Goal: Task Accomplishment & Management: Manage account settings

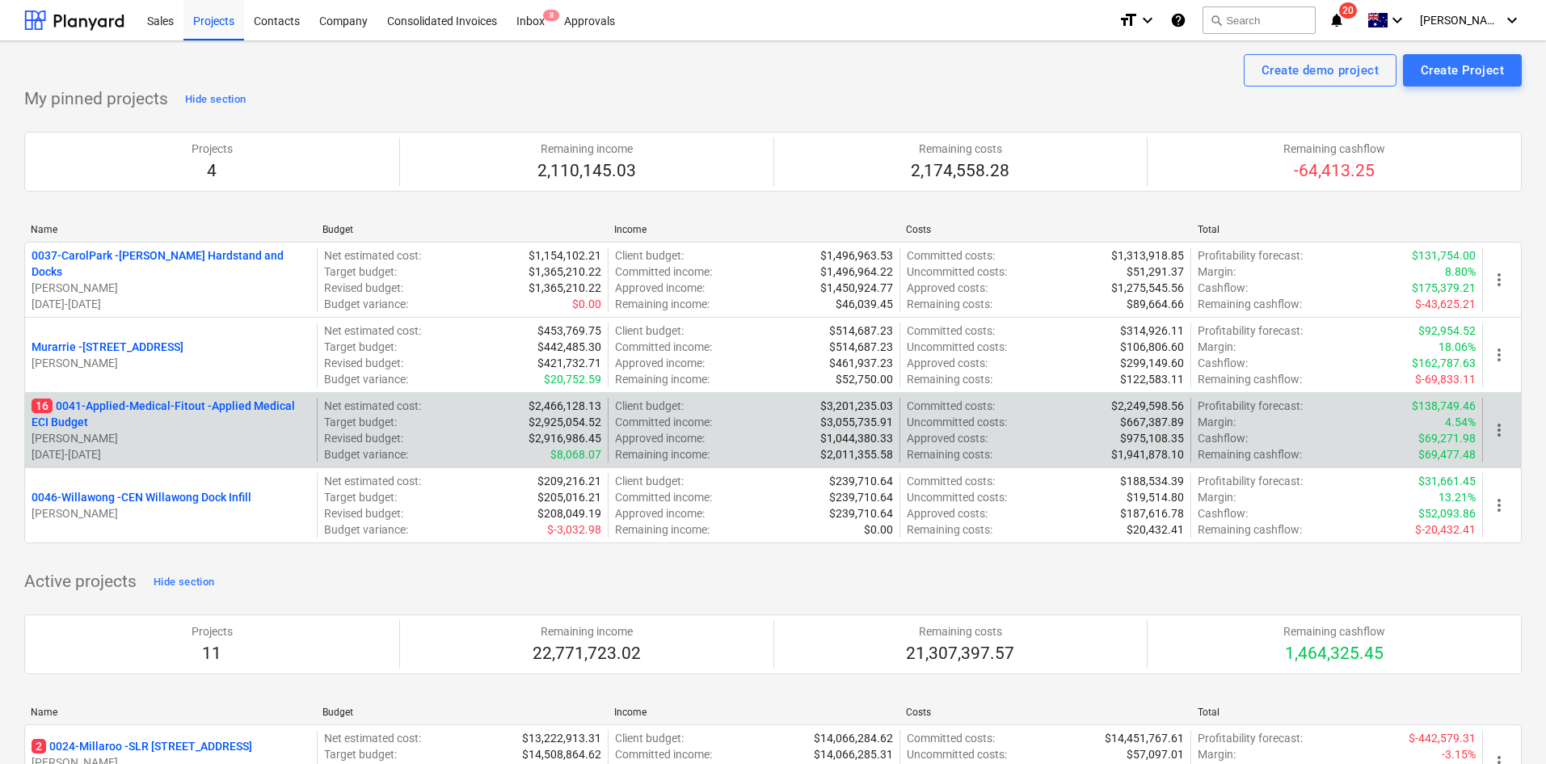
drag, startPoint x: 274, startPoint y: 560, endPoint x: 229, endPoint y: 406, distance: 160.1
click at [274, 560] on div "Name Budget Income Costs Total 0037-CarolPark - Carole Park Hardstand and Docks…" at bounding box center [772, 386] width 1497 height 351
click at [214, 401] on p "16 0041-Applied-Medical-Fitout - Applied Medical ECI Budget" at bounding box center [171, 414] width 279 height 32
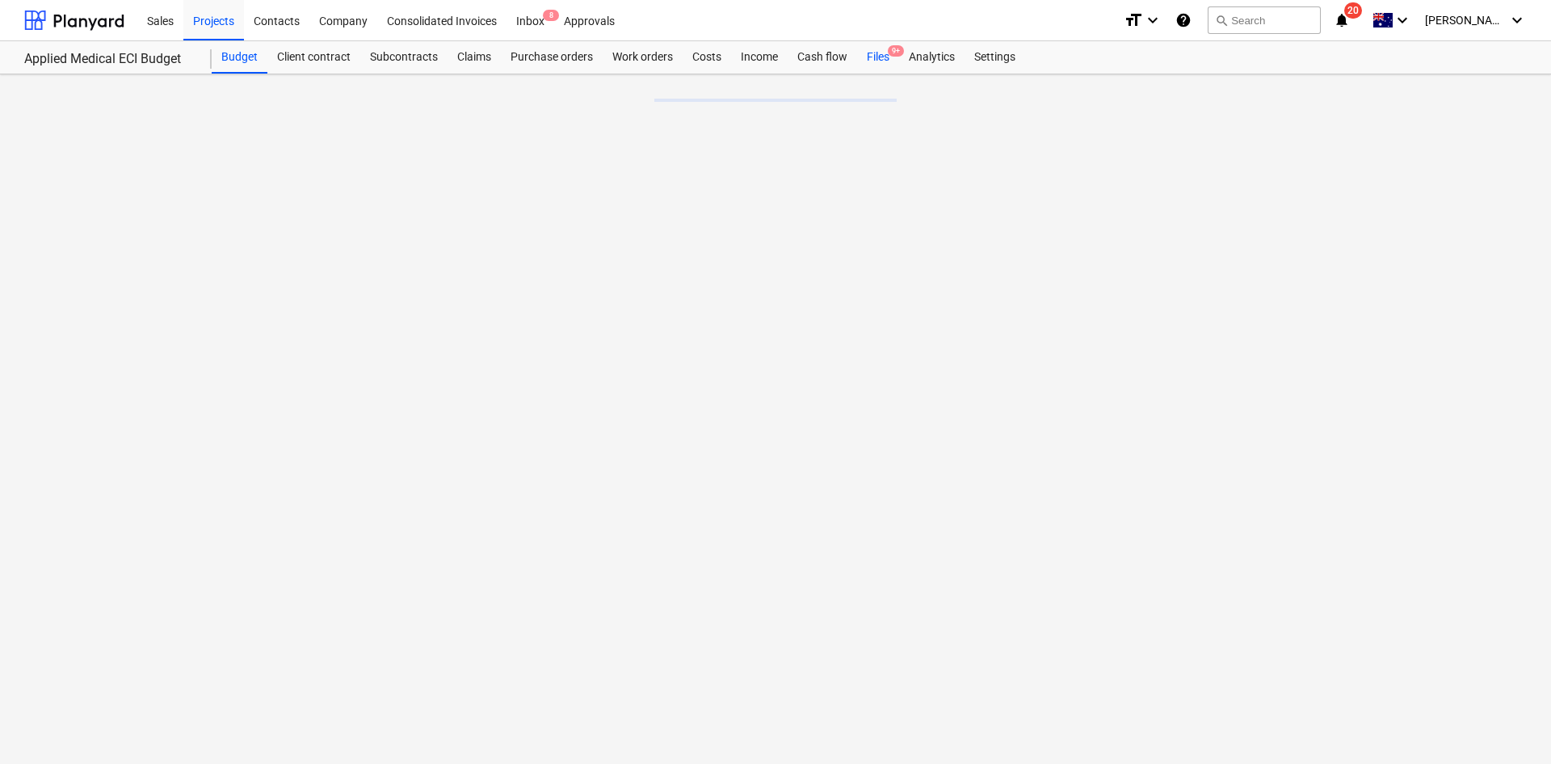
click at [885, 51] on div "Files 9+" at bounding box center [878, 57] width 42 height 32
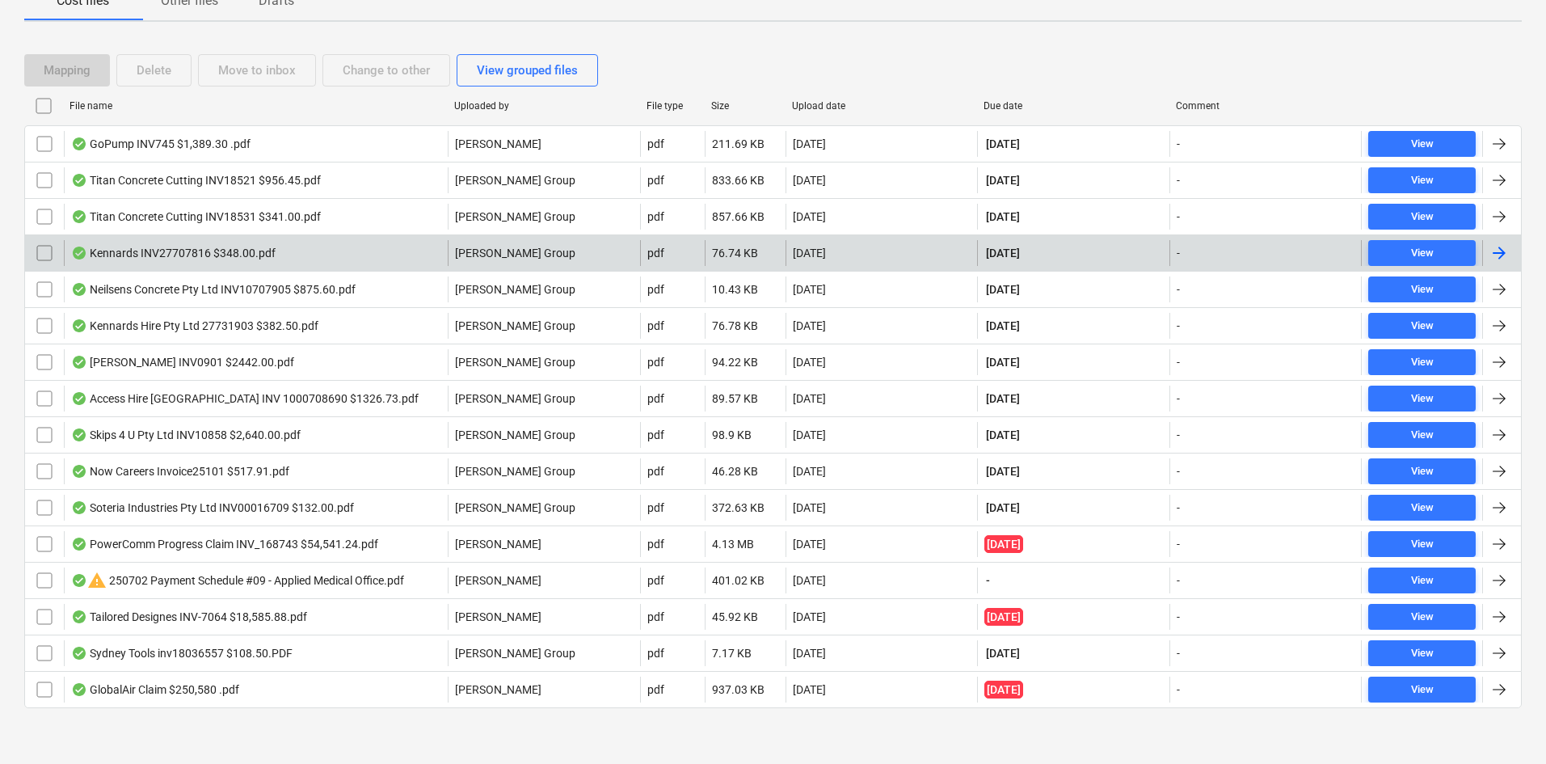
scroll to position [233, 0]
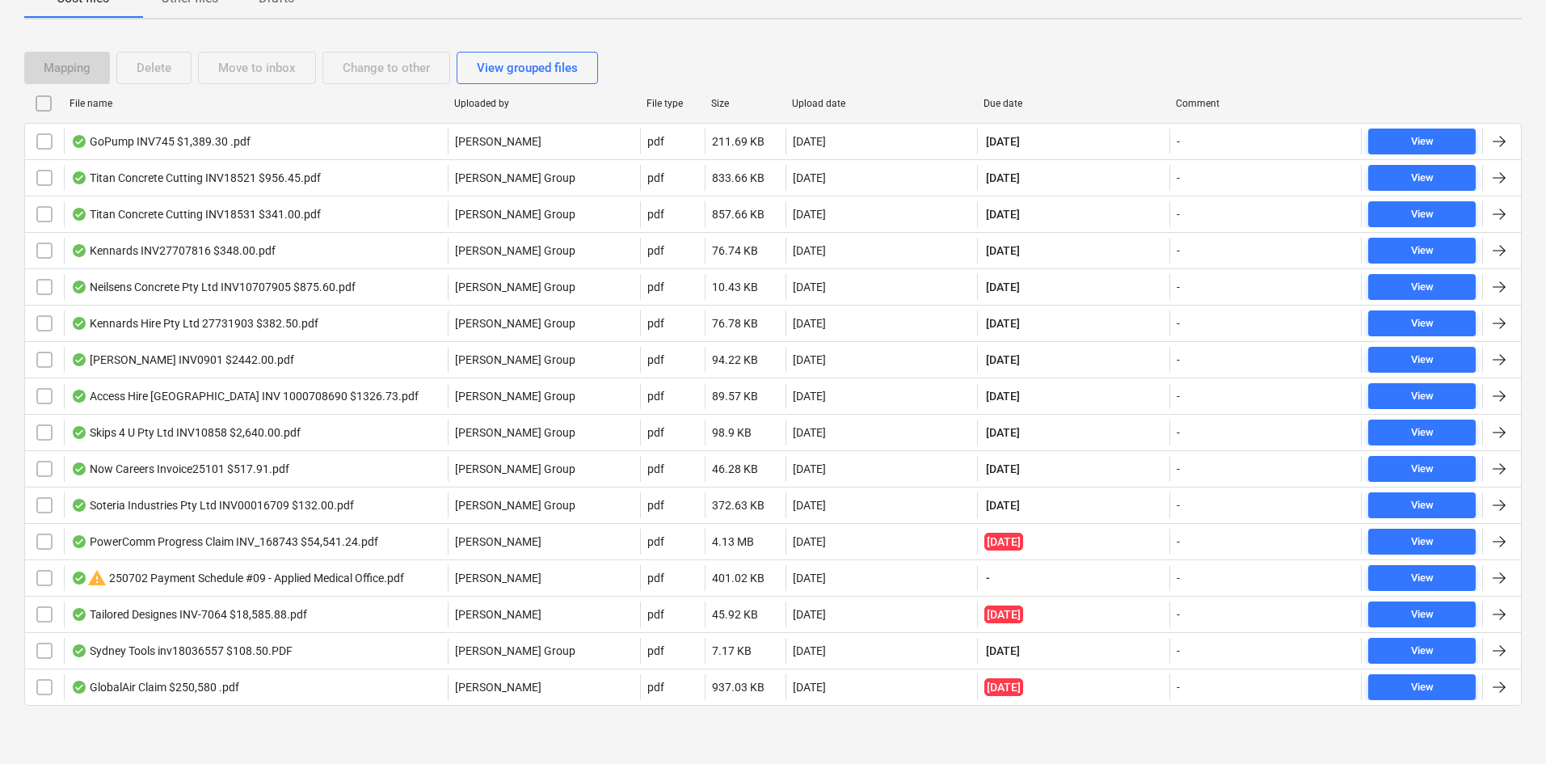
click at [1007, 93] on div "Due date" at bounding box center [1073, 103] width 192 height 26
checkbox input "false"
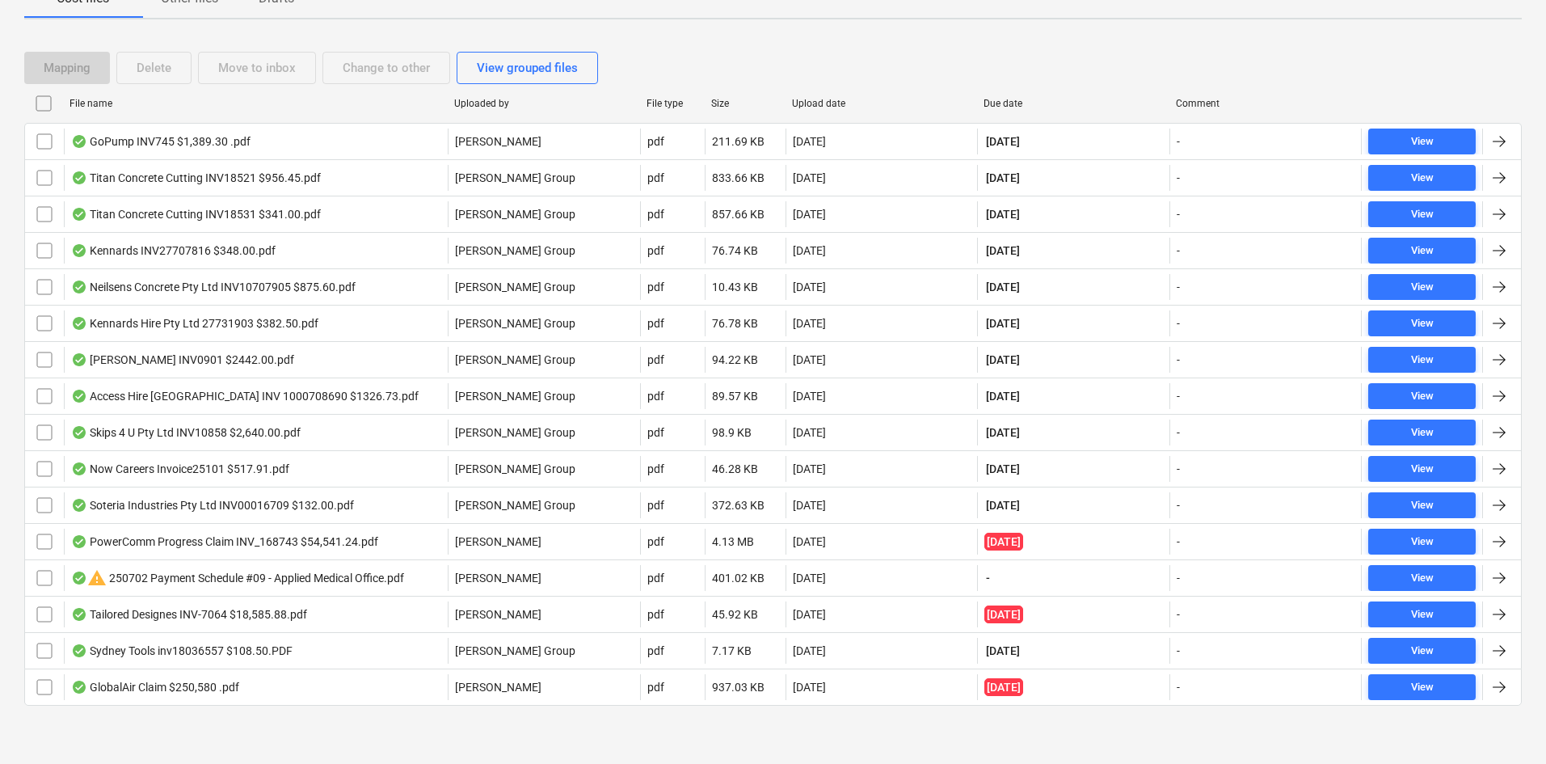
checkbox input "false"
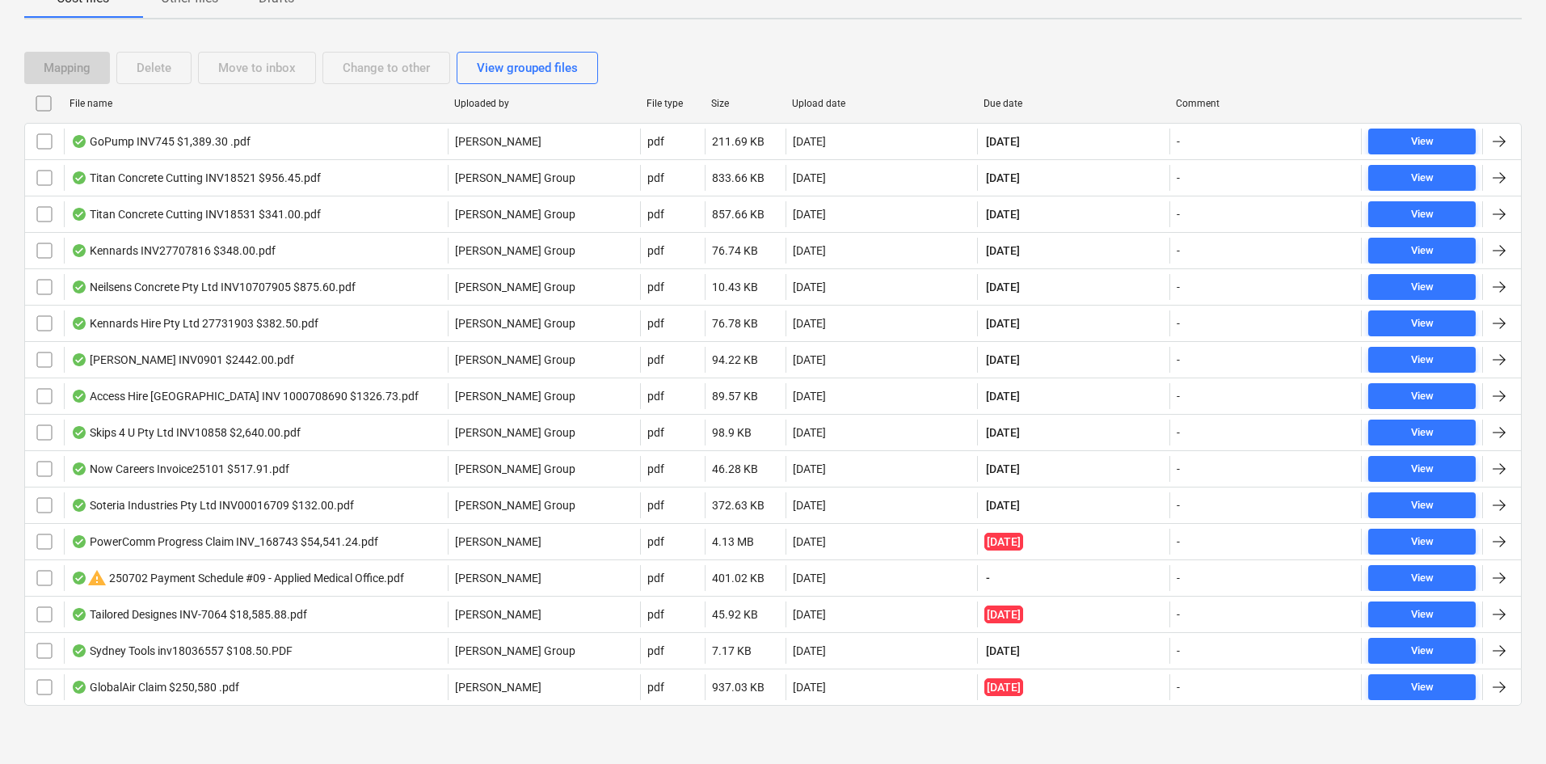
checkbox input "false"
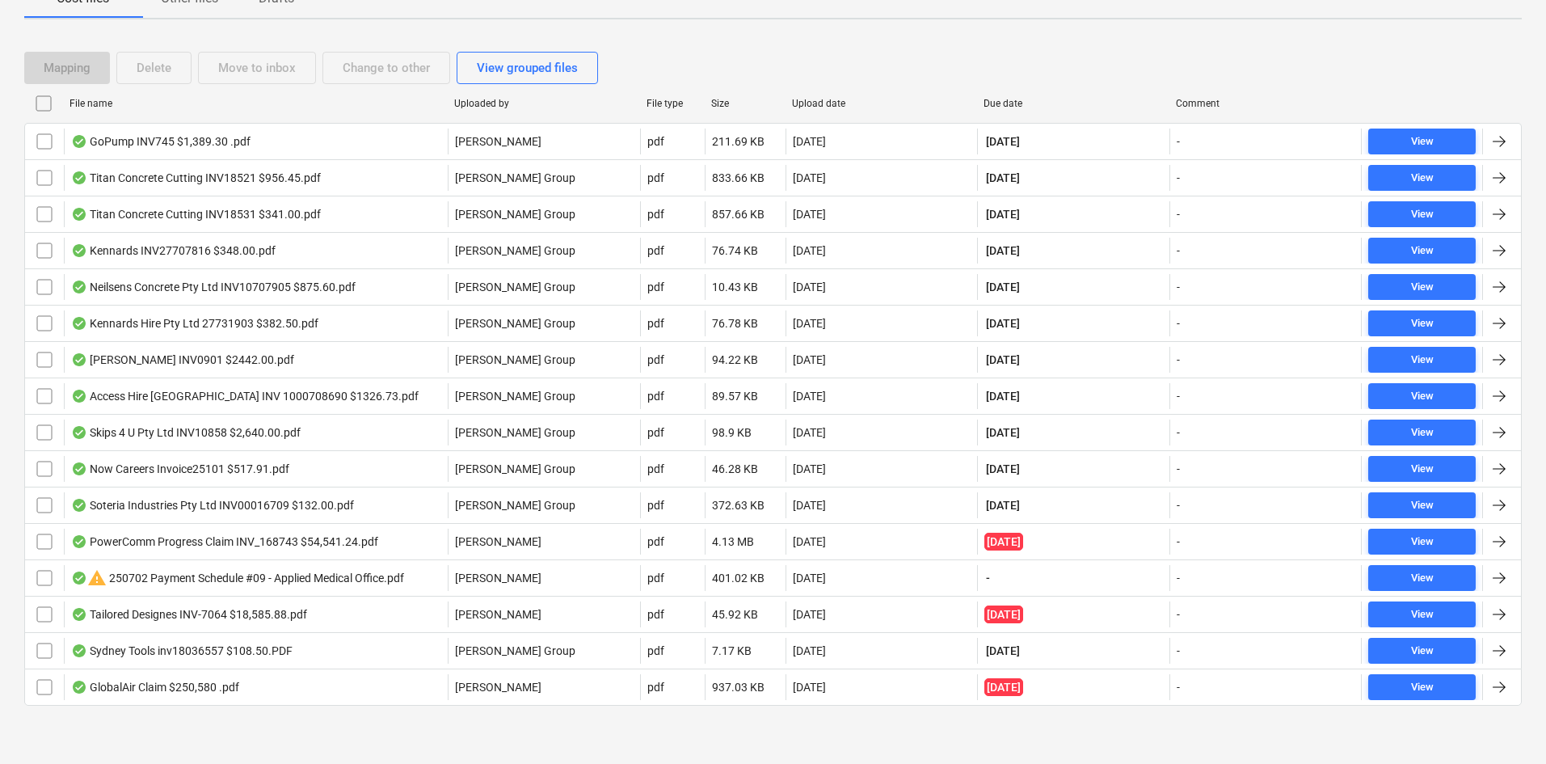
checkbox input "false"
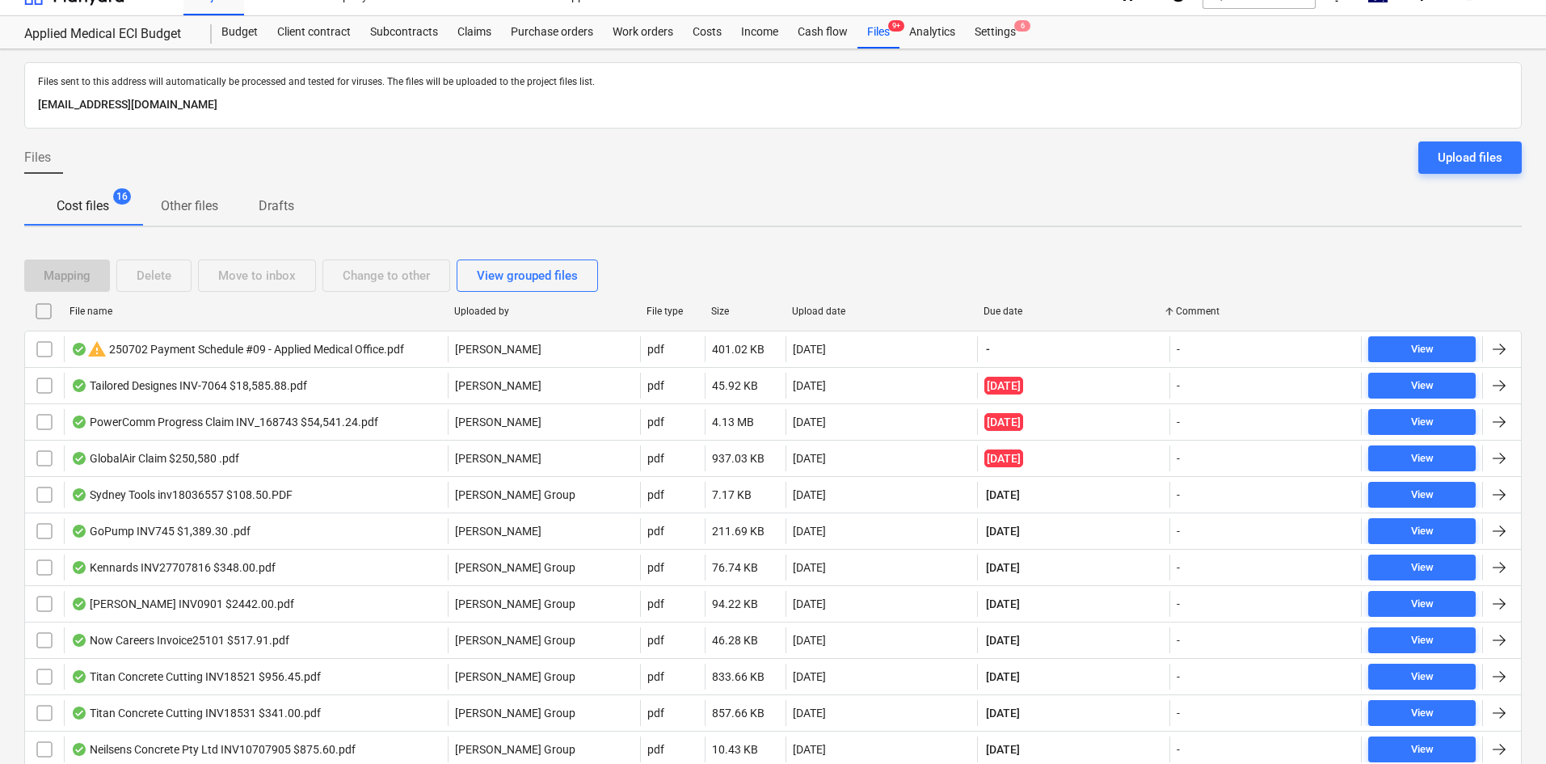
scroll to position [0, 0]
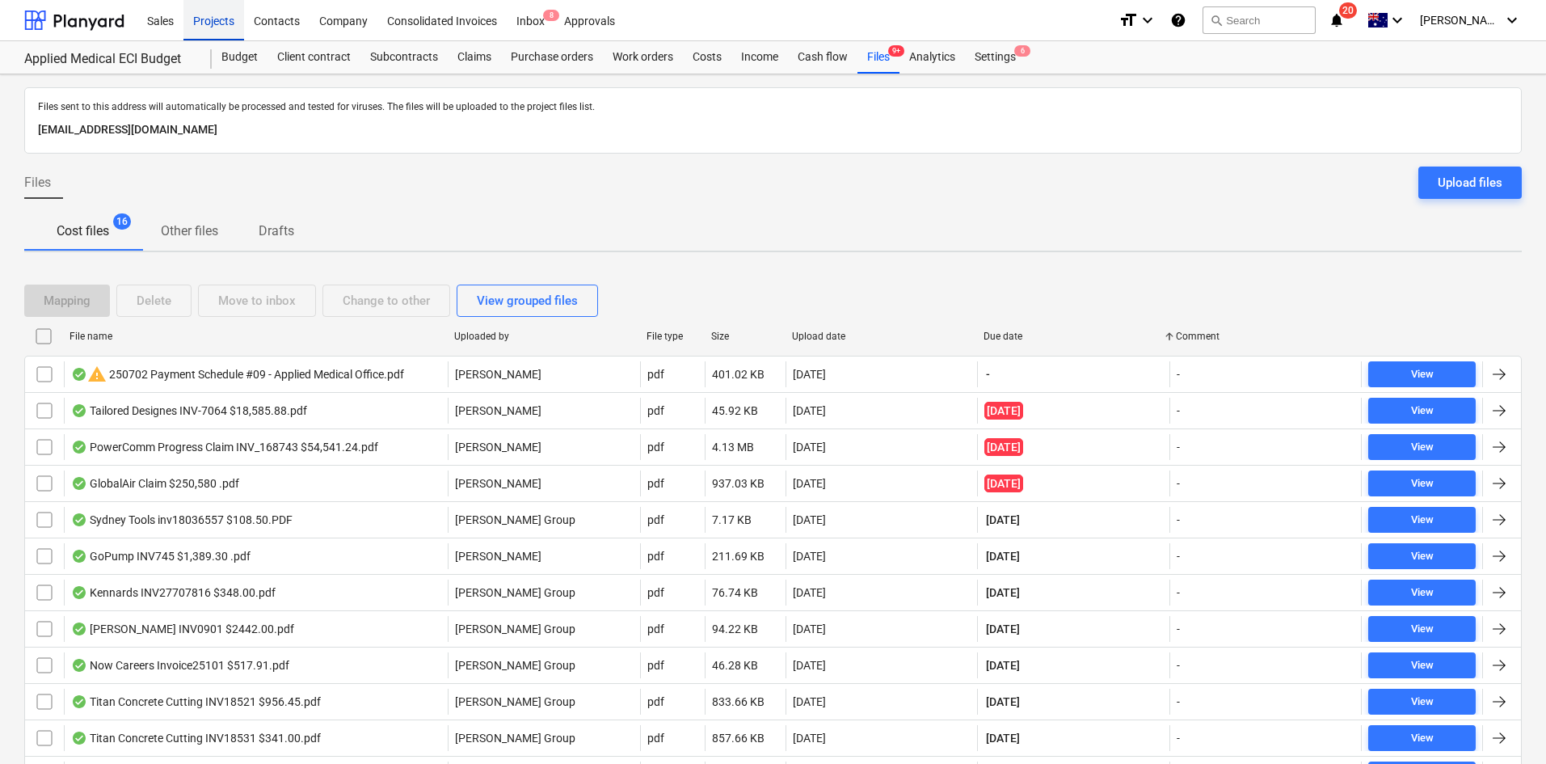
click at [196, 38] on div "Projects" at bounding box center [213, 19] width 61 height 41
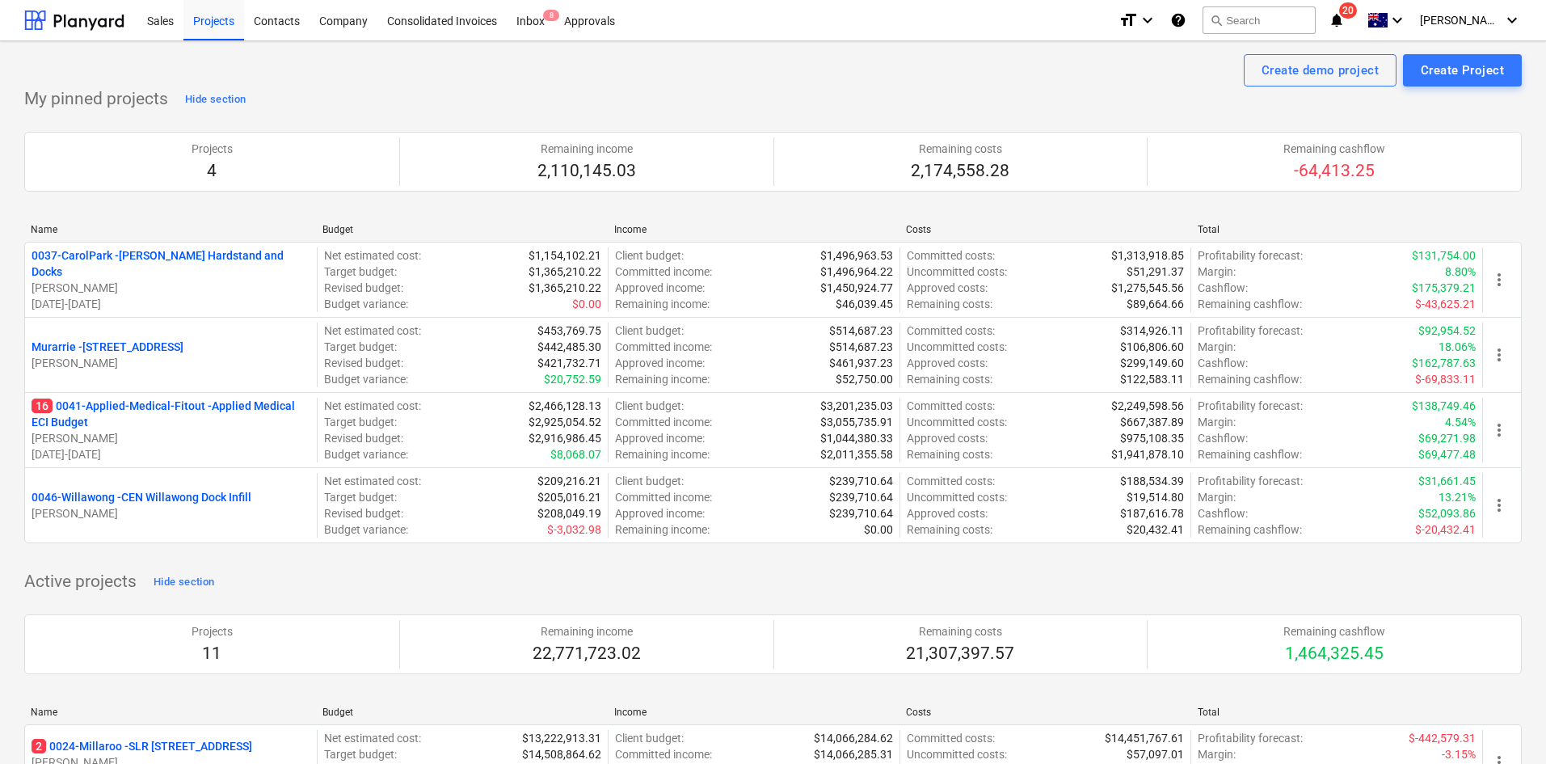
click at [365, 93] on div "My pinned projects Hide section Projects 4 Remaining income 2,110,145.03 Remain…" at bounding box center [772, 324] width 1497 height 476
click at [521, 27] on div "Inbox 8" at bounding box center [531, 19] width 48 height 41
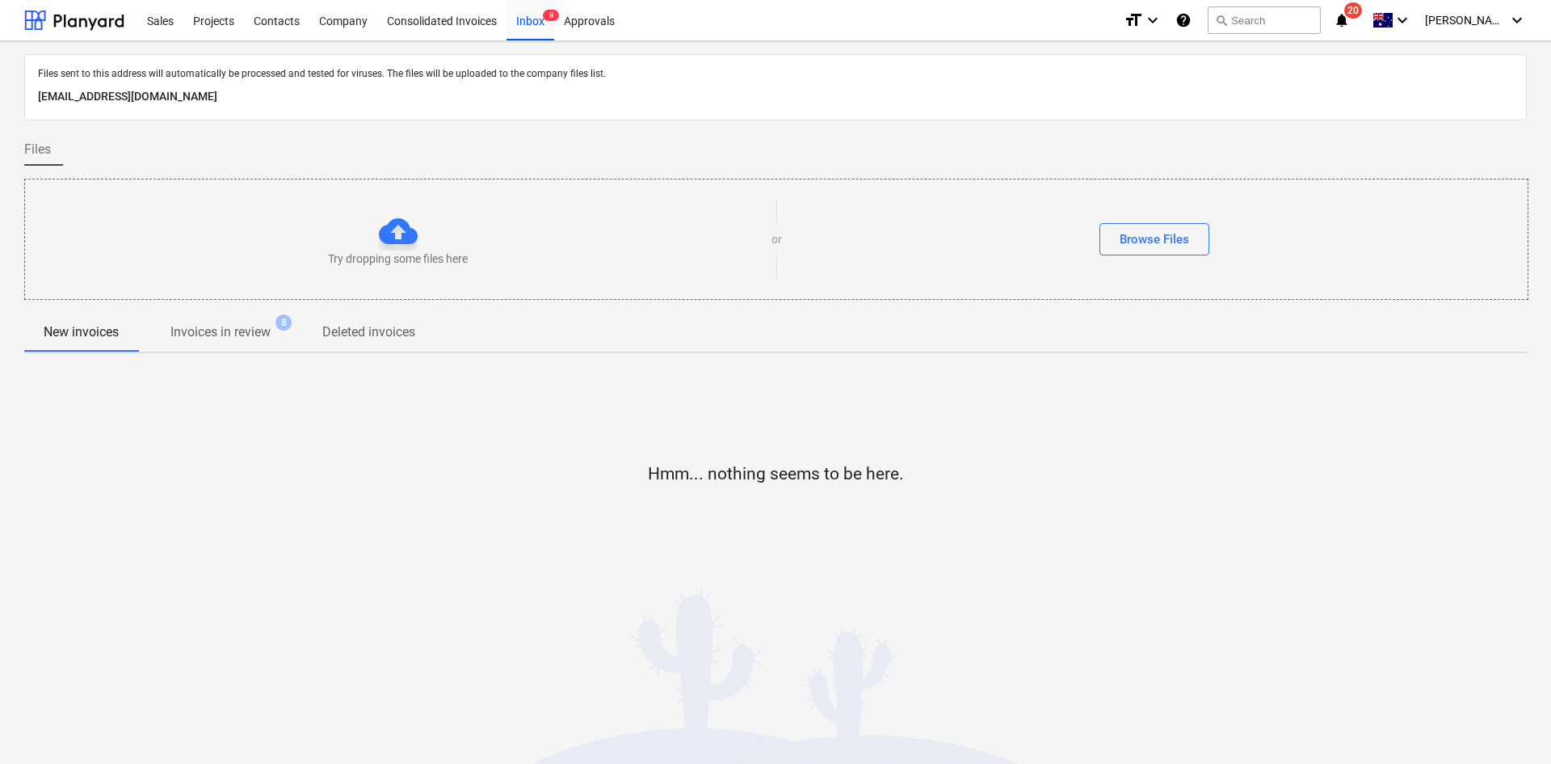
click at [253, 330] on p "Invoices in review" at bounding box center [220, 331] width 100 height 19
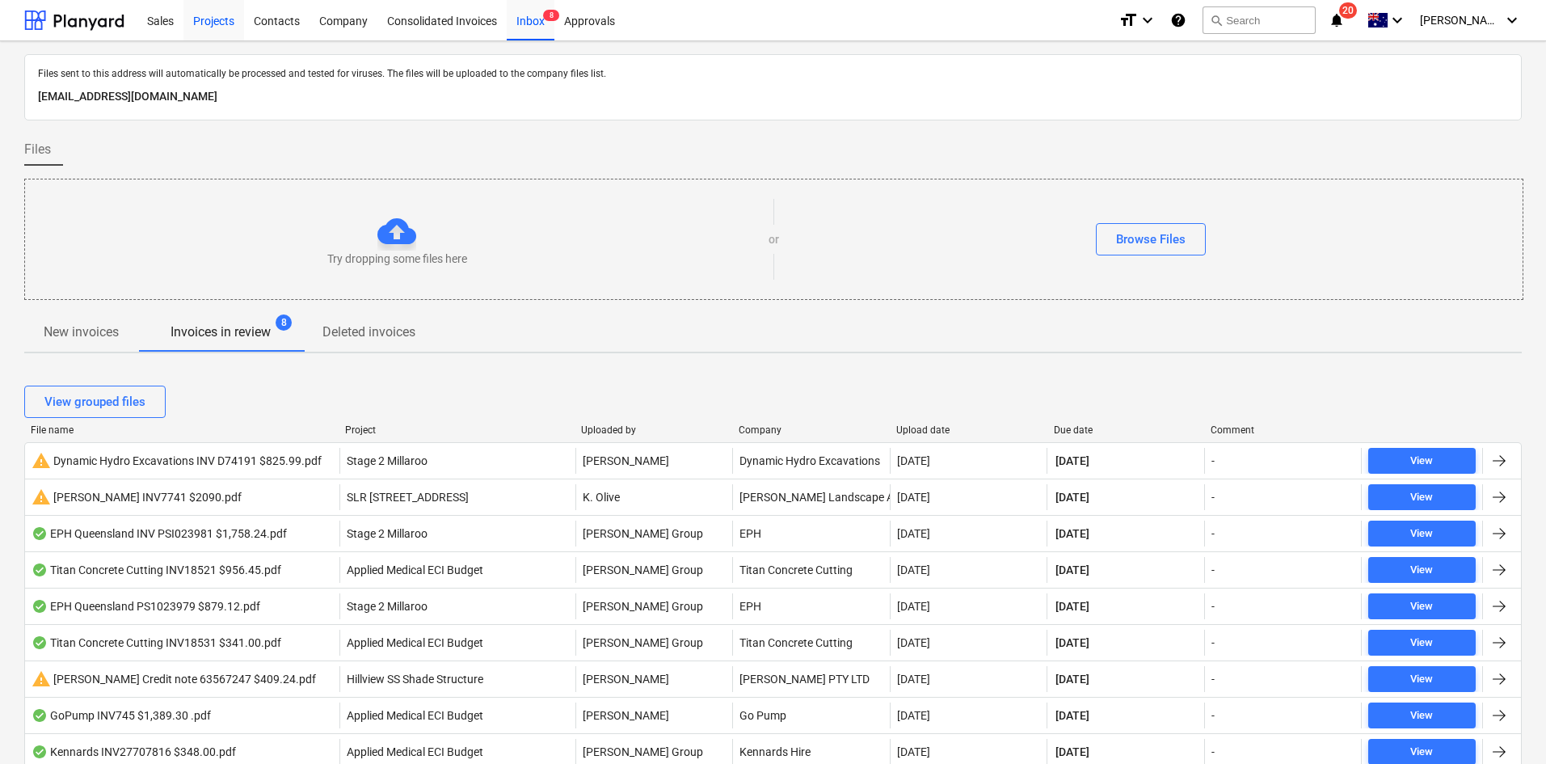
click at [238, 19] on div "Projects" at bounding box center [213, 19] width 61 height 41
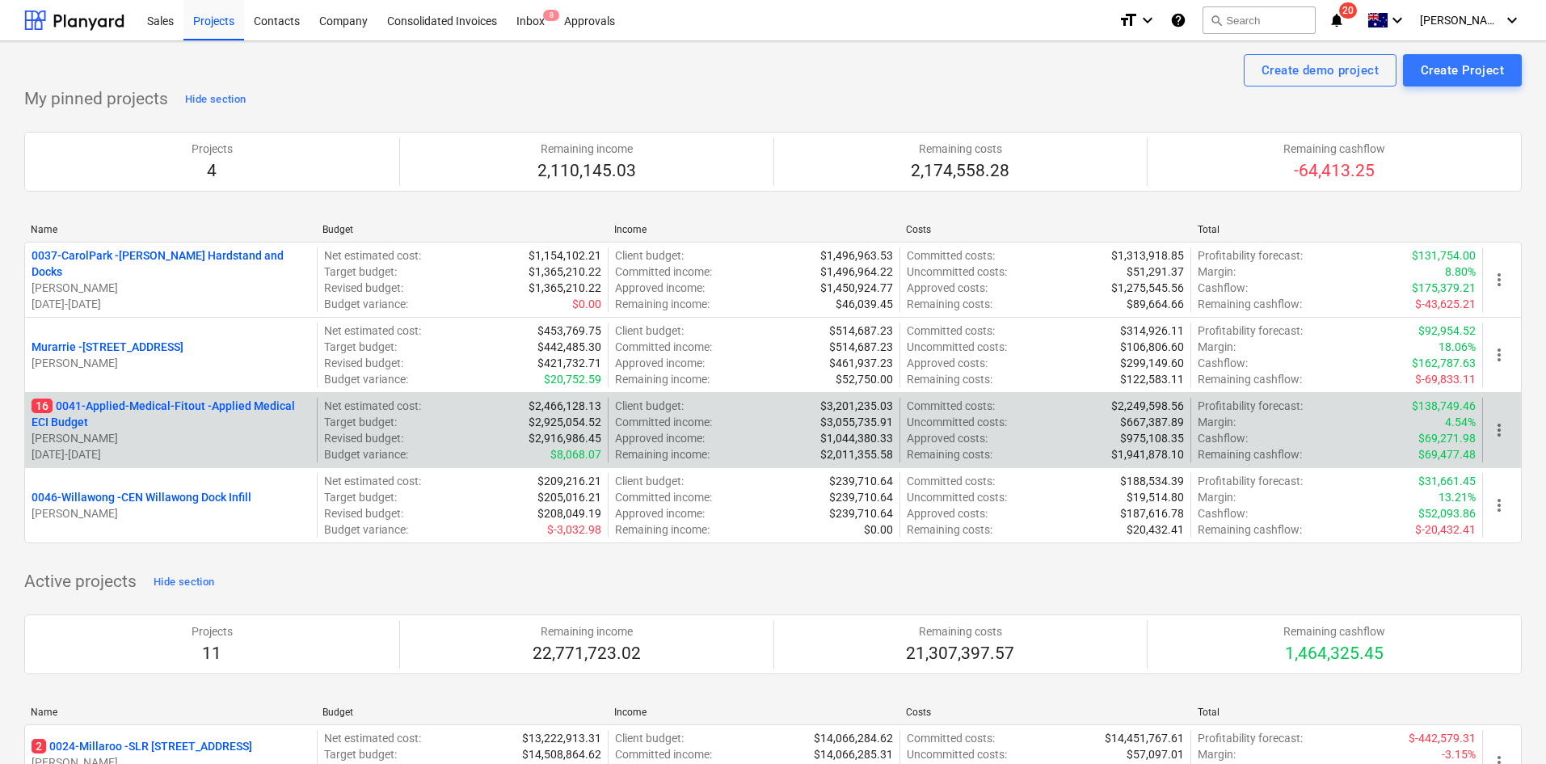
click at [97, 398] on p "16 0041-Applied-Medical-Fitout - Applied Medical ECI Budget" at bounding box center [171, 414] width 279 height 32
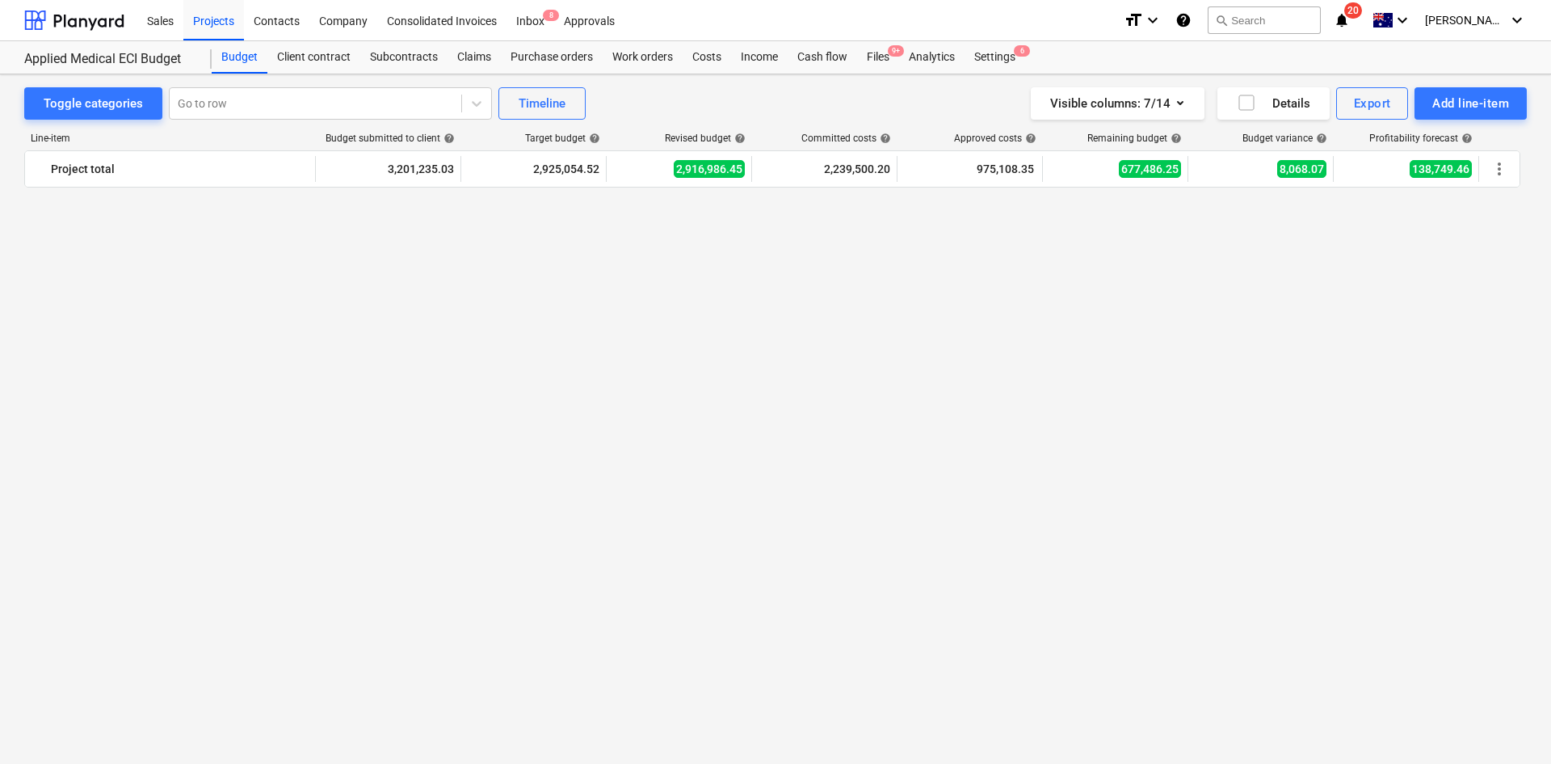
scroll to position [3418, 0]
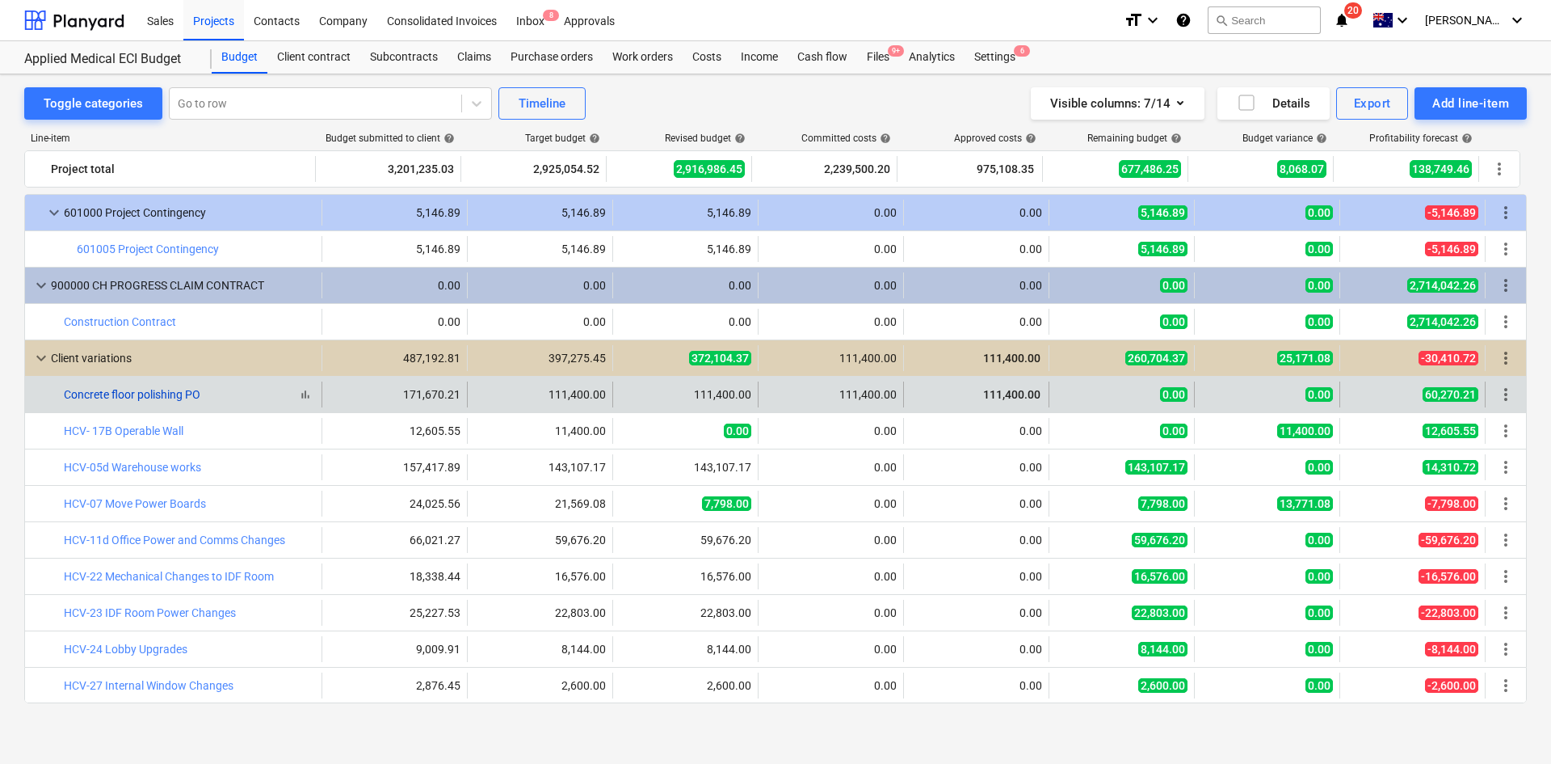
click at [160, 394] on link "Concrete floor polishing PO" at bounding box center [132, 394] width 137 height 13
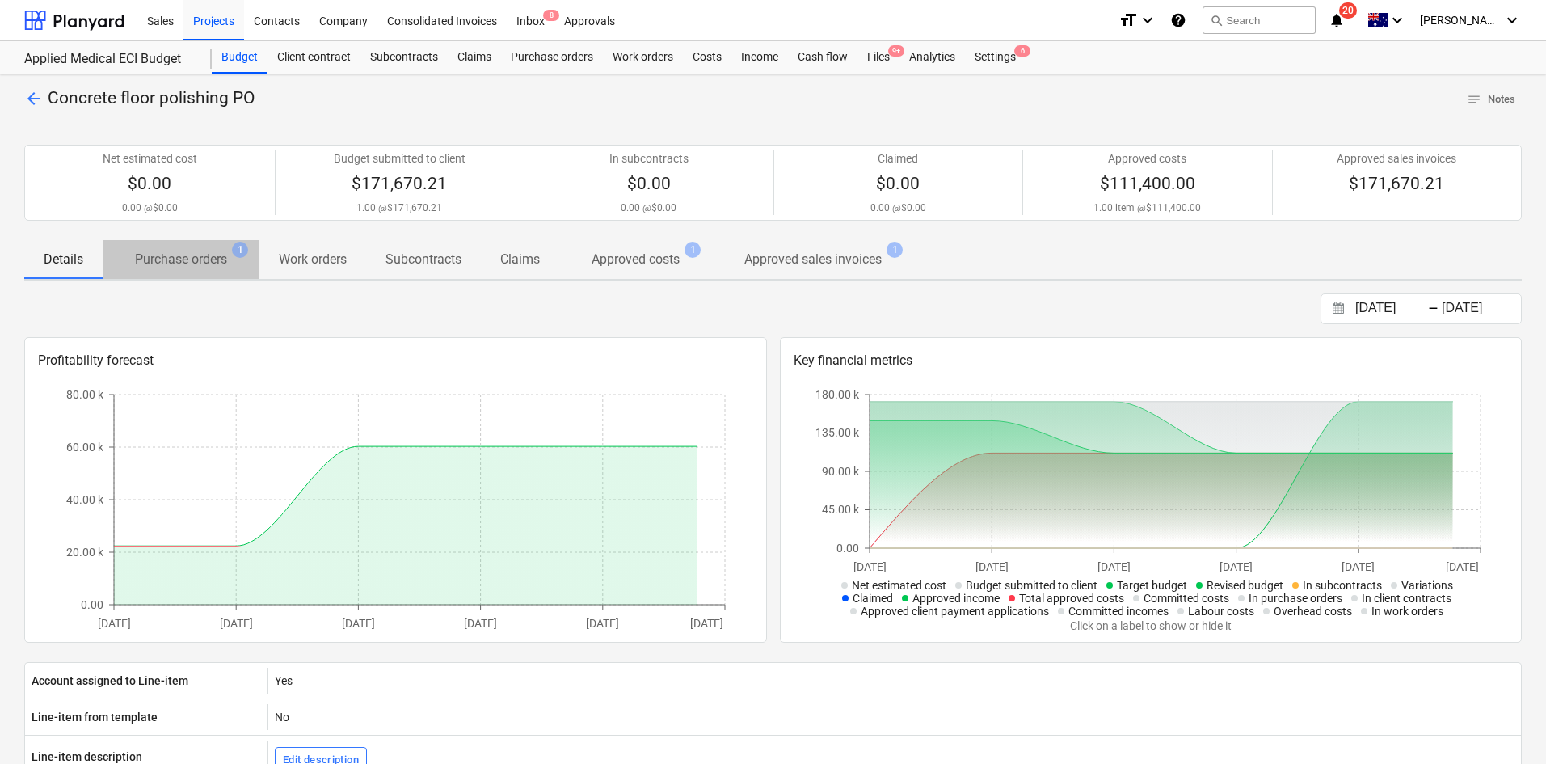
click at [189, 258] on p "Purchase orders" at bounding box center [181, 259] width 92 height 19
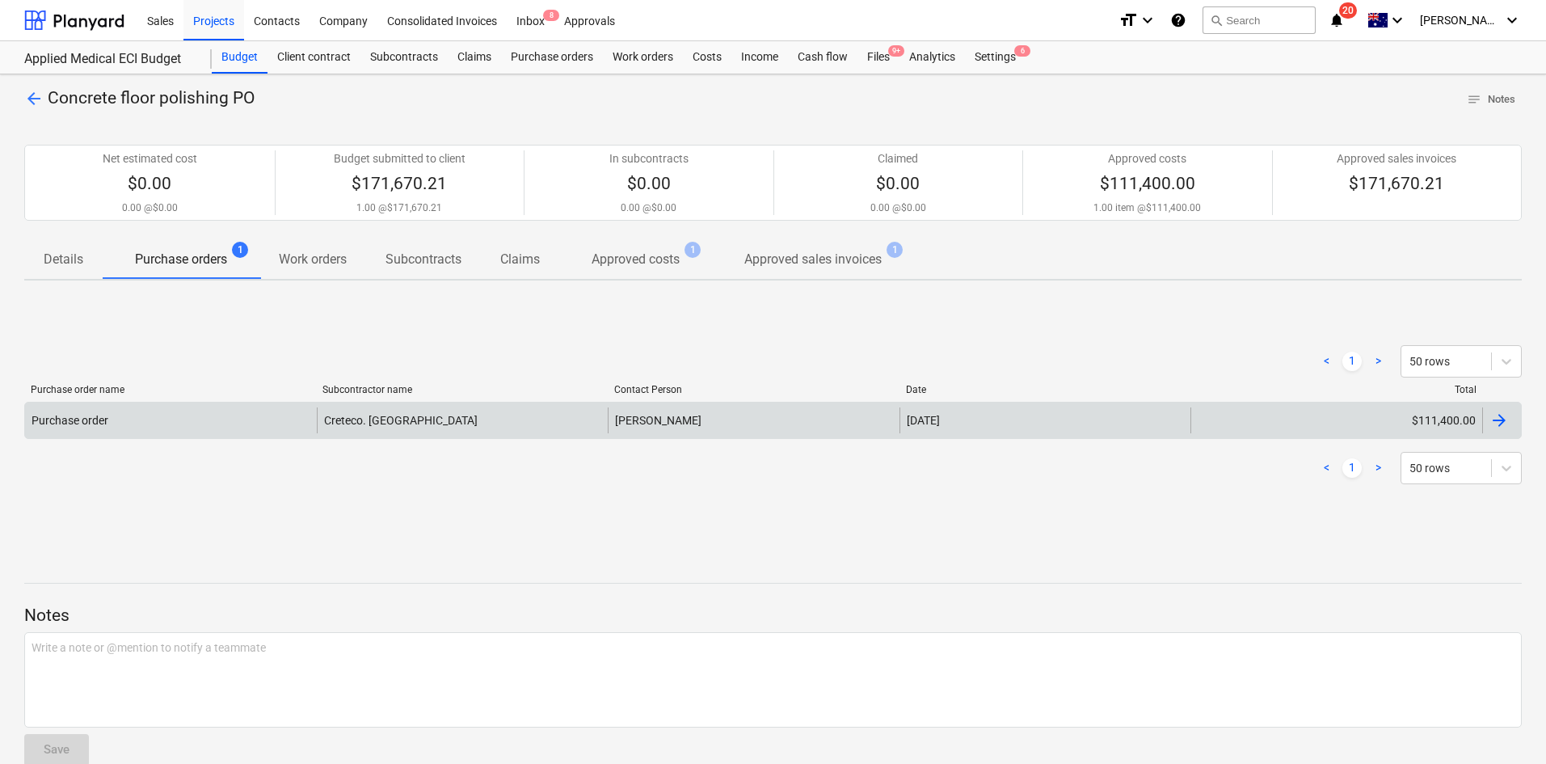
click at [494, 407] on div "Creteco. QLD" at bounding box center [463, 420] width 292 height 26
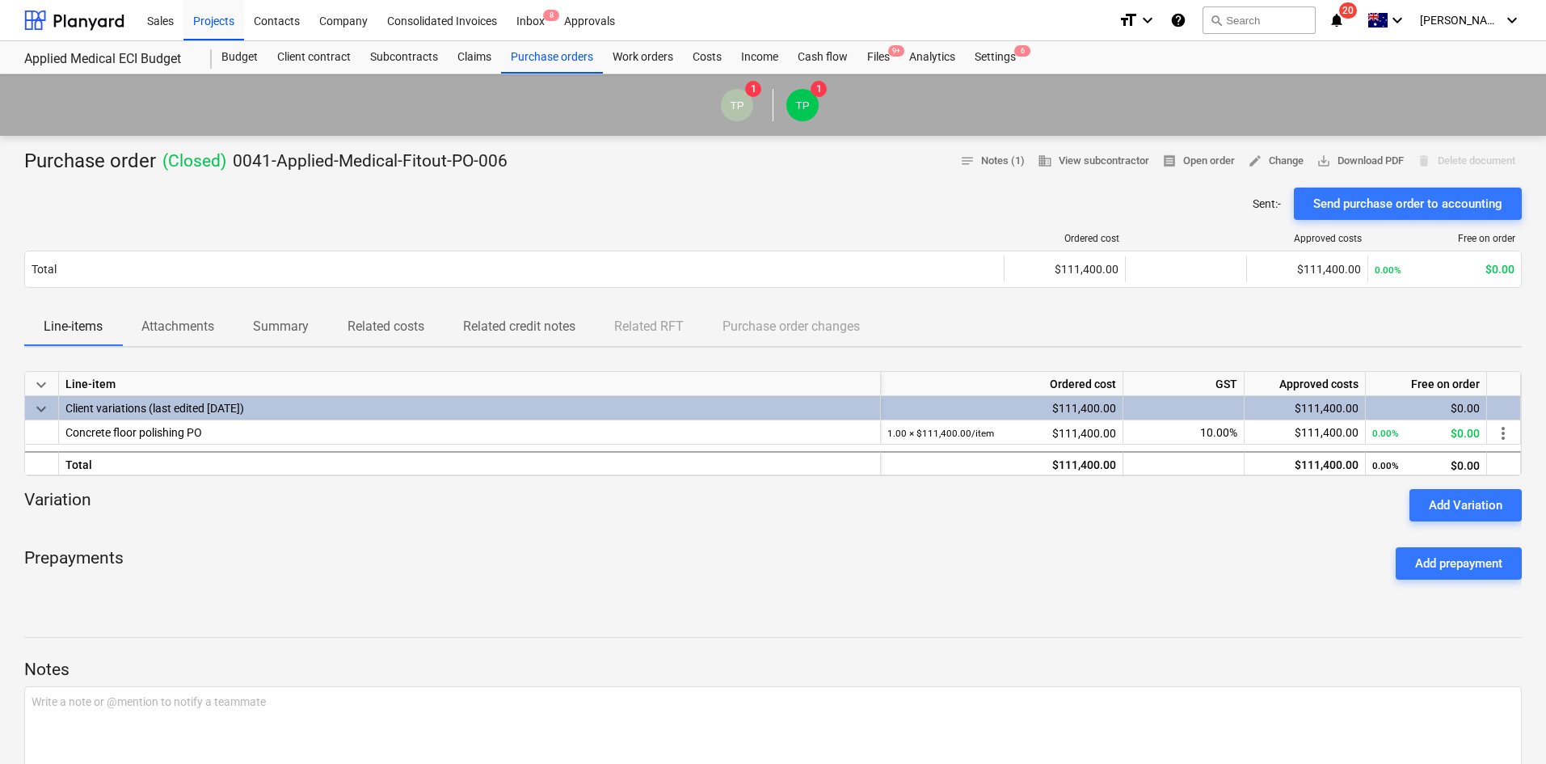
click at [178, 329] on p "Attachments" at bounding box center [177, 326] width 73 height 19
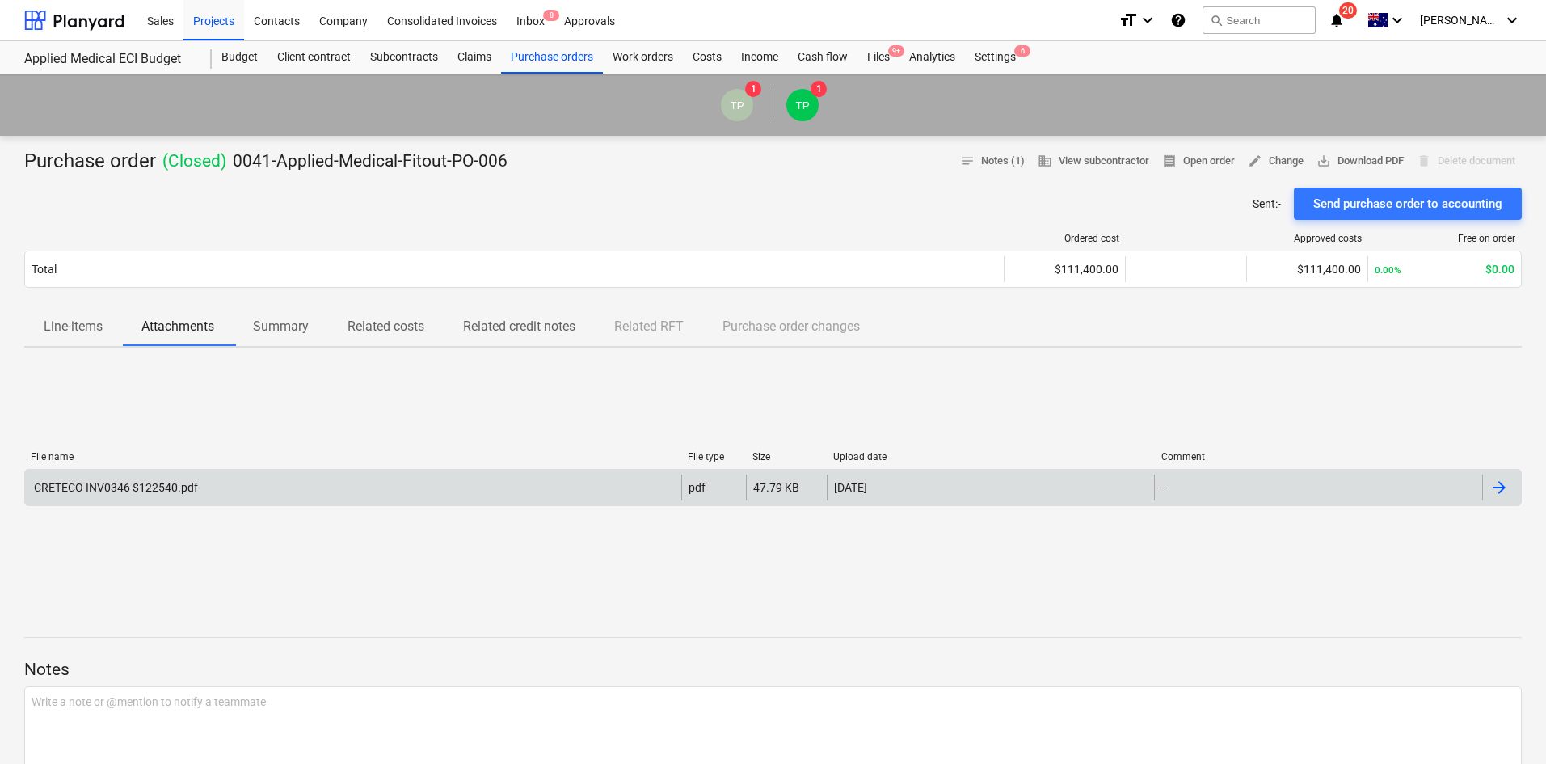
click at [180, 490] on div "CRETECO INV0346 $122540.pdf" at bounding box center [115, 487] width 166 height 13
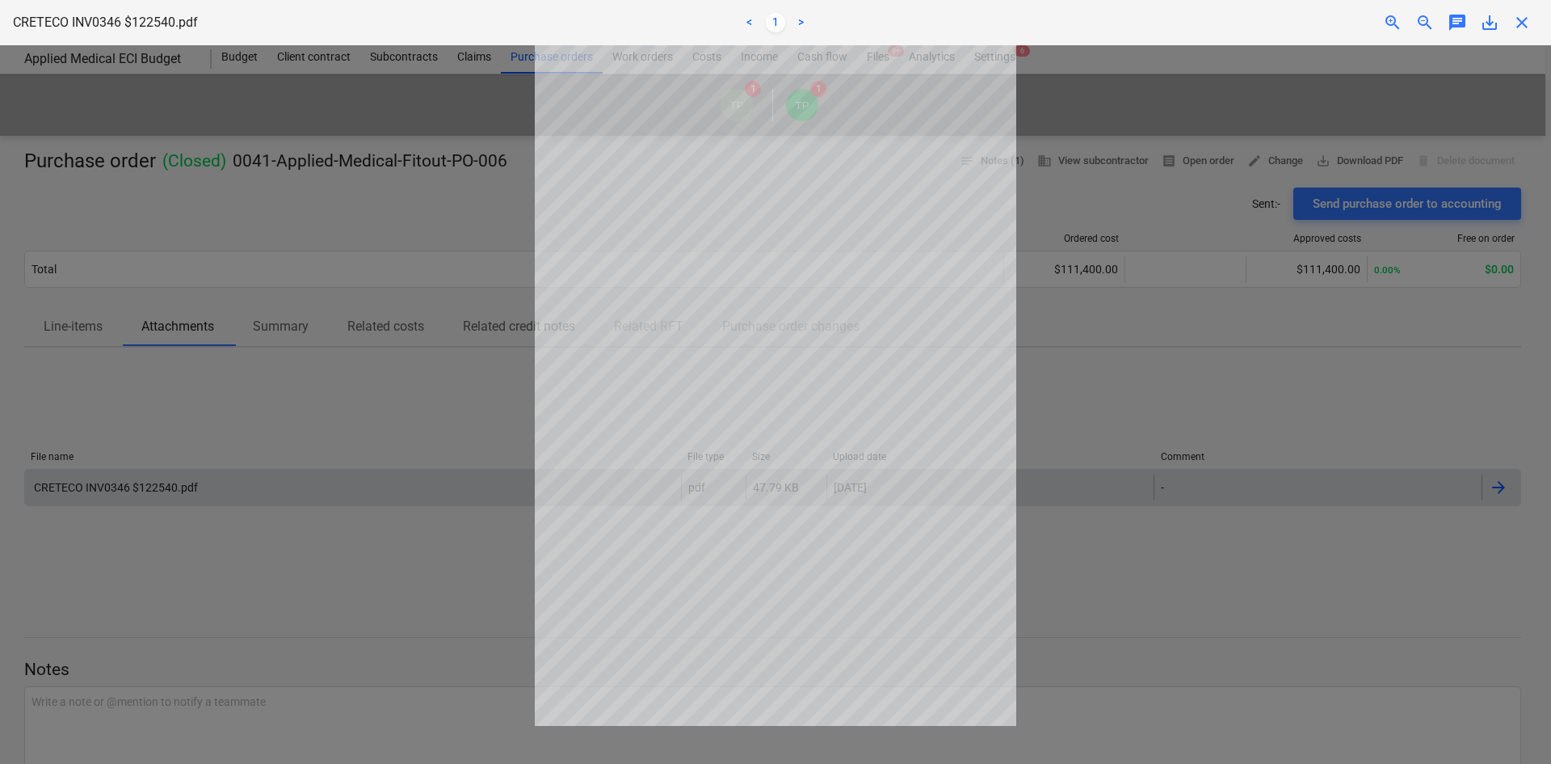
click at [1399, 27] on span "zoom_in" at bounding box center [1392, 22] width 19 height 19
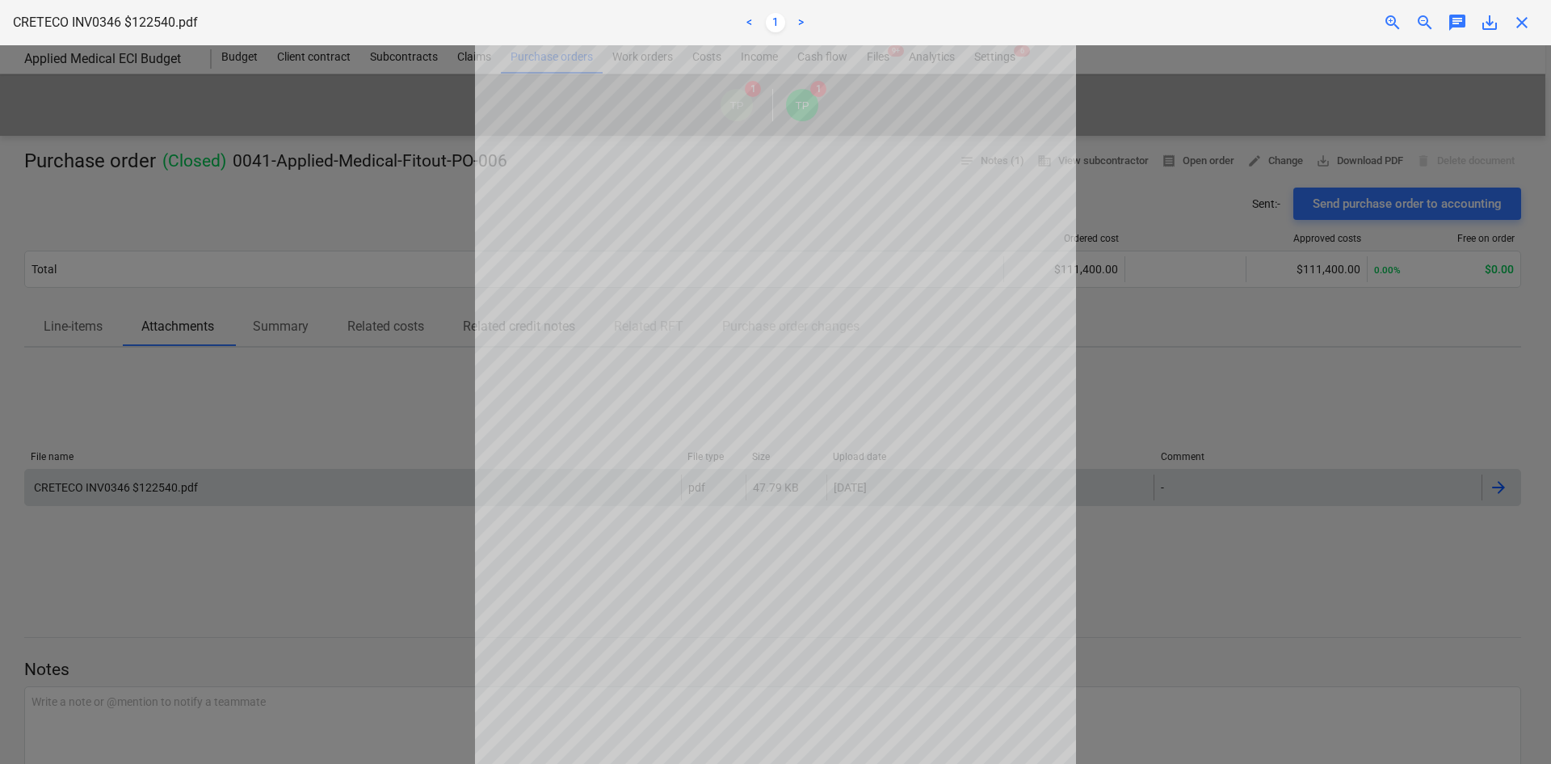
click at [1177, 419] on div at bounding box center [775, 404] width 1551 height 718
click at [1184, 246] on div at bounding box center [775, 404] width 1551 height 718
click at [182, 270] on div at bounding box center [775, 404] width 1551 height 718
click at [1519, 19] on span "close" at bounding box center [1522, 22] width 19 height 19
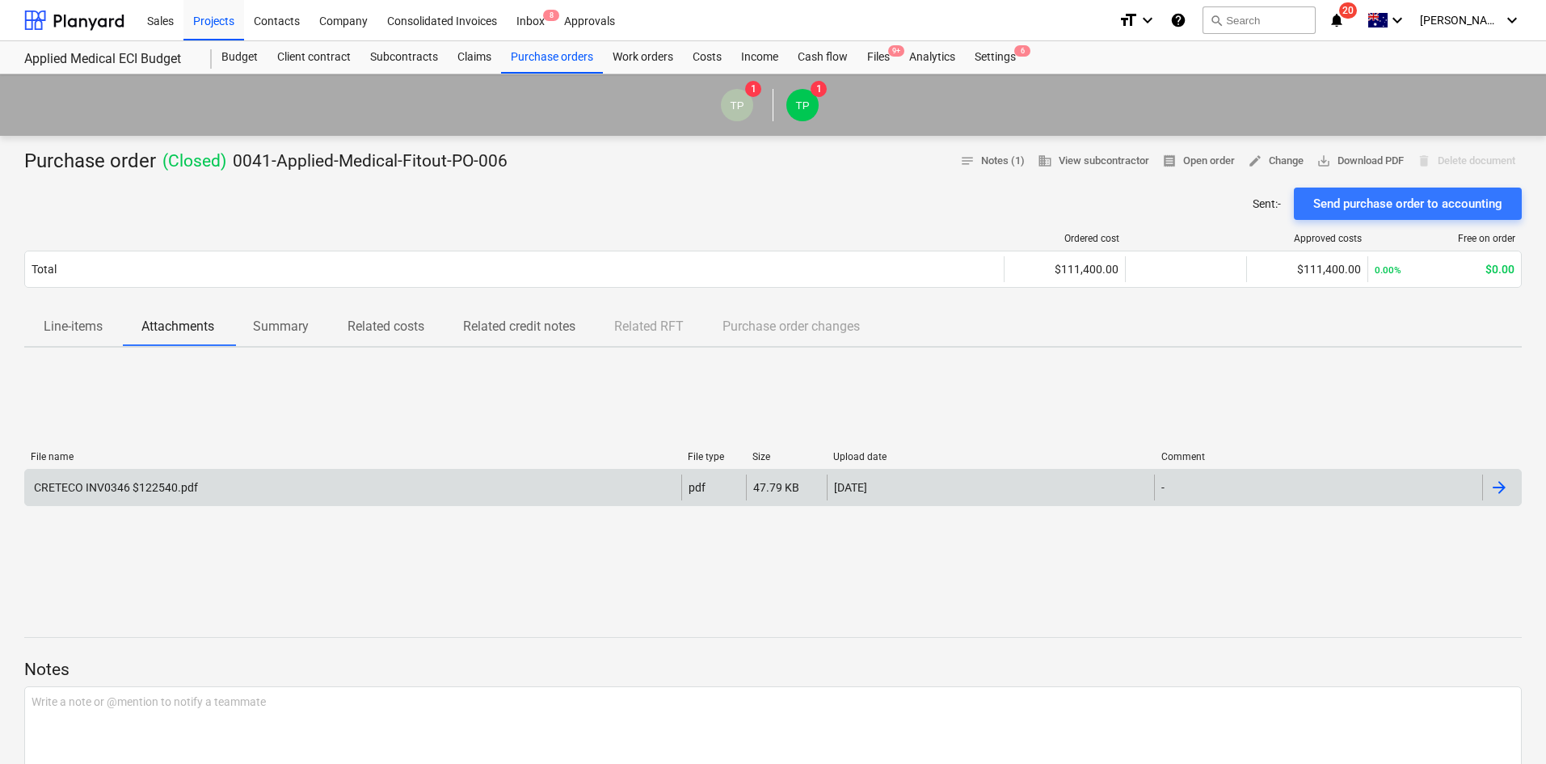
click at [433, 438] on div "File name File type Size Upload date Comment CRETECO INV0346 $122540.pdf pdf 47…" at bounding box center [772, 481] width 1497 height 87
click at [85, 332] on p "Line-items" at bounding box center [73, 326] width 59 height 19
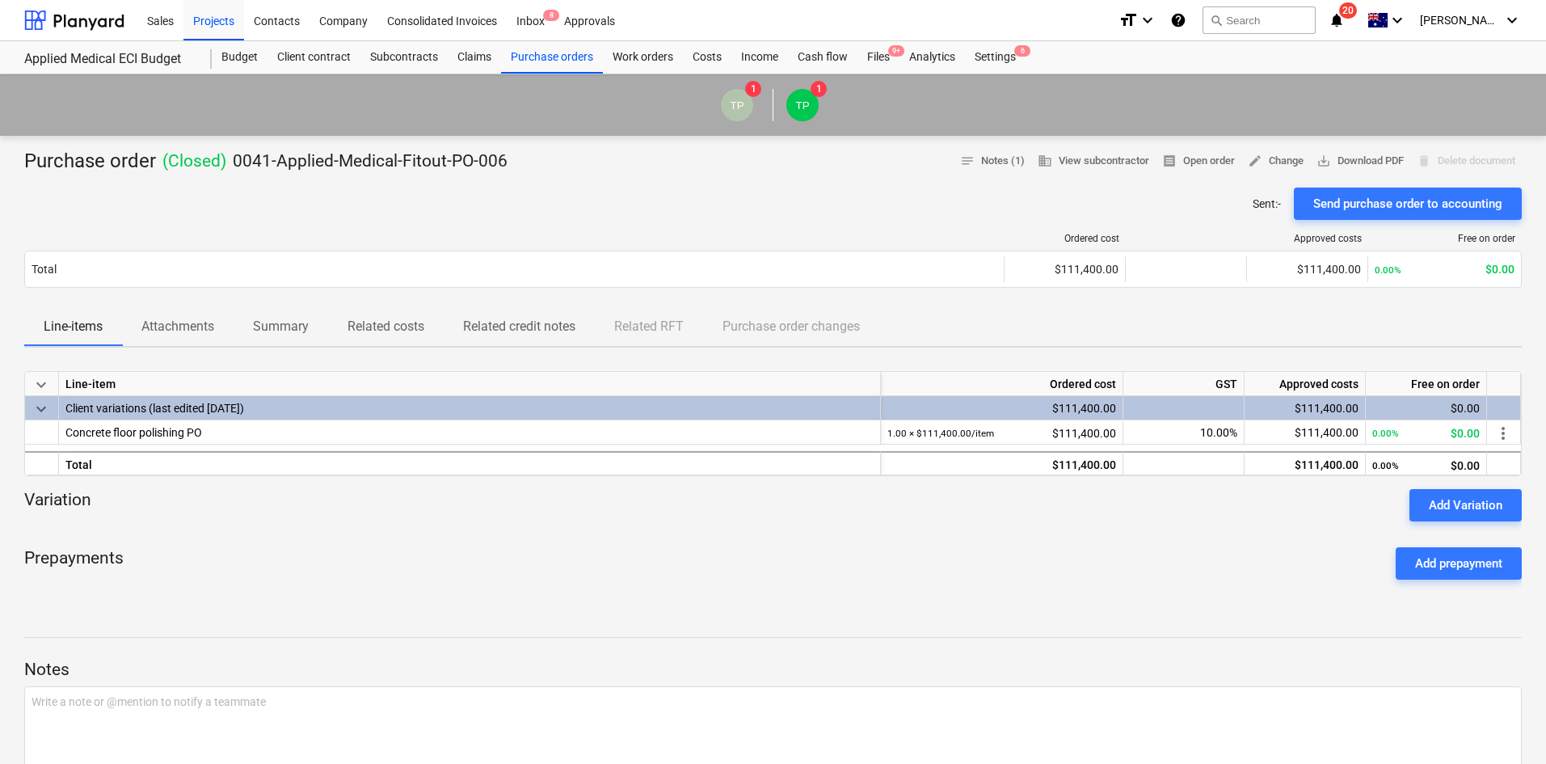
click at [823, 537] on div "Prepayments Add prepayment" at bounding box center [772, 563] width 1497 height 58
click at [628, 225] on div "Ordered cost Approved costs Free on order Total $111,400.00 $111,400.00 0.00% $…" at bounding box center [772, 263] width 1497 height 87
click at [309, 55] on div "Client contract" at bounding box center [313, 57] width 93 height 32
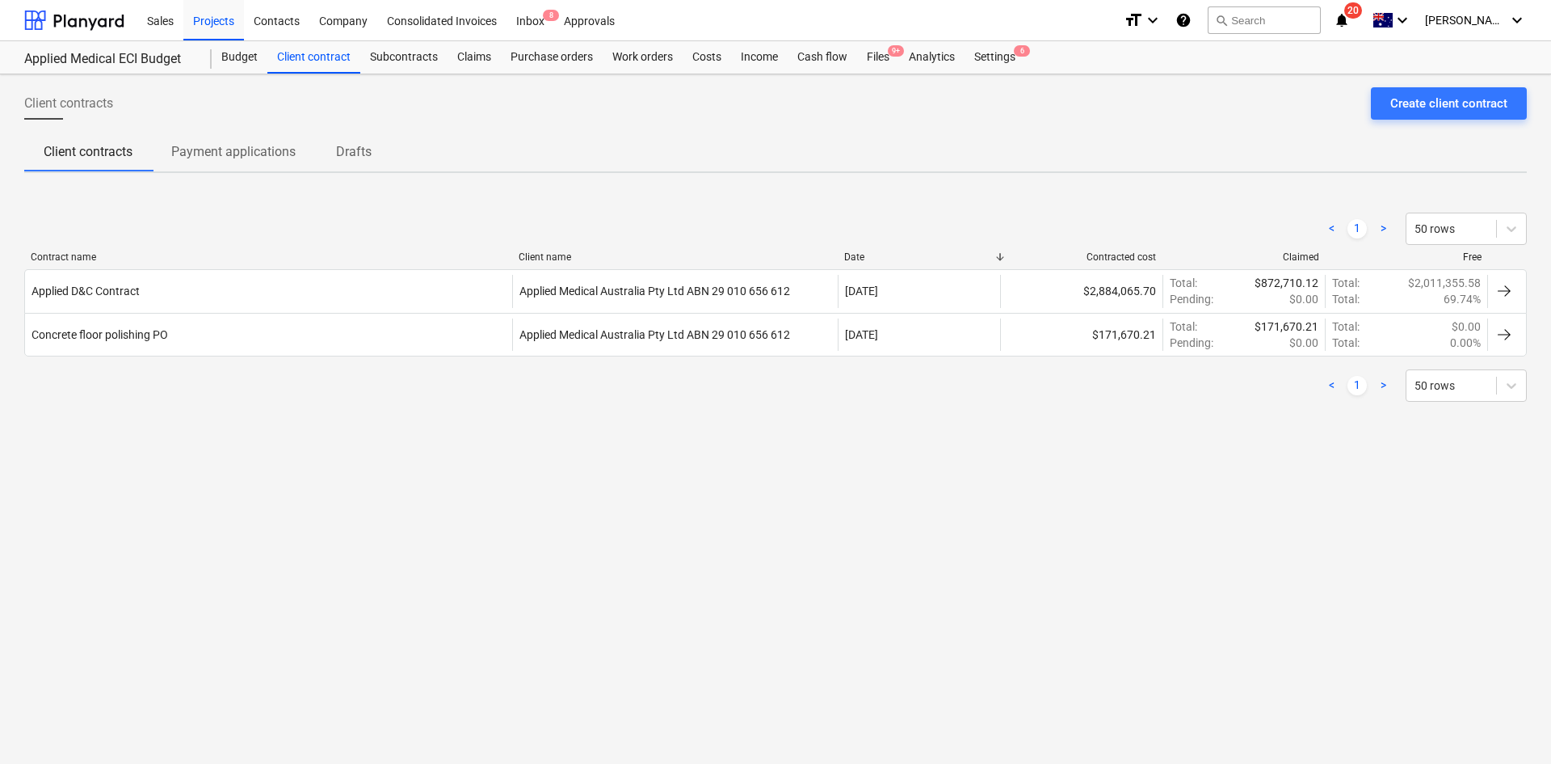
click at [483, 567] on div "Client contracts Create client contract Client contracts Payment applications D…" at bounding box center [775, 418] width 1551 height 689
click at [1473, 111] on div "Create client contract" at bounding box center [1449, 103] width 117 height 21
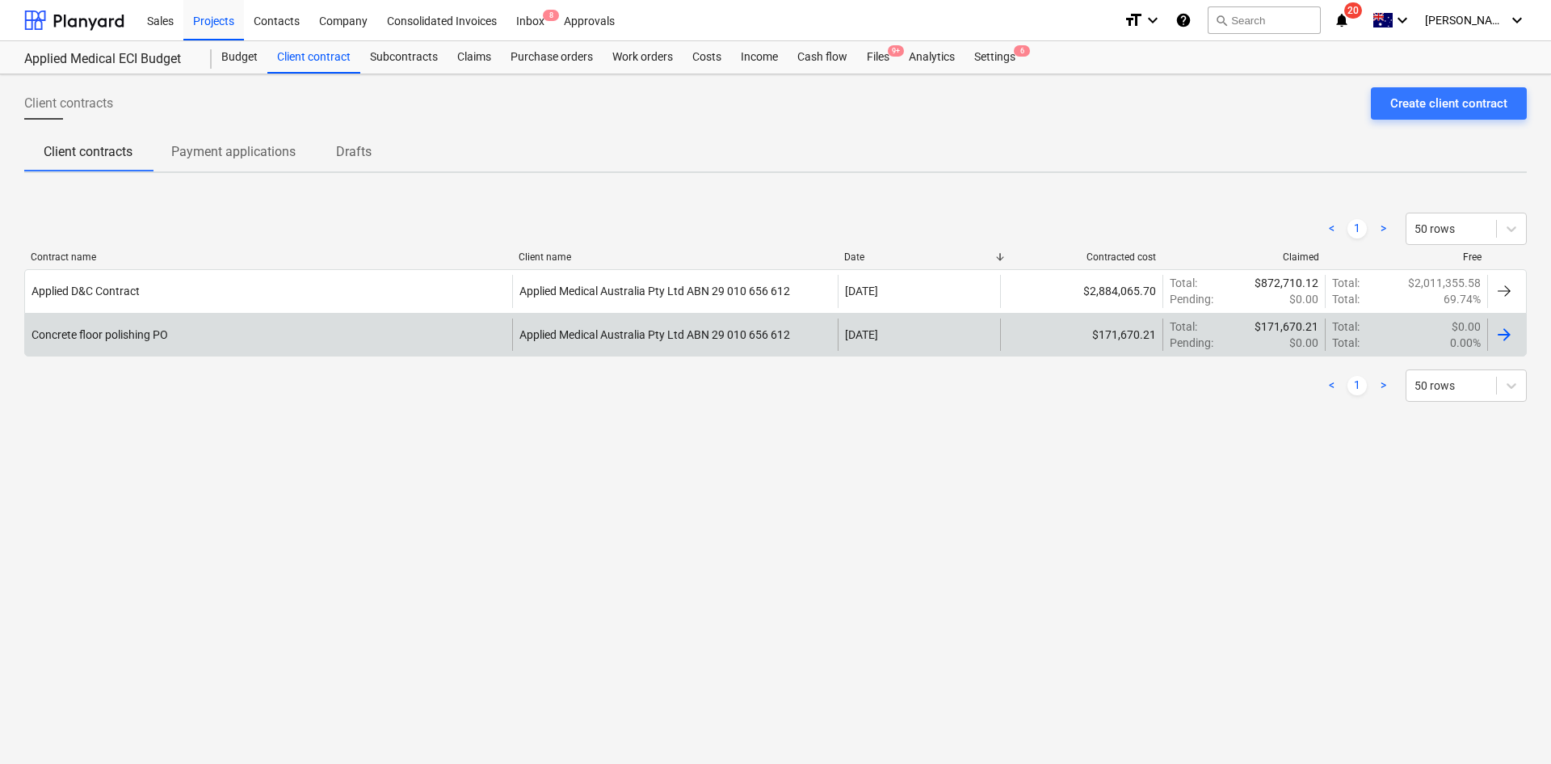
click at [389, 330] on div "Concrete floor polishing PO" at bounding box center [268, 334] width 487 height 32
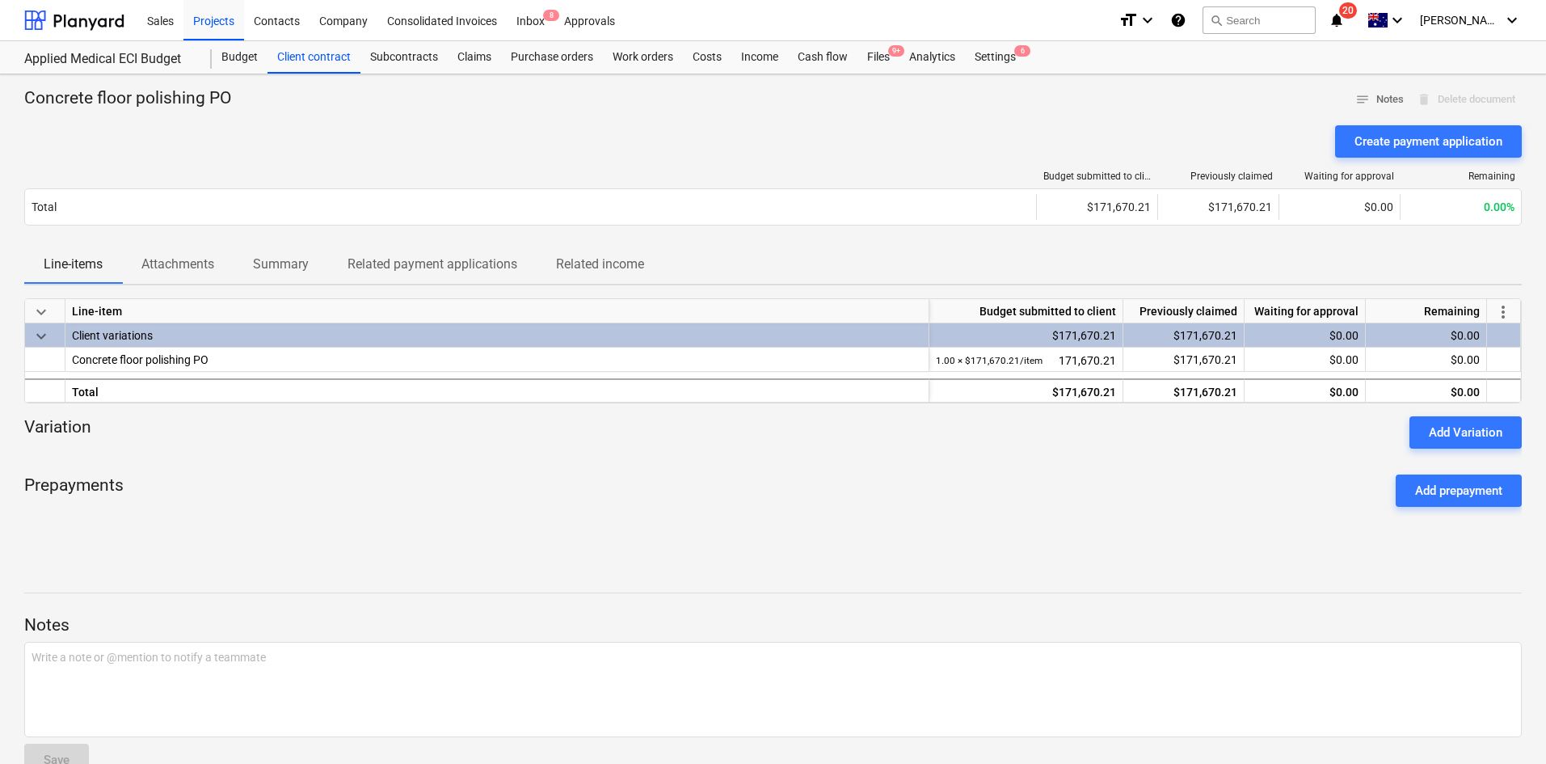
click at [191, 267] on p "Attachments" at bounding box center [177, 264] width 73 height 19
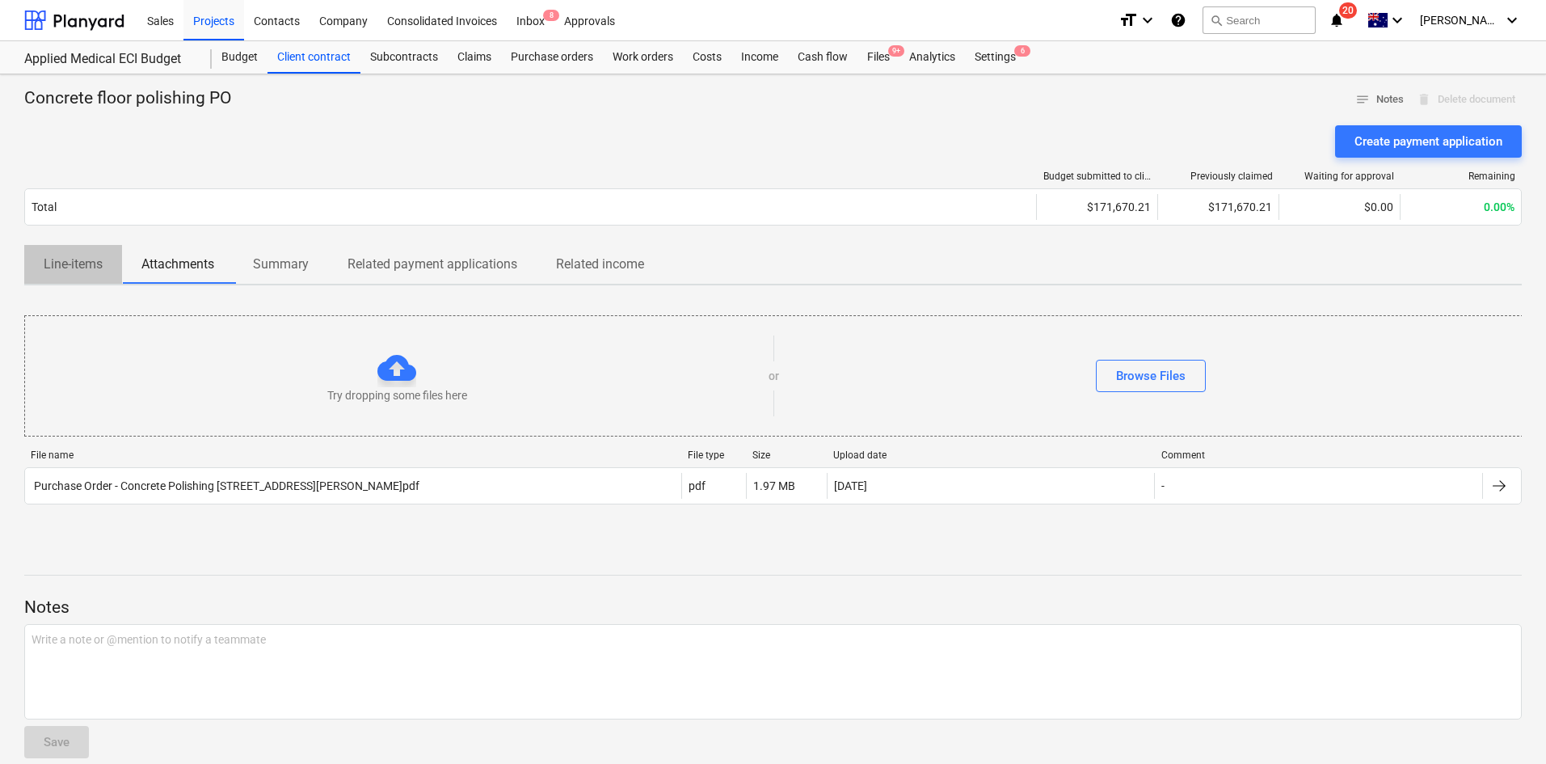
click at [95, 270] on p "Line-items" at bounding box center [73, 264] width 59 height 19
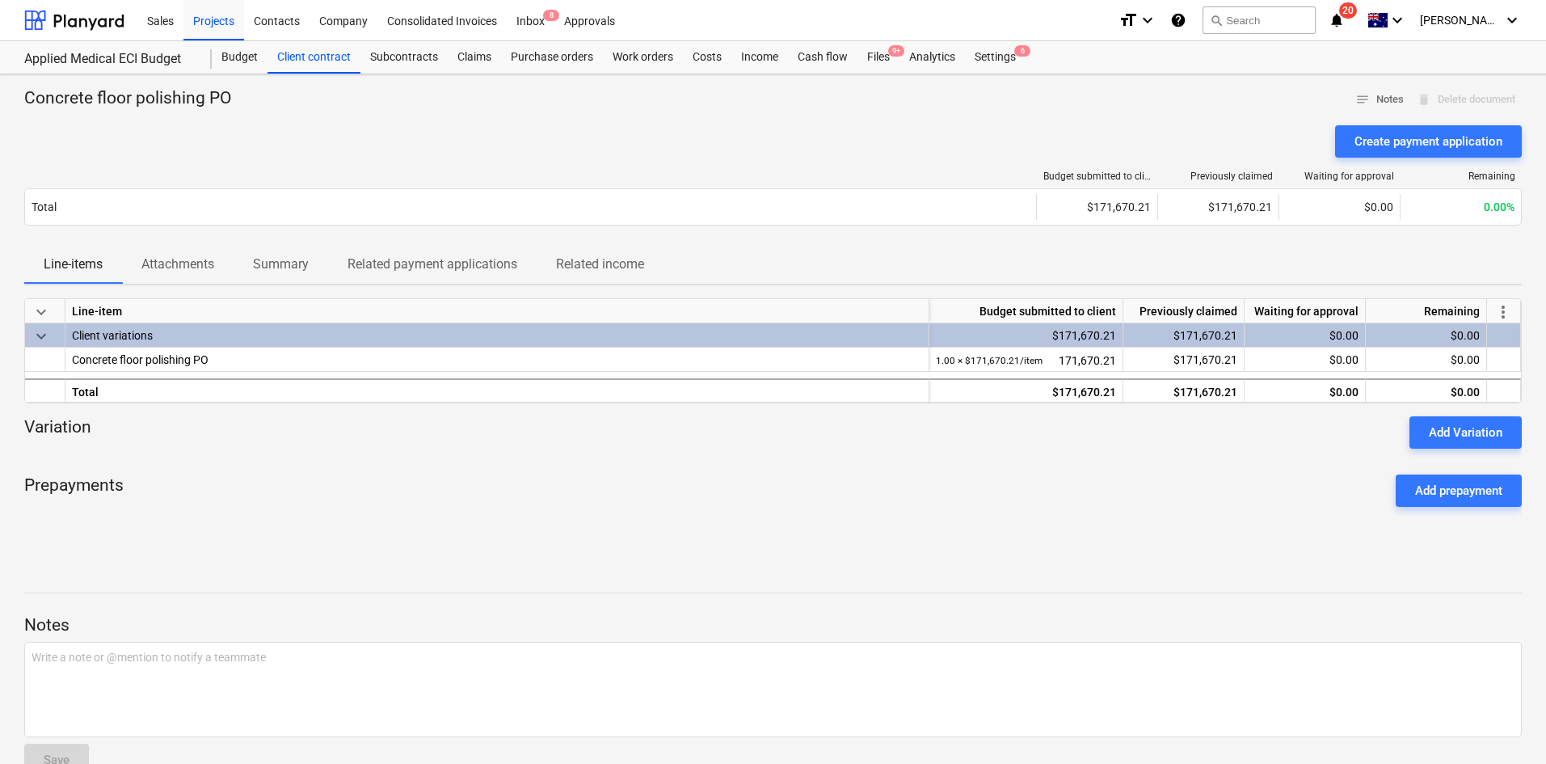
click at [396, 133] on div "Create payment application" at bounding box center [772, 141] width 1497 height 32
click at [234, 1] on div "Projects" at bounding box center [213, 19] width 61 height 41
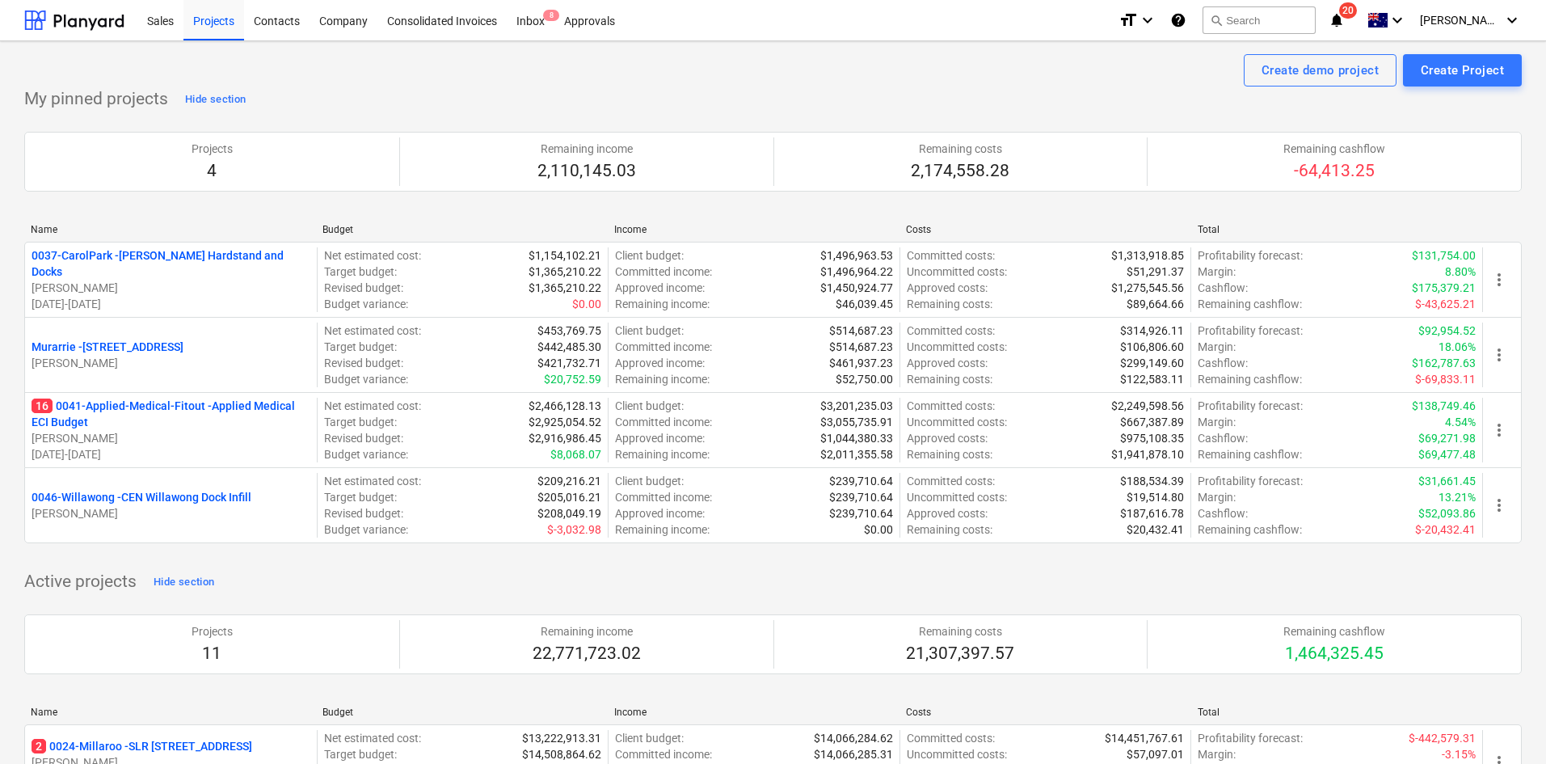
click at [1163, 124] on div "Projects 4 Remaining income 2,110,145.03 Remaining costs 2,174,558.28 Remaining…" at bounding box center [772, 161] width 1497 height 99
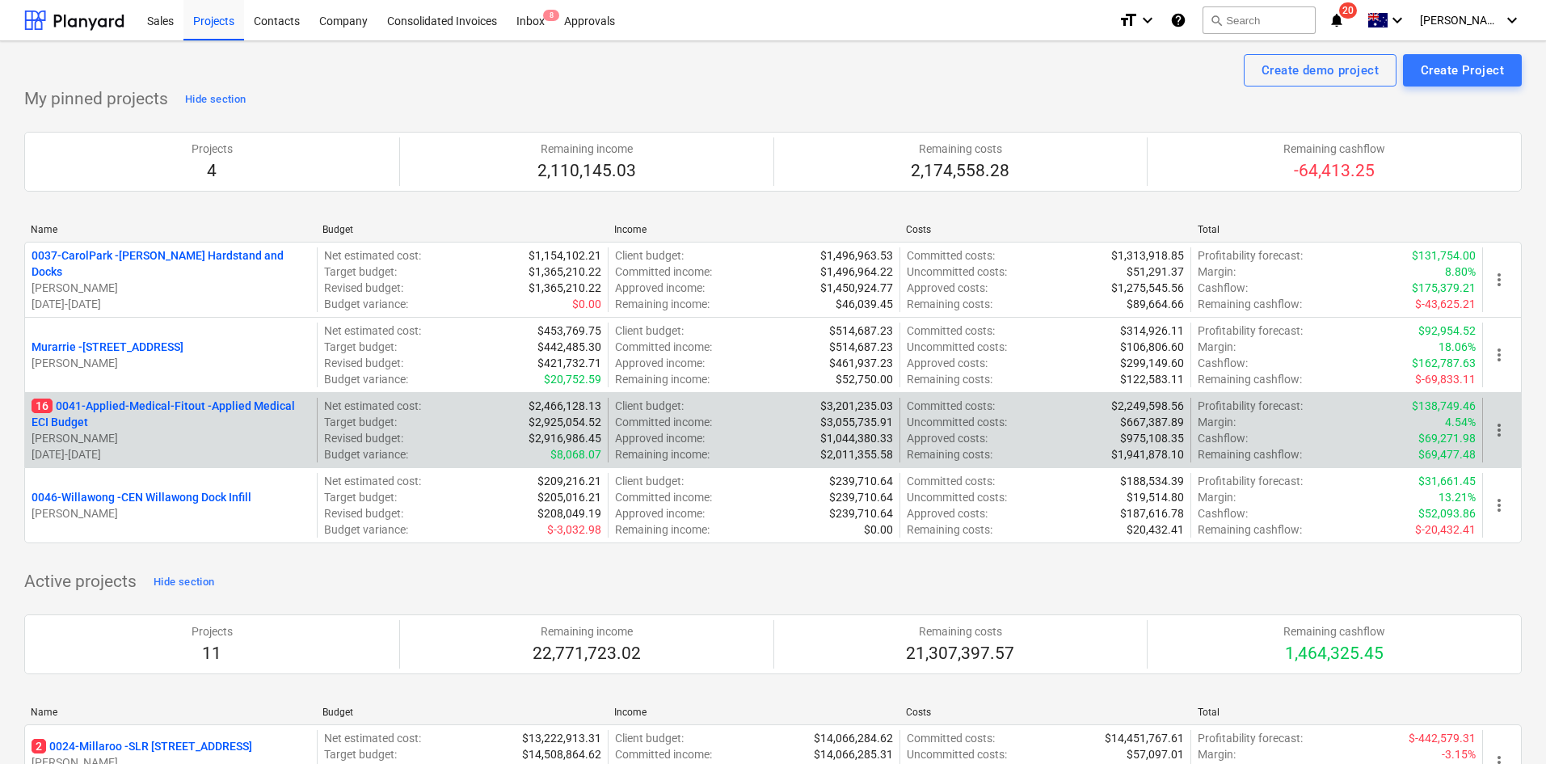
click at [155, 402] on p "16 0041-Applied-Medical-Fitout - Applied Medical ECI Budget" at bounding box center [171, 414] width 279 height 32
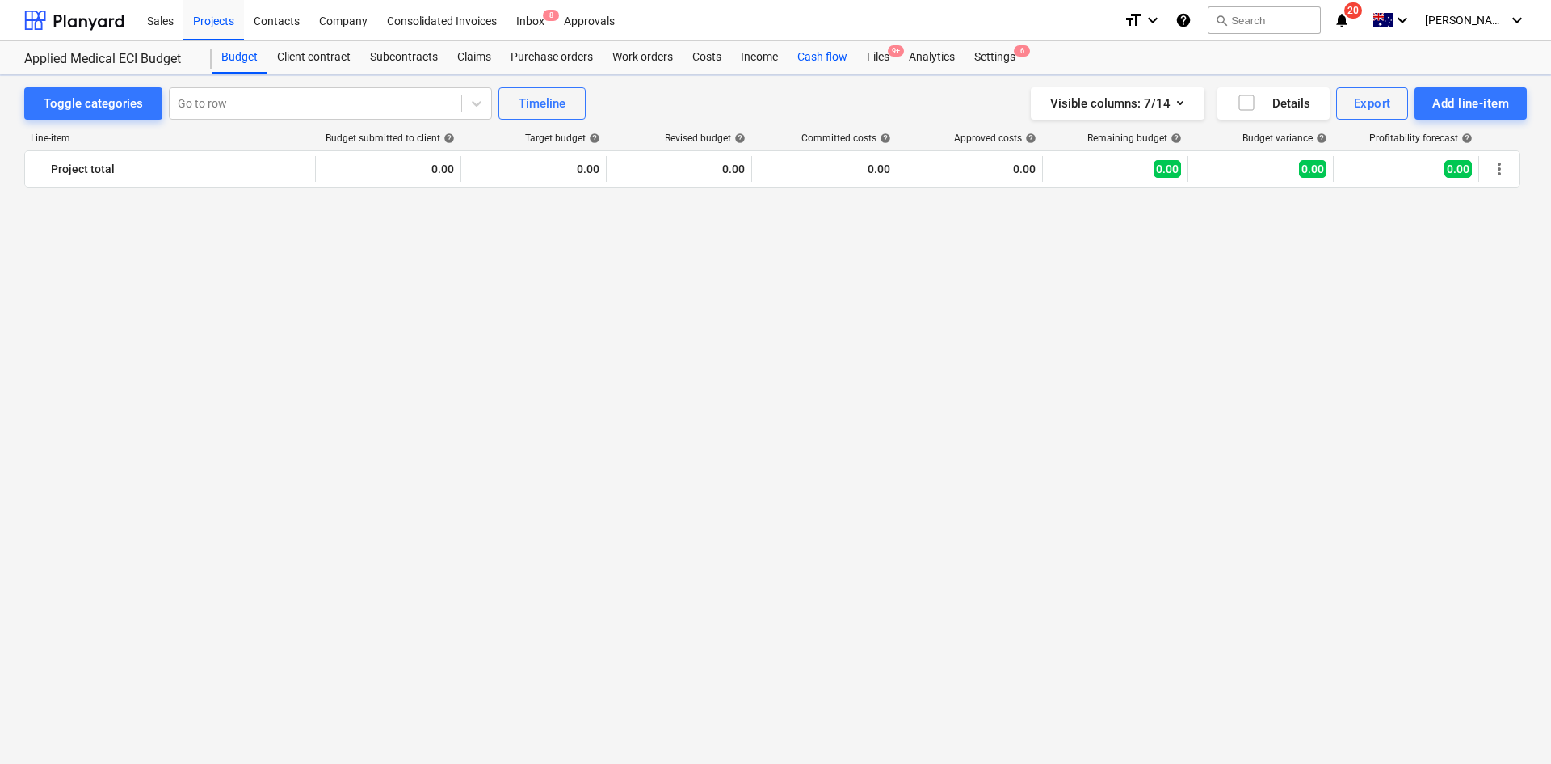
scroll to position [3418, 0]
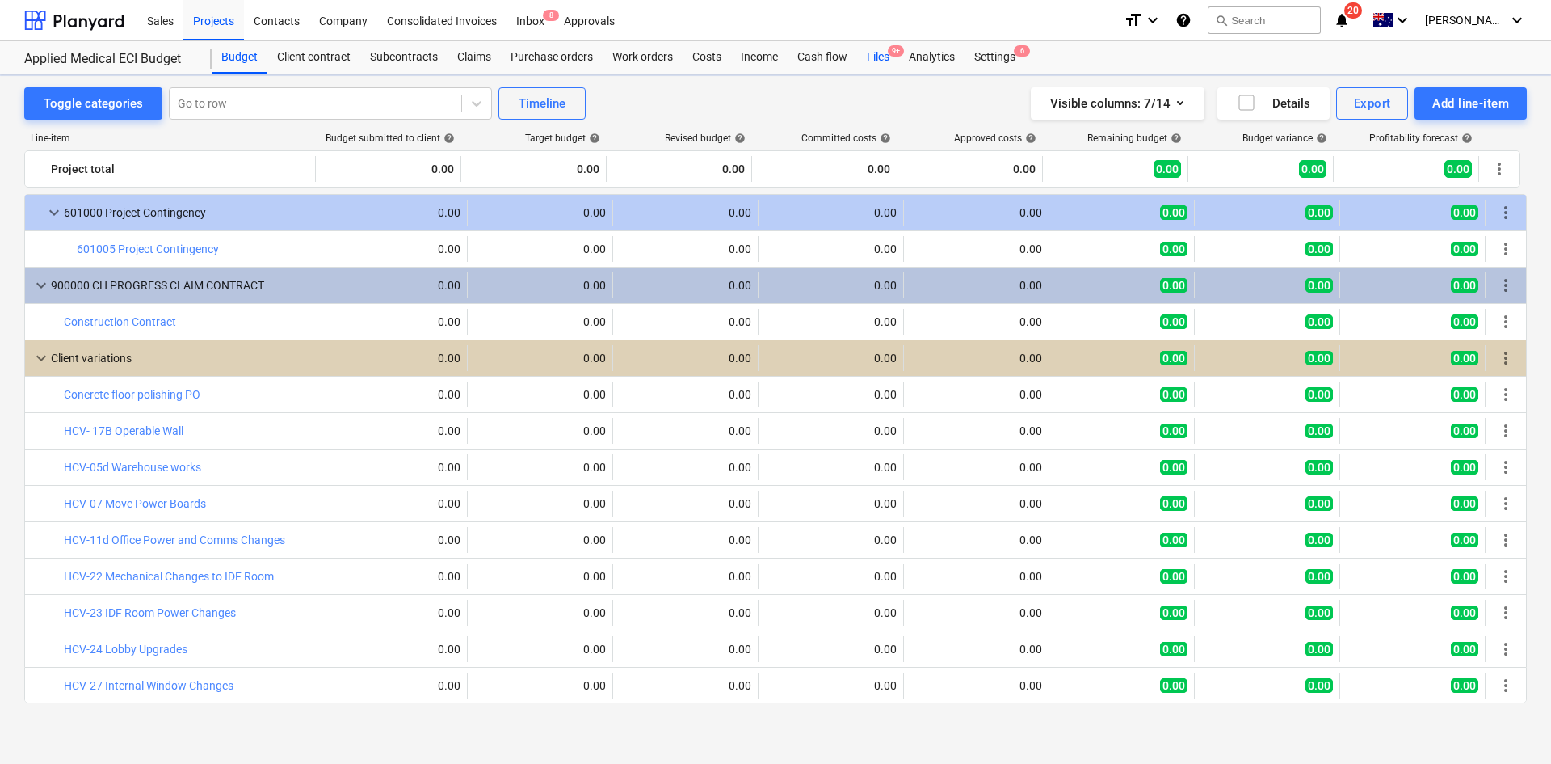
click at [871, 52] on div "Files 9+" at bounding box center [878, 57] width 42 height 32
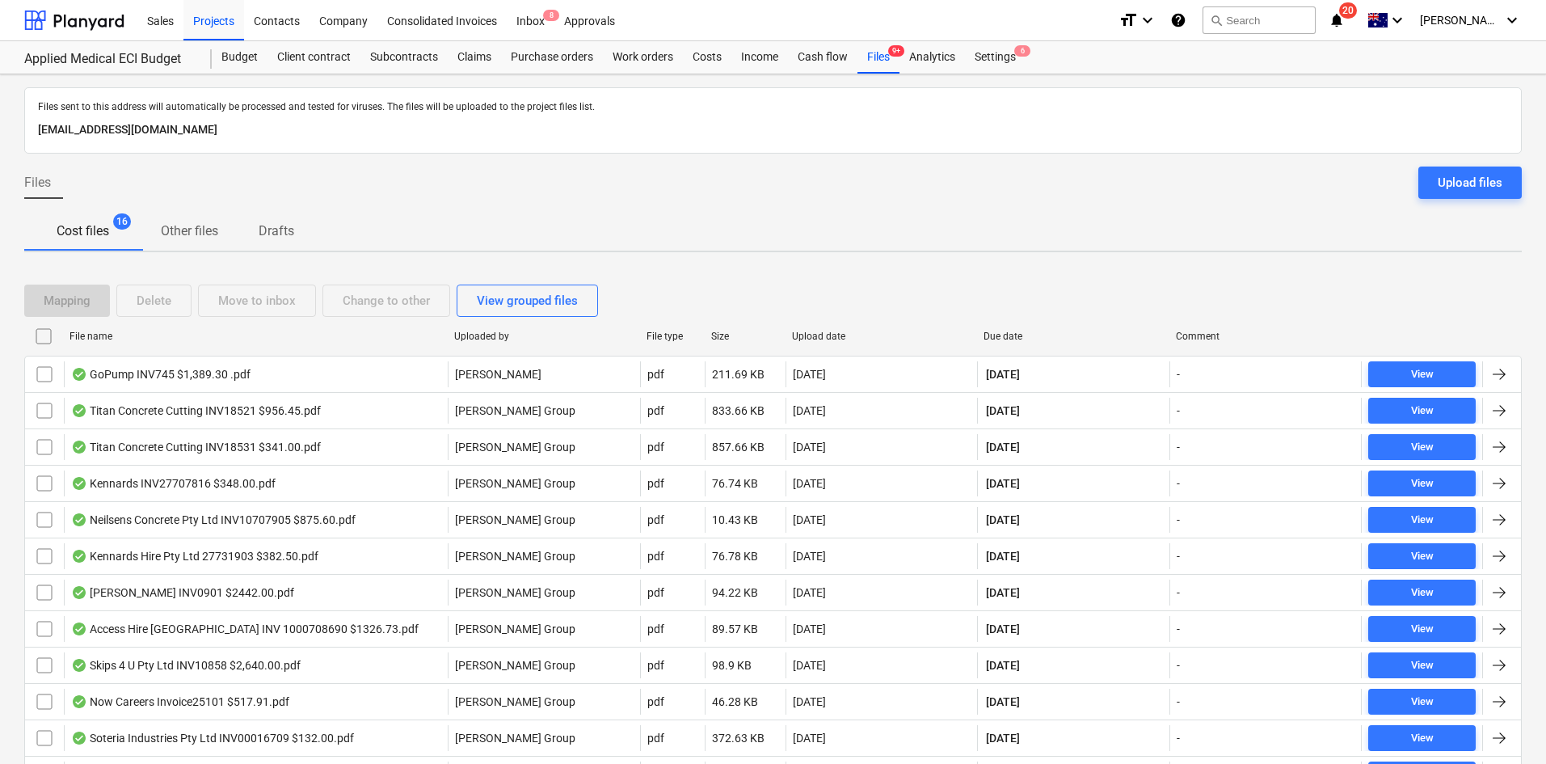
click at [1000, 339] on div "Due date" at bounding box center [1072, 335] width 179 height 11
checkbox input "false"
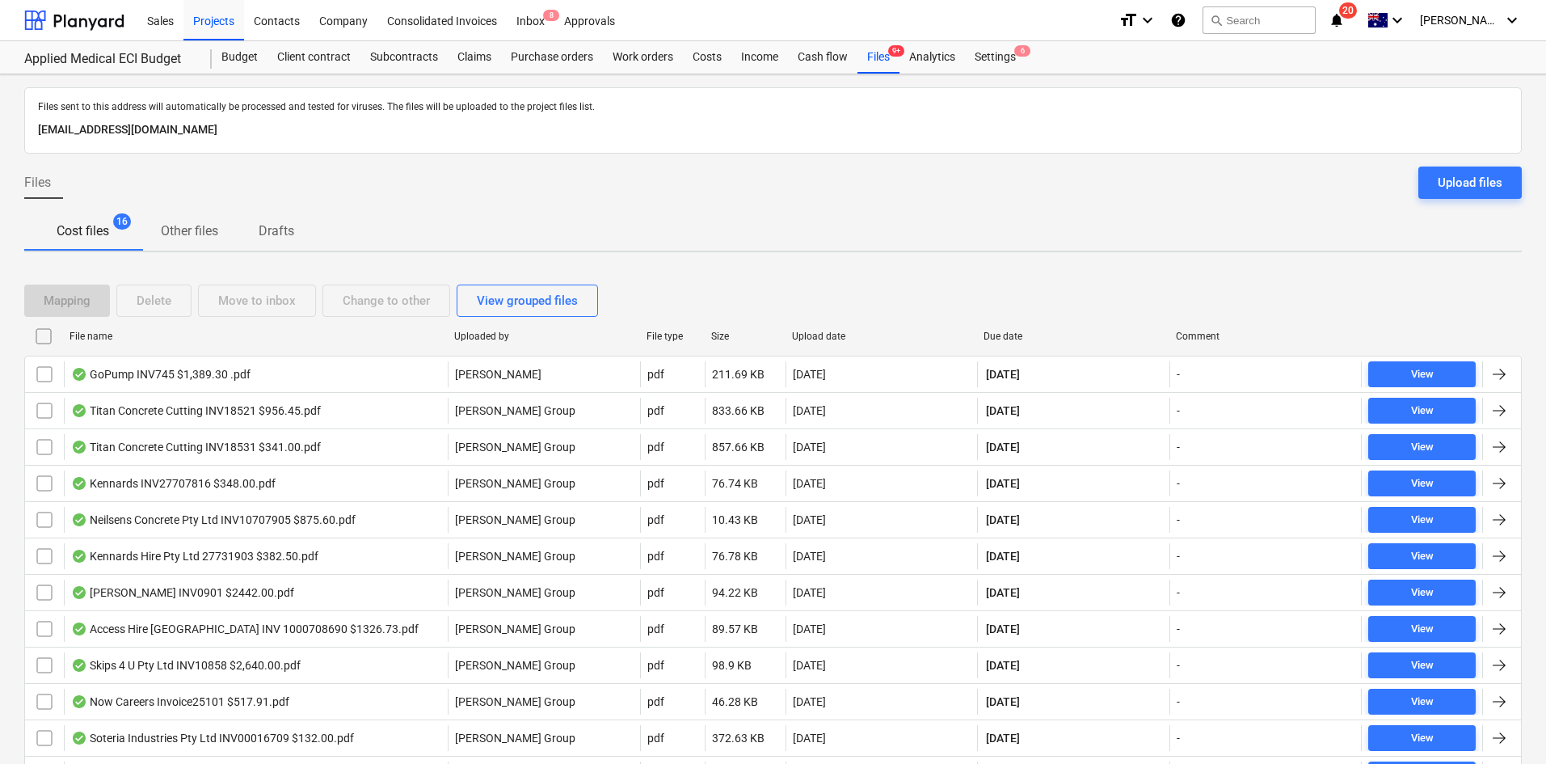
checkbox input "false"
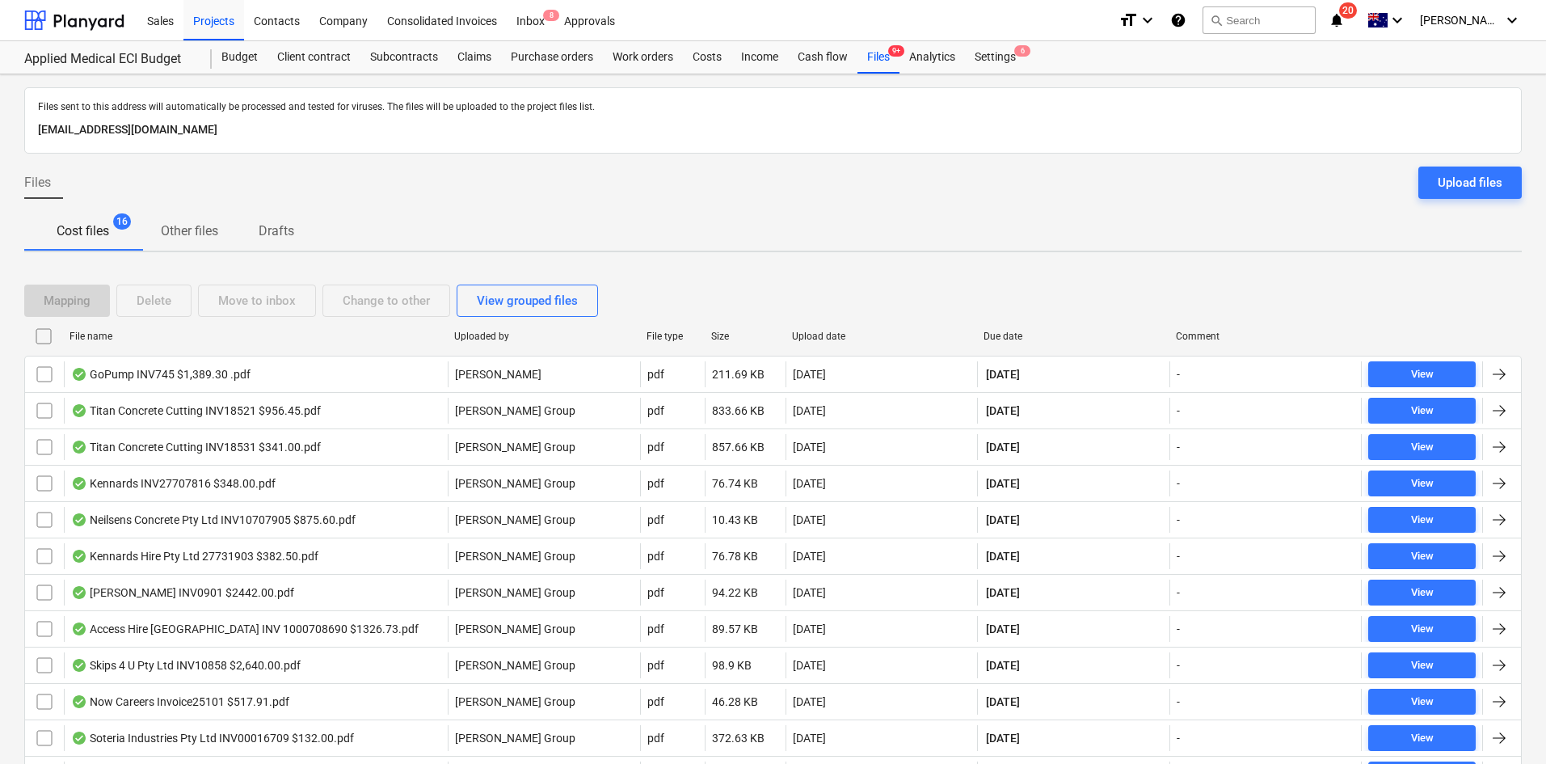
checkbox input "false"
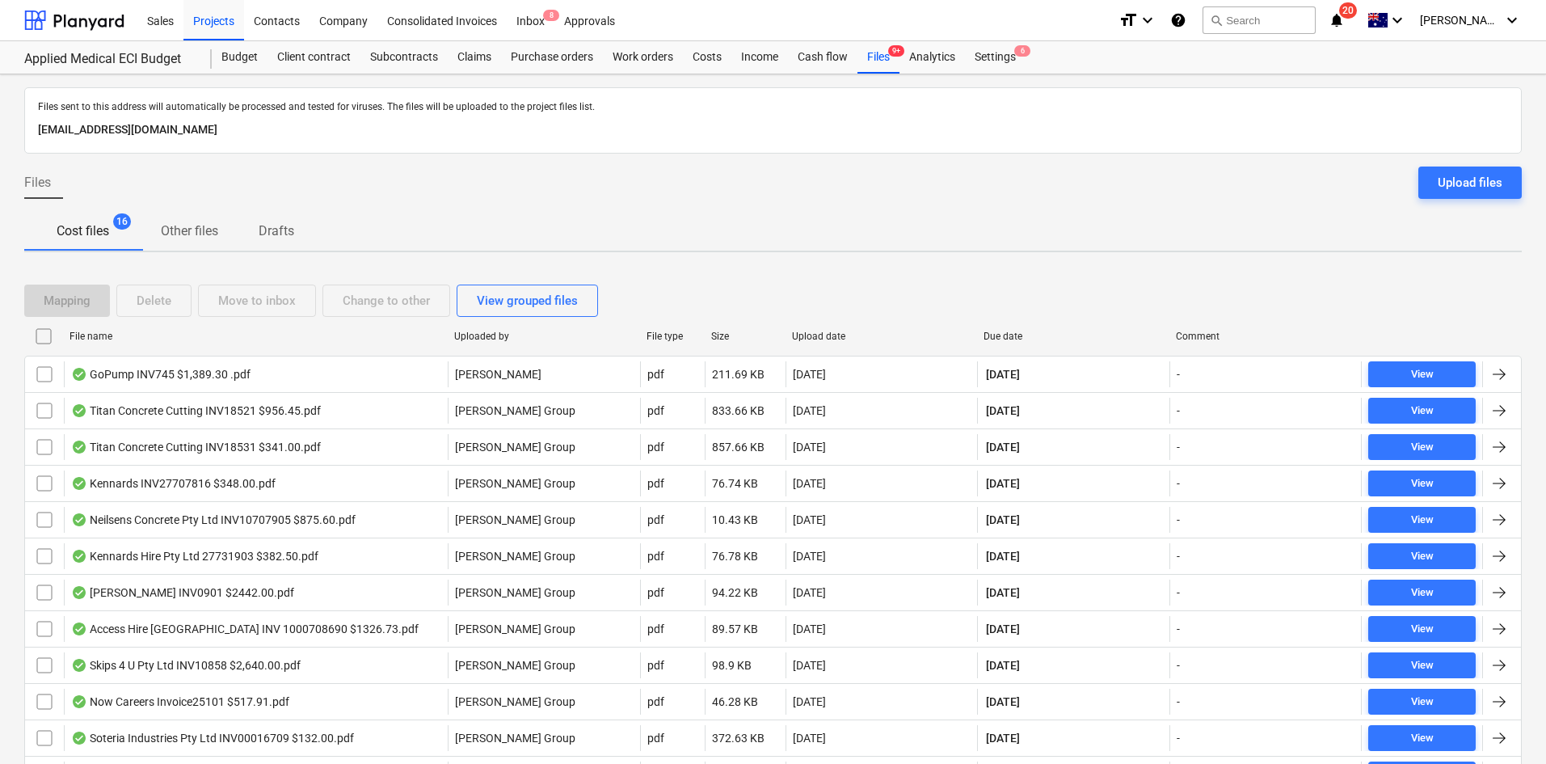
checkbox input "false"
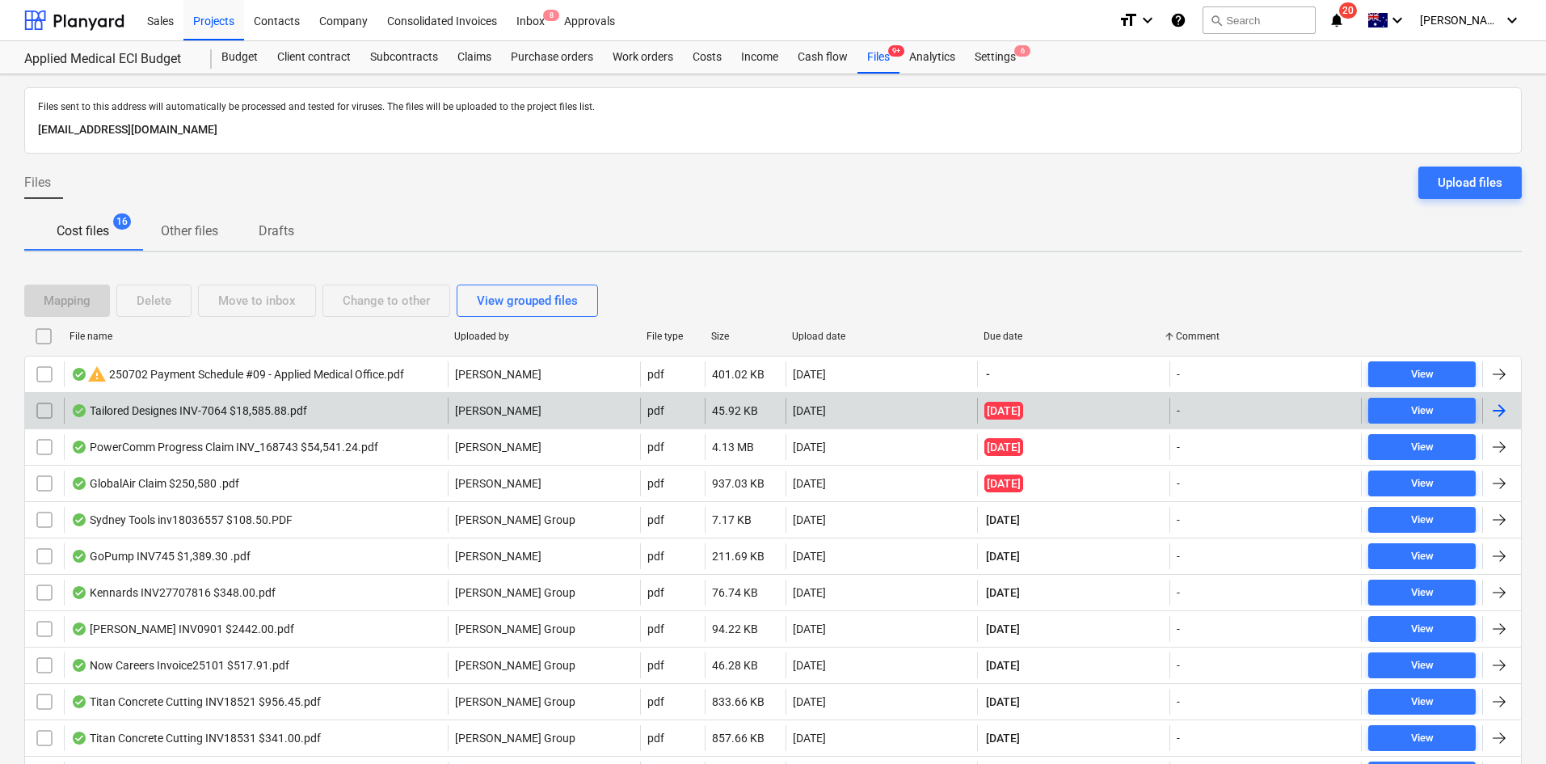
click at [309, 403] on div "Tailored Designes INV-7064 $18,585.88.pdf" at bounding box center [256, 411] width 384 height 26
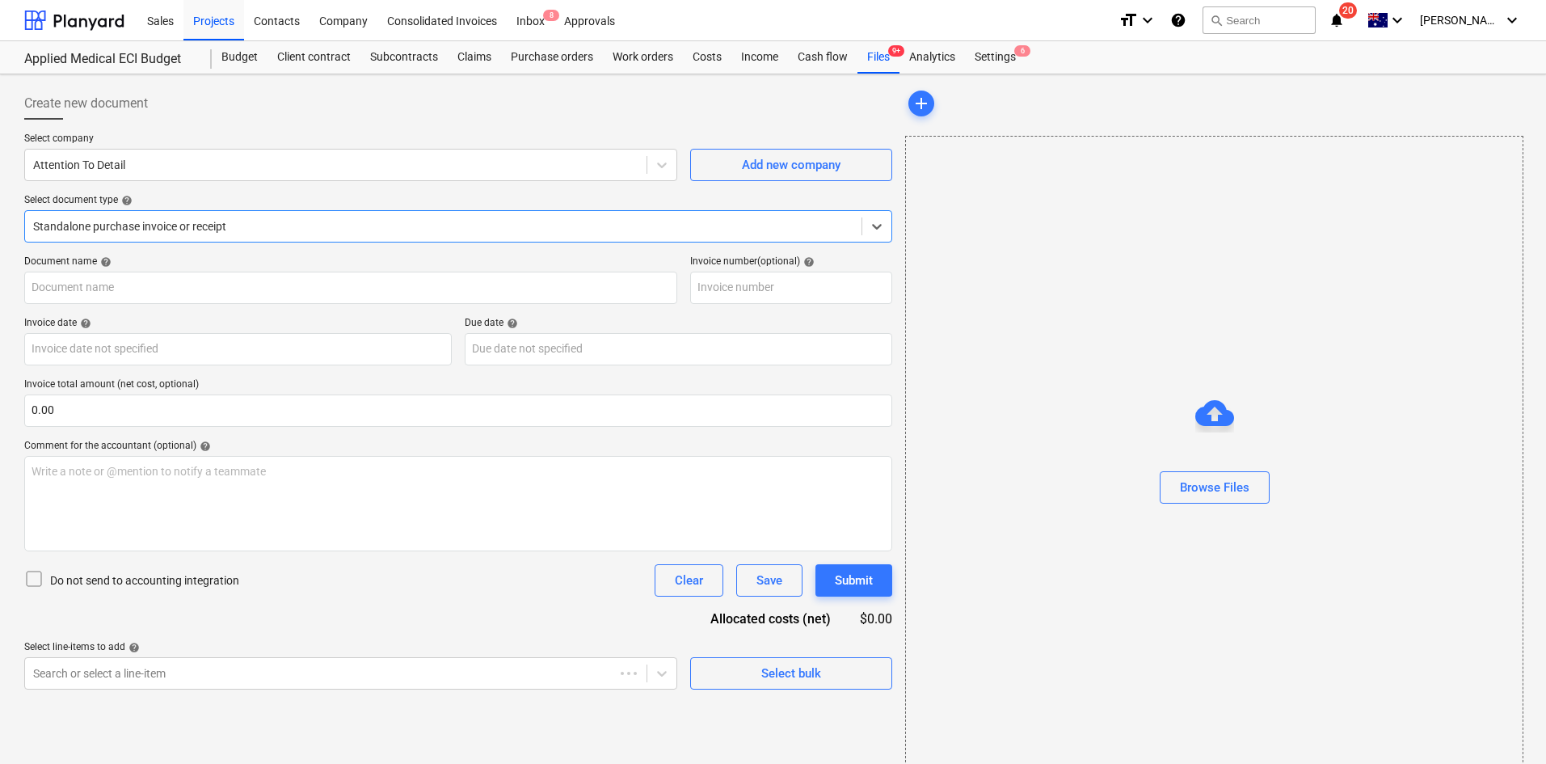
type input "INV-7064"
type input "23 Jul 2025"
type input "30 Jul 2025"
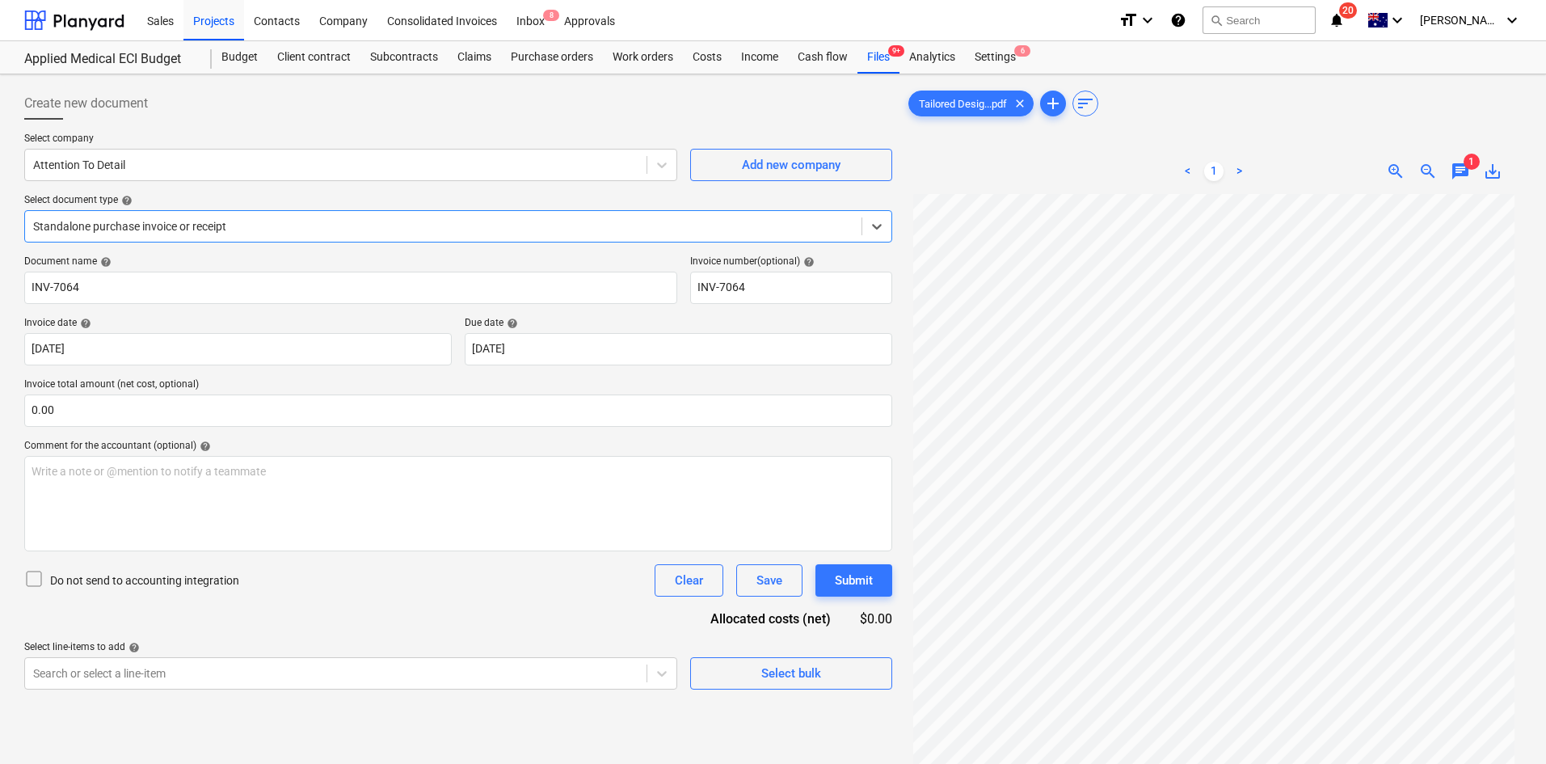
click at [1476, 165] on span "1" at bounding box center [1471, 162] width 16 height 16
click at [1459, 169] on span "chat" at bounding box center [1459, 171] width 19 height 19
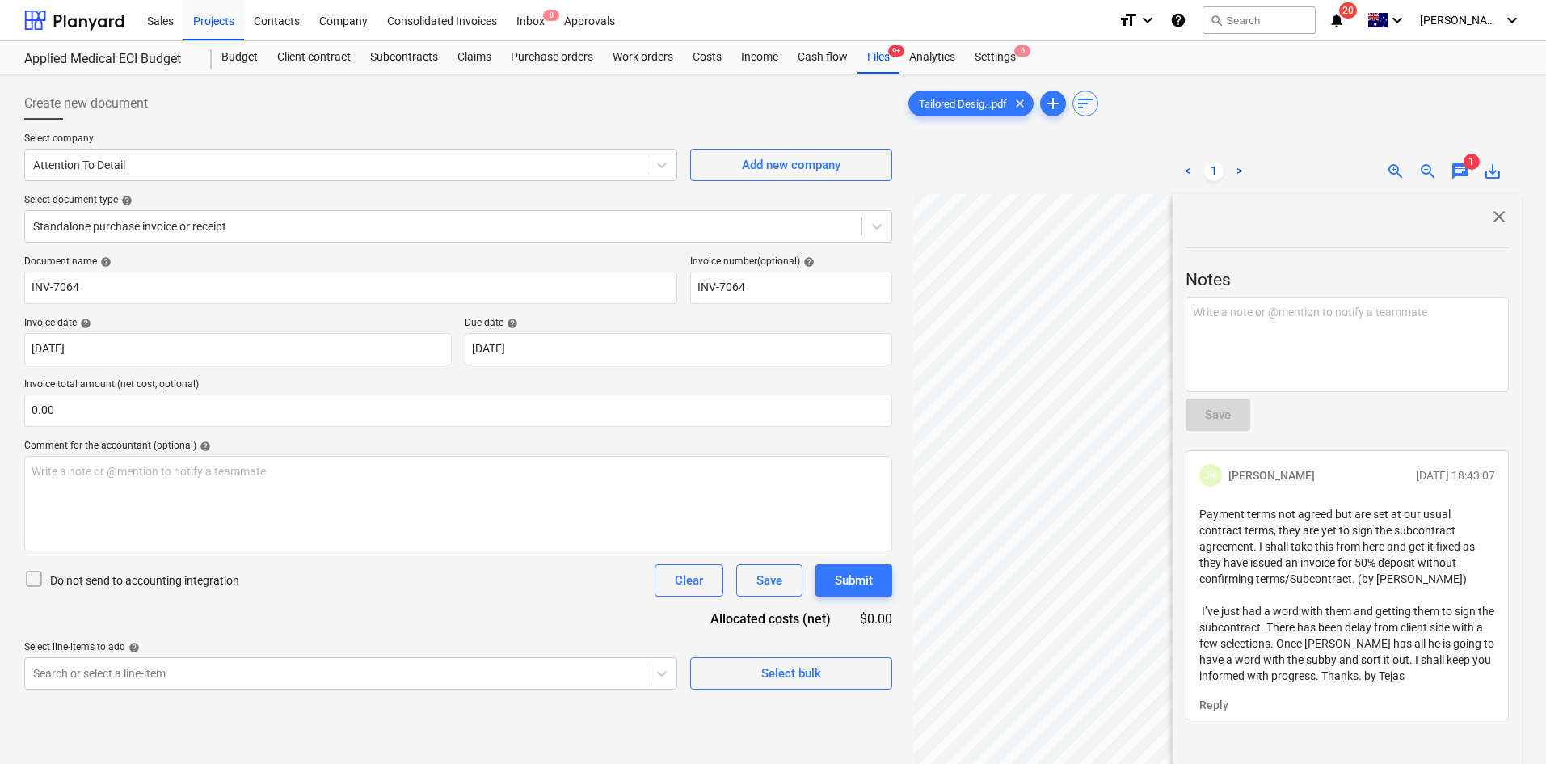
click at [1497, 169] on span "save_alt" at bounding box center [1492, 171] width 19 height 19
click at [1351, 91] on div "Tailored Desig...pdf clear add sort" at bounding box center [1213, 103] width 617 height 32
click at [237, 22] on div "Projects" at bounding box center [213, 19] width 61 height 41
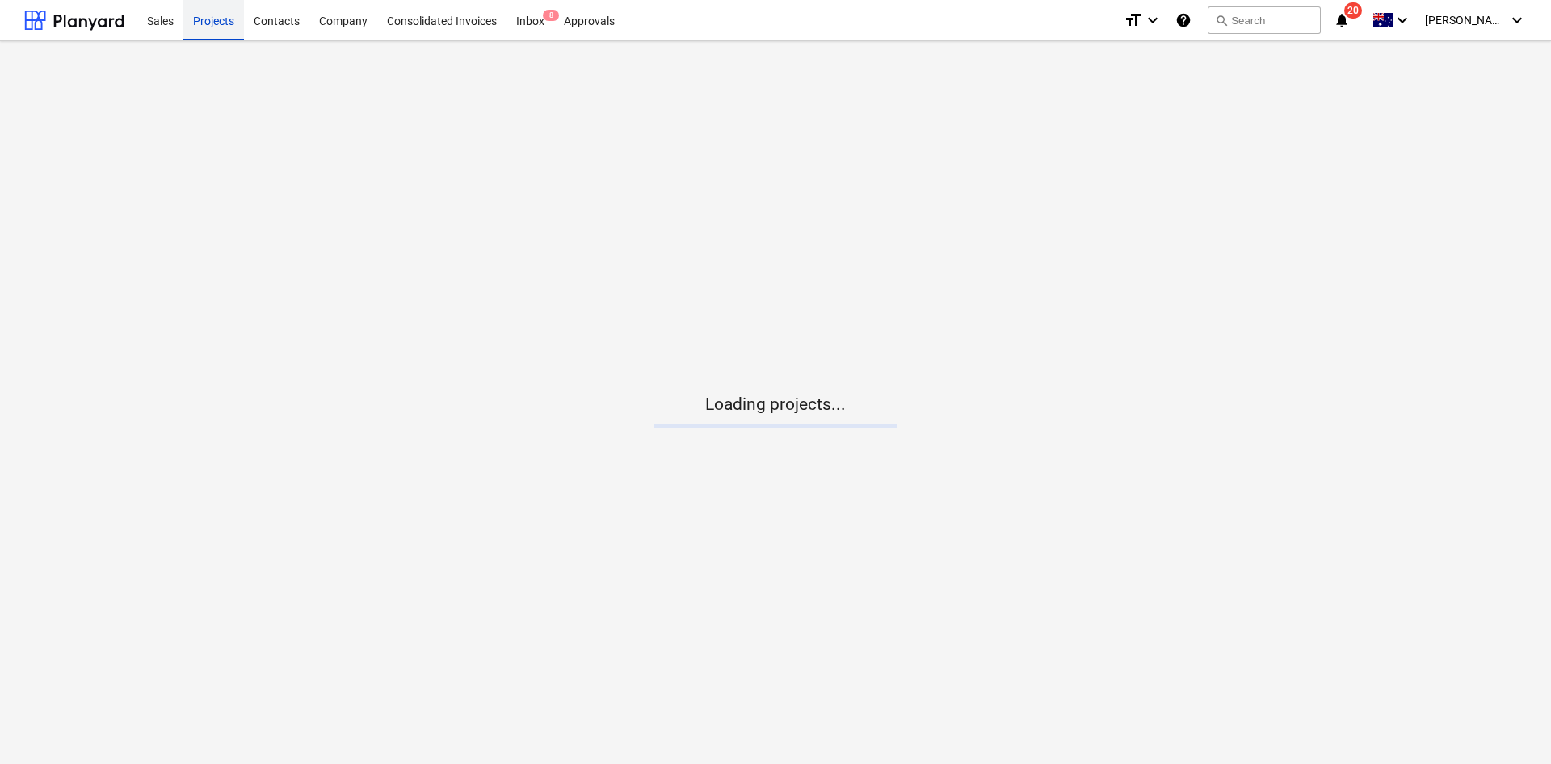
click at [236, 21] on div "Projects" at bounding box center [213, 19] width 61 height 41
click at [235, 21] on div "Projects" at bounding box center [213, 19] width 61 height 41
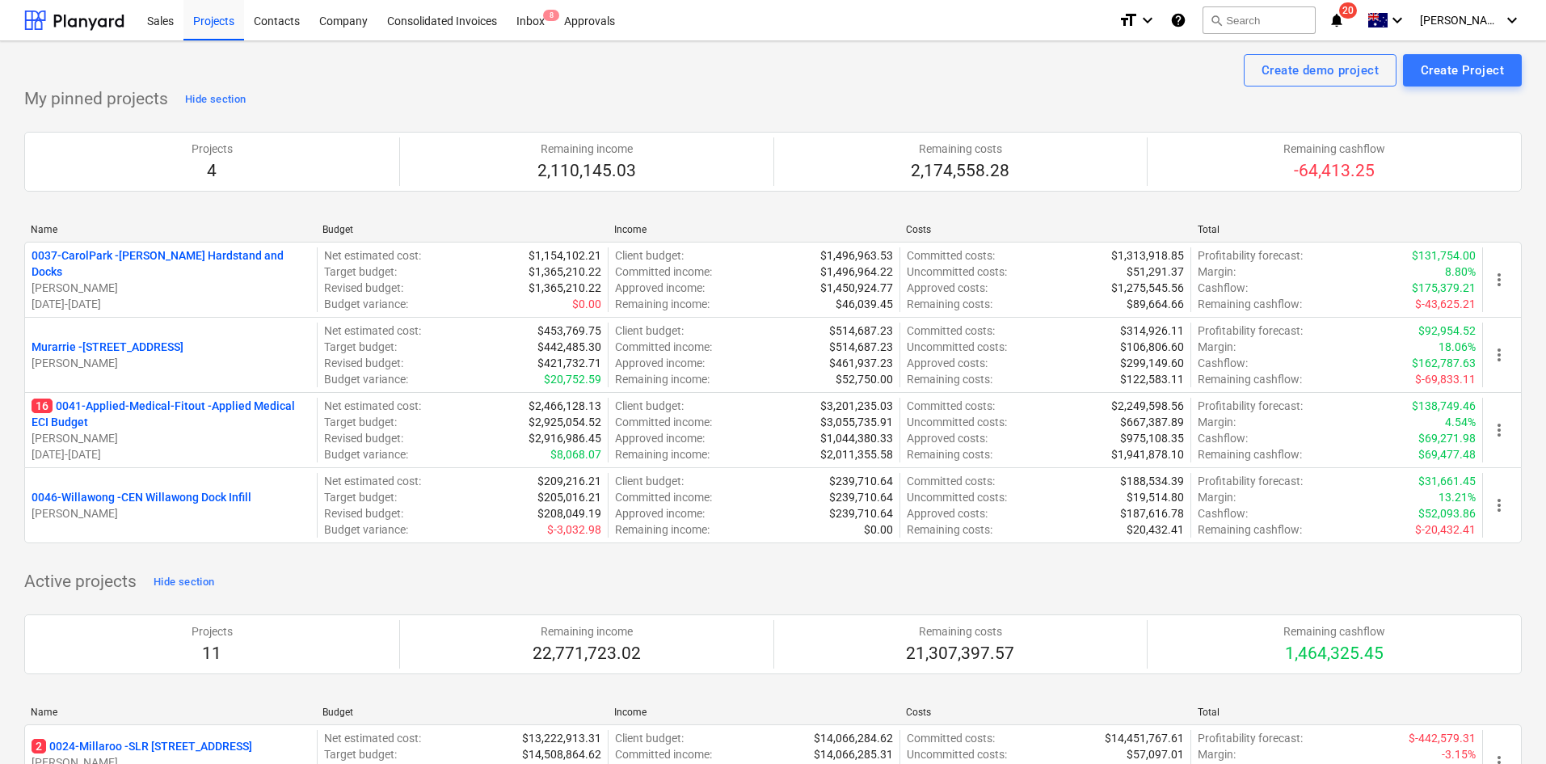
click at [627, 76] on div "Create demo project Create Project" at bounding box center [772, 70] width 1497 height 32
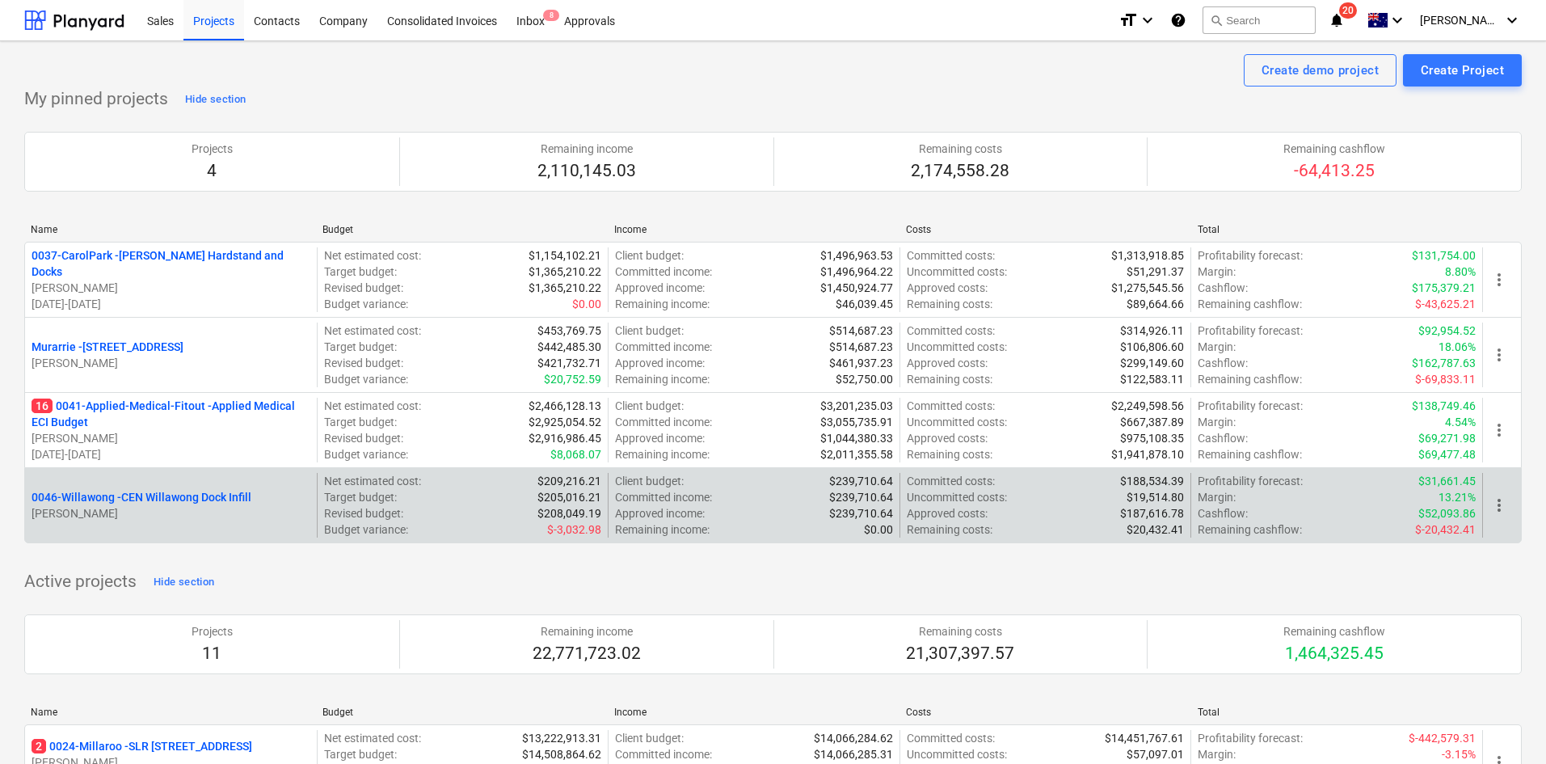
click at [154, 497] on p "0046-Willawong - CEN Willawong Dock Infill" at bounding box center [142, 497] width 220 height 16
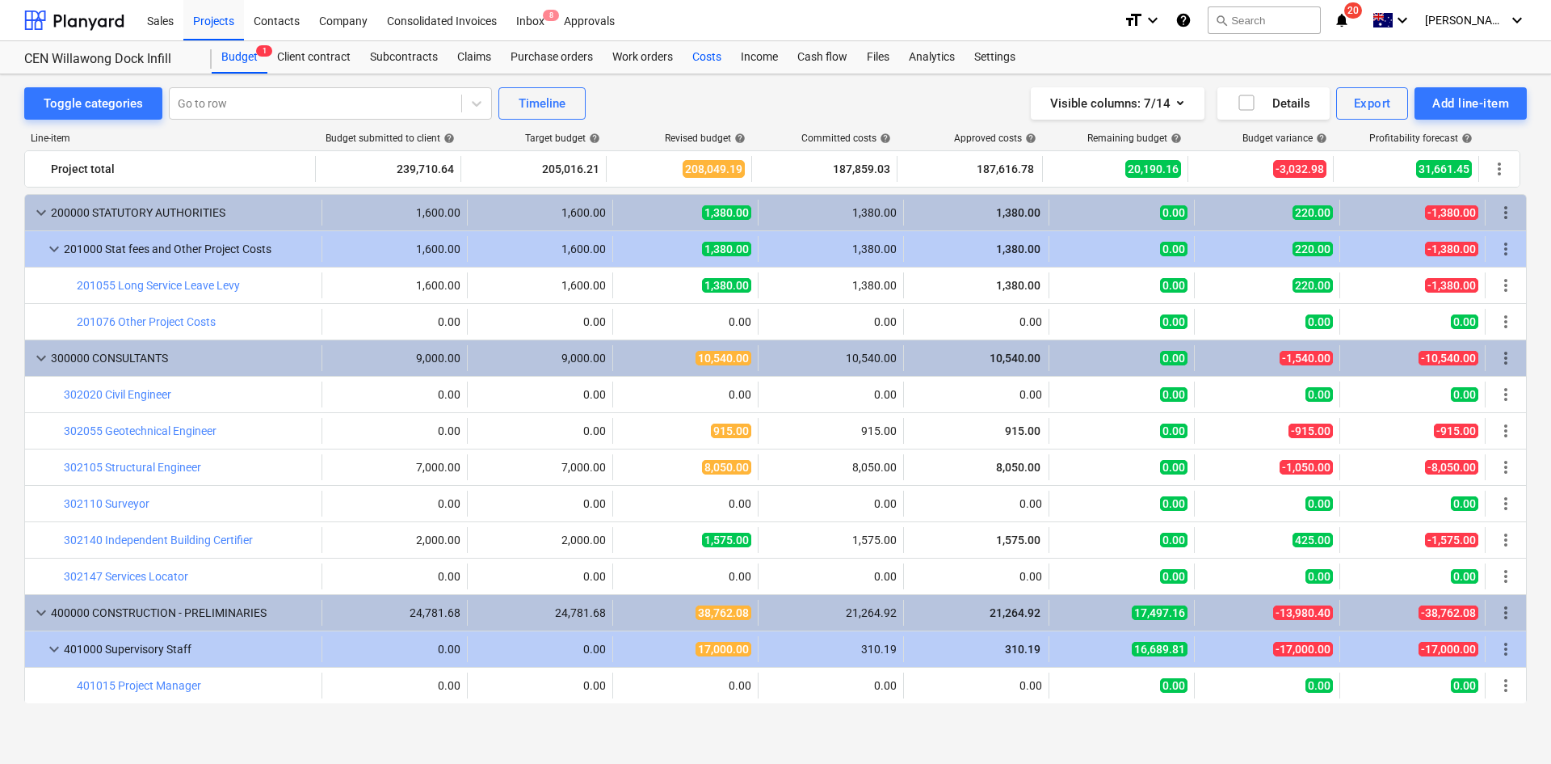
click at [713, 58] on div "Costs" at bounding box center [707, 57] width 48 height 32
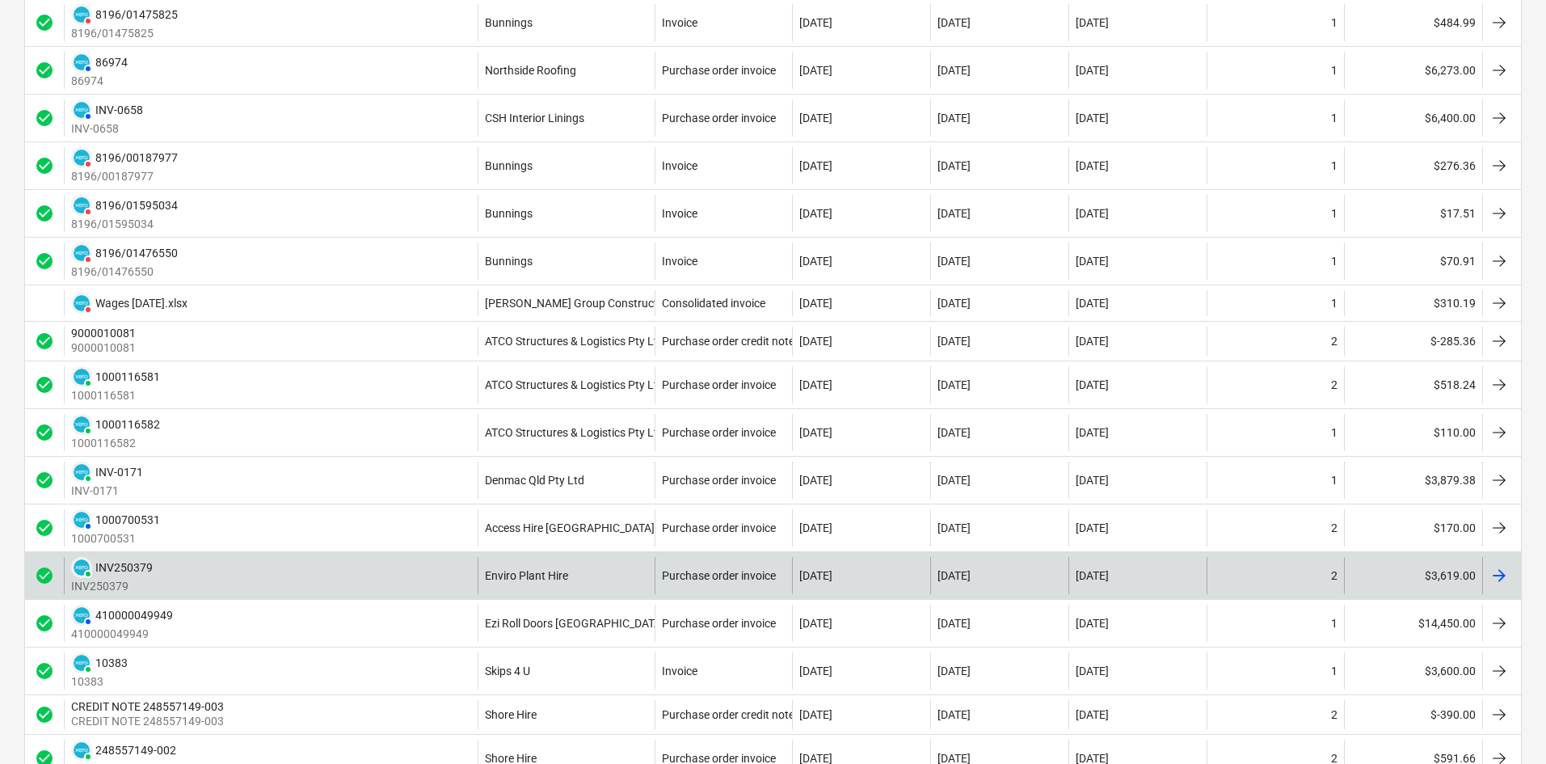
scroll to position [404, 0]
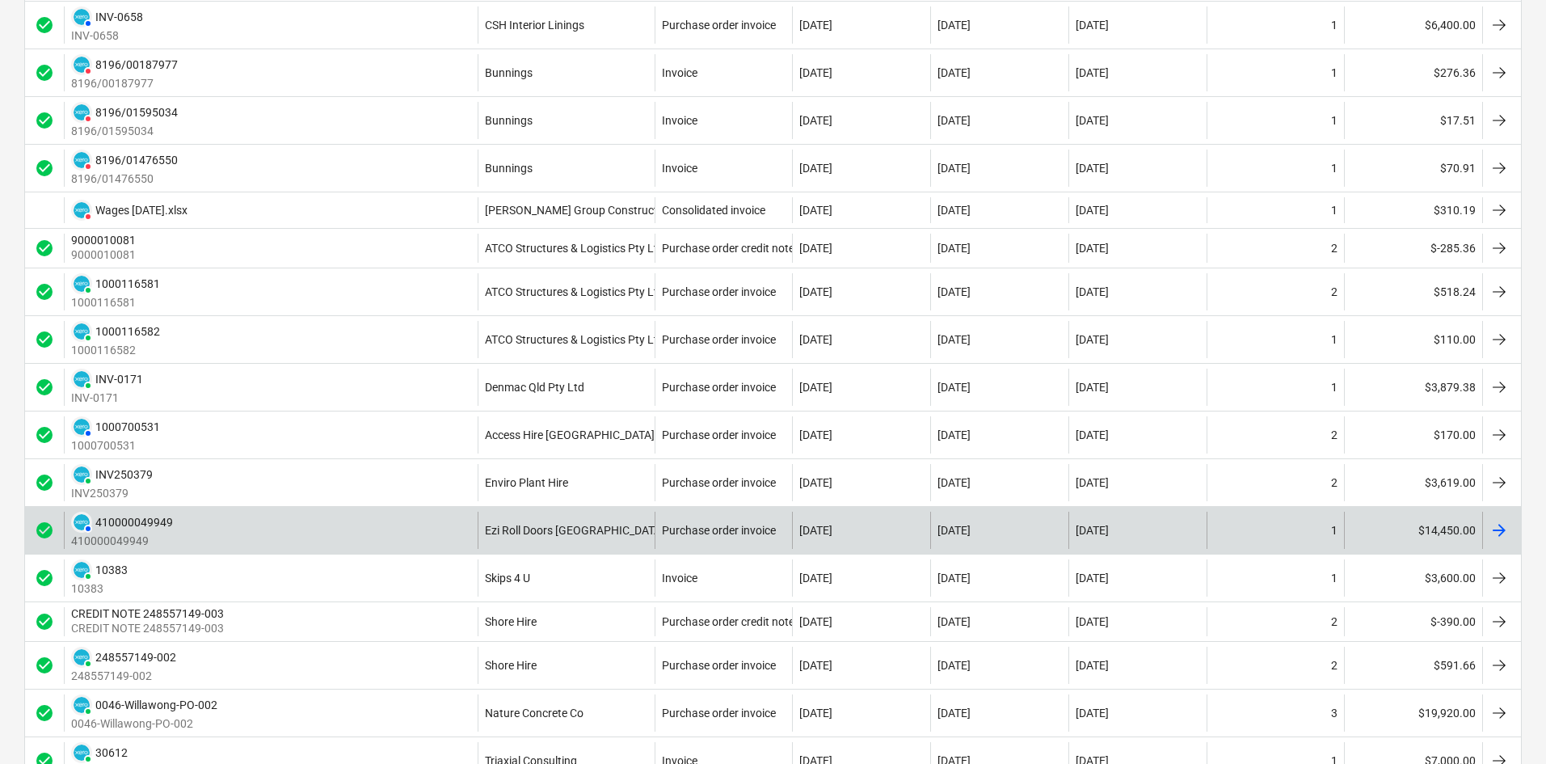
click at [250, 527] on div "AUTHORISED 410000049949 410000049949" at bounding box center [271, 529] width 414 height 37
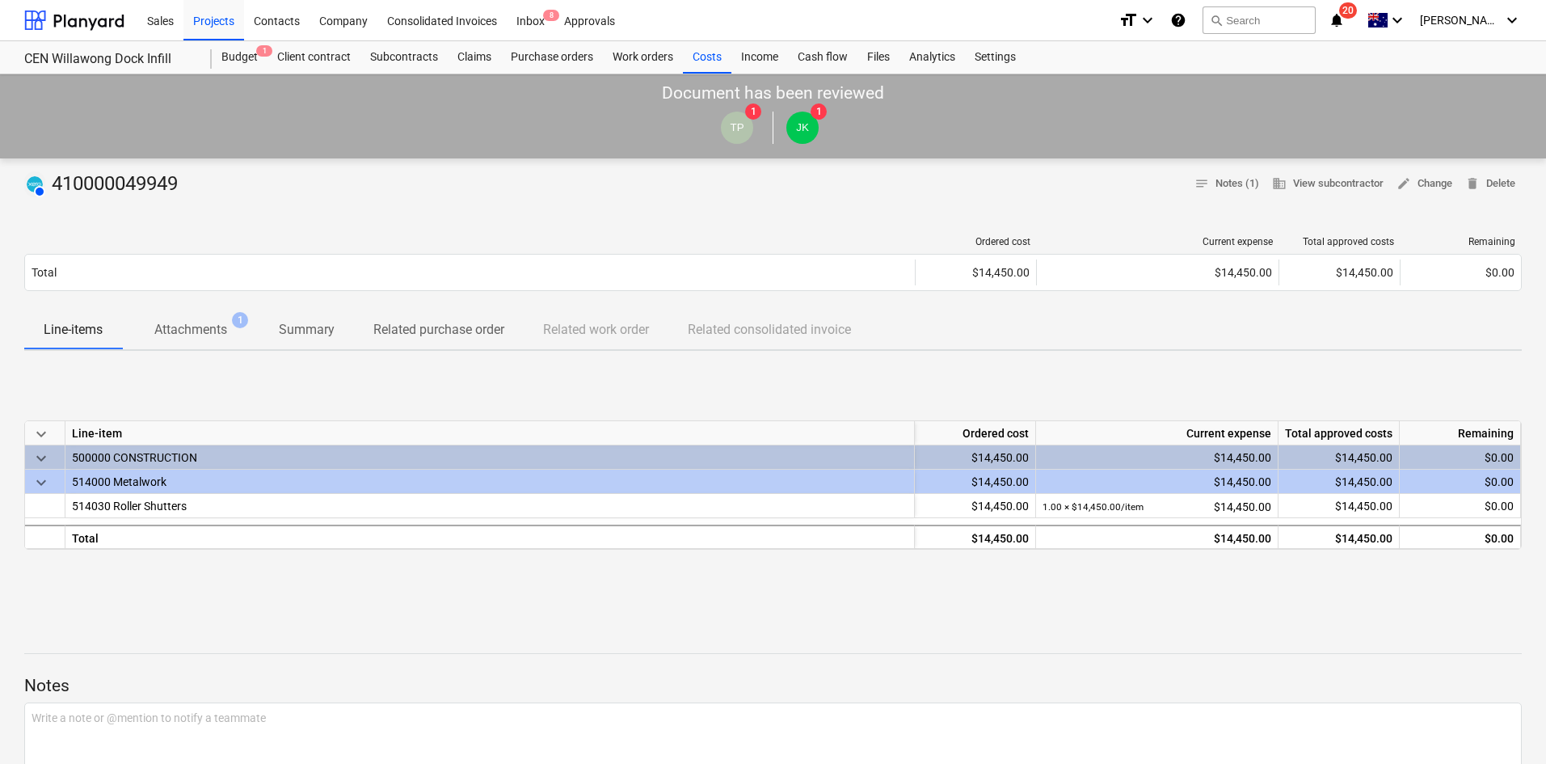
click at [214, 332] on p "Attachments" at bounding box center [190, 329] width 73 height 19
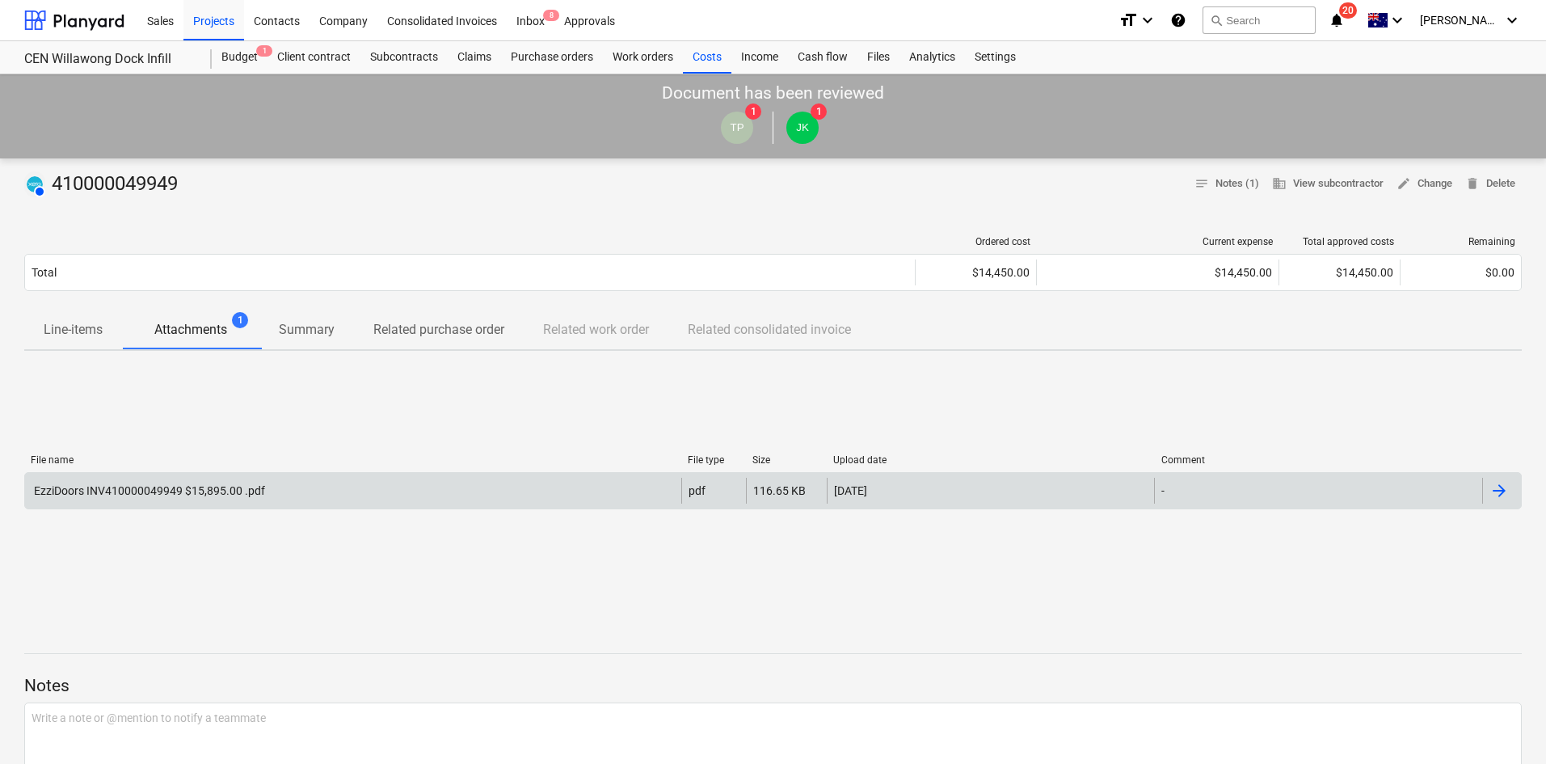
click at [200, 490] on div "EzziDoors INV410000049949 $15,895.00 .pdf" at bounding box center [149, 490] width 234 height 13
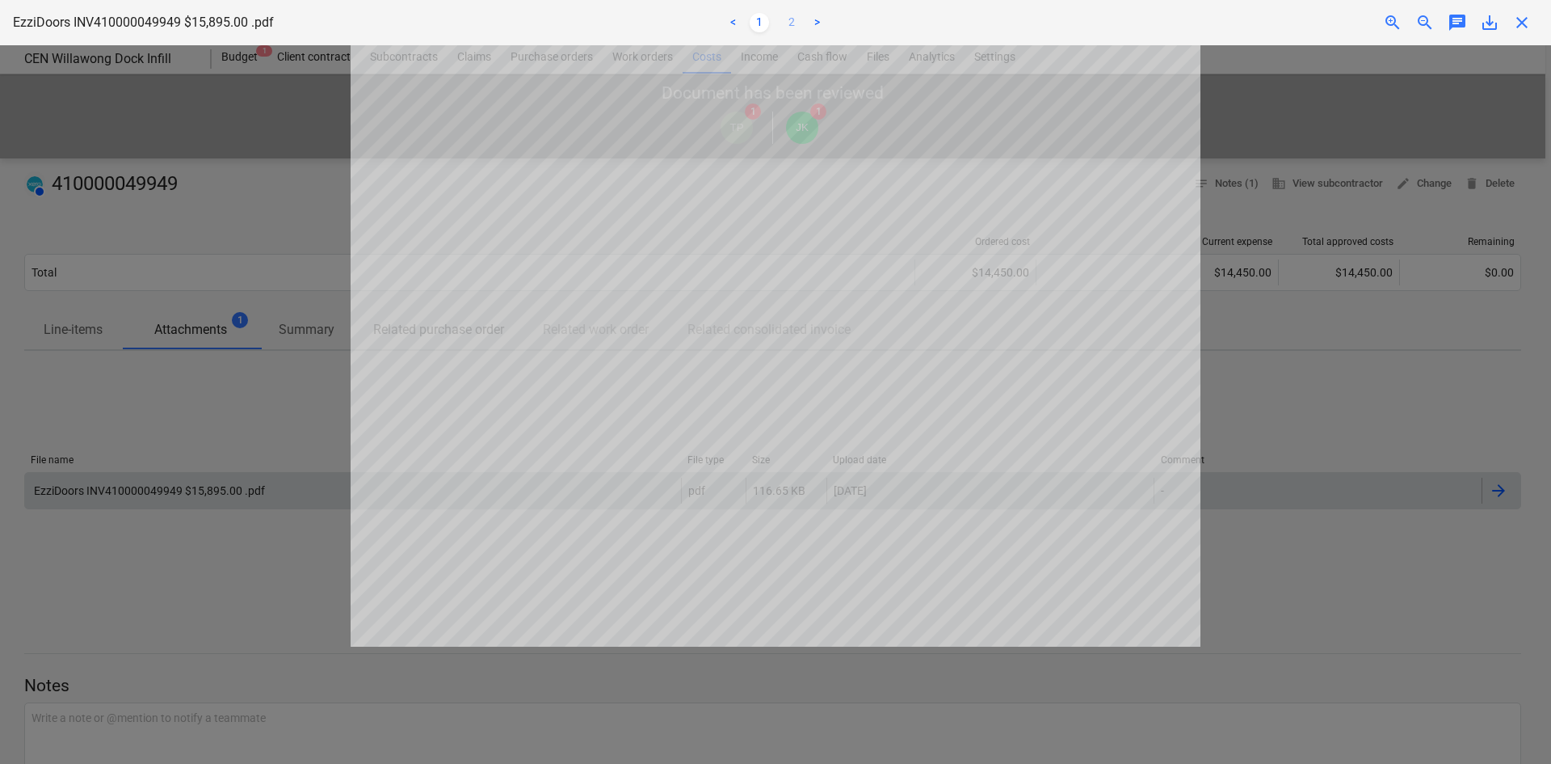
click at [789, 26] on link "2" at bounding box center [791, 22] width 19 height 19
drag, startPoint x: 1525, startPoint y: 27, endPoint x: 1492, endPoint y: 50, distance: 40.6
click at [1526, 26] on span "close" at bounding box center [1522, 22] width 19 height 19
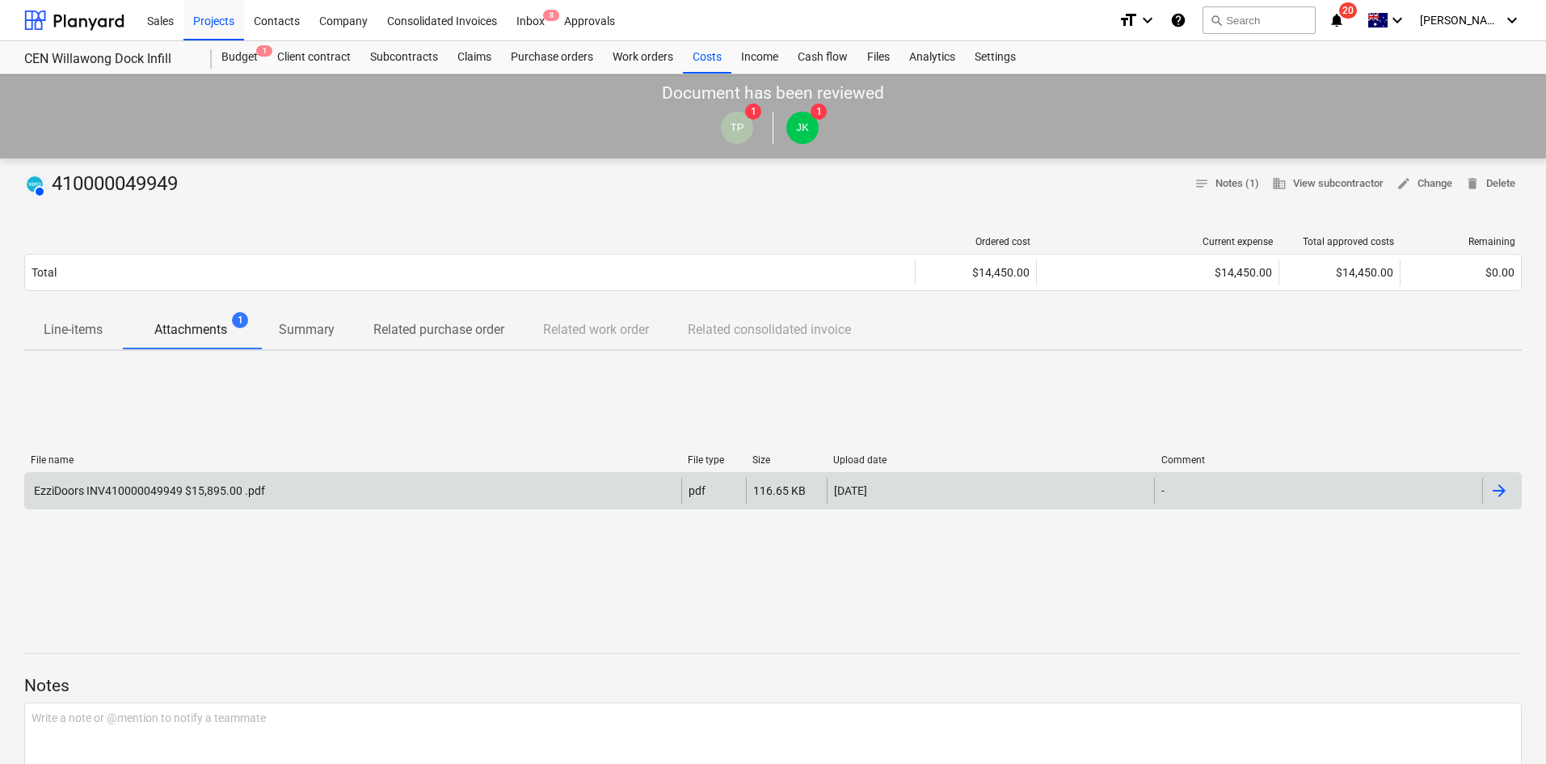
click at [429, 478] on div "EzziDoors INV410000049949 $15,895.00 .pdf" at bounding box center [353, 491] width 656 height 26
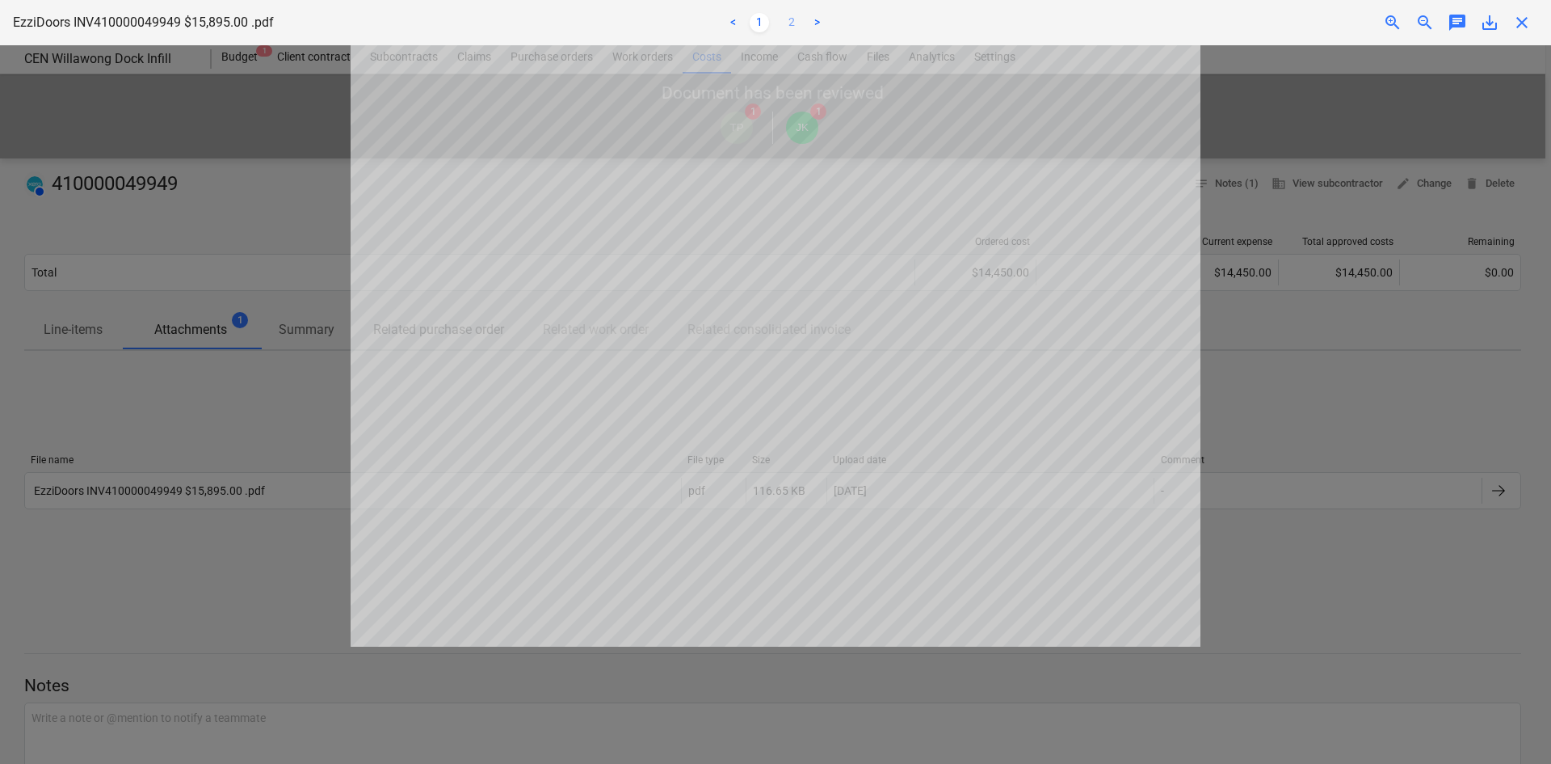
click at [794, 18] on link "2" at bounding box center [791, 22] width 19 height 19
click at [1528, 27] on span "close" at bounding box center [1522, 22] width 19 height 19
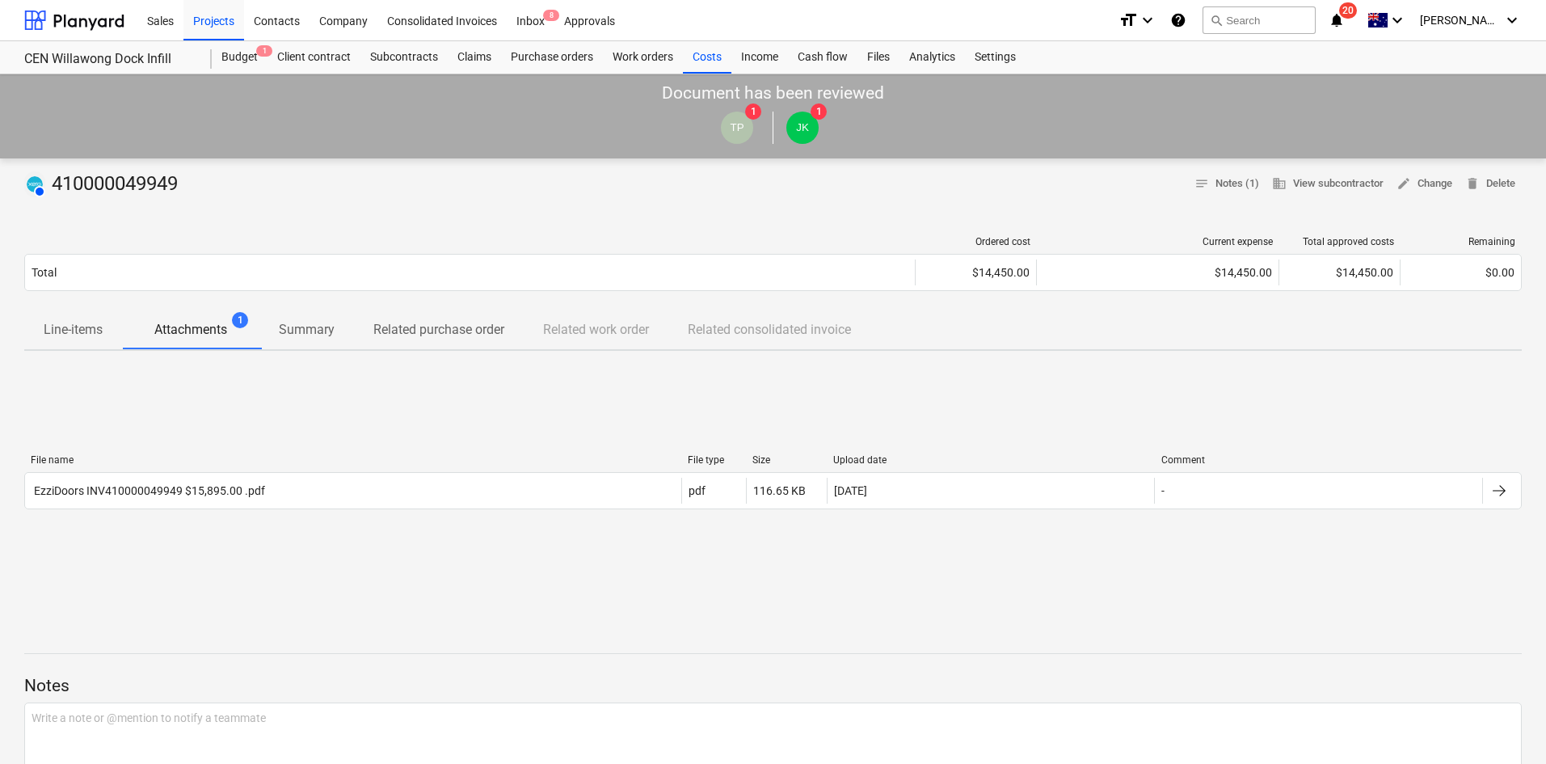
click at [588, 207] on div at bounding box center [772, 203] width 1497 height 13
click at [227, 28] on div "Projects" at bounding box center [213, 19] width 61 height 41
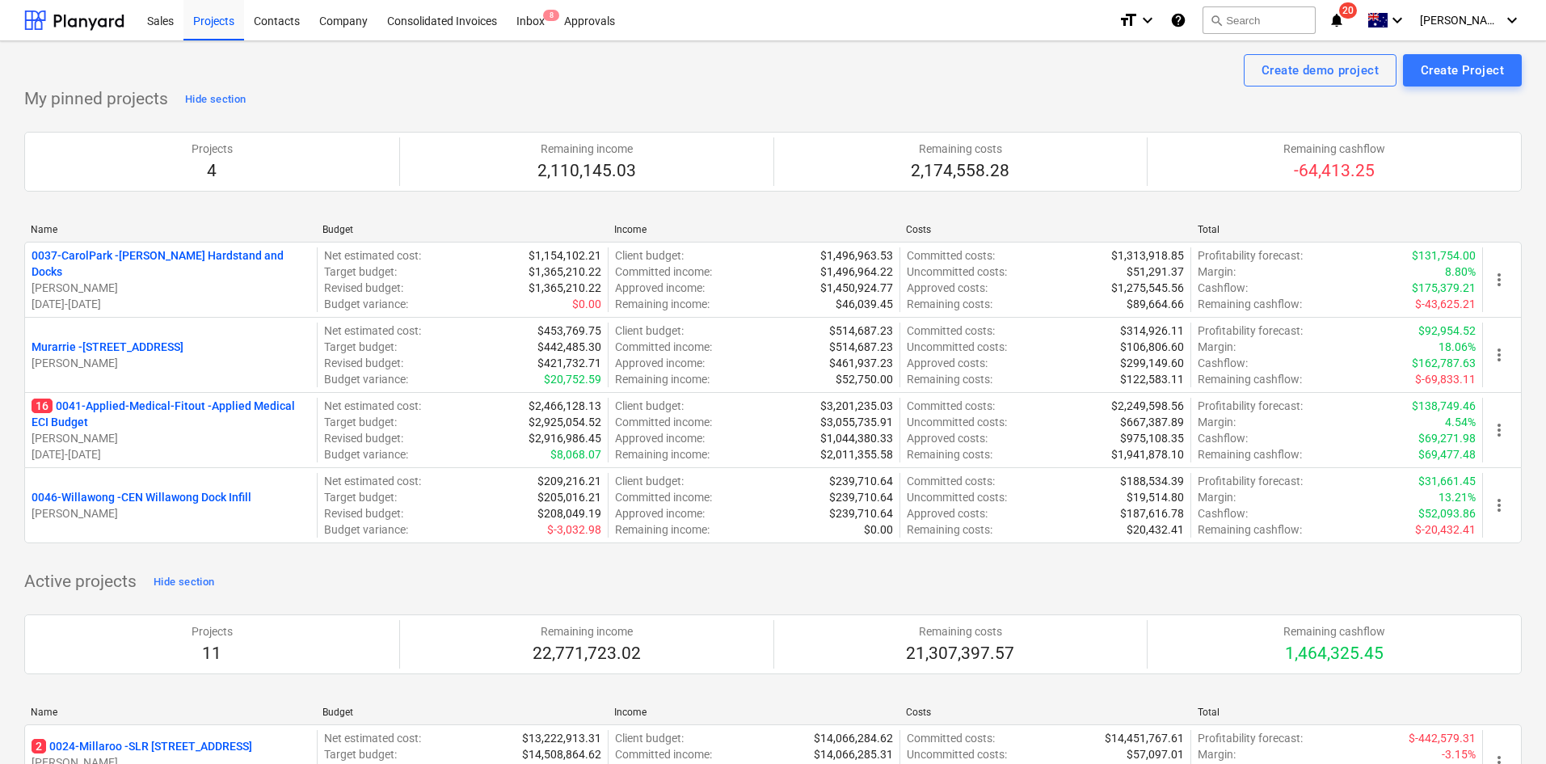
click at [899, 70] on div "Create demo project Create Project" at bounding box center [772, 70] width 1497 height 32
click at [209, 22] on div "Projects" at bounding box center [213, 19] width 61 height 41
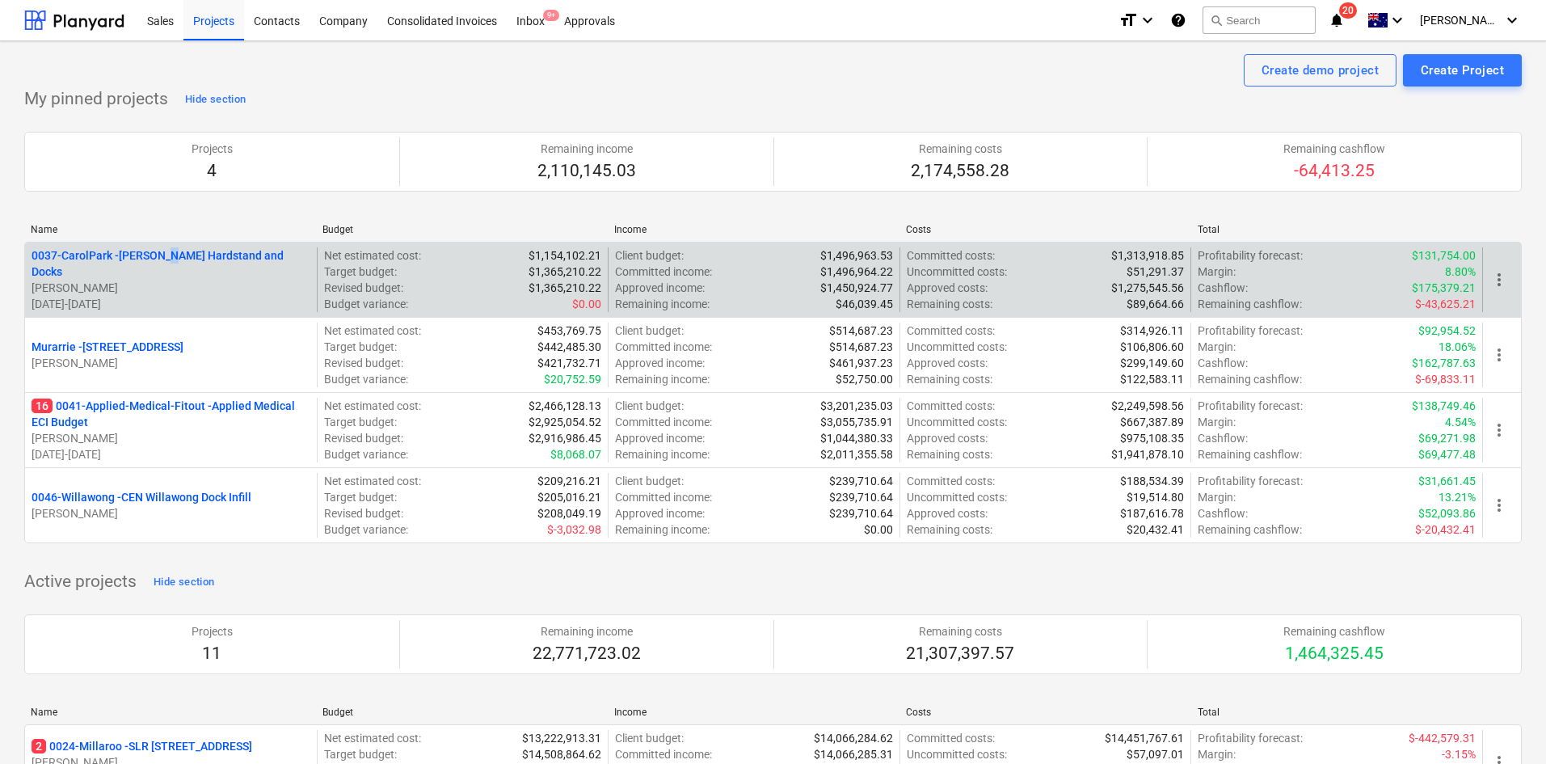
click at [166, 269] on p "0037-CarolPark - Carole Park Hardstand and Docks" at bounding box center [171, 263] width 279 height 32
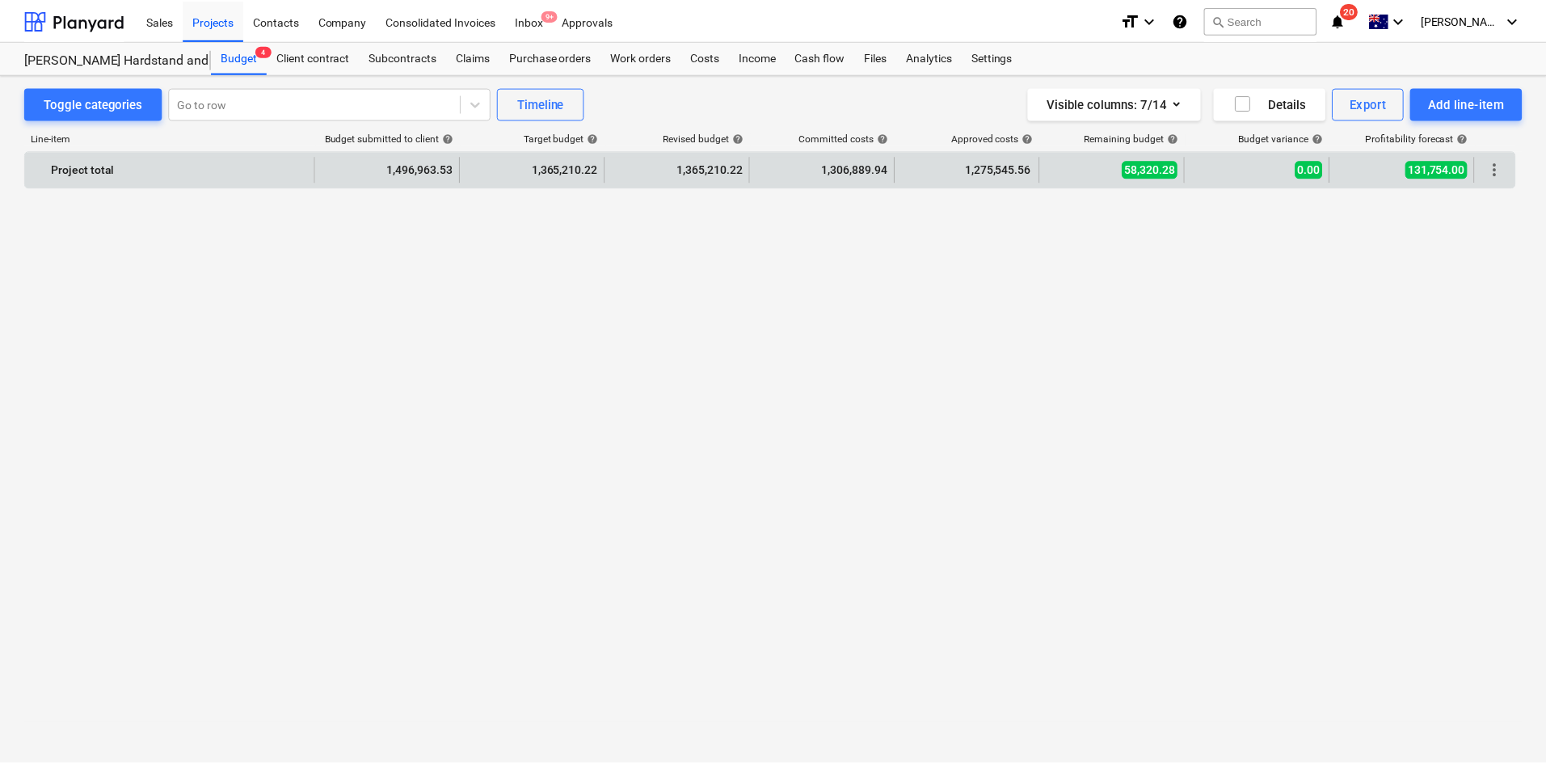
scroll to position [1428, 0]
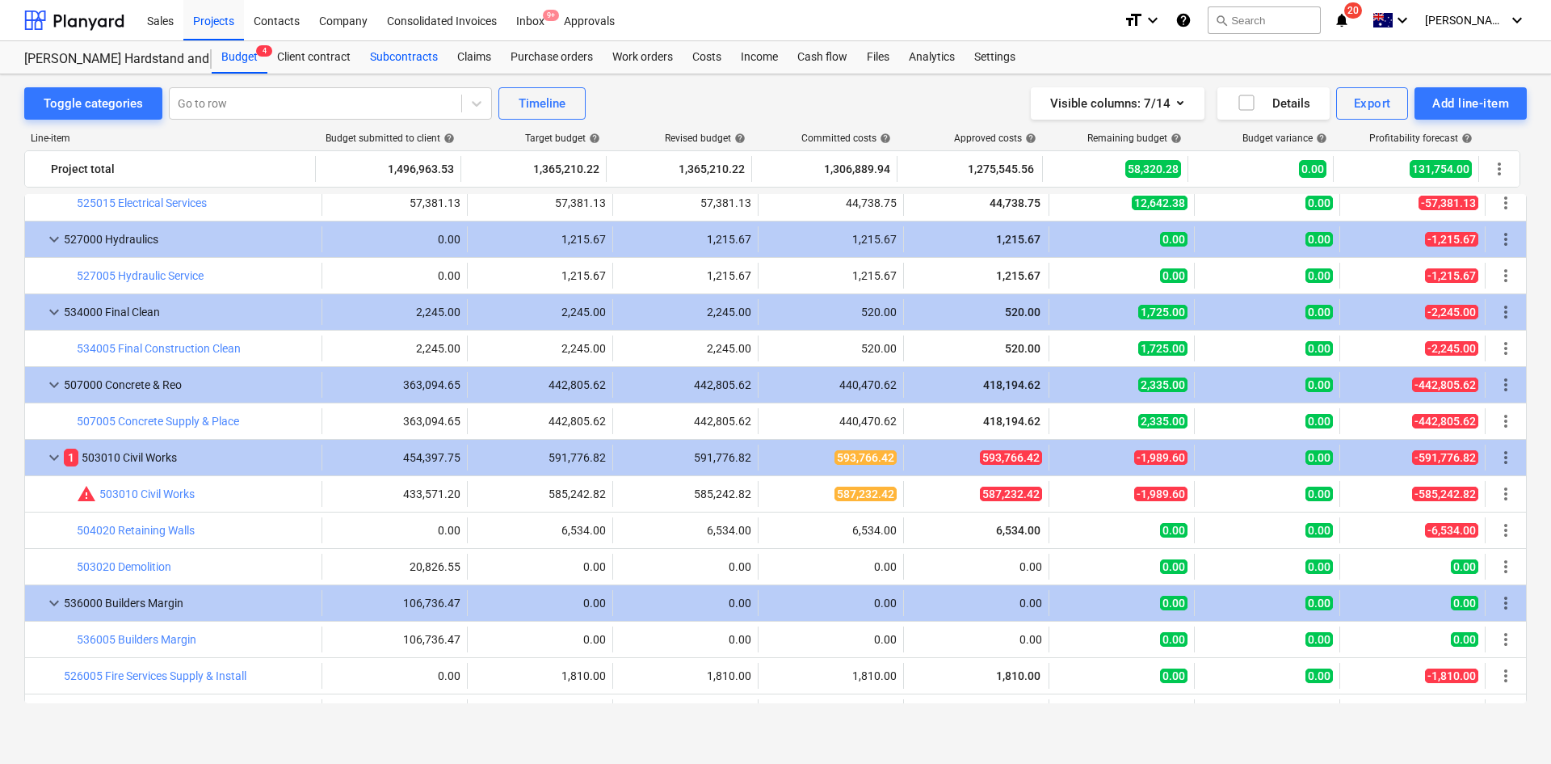
click at [417, 68] on div "Subcontracts" at bounding box center [403, 57] width 87 height 32
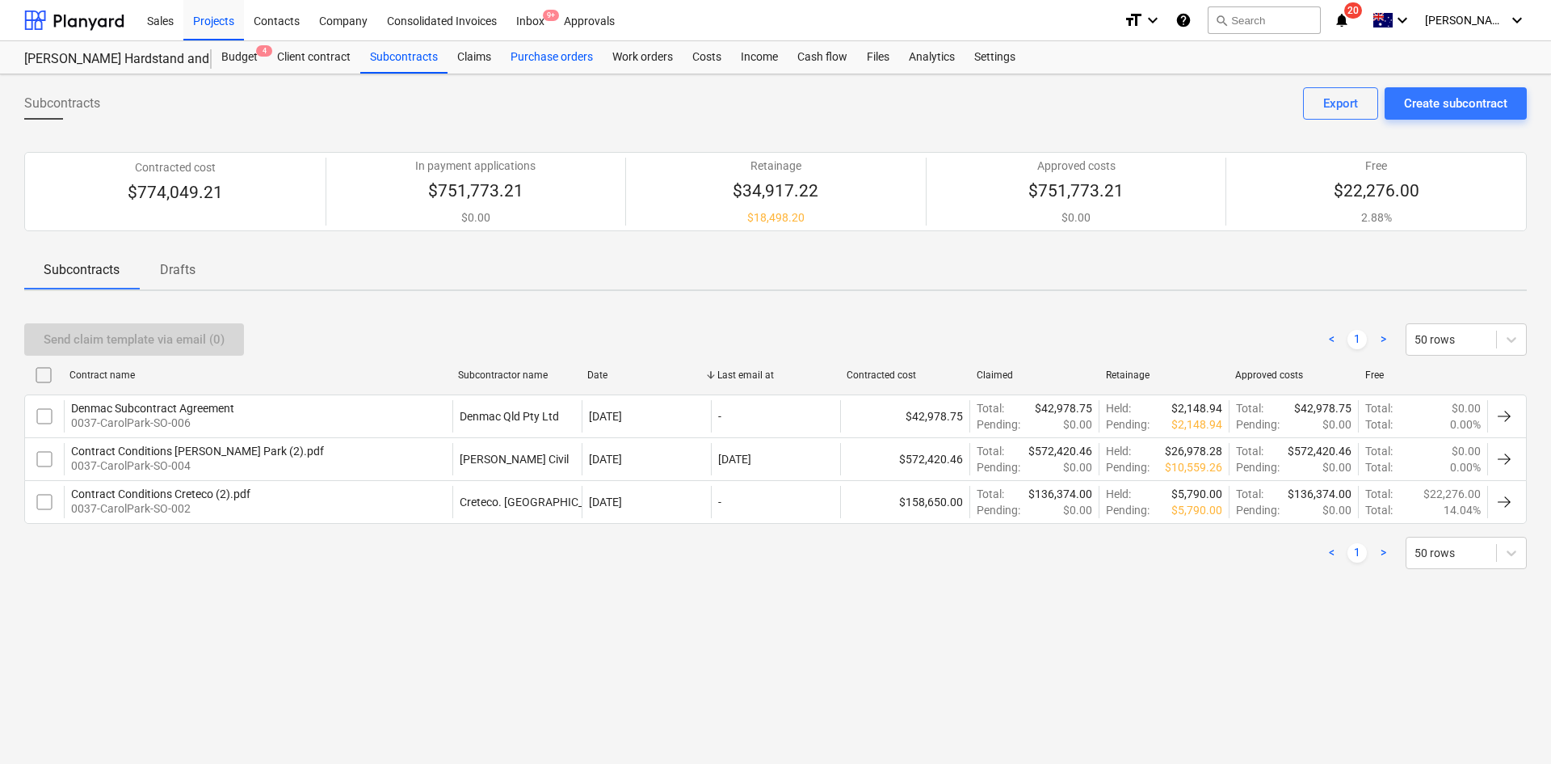
click at [528, 61] on div "Purchase orders" at bounding box center [552, 57] width 102 height 32
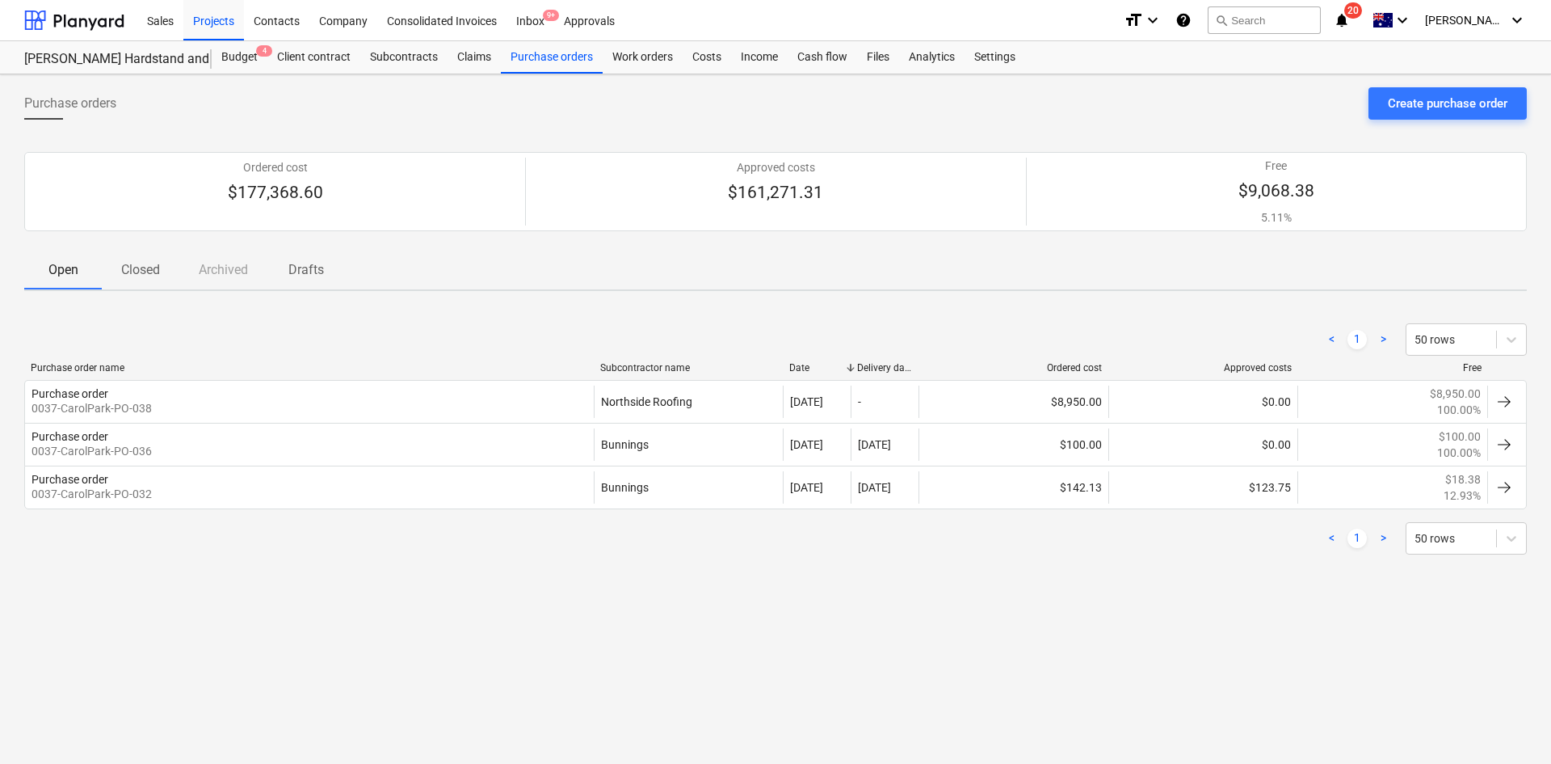
click at [146, 265] on p "Closed" at bounding box center [140, 269] width 39 height 19
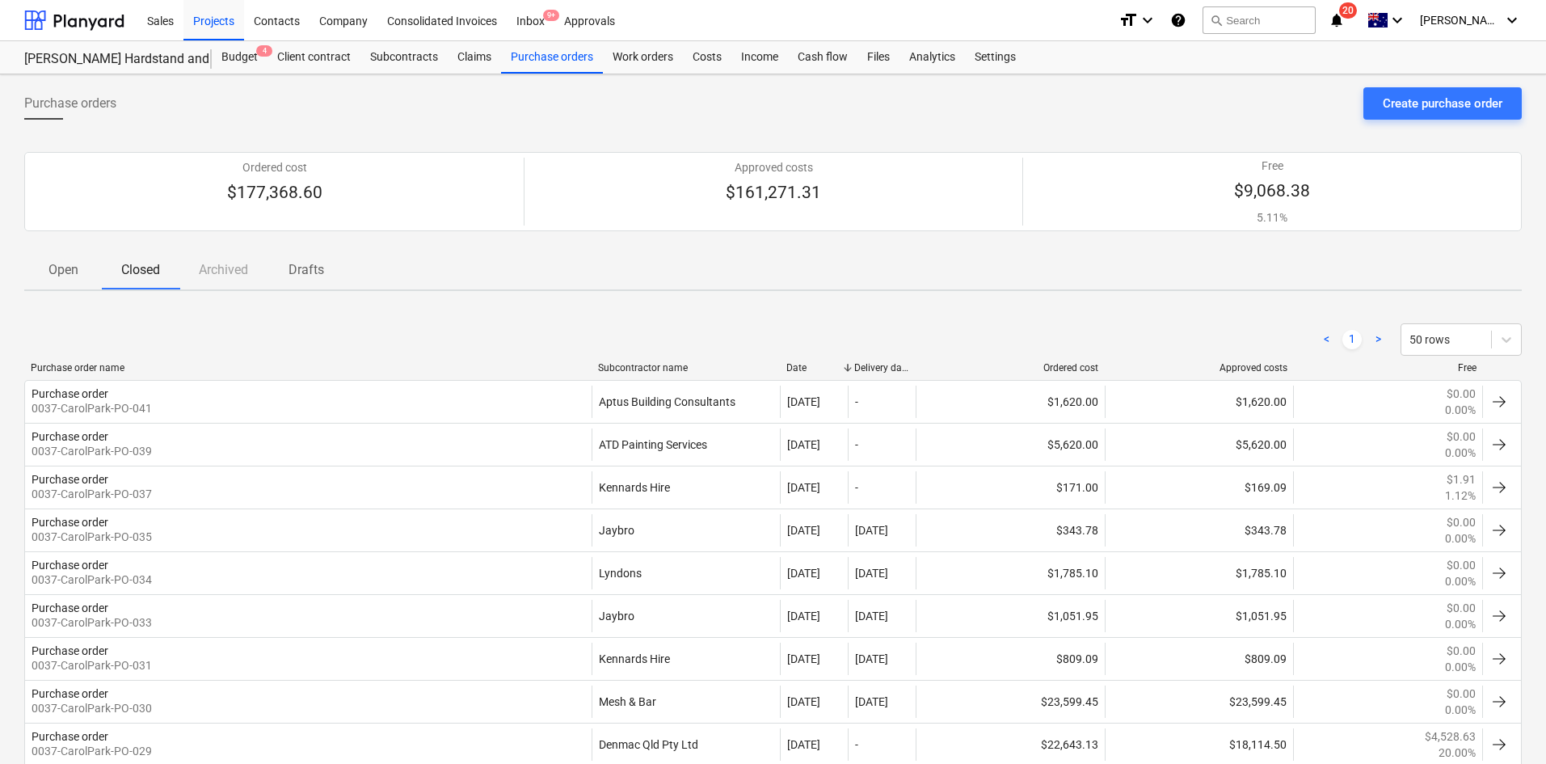
click at [670, 367] on div "Subcontractor name" at bounding box center [686, 367] width 176 height 11
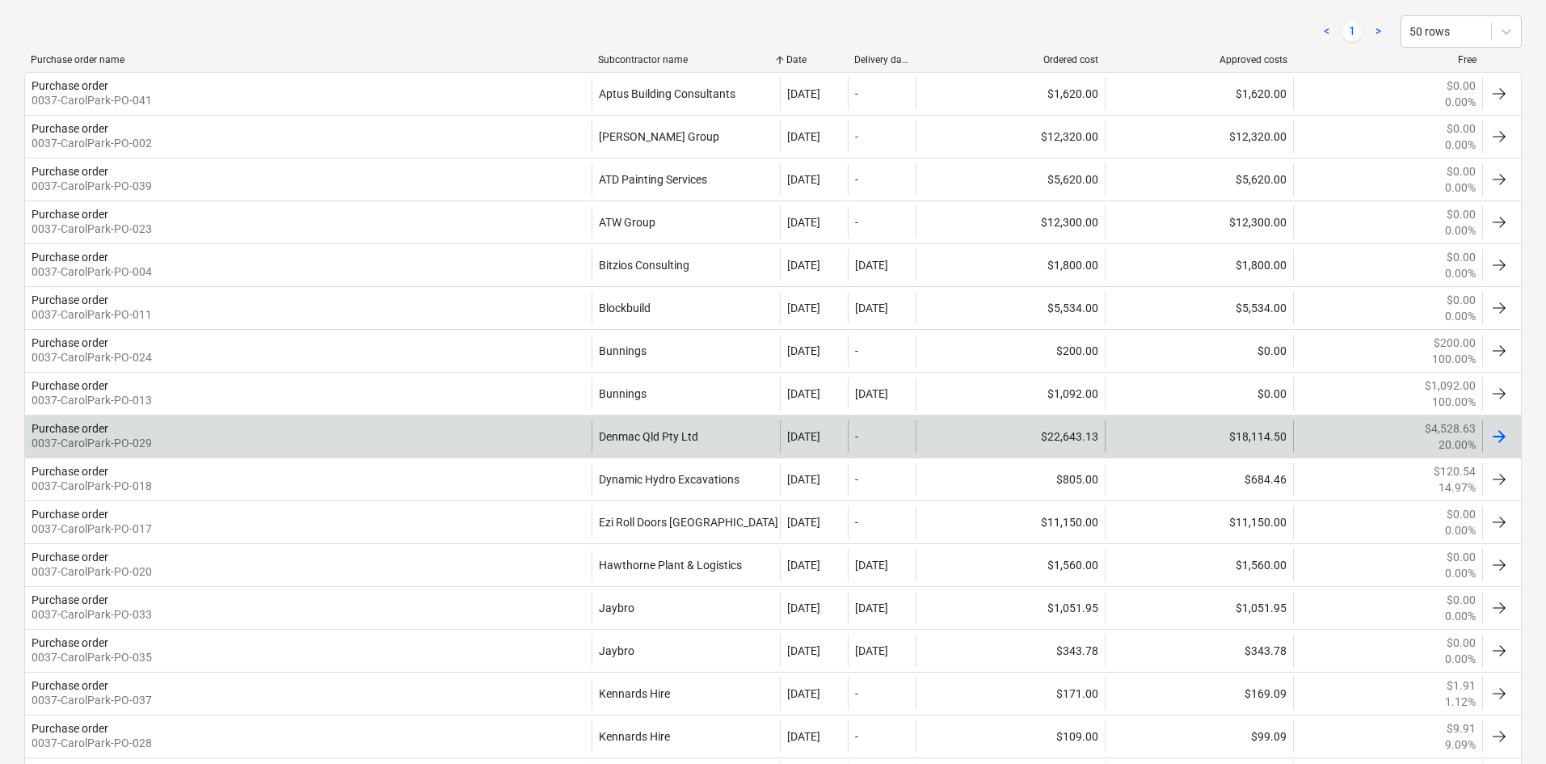
scroll to position [323, 0]
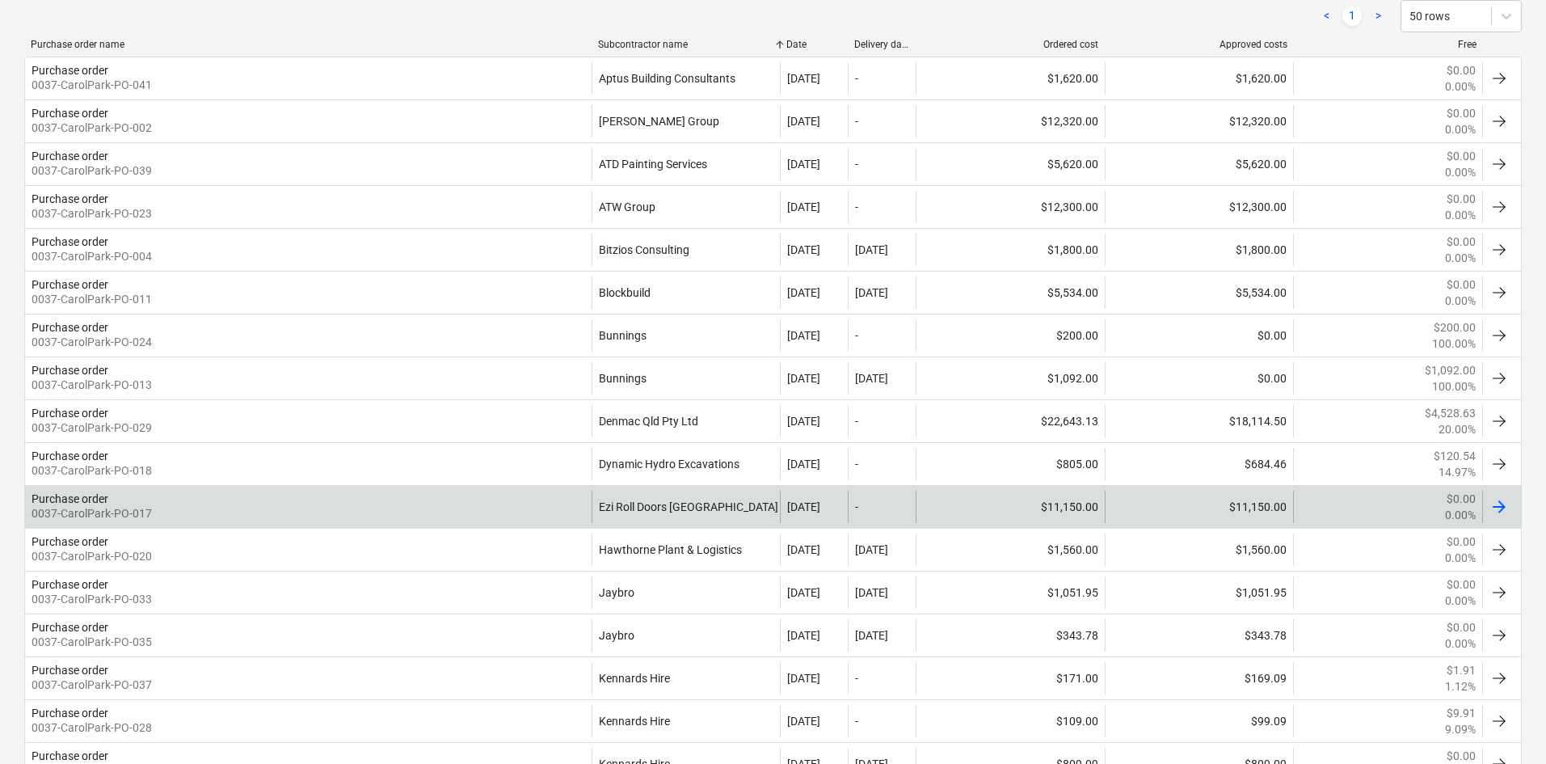
click at [543, 501] on div "Purchase order 0037-CarolPark-PO-017" at bounding box center [308, 506] width 566 height 32
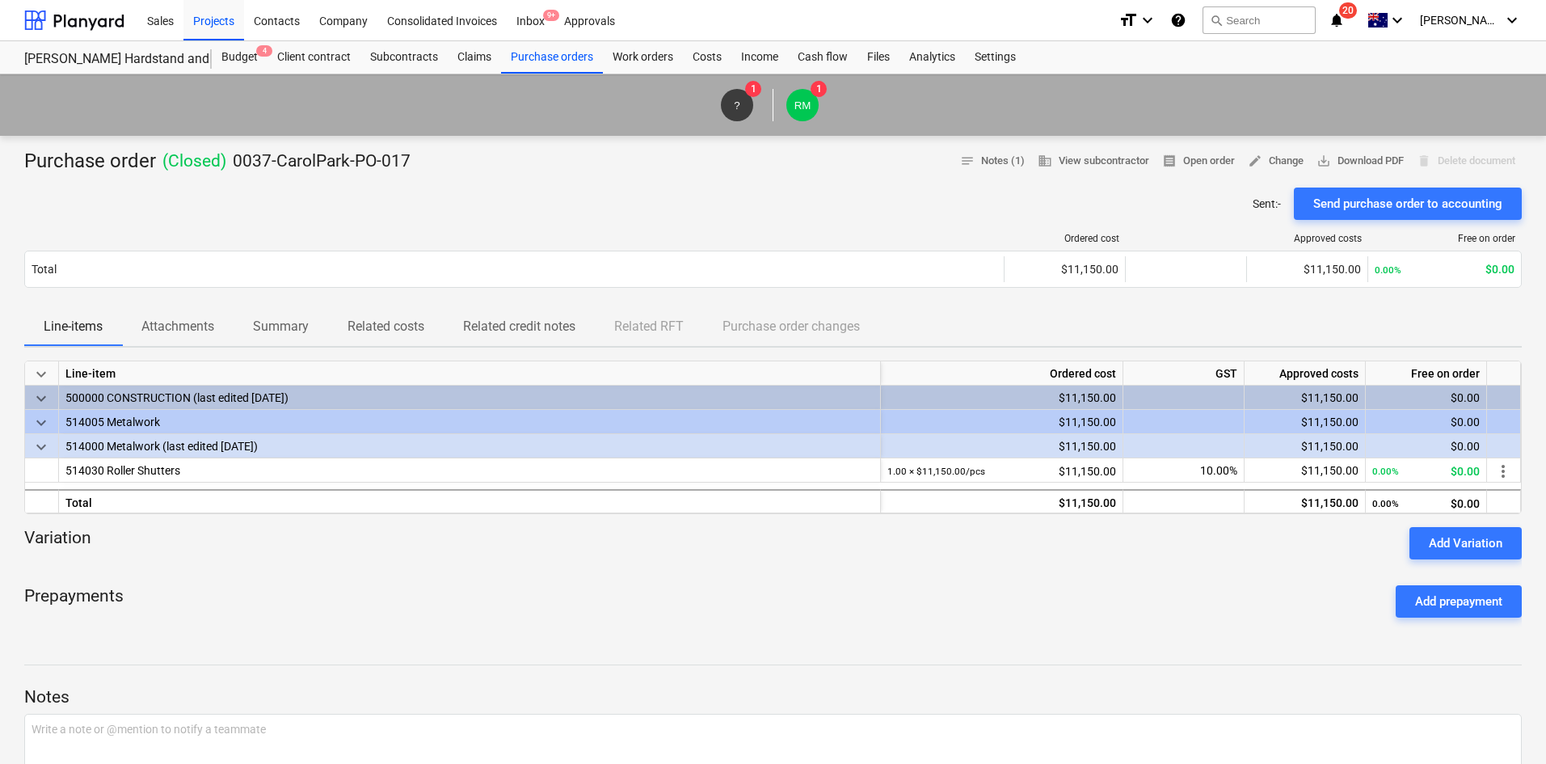
click at [179, 329] on p "Attachments" at bounding box center [177, 326] width 73 height 19
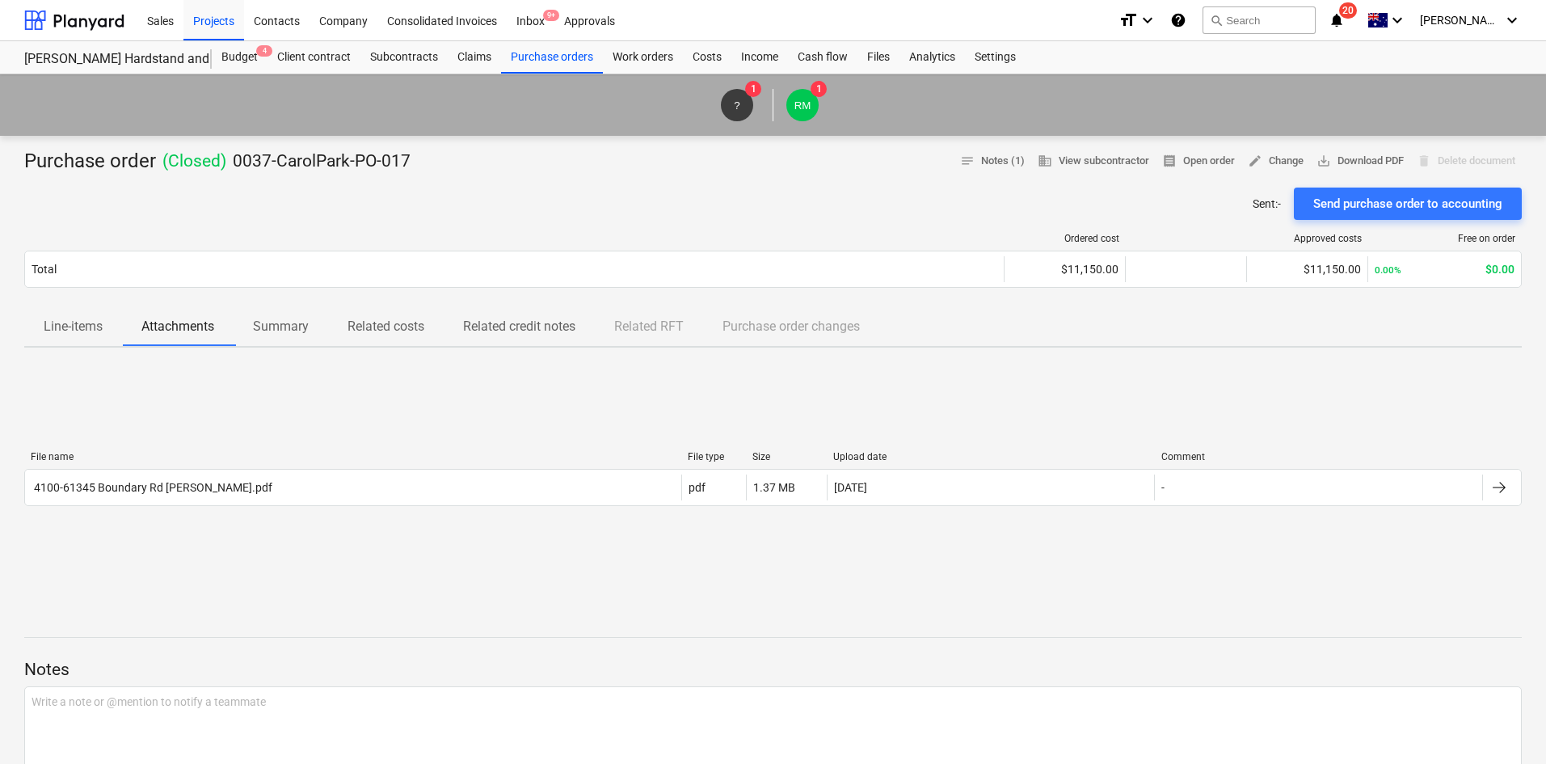
click at [402, 331] on p "Related costs" at bounding box center [385, 326] width 77 height 19
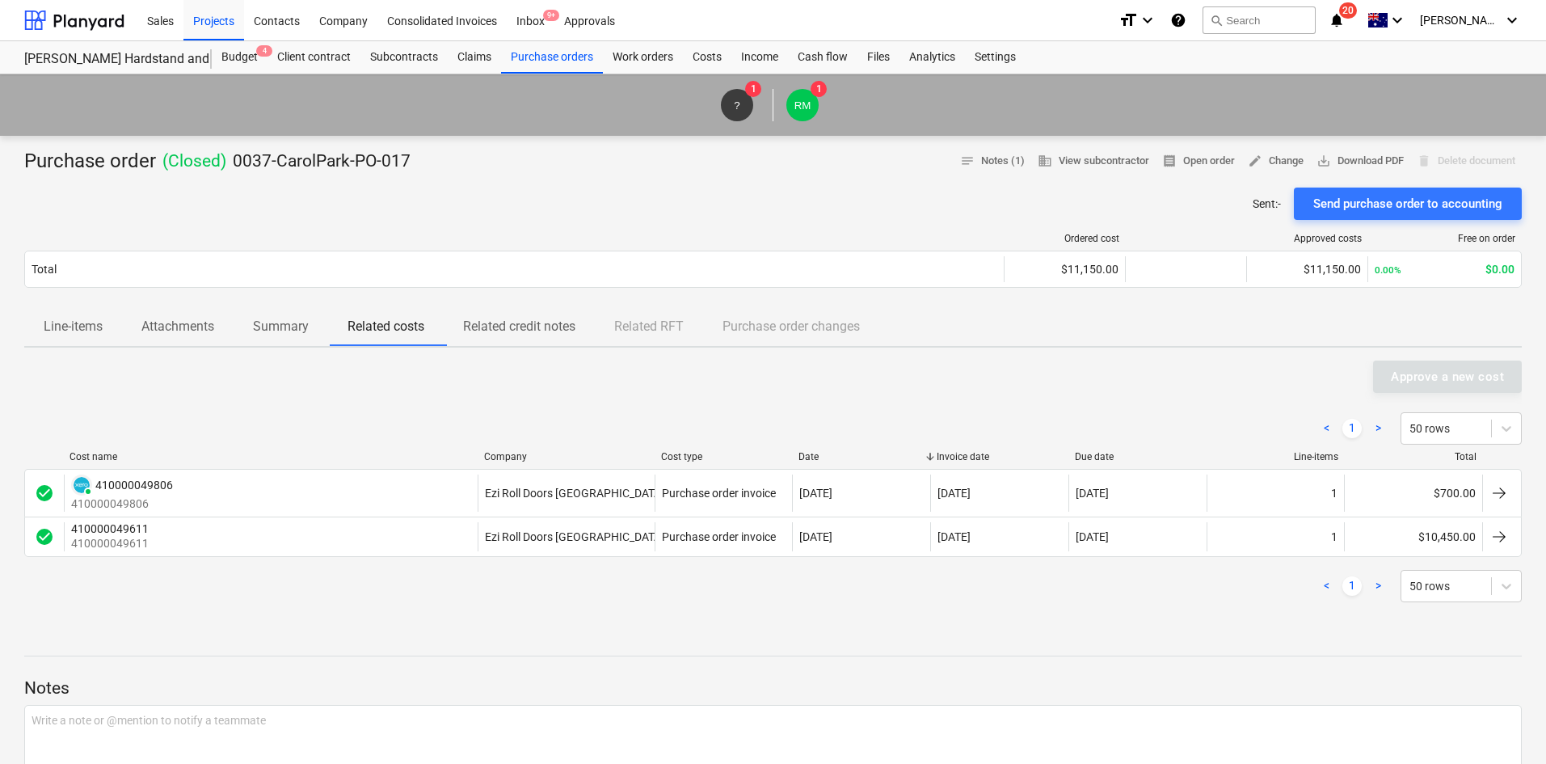
click at [63, 327] on p "Line-items" at bounding box center [73, 326] width 59 height 19
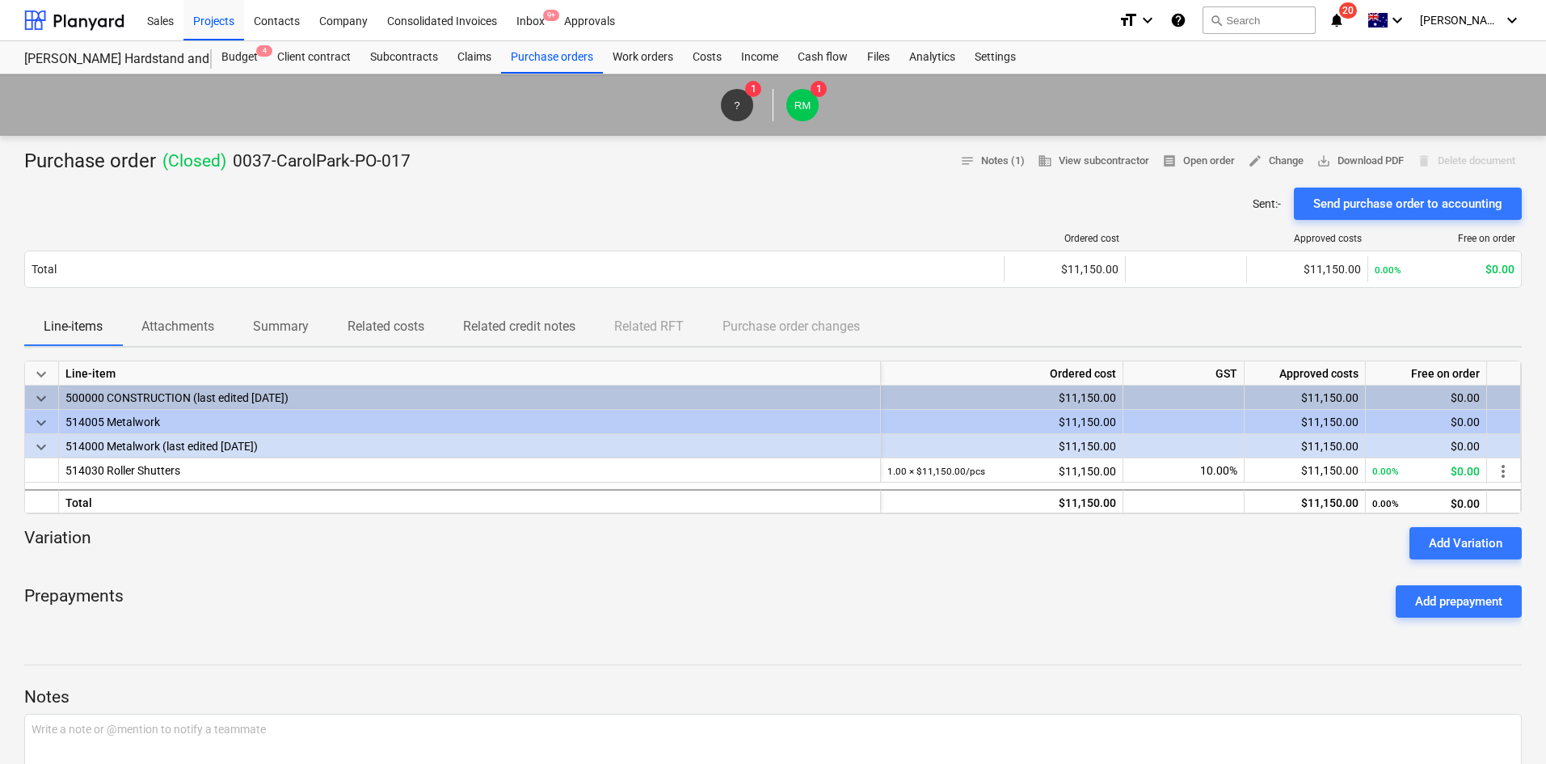
click at [176, 323] on p "Attachments" at bounding box center [177, 326] width 73 height 19
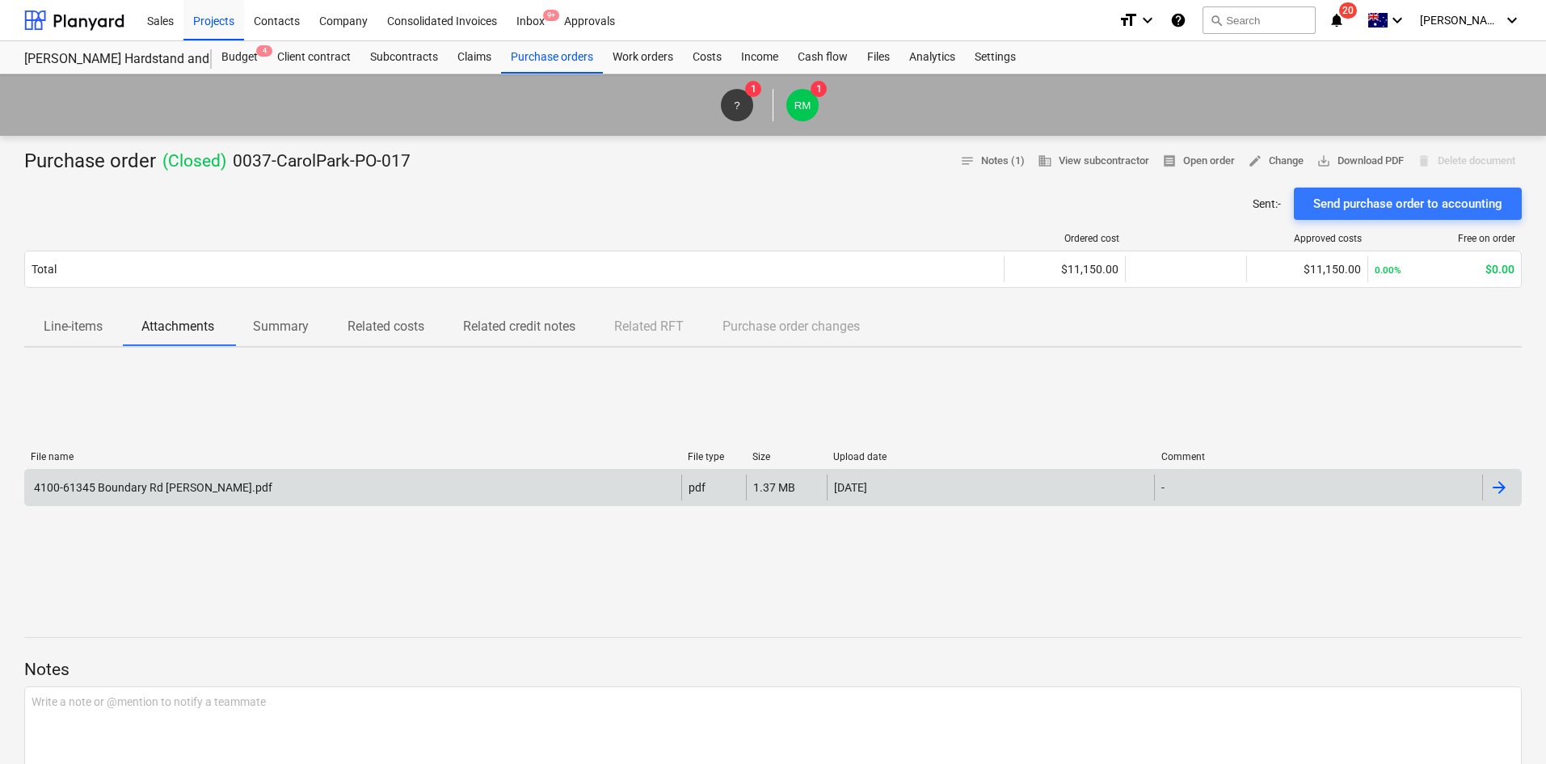
click at [351, 482] on div "4100-61345 Boundary Rd Carole Park.pdf" at bounding box center [353, 487] width 656 height 26
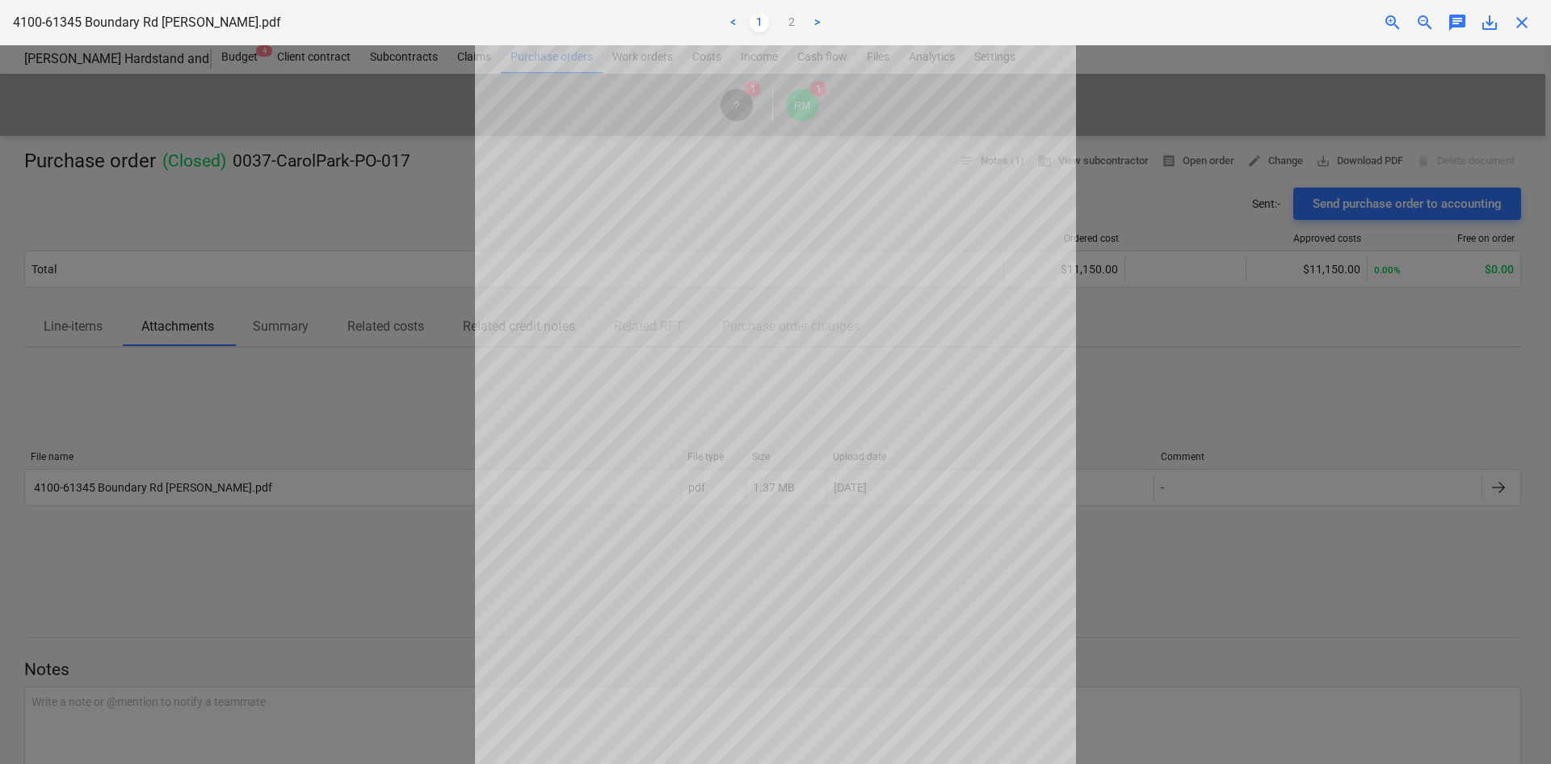
scroll to position [81, 0]
click at [1170, 377] on div at bounding box center [775, 404] width 1551 height 718
click at [1518, 20] on span "close" at bounding box center [1522, 22] width 19 height 19
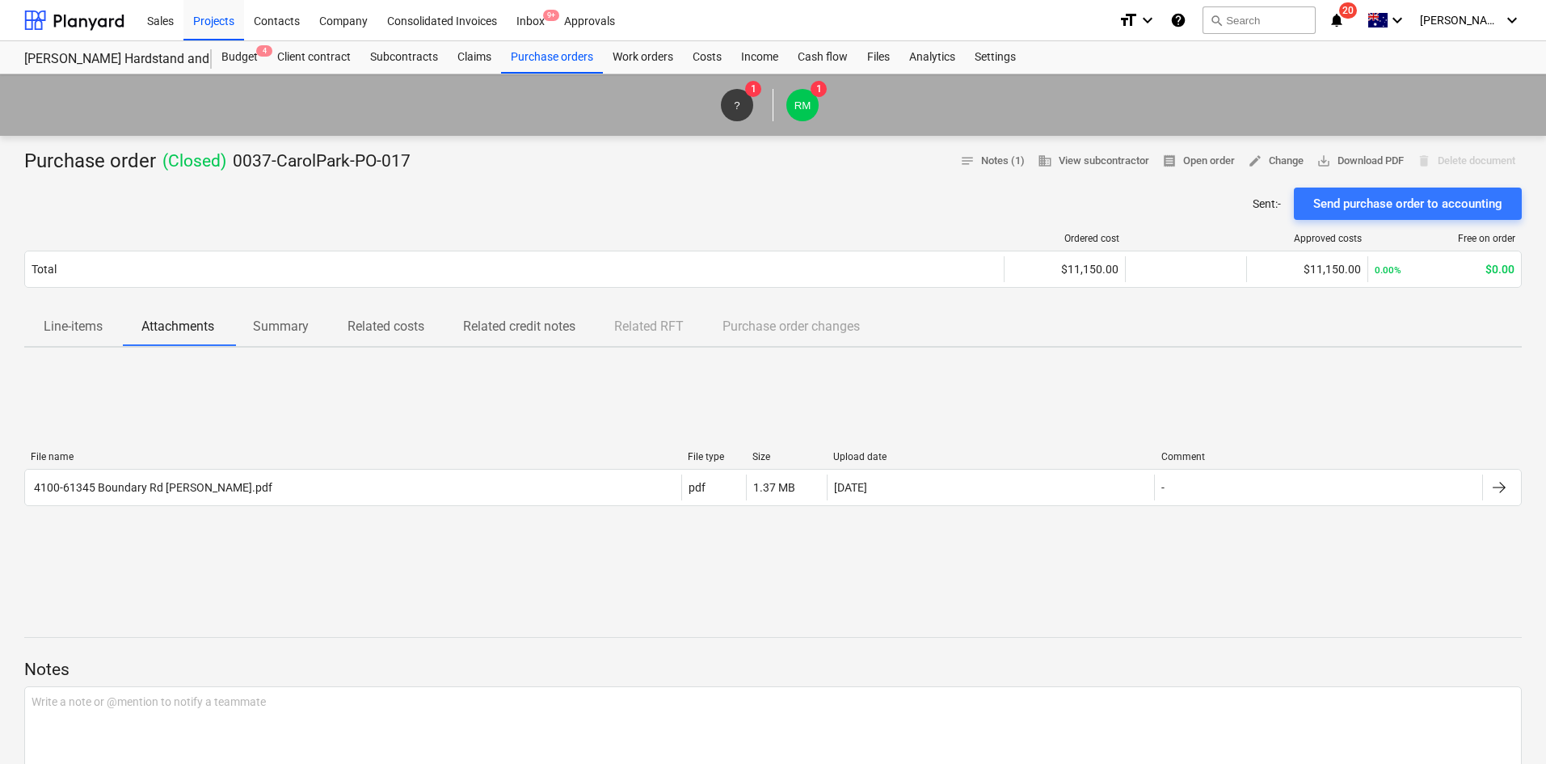
click at [448, 357] on div "Purchase order ( Closed ) 0037-CarolPark-PO-017 notes Notes (1) business View s…" at bounding box center [773, 590] width 1546 height 909
click at [558, 196] on div "Sent : - Send purchase order to accounting" at bounding box center [772, 203] width 1497 height 32
click at [208, 20] on div "Projects" at bounding box center [213, 19] width 61 height 41
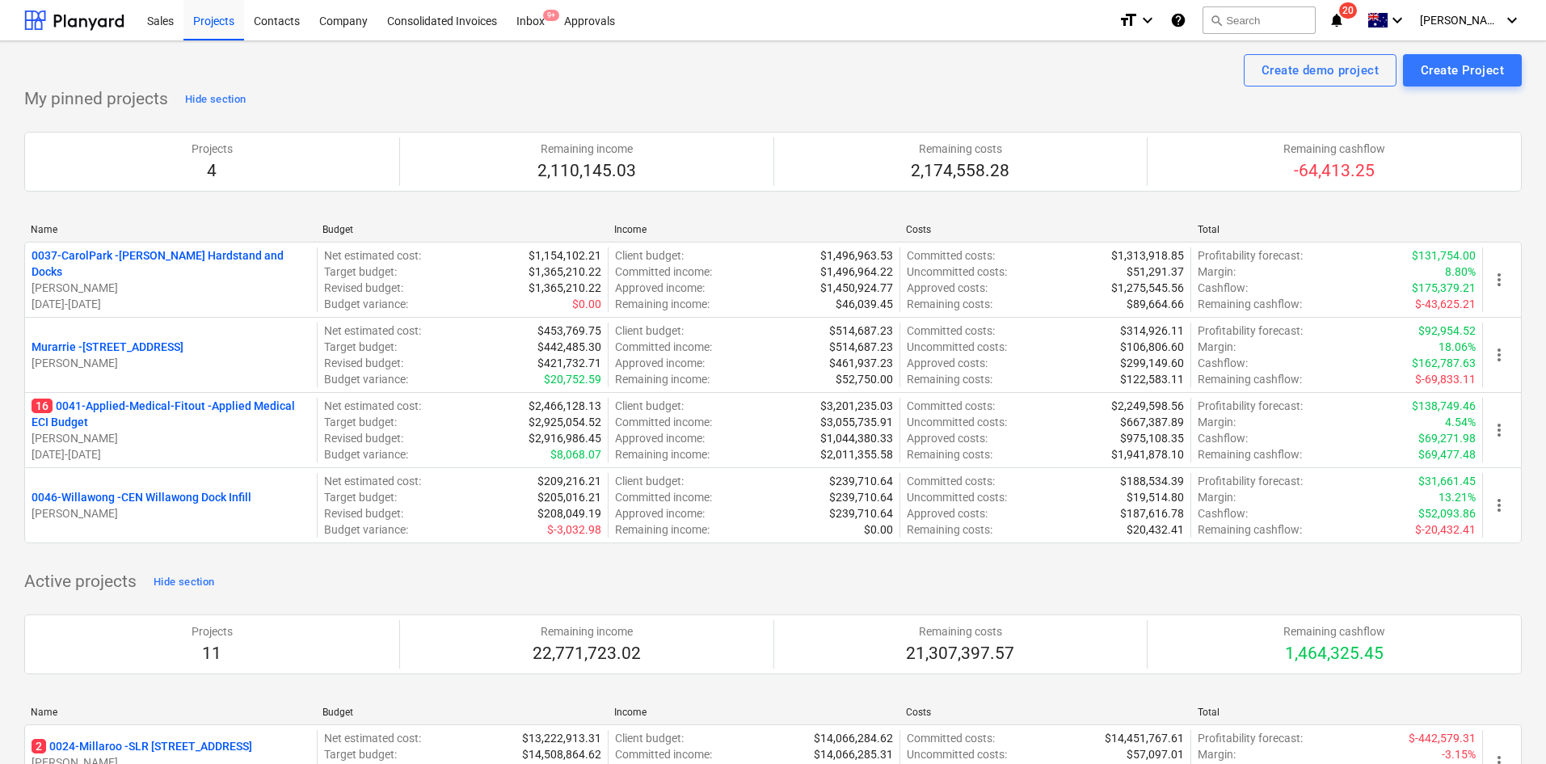
click at [139, 259] on p "0037-CarolPark - Carole Park Hardstand and Docks" at bounding box center [171, 263] width 279 height 32
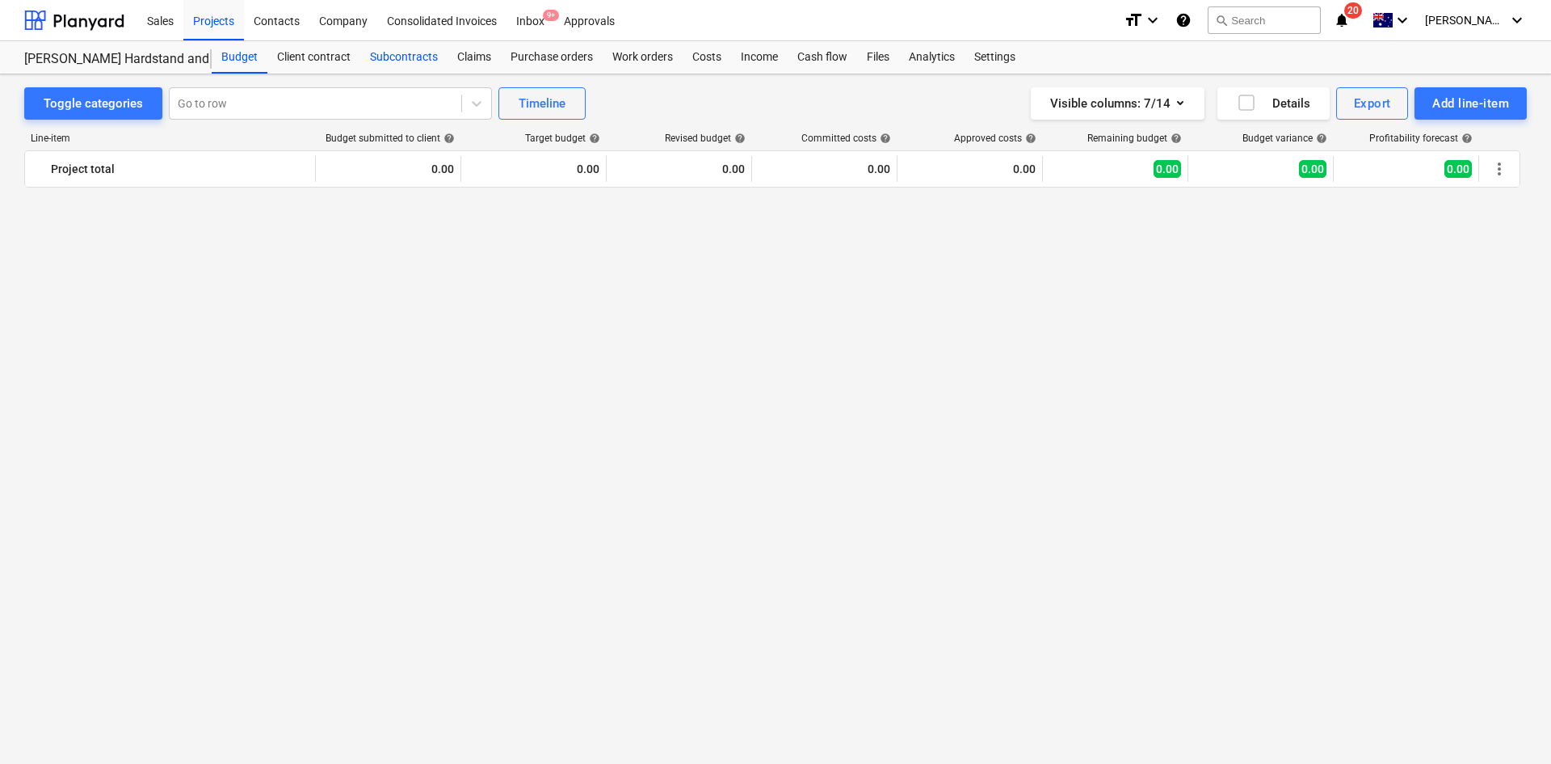
click at [416, 58] on div "Subcontracts" at bounding box center [403, 57] width 87 height 32
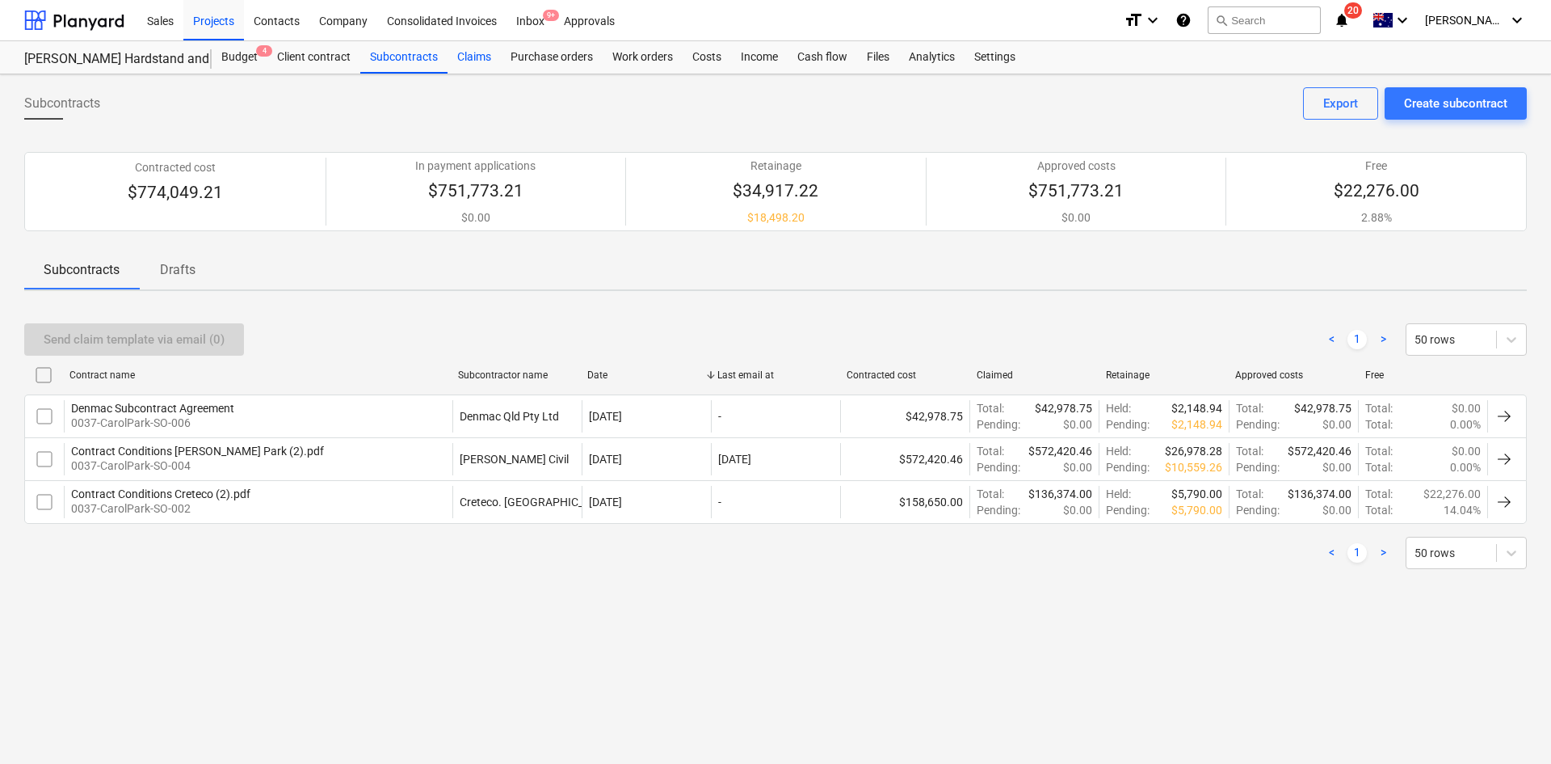
click at [478, 59] on div "Claims" at bounding box center [474, 57] width 53 height 32
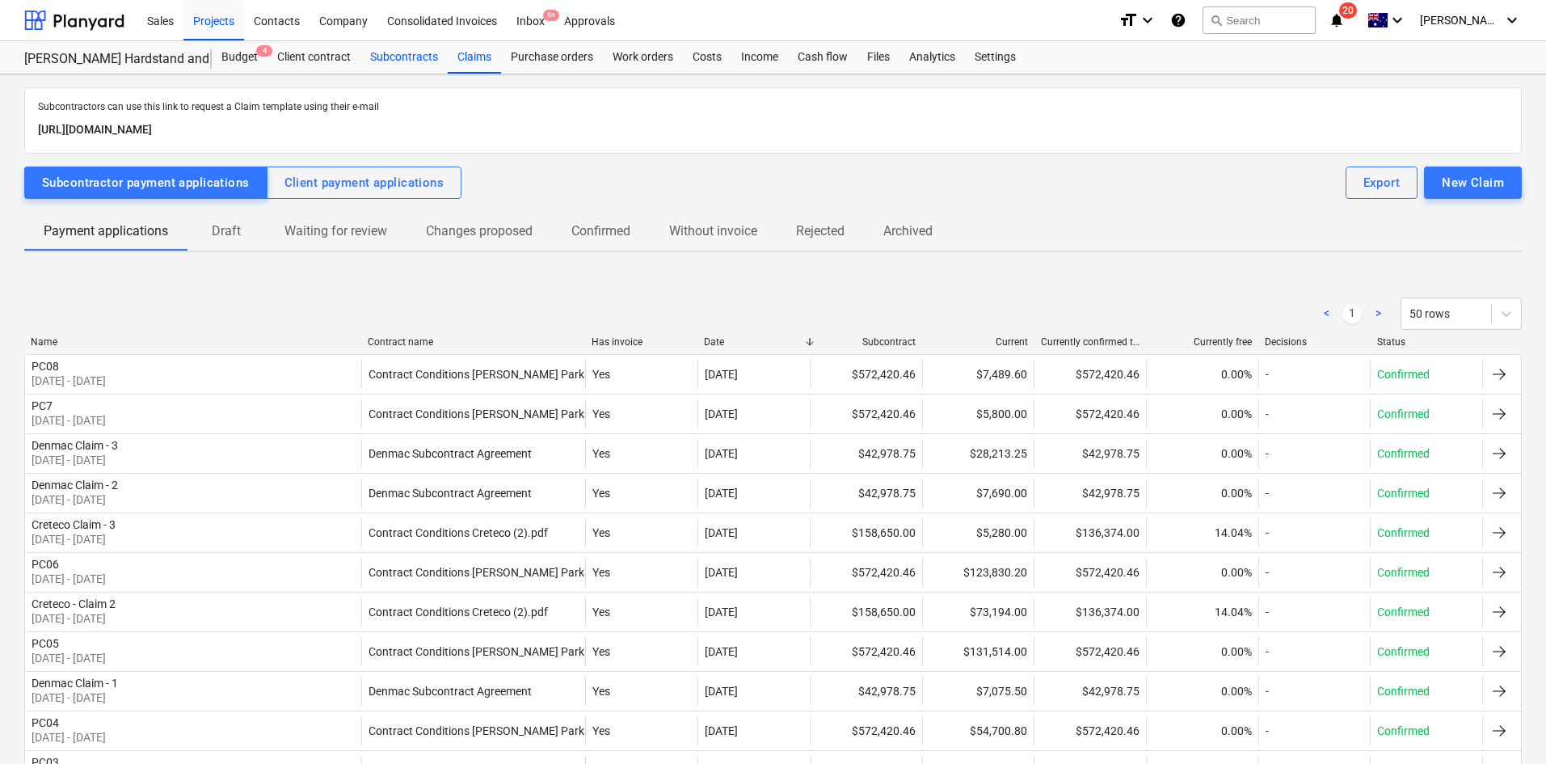
click at [383, 62] on div "Subcontracts" at bounding box center [403, 57] width 87 height 32
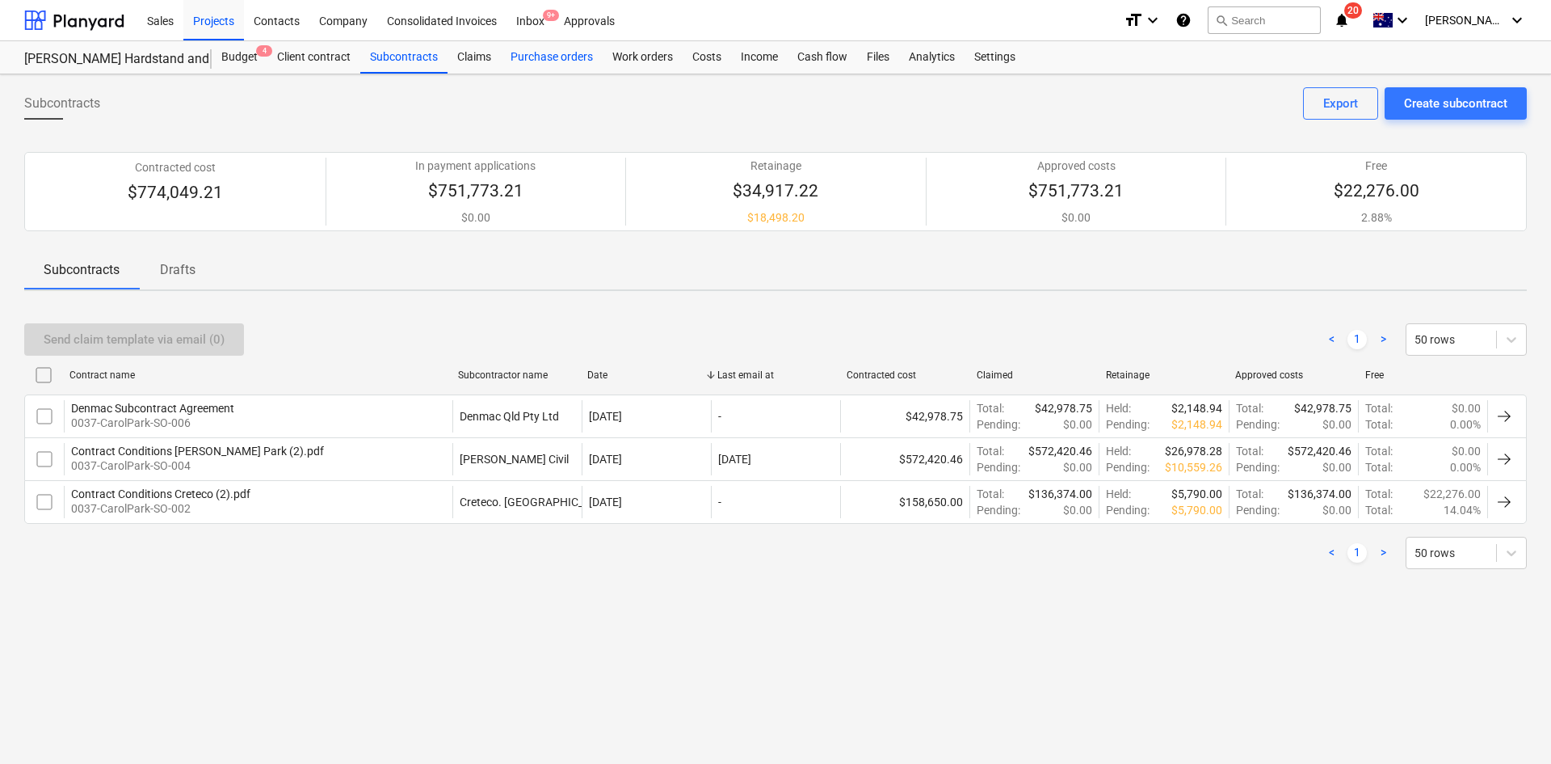
click at [547, 59] on div "Purchase orders" at bounding box center [552, 57] width 102 height 32
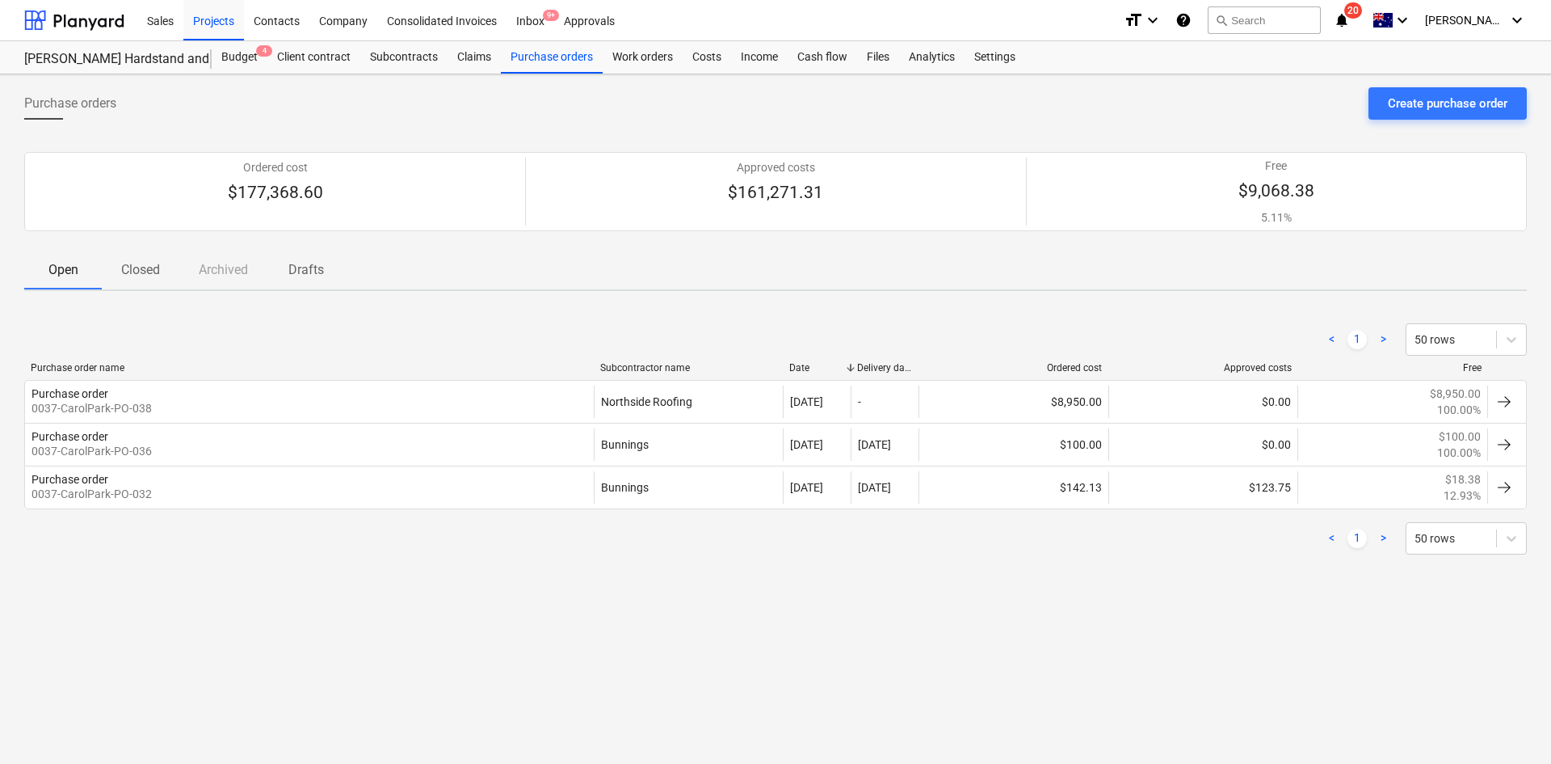
click at [128, 271] on p "Closed" at bounding box center [140, 269] width 39 height 19
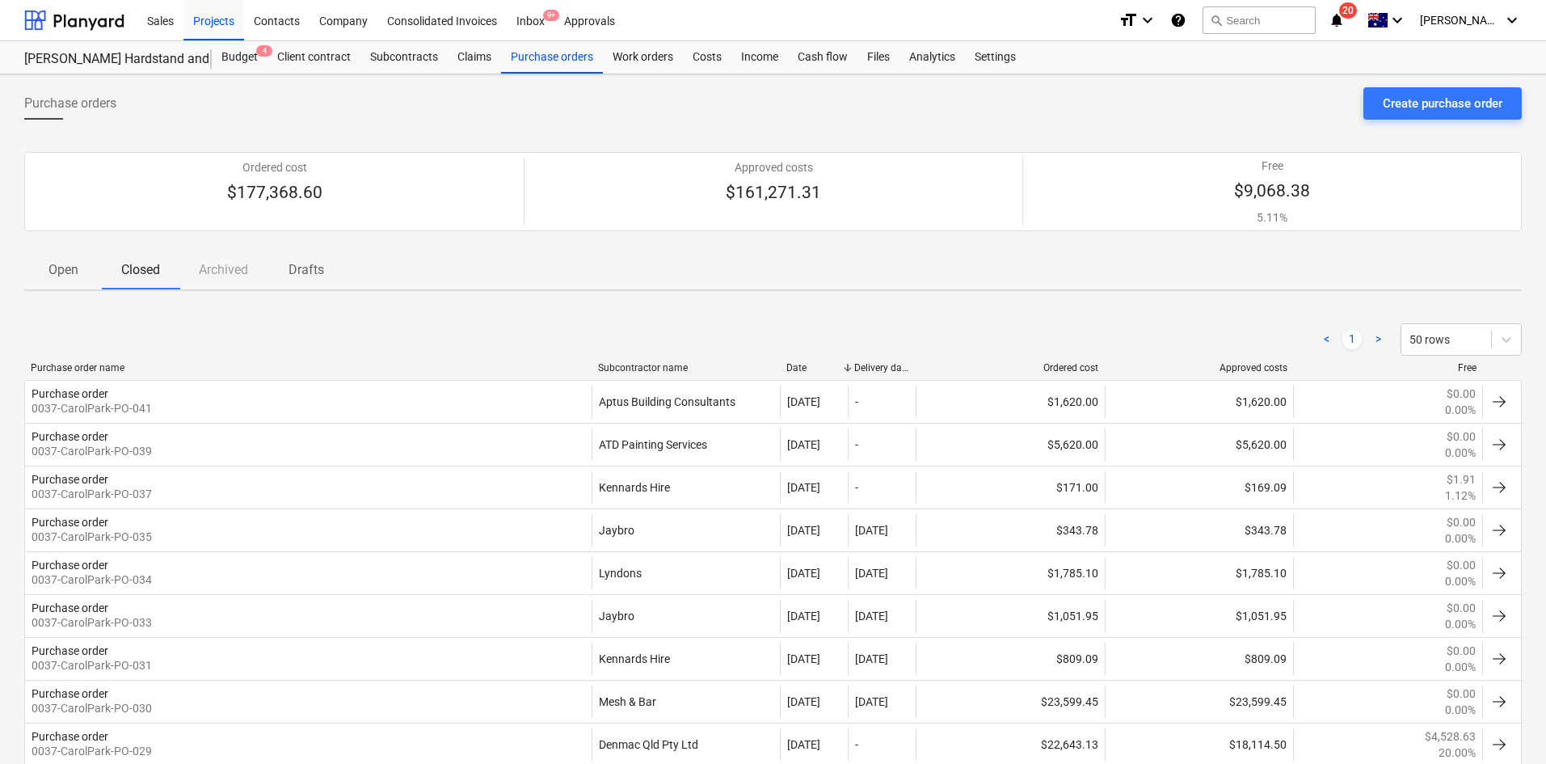
click at [669, 372] on div "Subcontractor name" at bounding box center [686, 367] width 176 height 11
click at [638, 62] on div "Work orders" at bounding box center [643, 57] width 80 height 32
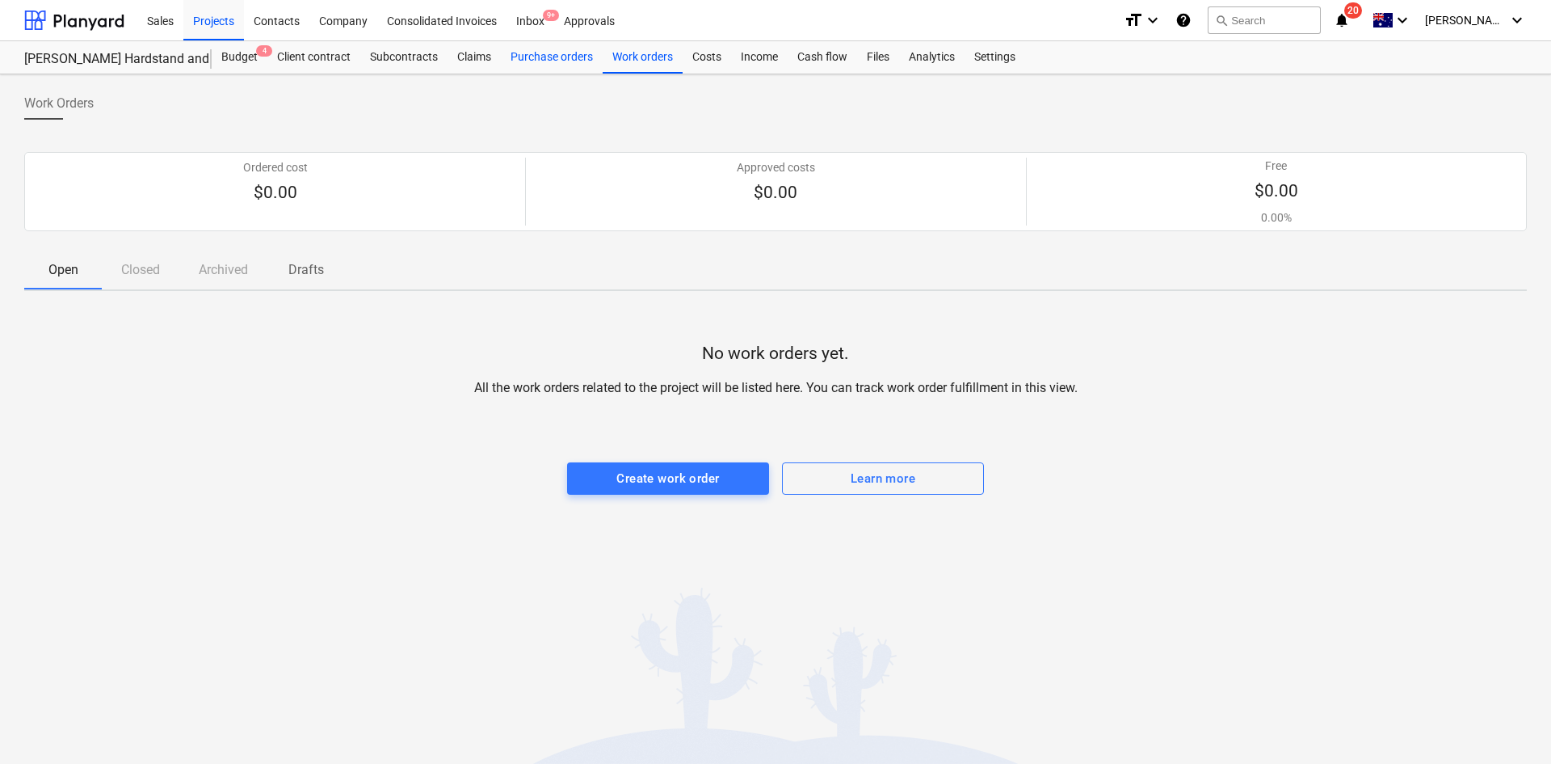
click at [567, 68] on div "Purchase orders" at bounding box center [552, 57] width 102 height 32
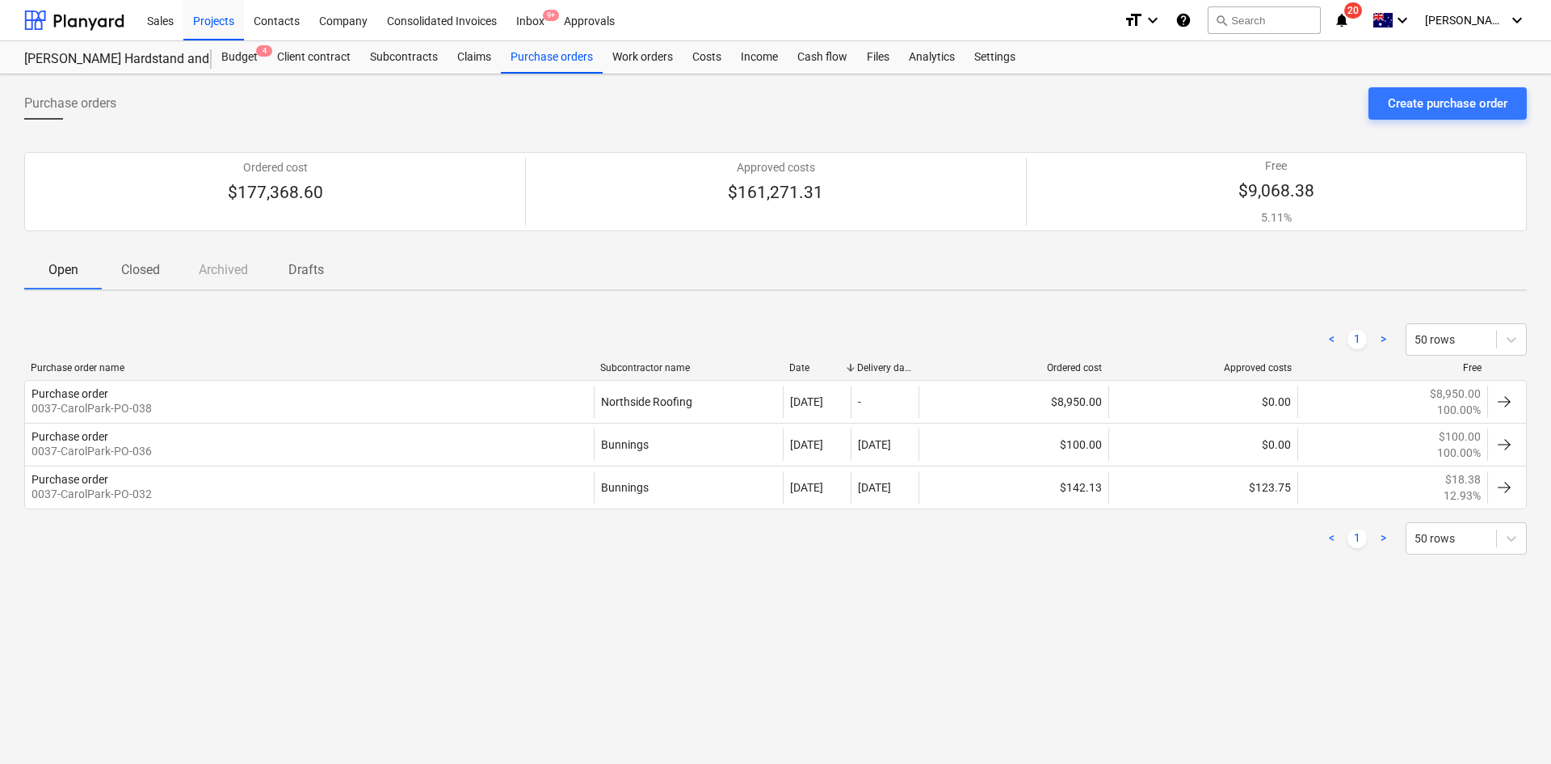
click at [387, 580] on div "Purchase orders Create purchase order Ordered cost $177,368.60 Approved costs $…" at bounding box center [775, 418] width 1551 height 689
click at [238, 53] on div "Budget 4" at bounding box center [240, 57] width 56 height 32
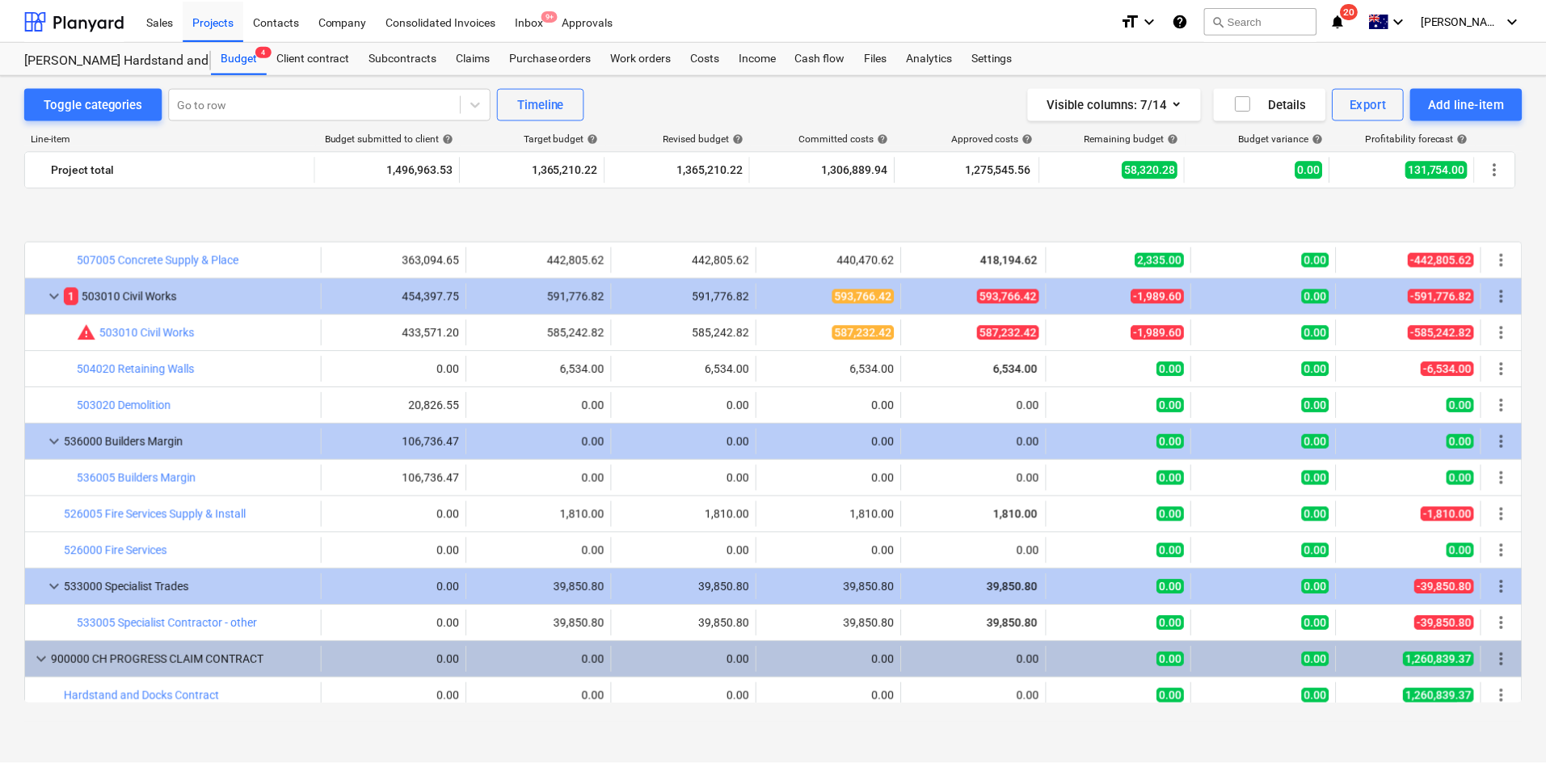
scroll to position [1751, 0]
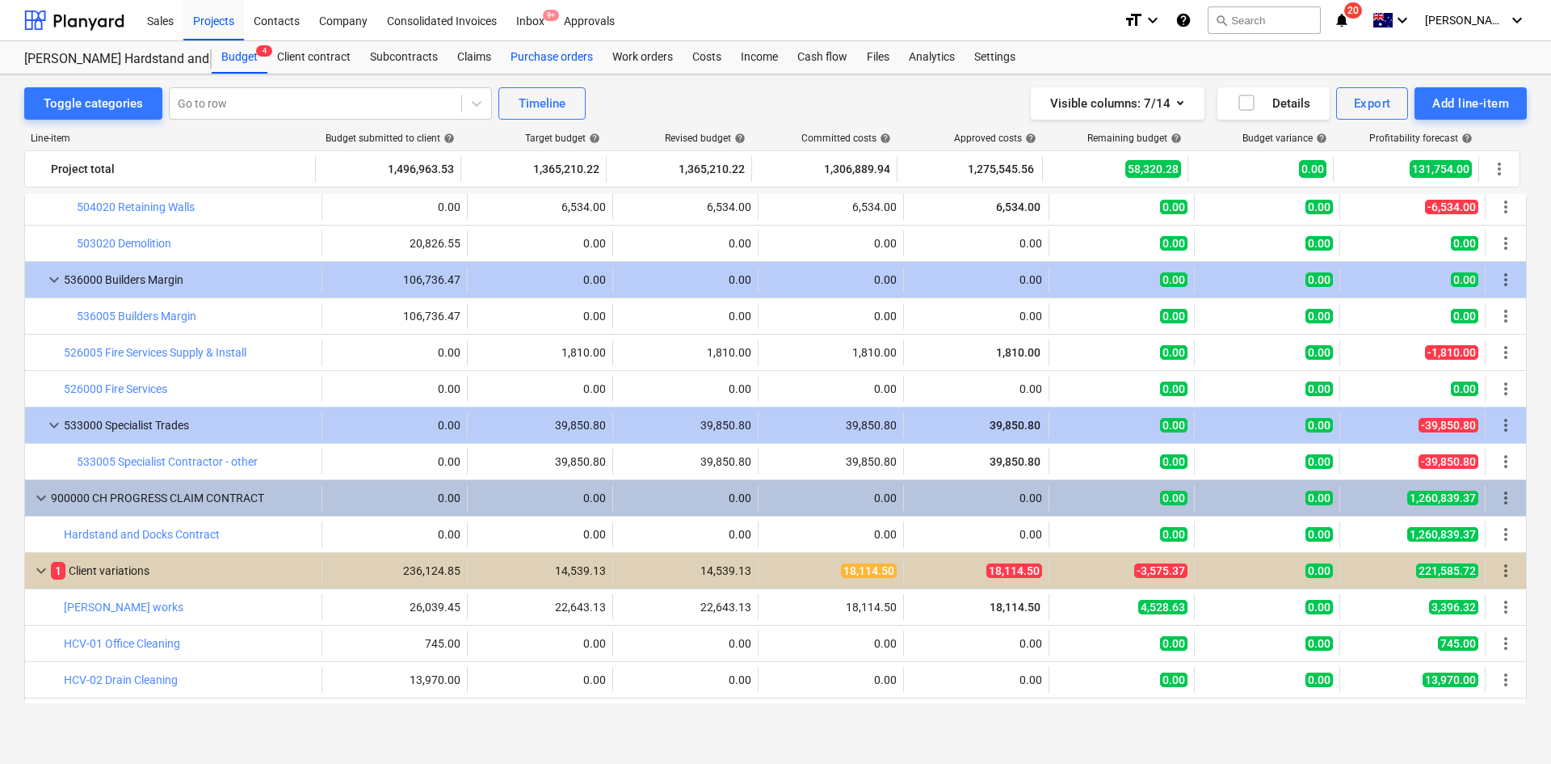
click at [549, 67] on div "Purchase orders" at bounding box center [552, 57] width 102 height 32
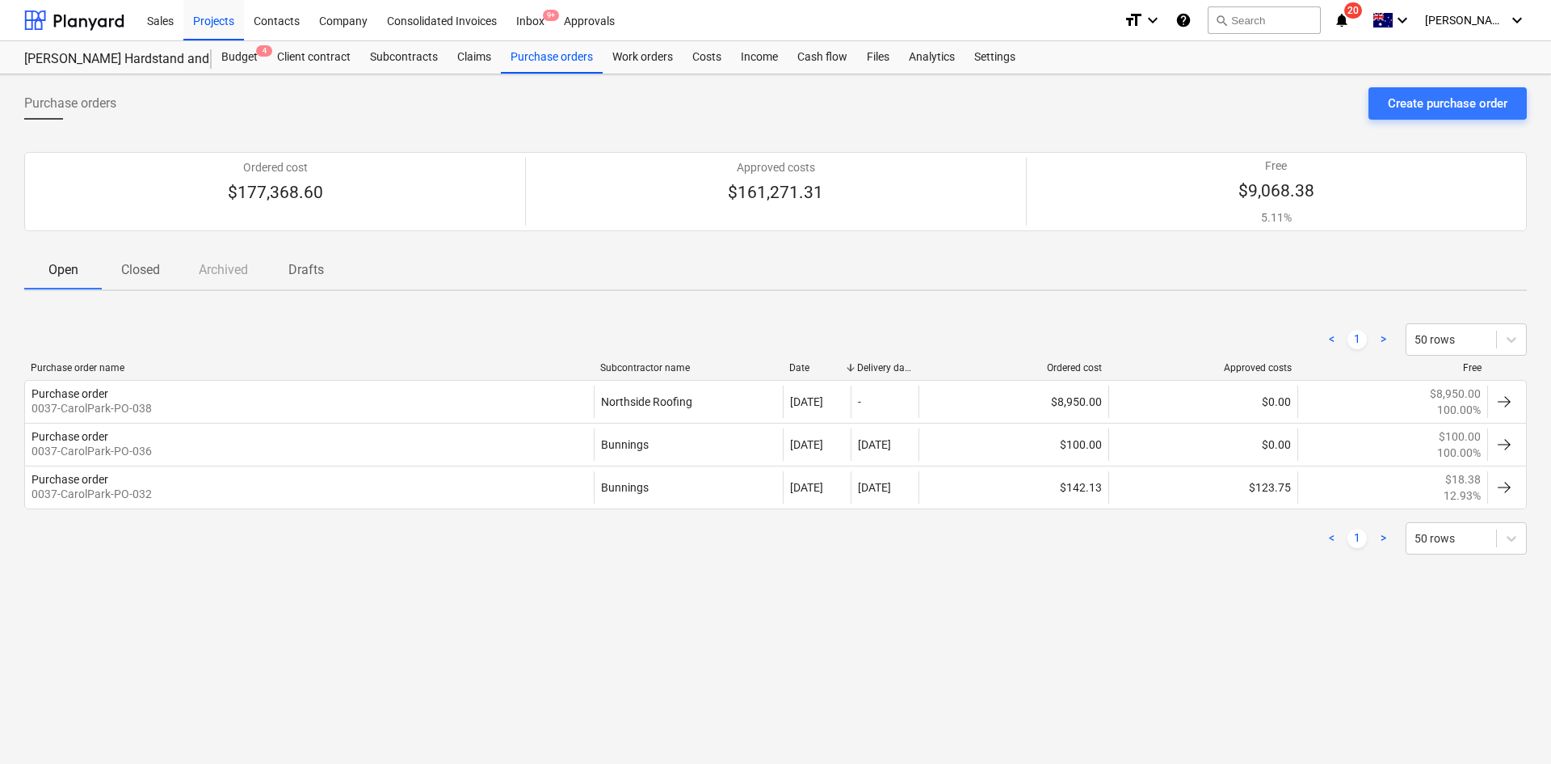
click at [162, 261] on span "Closed" at bounding box center [141, 269] width 78 height 29
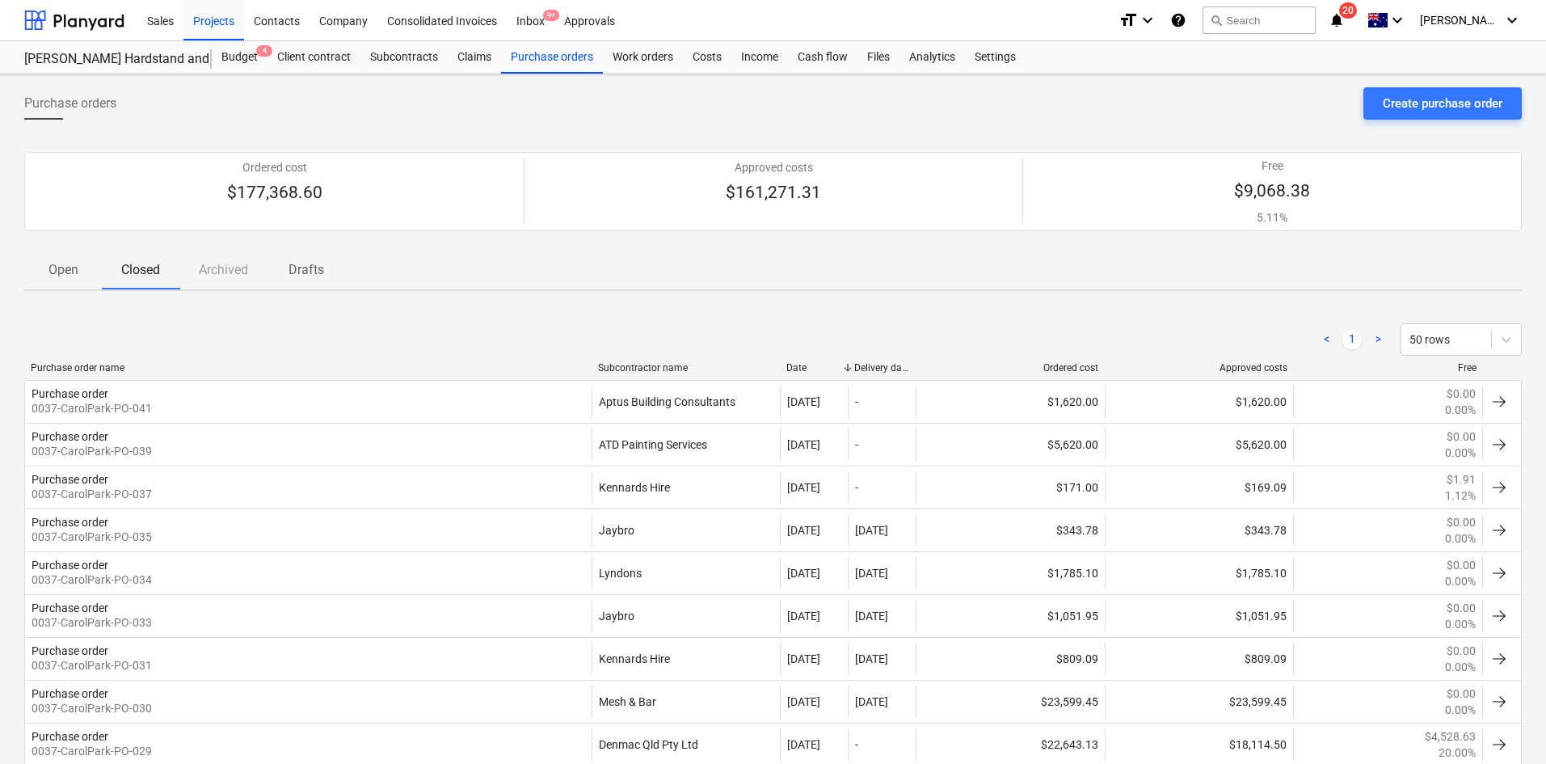
click at [546, 234] on div "Ordered cost $177,368.60 Approved costs $161,271.31 Free $9,068.38 5.11%" at bounding box center [772, 191] width 1497 height 92
click at [240, 23] on div "Projects" at bounding box center [213, 19] width 61 height 41
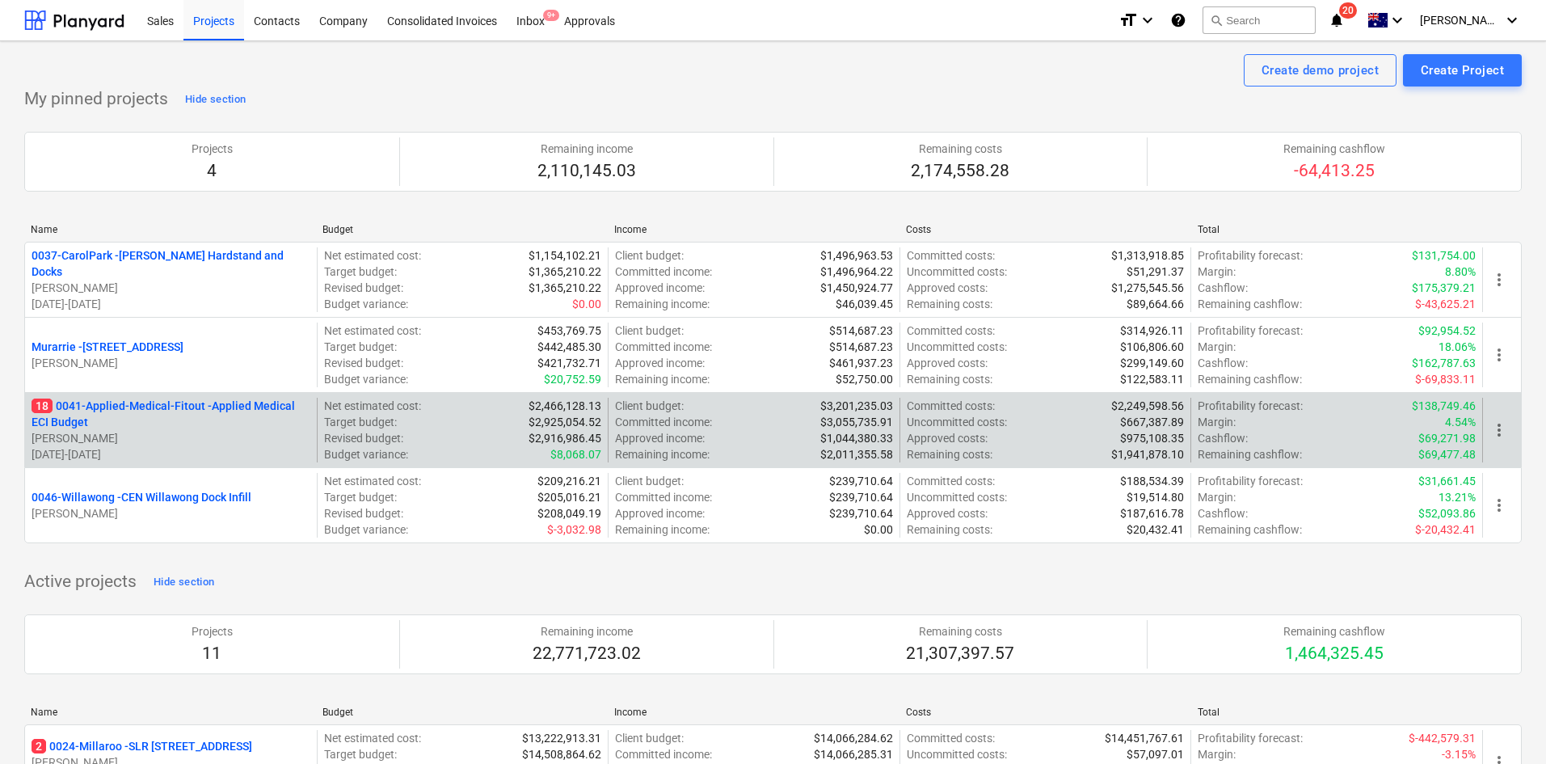
click at [166, 412] on p "18 0041-Applied-Medical-Fitout - Applied Medical ECI Budget" at bounding box center [171, 414] width 279 height 32
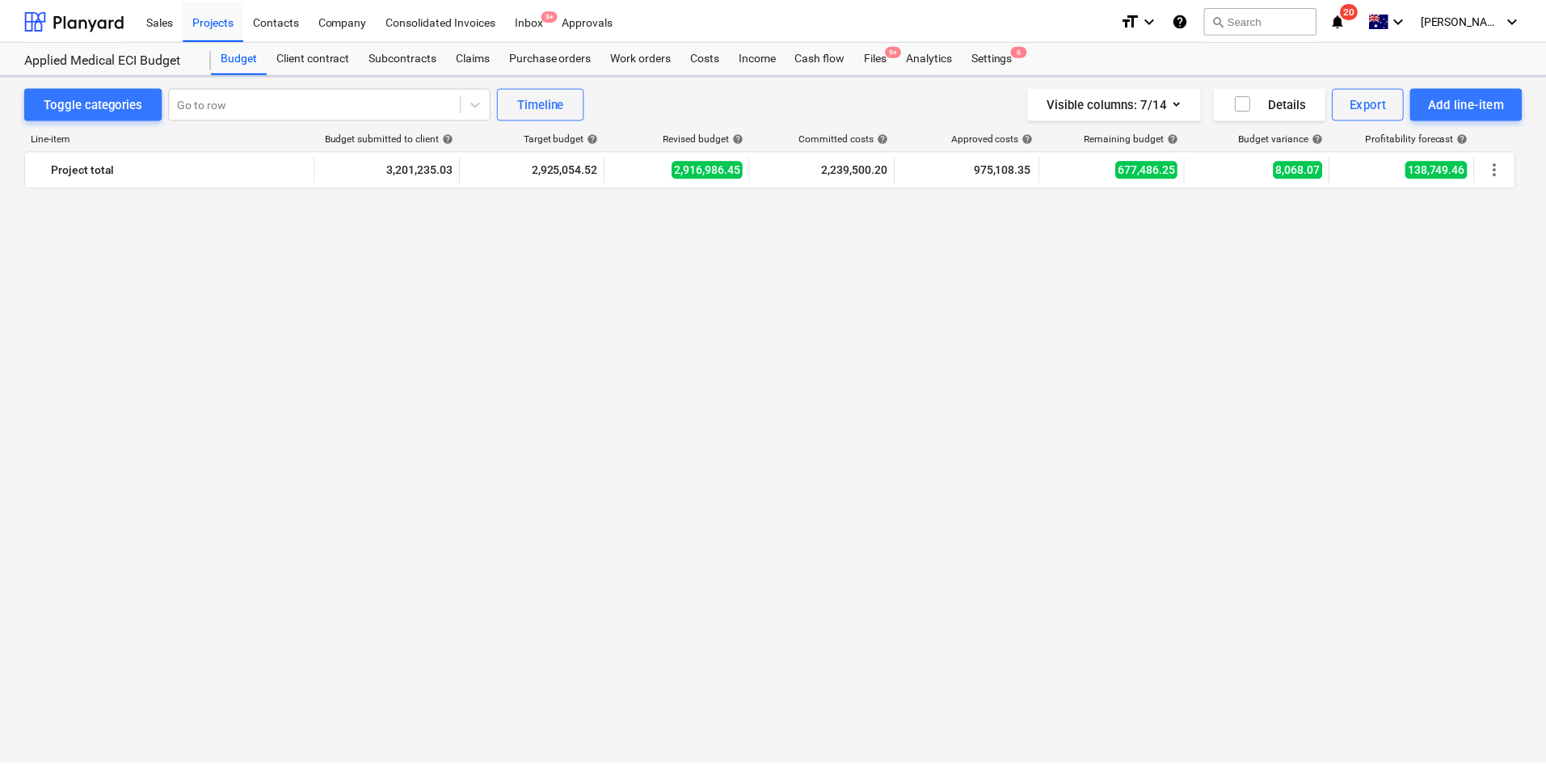
scroll to position [3418, 0]
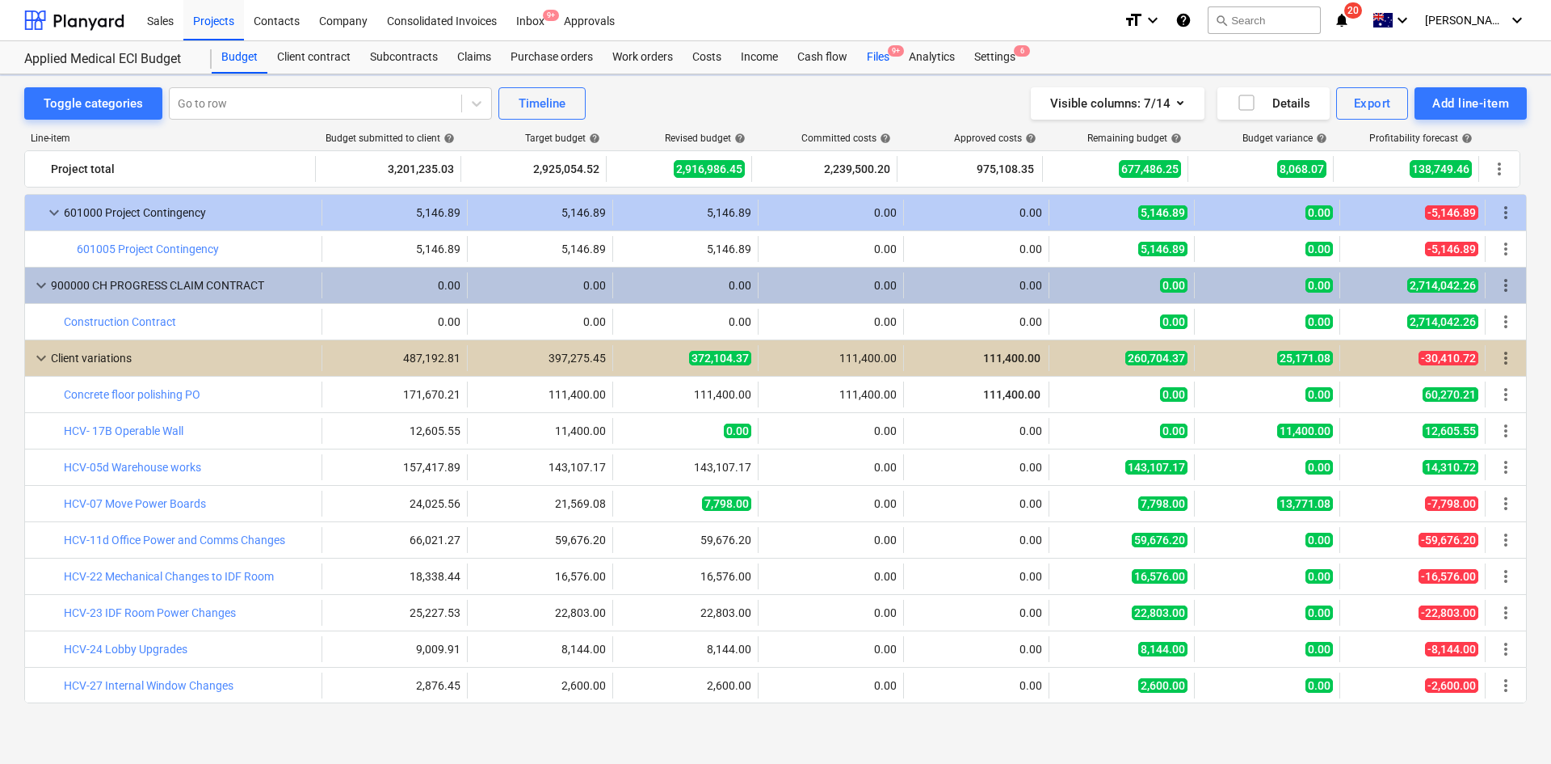
click at [877, 53] on div "Files 9+" at bounding box center [878, 57] width 42 height 32
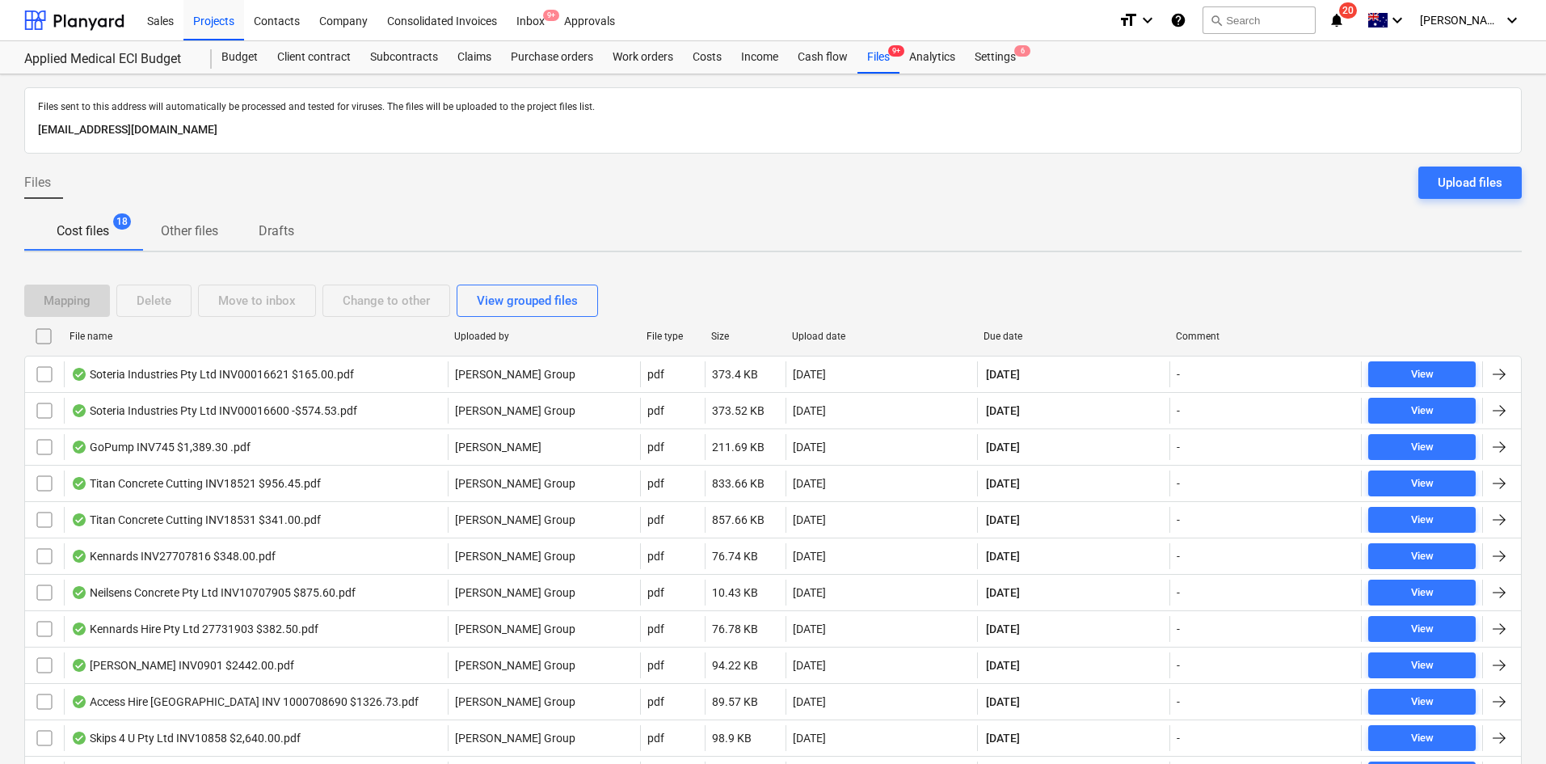
click at [1018, 325] on div "Due date" at bounding box center [1073, 336] width 192 height 26
checkbox input "false"
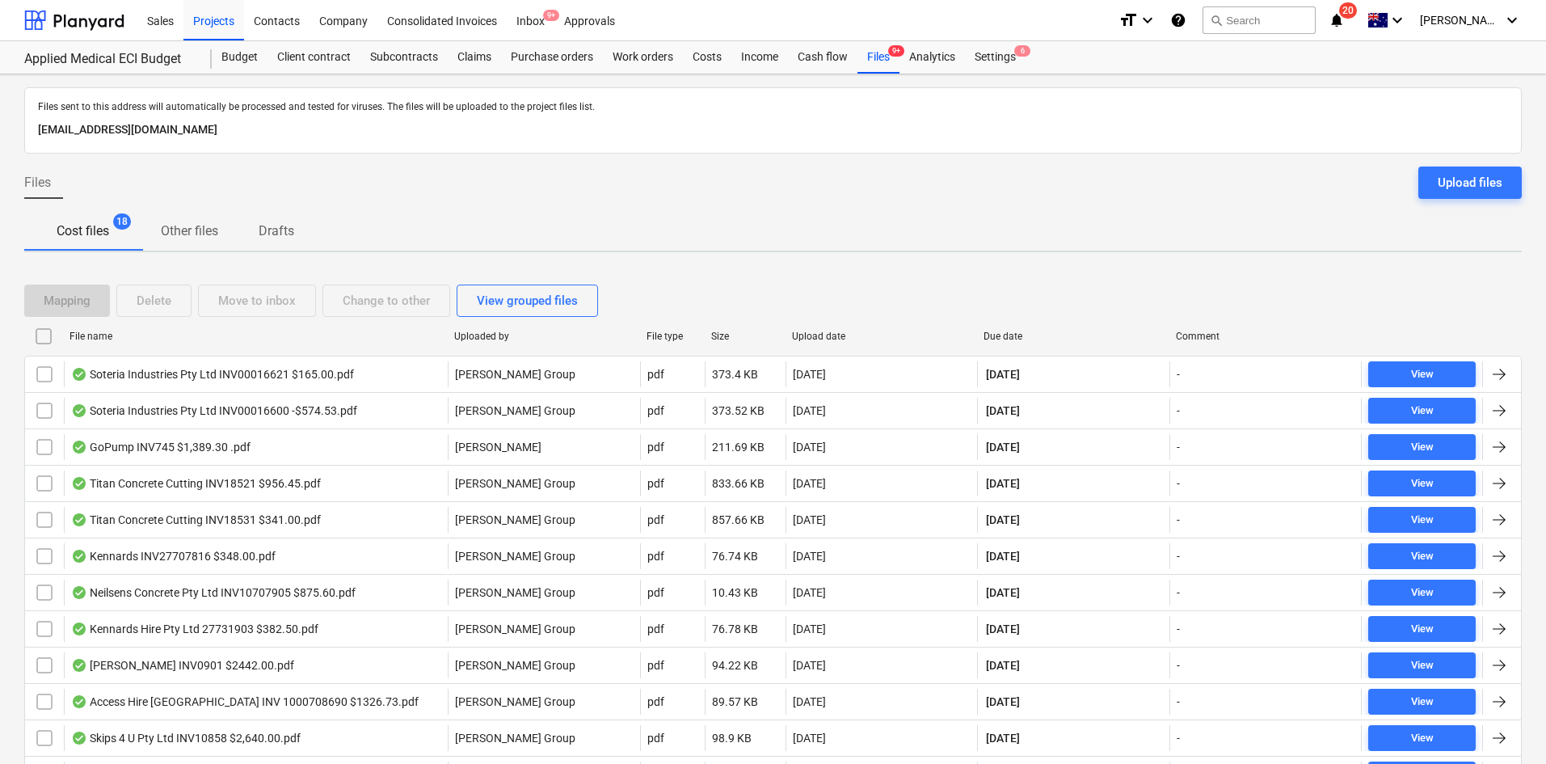
checkbox input "false"
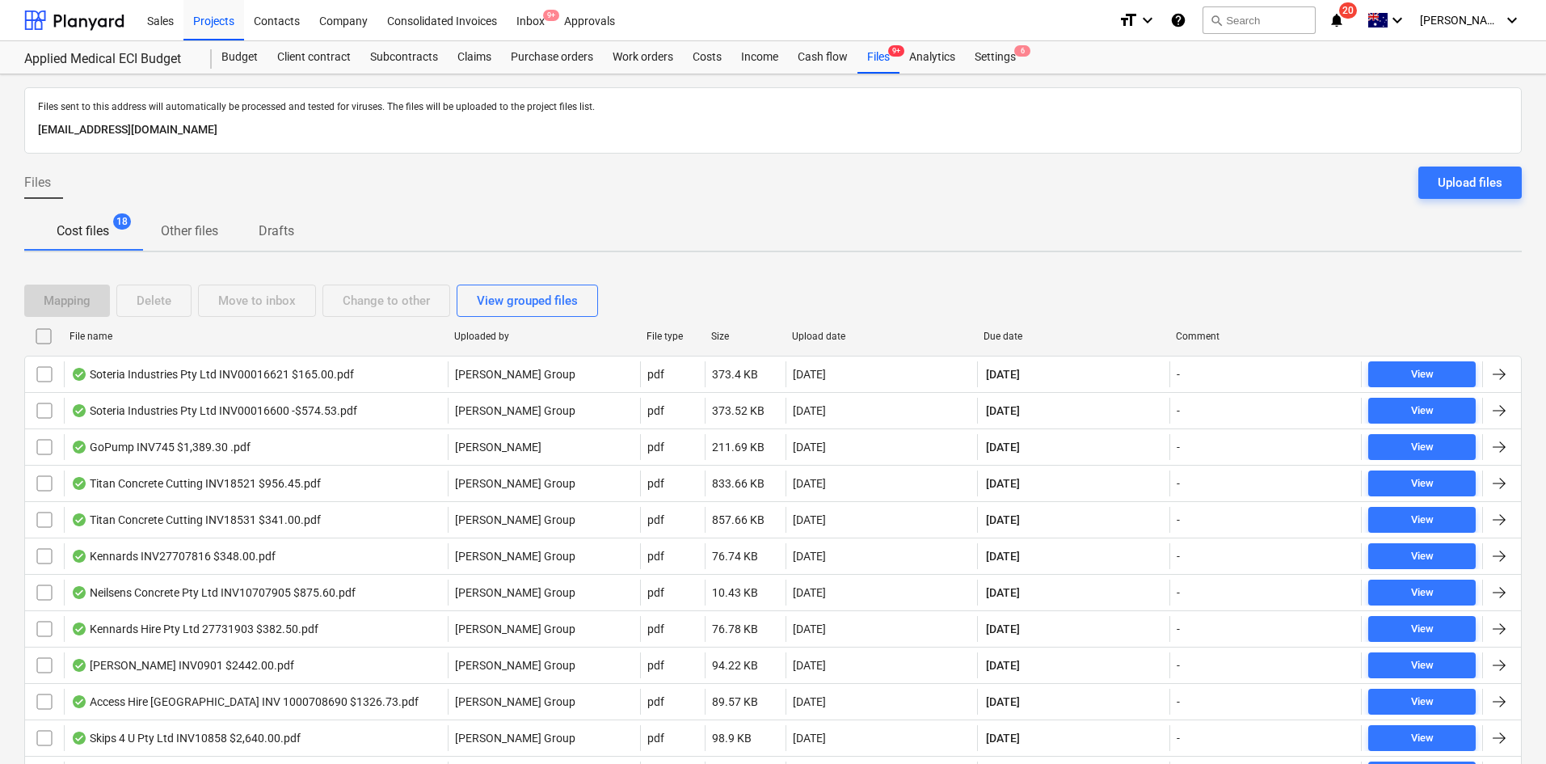
checkbox input "false"
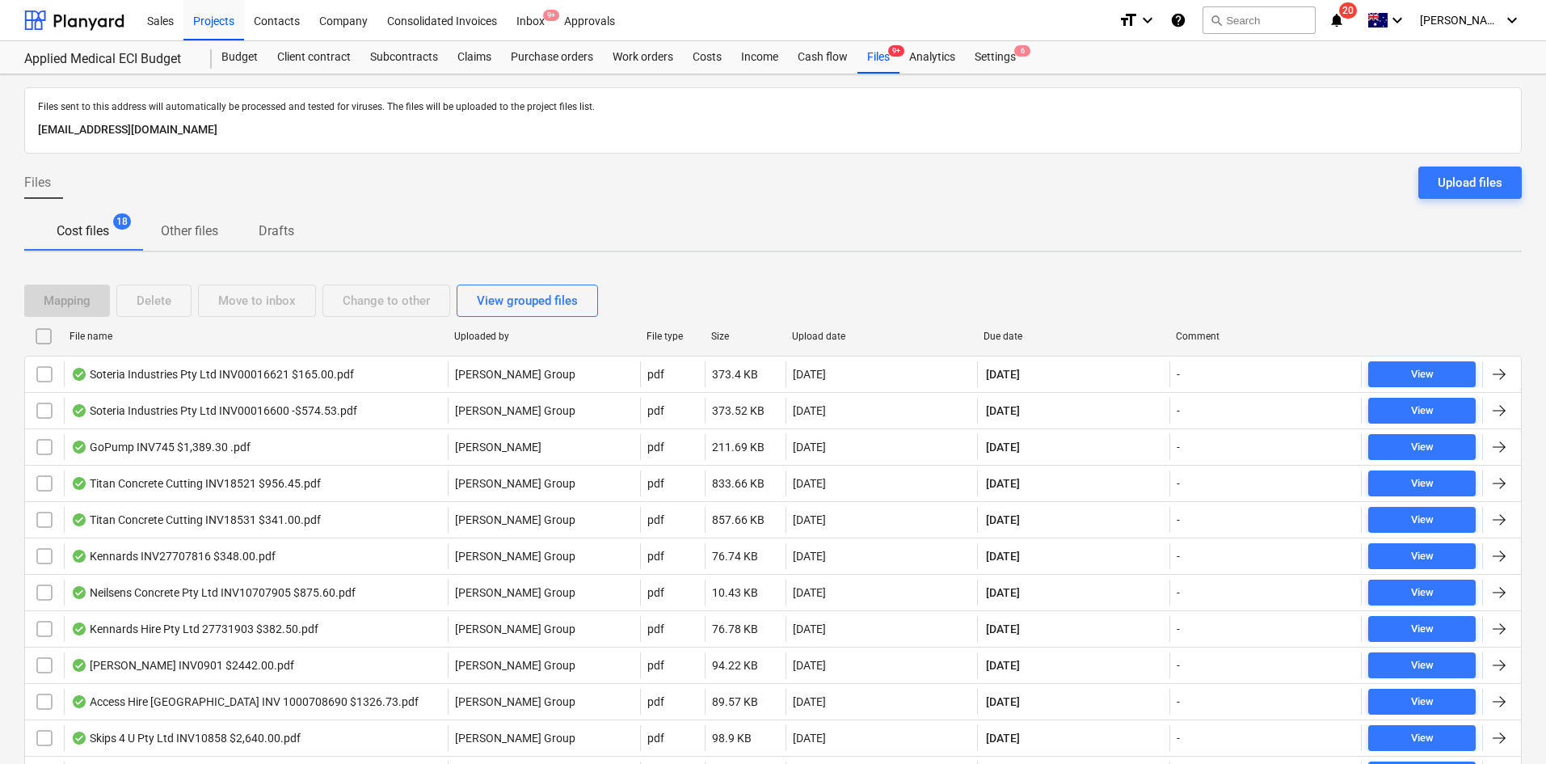
checkbox input "false"
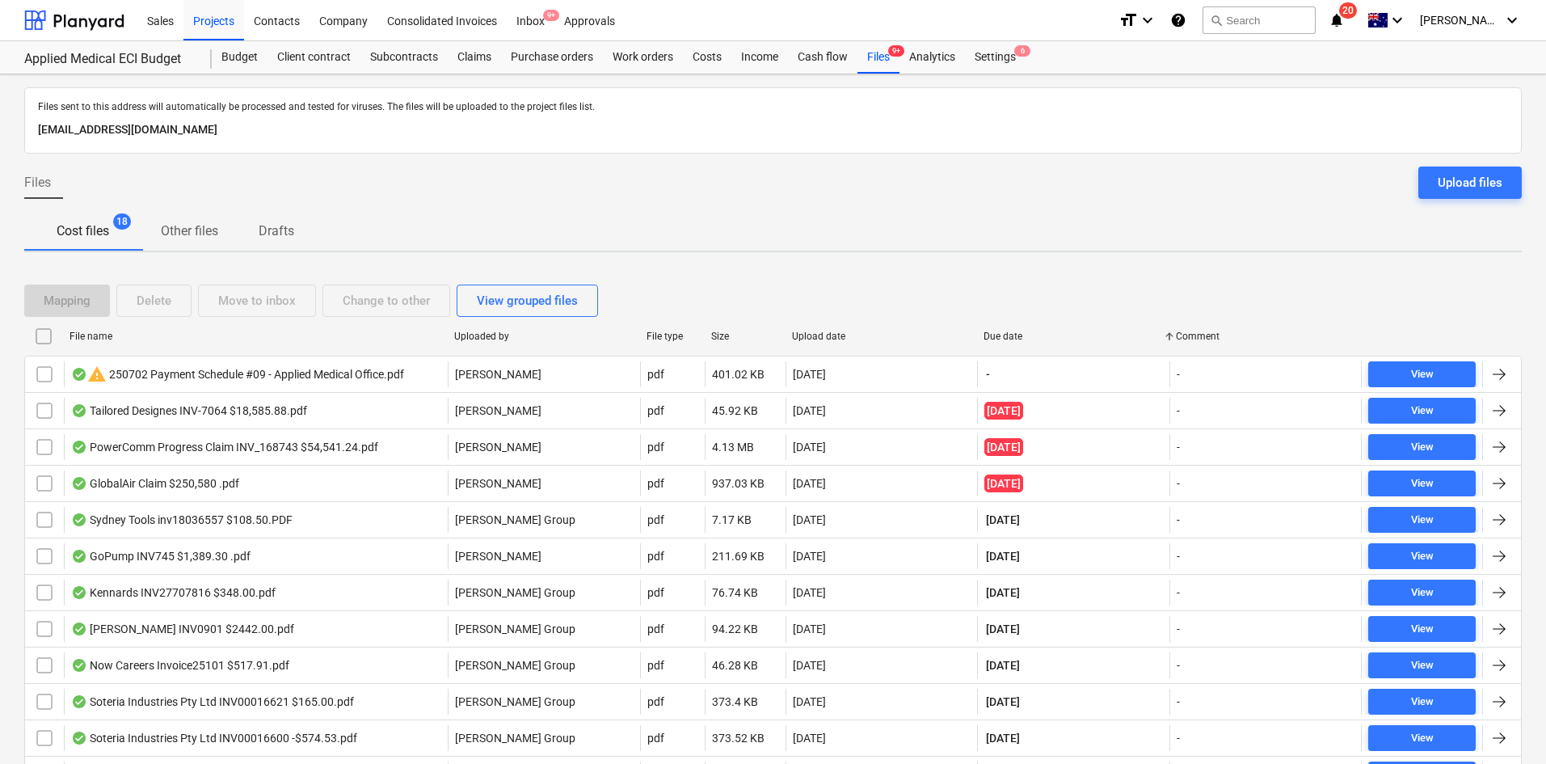
click at [649, 185] on div "Files Upload files" at bounding box center [772, 188] width 1497 height 45
click at [802, 205] on div "Files Upload files" at bounding box center [772, 188] width 1497 height 45
click at [761, 272] on div "Mapping Delete Move to inbox Change to other View grouped files File name Uploa…" at bounding box center [772, 654] width 1497 height 778
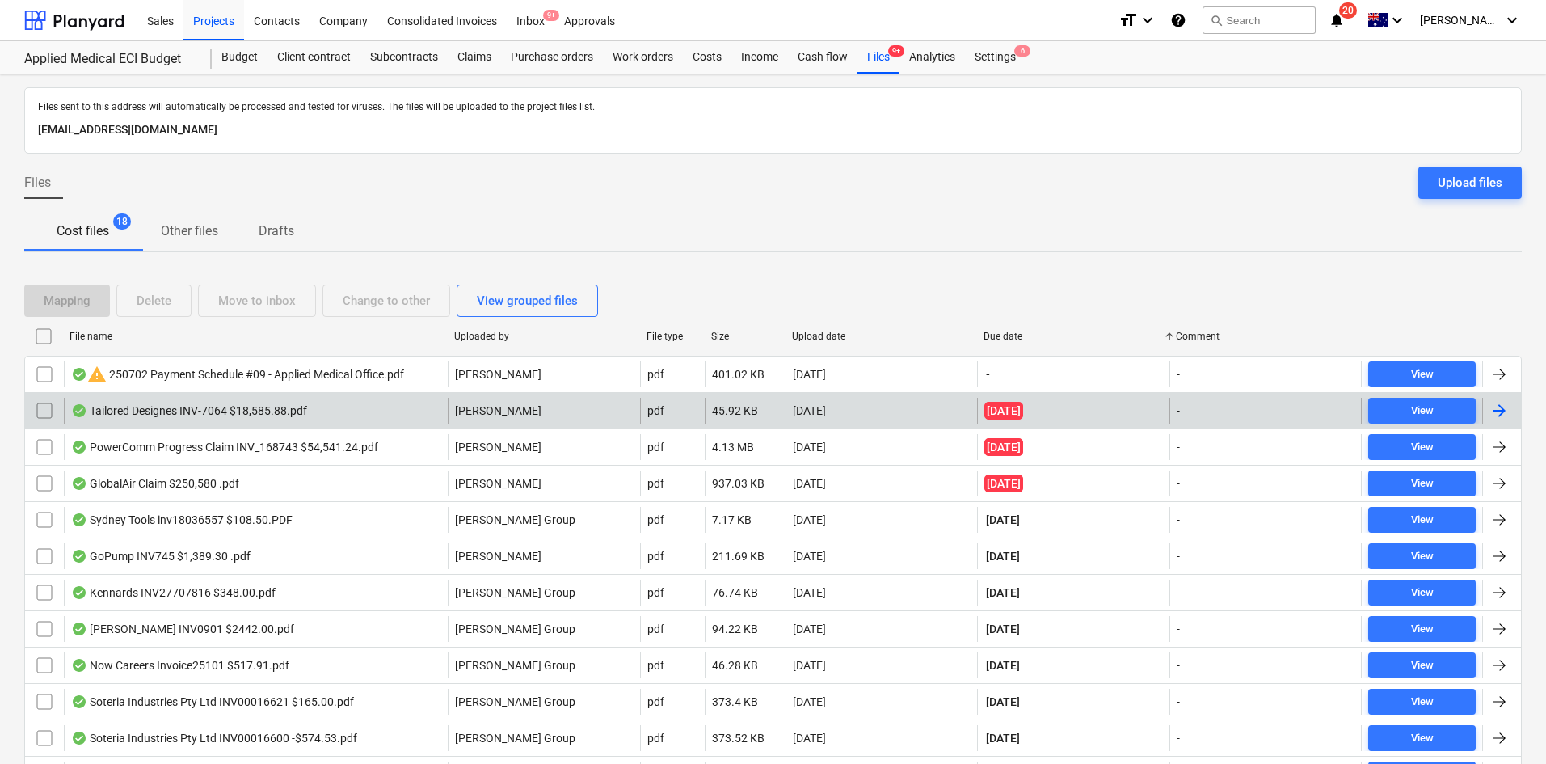
click at [349, 422] on div "Tailored Designes INV-7064 $18,585.88.pdf" at bounding box center [256, 411] width 384 height 26
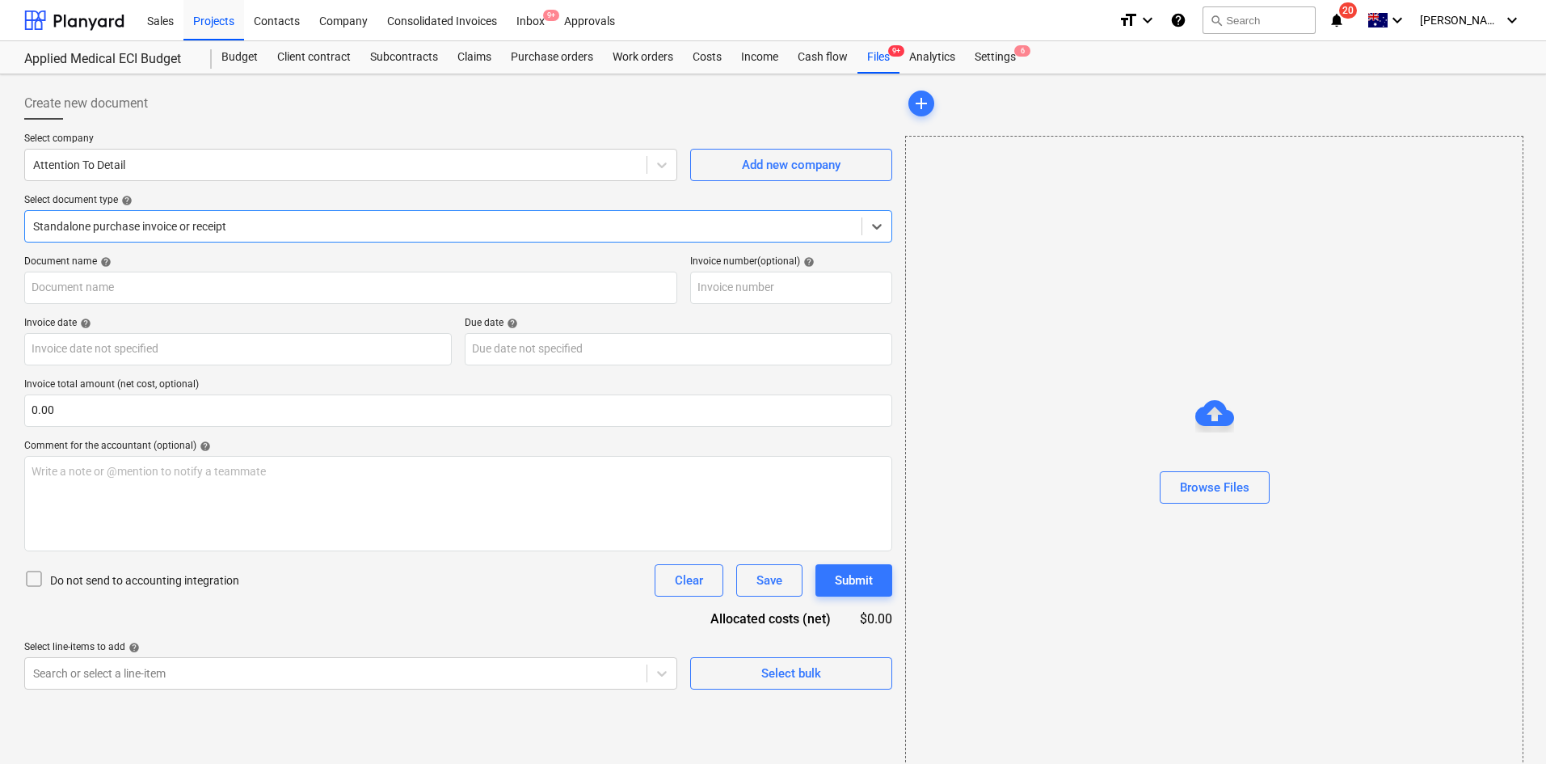
type input "INV-7064"
type input "23 Jul 2025"
type input "30 Jul 2025"
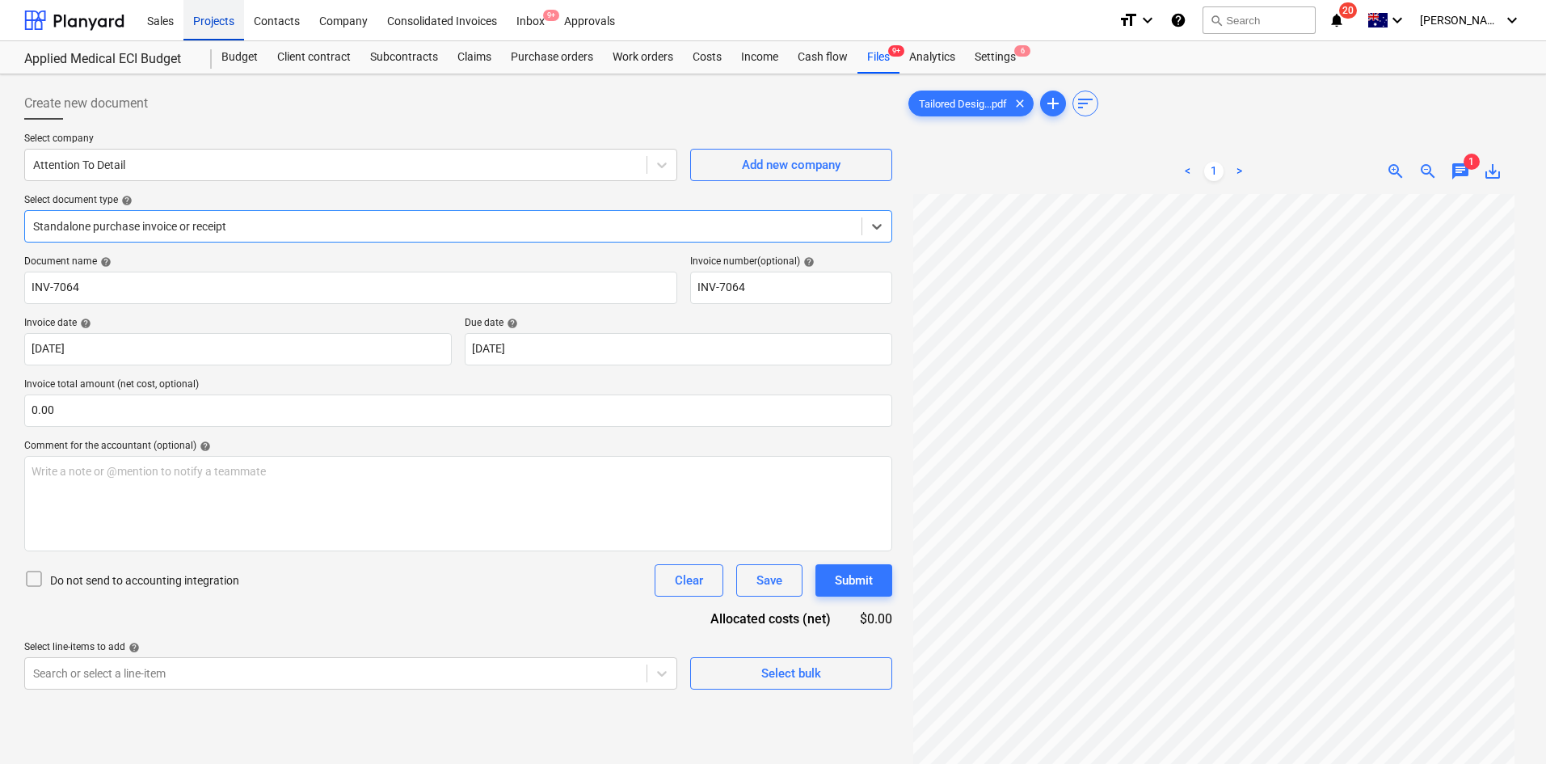
click at [212, 21] on div "Projects" at bounding box center [213, 19] width 61 height 41
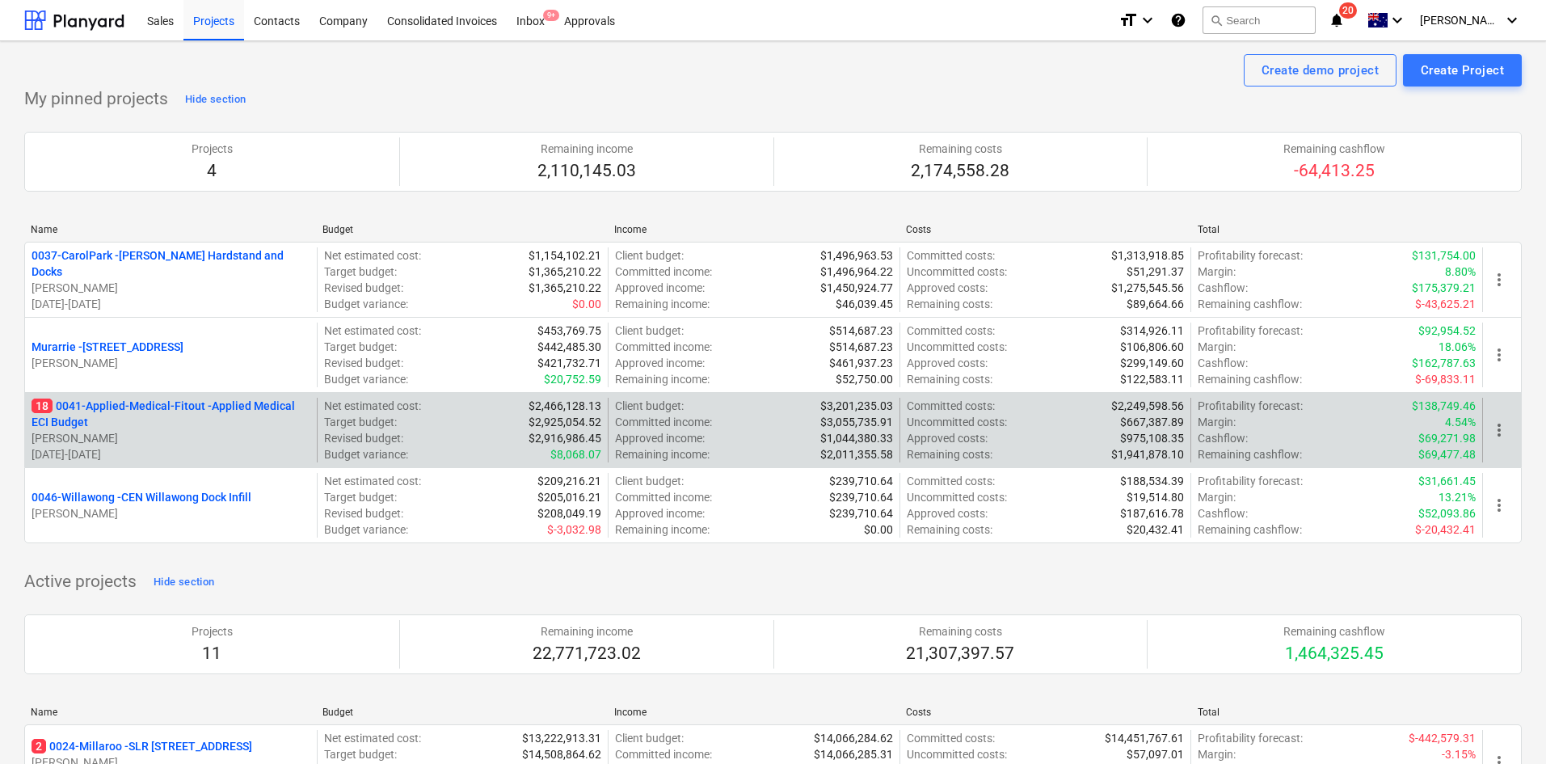
click at [186, 406] on p "18 0041-Applied-Medical-Fitout - Applied Medical ECI Budget" at bounding box center [171, 414] width 279 height 32
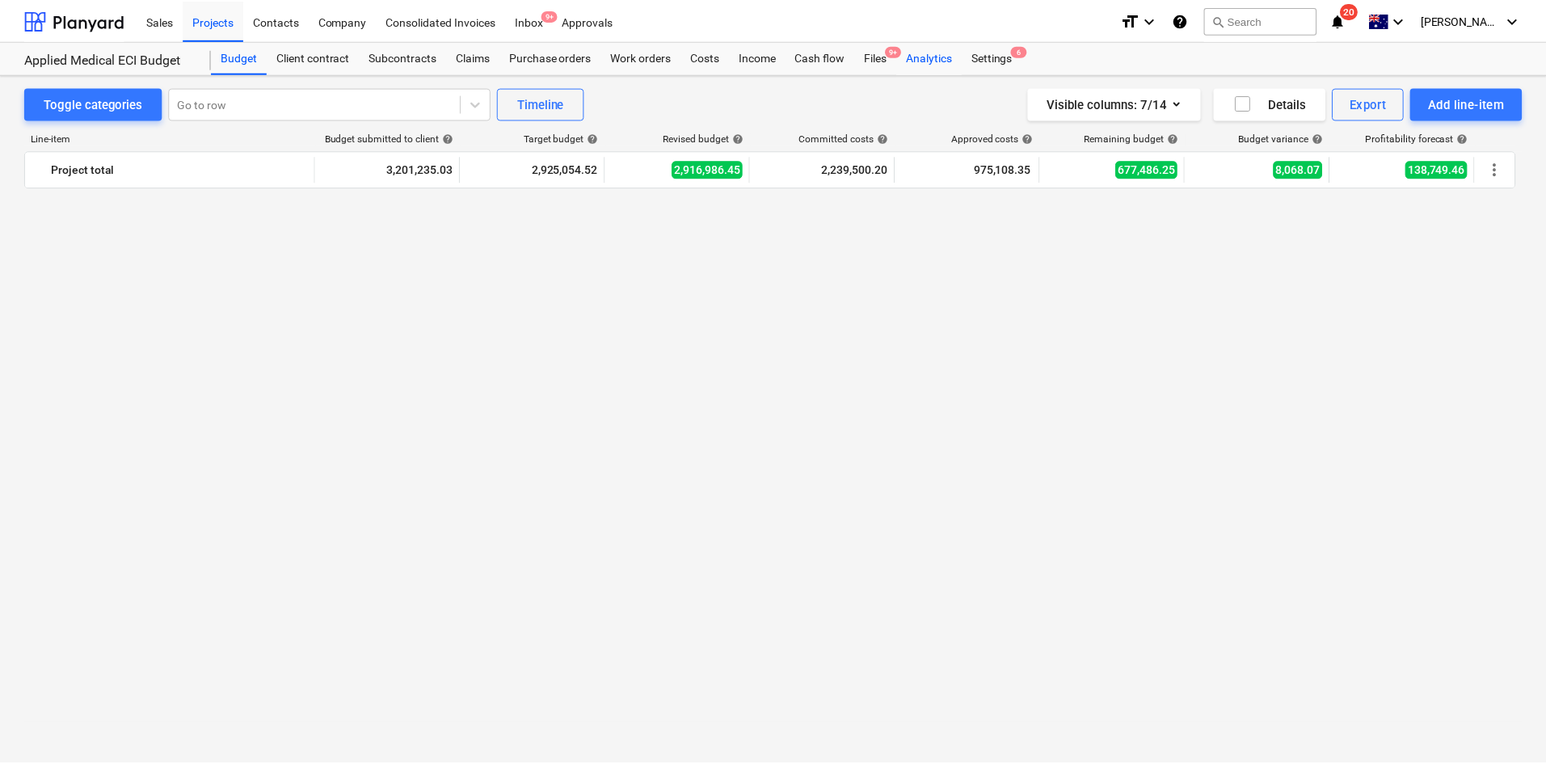
scroll to position [3418, 0]
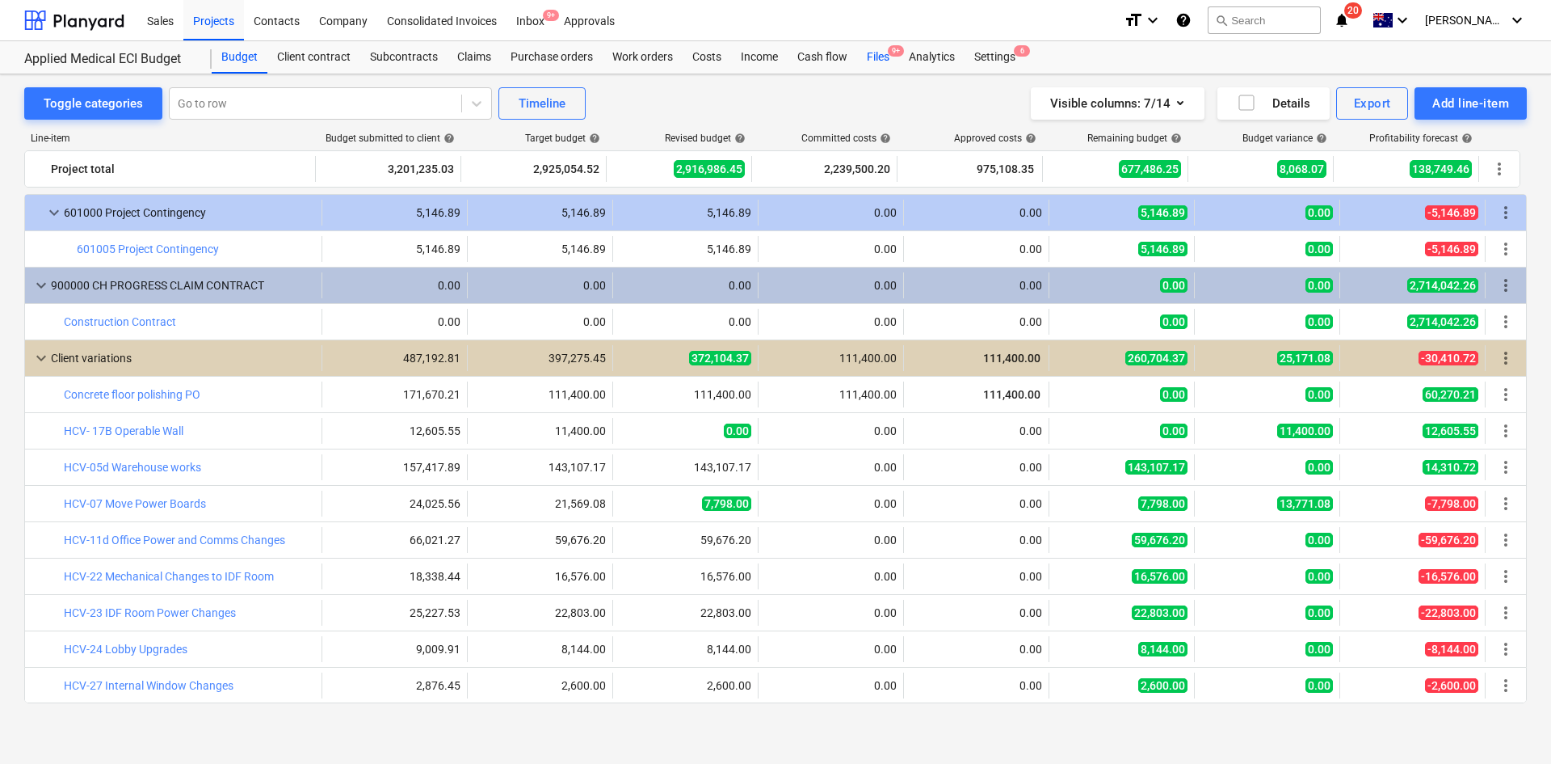
click at [877, 59] on div "Files 9+" at bounding box center [878, 57] width 42 height 32
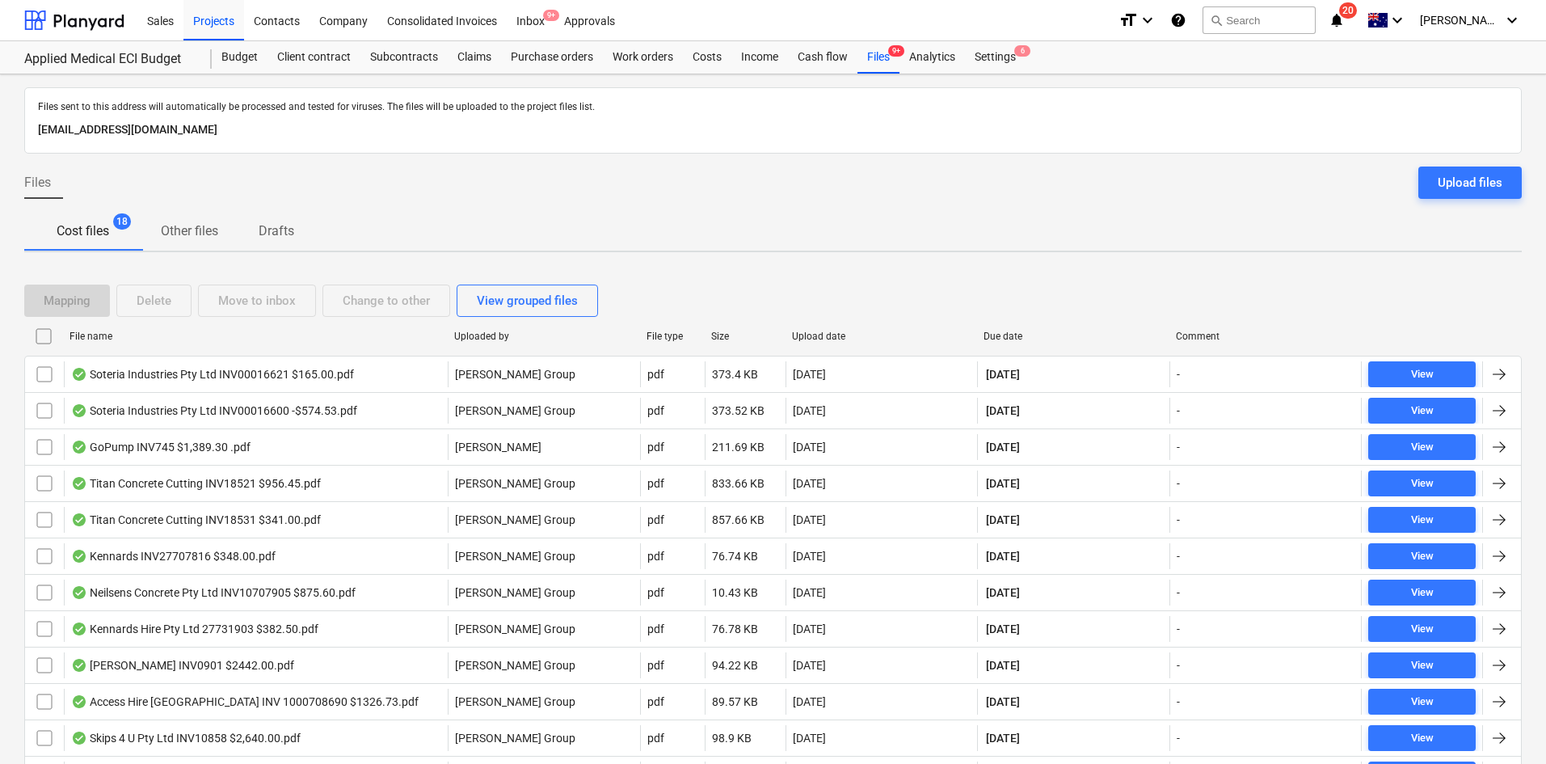
click at [1004, 335] on div "Due date" at bounding box center [1072, 335] width 179 height 11
checkbox input "false"
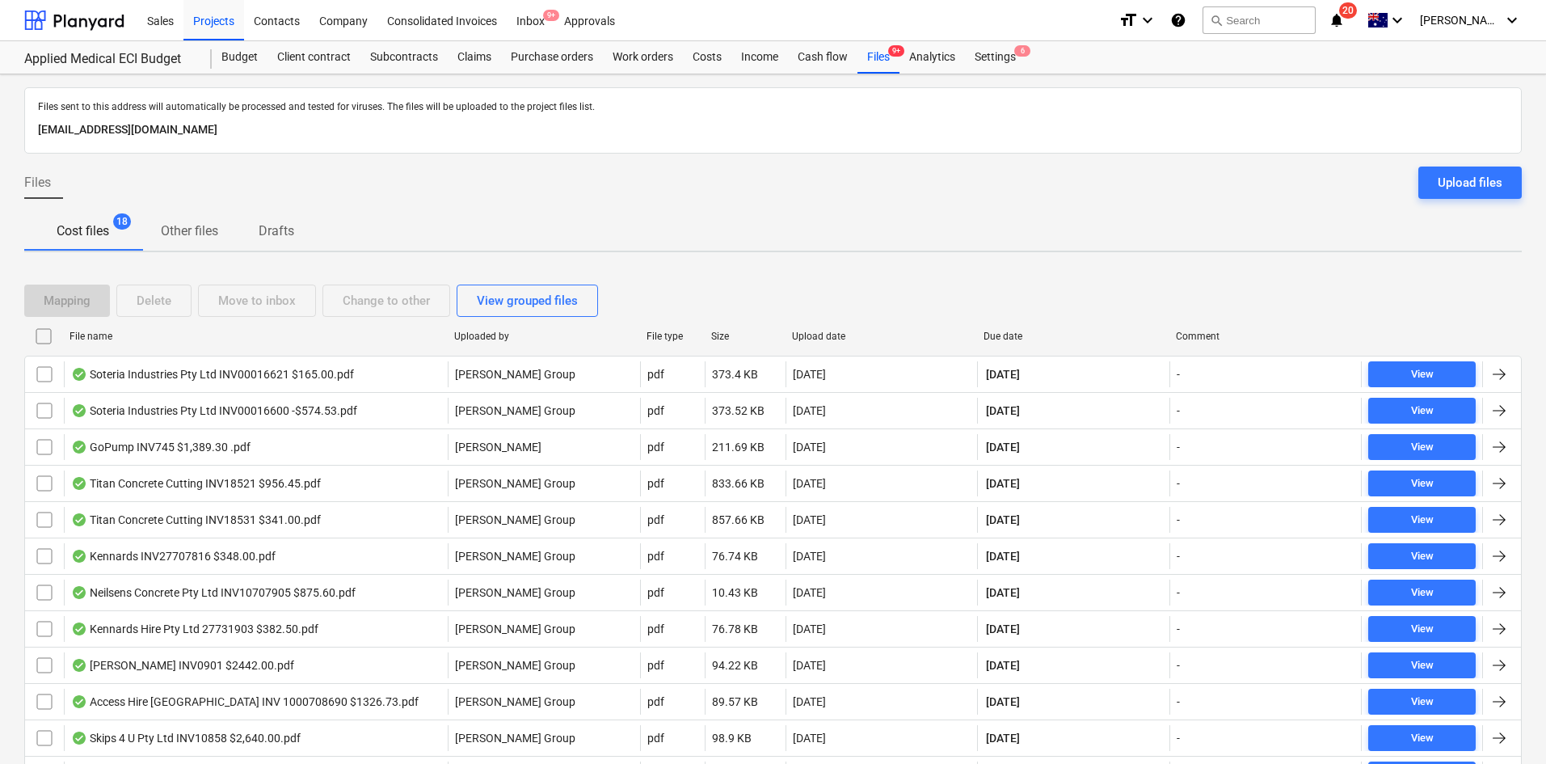
checkbox input "false"
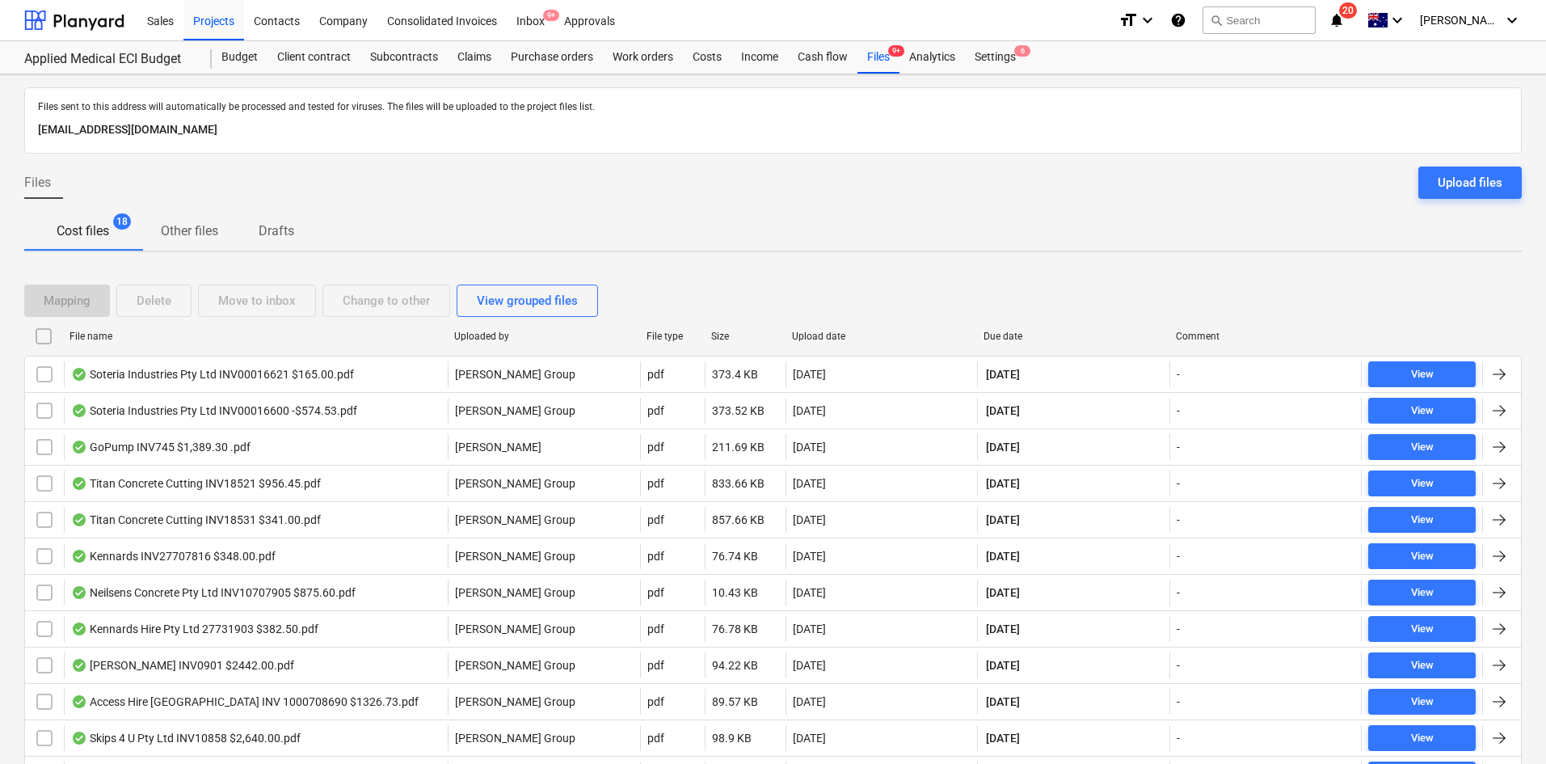
checkbox input "false"
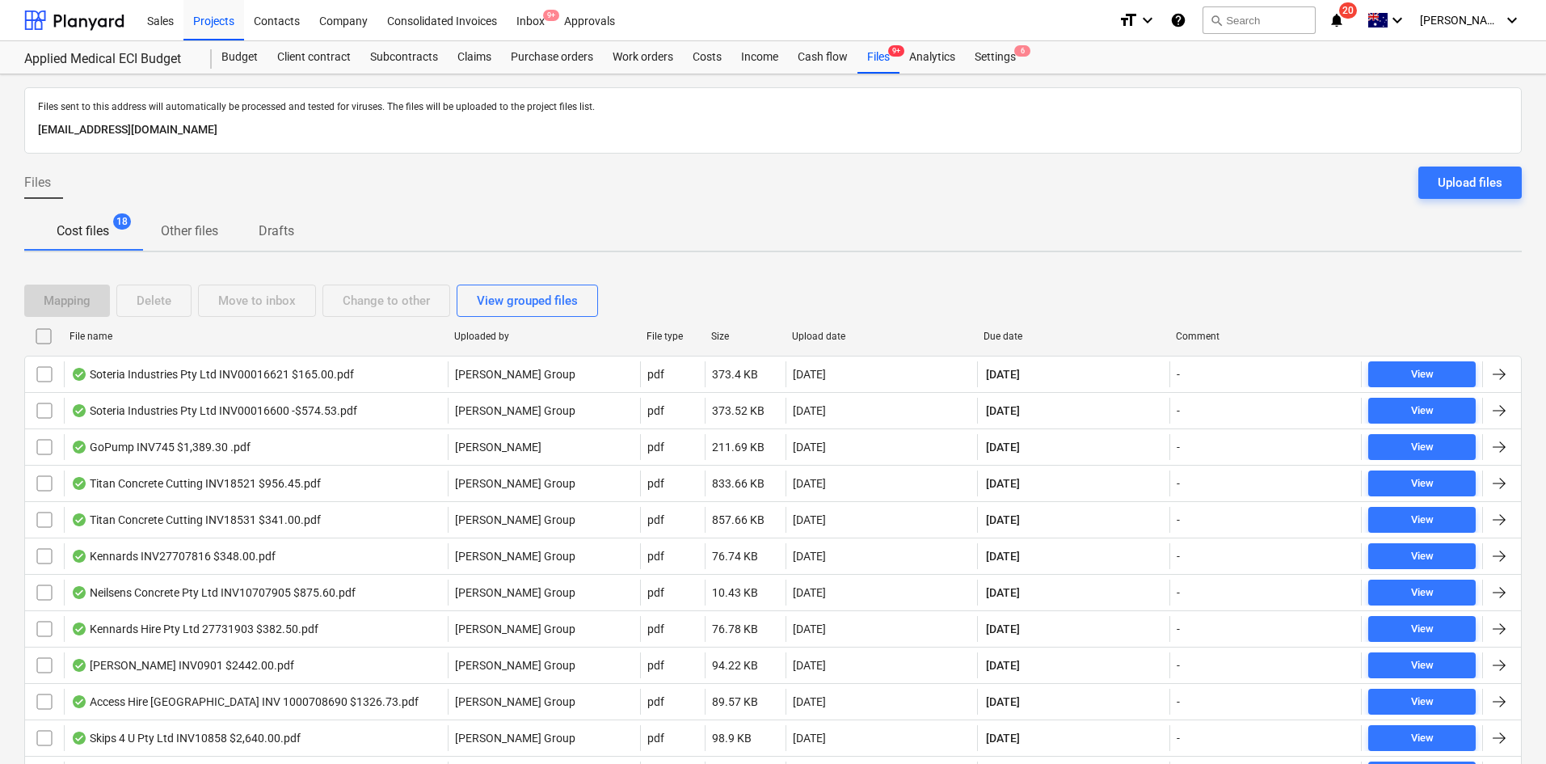
checkbox input "false"
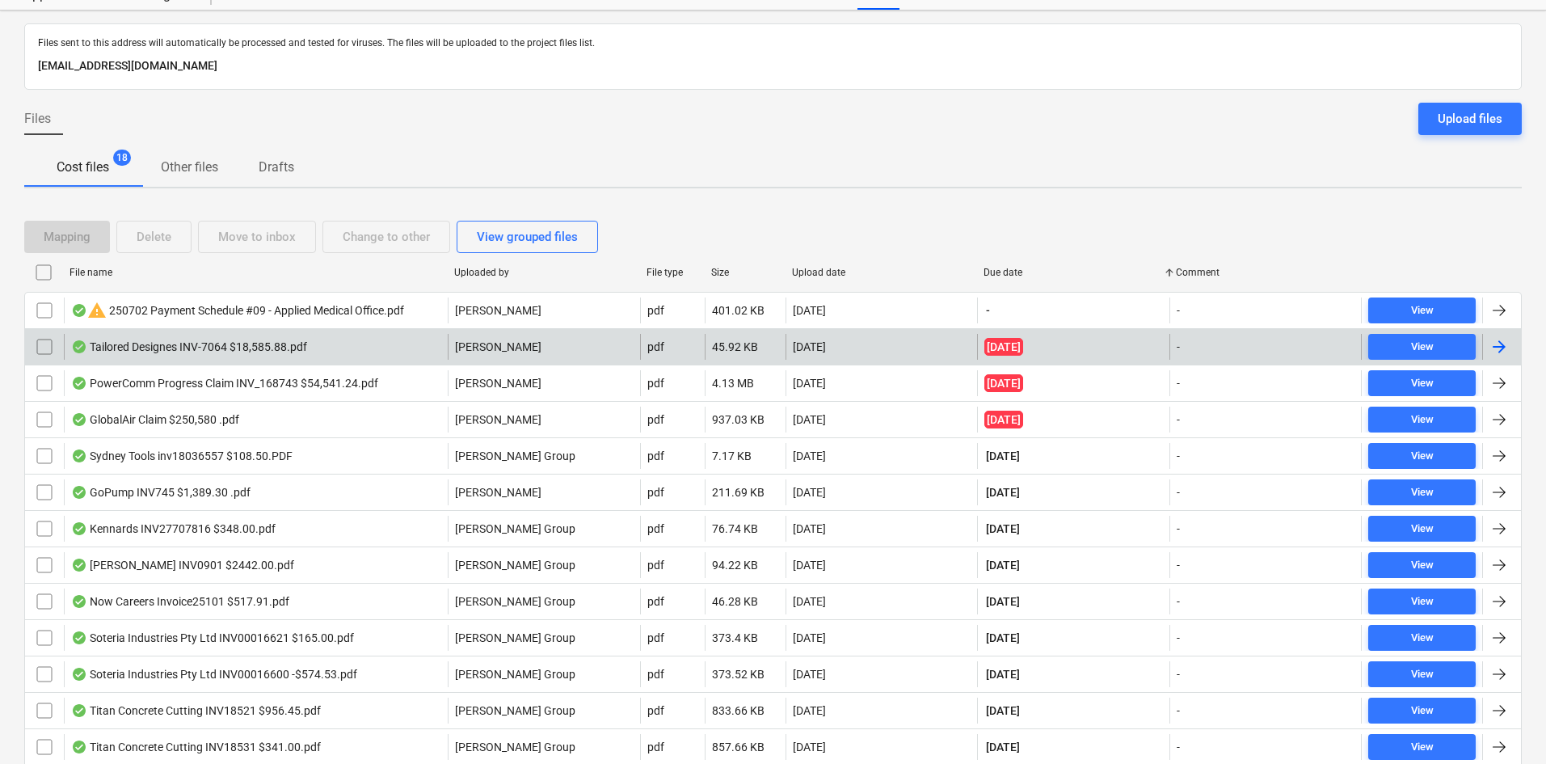
scroll to position [63, 0]
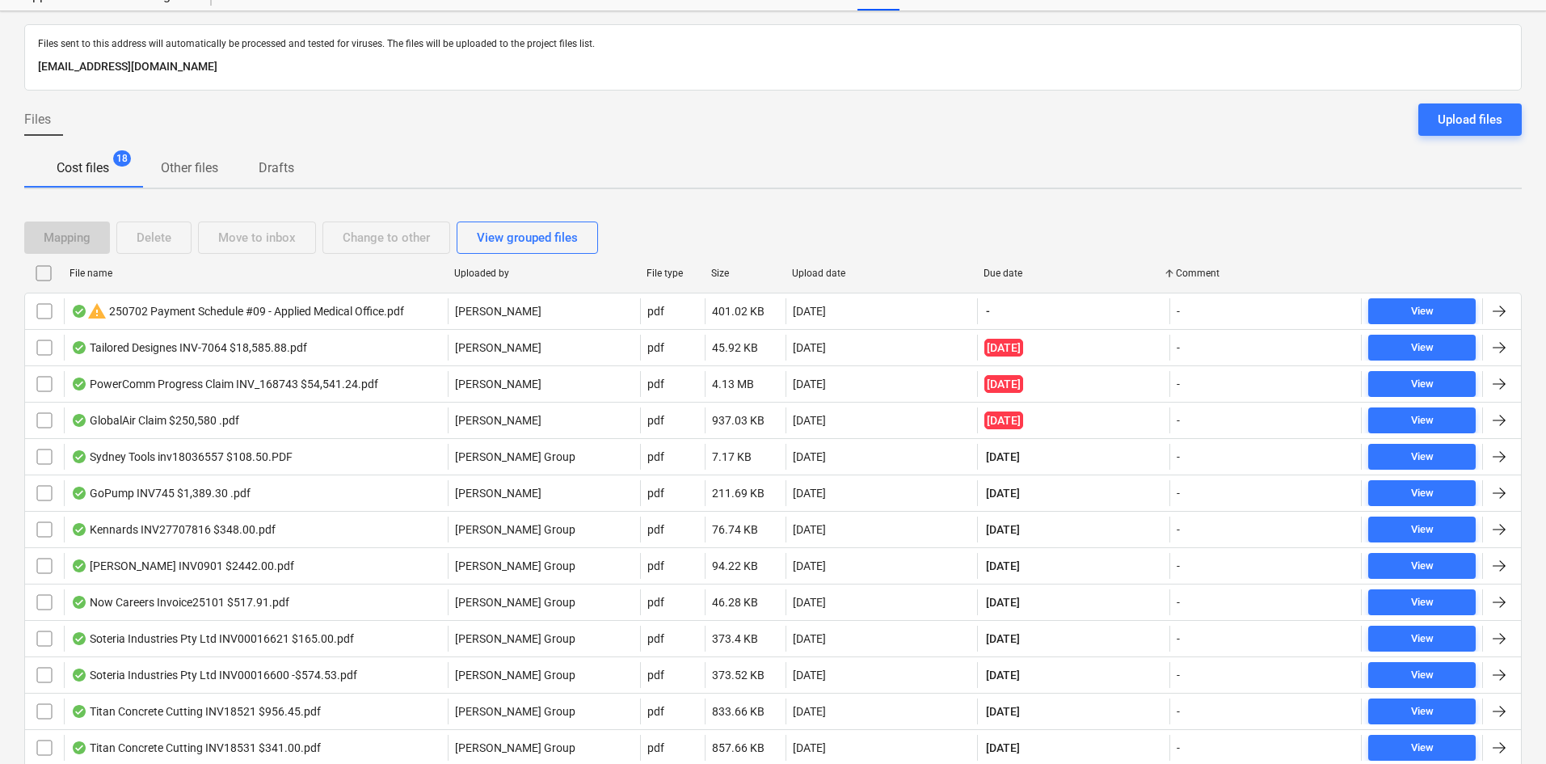
click at [672, 175] on div "Cost files 18 Other files Drafts" at bounding box center [772, 168] width 1497 height 39
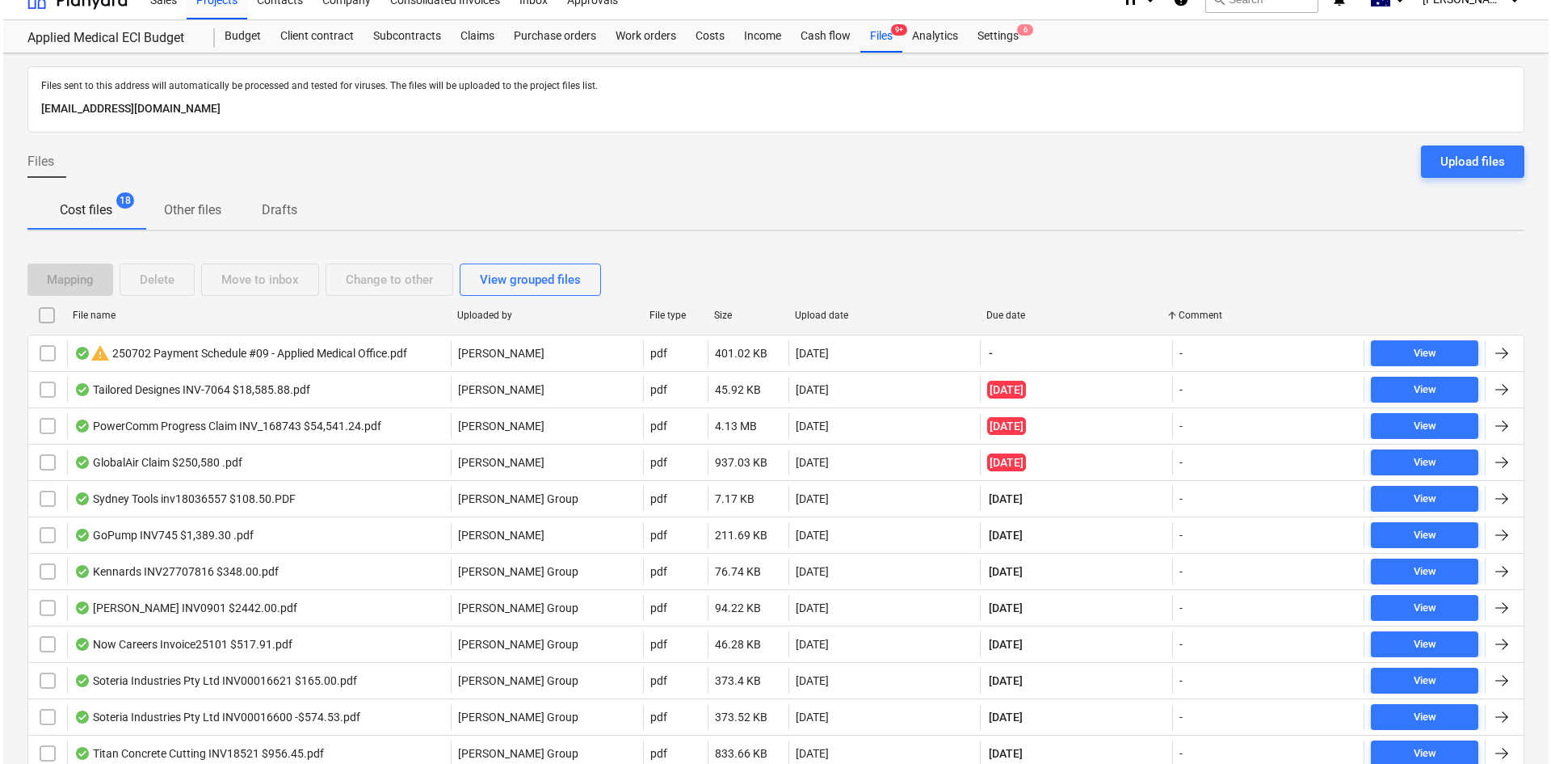
scroll to position [0, 0]
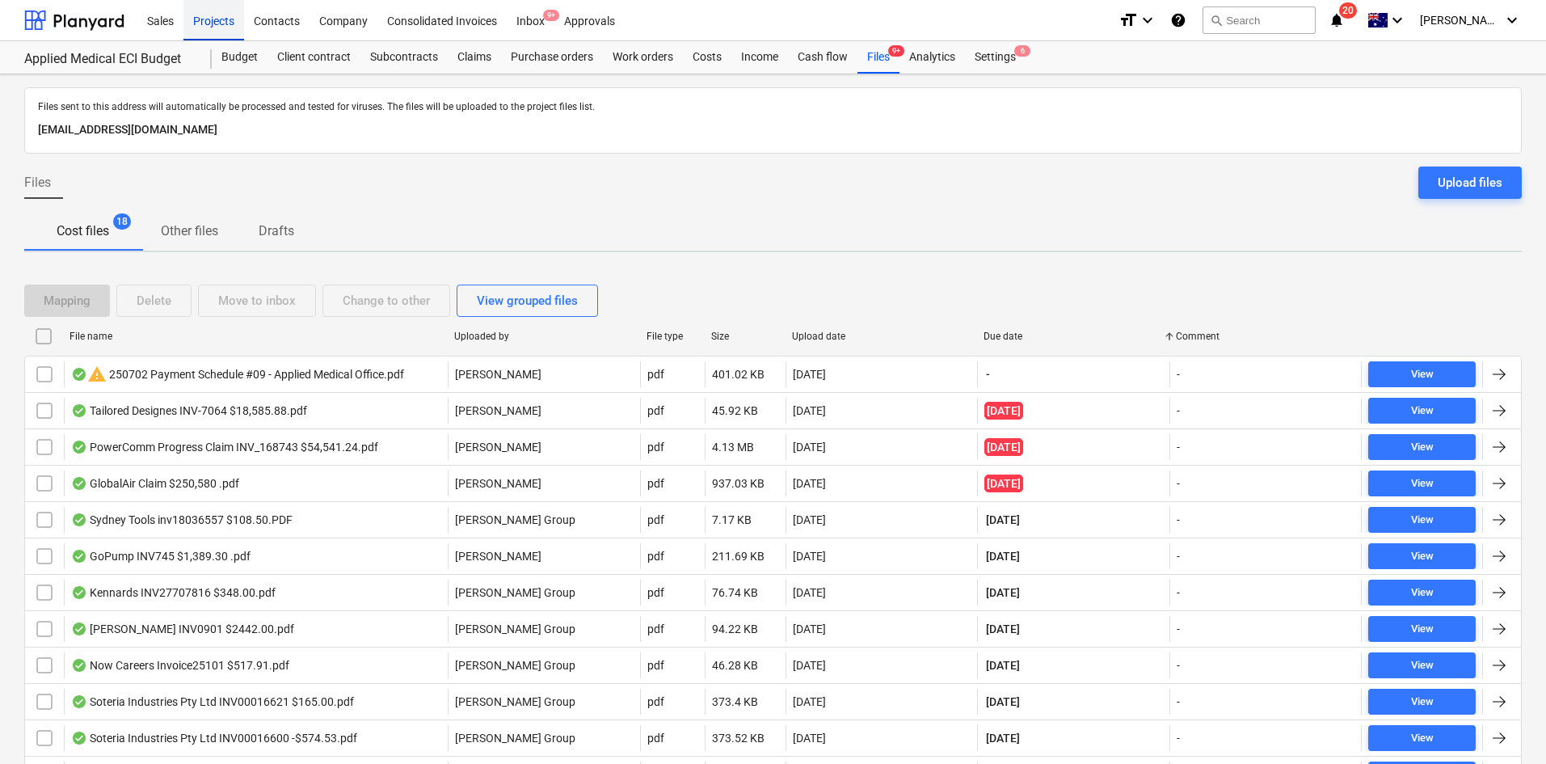
click at [224, 32] on div "Projects" at bounding box center [213, 19] width 61 height 41
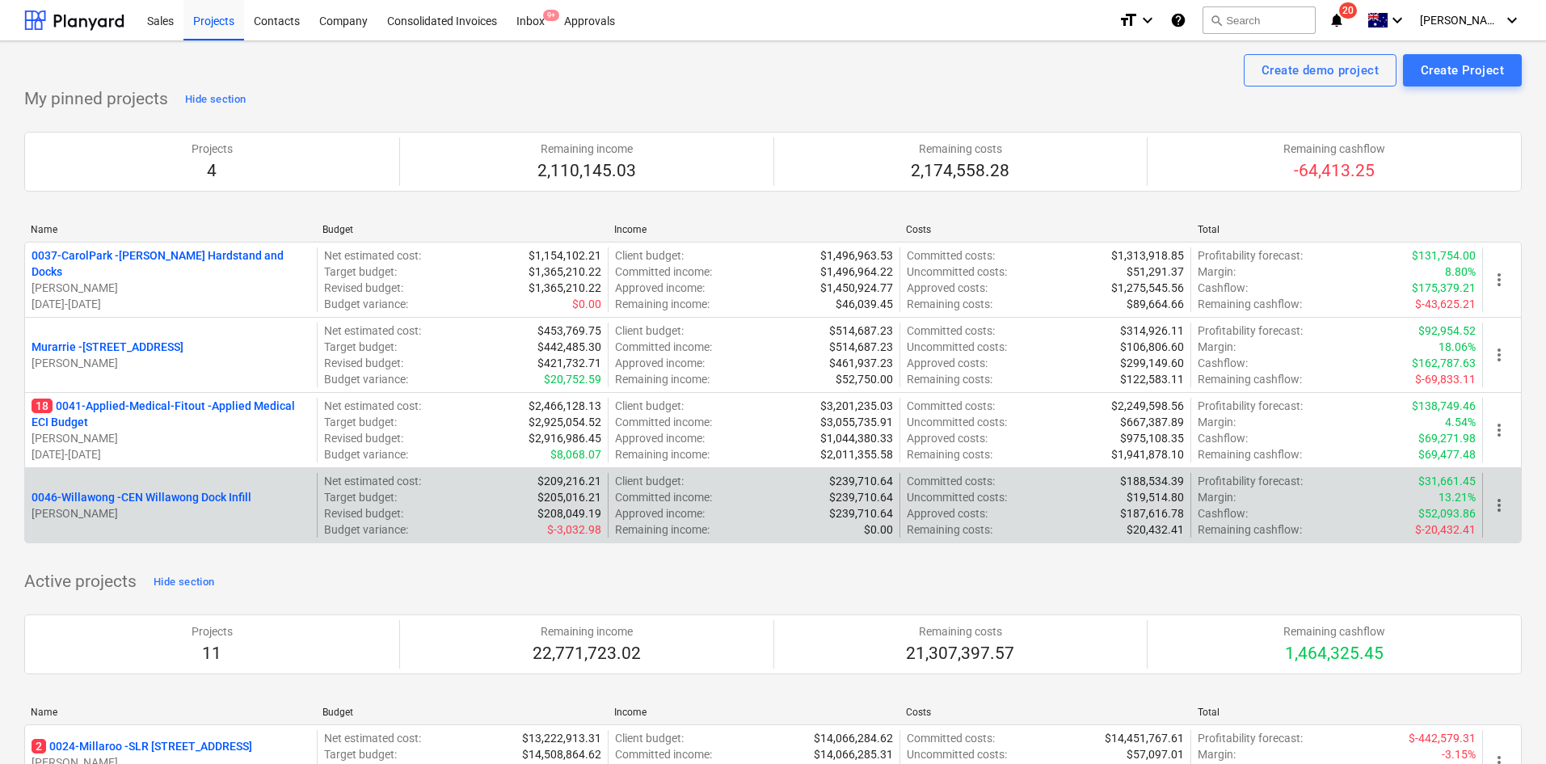
click at [166, 495] on p "0046-Willawong - CEN Willawong Dock Infill" at bounding box center [142, 497] width 220 height 16
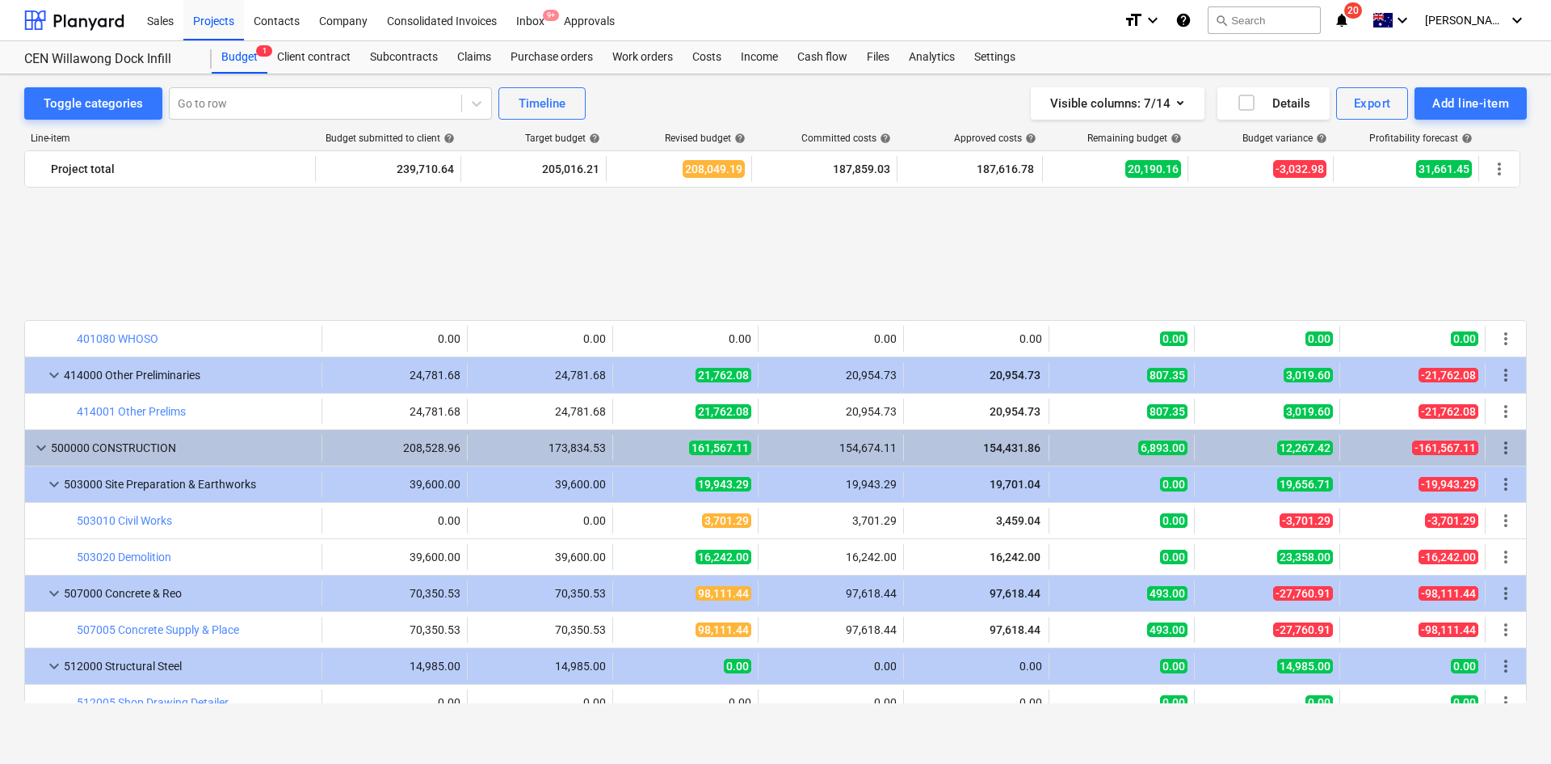
scroll to position [852, 0]
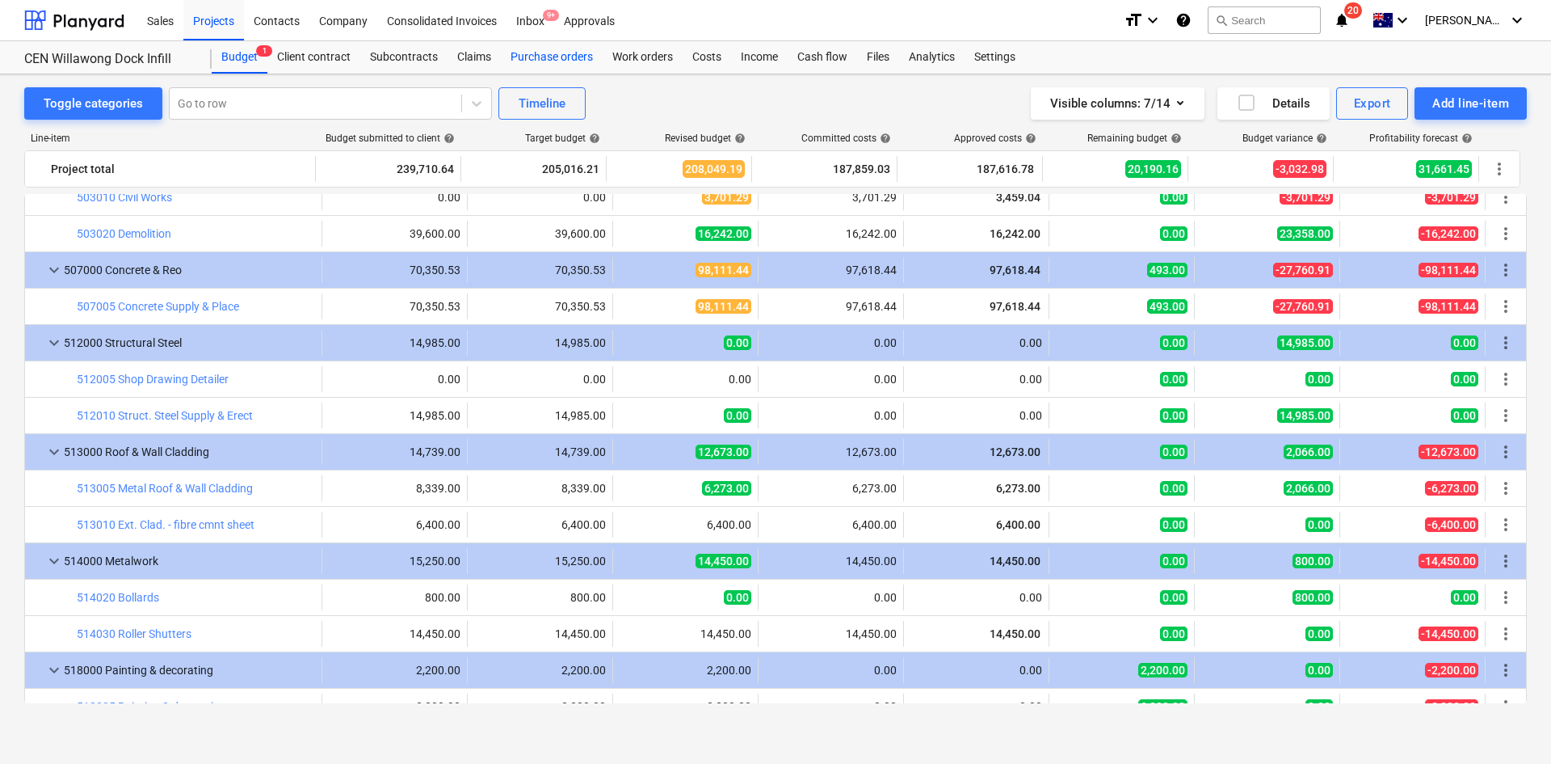
click at [561, 57] on div "Purchase orders" at bounding box center [552, 57] width 102 height 32
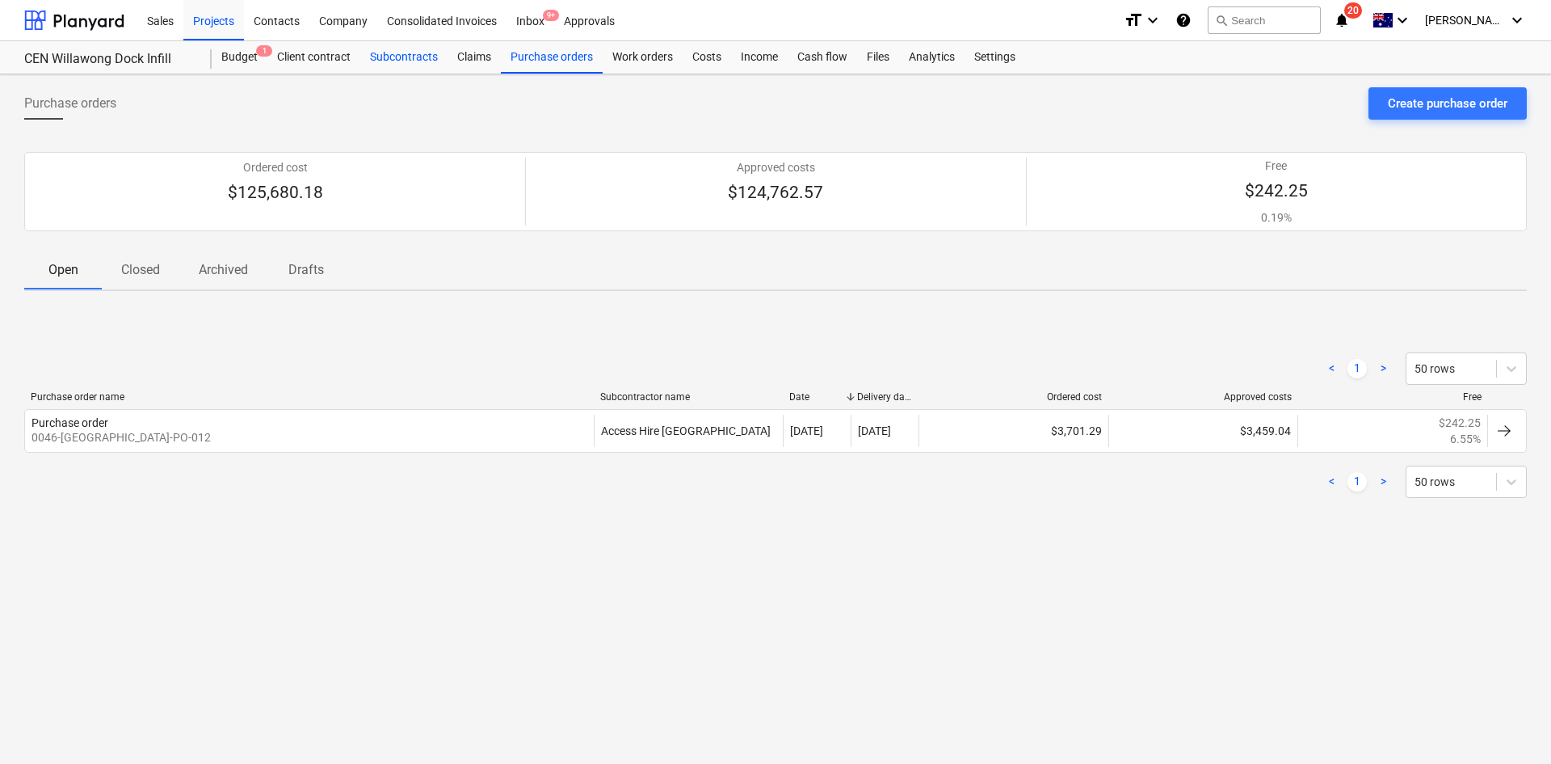
click at [411, 56] on div "Subcontracts" at bounding box center [403, 57] width 87 height 32
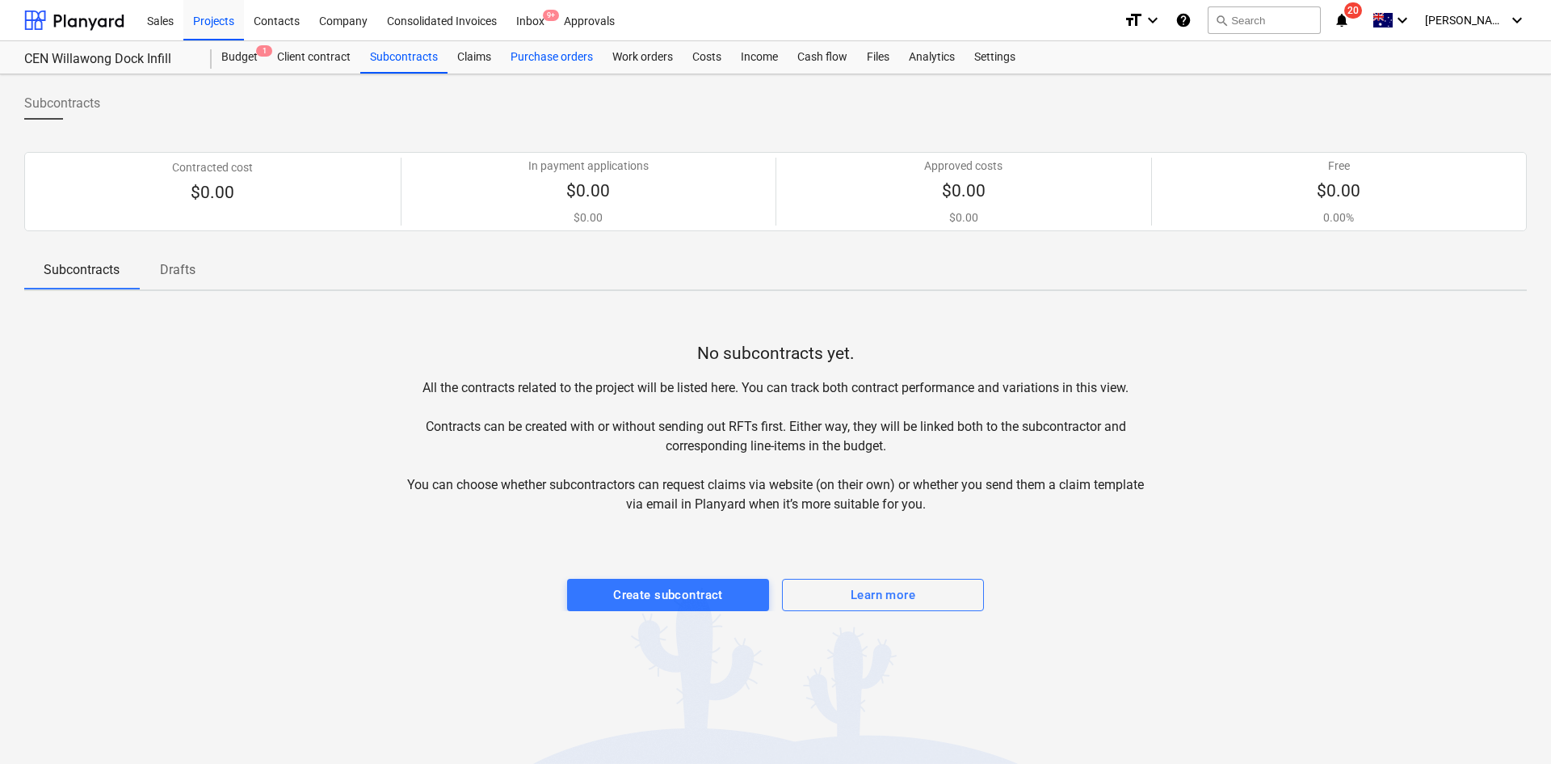
click at [549, 59] on div "Purchase orders" at bounding box center [552, 57] width 102 height 32
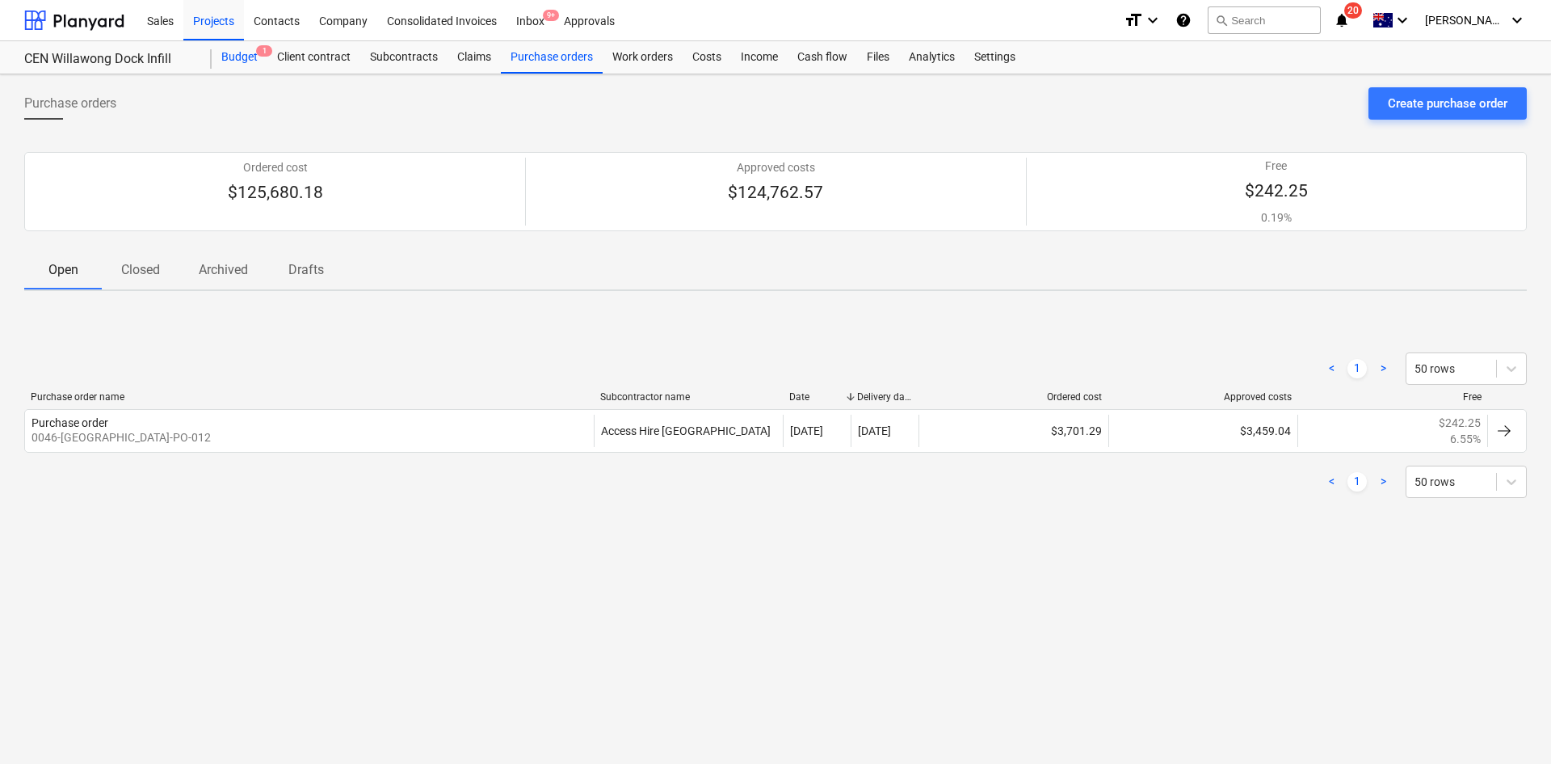
click at [238, 55] on div "Budget 1" at bounding box center [240, 57] width 56 height 32
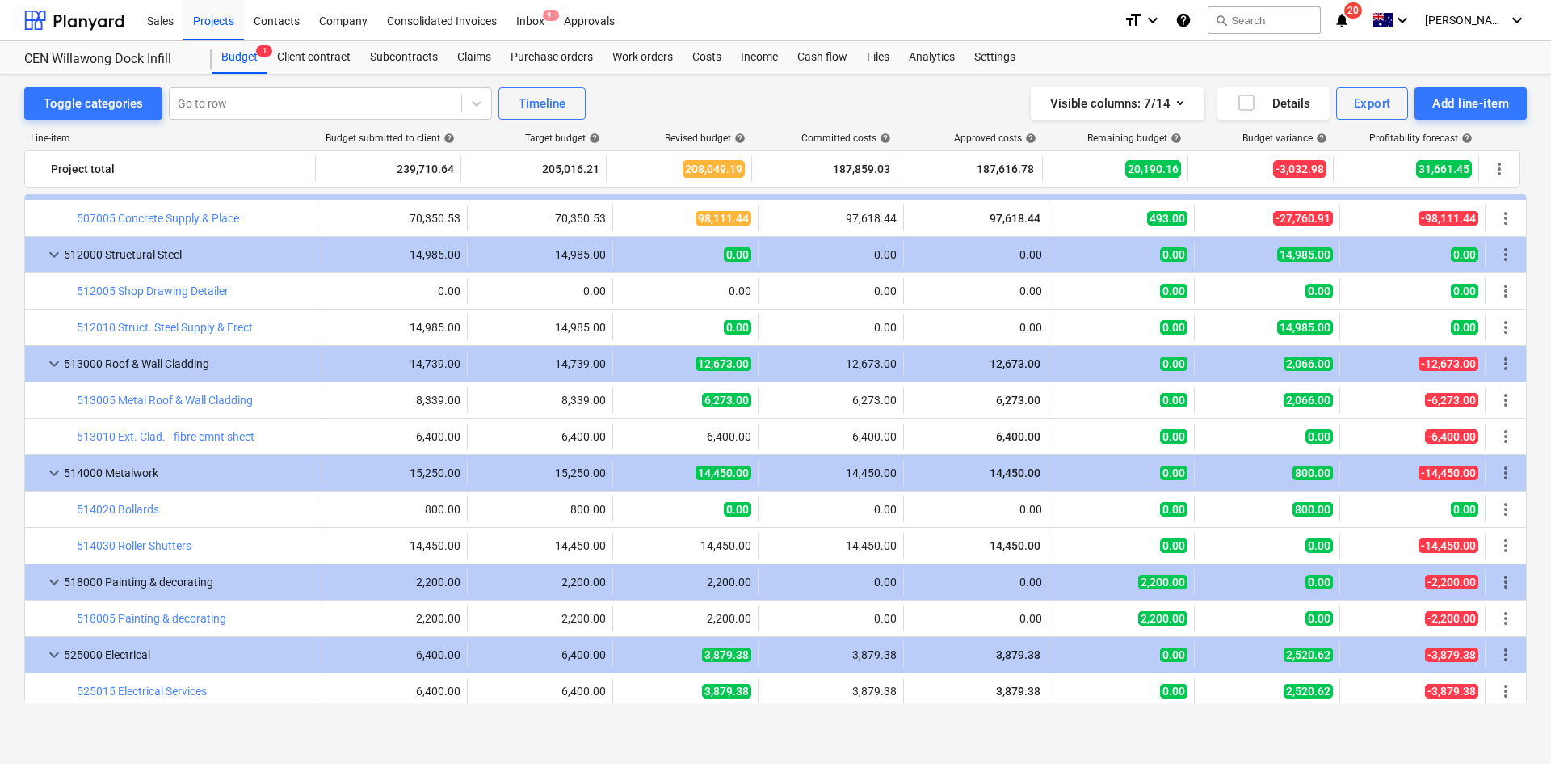
scroll to position [780, 0]
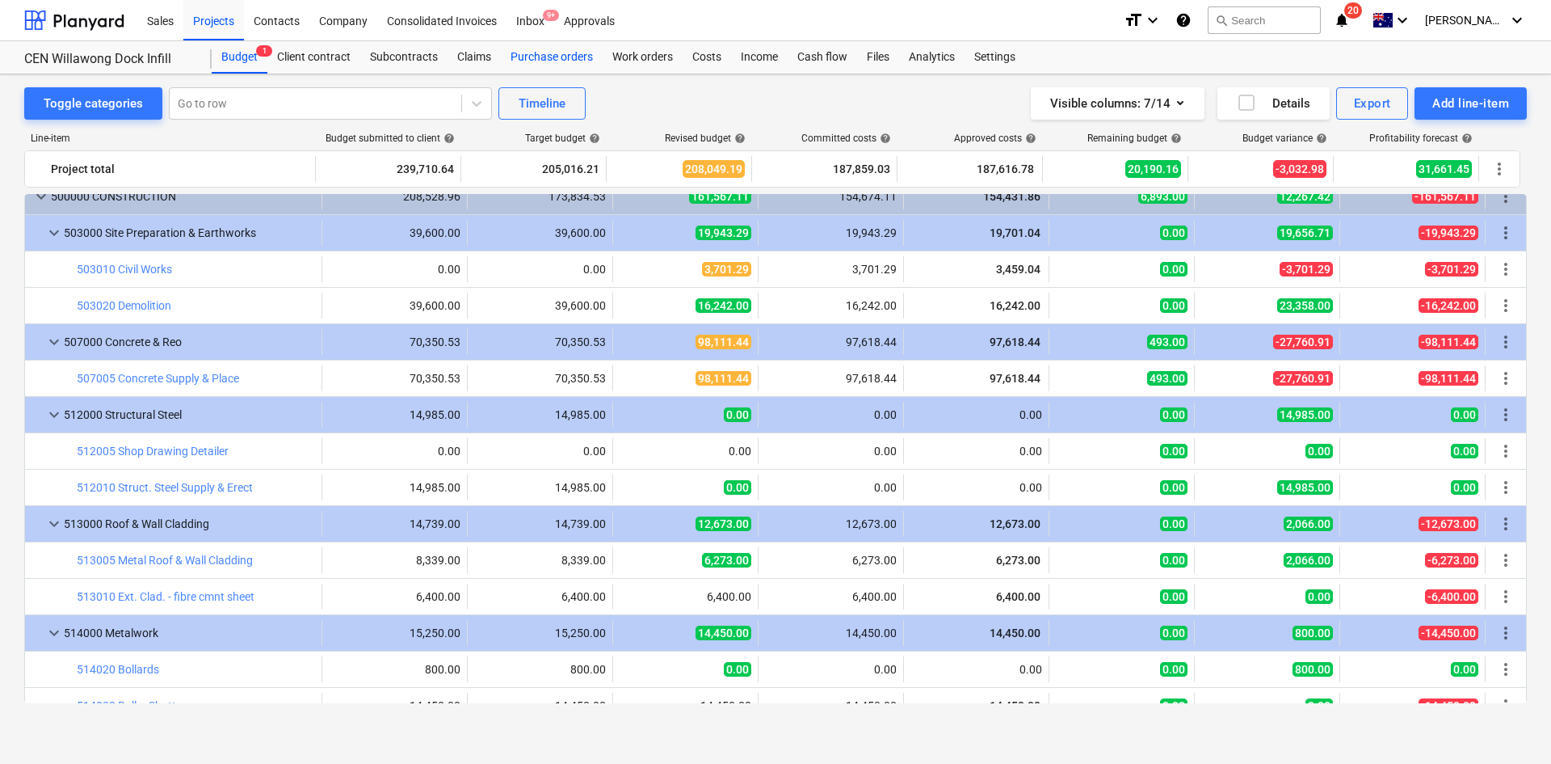
click at [541, 63] on div "Purchase orders" at bounding box center [552, 57] width 102 height 32
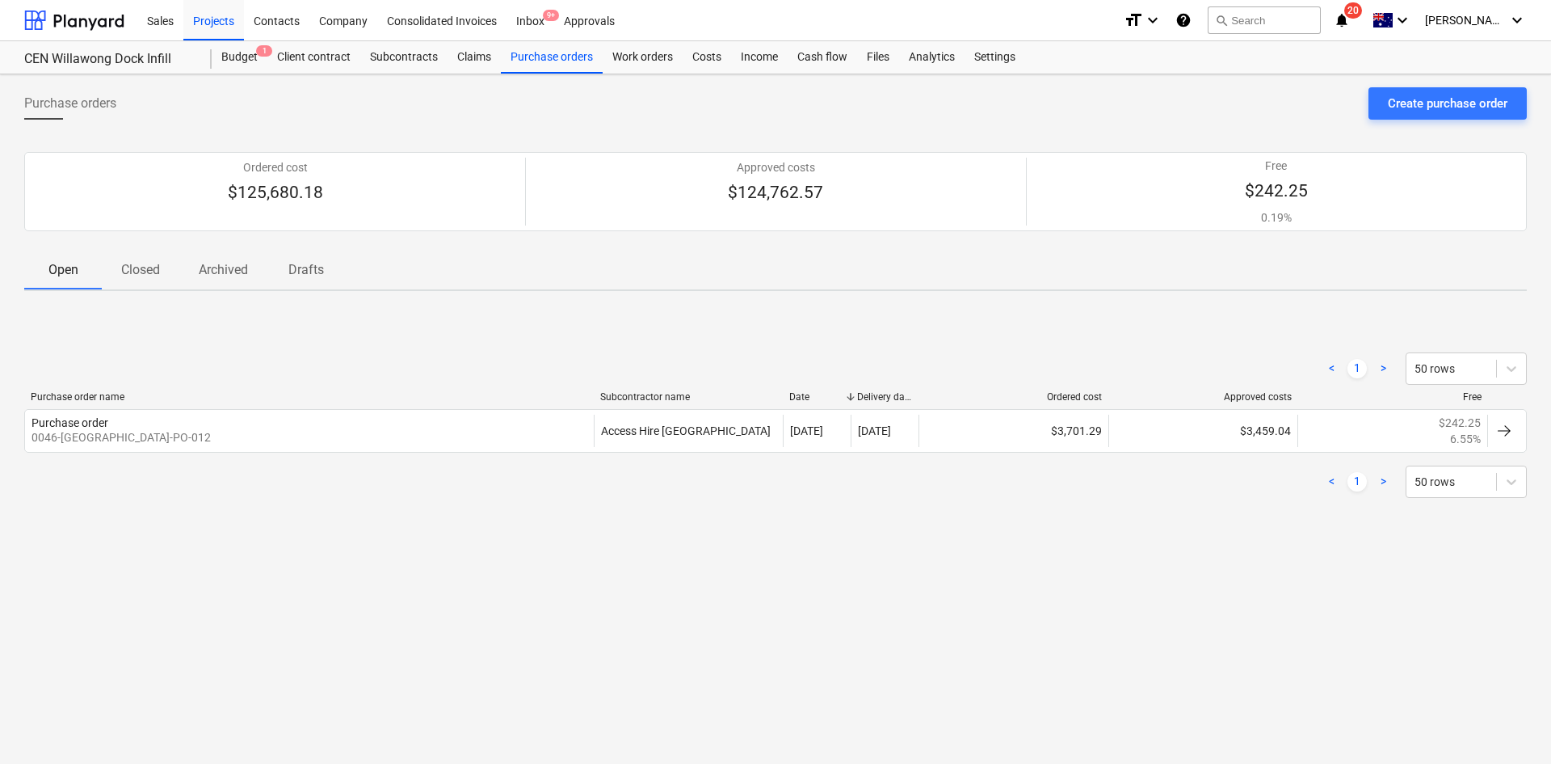
click at [145, 270] on p "Closed" at bounding box center [140, 269] width 39 height 19
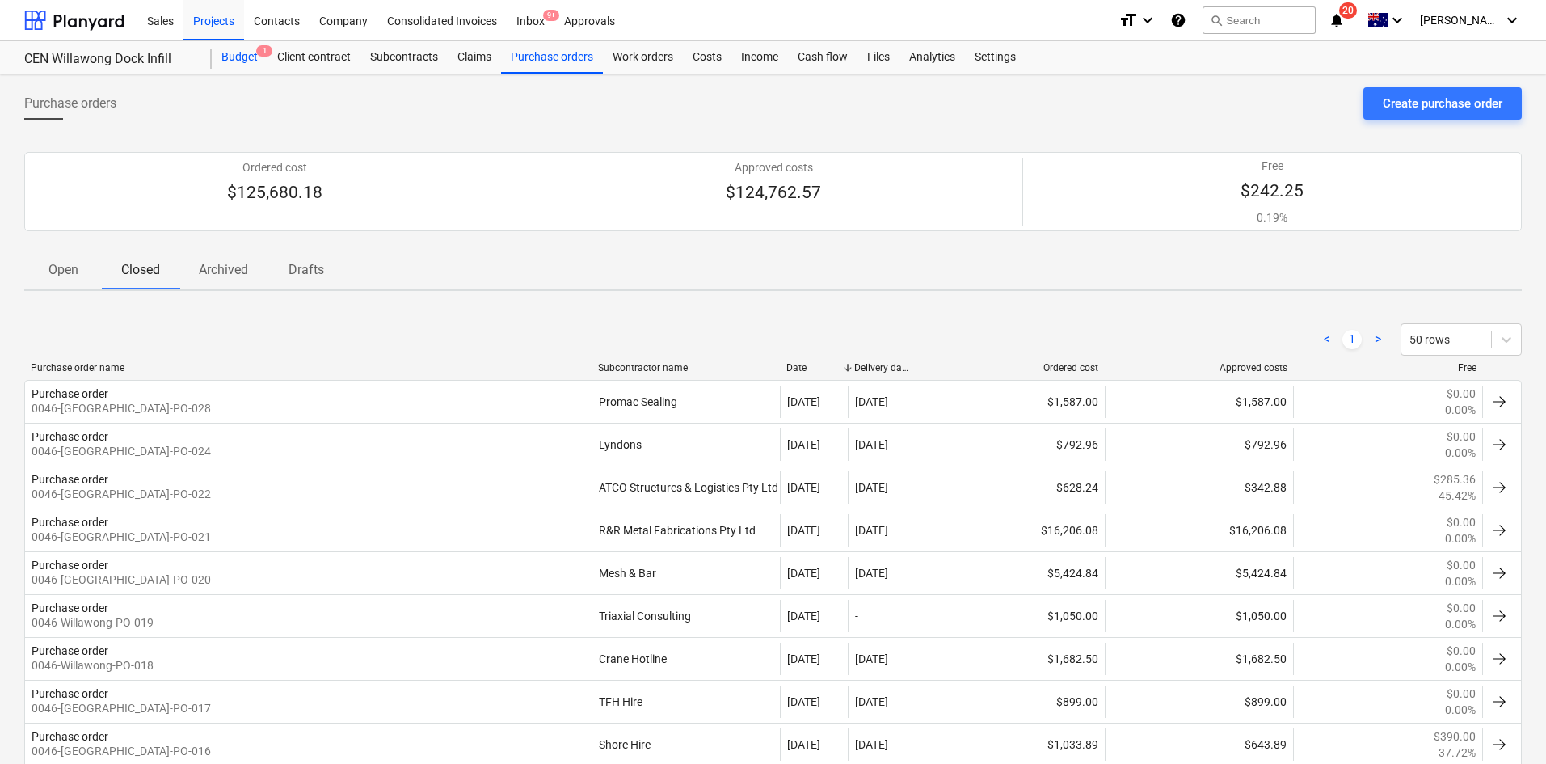
click at [238, 60] on div "Budget 1" at bounding box center [240, 57] width 56 height 32
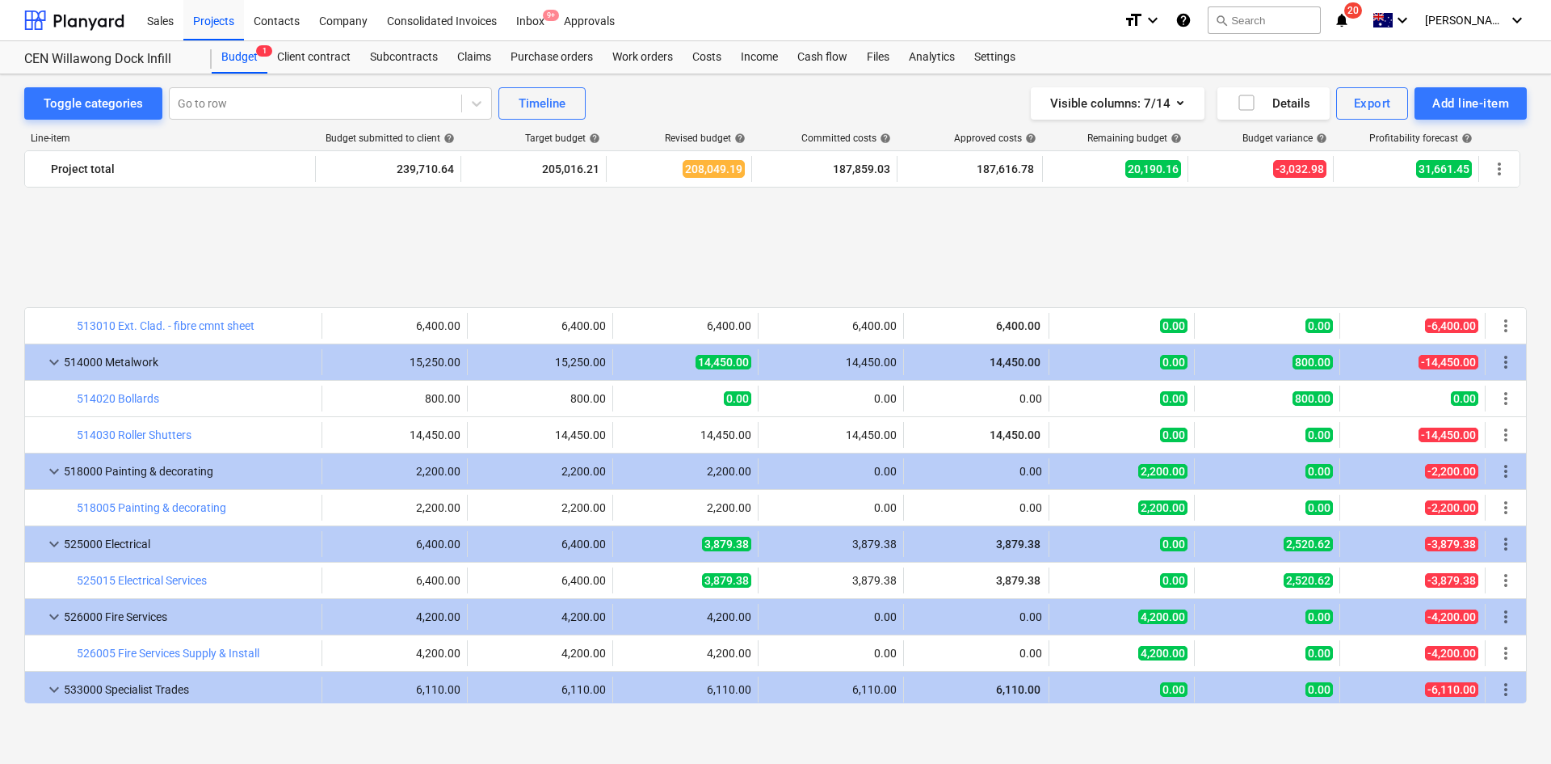
scroll to position [1345, 0]
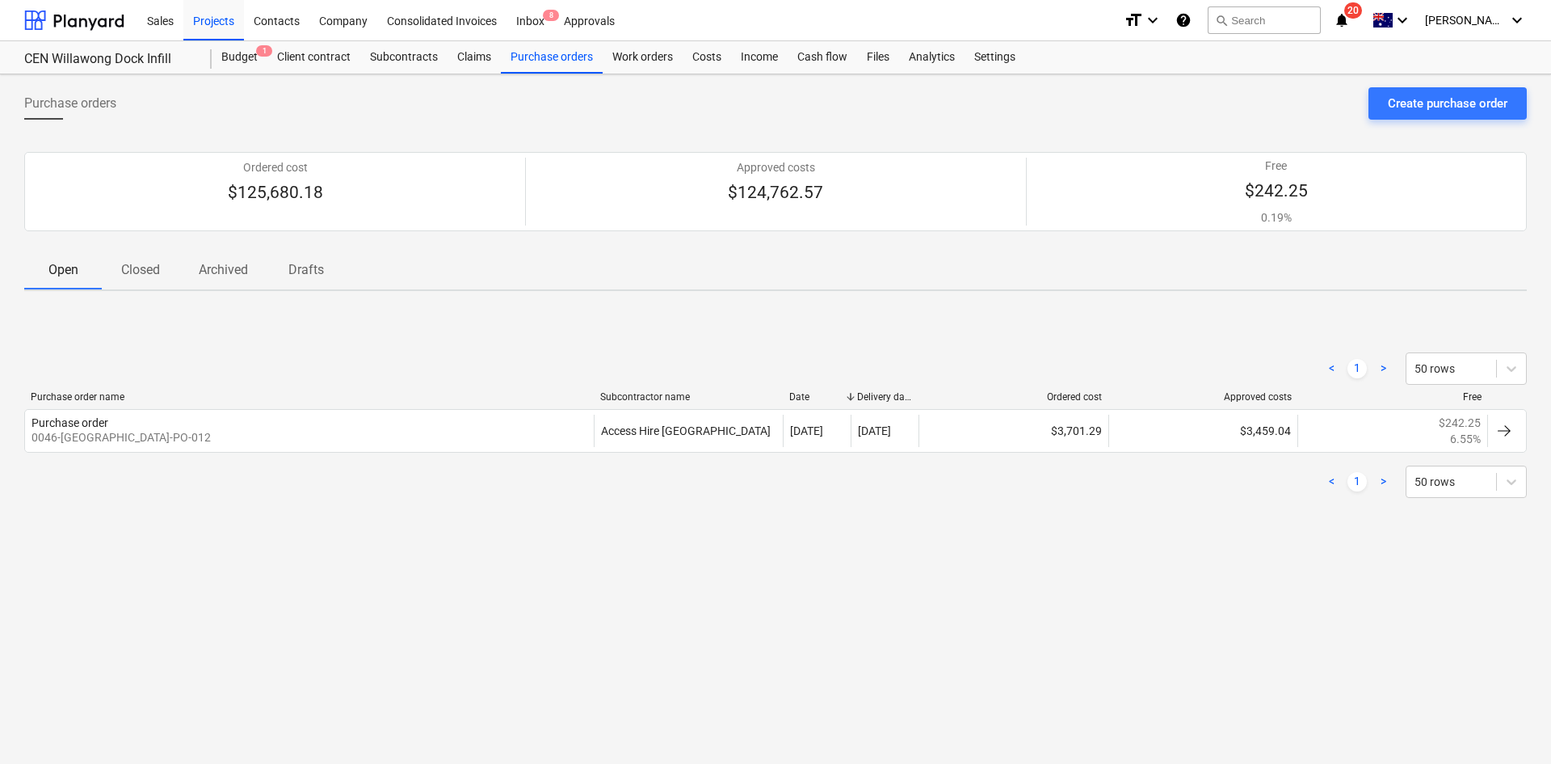
click at [160, 273] on p "Closed" at bounding box center [140, 269] width 39 height 19
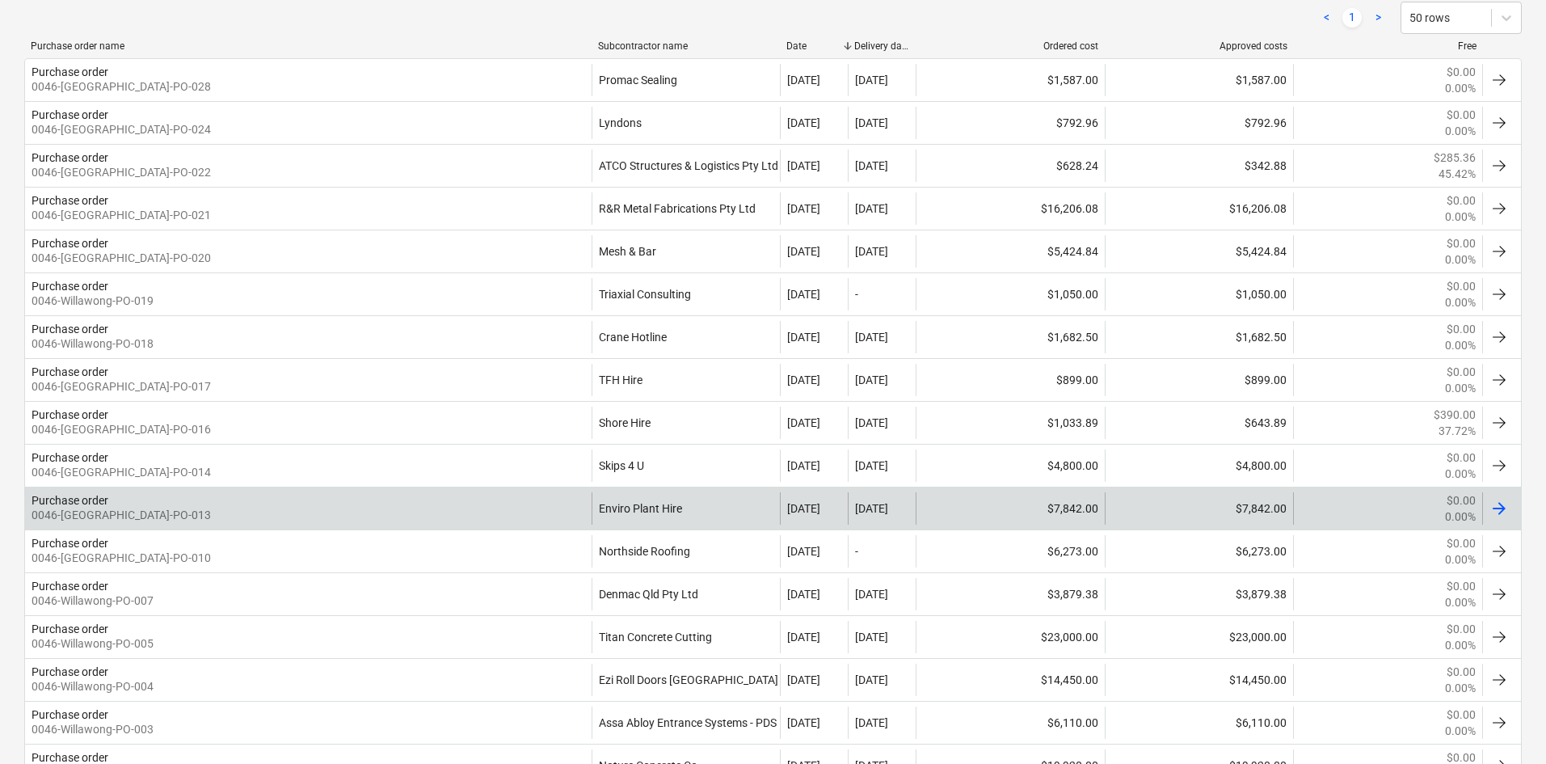
scroll to position [323, 0]
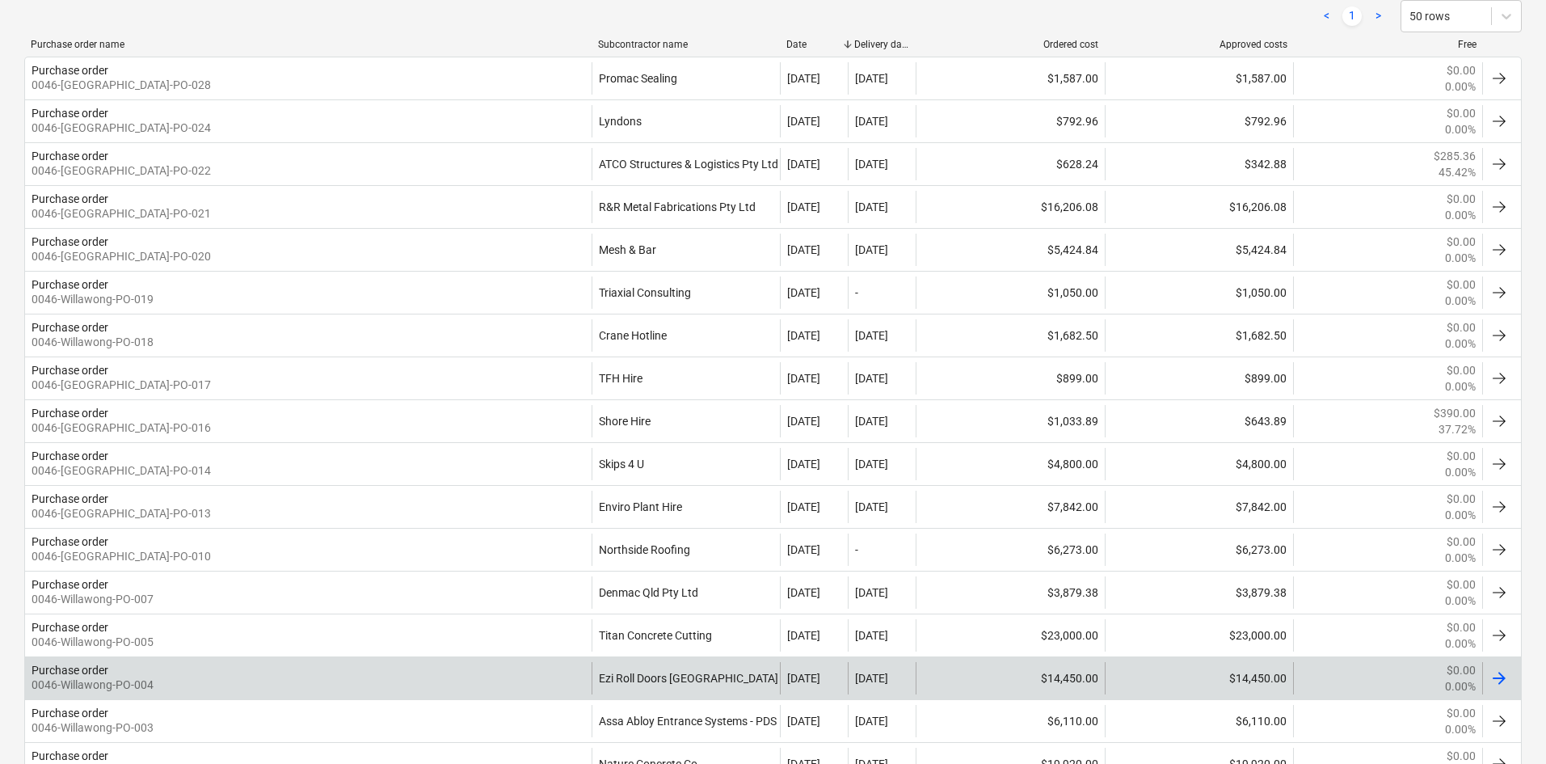
click at [505, 681] on div "Purchase order 0046-Willawong-PO-004" at bounding box center [308, 678] width 566 height 32
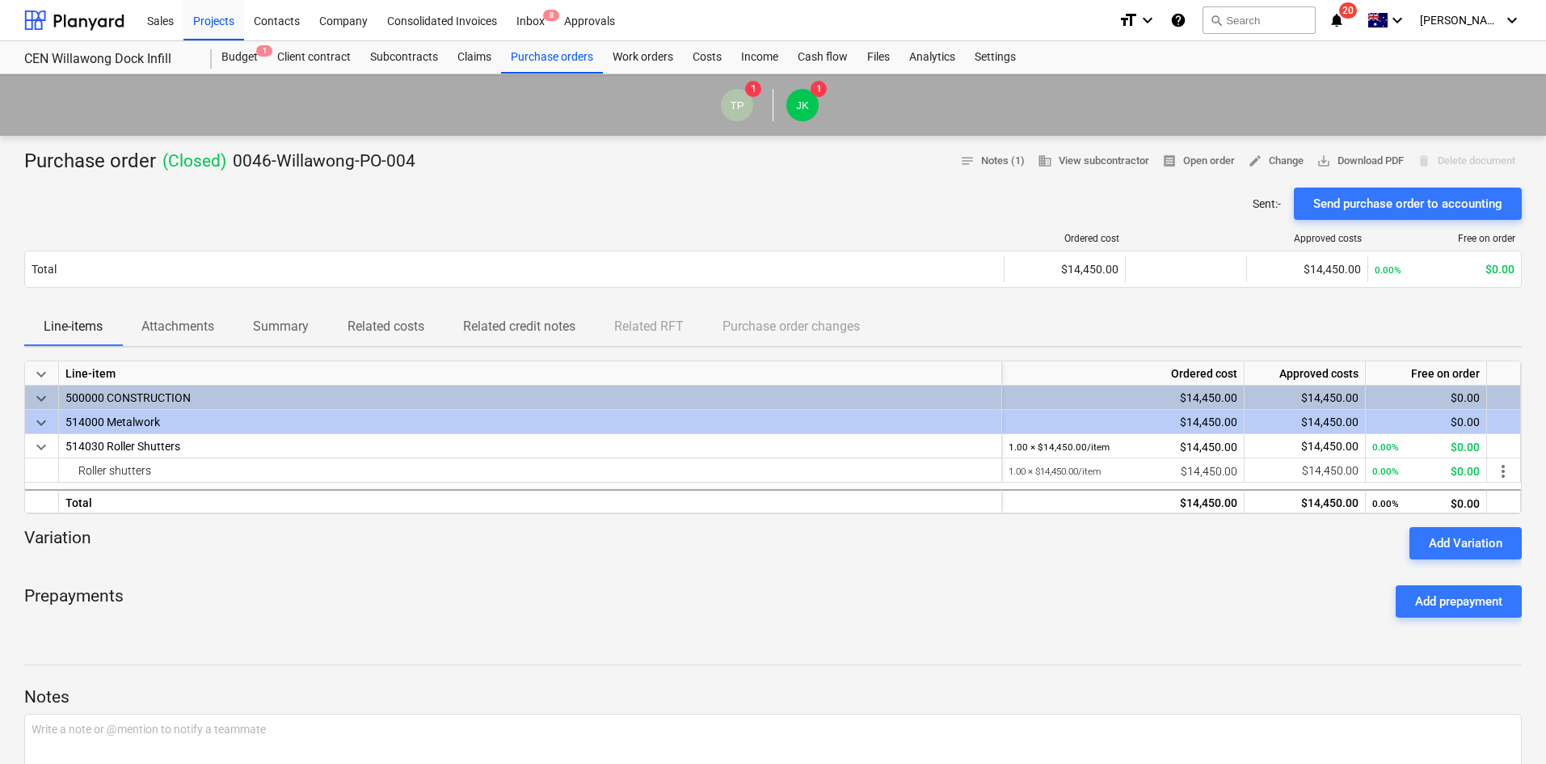
click at [182, 328] on p "Attachments" at bounding box center [177, 326] width 73 height 19
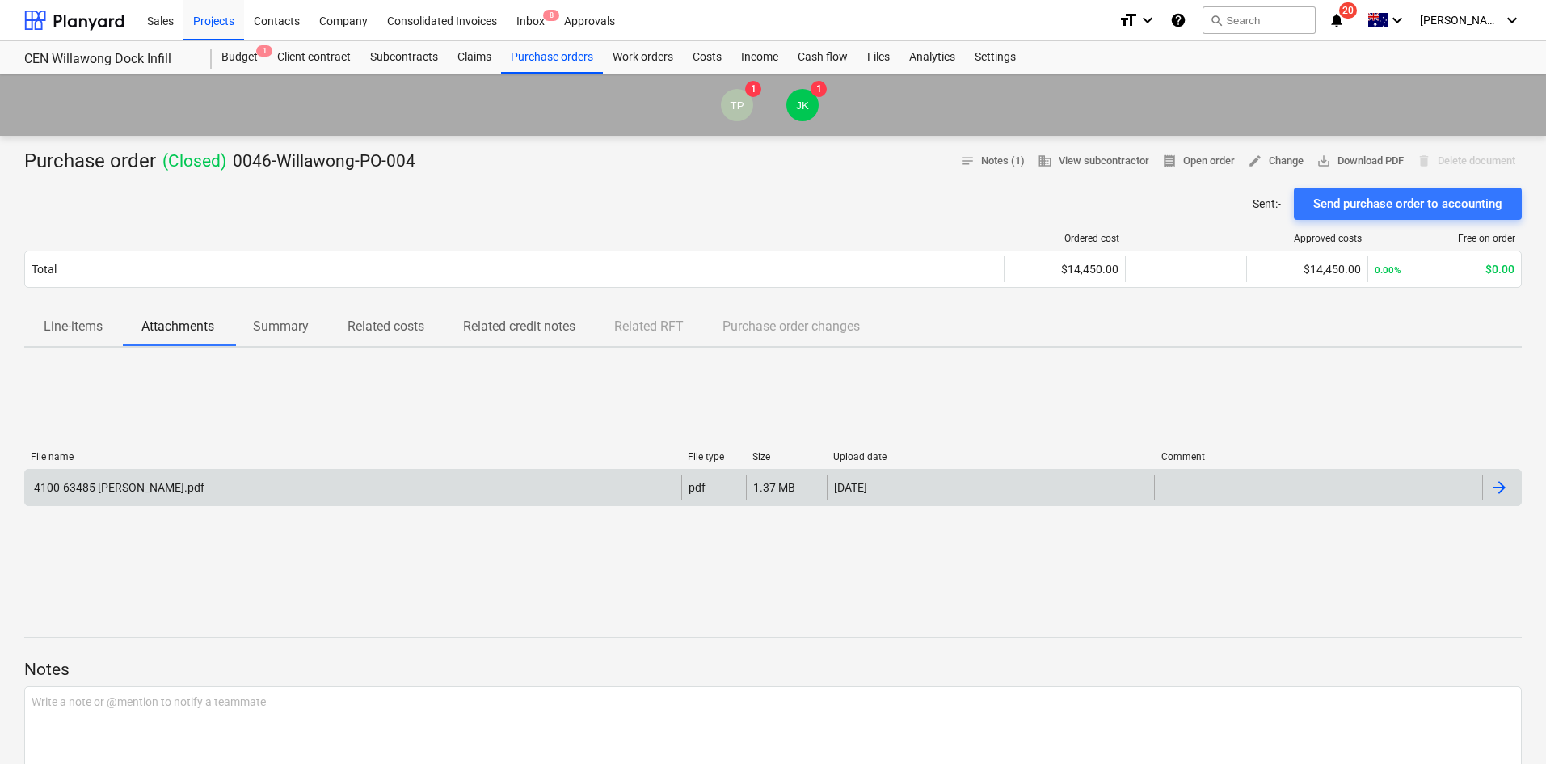
click at [324, 496] on div "4100-63485 [PERSON_NAME].pdf" at bounding box center [353, 487] width 656 height 26
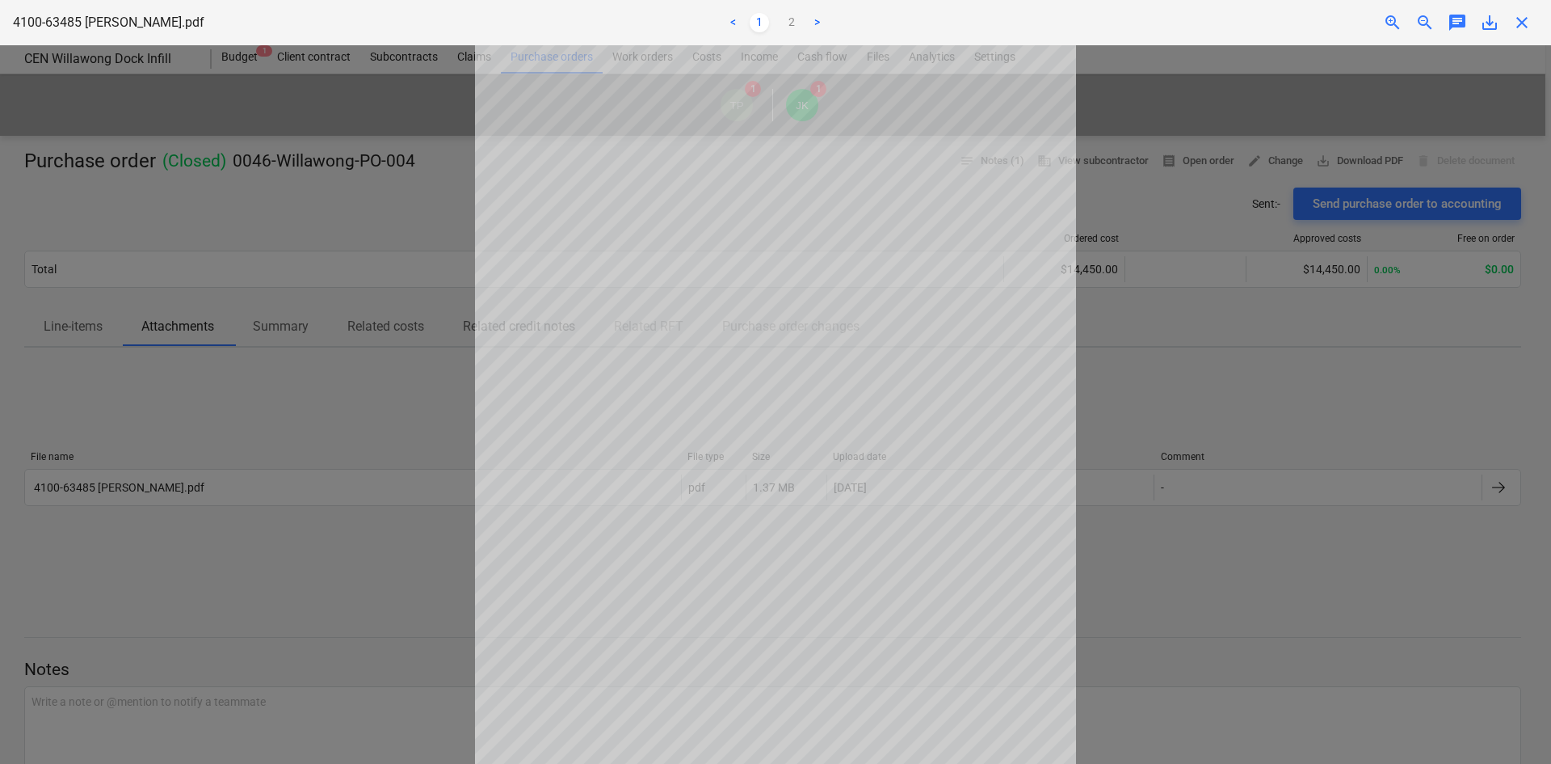
click at [791, 33] on div "< 1 2 >" at bounding box center [775, 22] width 508 height 45
click at [790, 26] on link "2" at bounding box center [791, 22] width 19 height 19
click at [756, 25] on link "1" at bounding box center [759, 22] width 19 height 19
click at [793, 26] on link "2" at bounding box center [791, 22] width 19 height 19
click at [1380, 19] on div "zoom_in" at bounding box center [1393, 22] width 32 height 19
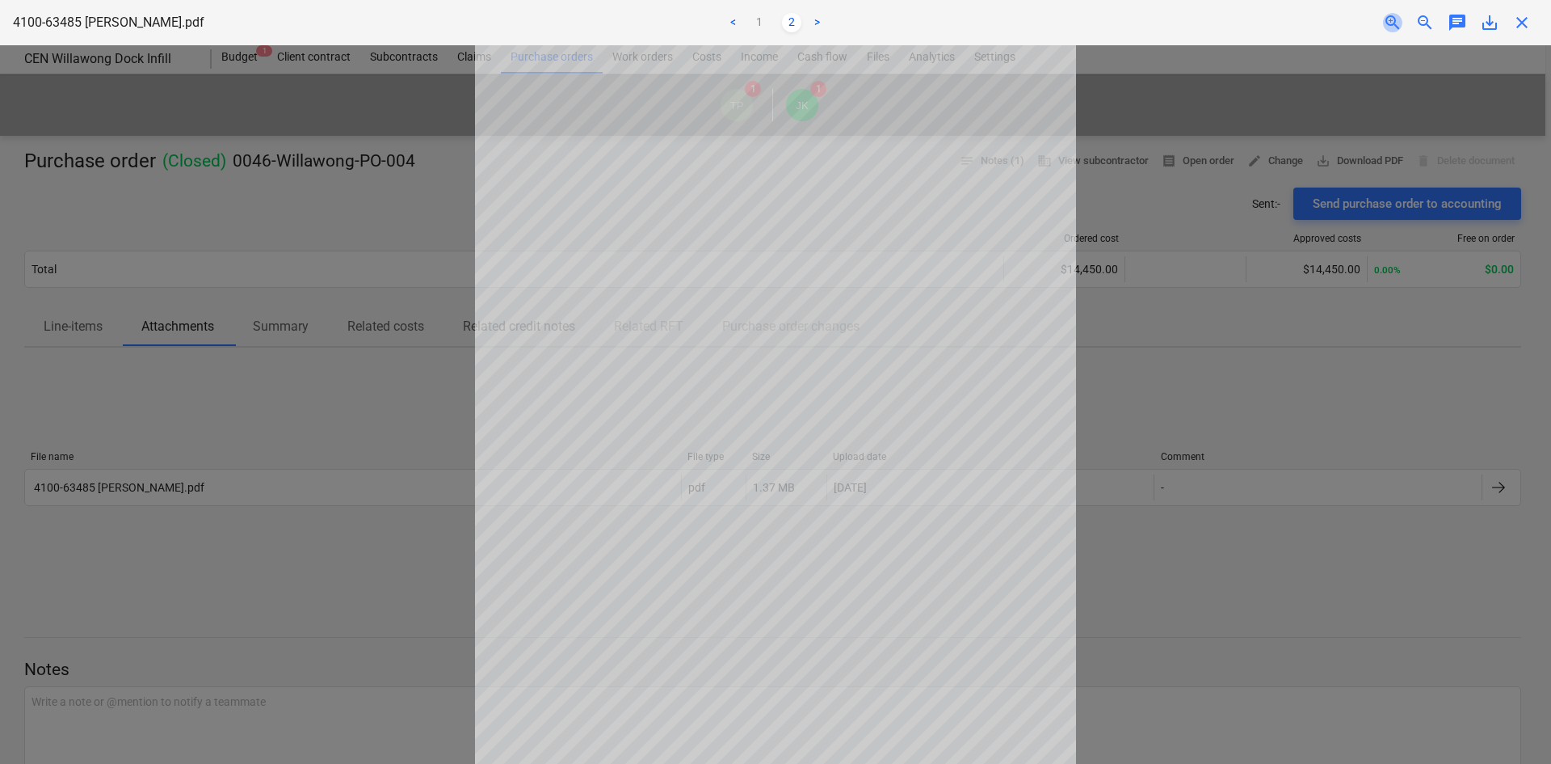
click at [1385, 19] on span "zoom_in" at bounding box center [1392, 22] width 19 height 19
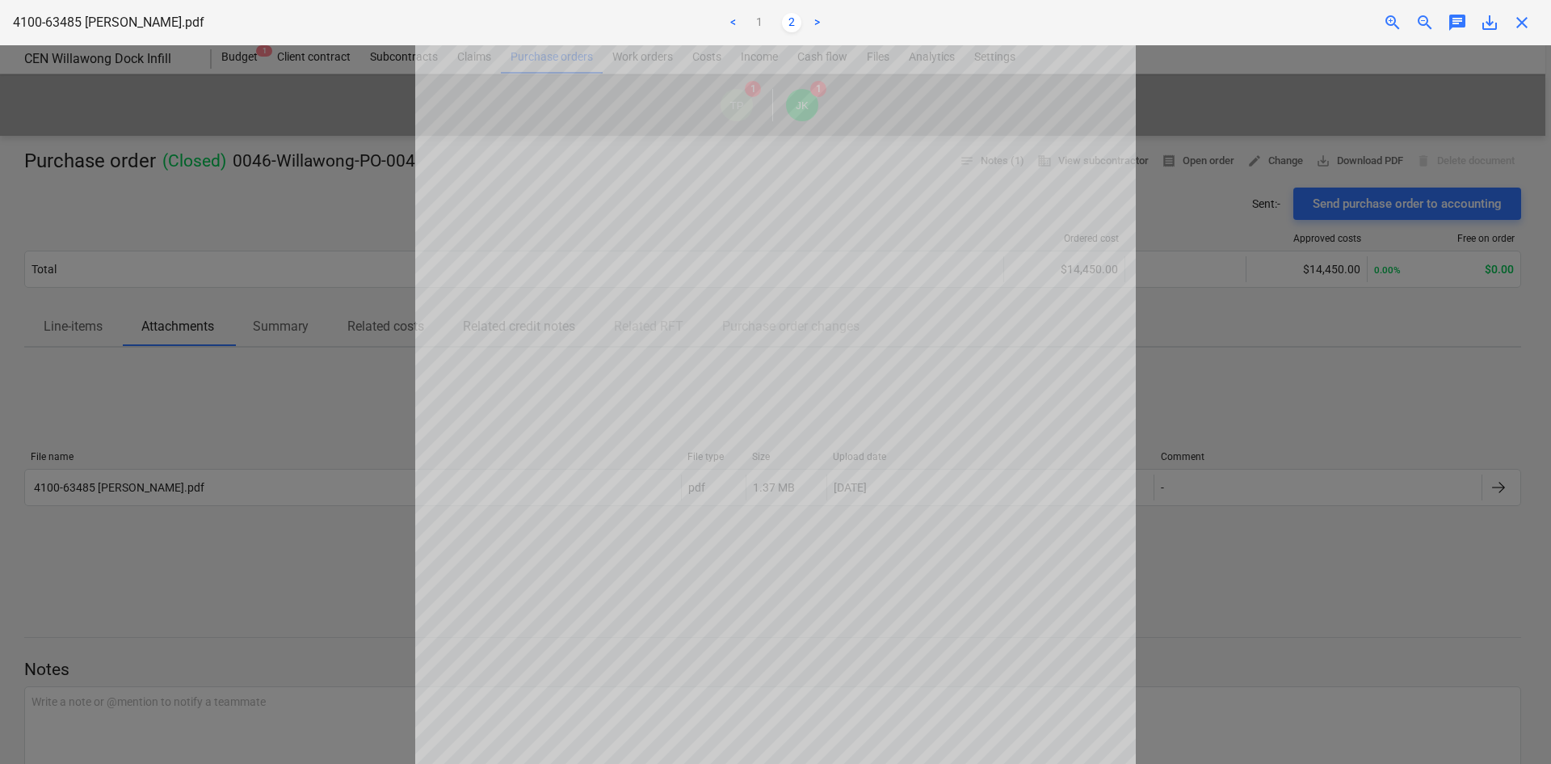
click at [1386, 20] on span "zoom_in" at bounding box center [1392, 22] width 19 height 19
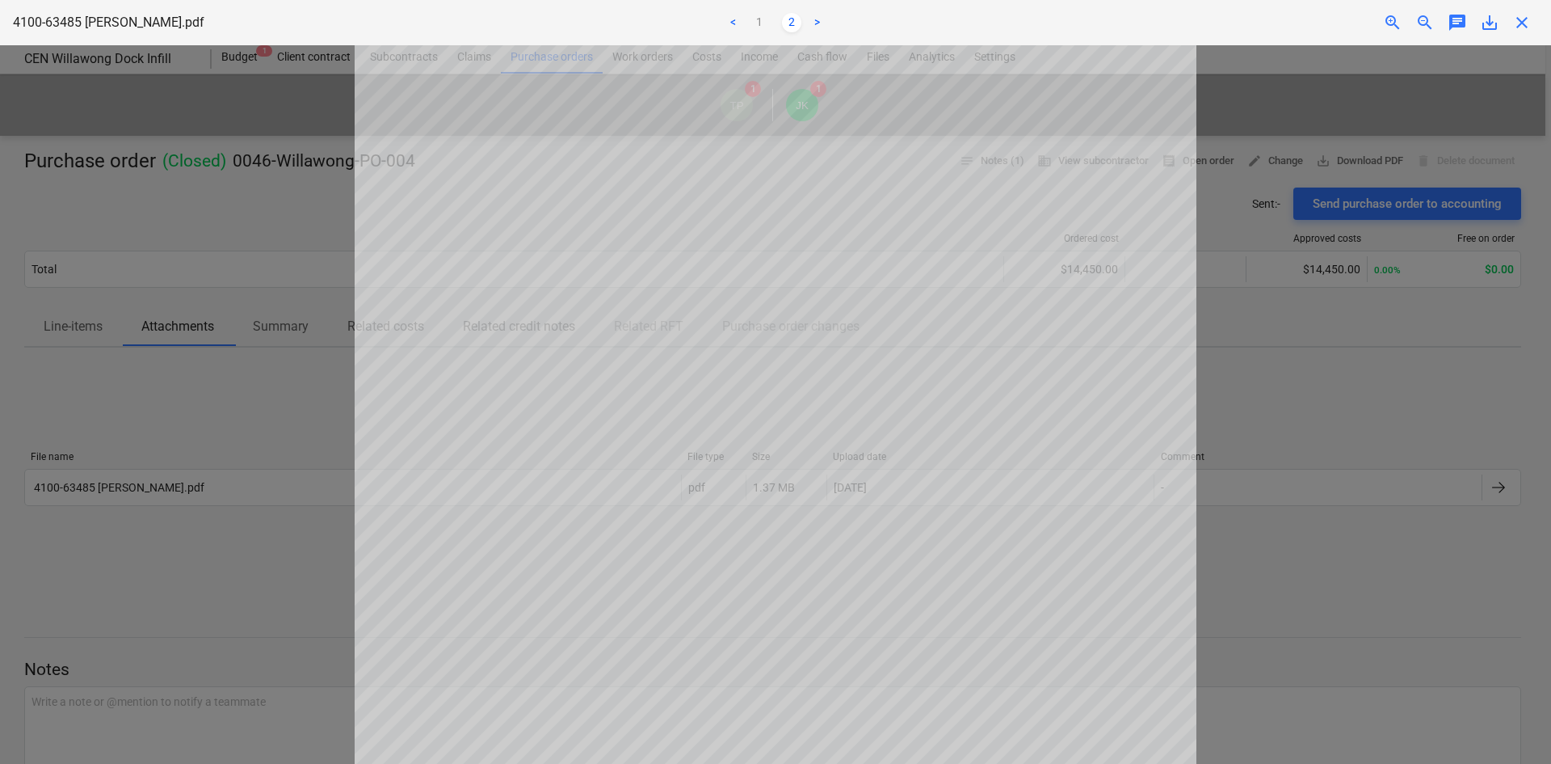
click at [1409, 23] on div "zoom_out" at bounding box center [1425, 22] width 32 height 19
click at [1420, 22] on span "zoom_out" at bounding box center [1425, 22] width 19 height 19
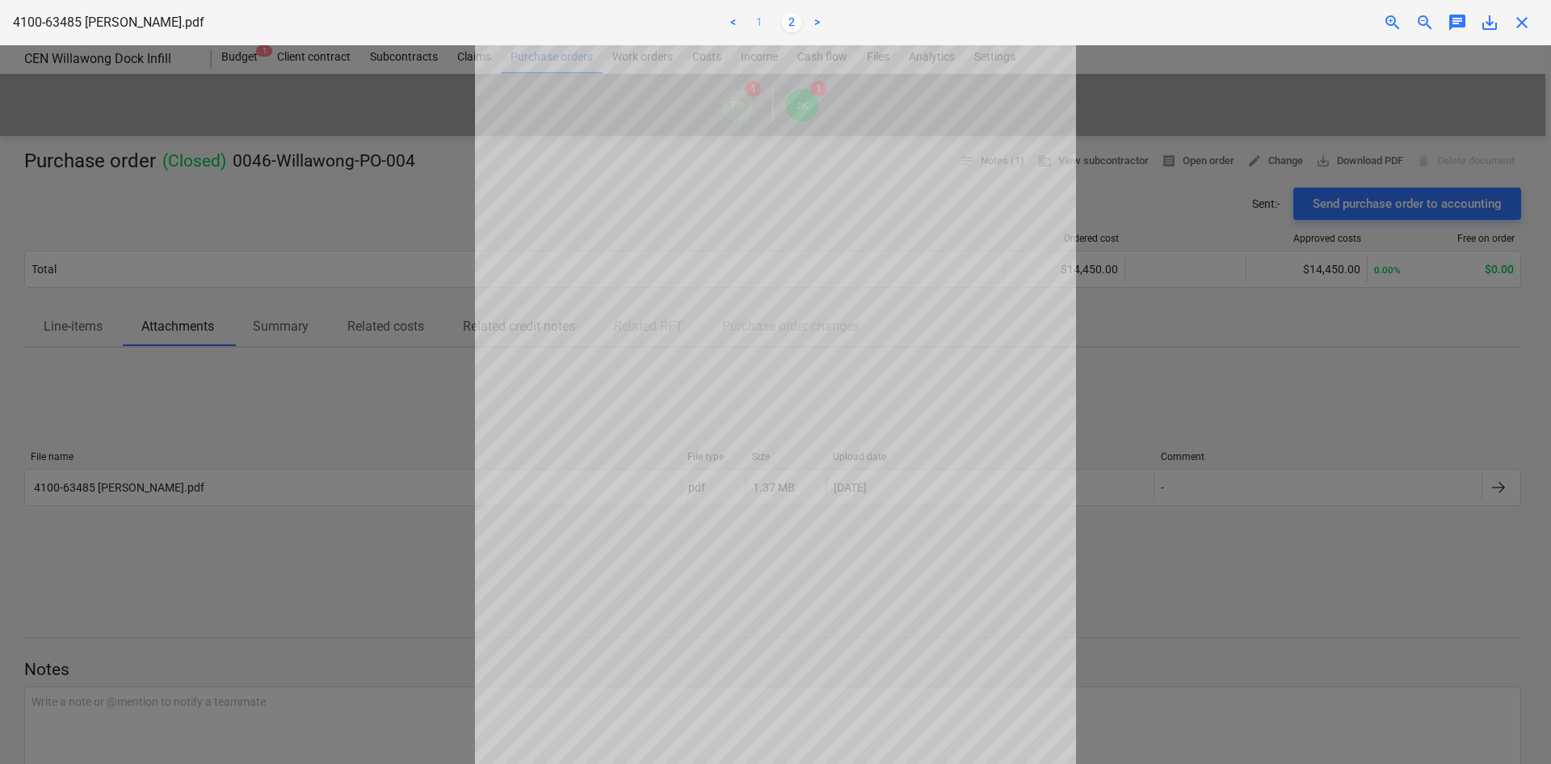
click at [762, 23] on link "1" at bounding box center [759, 22] width 19 height 19
click at [1520, 23] on span "close" at bounding box center [1522, 22] width 19 height 19
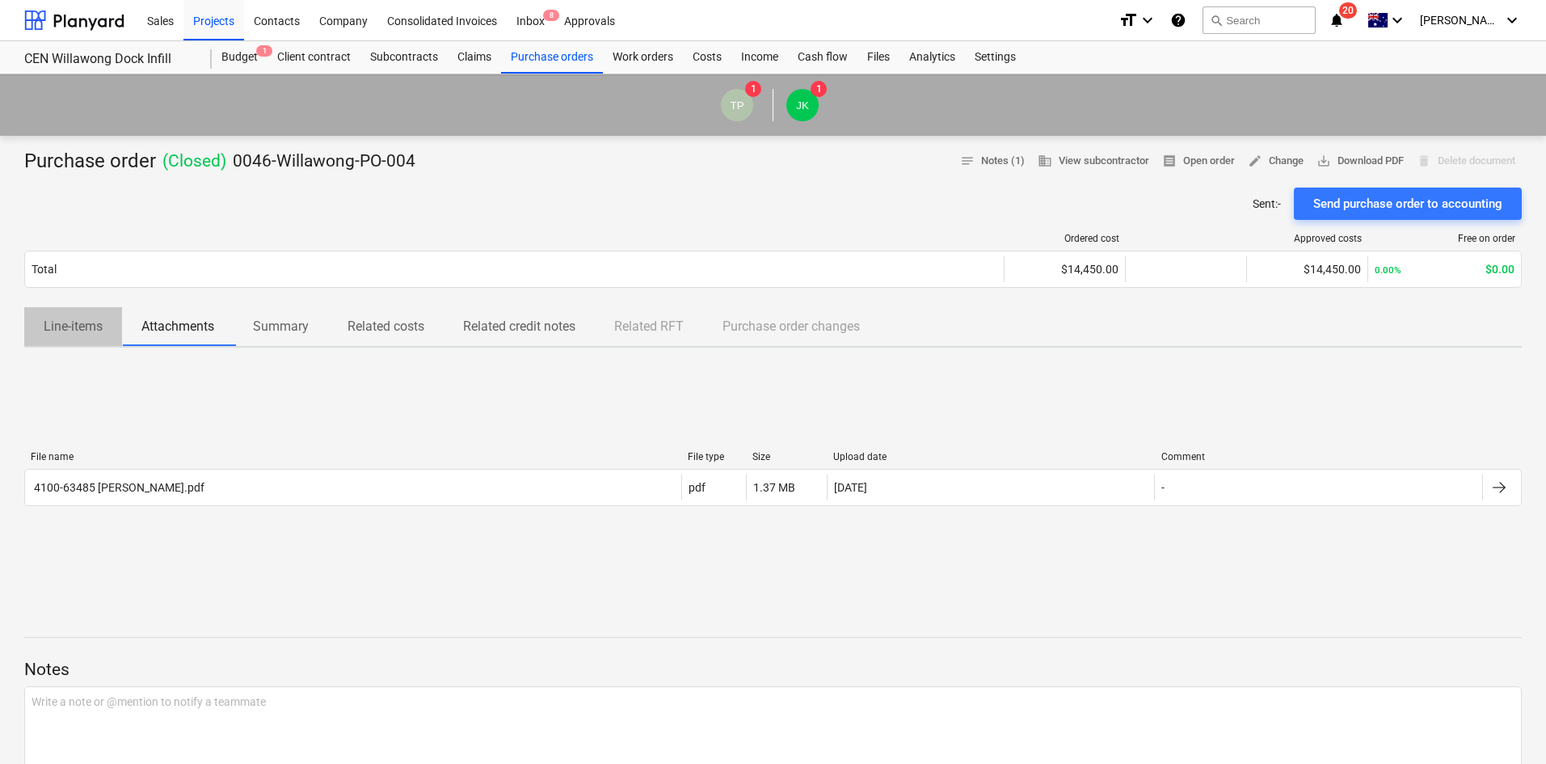
click at [86, 326] on p "Line-items" at bounding box center [73, 326] width 59 height 19
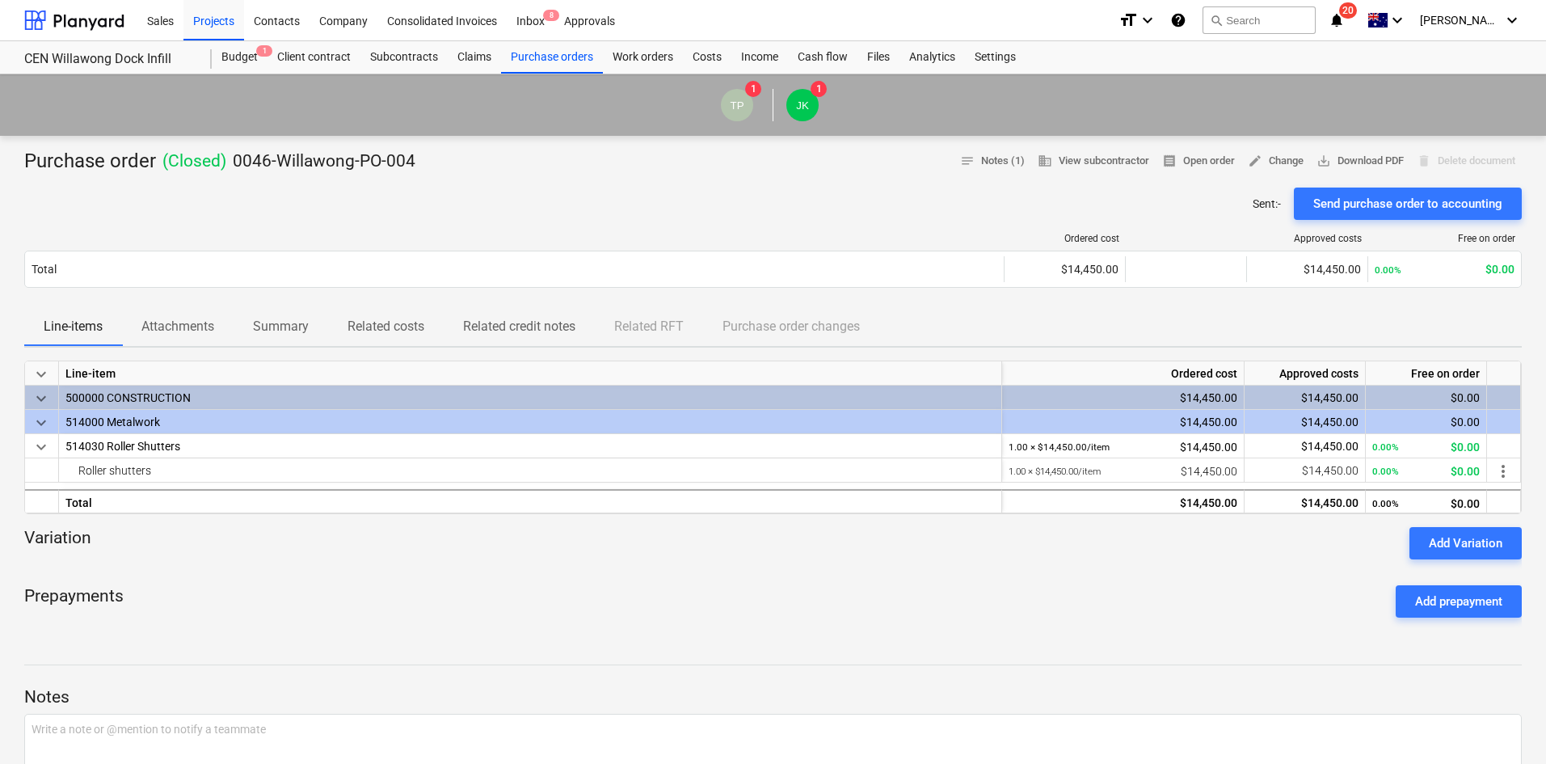
click at [183, 317] on p "Attachments" at bounding box center [177, 326] width 73 height 19
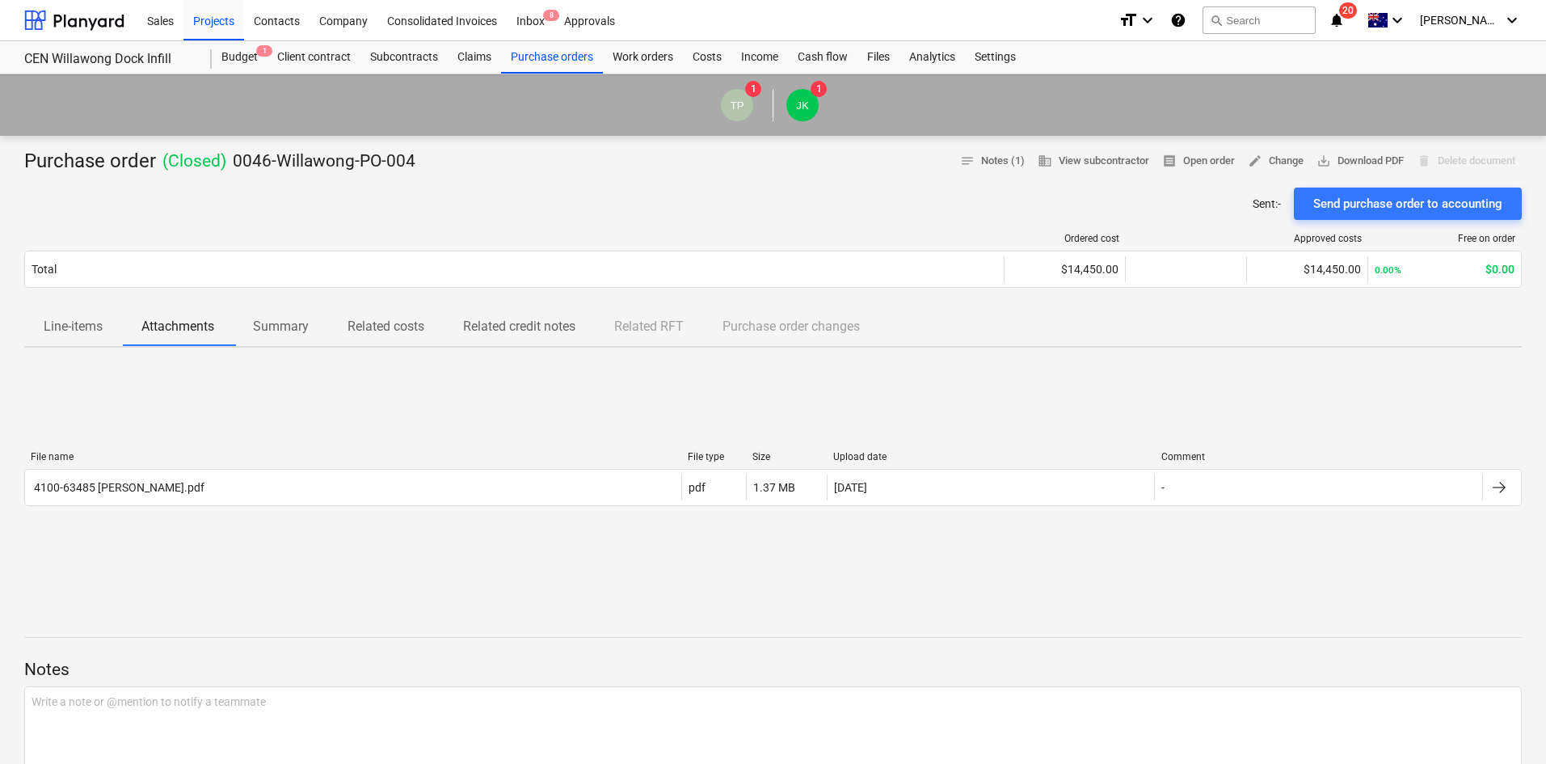
click at [86, 320] on p "Line-items" at bounding box center [73, 326] width 59 height 19
click at [711, 59] on div "Costs" at bounding box center [707, 57] width 48 height 32
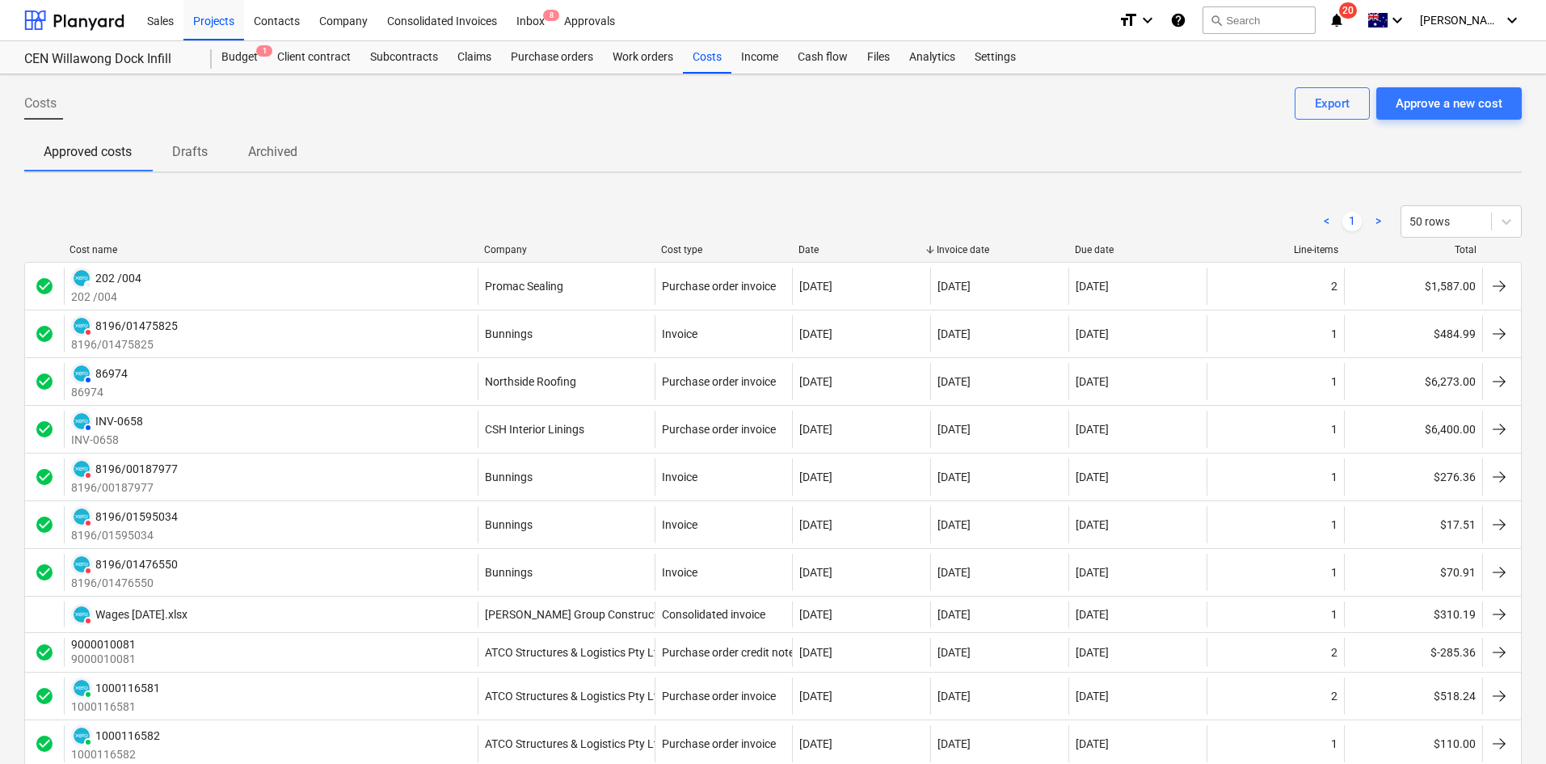
click at [532, 246] on div "Company" at bounding box center [566, 249] width 164 height 11
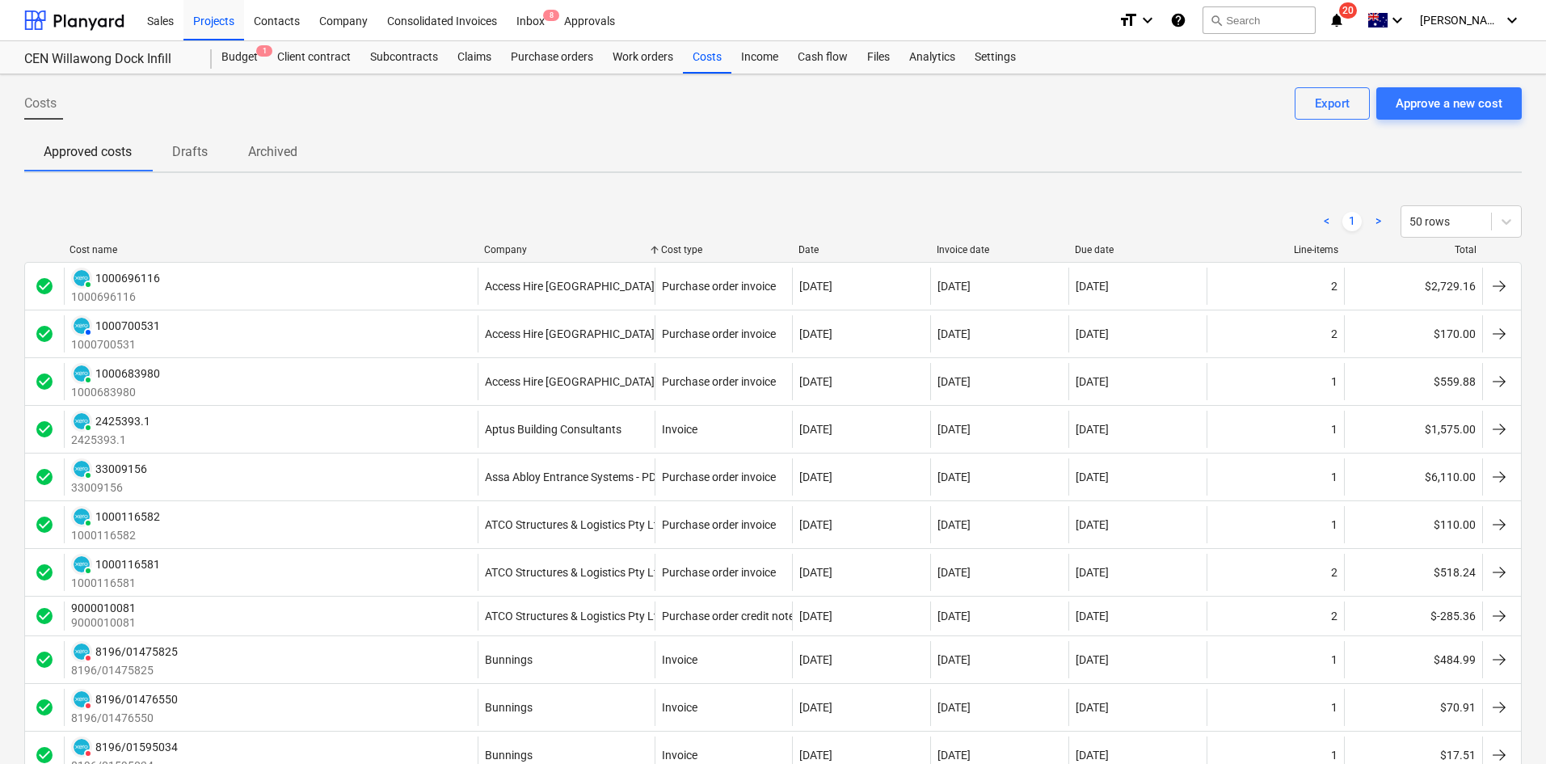
click at [387, 130] on div "Costs Approve a new cost Export" at bounding box center [772, 109] width 1497 height 45
click at [249, 56] on div "Budget 1" at bounding box center [240, 57] width 56 height 32
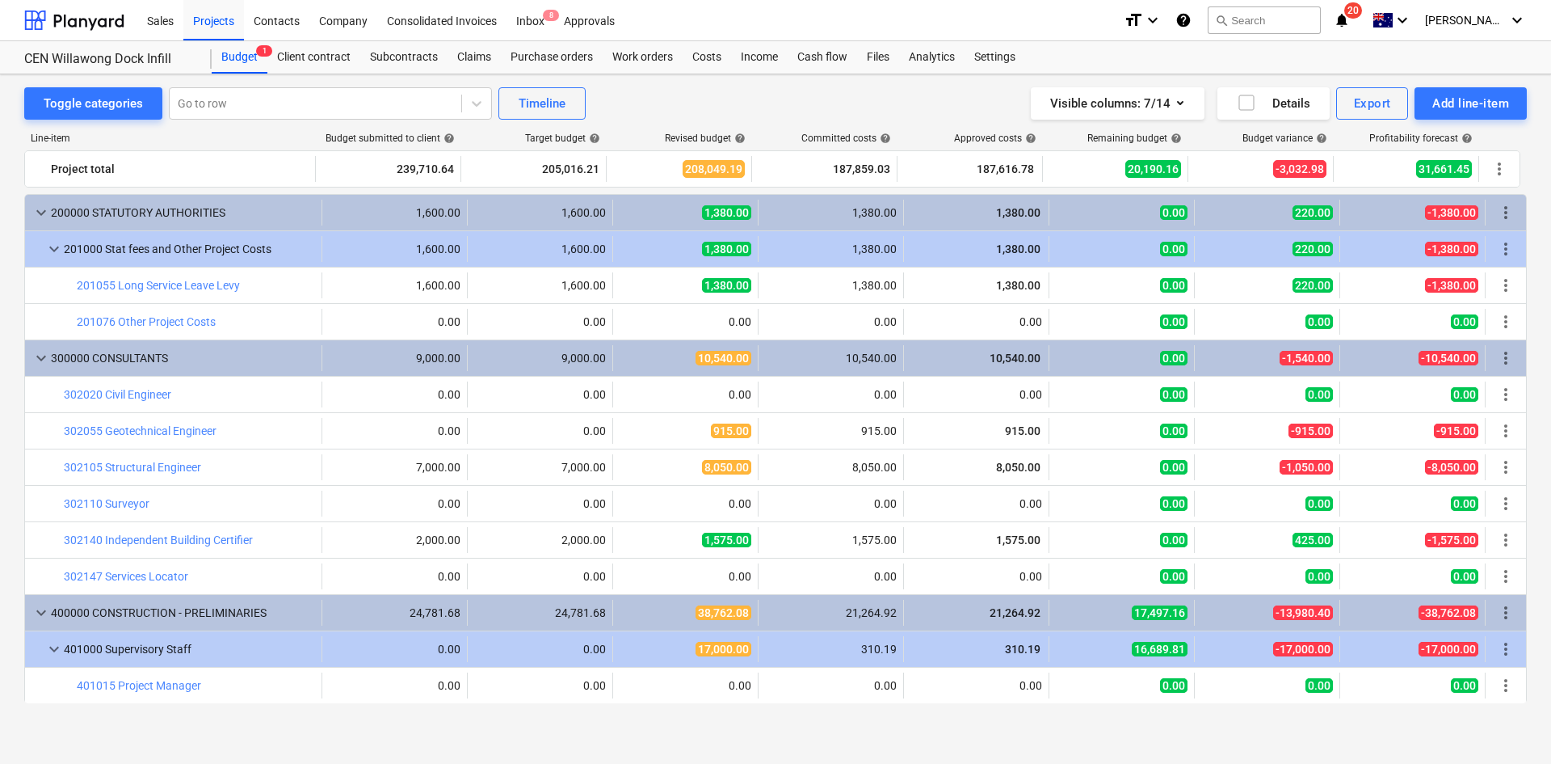
click at [684, 122] on div "Line-item Budget submitted to client help Target budget help Revised budget hel…" at bounding box center [775, 421] width 1503 height 603
click at [689, 107] on div "Toggle categories Go to row Timeline Visible columns : 7/14 Details Export Add …" at bounding box center [775, 103] width 1503 height 32
click at [542, 105] on div "Timeline" at bounding box center [542, 103] width 47 height 21
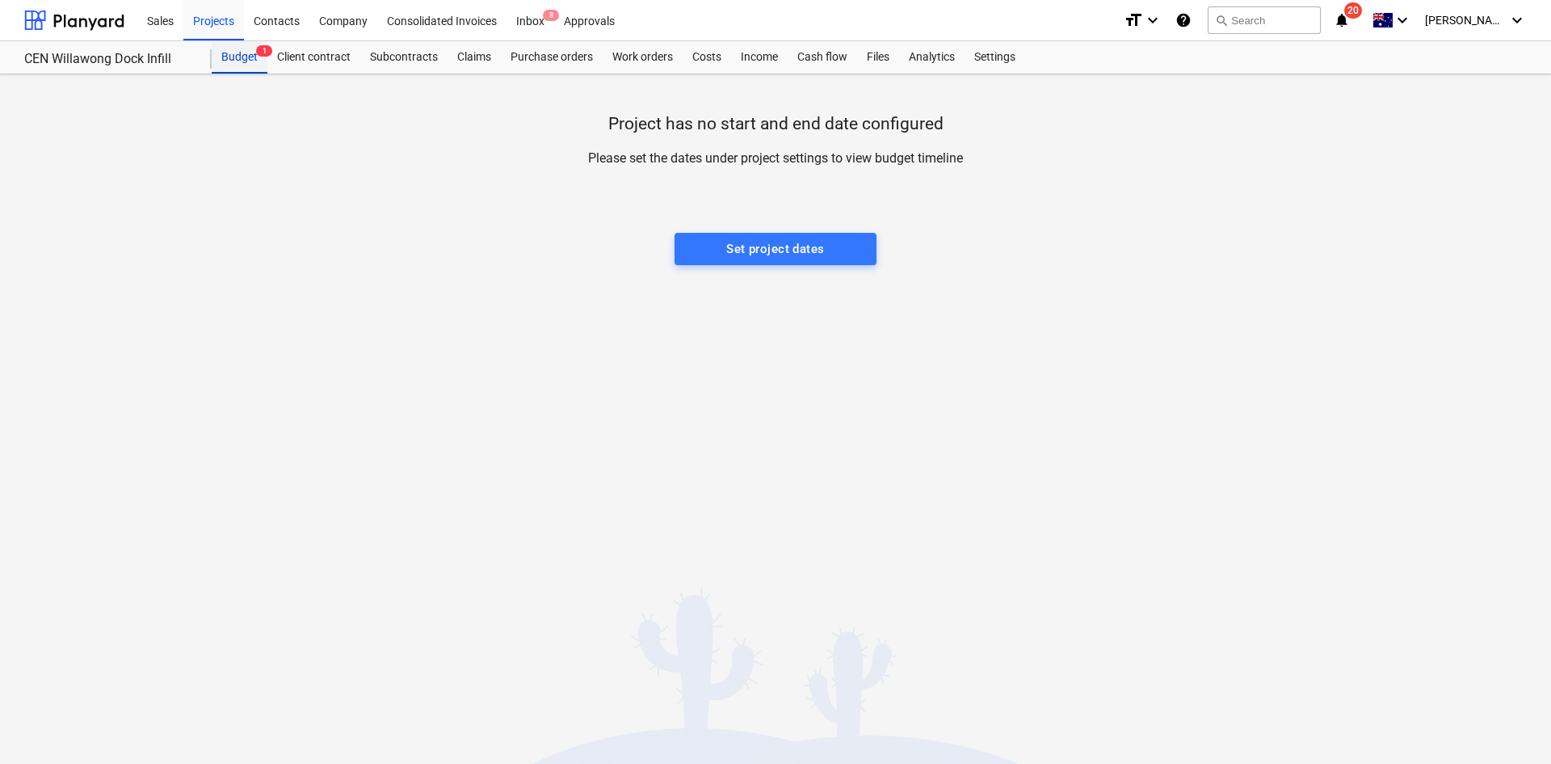
click at [240, 57] on div "Budget 1" at bounding box center [240, 57] width 56 height 32
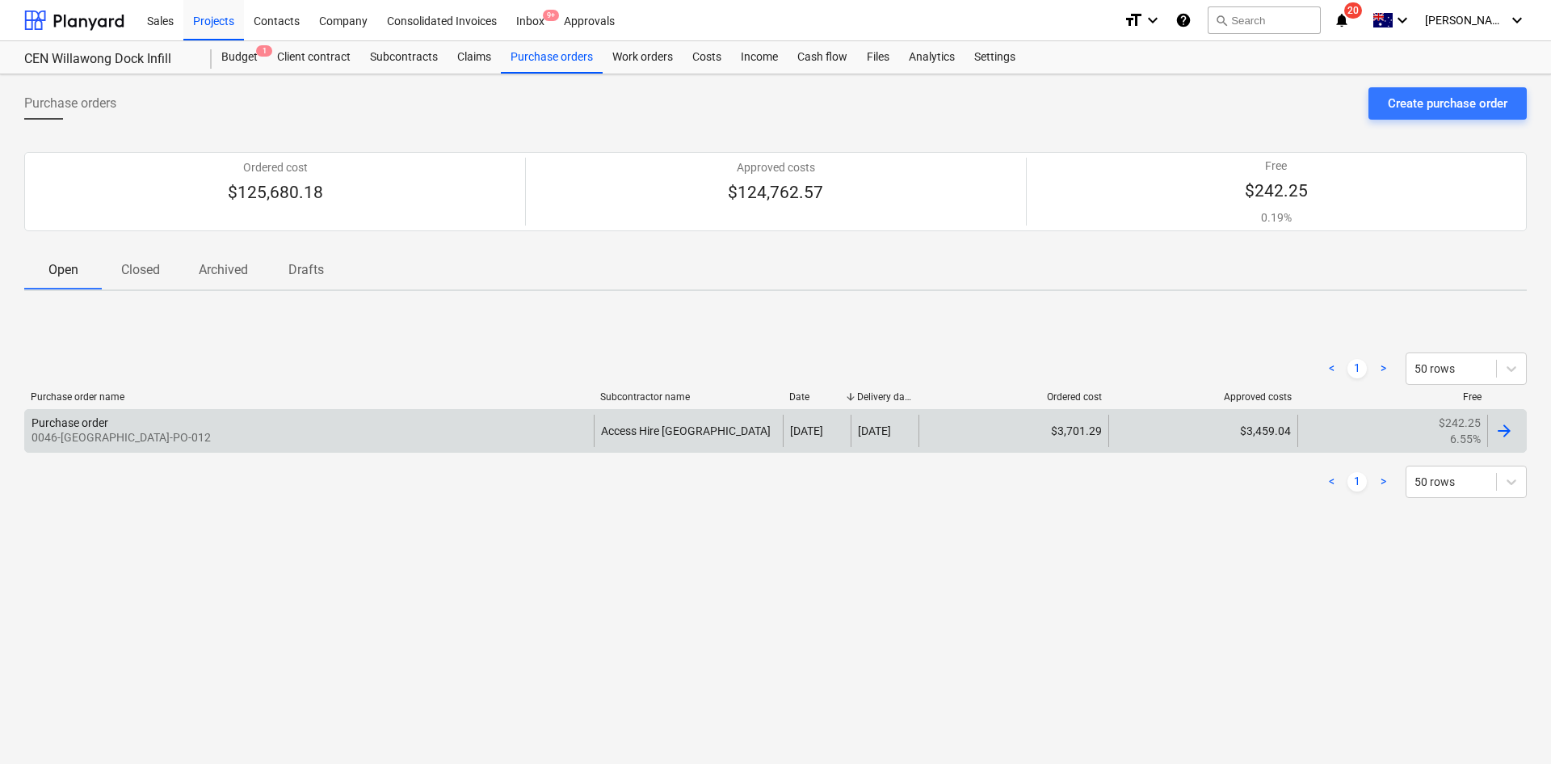
click at [394, 426] on div "Purchase order 0046-Willawong-PO-012" at bounding box center [309, 431] width 569 height 32
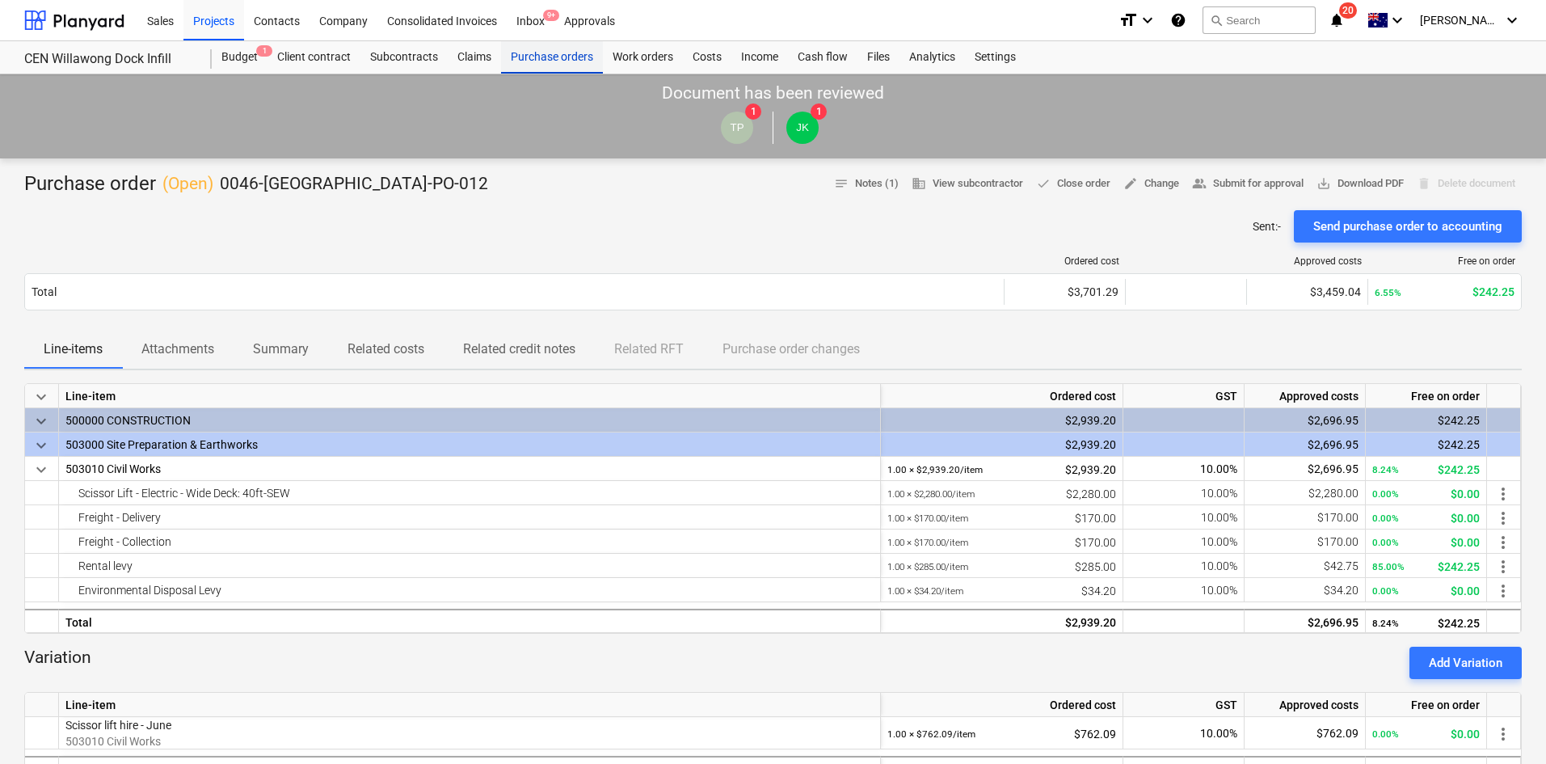
click at [566, 61] on div "Purchase orders" at bounding box center [552, 57] width 102 height 32
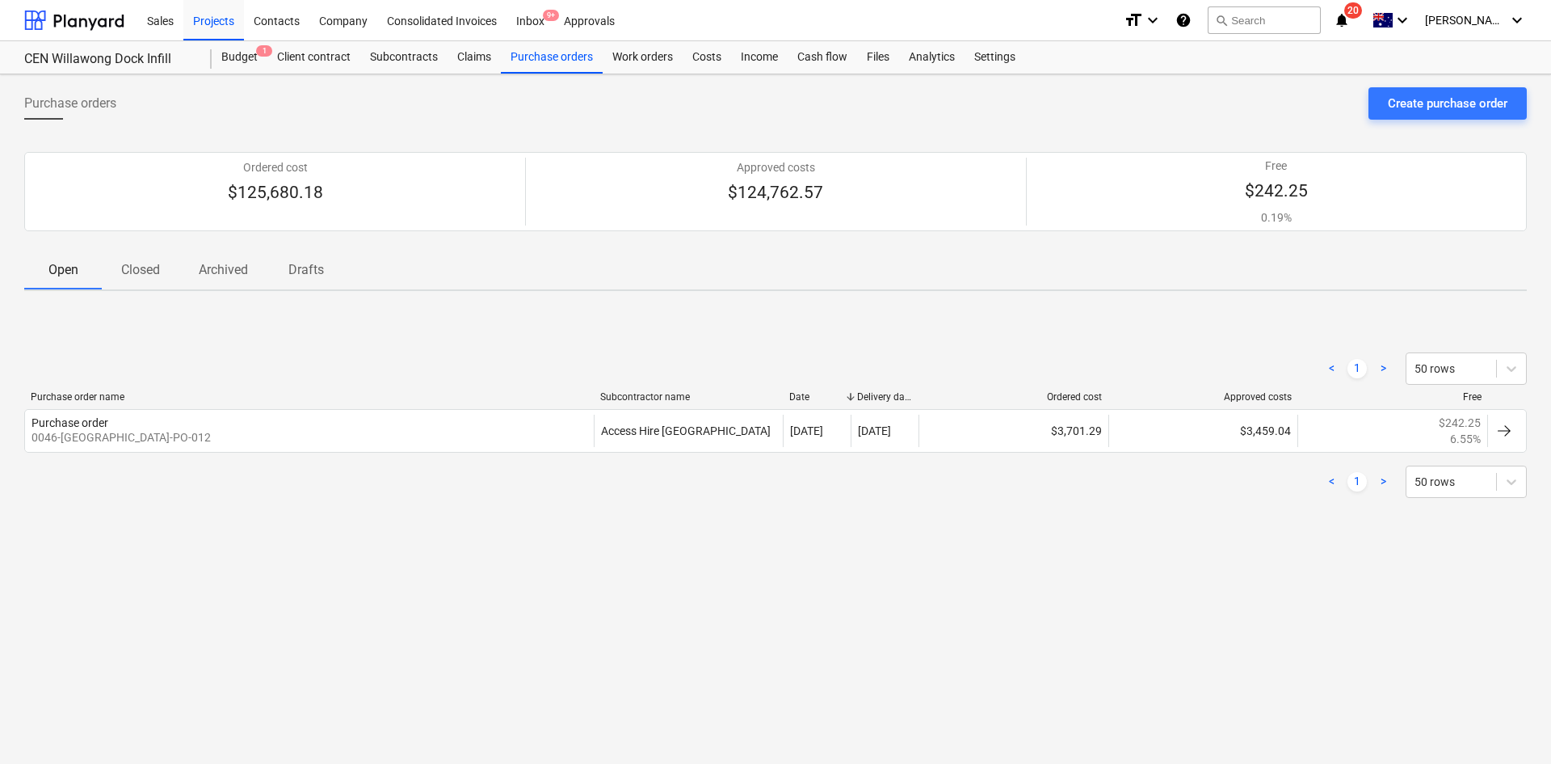
click at [168, 268] on span "Closed" at bounding box center [141, 269] width 78 height 29
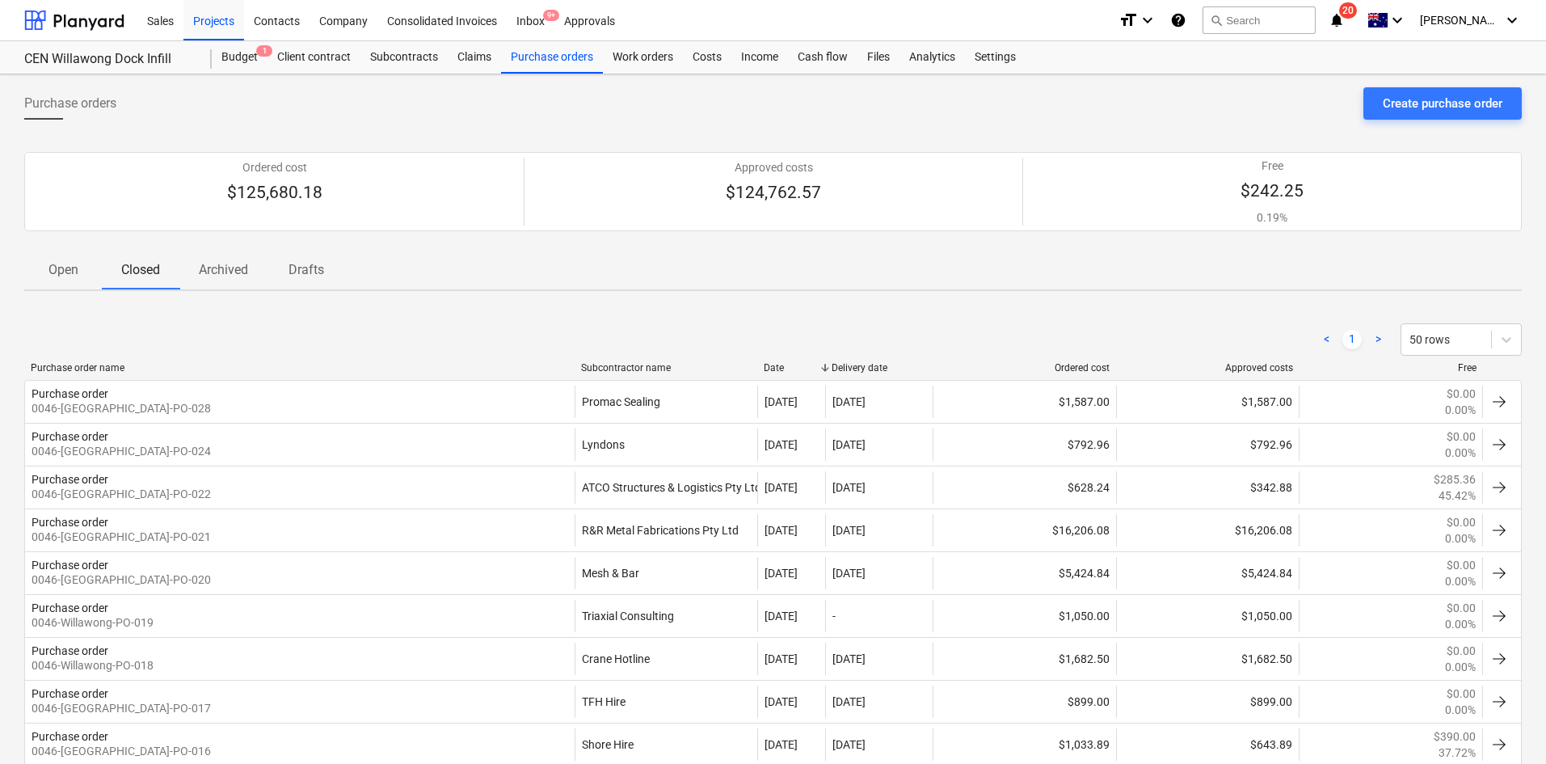
drag, startPoint x: 916, startPoint y: 371, endPoint x: 956, endPoint y: 373, distance: 39.7
click at [956, 373] on div "Purchase order name Subcontractor name Date Delivery date Ordered cost Approved…" at bounding box center [772, 371] width 1497 height 18
drag, startPoint x: 828, startPoint y: 369, endPoint x: 852, endPoint y: 372, distance: 24.4
click at [852, 372] on div "Purchase order name Subcontractor name Date Delivery date Ordered cost Approved…" at bounding box center [772, 367] width 1497 height 11
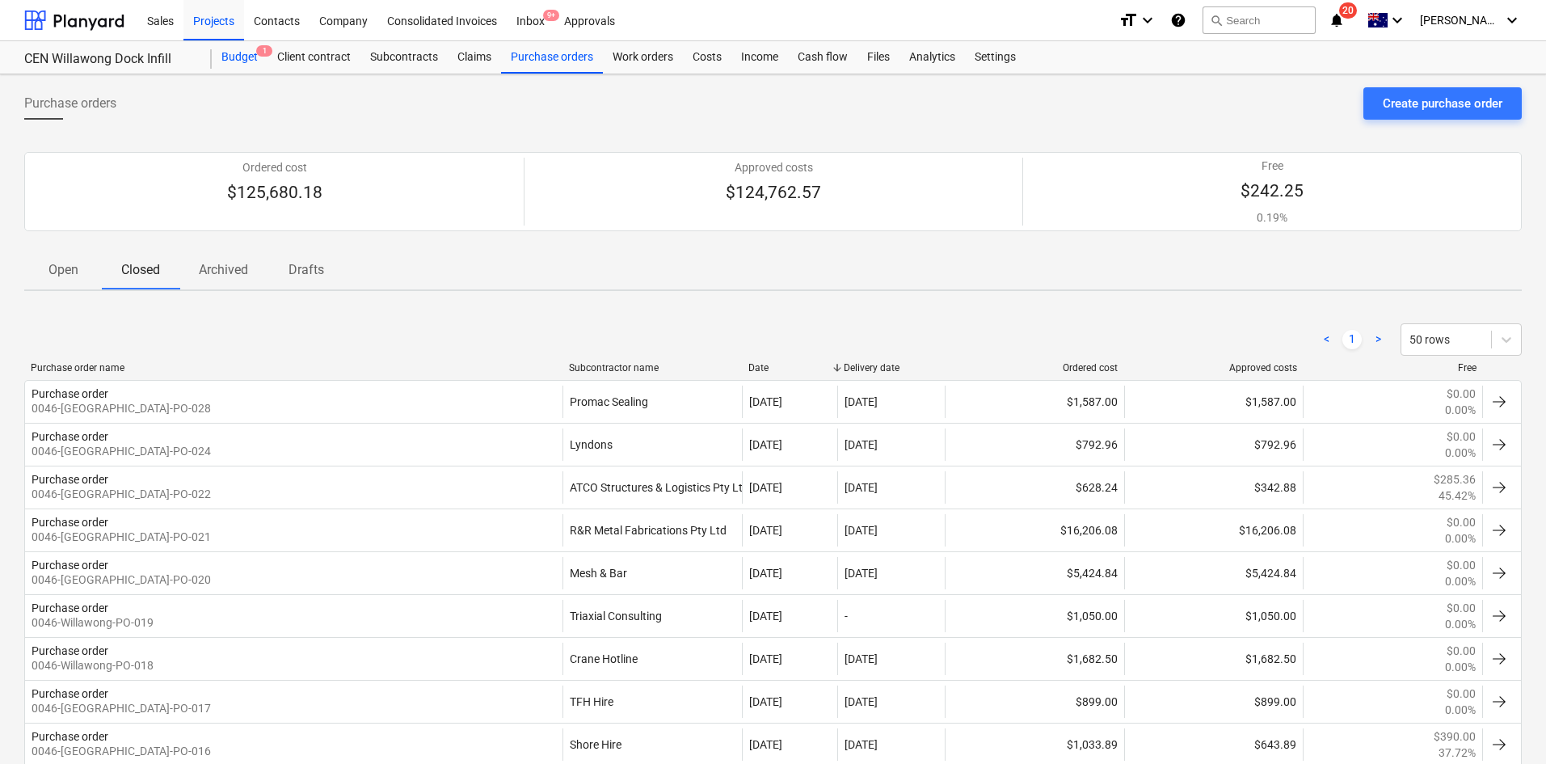
click at [233, 53] on div "Budget 1" at bounding box center [240, 57] width 56 height 32
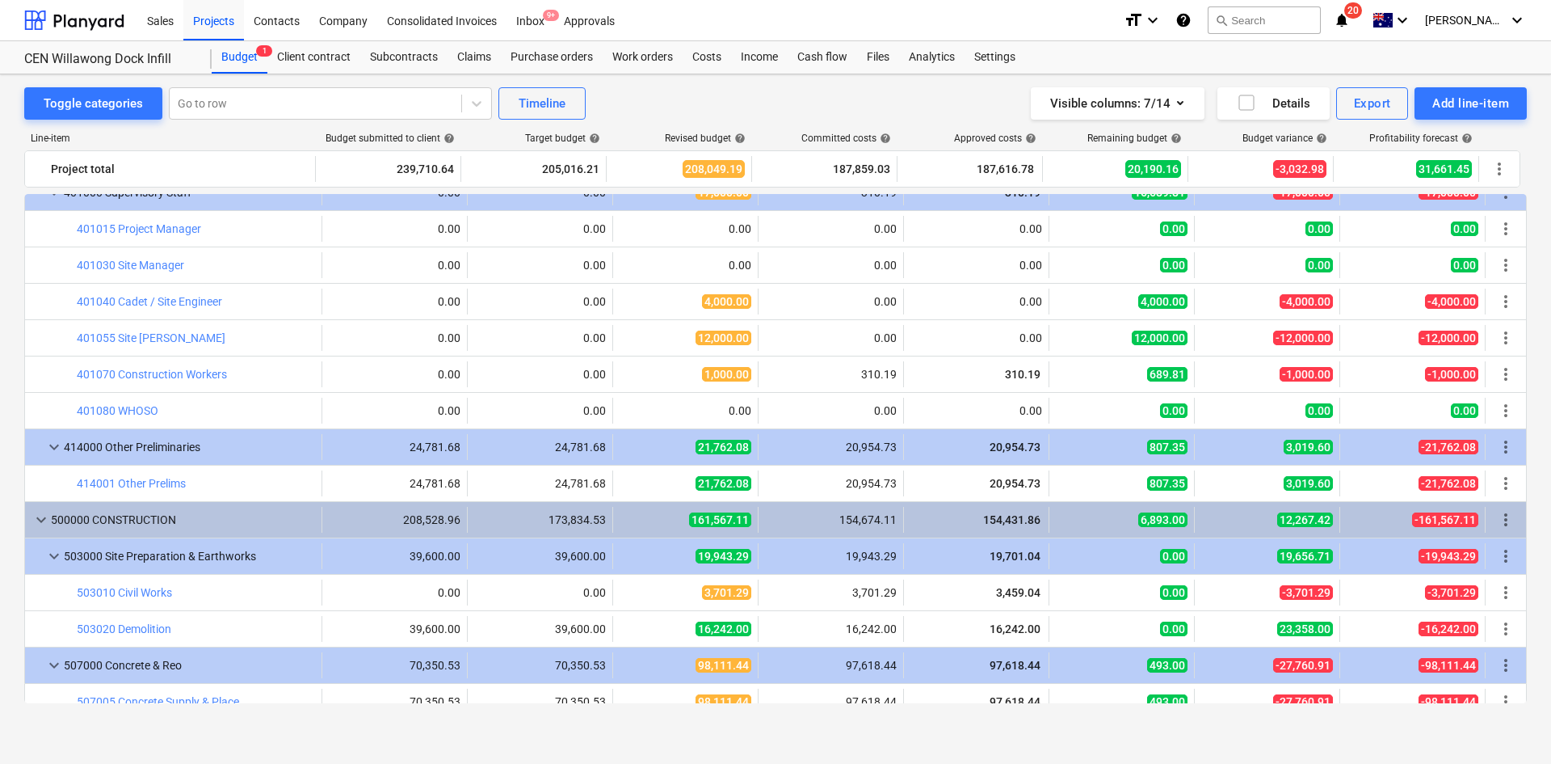
scroll to position [376, 0]
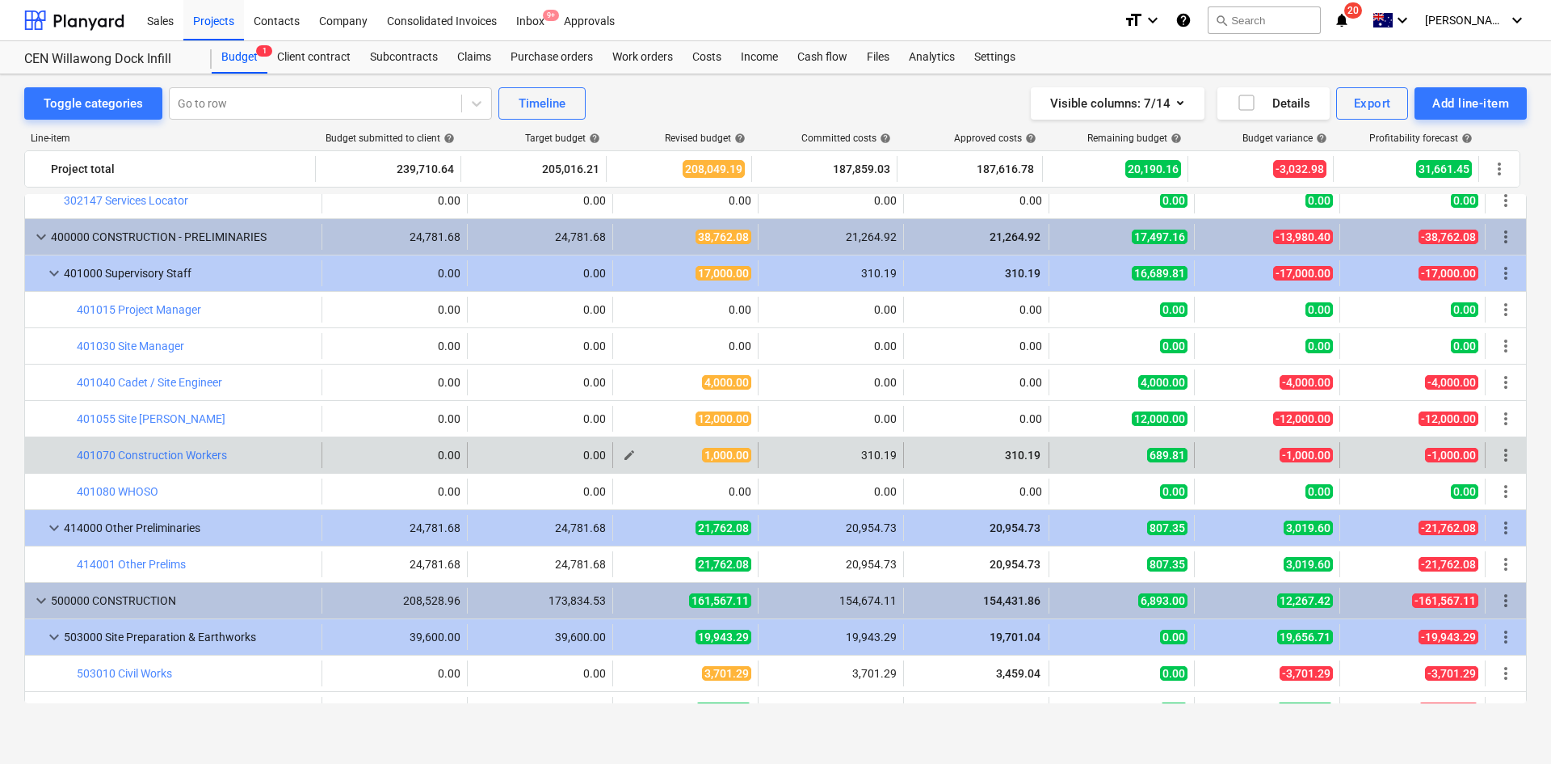
click at [627, 456] on span "edit" at bounding box center [629, 454] width 13 height 13
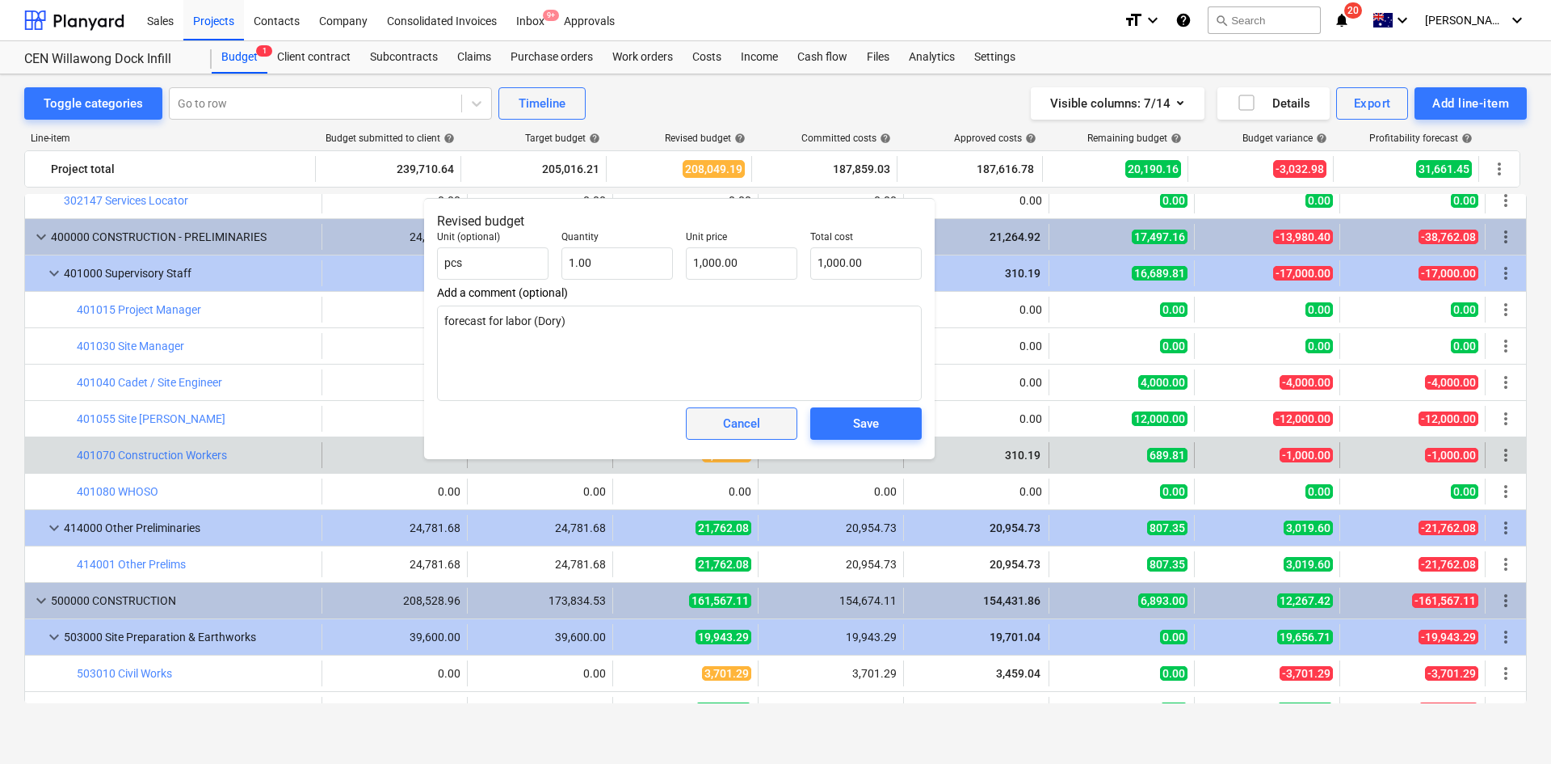
click at [741, 436] on button "Cancel" at bounding box center [742, 423] width 112 height 32
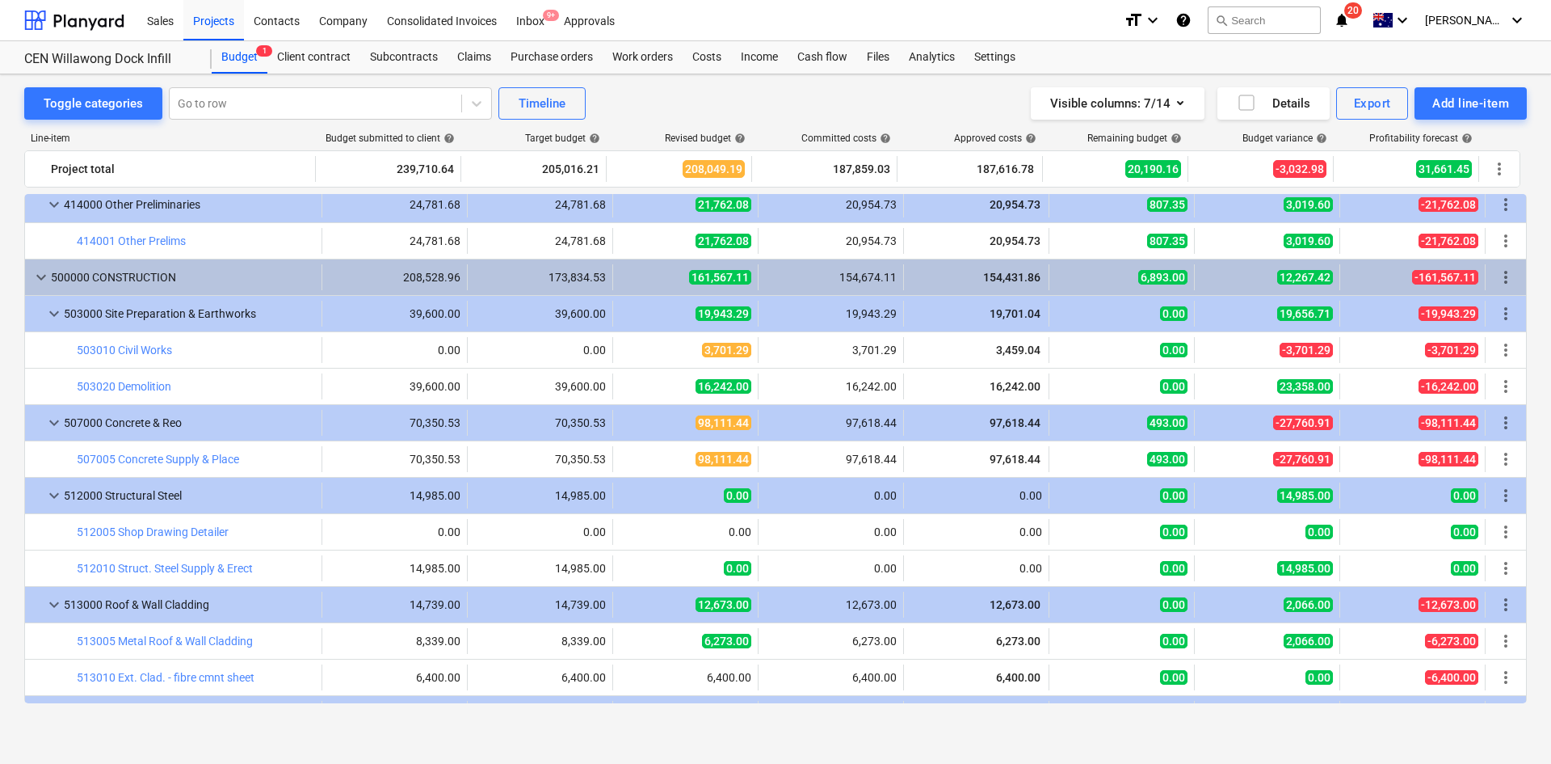
scroll to position [780, 0]
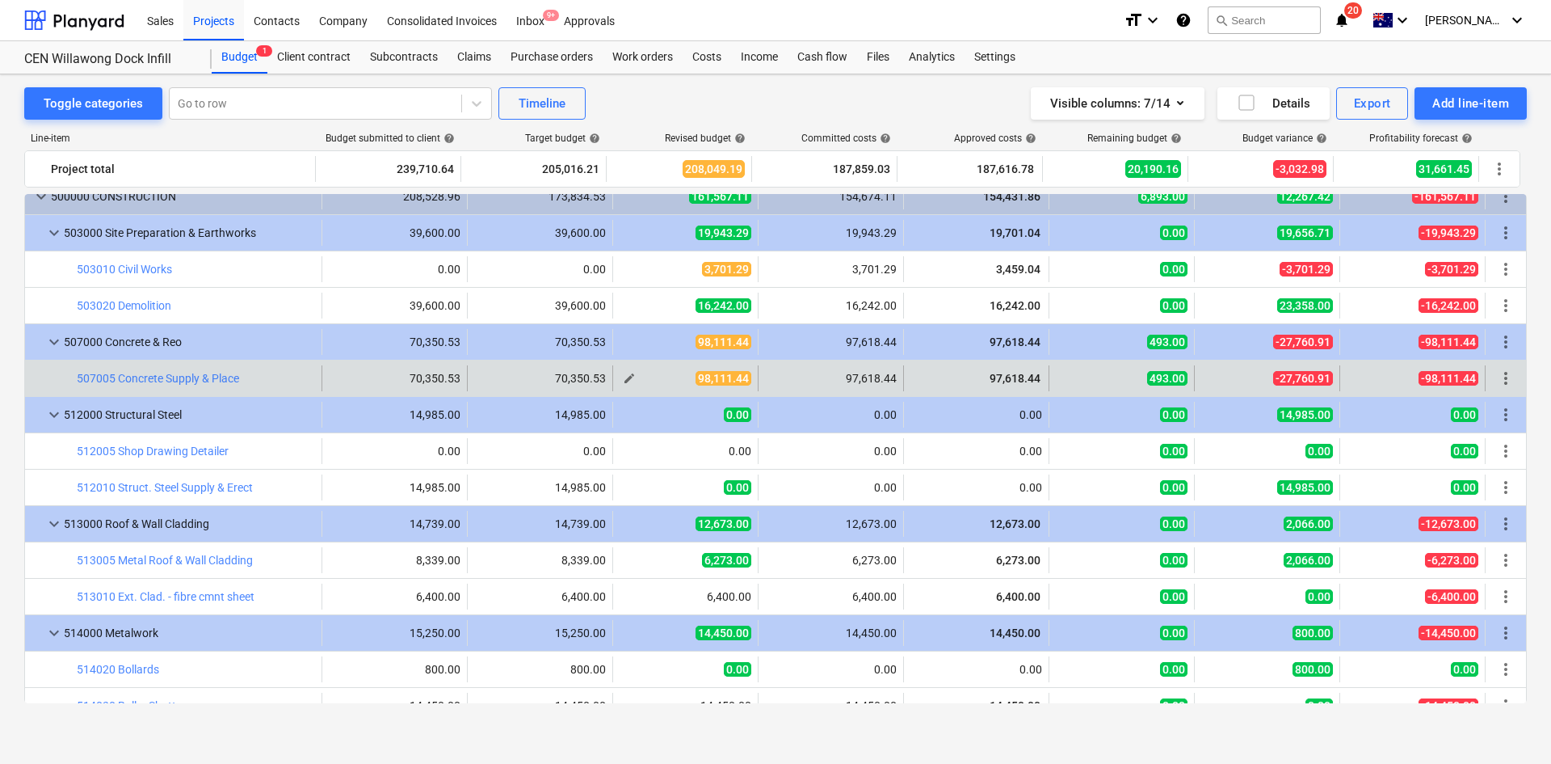
click at [627, 379] on span "edit" at bounding box center [629, 378] width 13 height 13
type textarea "x"
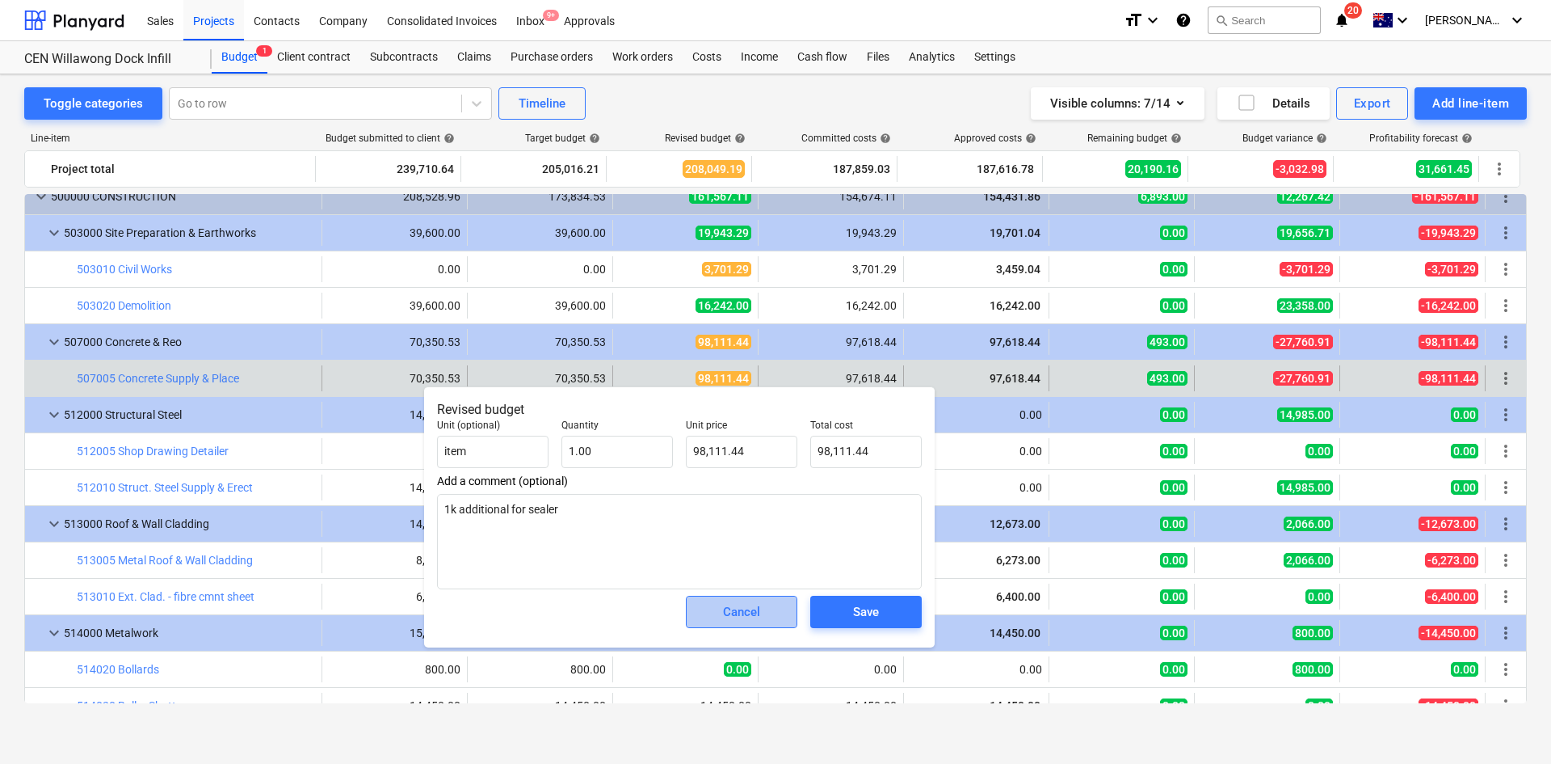
click at [764, 610] on span "Cancel" at bounding box center [741, 611] width 71 height 21
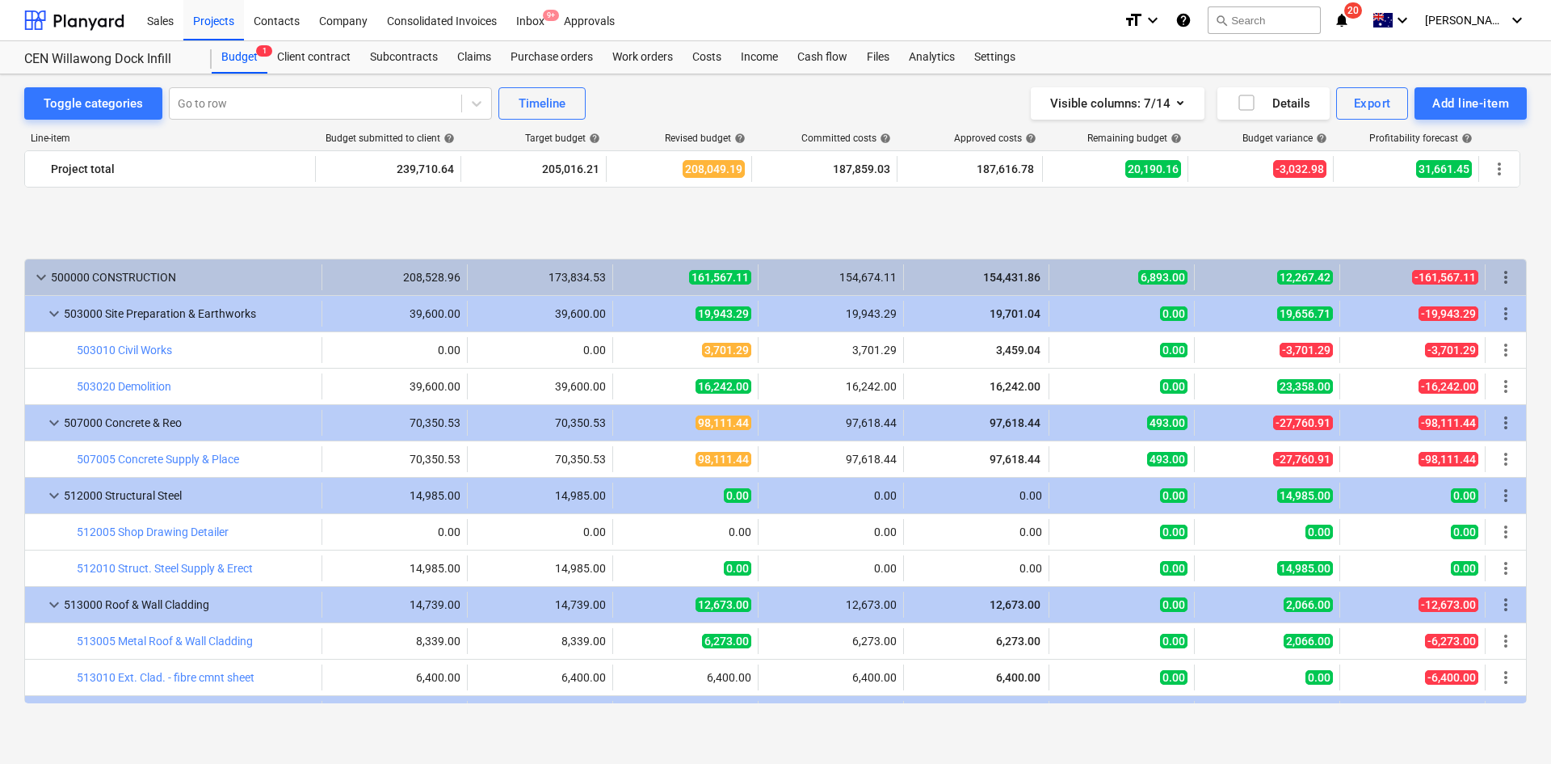
scroll to position [861, 0]
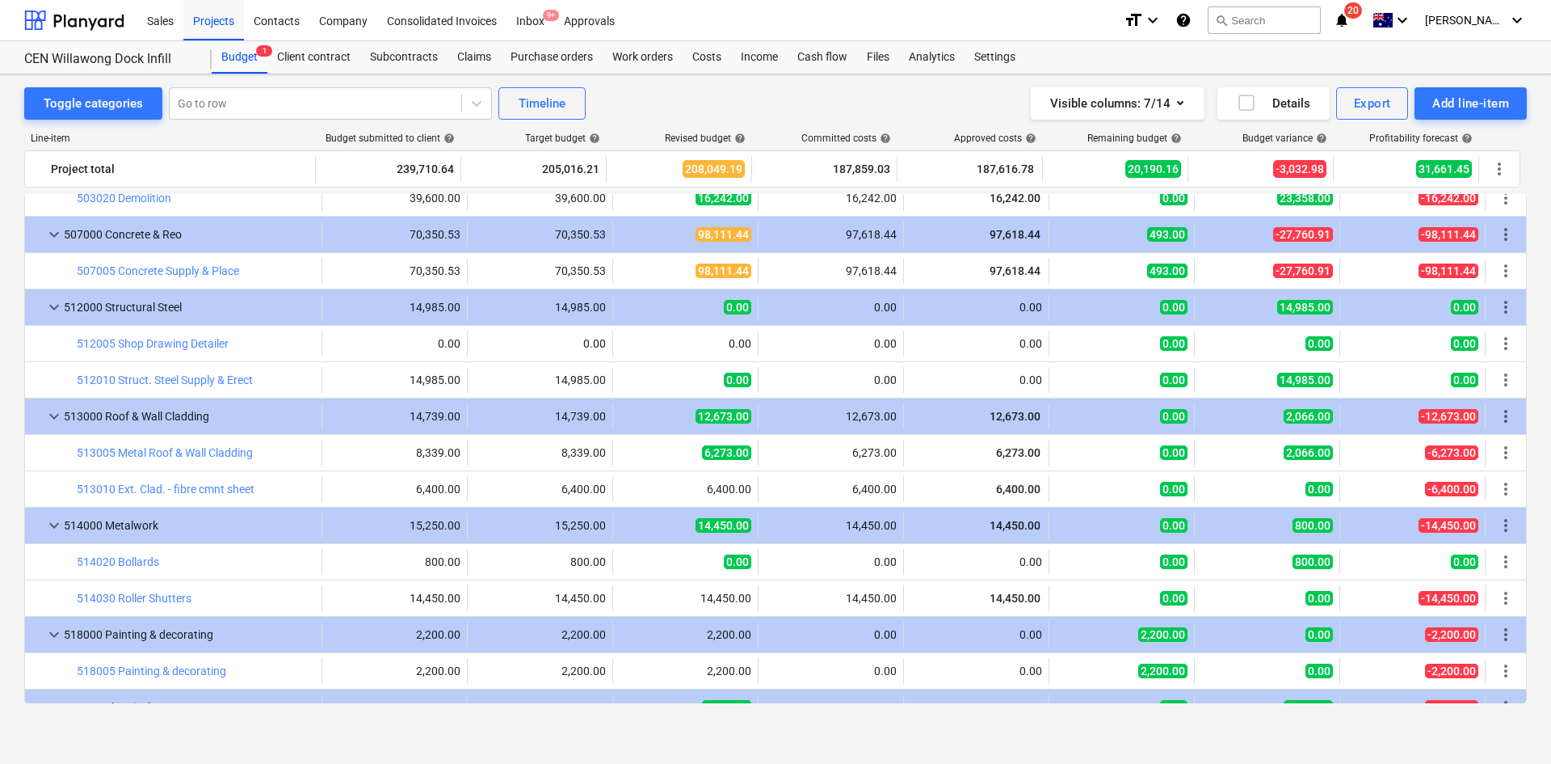
scroll to position [861, 0]
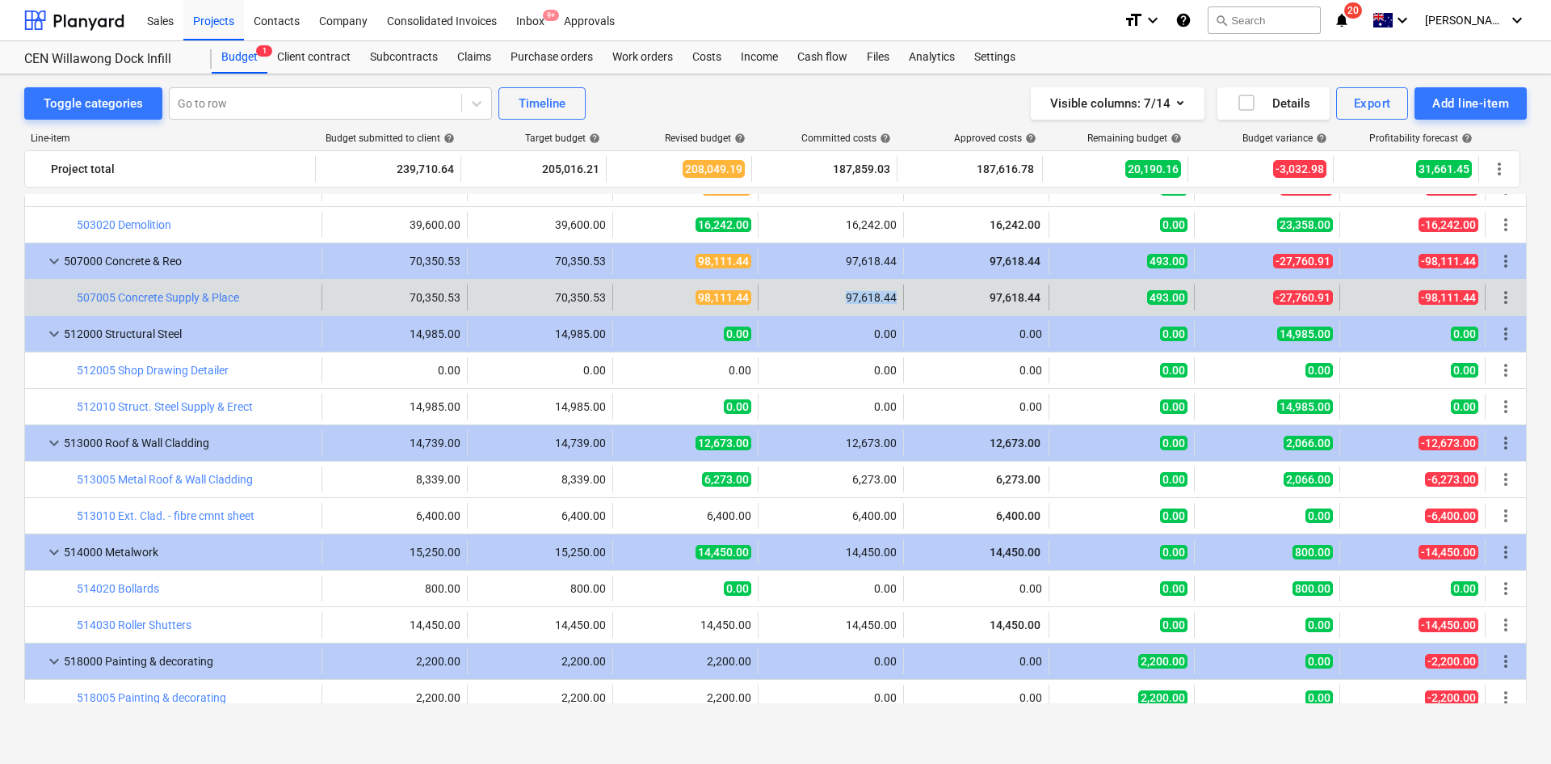
drag, startPoint x: 838, startPoint y: 293, endPoint x: 898, endPoint y: 293, distance: 59.8
click at [898, 293] on div "97,618.44" at bounding box center [831, 297] width 145 height 26
copy div "97,618.44"
click at [628, 296] on span "edit" at bounding box center [629, 297] width 13 height 13
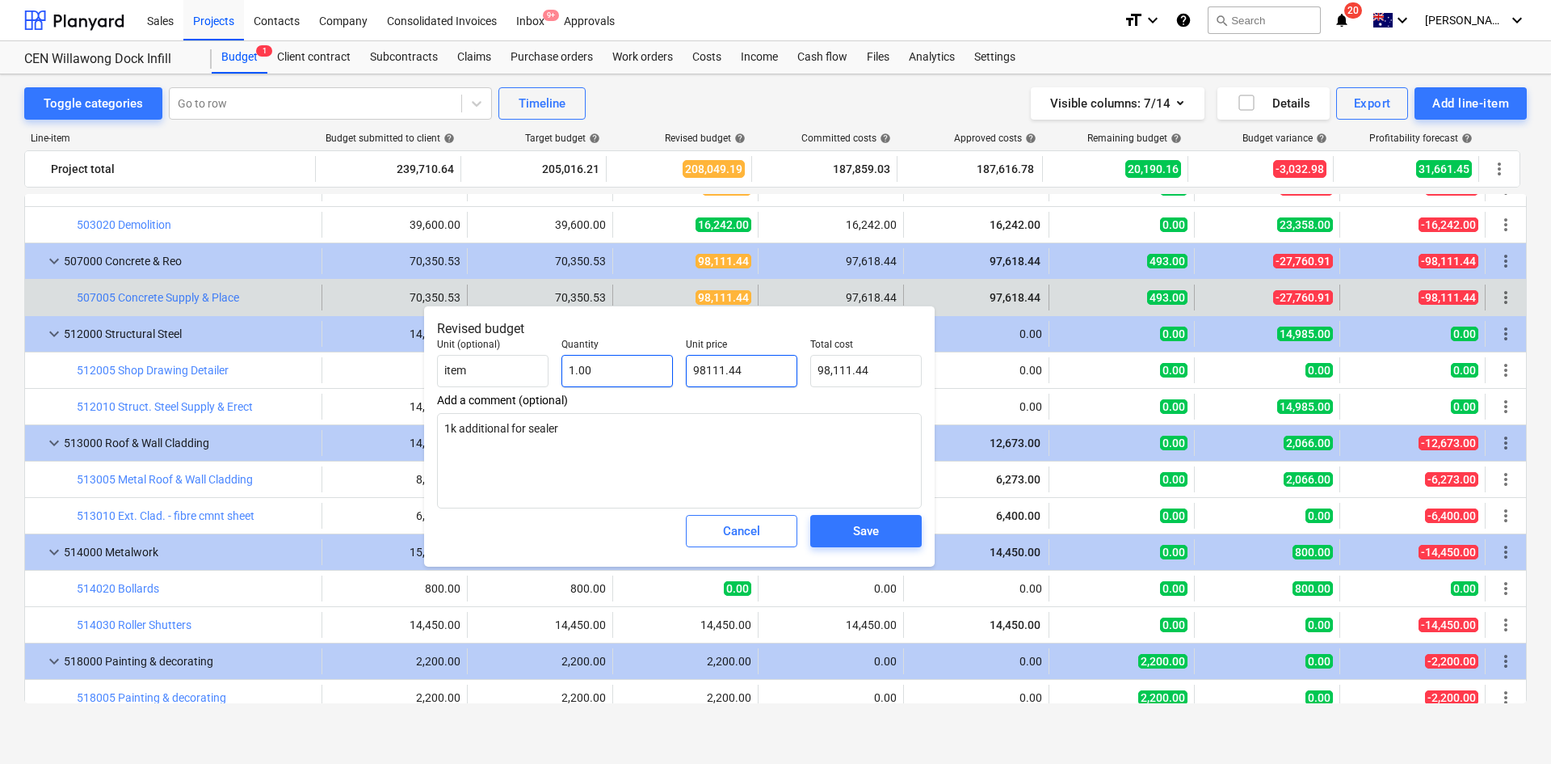
drag, startPoint x: 774, startPoint y: 371, endPoint x: 657, endPoint y: 370, distance: 117.2
click at [657, 370] on div "Unit (optional) item Quantity 1.00 Unit price 98111.44 Total cost 98,111.44" at bounding box center [680, 362] width 498 height 61
paste input "7,618"
type input "97,618.44"
type textarea "x"
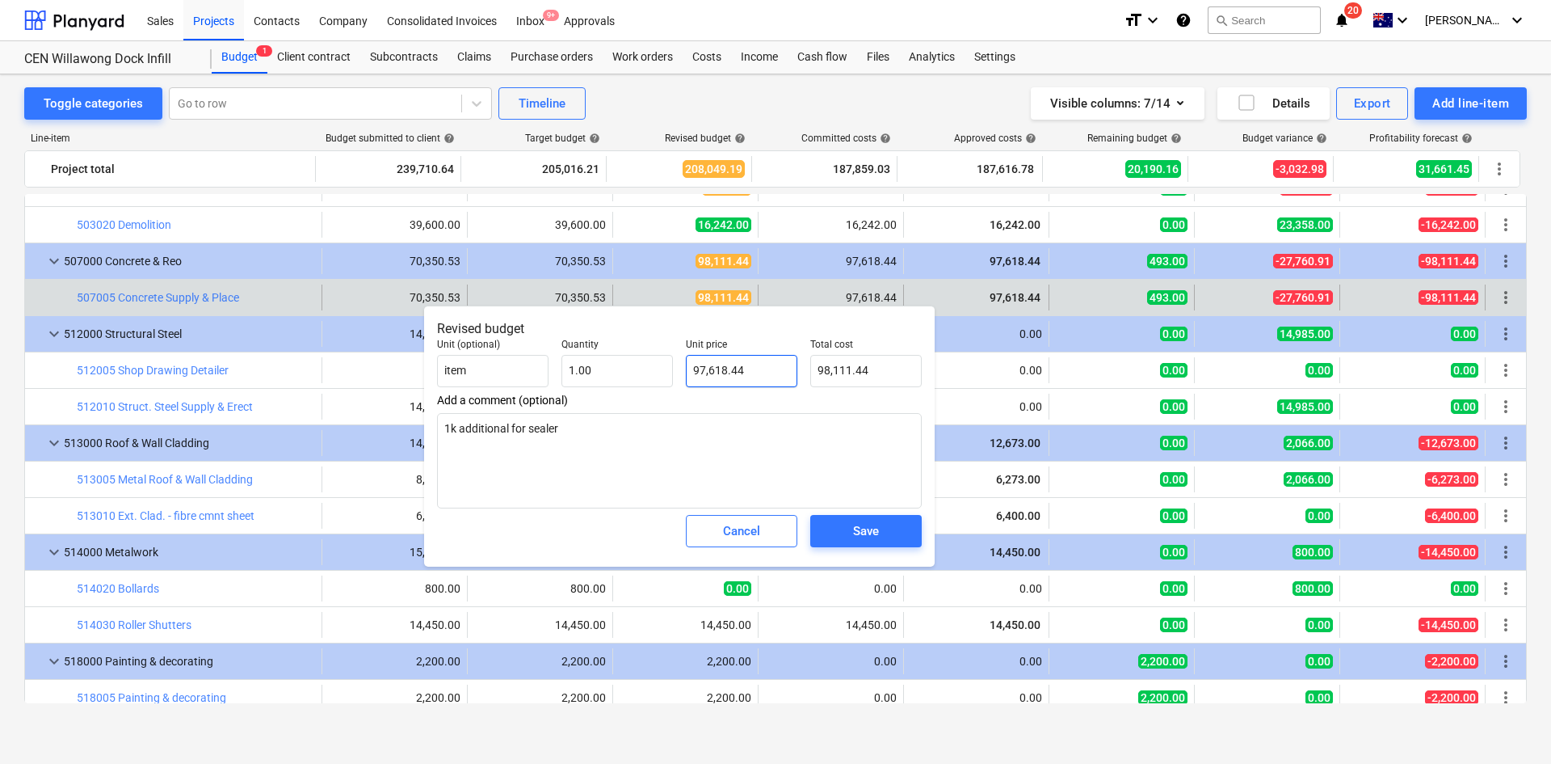
type input "97,618.44"
click at [874, 535] on div "Save" at bounding box center [866, 530] width 26 height 21
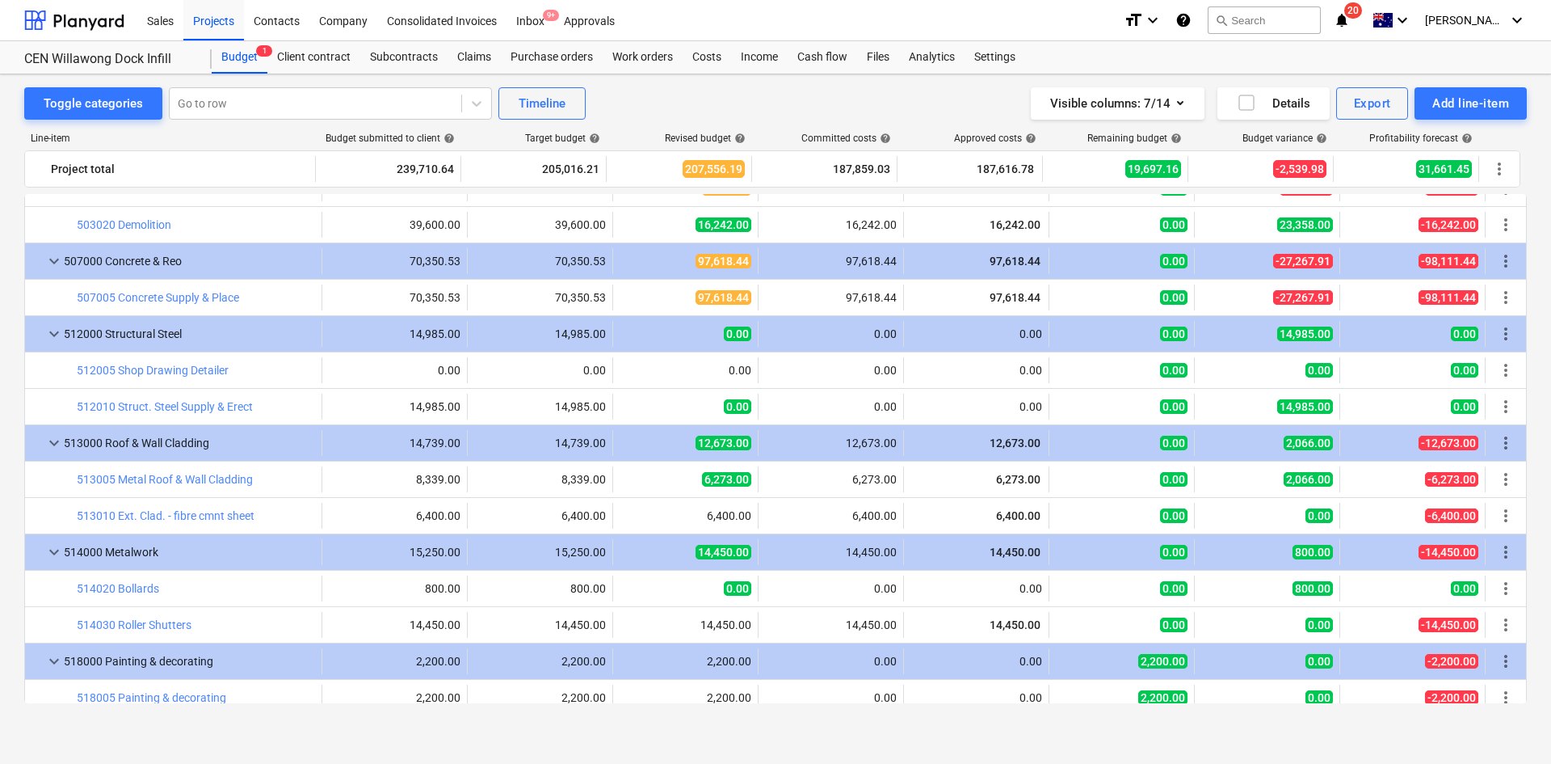
type textarea "x"
type input "1.00"
type input "97,618.44"
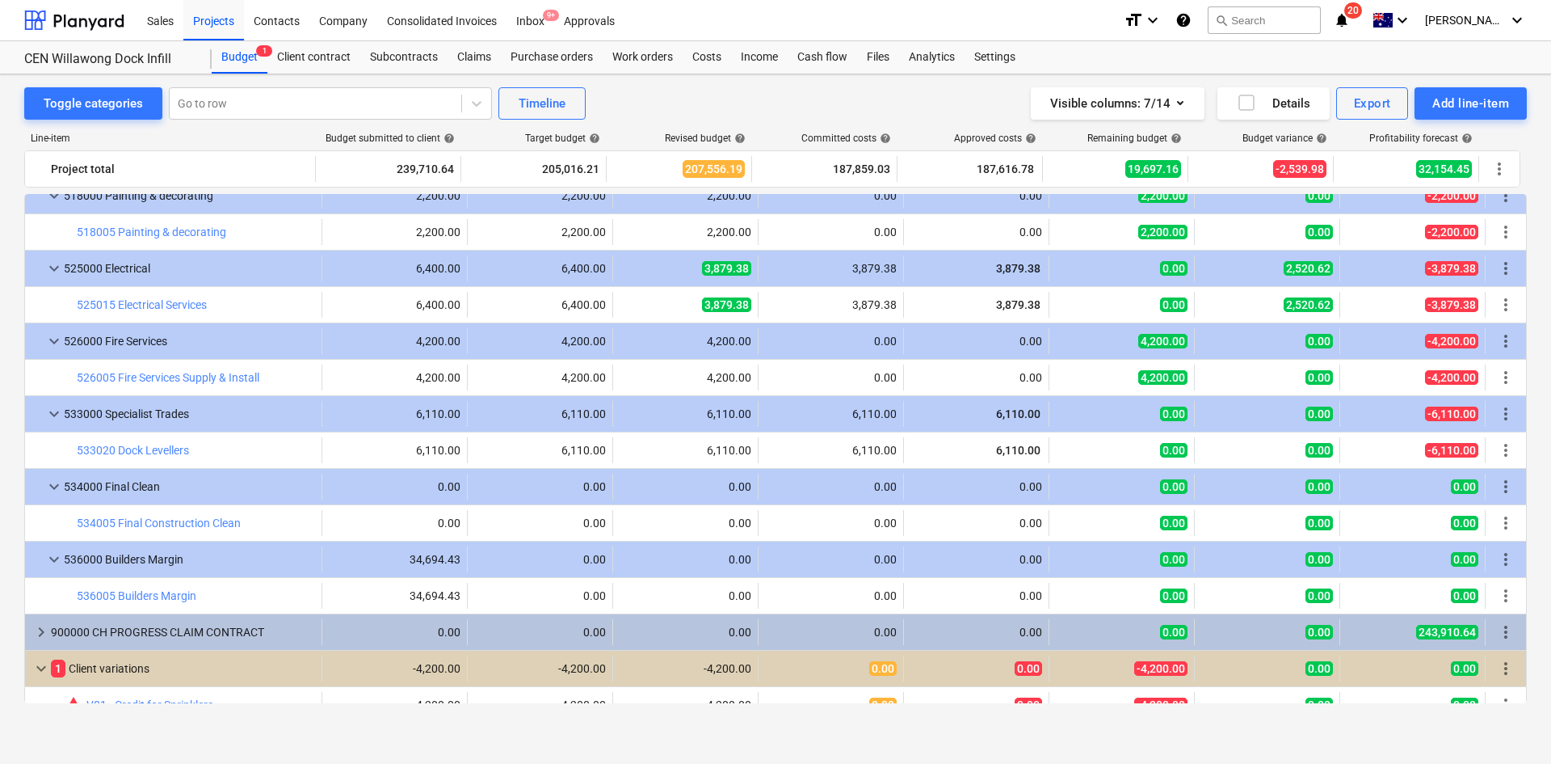
scroll to position [1345, 0]
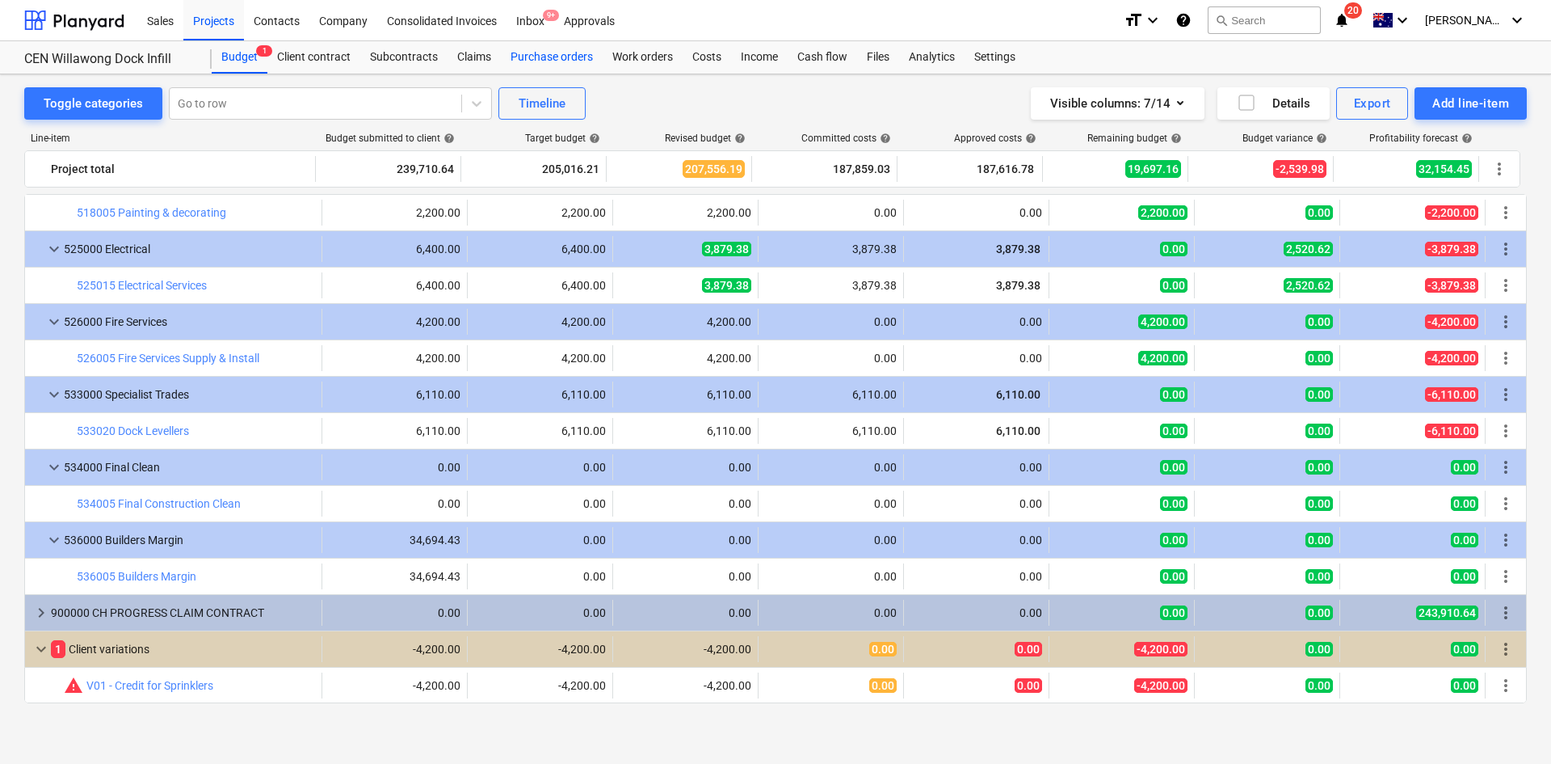
click at [546, 60] on div "Purchase orders" at bounding box center [552, 57] width 102 height 32
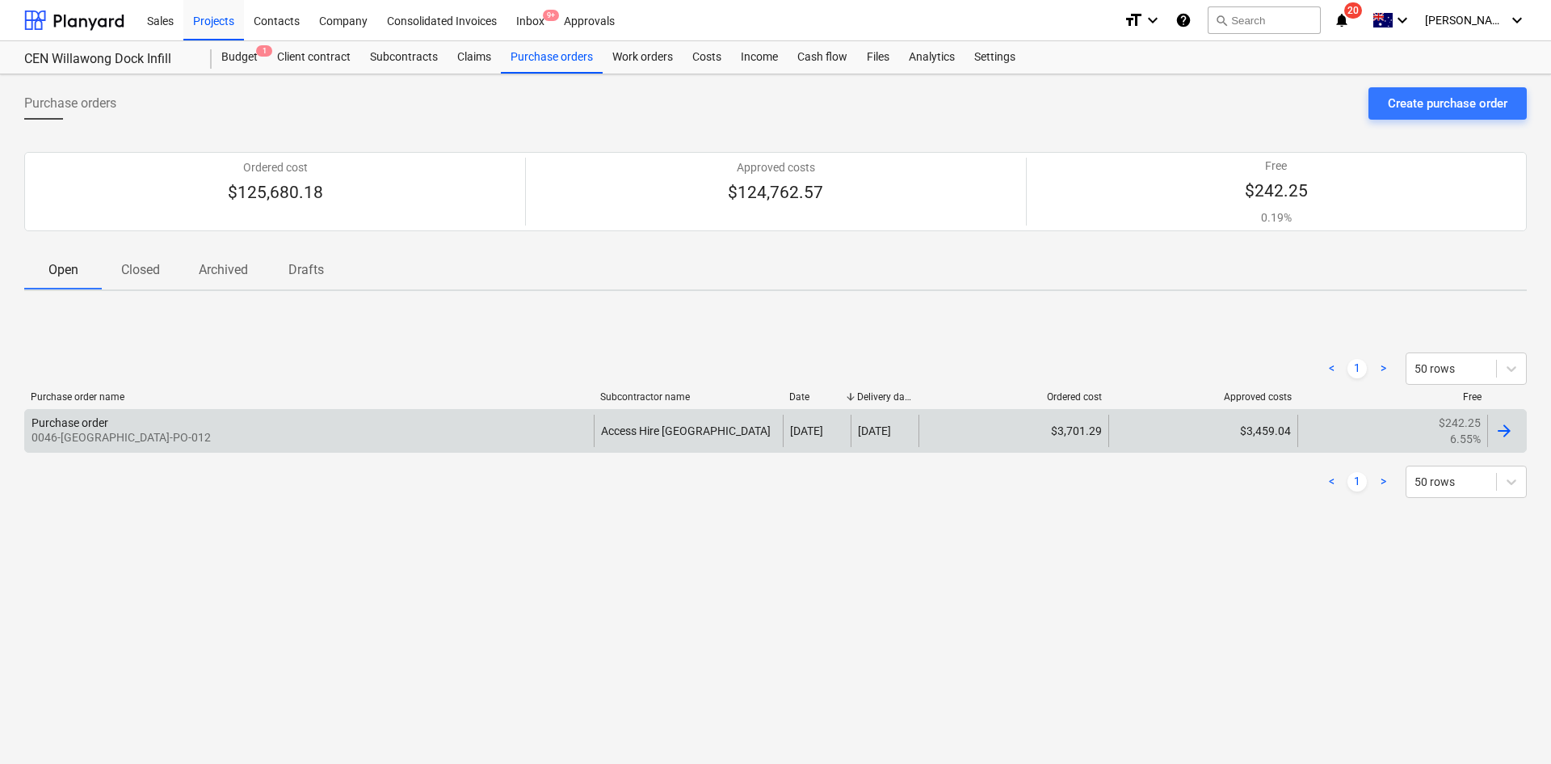
click at [304, 423] on div "Purchase order 0046-Willawong-PO-012" at bounding box center [309, 431] width 569 height 32
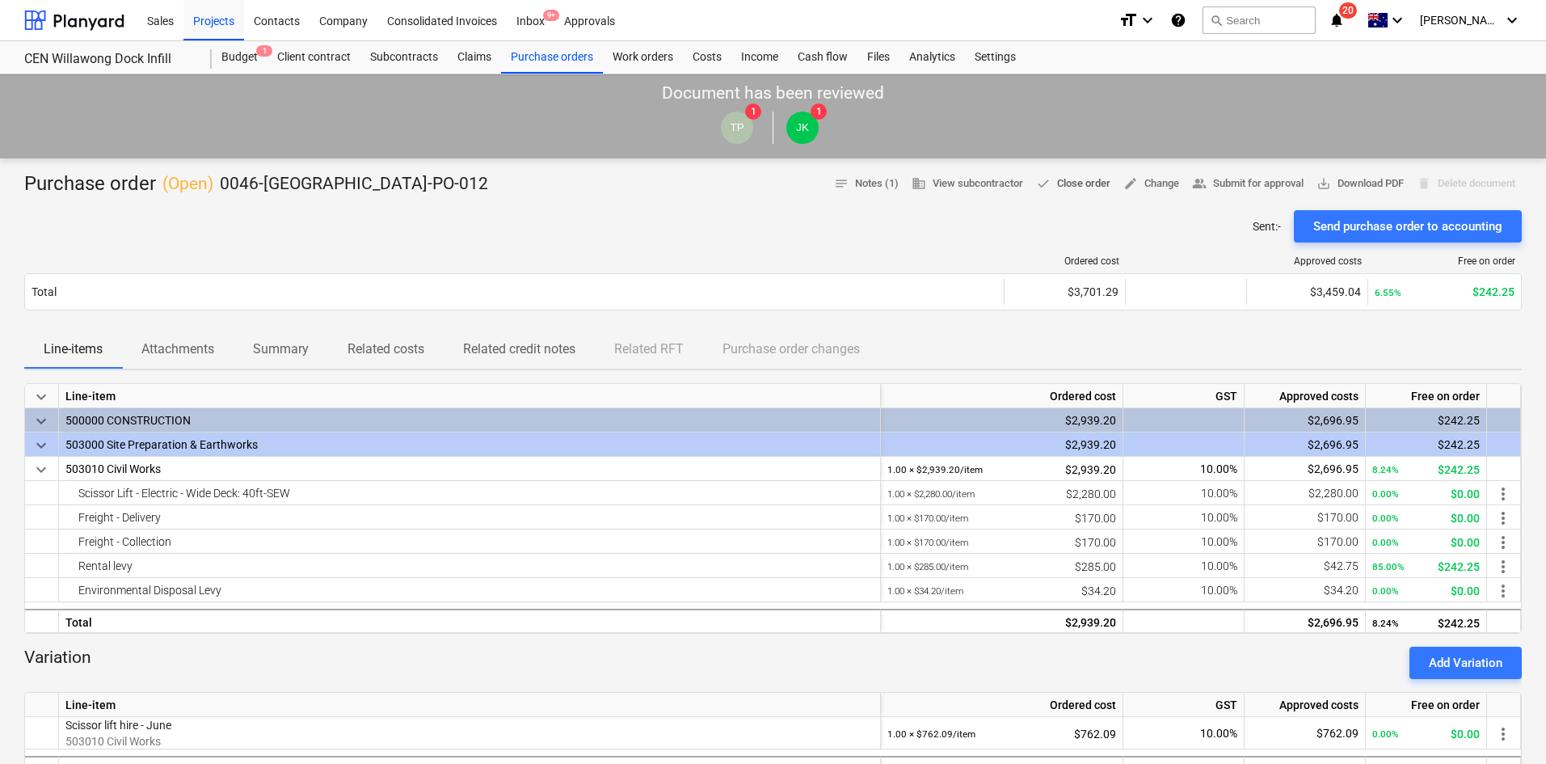
click at [1057, 184] on span "done Close order" at bounding box center [1073, 184] width 74 height 19
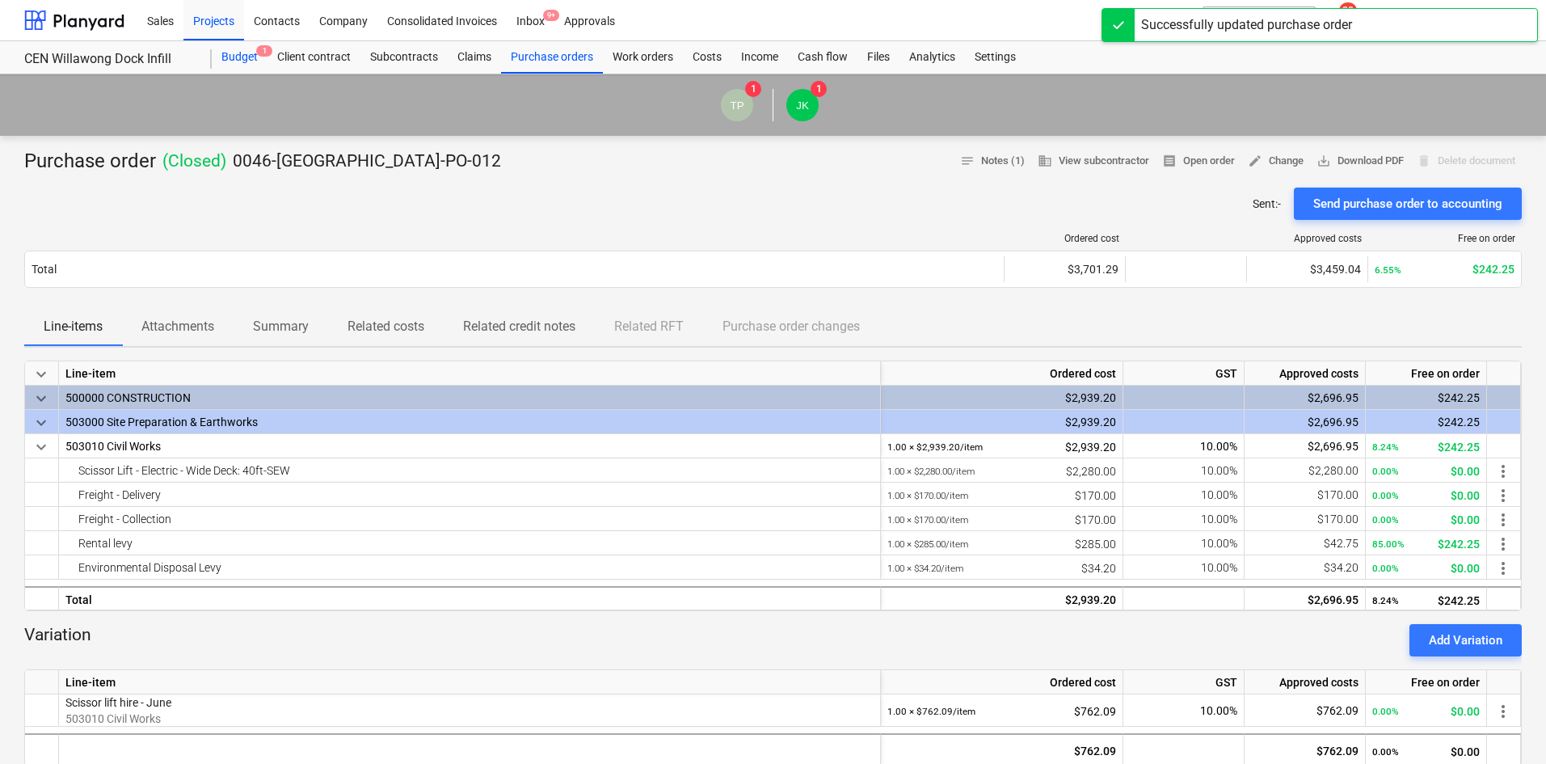
click at [242, 57] on div "Budget 1" at bounding box center [240, 57] width 56 height 32
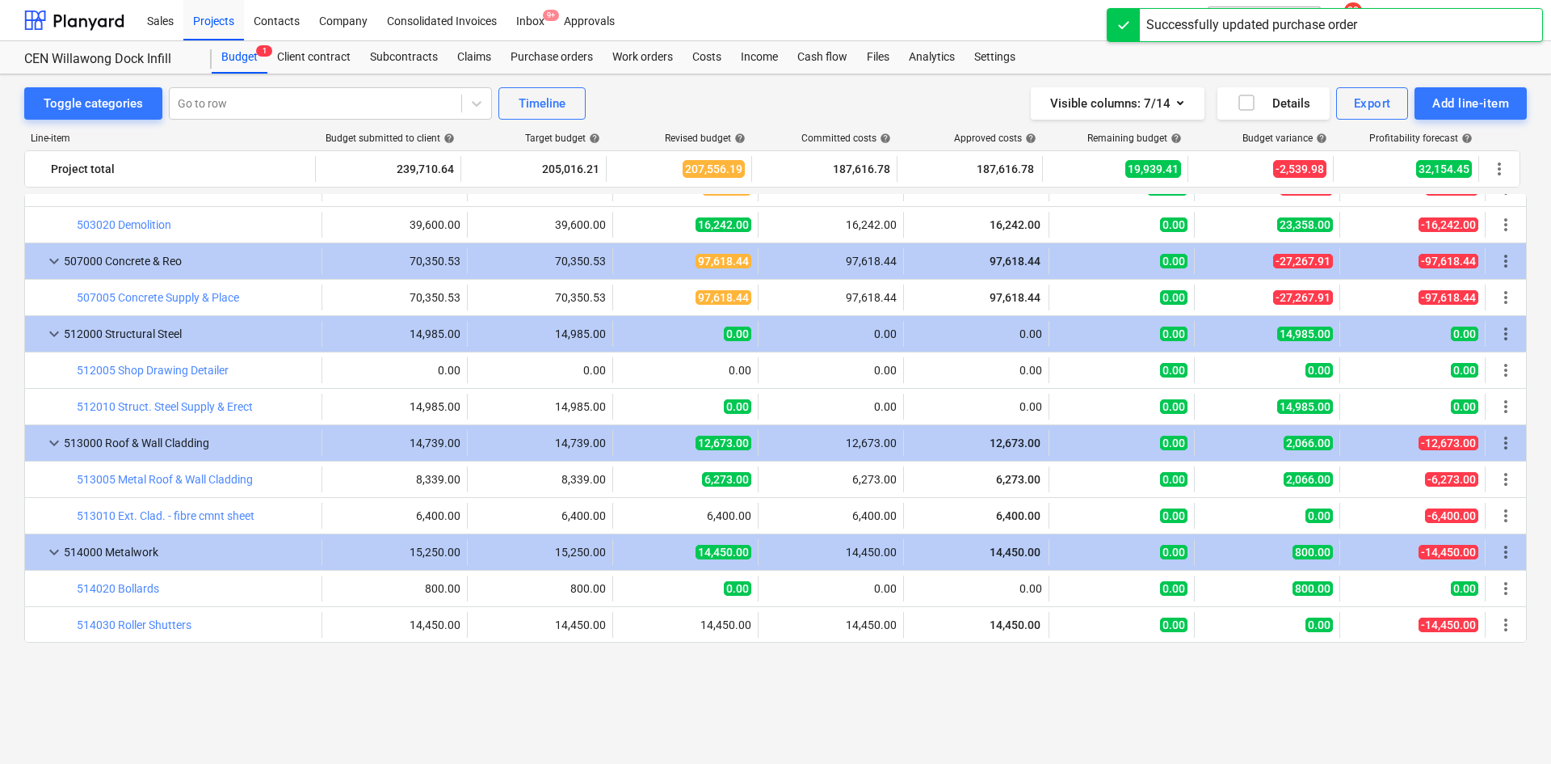
scroll to position [699, 0]
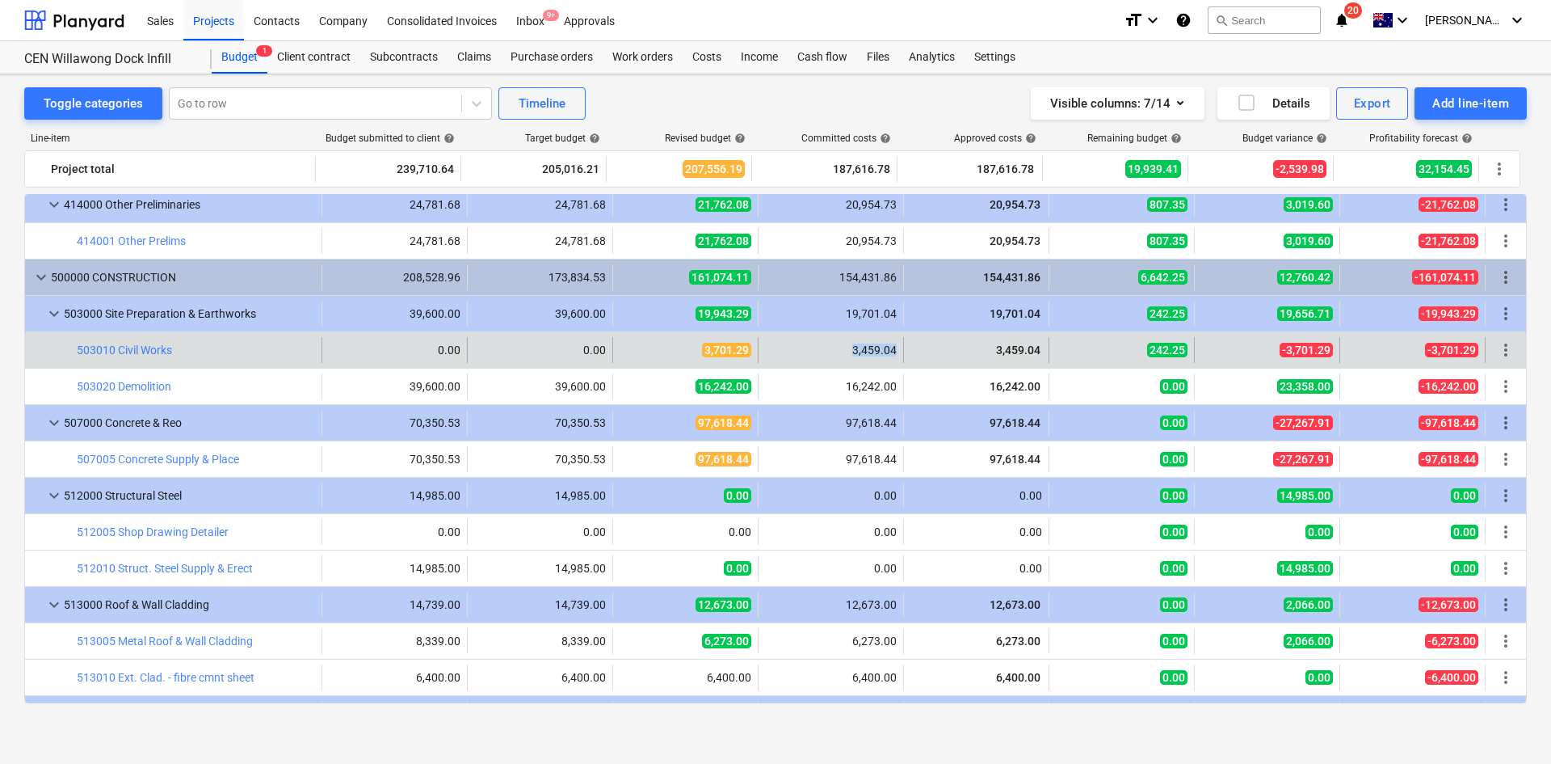
drag, startPoint x: 834, startPoint y: 347, endPoint x: 894, endPoint y: 349, distance: 59.8
click at [894, 349] on div "3,459.04" at bounding box center [831, 350] width 145 height 26
copy div "3,459.04"
click at [632, 346] on button "edit" at bounding box center [629, 349] width 19 height 19
type textarea "x"
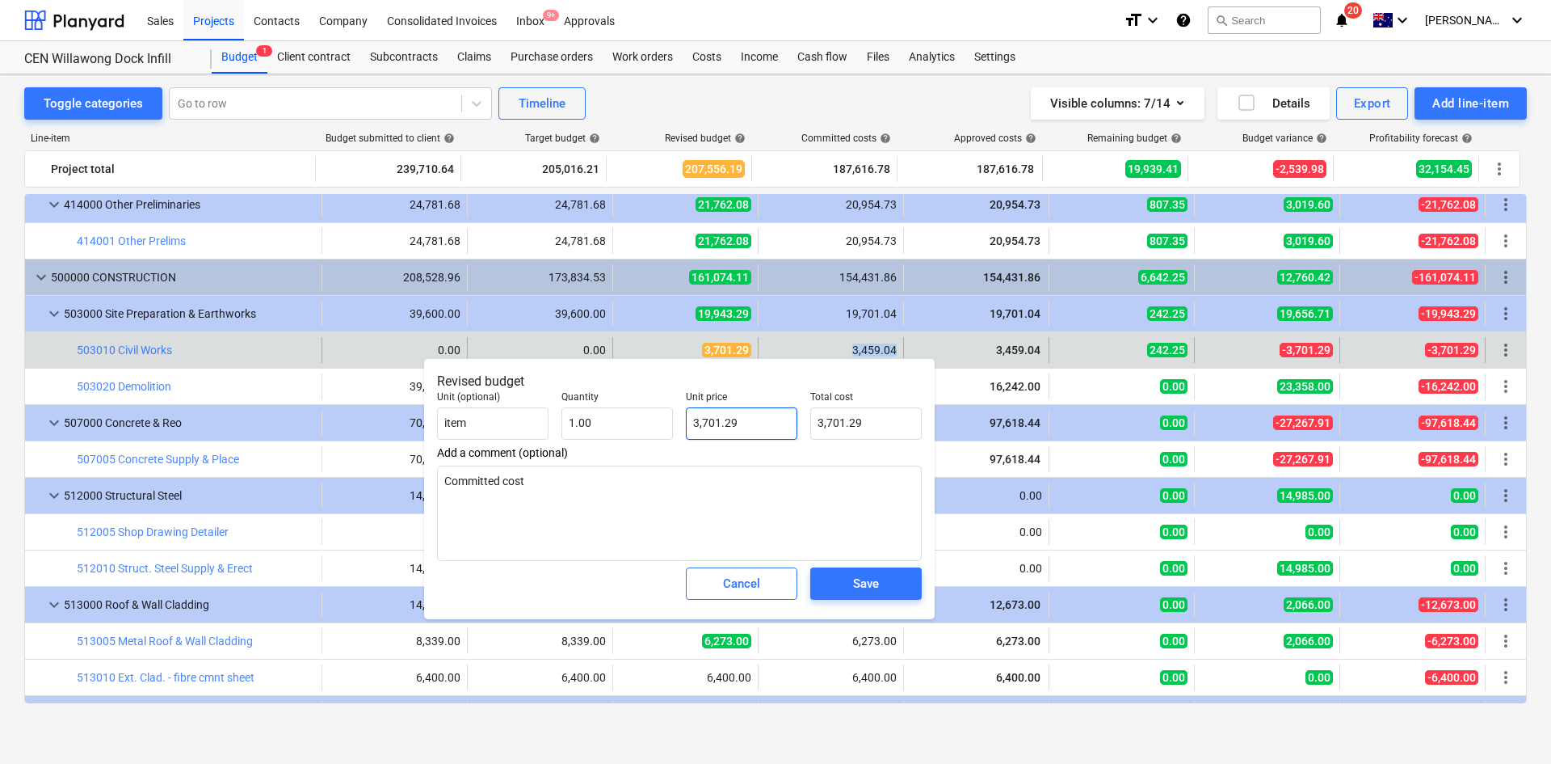
type input "3701.29"
drag, startPoint x: 762, startPoint y: 419, endPoint x: 663, endPoint y: 422, distance: 99.4
click at [663, 422] on div "Unit (optional) item Quantity 1.00 Unit price 3701.29 Total cost 3,701.29" at bounding box center [680, 415] width 498 height 61
paste input ",459.04"
type textarea "x"
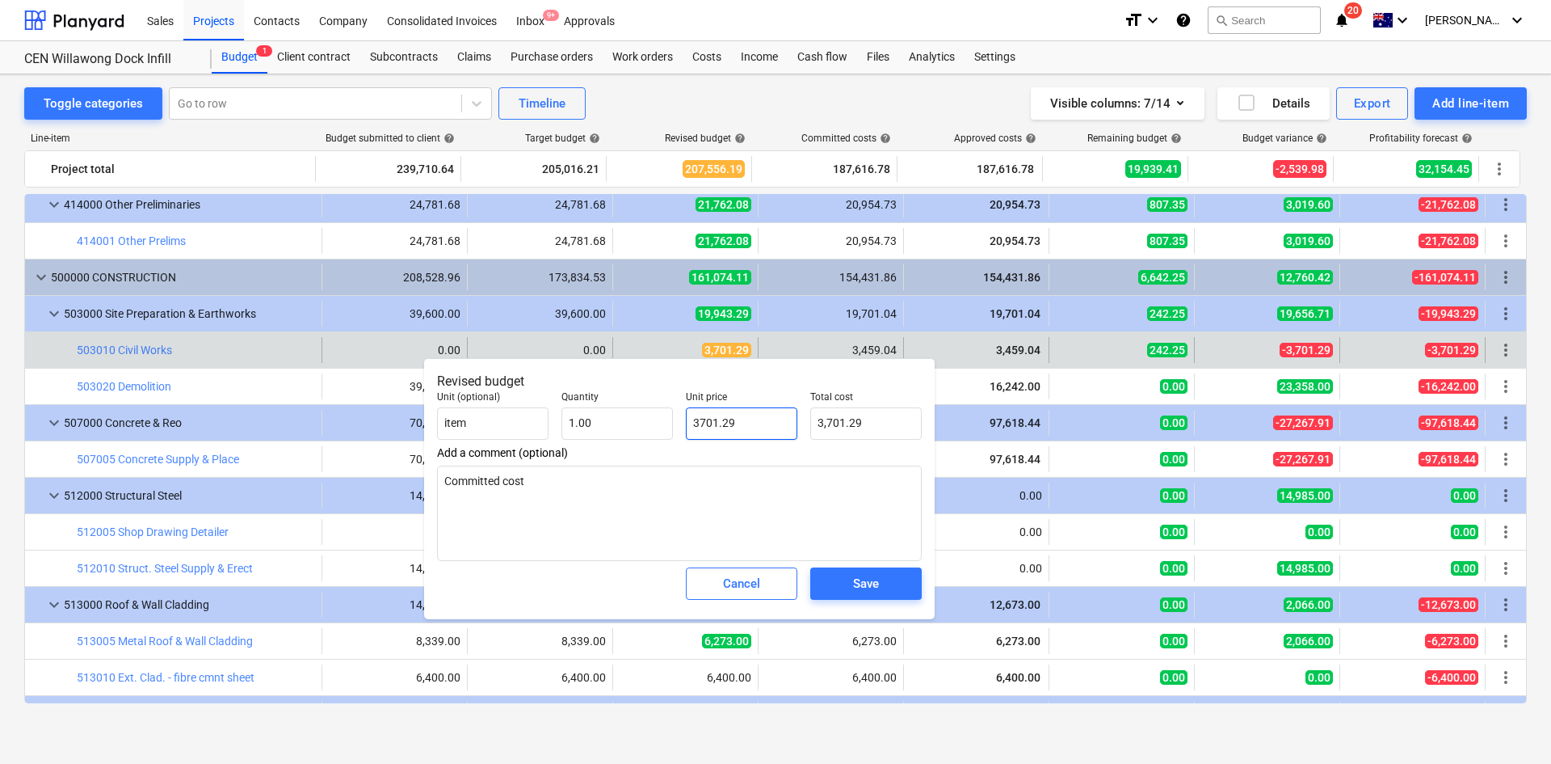
type input "3,459.04"
click at [871, 581] on div "Save" at bounding box center [866, 583] width 26 height 21
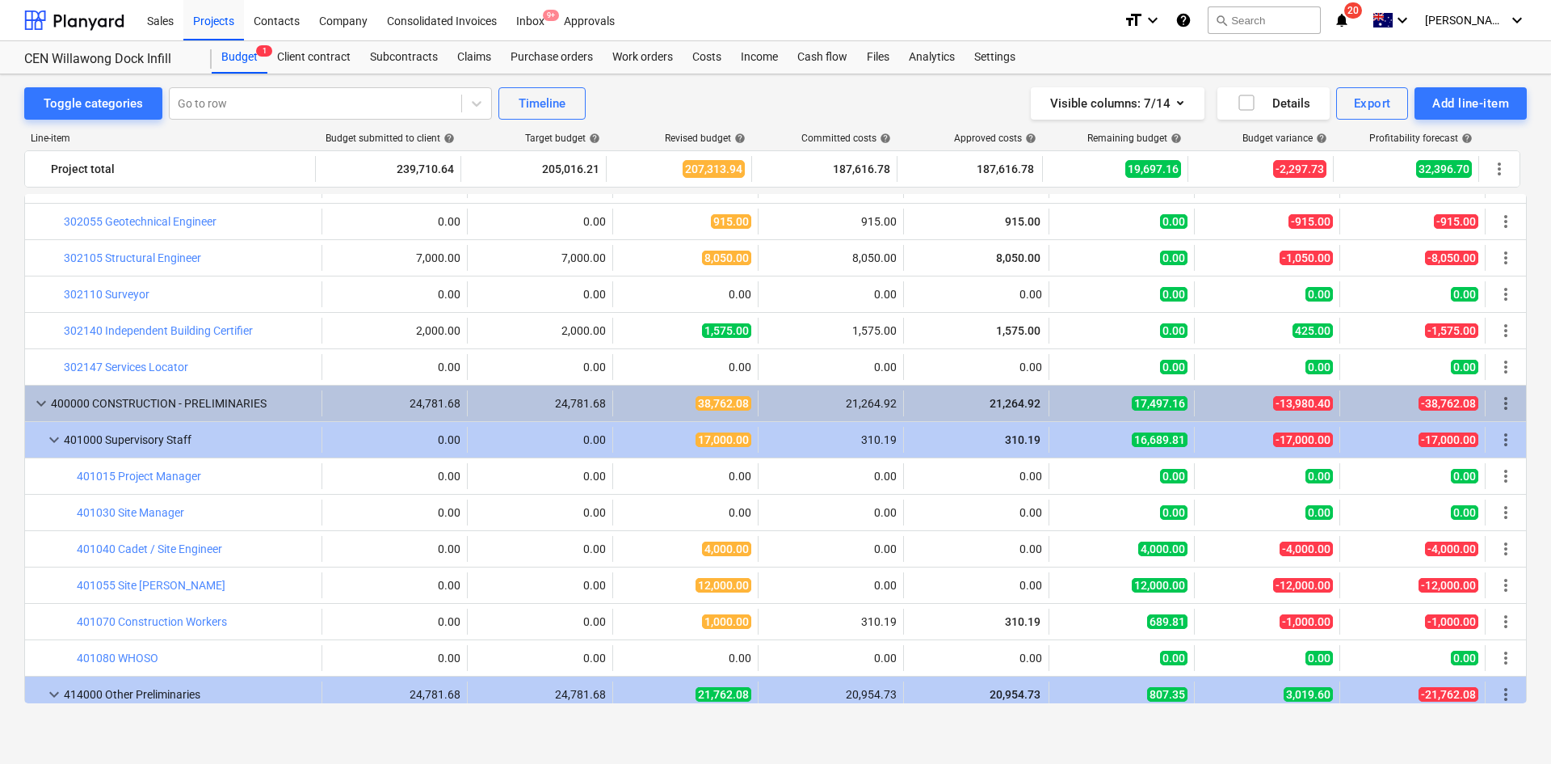
scroll to position [242, 0]
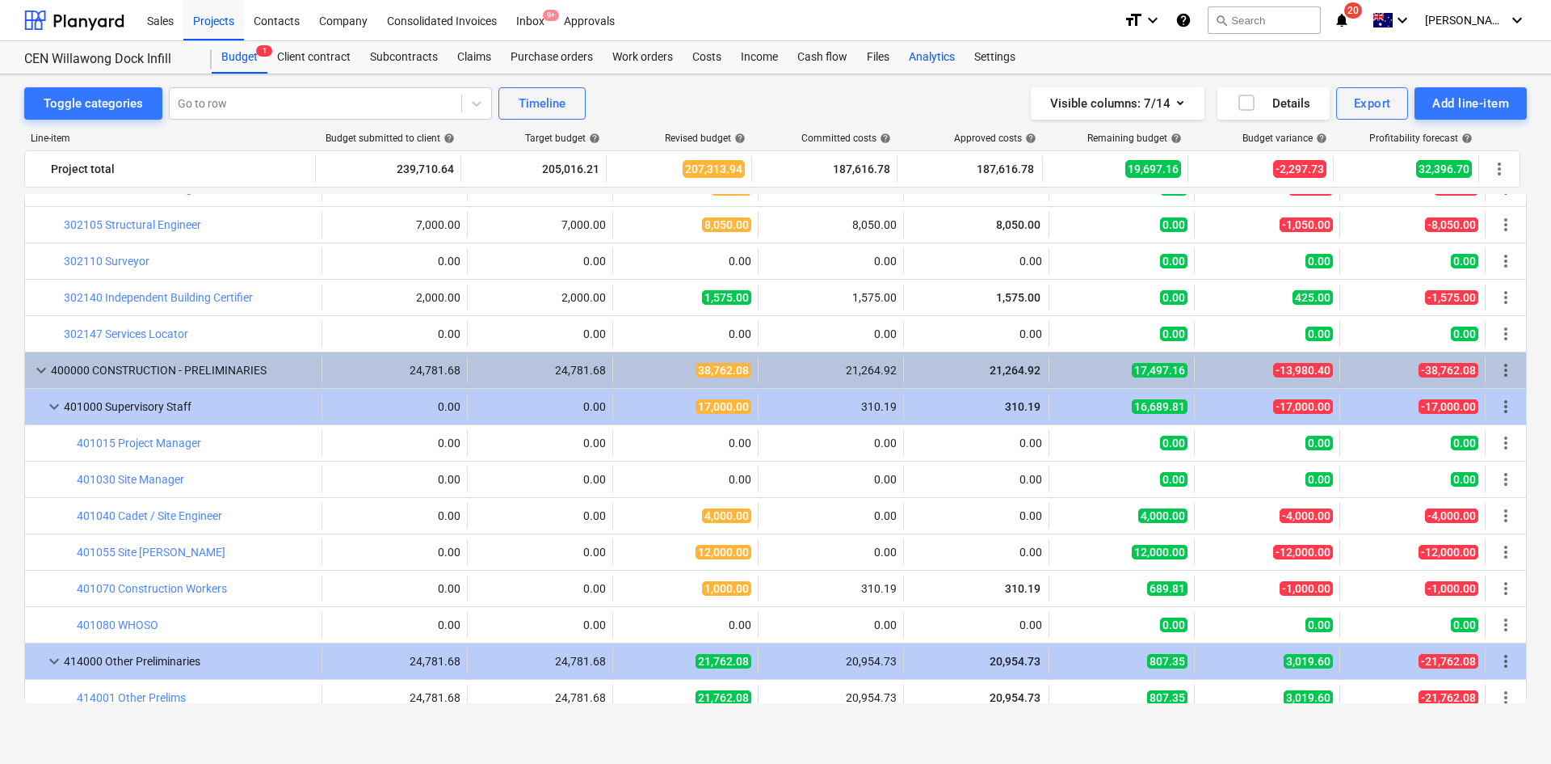
click at [952, 57] on div "Analytics" at bounding box center [931, 57] width 65 height 32
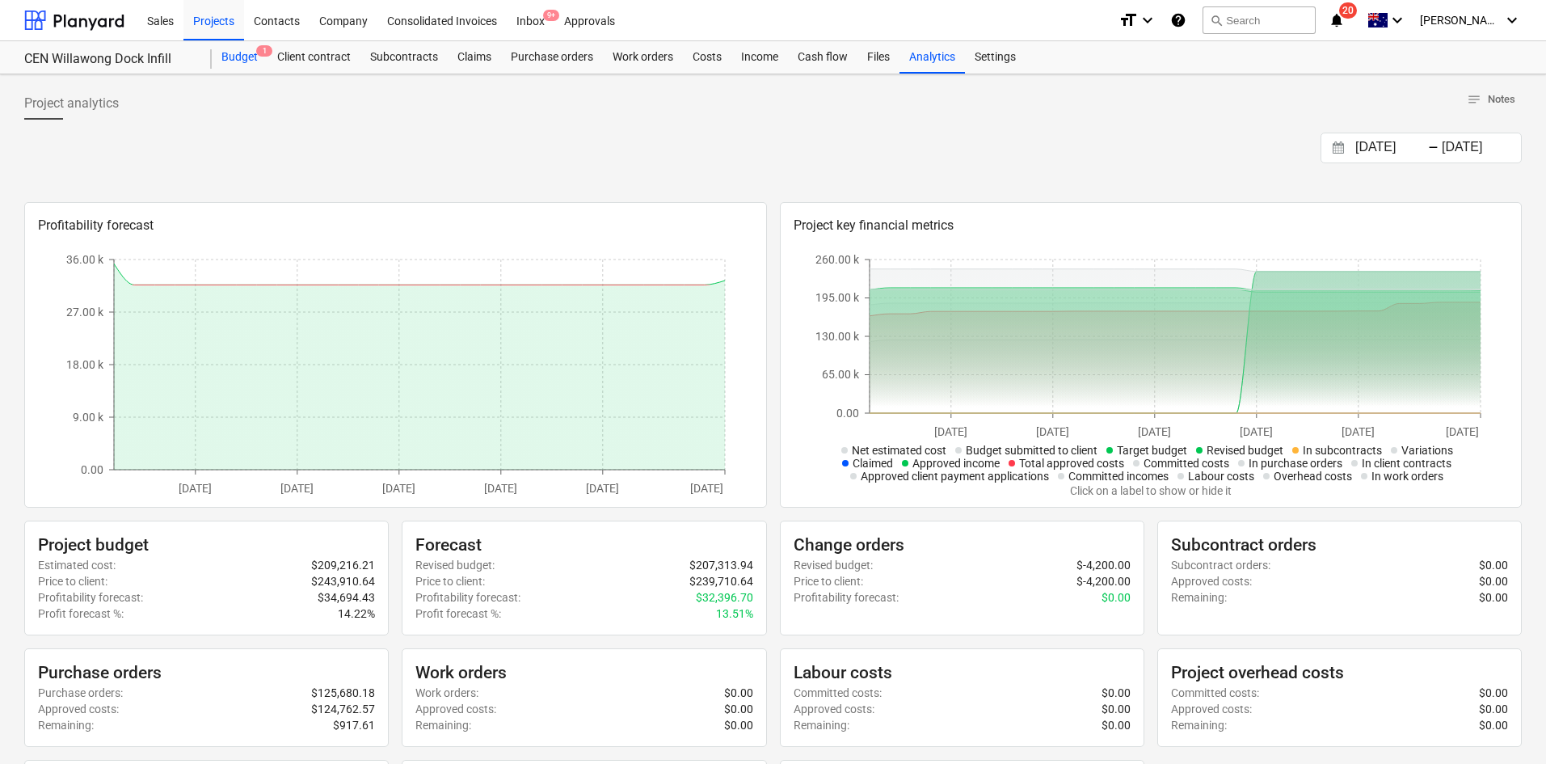
click at [259, 57] on div "Budget 1" at bounding box center [240, 57] width 56 height 32
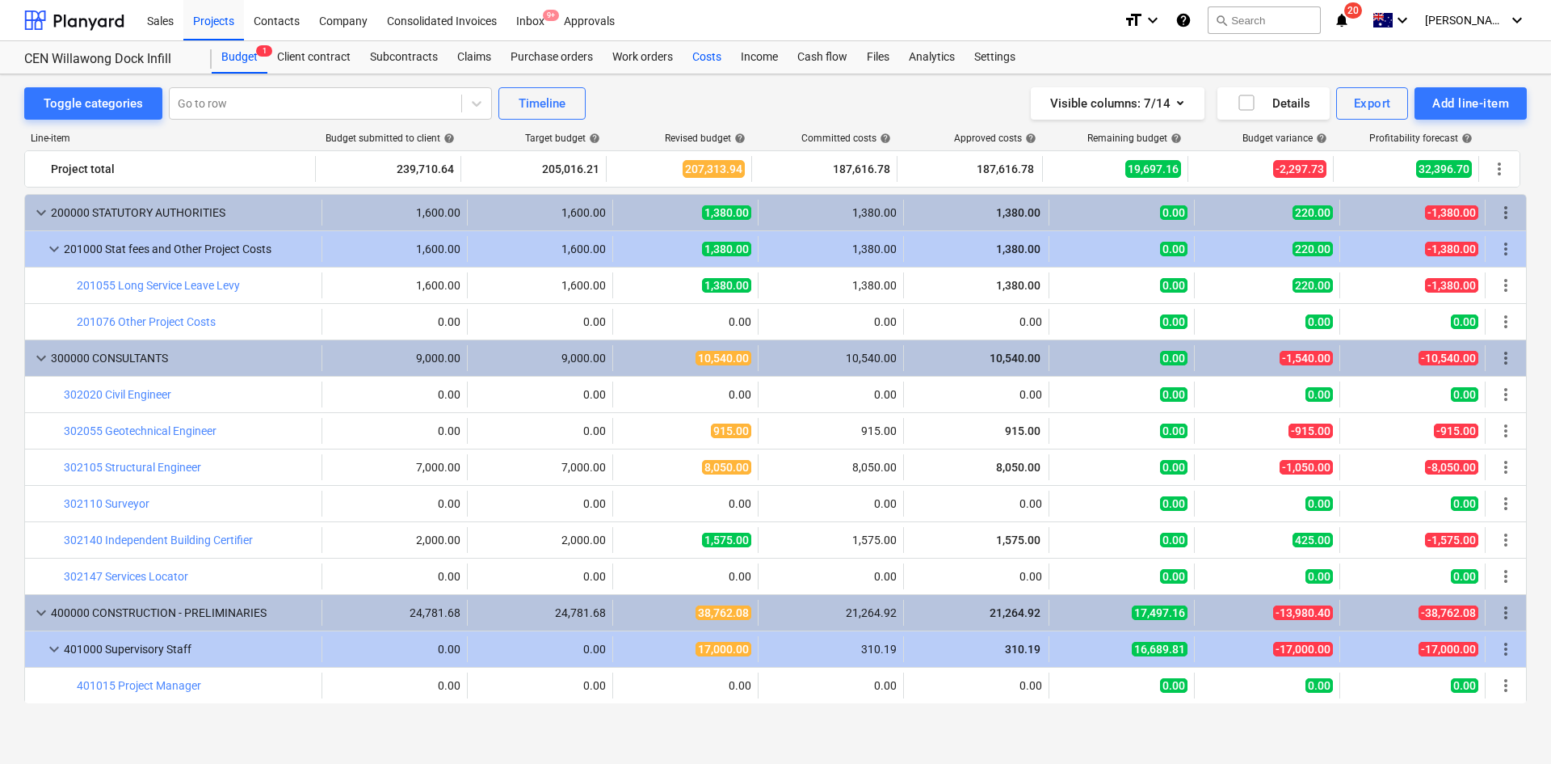
click at [714, 58] on div "Costs" at bounding box center [707, 57] width 48 height 32
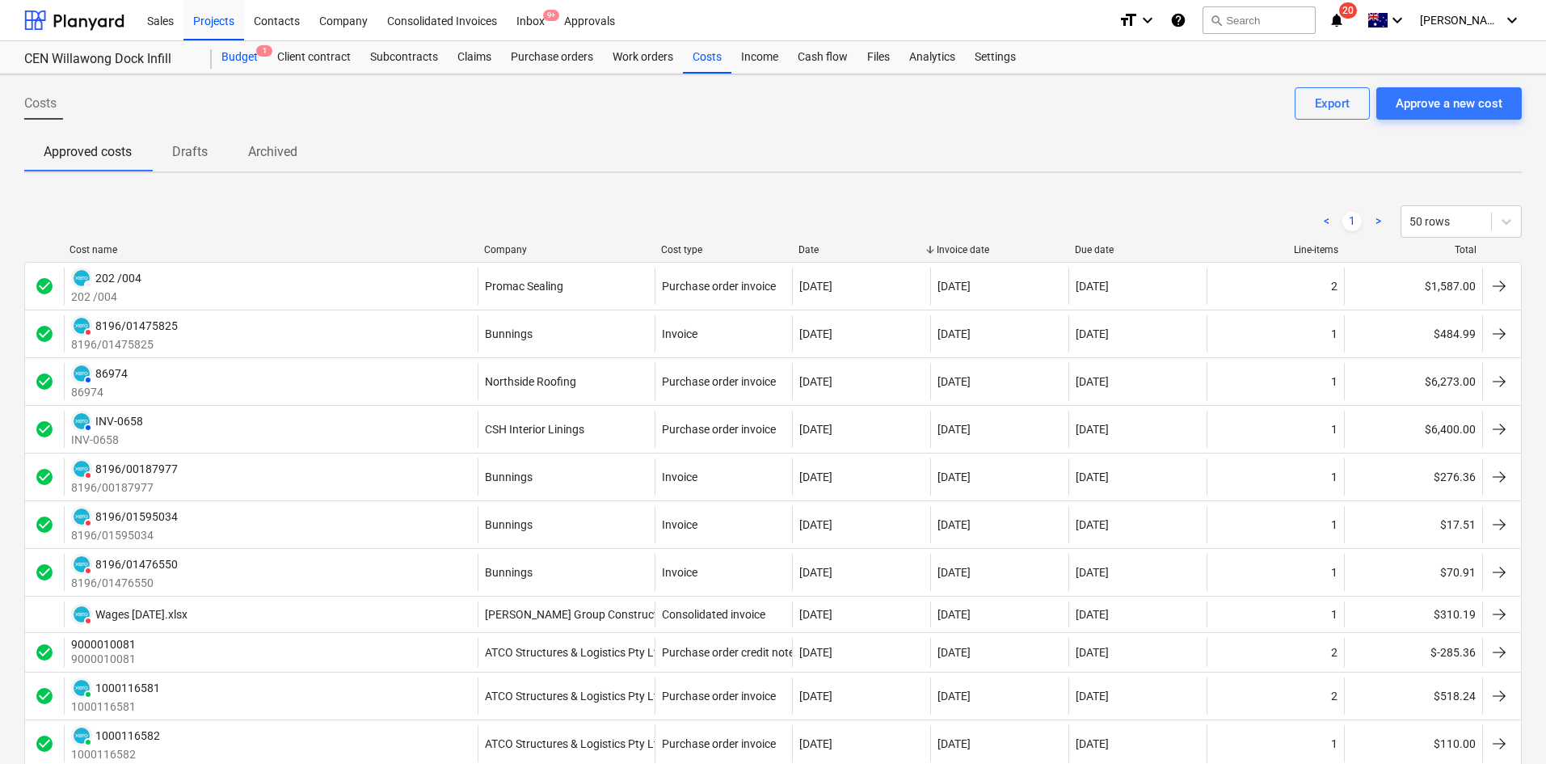
click at [242, 68] on div "Budget 1" at bounding box center [240, 57] width 56 height 32
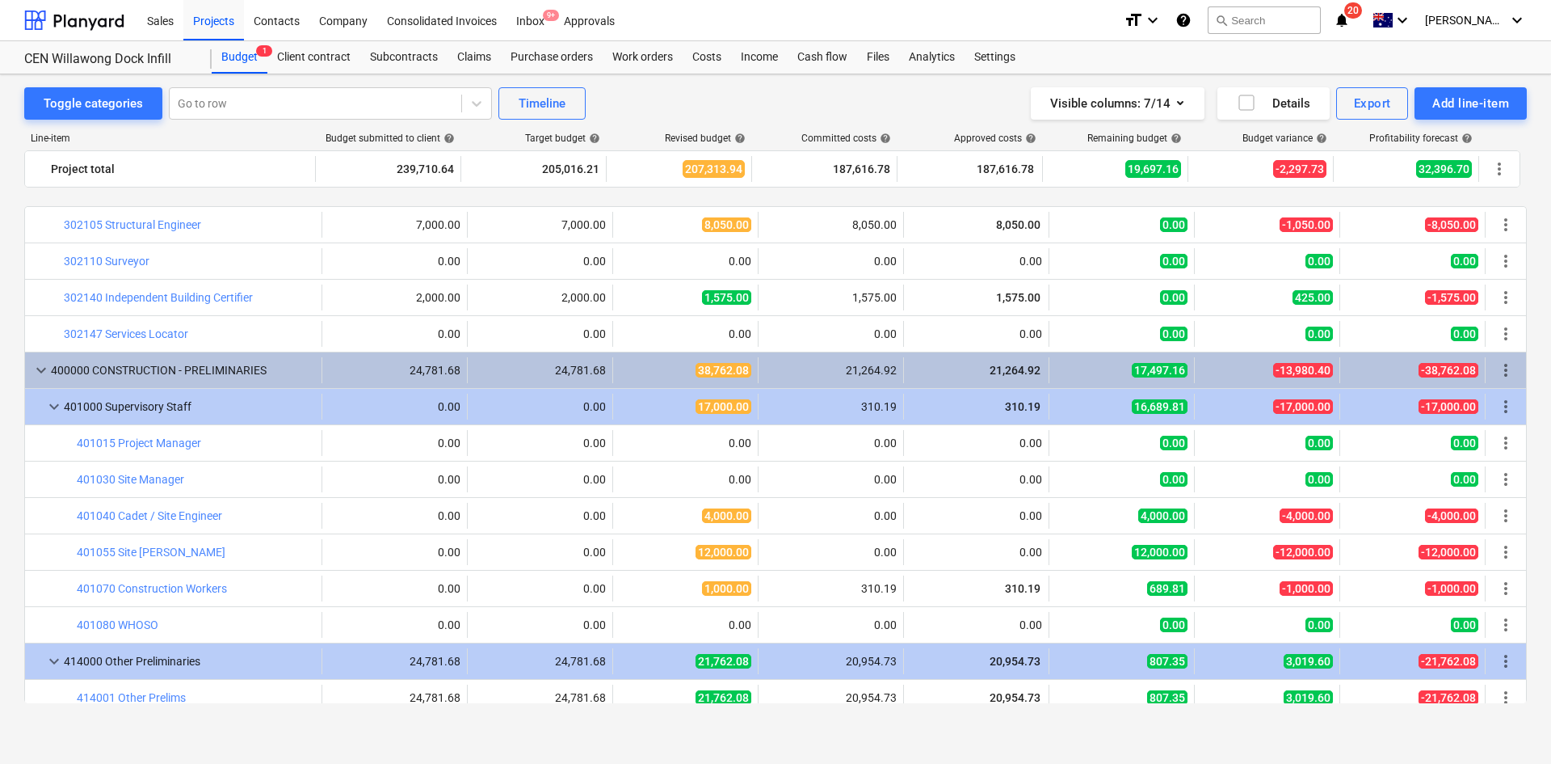
scroll to position [323, 0]
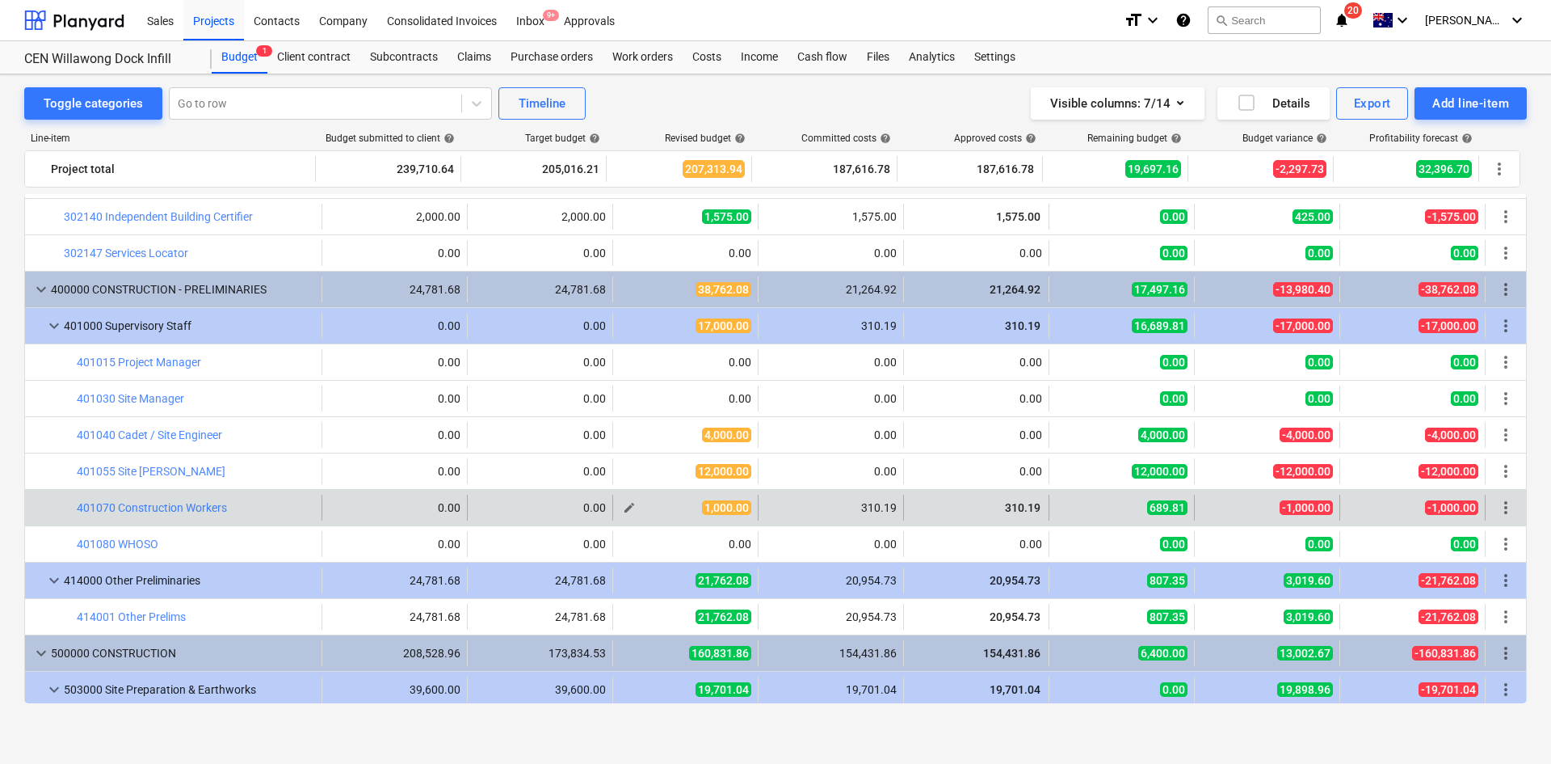
click at [624, 503] on span "edit" at bounding box center [629, 507] width 13 height 13
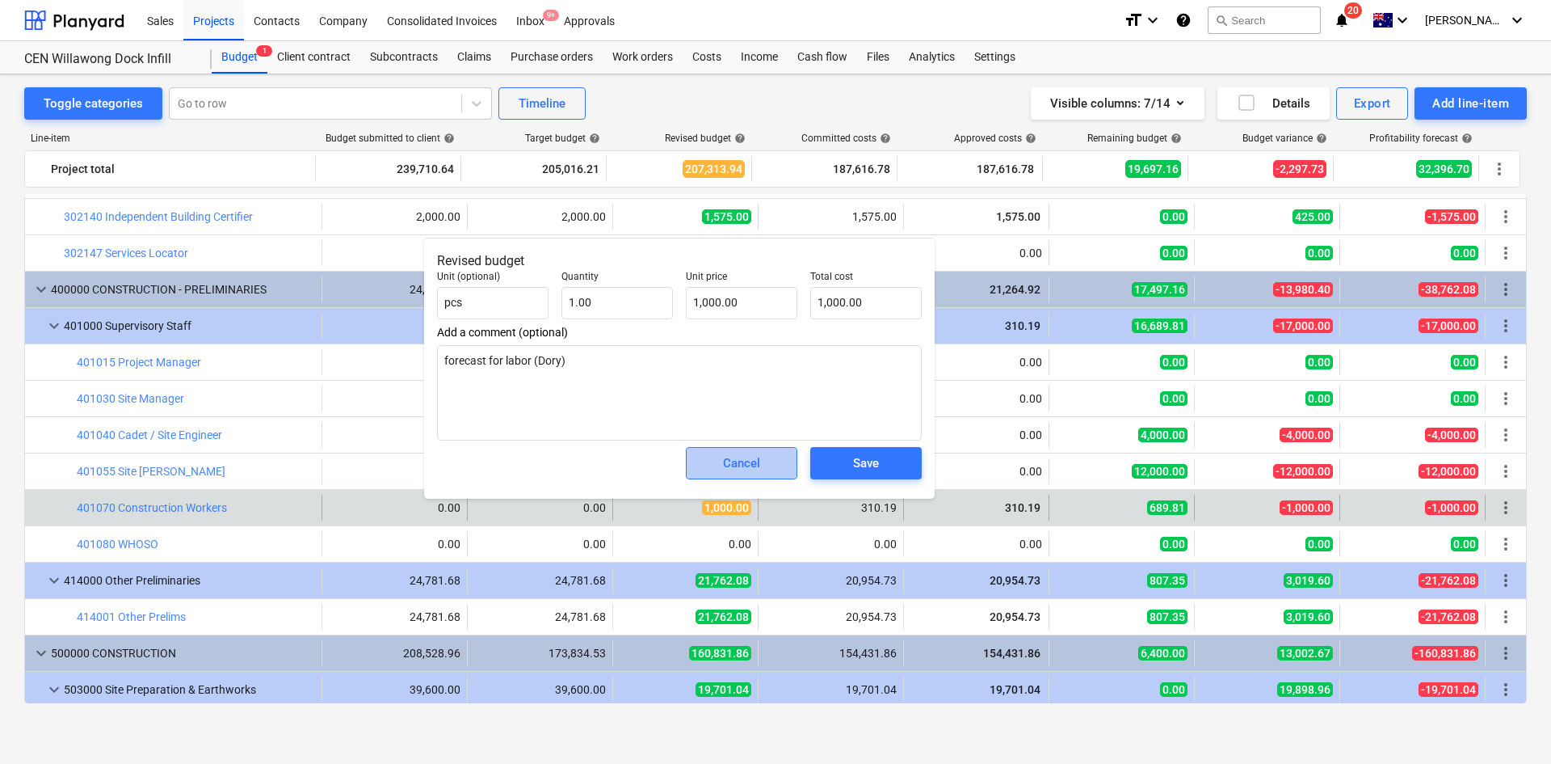
click at [726, 470] on div "Cancel" at bounding box center [741, 462] width 37 height 21
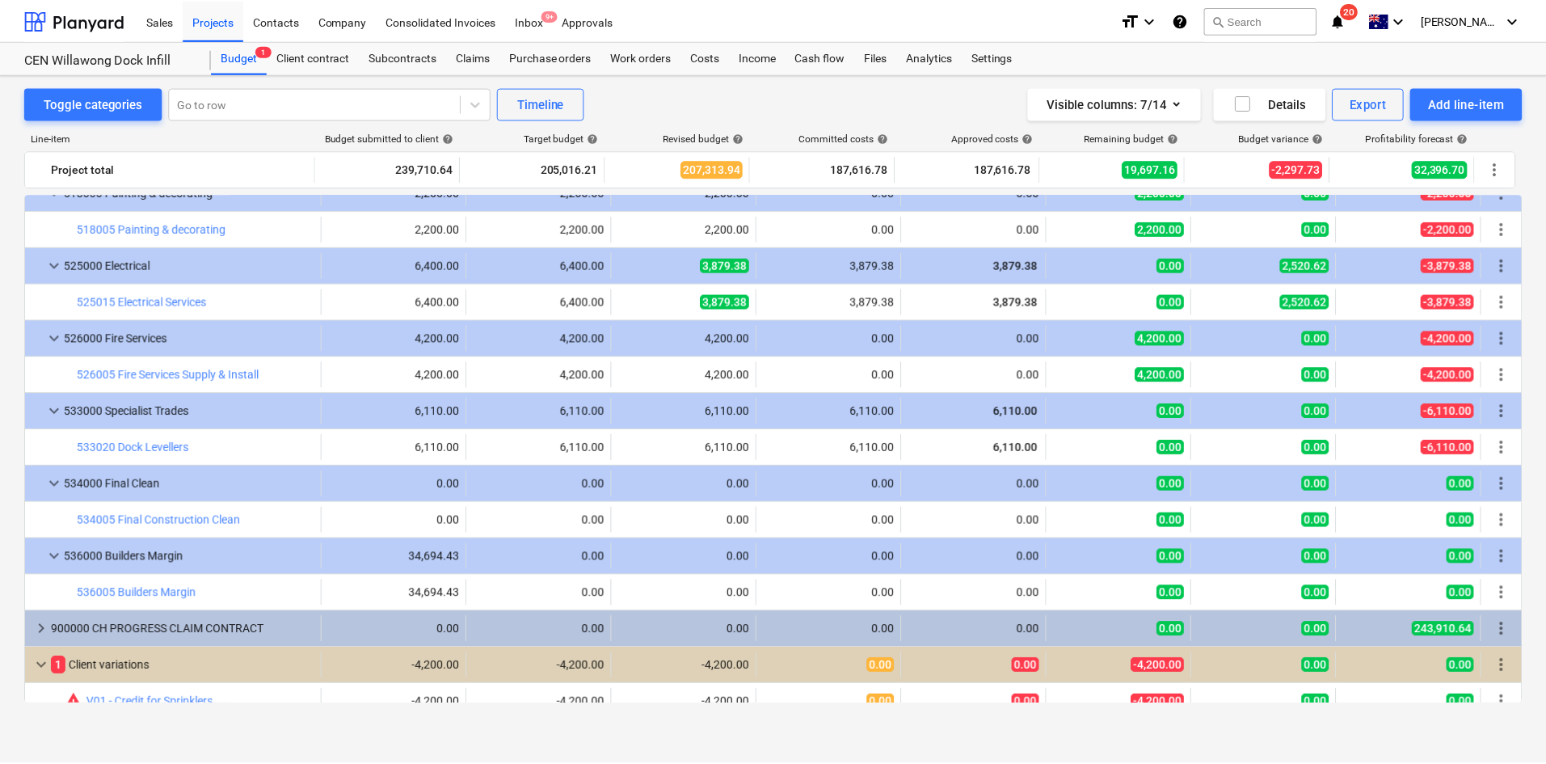
scroll to position [1345, 0]
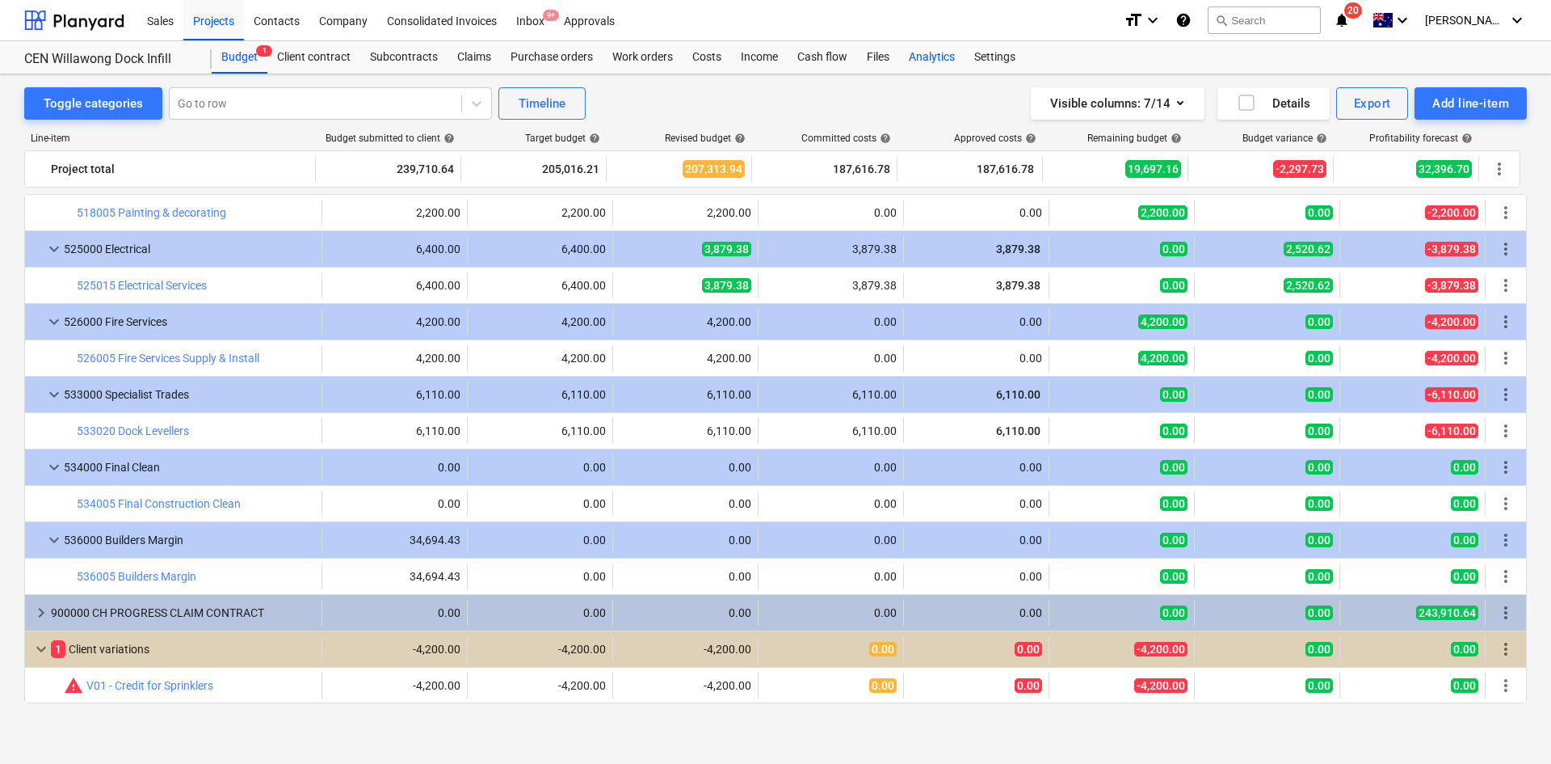
click at [922, 52] on div "Analytics" at bounding box center [931, 57] width 65 height 32
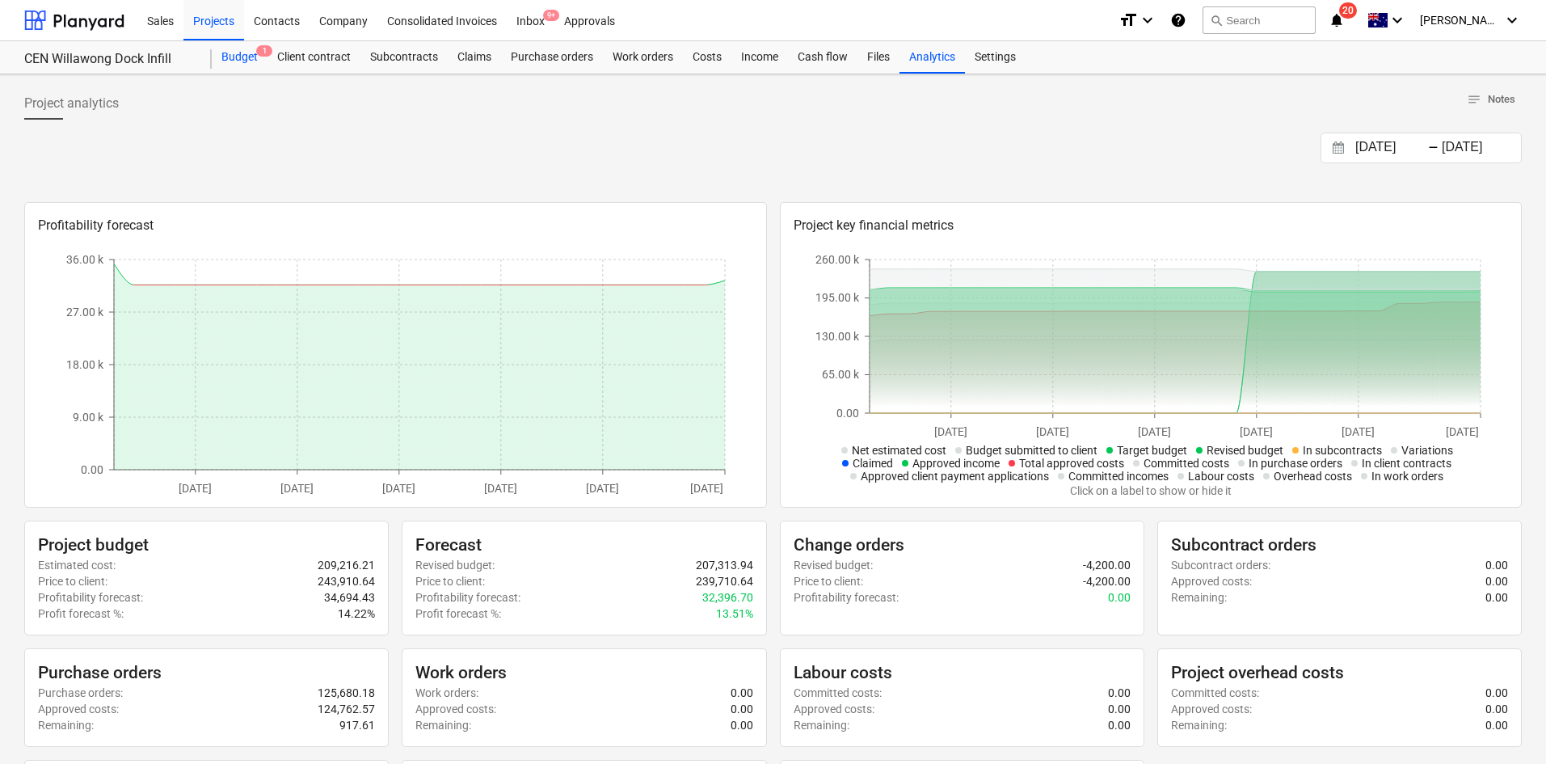
click at [229, 60] on div "Budget 1" at bounding box center [240, 57] width 56 height 32
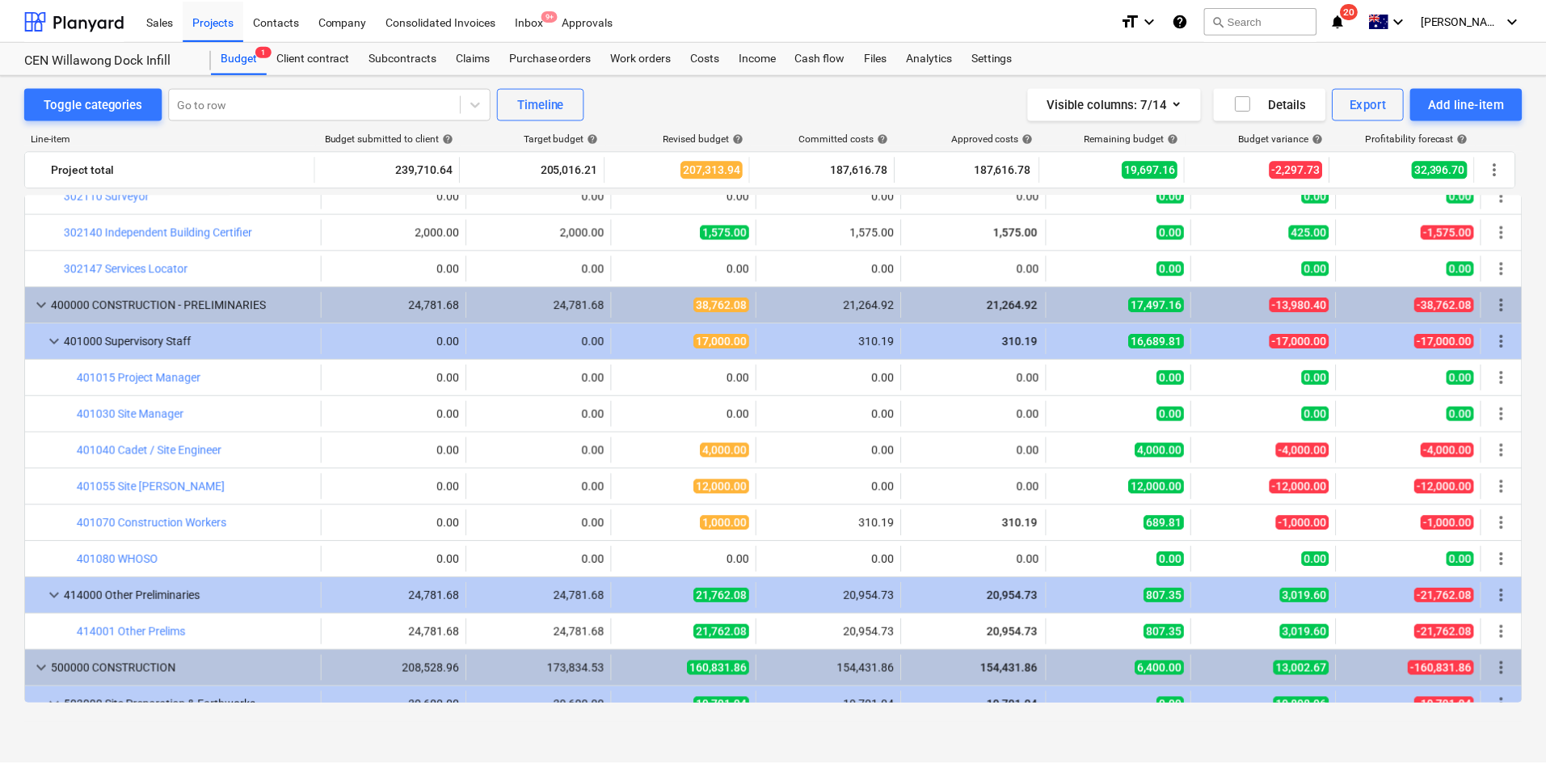
scroll to position [305, 0]
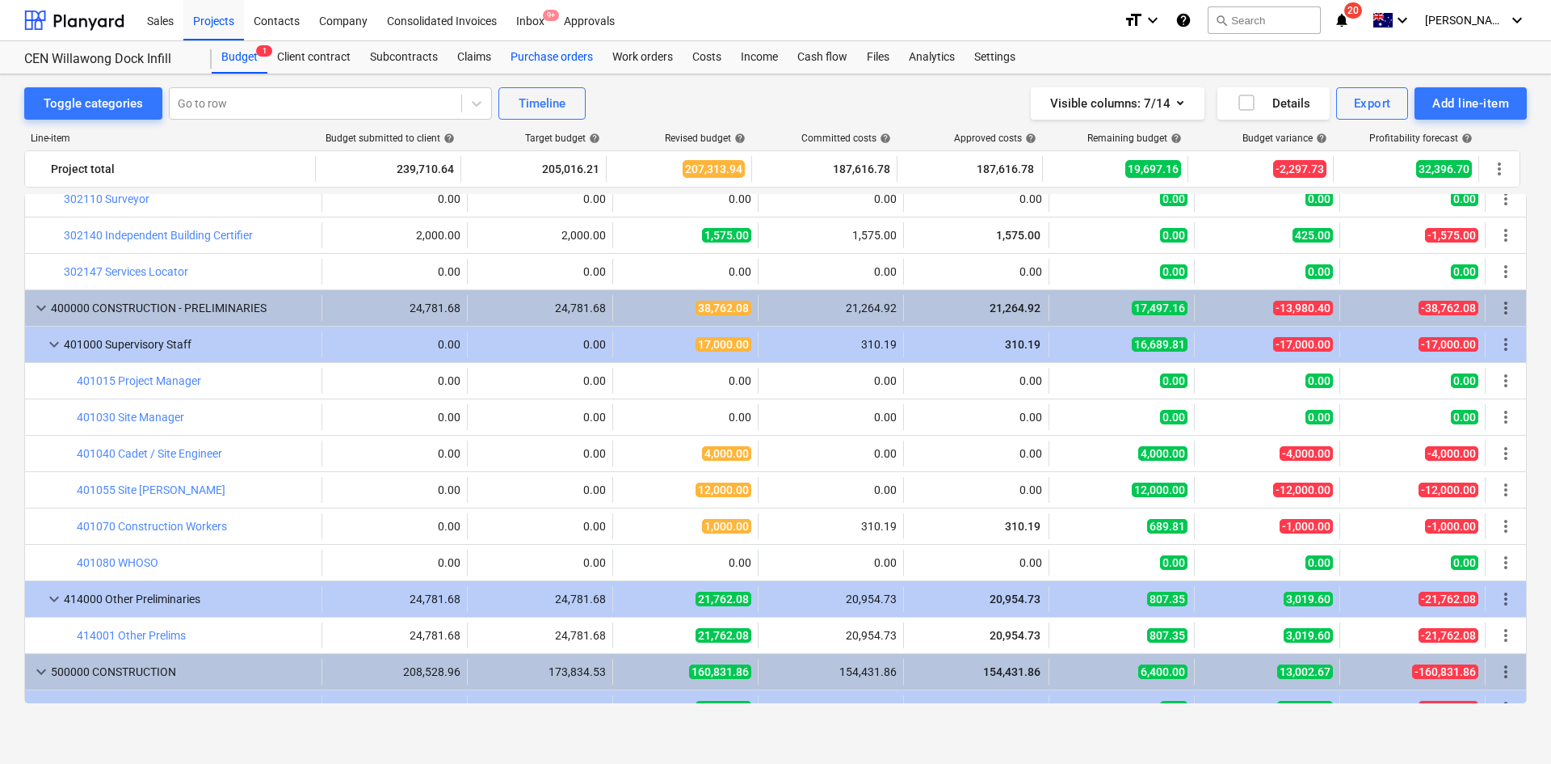
click at [541, 54] on div "Purchase orders" at bounding box center [552, 57] width 102 height 32
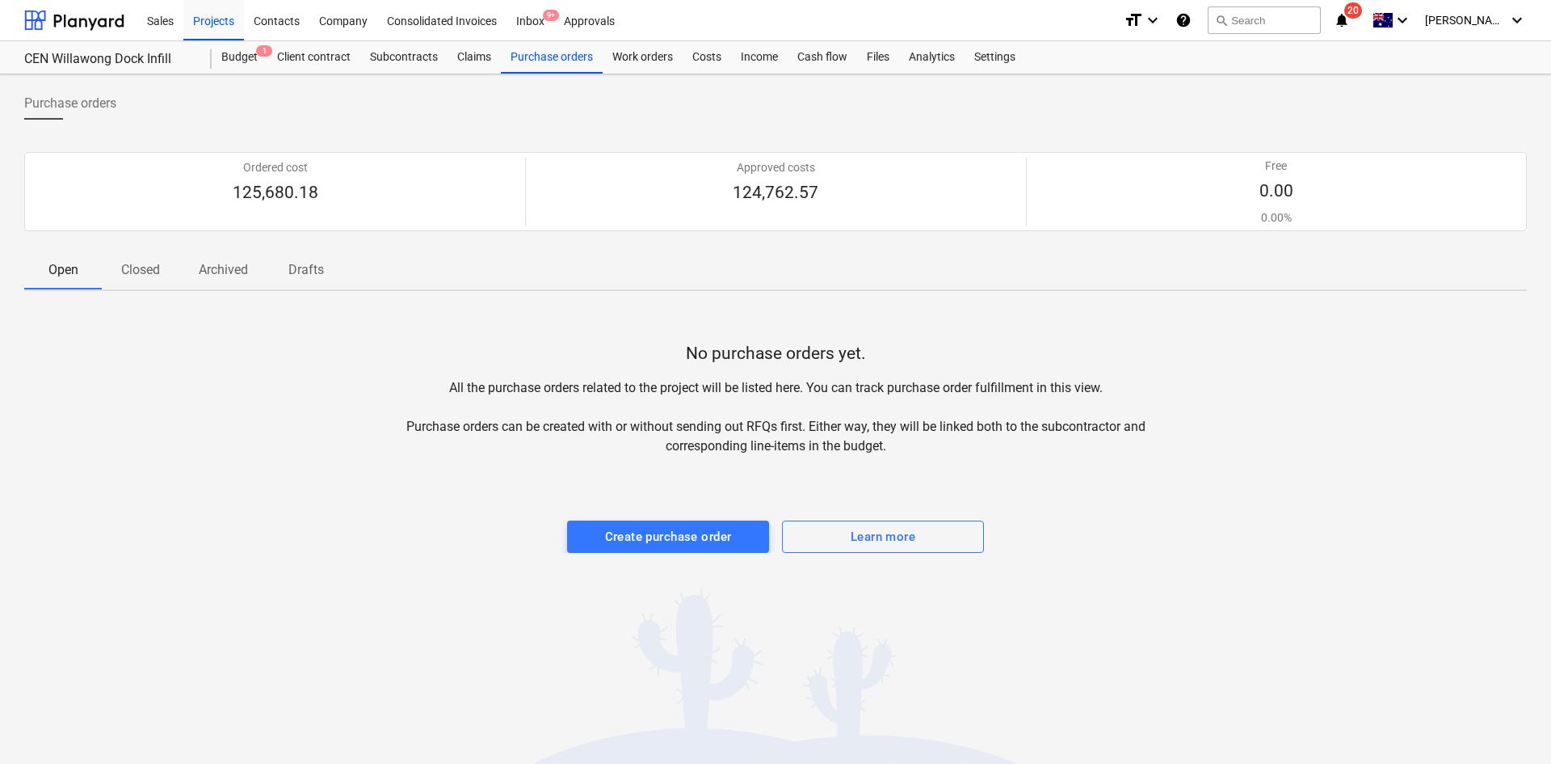
click at [133, 263] on p "Closed" at bounding box center [140, 269] width 39 height 19
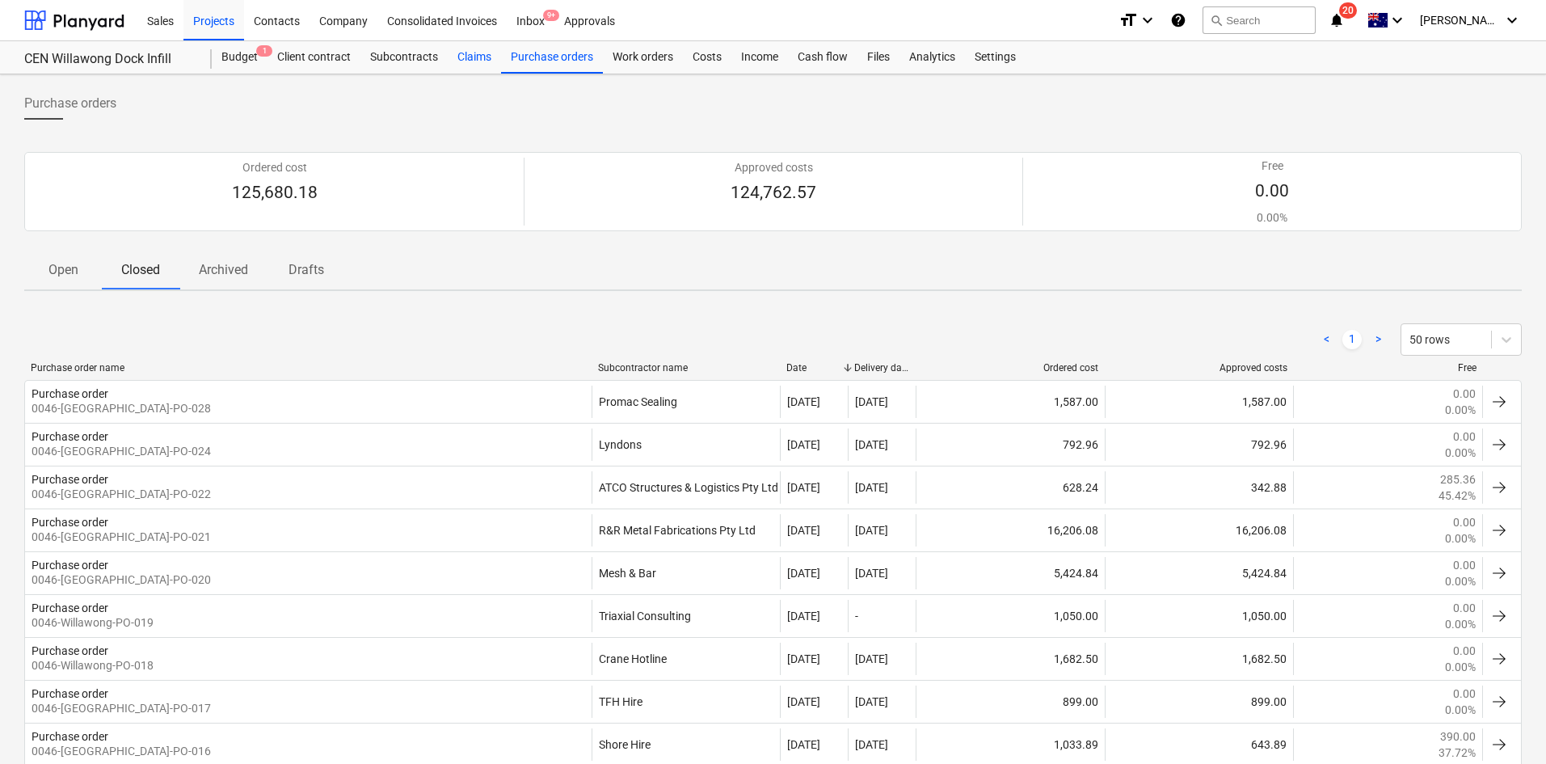
click at [451, 61] on div "Claims" at bounding box center [474, 57] width 53 height 32
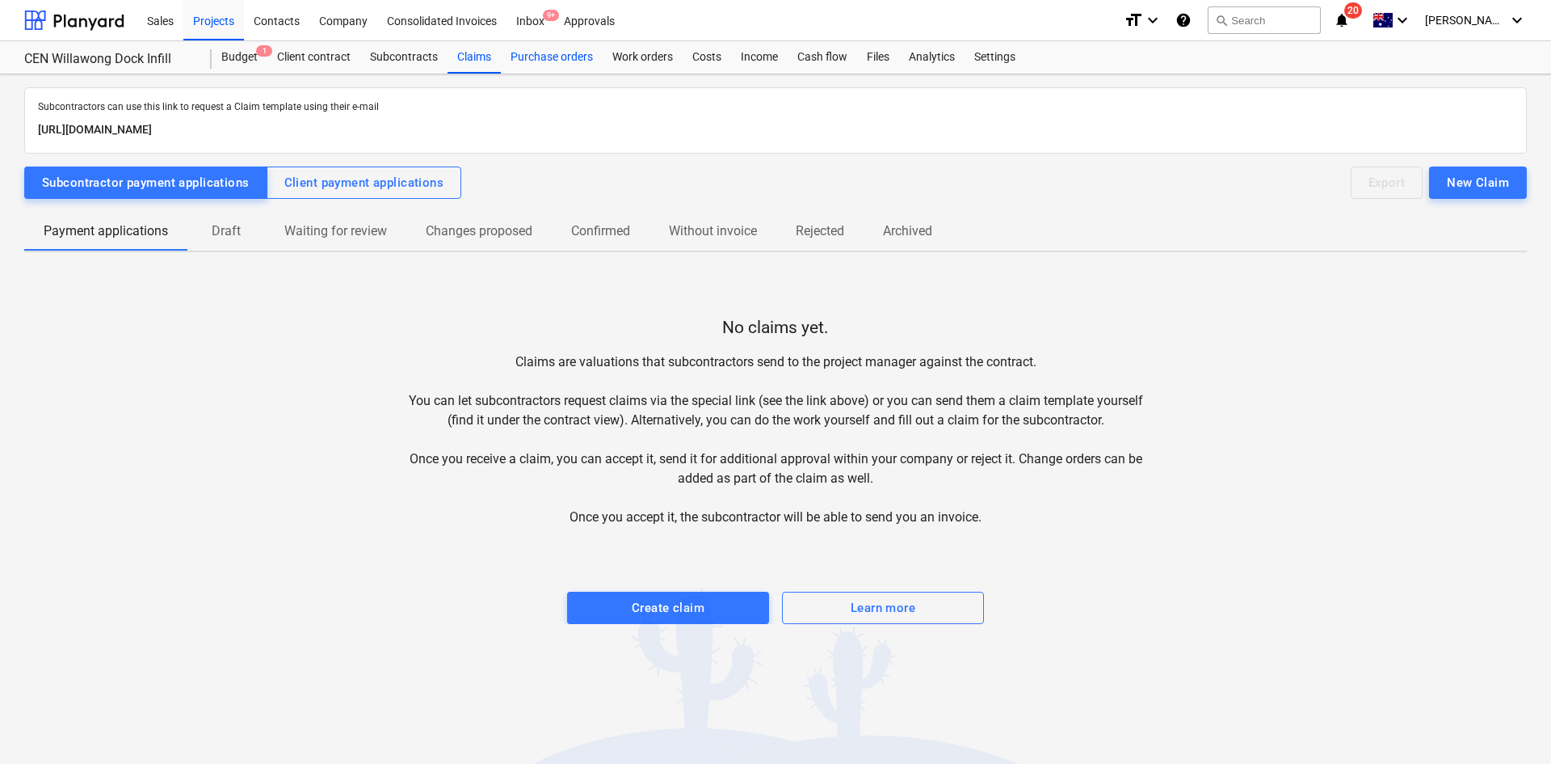
click at [542, 64] on div "Purchase orders" at bounding box center [552, 57] width 102 height 32
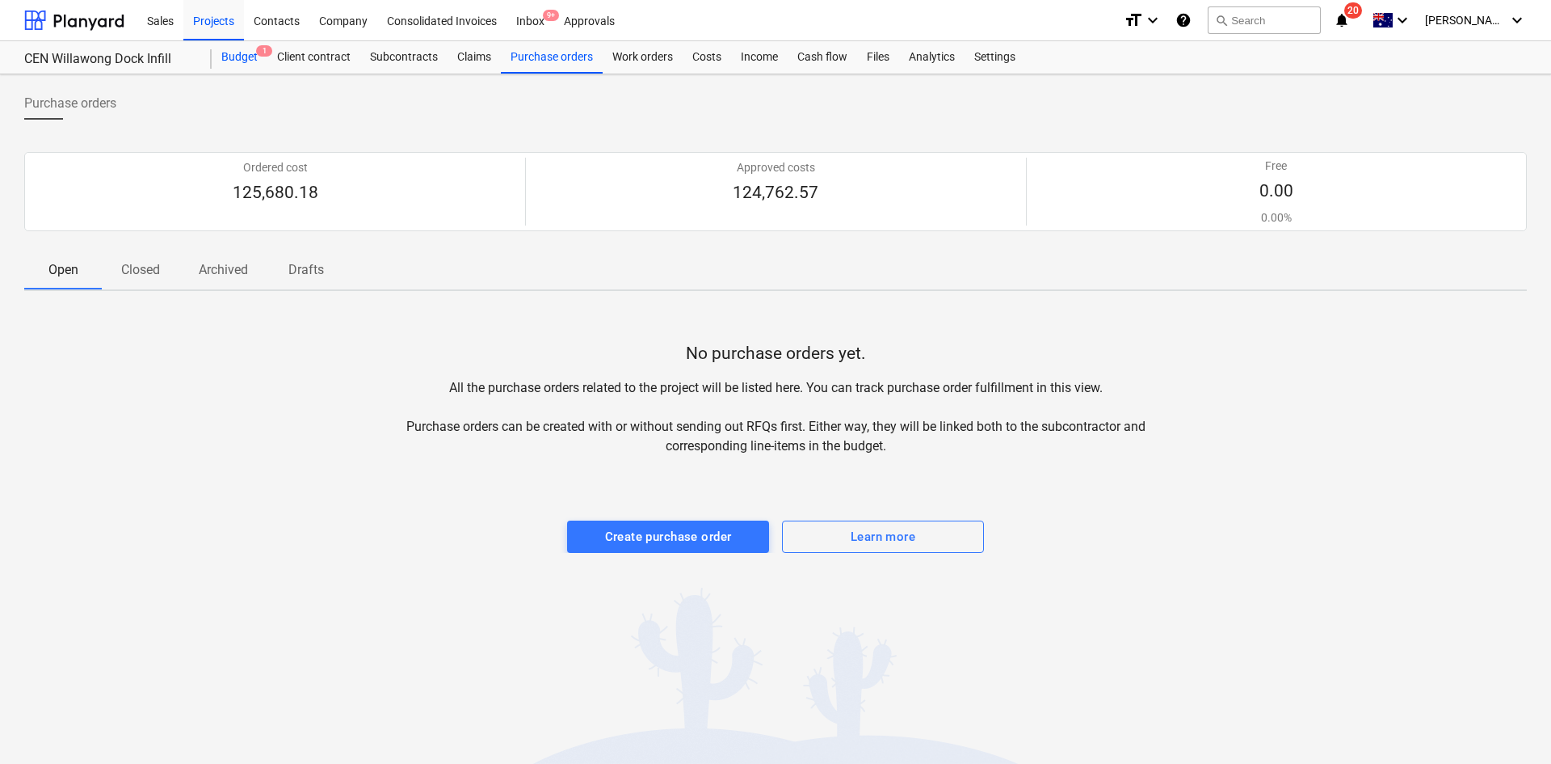
click at [250, 55] on div "Budget 1" at bounding box center [240, 57] width 56 height 32
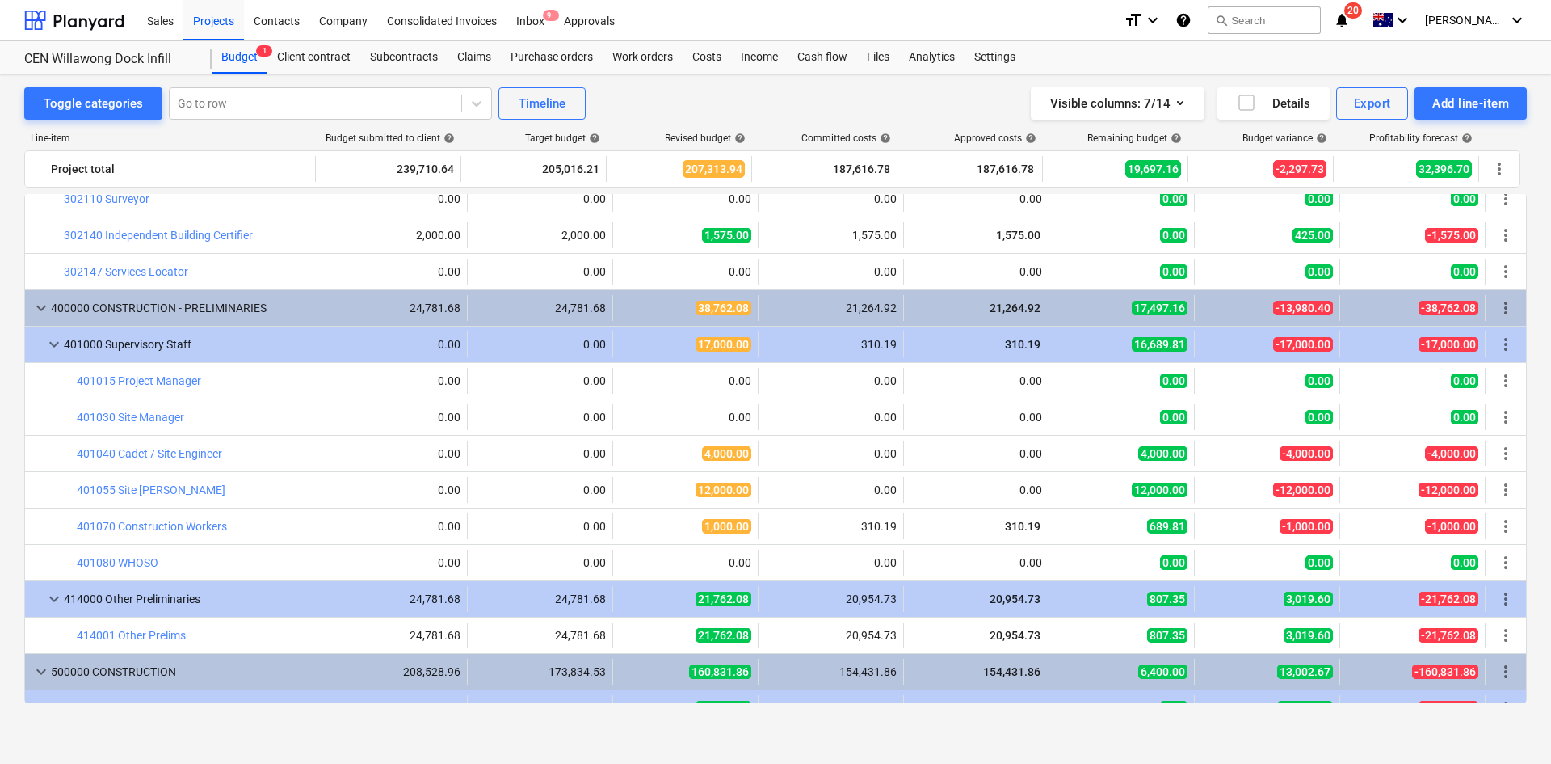
scroll to position [305, 0]
click at [223, 23] on div "Projects" at bounding box center [213, 19] width 61 height 41
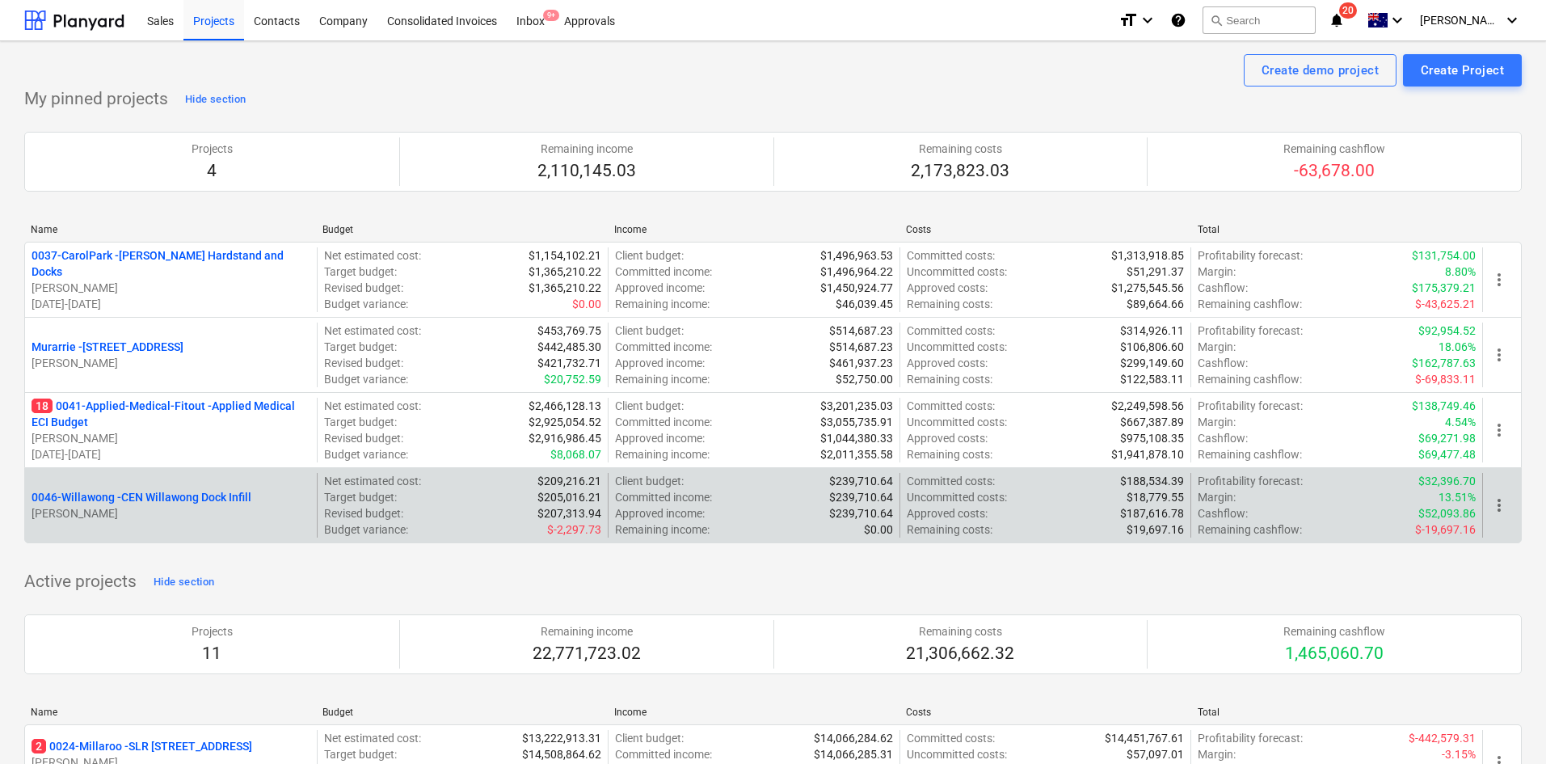
click at [129, 494] on p "0046-Willawong - CEN Willawong Dock Infill" at bounding box center [142, 497] width 220 height 16
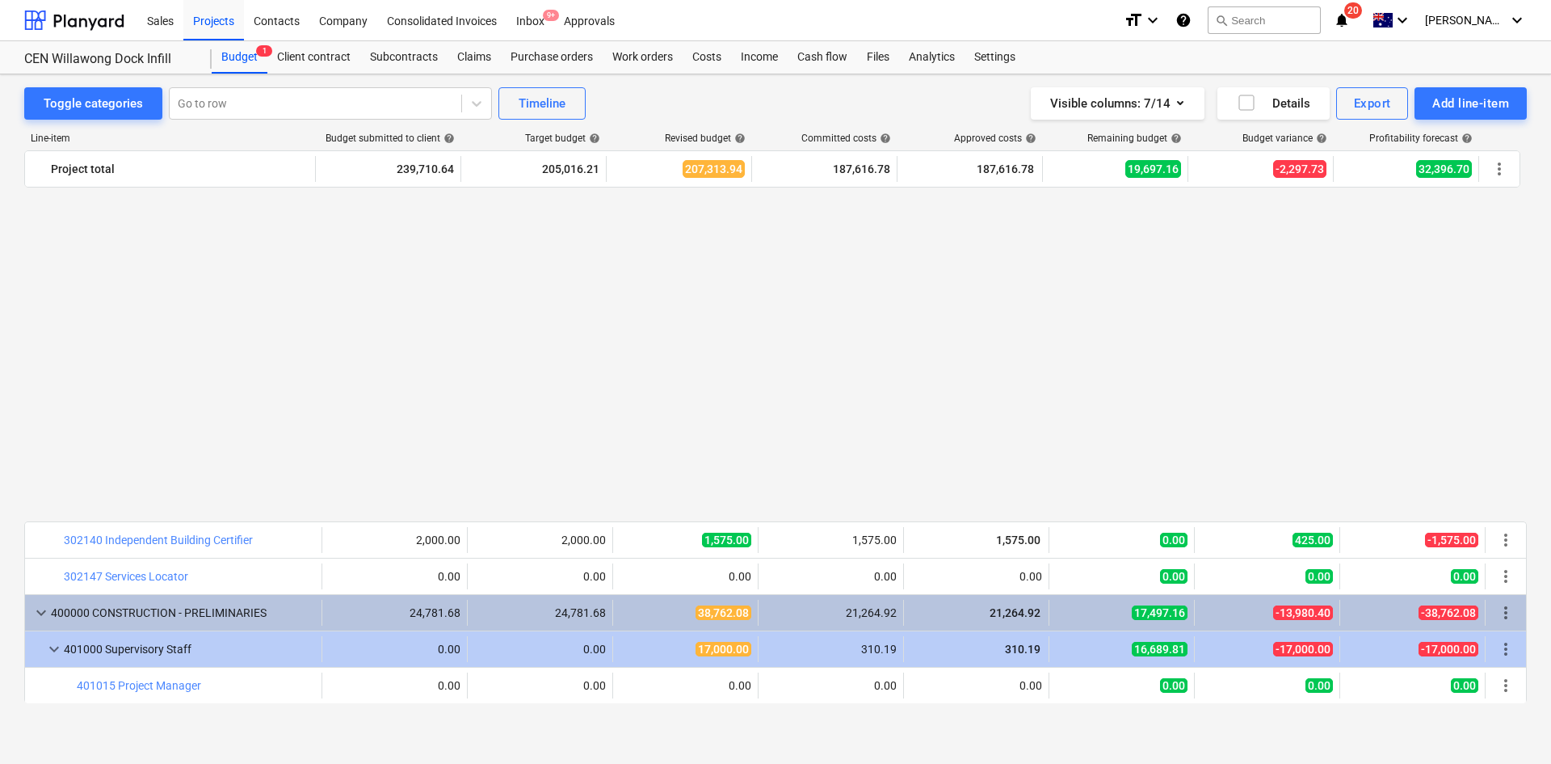
scroll to position [1075, 0]
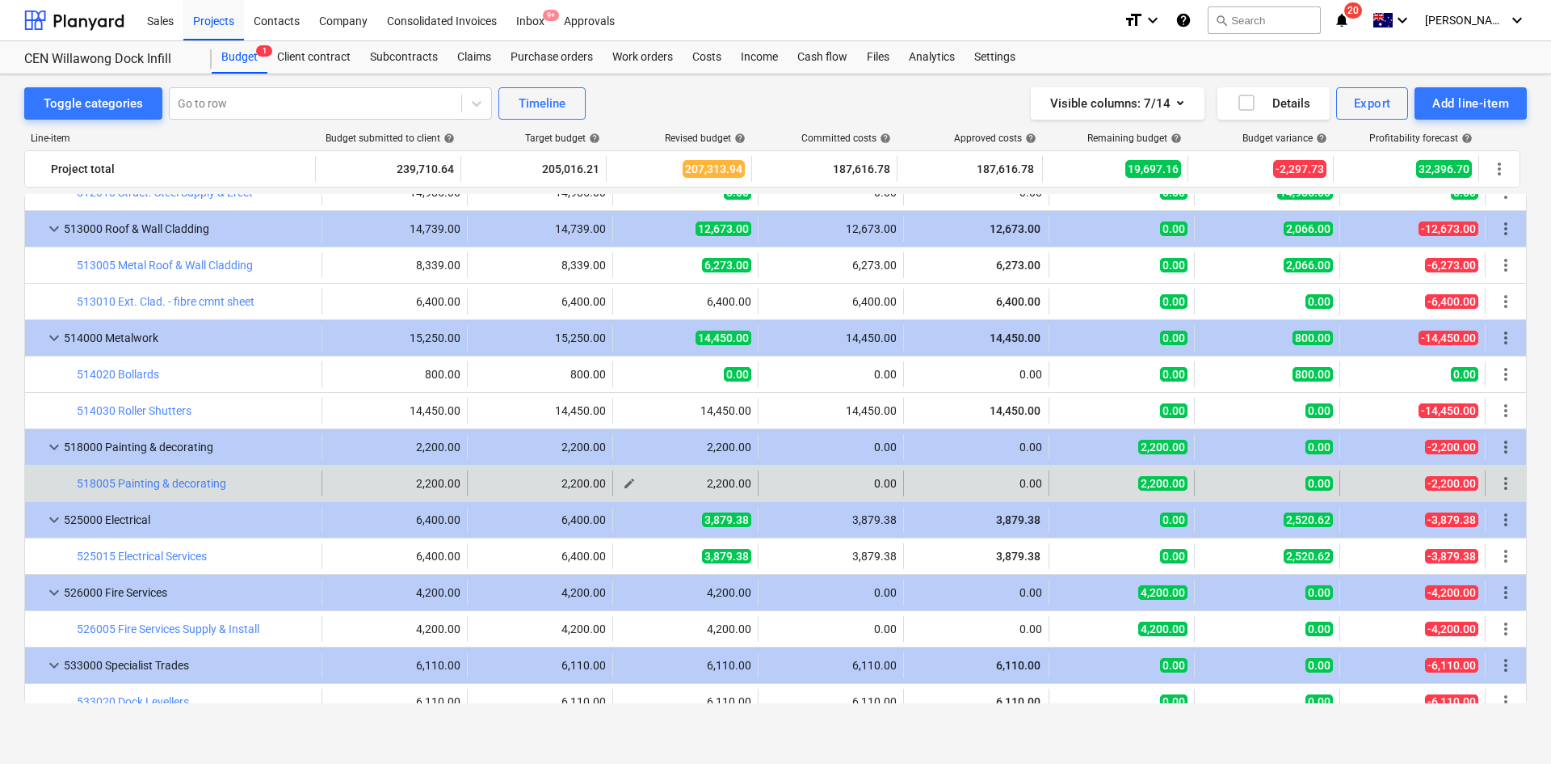
click at [623, 485] on span "edit" at bounding box center [629, 483] width 13 height 13
type textarea "x"
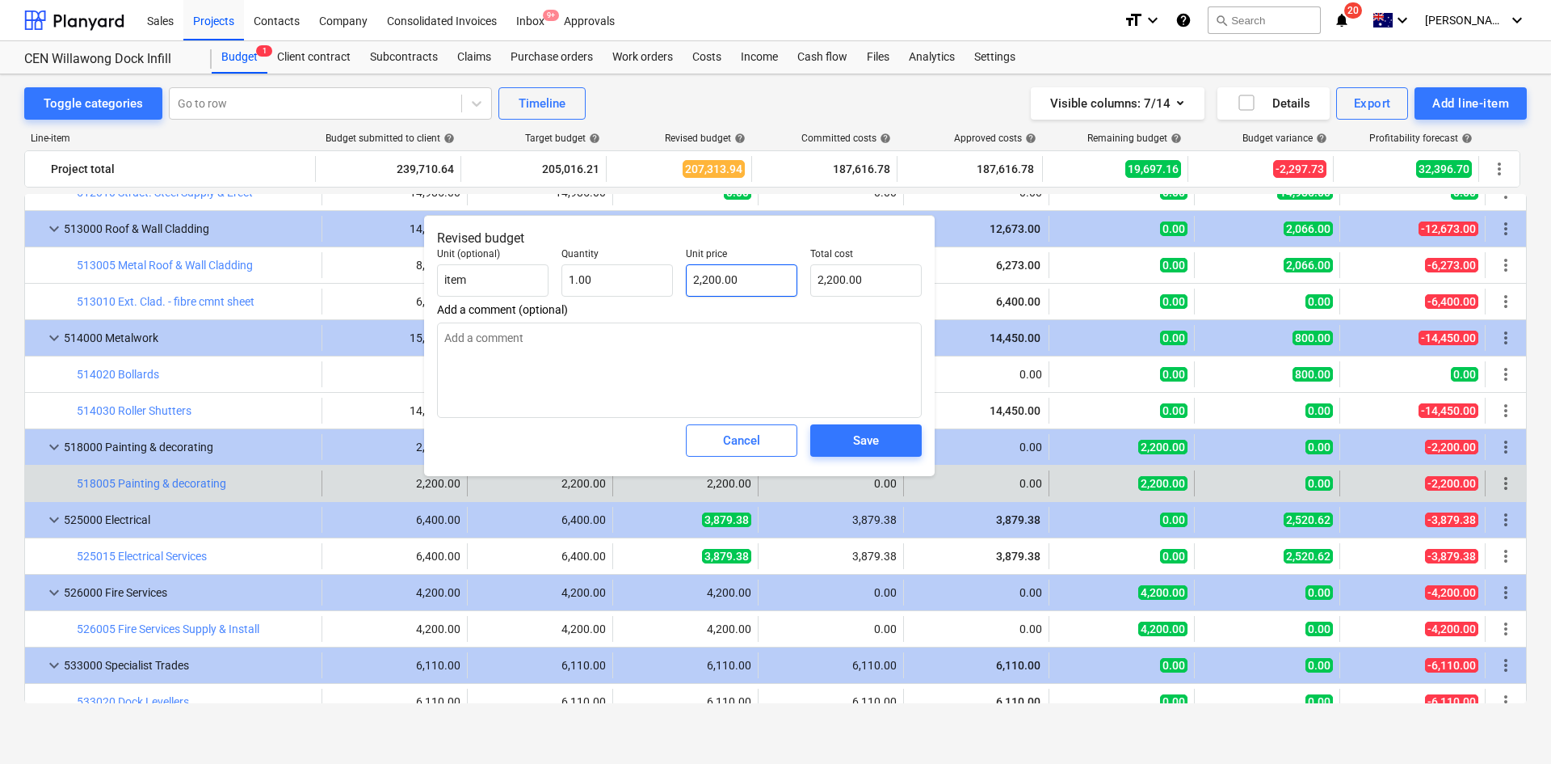
type input "2200"
drag, startPoint x: 748, startPoint y: 281, endPoint x: 594, endPoint y: 290, distance: 154.6
click at [594, 290] on div "Unit (optional) item Quantity 1.00 Unit price 2200 Total cost 2,200.00" at bounding box center [680, 272] width 498 height 61
type textarea "x"
type input "0"
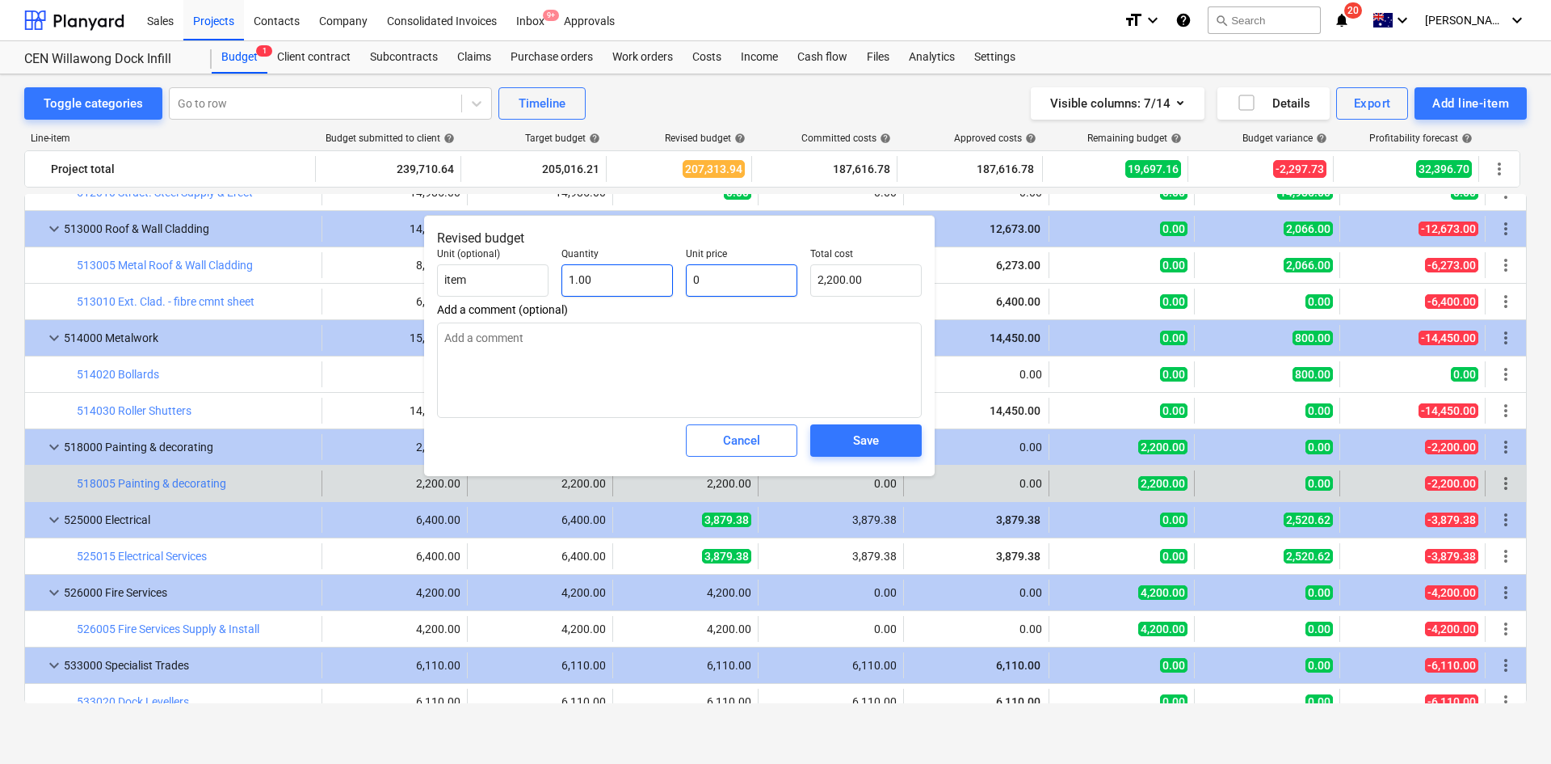
type input "0.00"
type input "0"
type textarea "x"
type input "0.00"
click at [838, 442] on span "Save" at bounding box center [866, 440] width 73 height 21
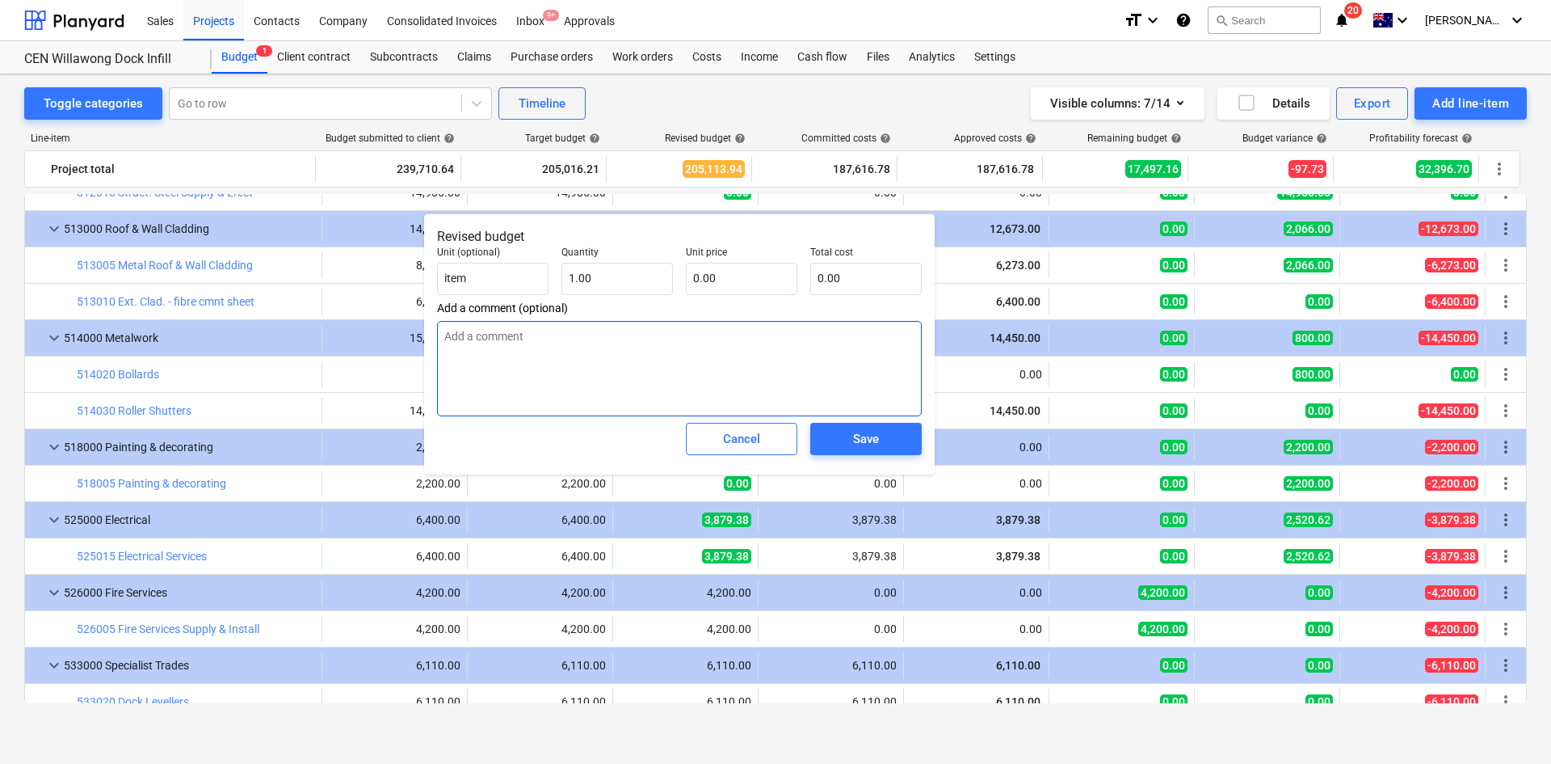
type textarea "x"
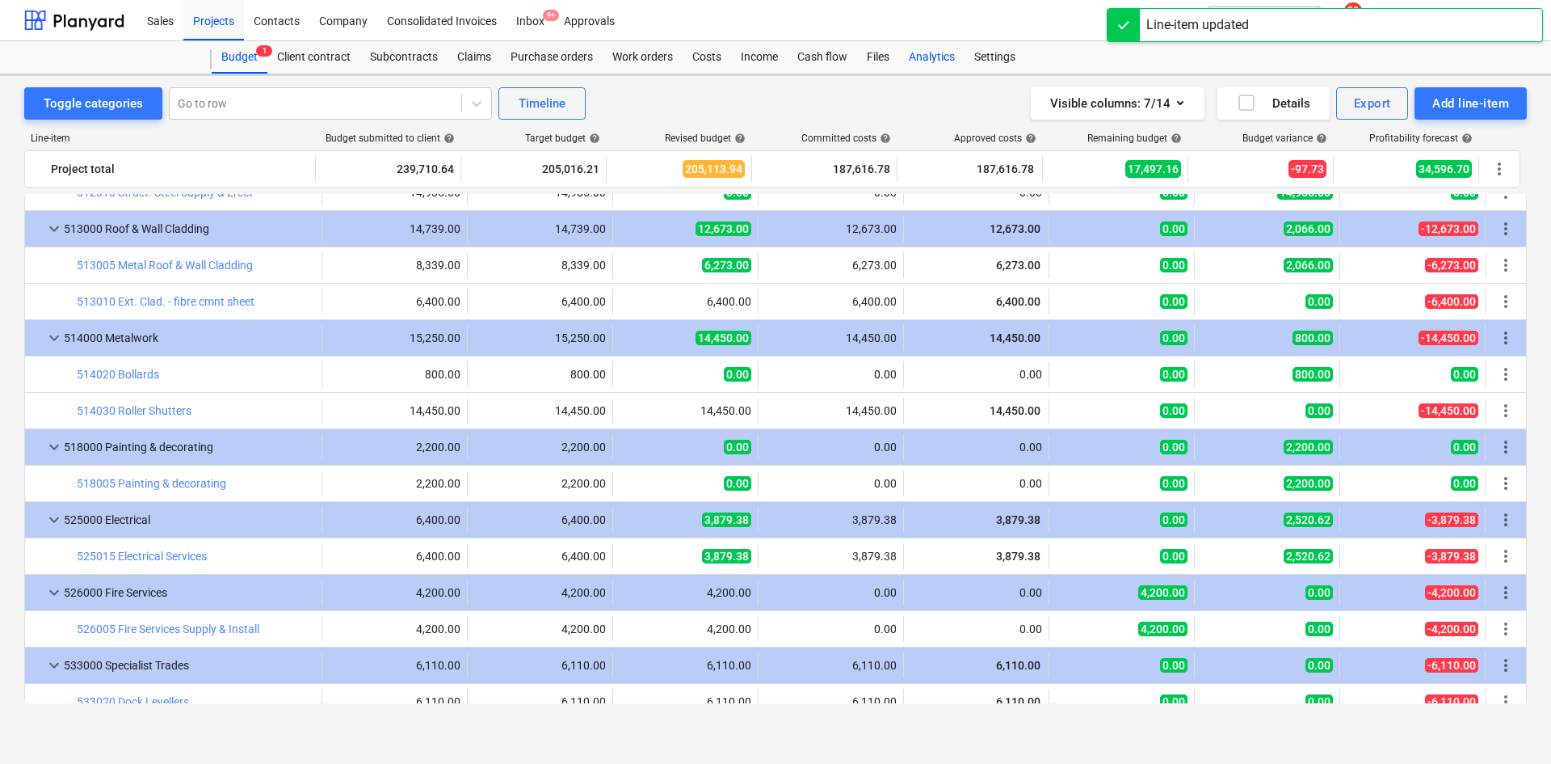
click at [938, 63] on div "Analytics" at bounding box center [931, 57] width 65 height 32
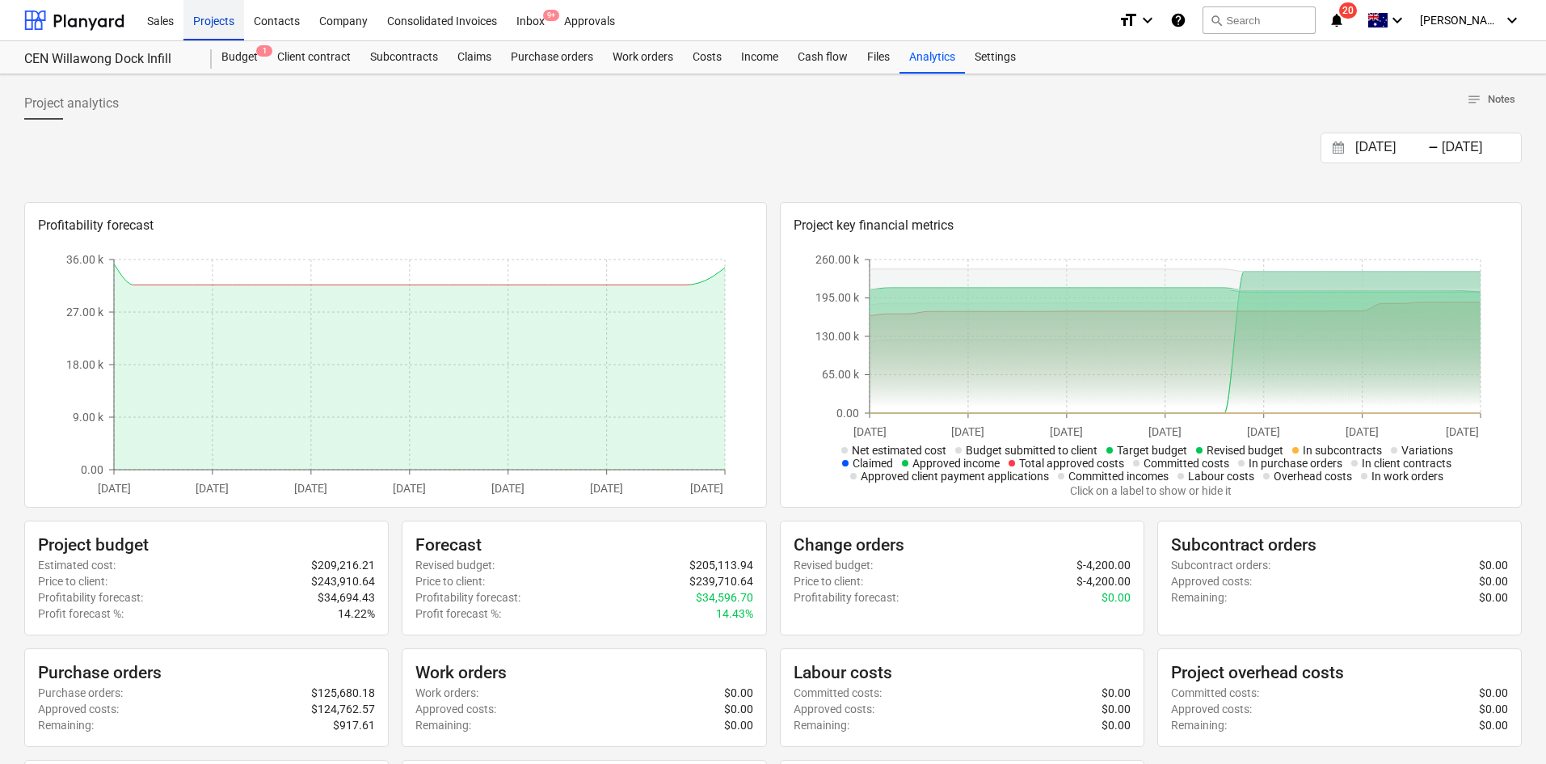
click at [214, 19] on div "Projects" at bounding box center [213, 19] width 61 height 41
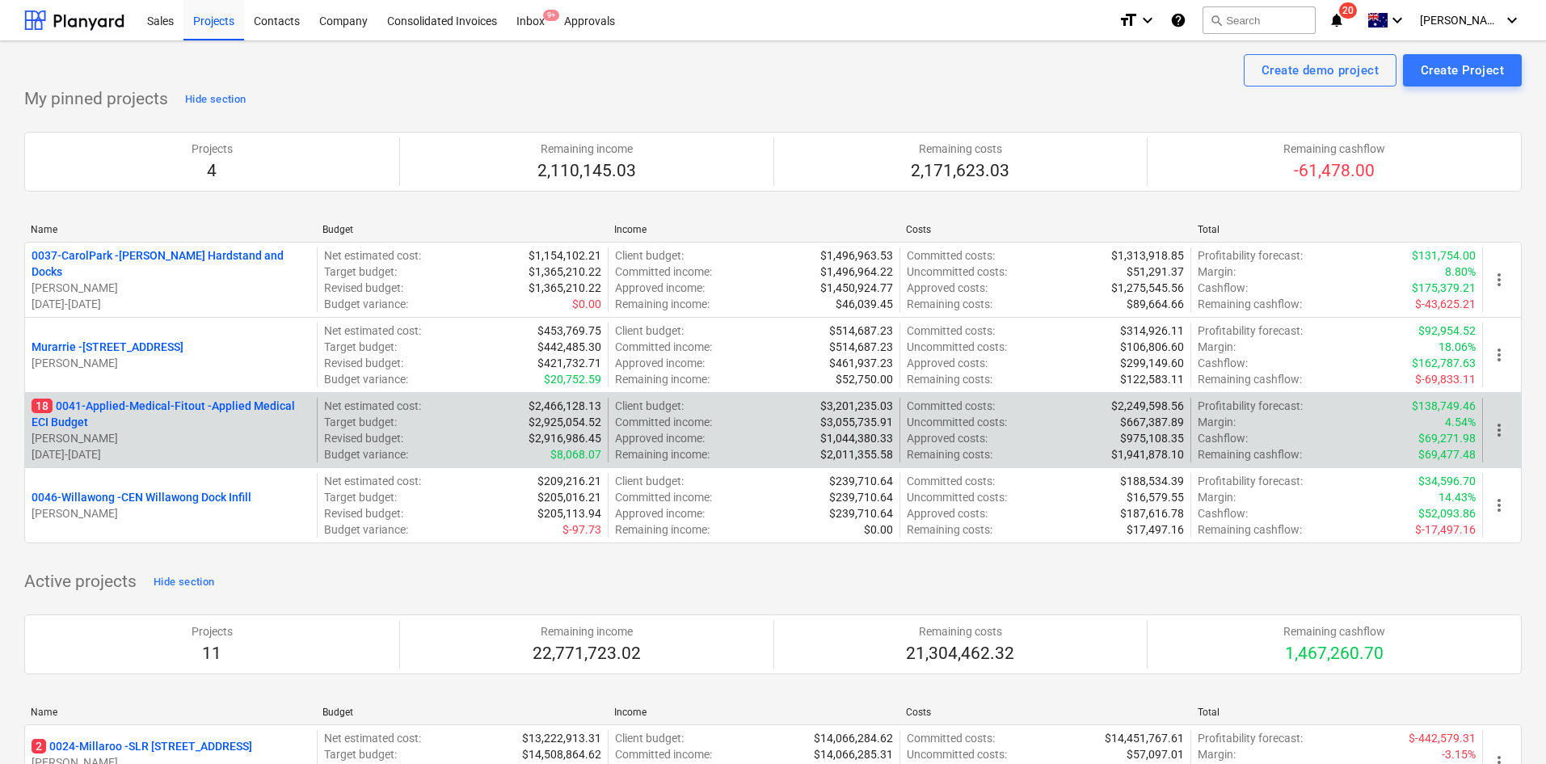
click at [140, 413] on p "18 0041-Applied-Medical-Fitout - Applied Medical ECI Budget" at bounding box center [171, 414] width 279 height 32
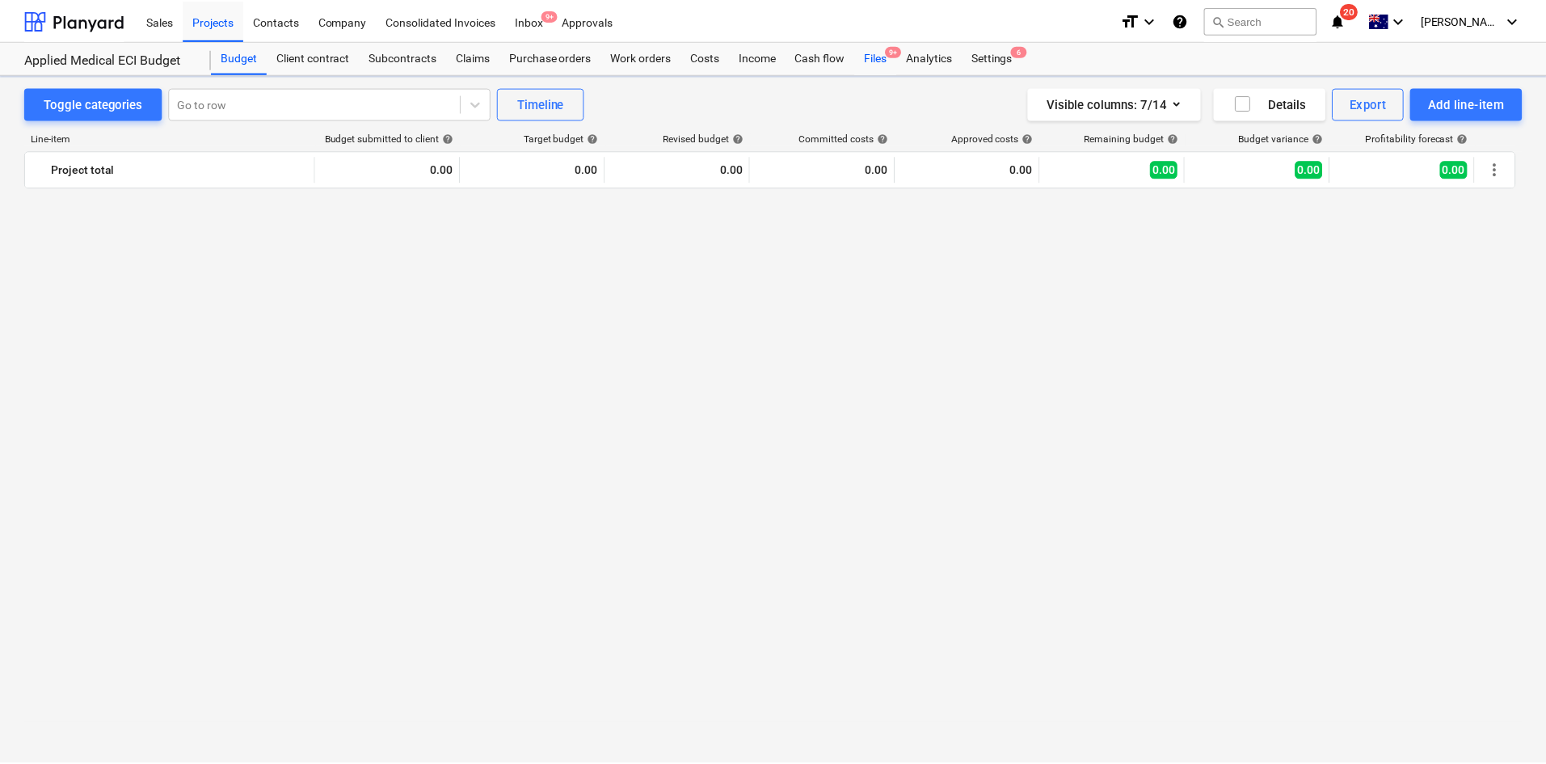
scroll to position [3418, 0]
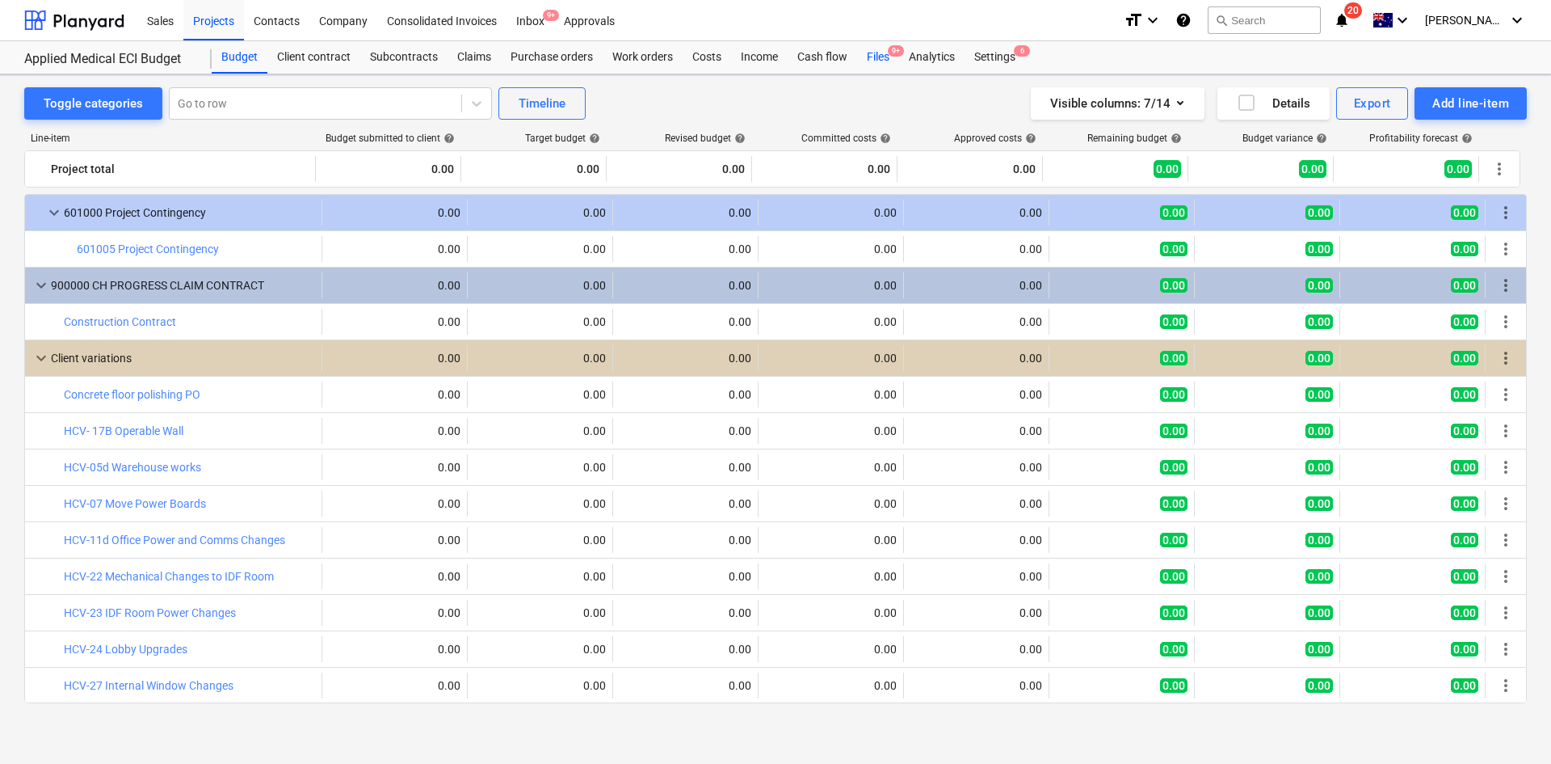
click at [894, 49] on span "9+" at bounding box center [896, 50] width 16 height 11
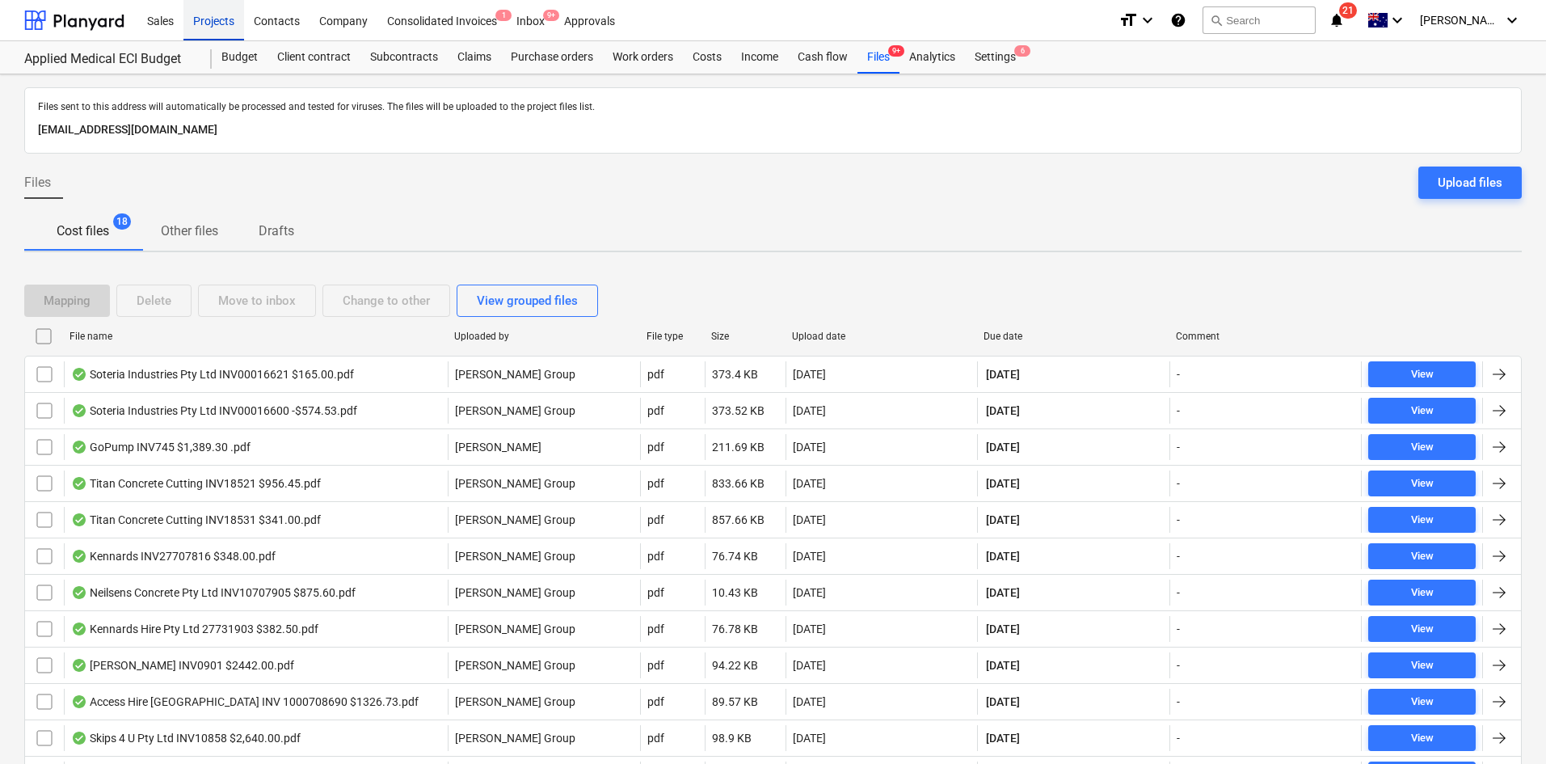
click at [196, 22] on div "Projects" at bounding box center [213, 19] width 61 height 41
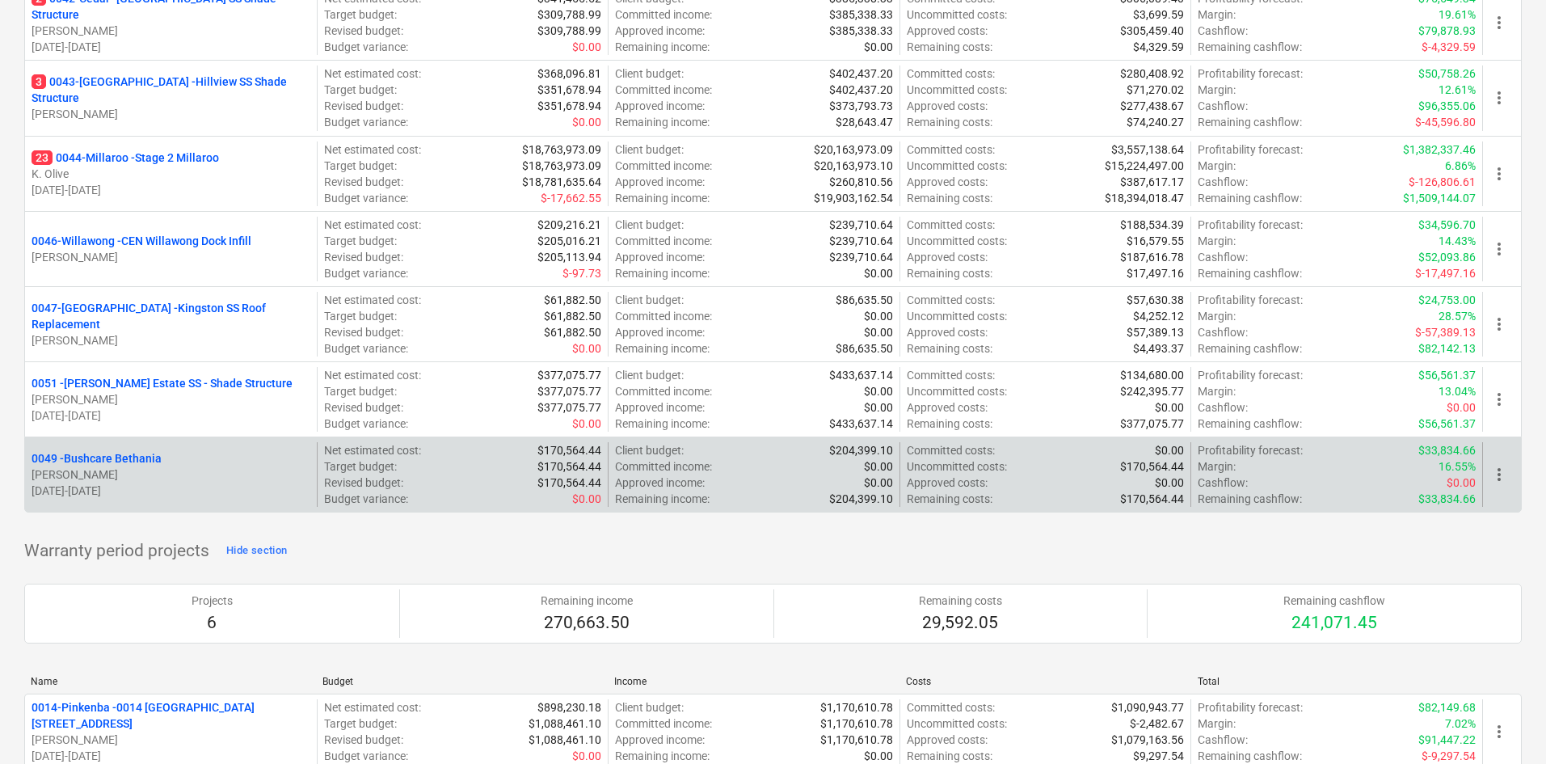
scroll to position [1011, 0]
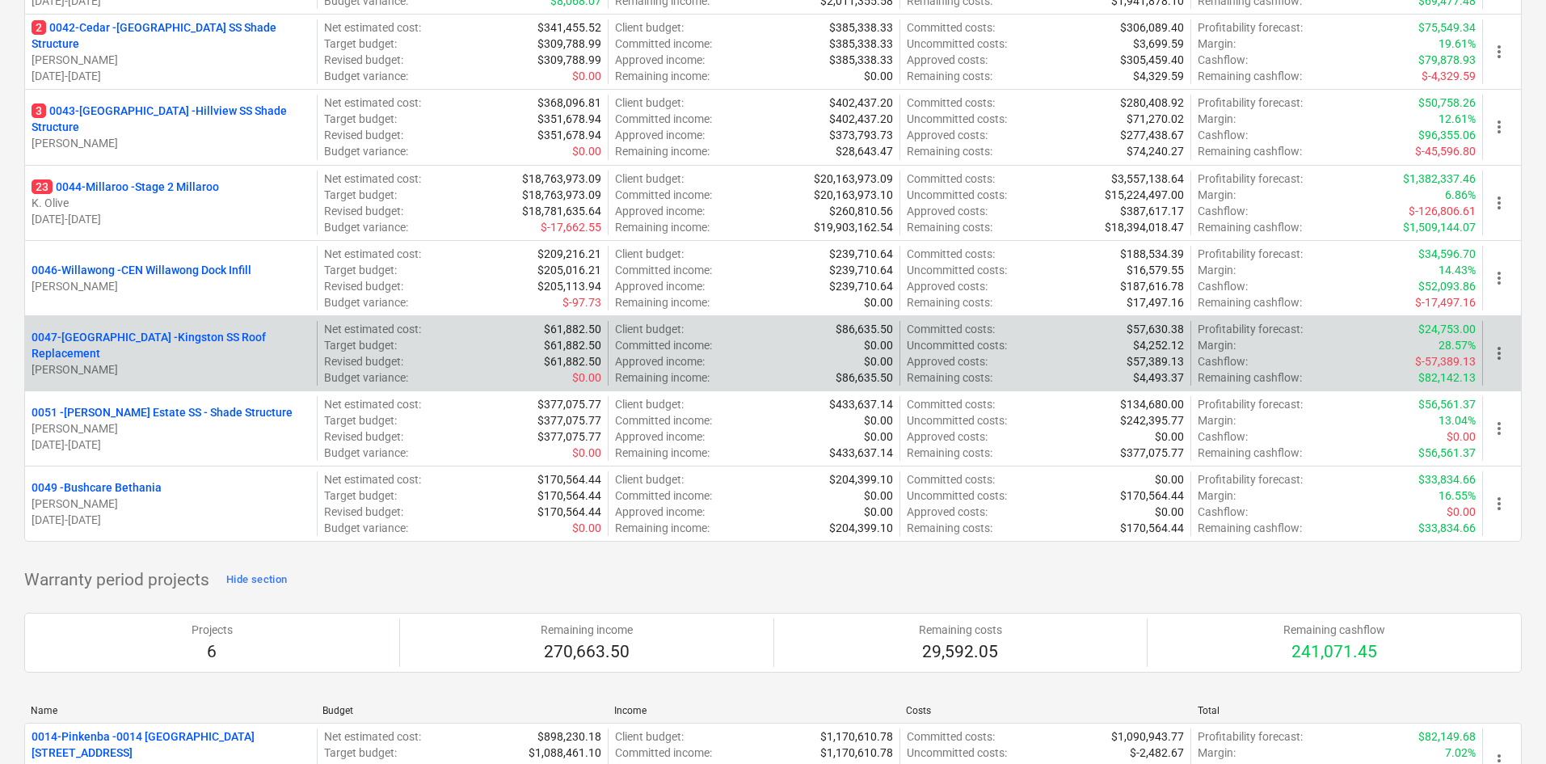
click at [201, 337] on p "0047-Kingston - Kingston SS Roof Replacement" at bounding box center [171, 345] width 279 height 32
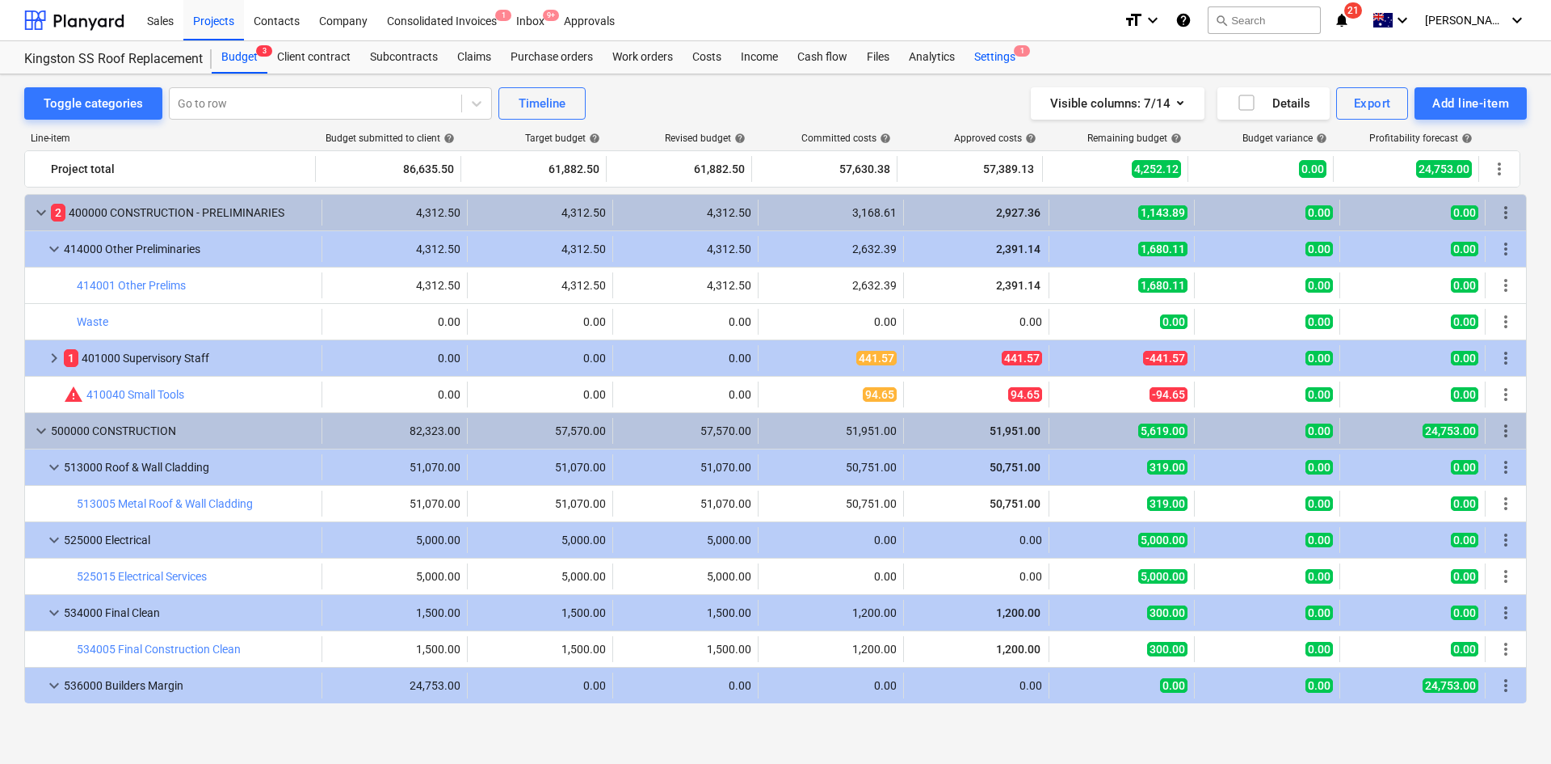
click at [1000, 57] on div "Settings 1" at bounding box center [995, 57] width 61 height 32
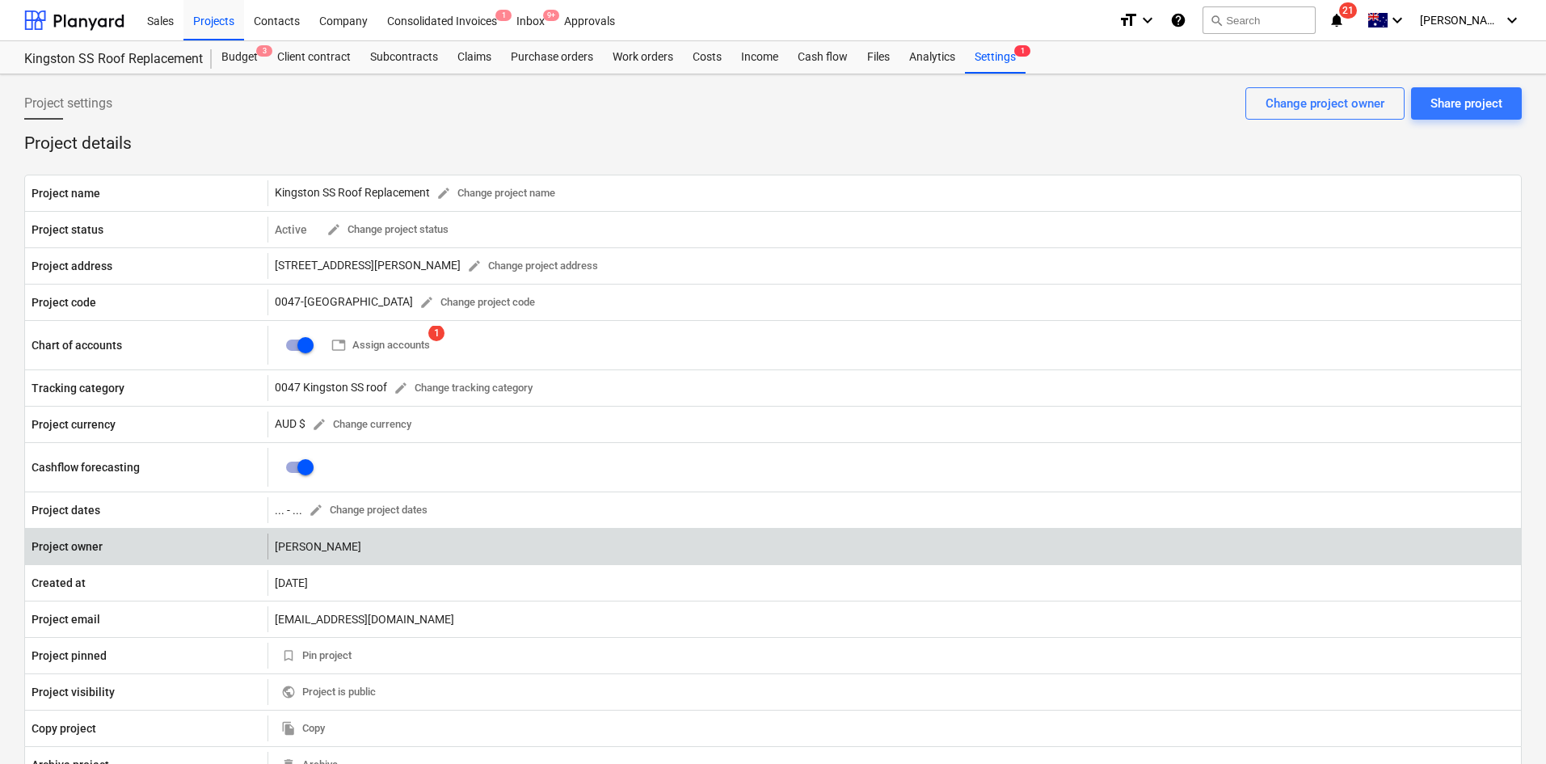
scroll to position [81, 0]
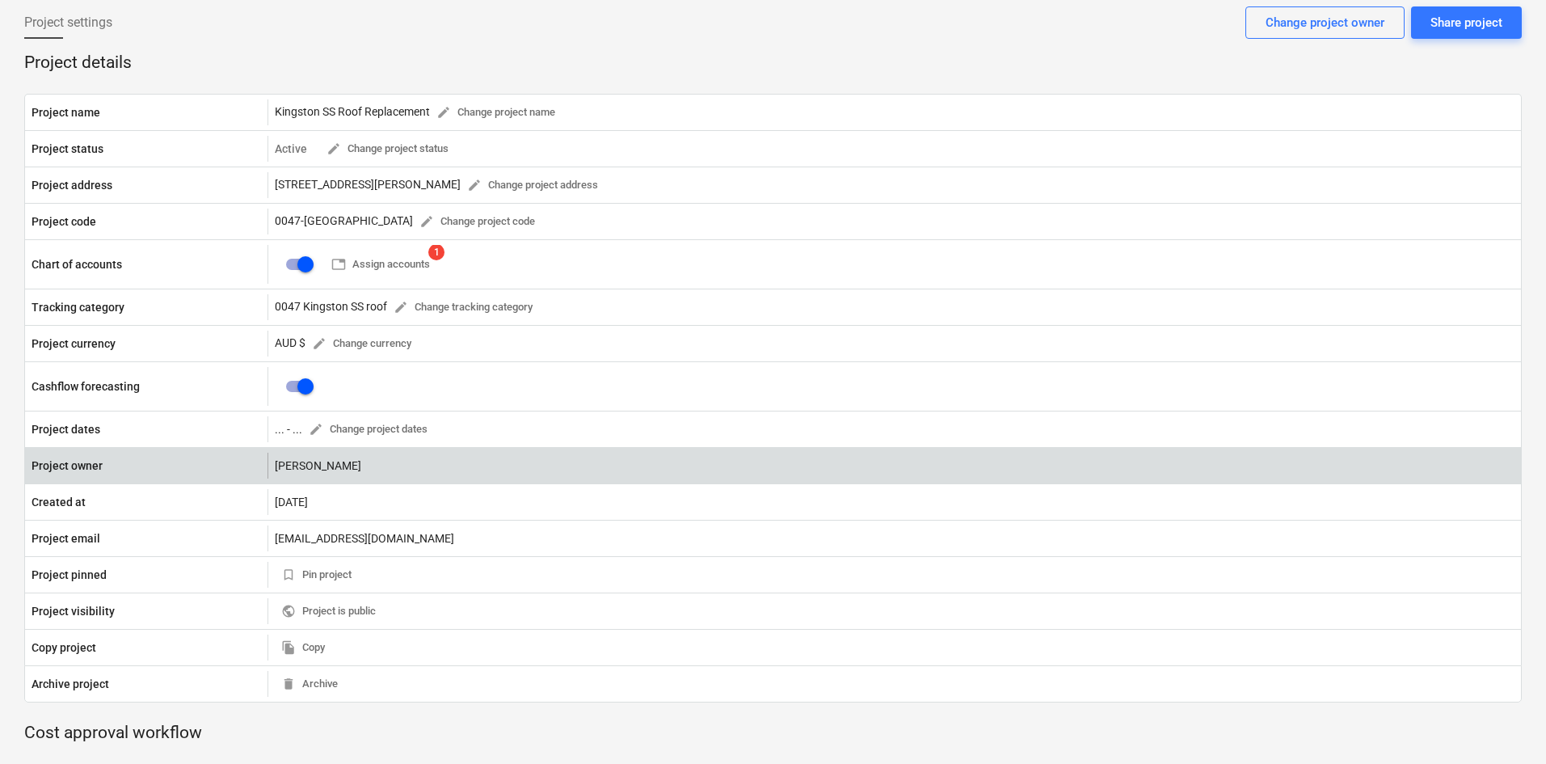
click at [431, 468] on div "Billy Campbell" at bounding box center [893, 465] width 1253 height 26
click at [398, 461] on div "Billy Campbell" at bounding box center [893, 465] width 1253 height 26
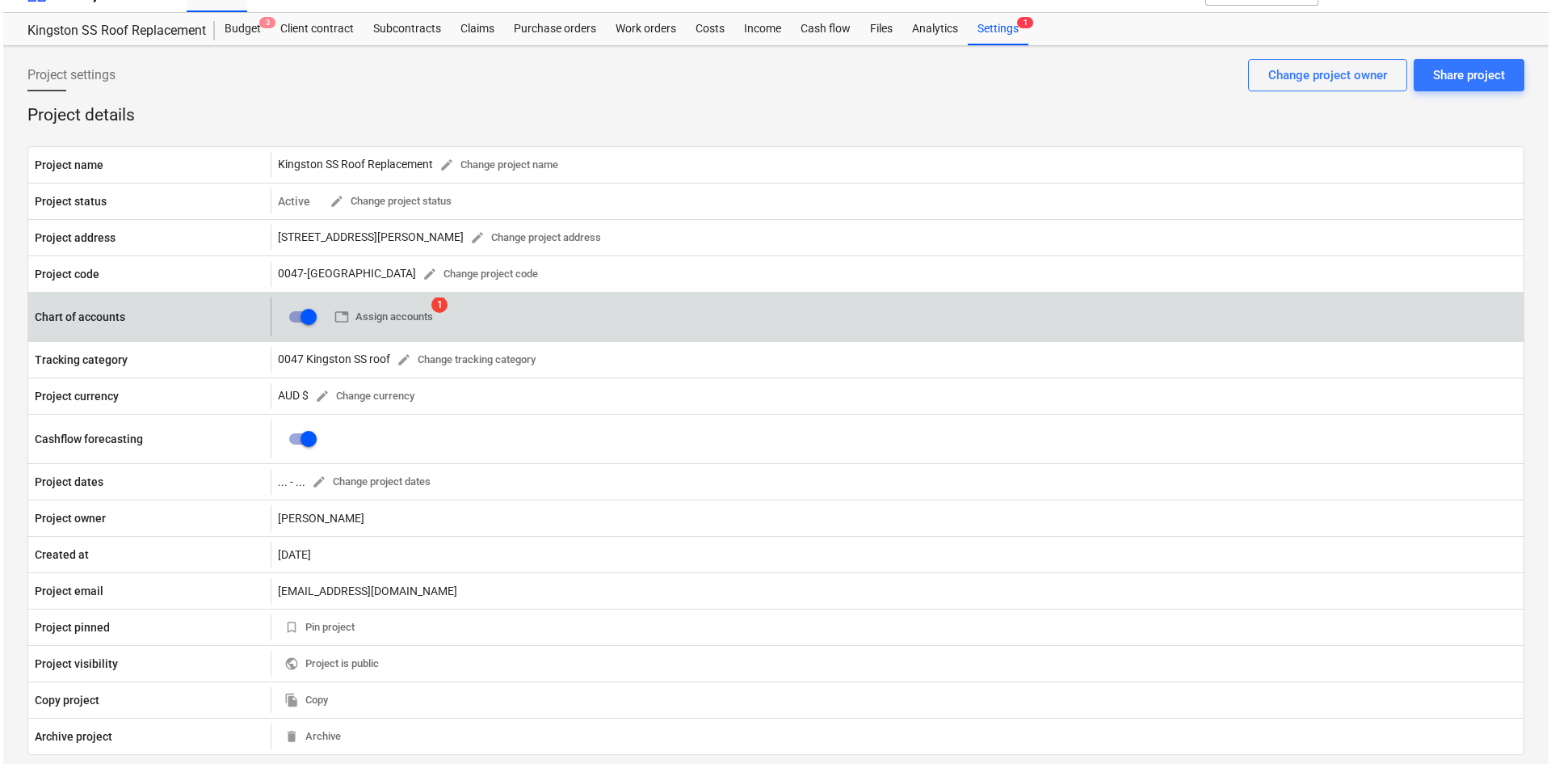
scroll to position [0, 0]
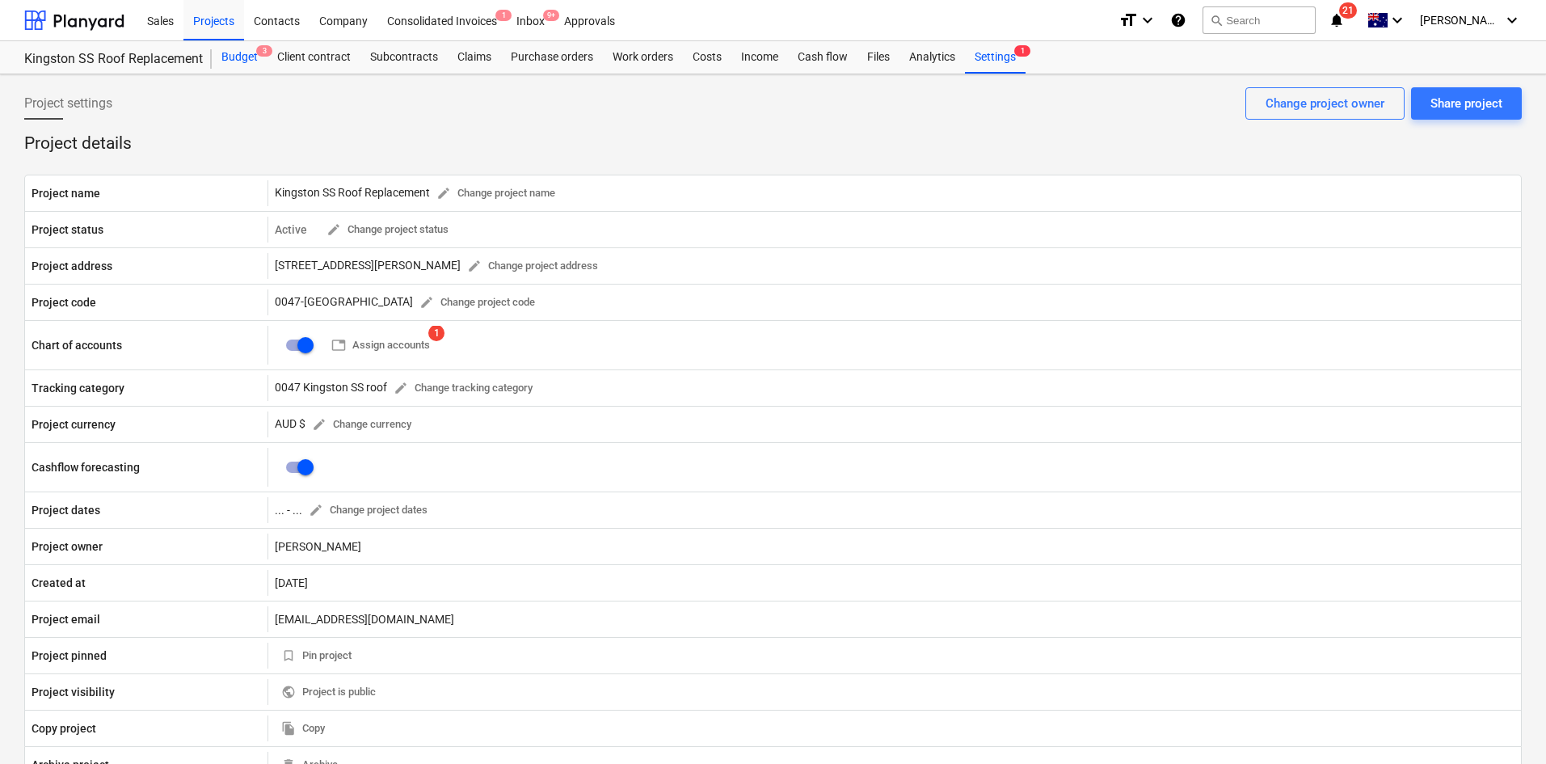
click at [246, 51] on div "Budget 3" at bounding box center [240, 57] width 56 height 32
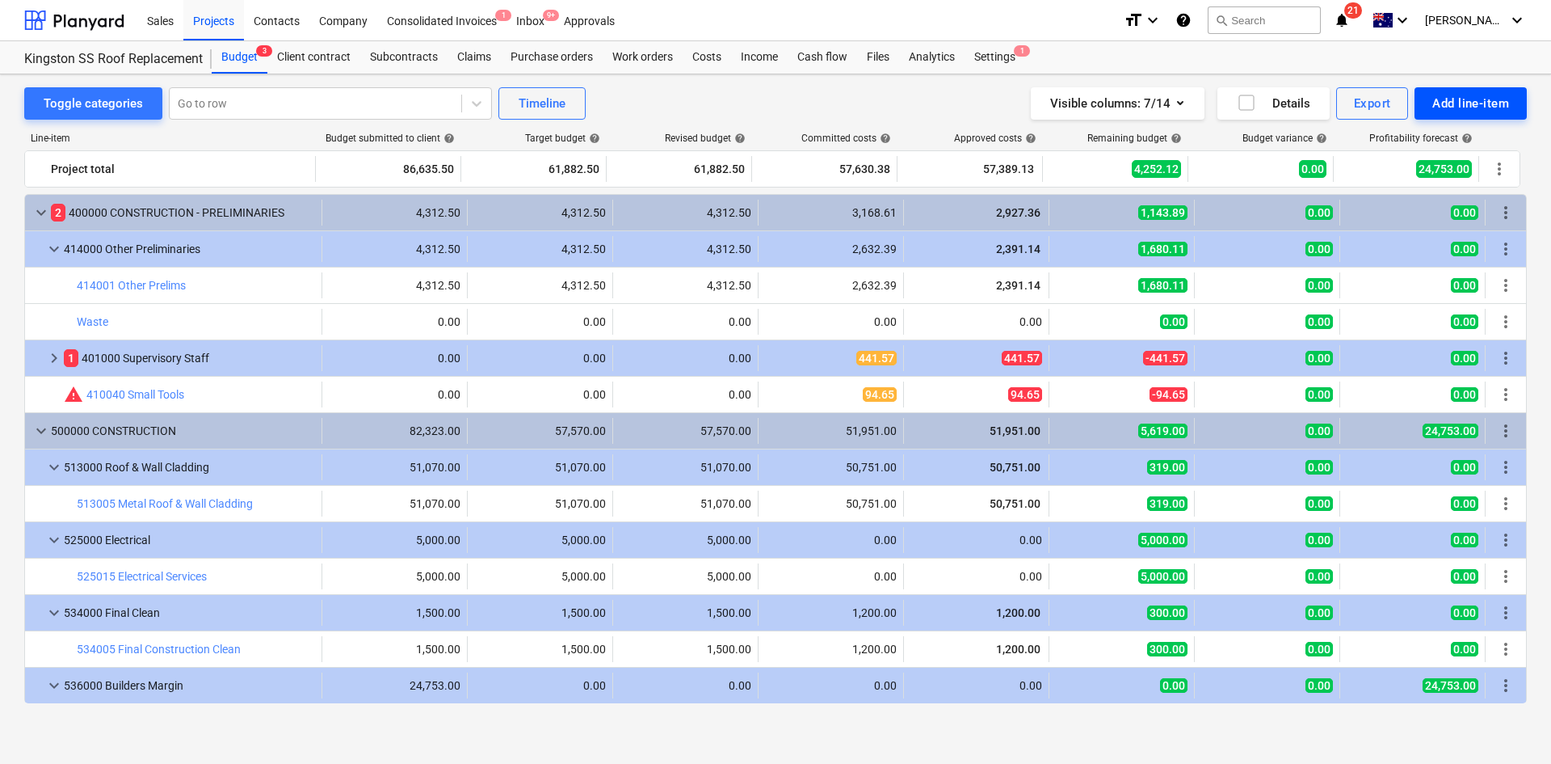
click at [1460, 104] on div "Add line-item" at bounding box center [1471, 103] width 77 height 21
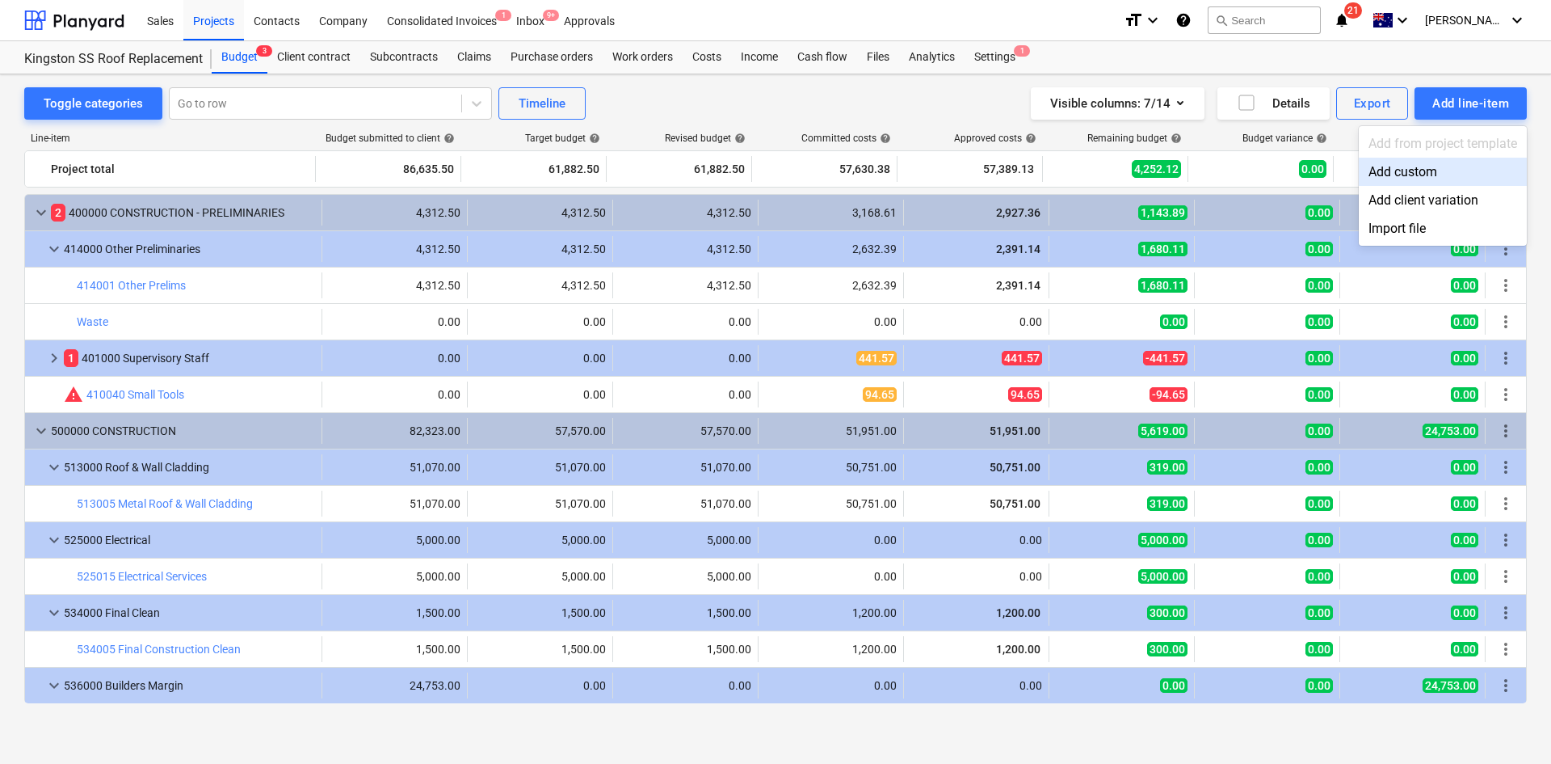
click at [1388, 170] on div "Add custom" at bounding box center [1443, 172] width 168 height 28
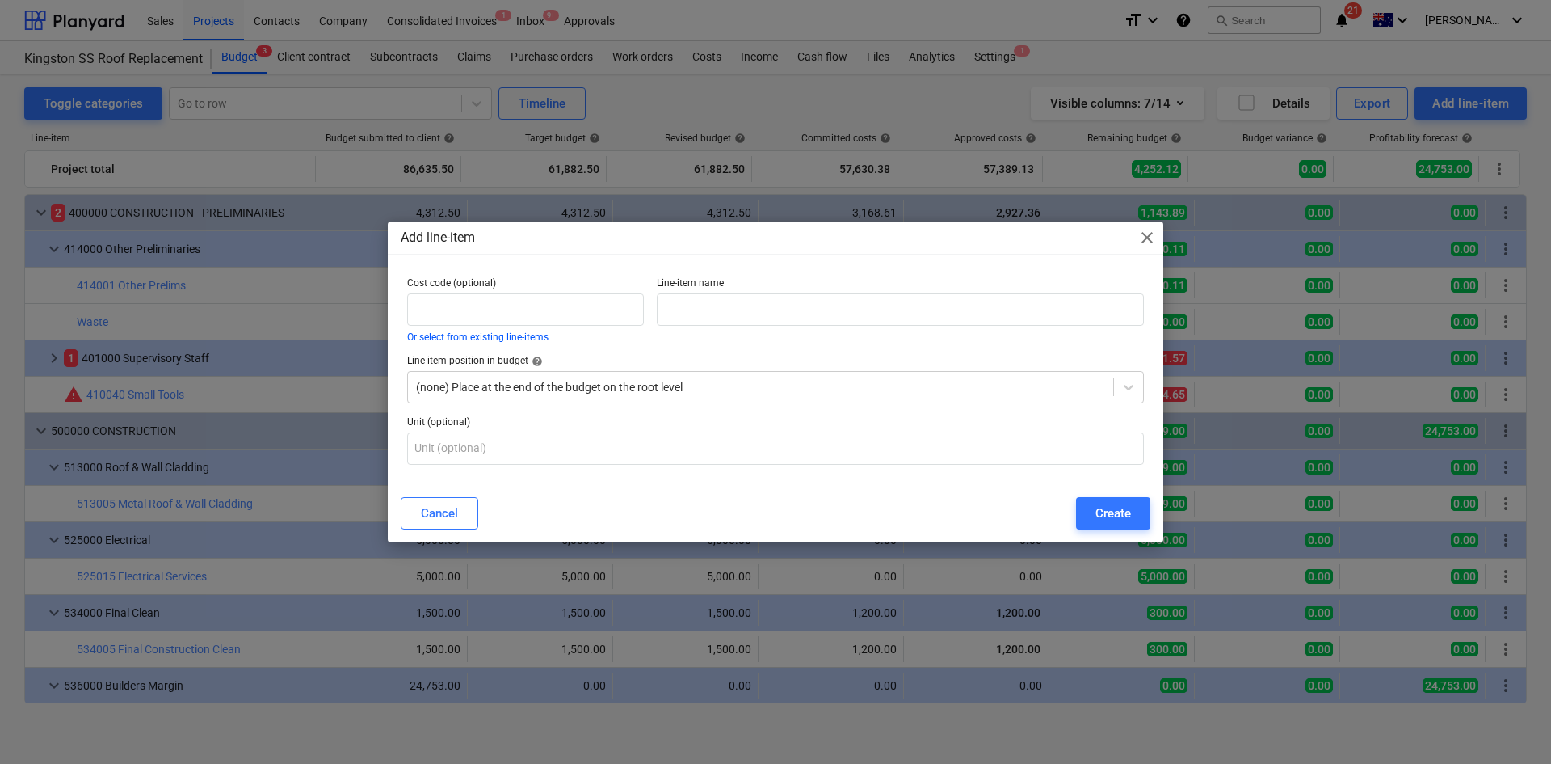
click at [754, 329] on div "Line-item name" at bounding box center [900, 310] width 500 height 78
click at [753, 309] on input "text" at bounding box center [900, 309] width 487 height 32
type input "s"
drag, startPoint x: 677, startPoint y: 272, endPoint x: 547, endPoint y: 336, distance: 144.9
click at [547, 336] on button "Or select from existing line-items" at bounding box center [477, 337] width 141 height 10
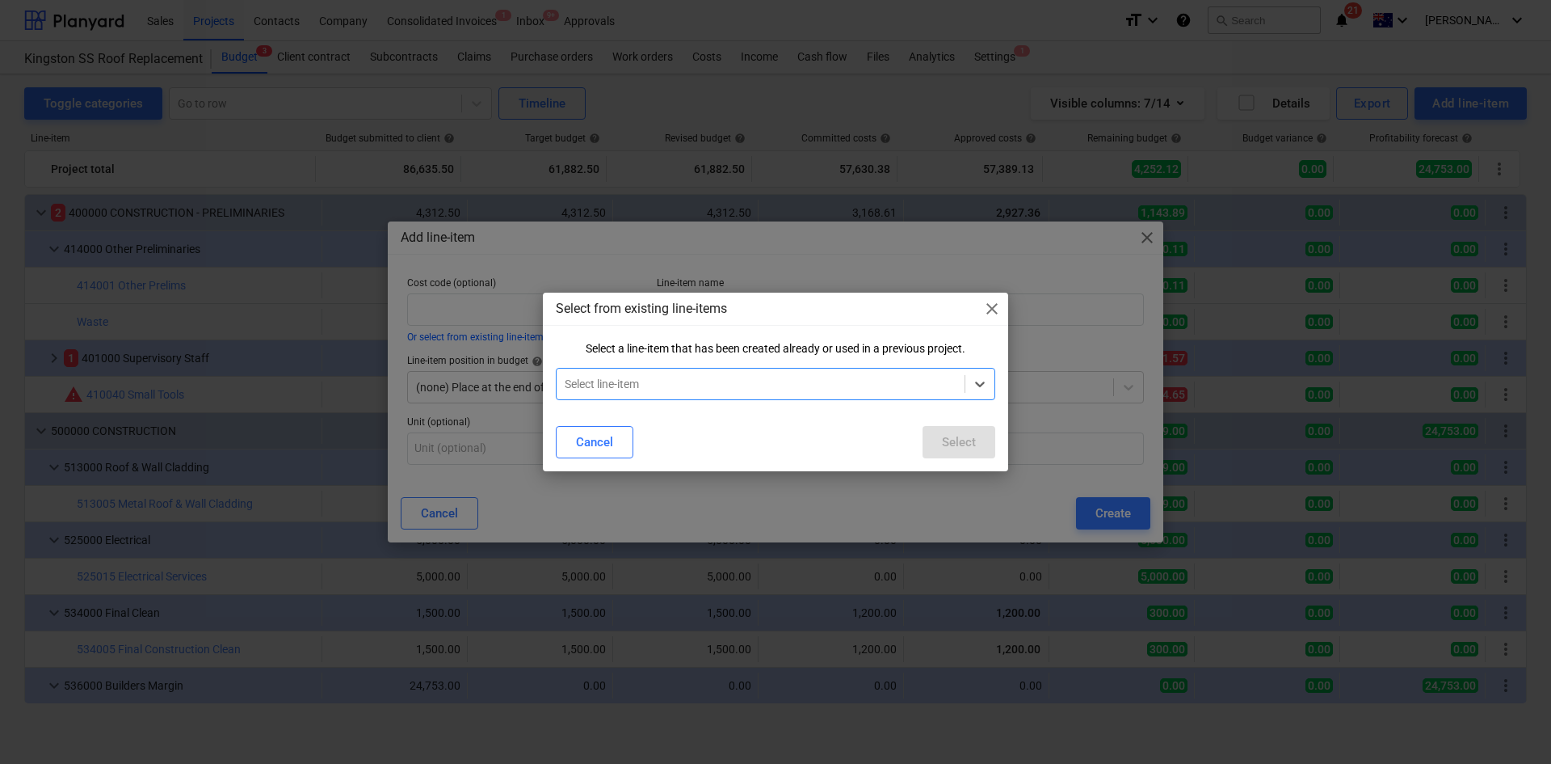
click at [507, 333] on div "Select from existing line-items close Select a line-item that has been created …" at bounding box center [775, 382] width 1551 height 764
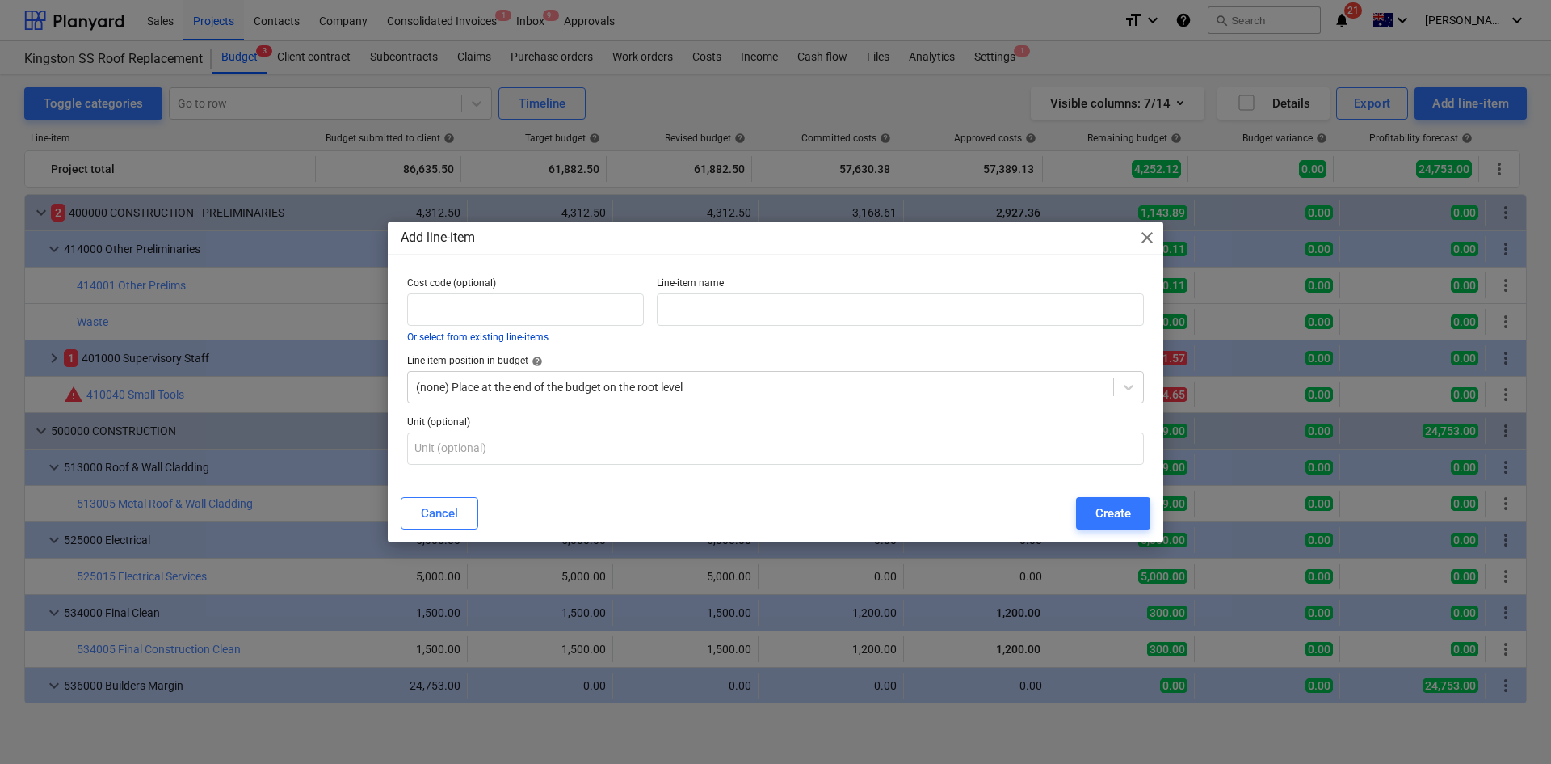
click at [509, 336] on button "Or select from existing line-items" at bounding box center [477, 337] width 141 height 10
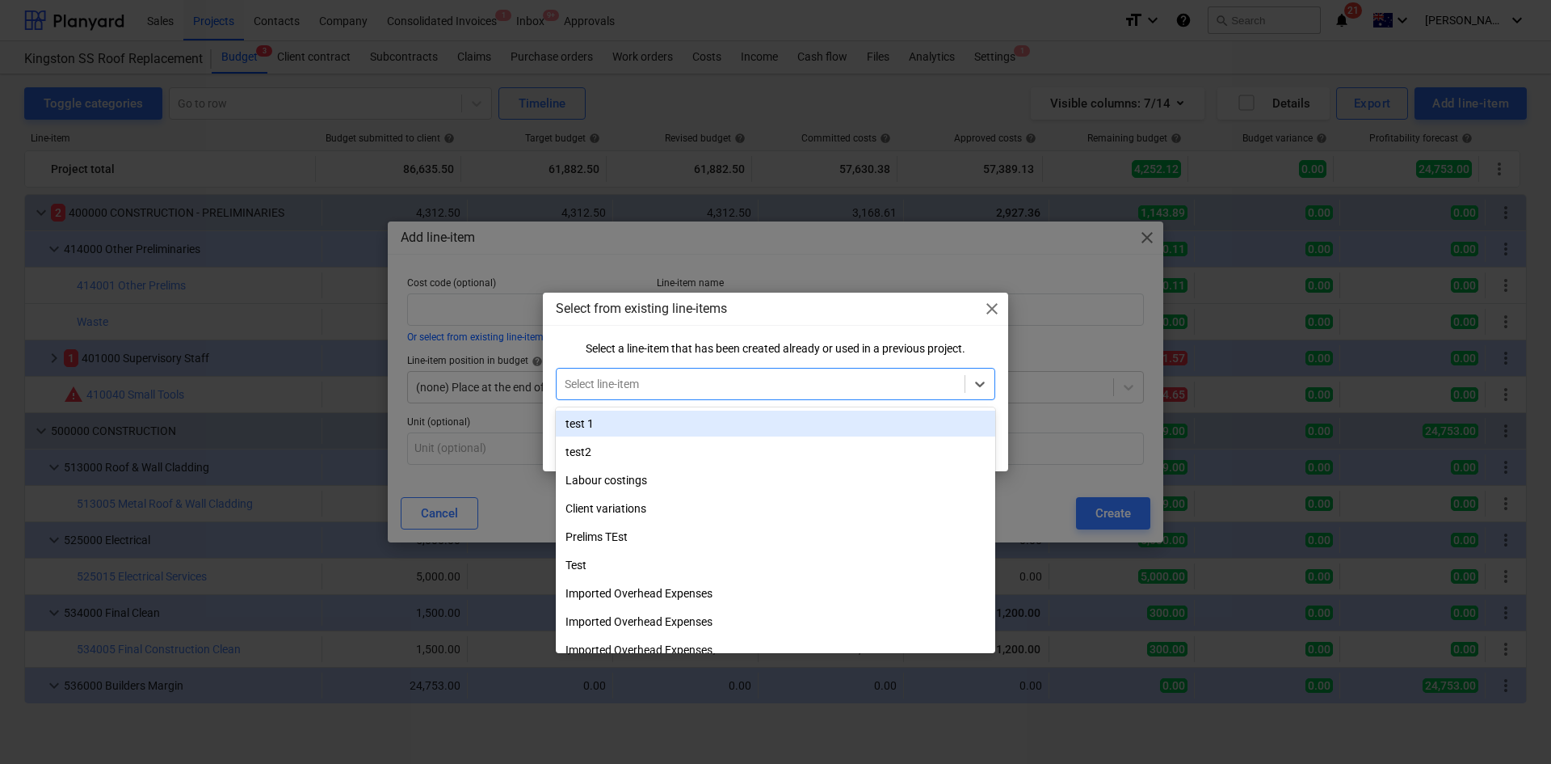
click at [668, 382] on div at bounding box center [761, 384] width 392 height 16
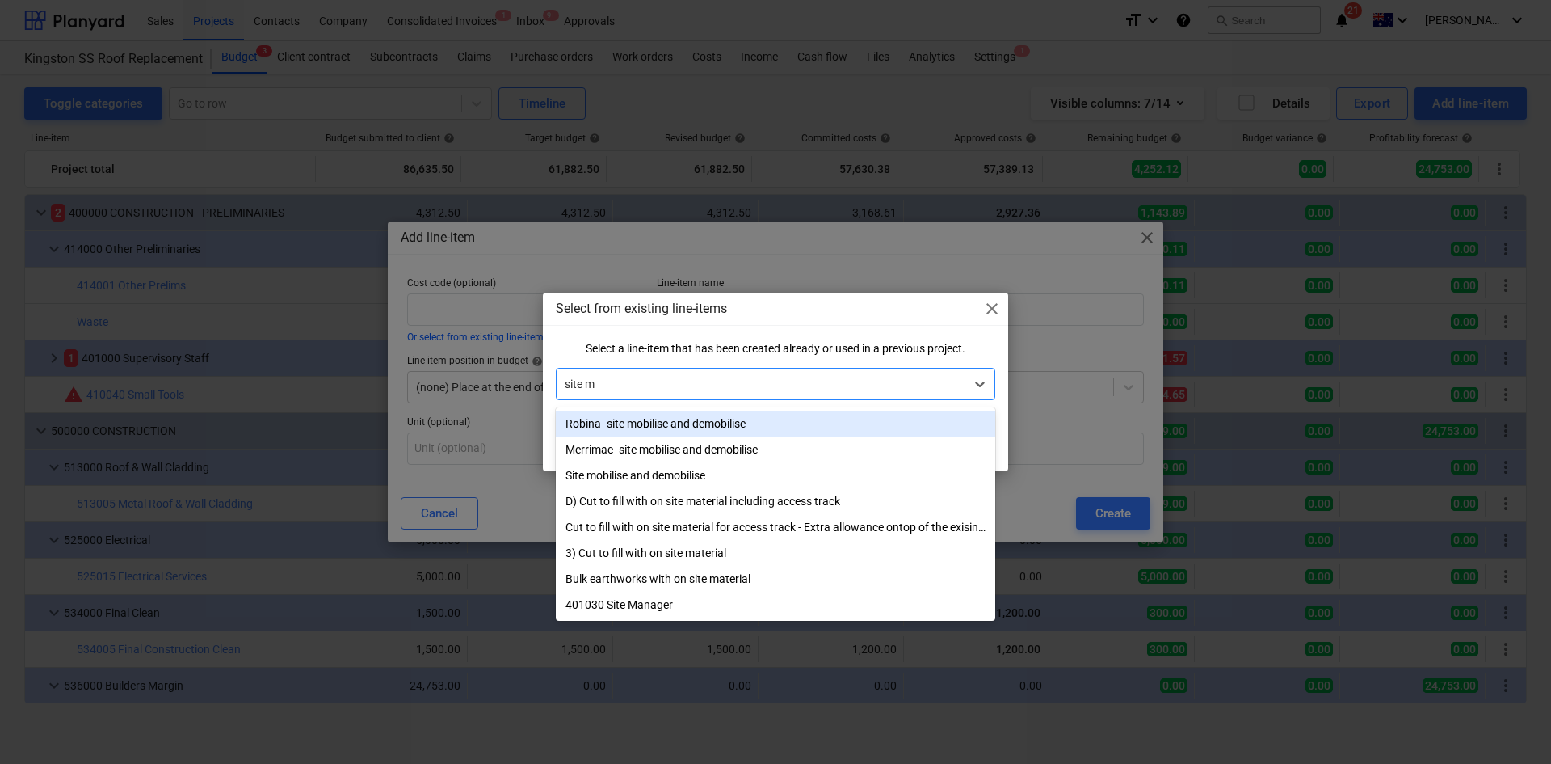
type input "site ma"
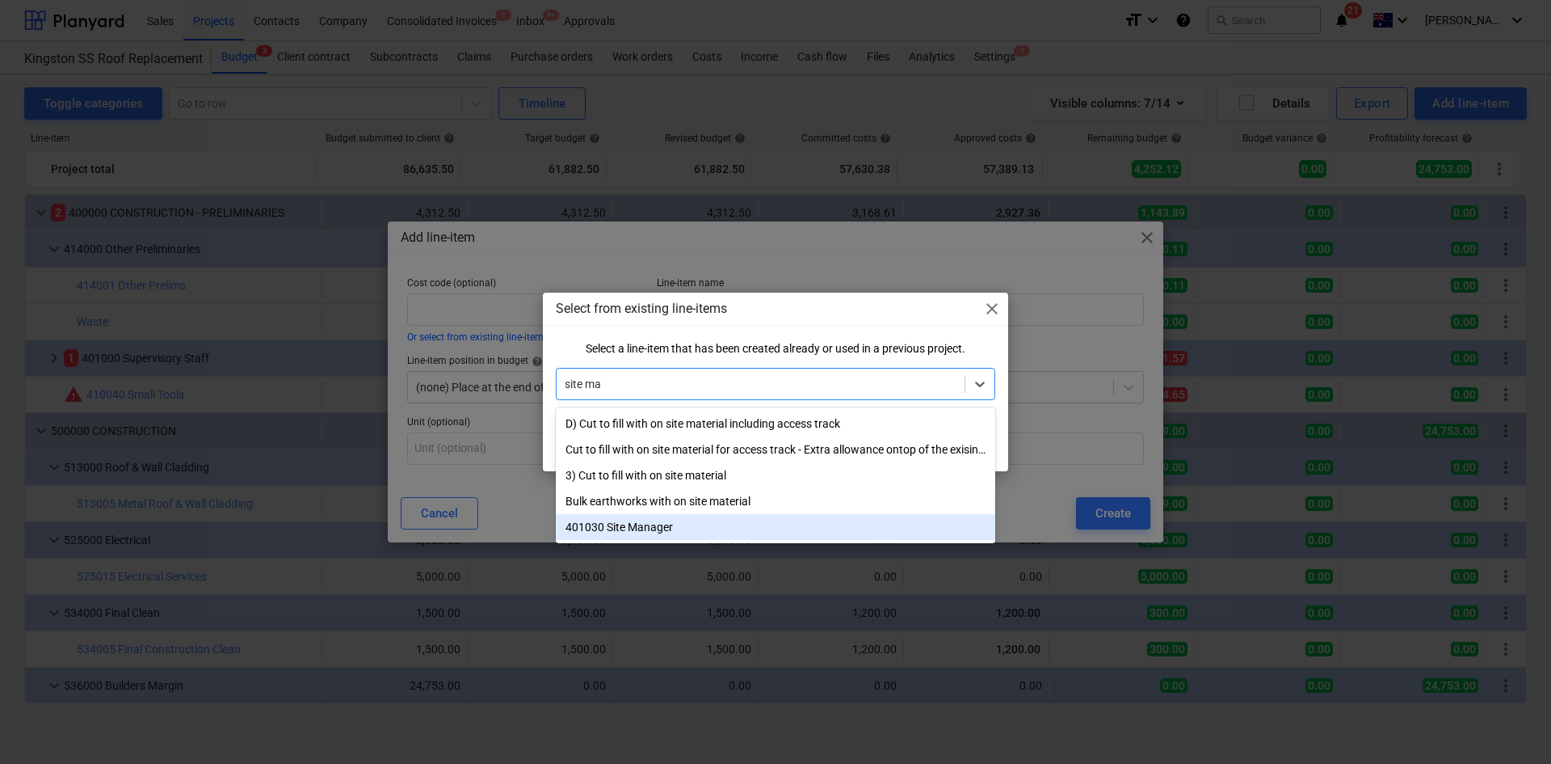
click at [628, 533] on div "401030 Site Manager" at bounding box center [776, 527] width 440 height 26
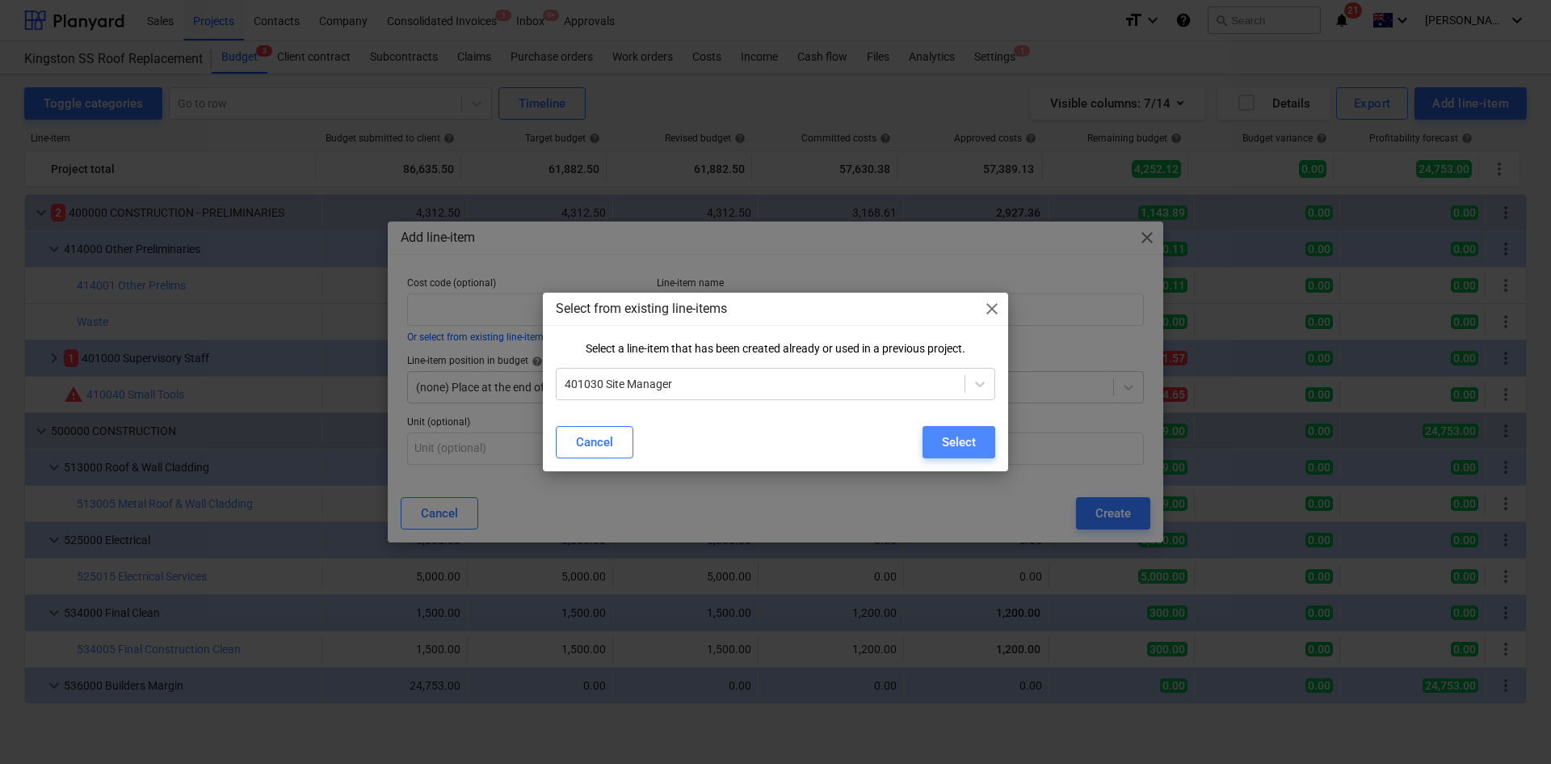
click at [957, 433] on div "Select" at bounding box center [959, 441] width 34 height 21
type input "401030"
type input "Site Manager"
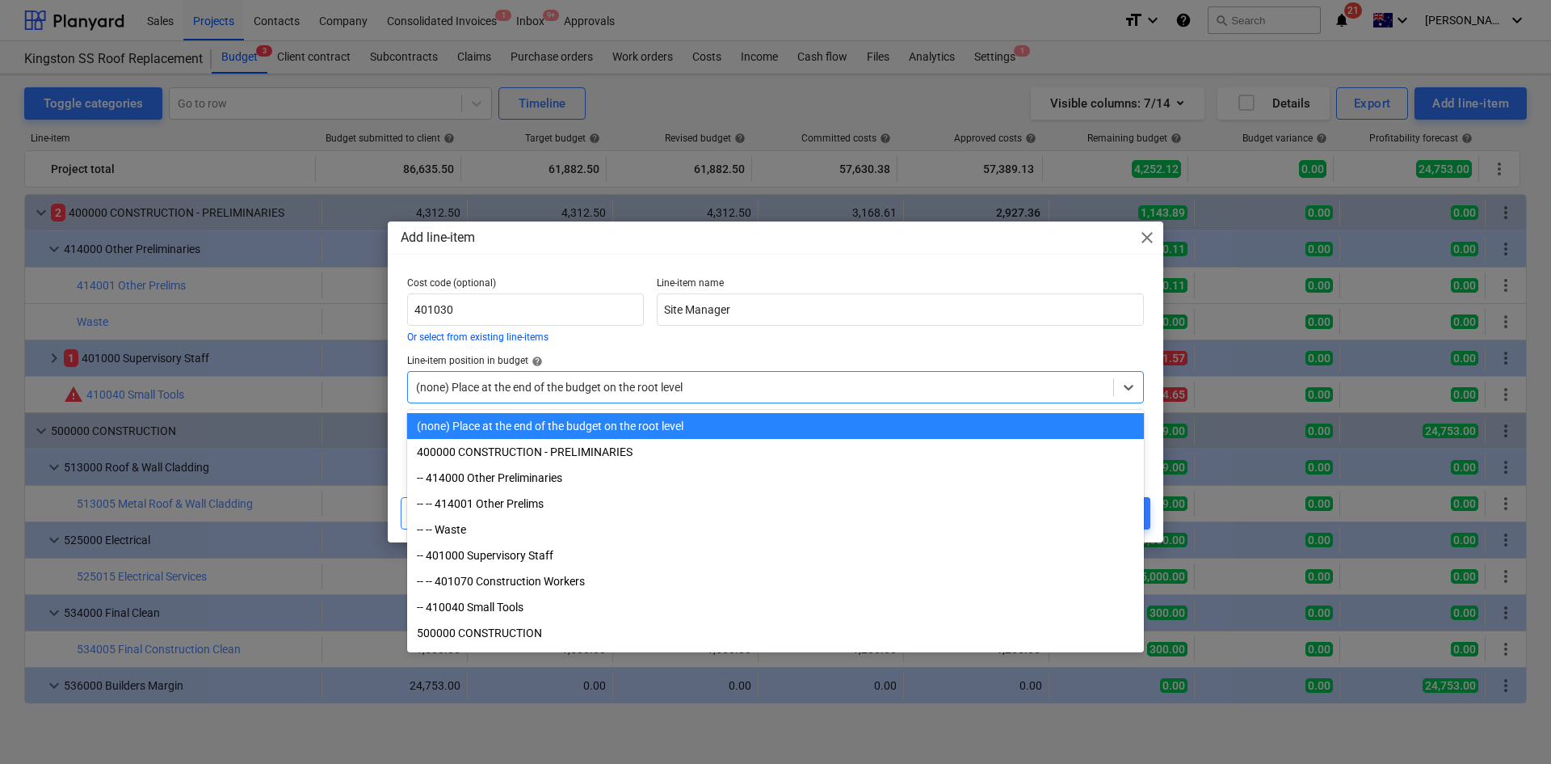
click at [633, 388] on div at bounding box center [760, 387] width 689 height 16
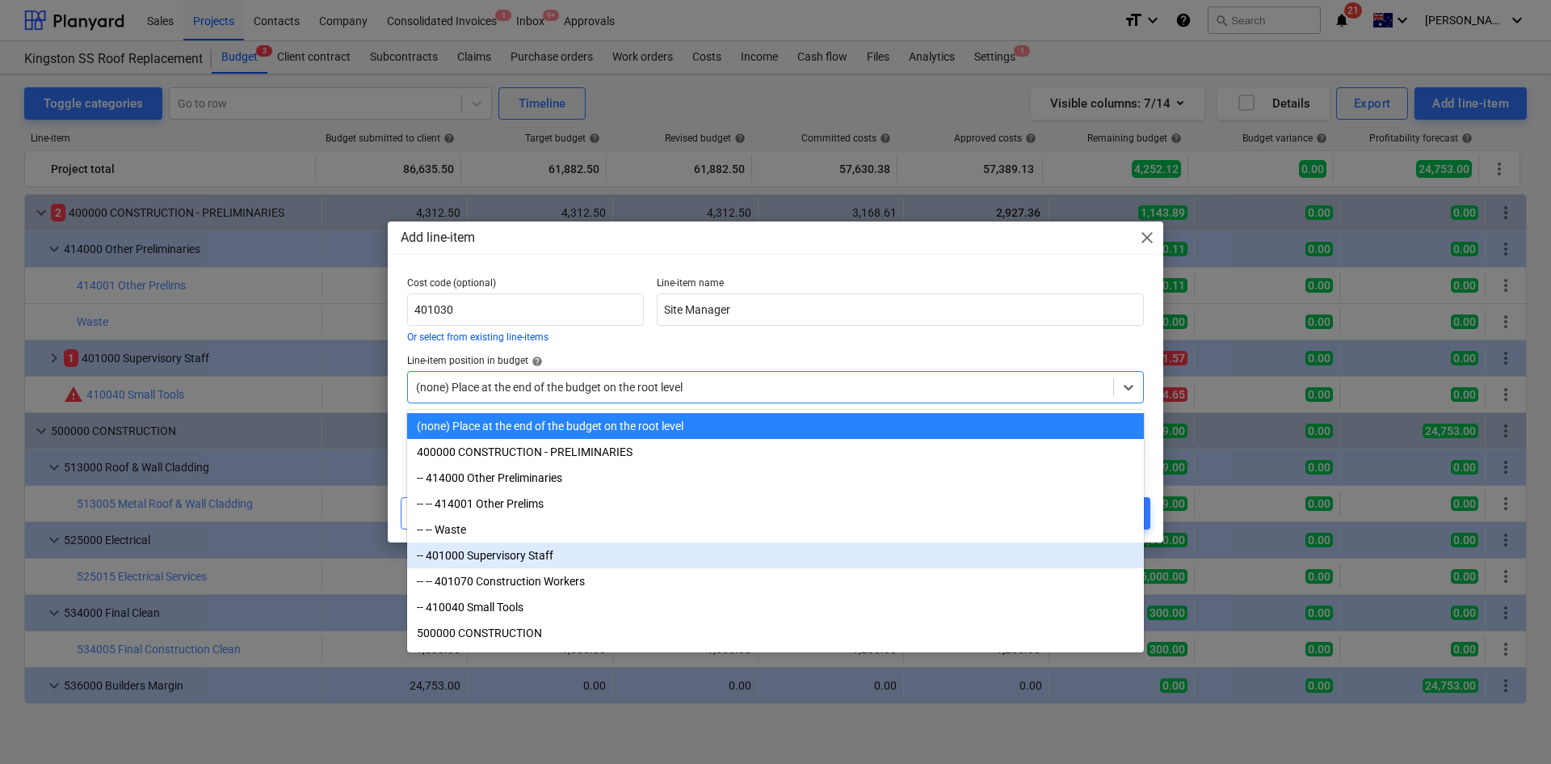
click at [574, 562] on div "-- 401000 Supervisory Staff" at bounding box center [775, 555] width 737 height 26
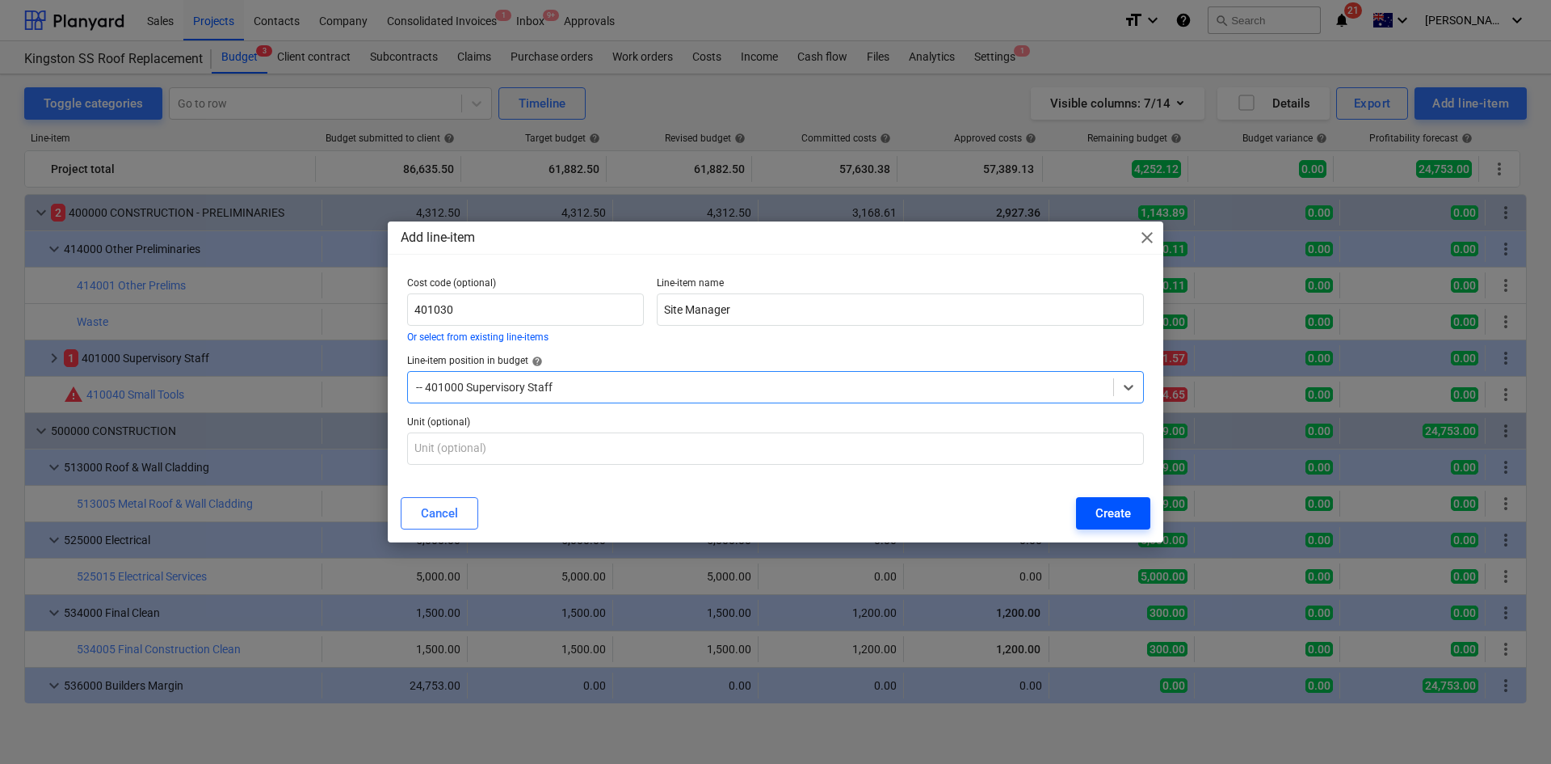
click at [1096, 511] on div "Create" at bounding box center [1114, 513] width 36 height 21
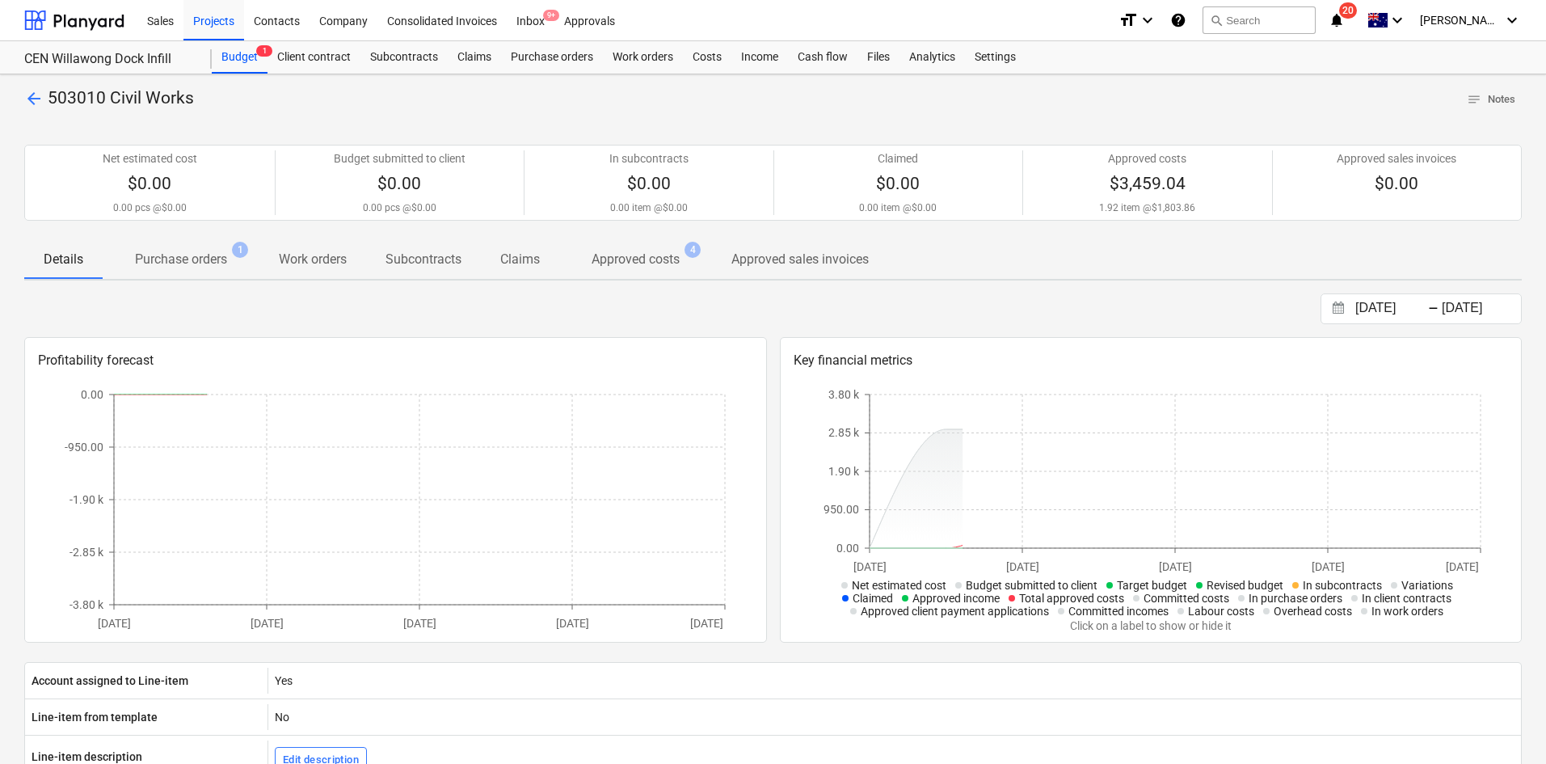
click at [185, 257] on p "Purchase orders" at bounding box center [181, 259] width 92 height 19
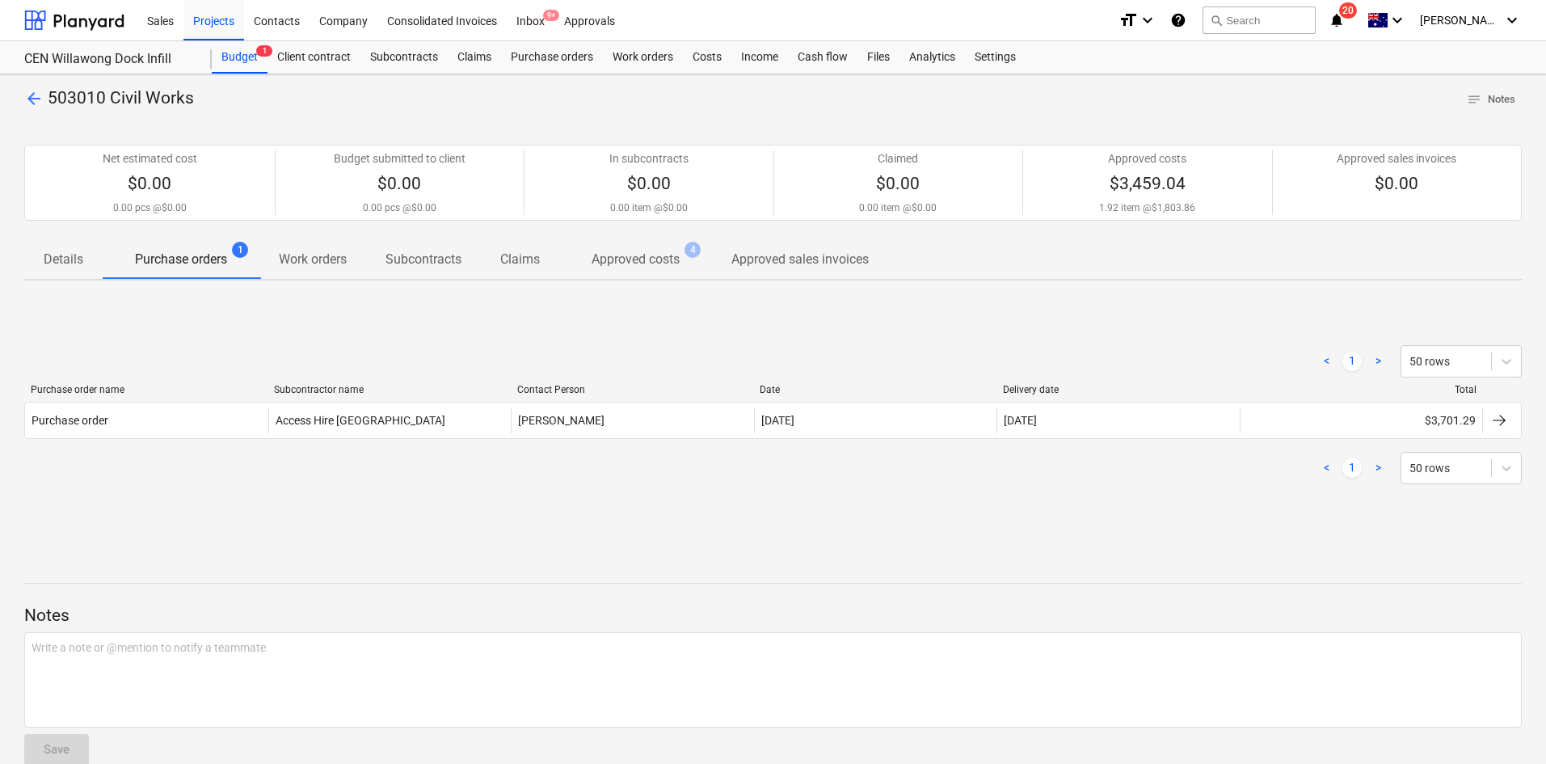
click at [633, 255] on p "Approved costs" at bounding box center [635, 259] width 88 height 19
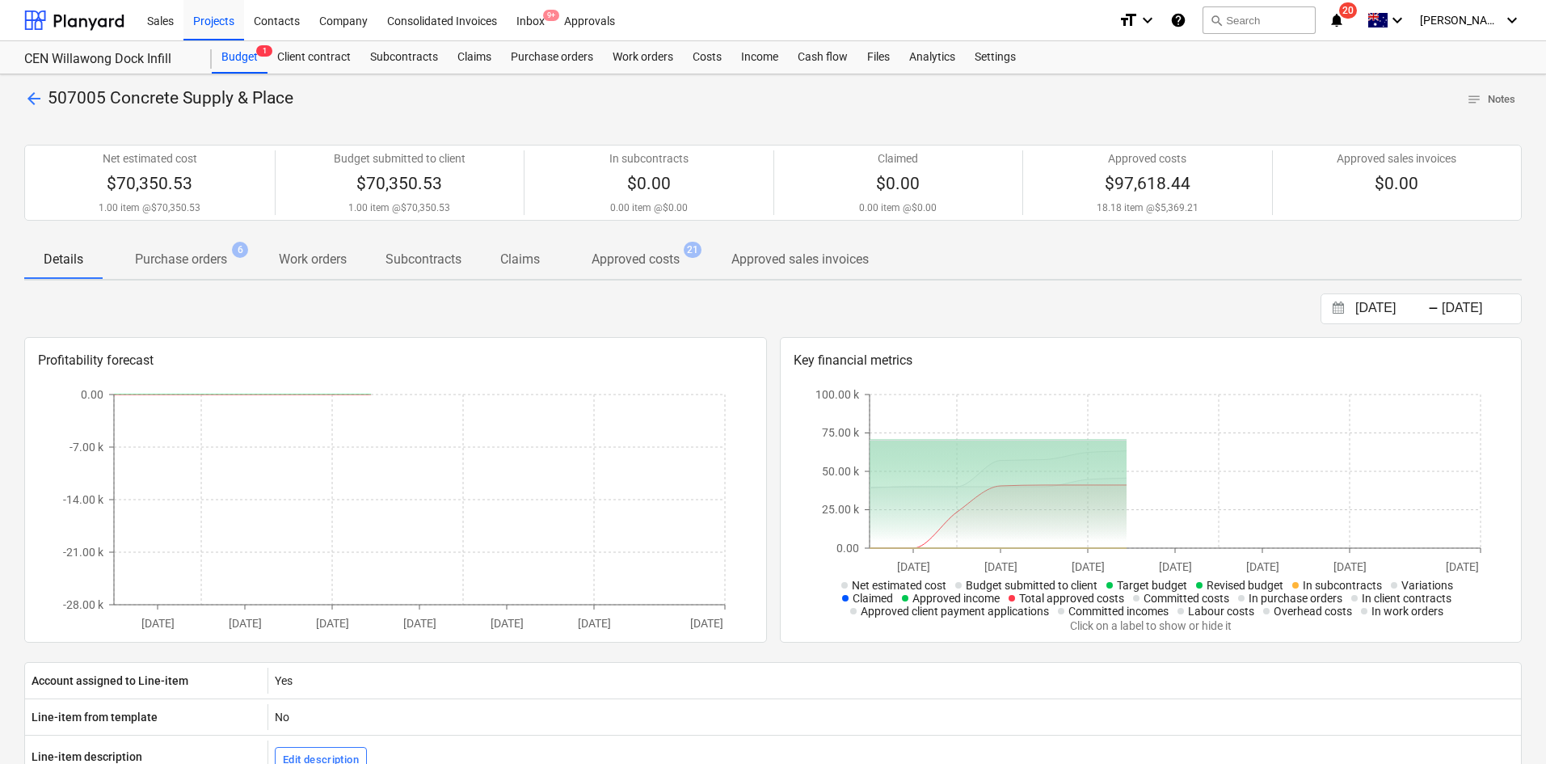
click at [231, 259] on span "Purchase orders 6" at bounding box center [181, 259] width 118 height 19
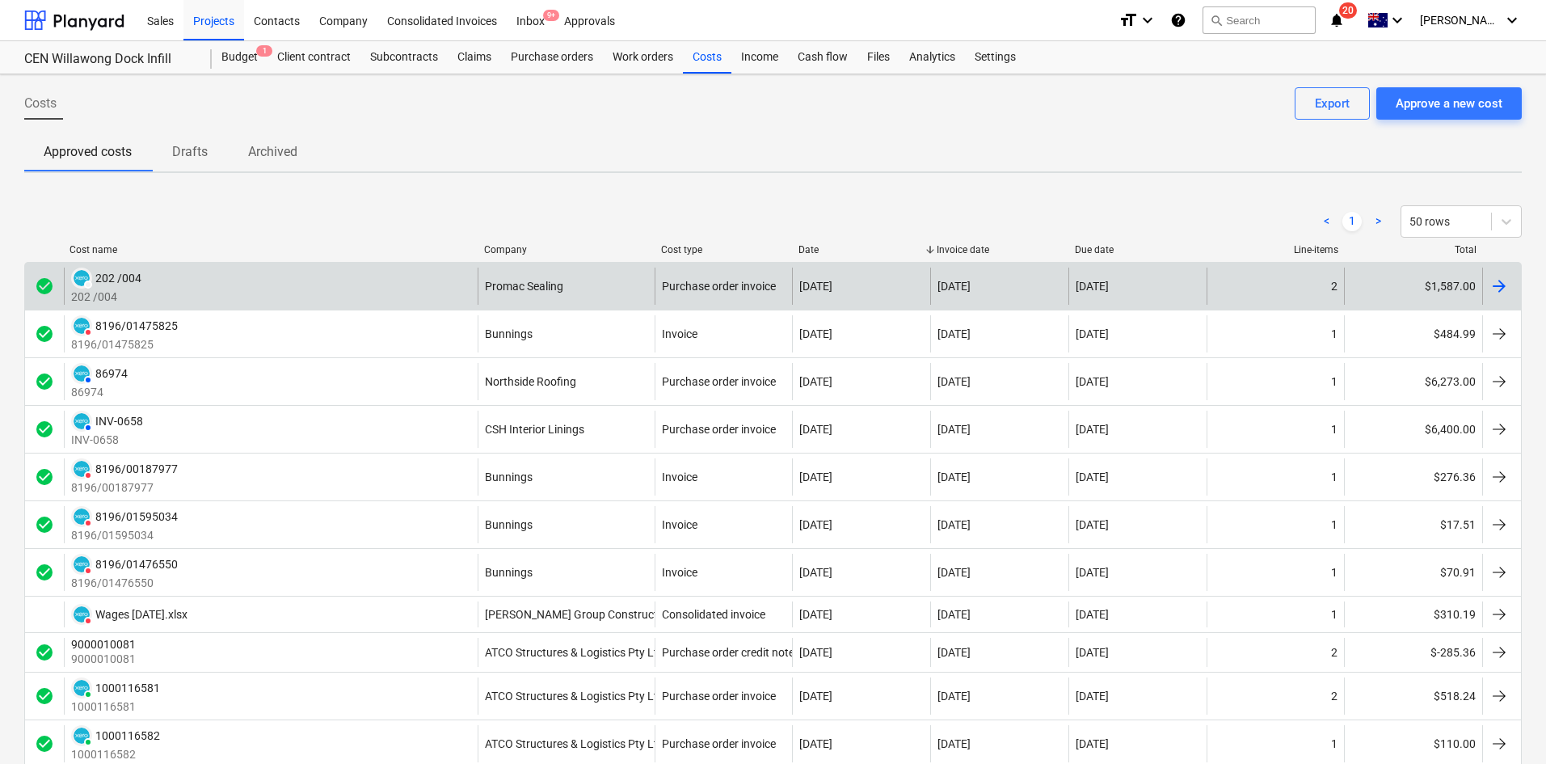
click at [425, 292] on div "DRAFT 202 /004 202 /004" at bounding box center [271, 285] width 414 height 37
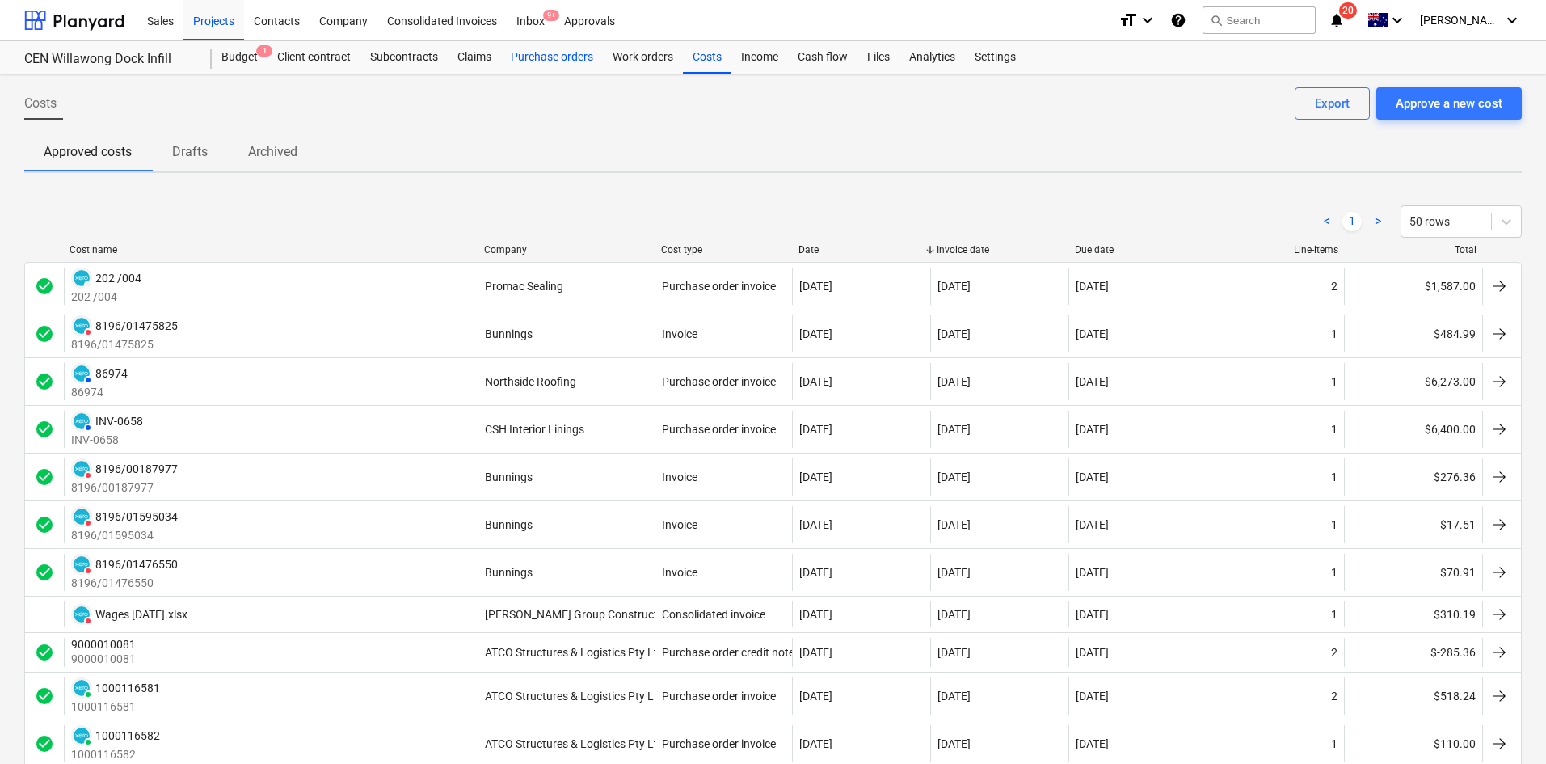
click at [542, 53] on div "Purchase orders" at bounding box center [552, 57] width 102 height 32
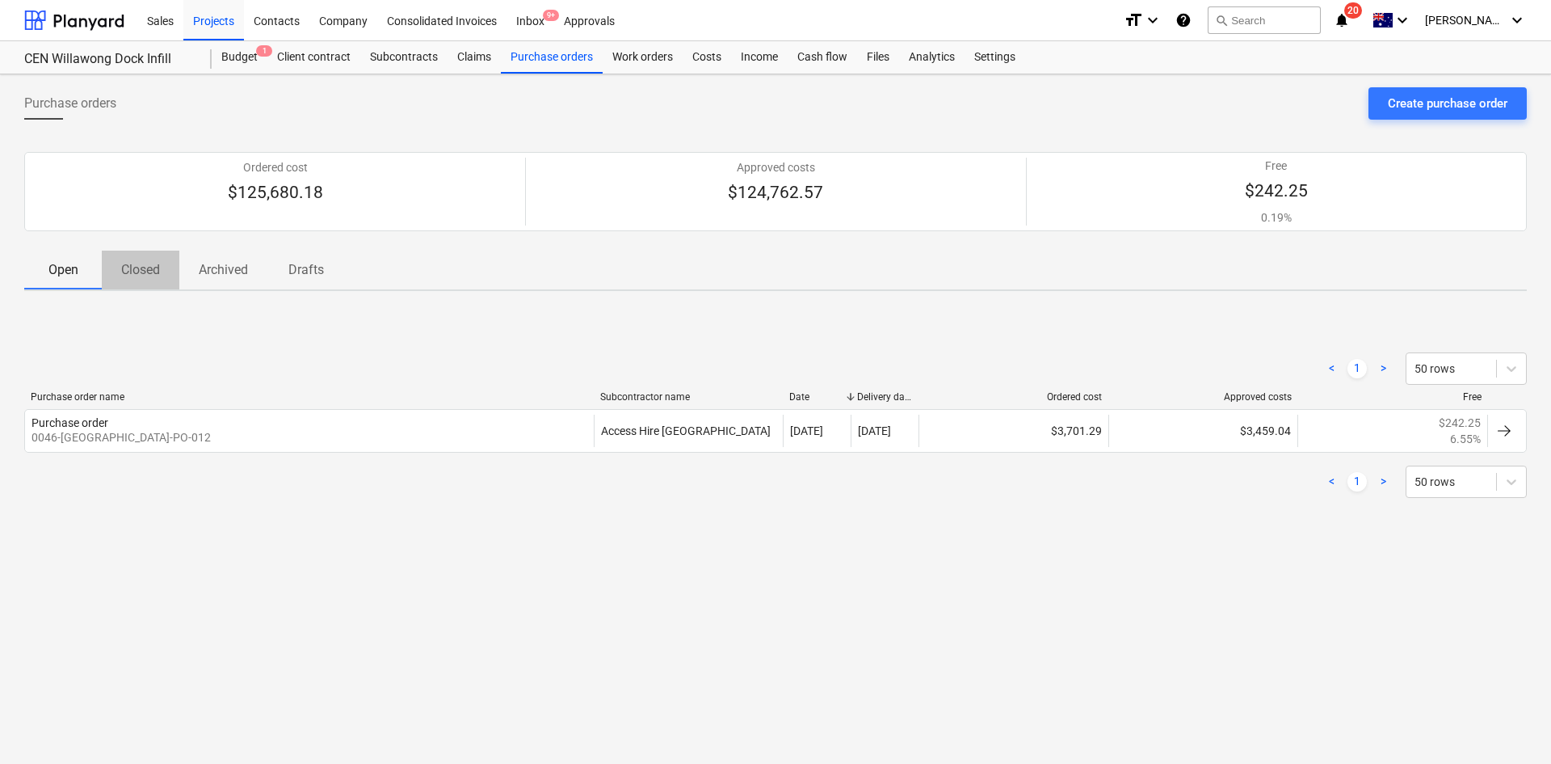
click at [137, 275] on p "Closed" at bounding box center [140, 269] width 39 height 19
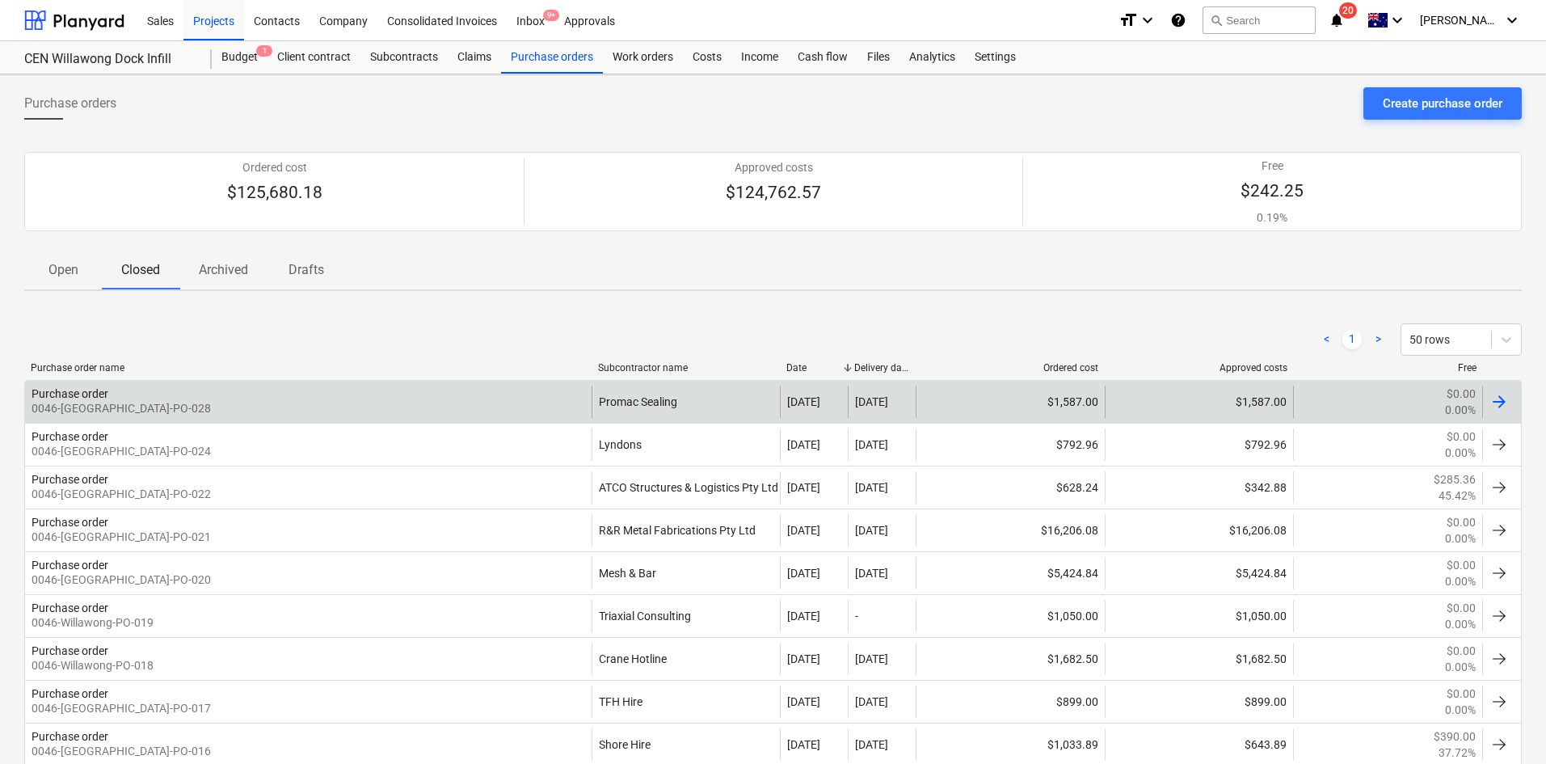
click at [470, 404] on div "Purchase order 0046-Willawong-PO-028" at bounding box center [308, 401] width 566 height 32
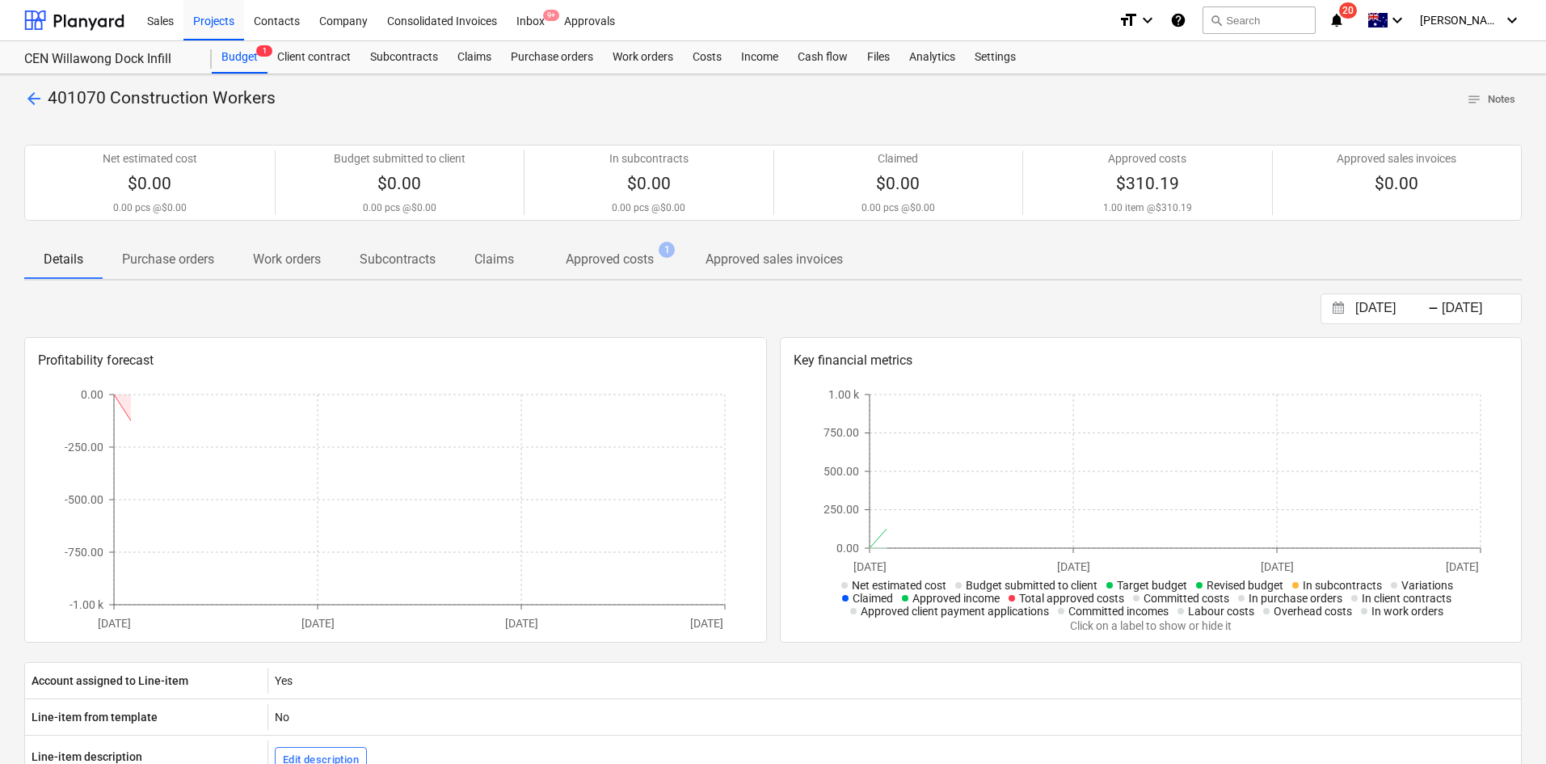
click at [645, 249] on span "Approved costs 1" at bounding box center [609, 259] width 153 height 30
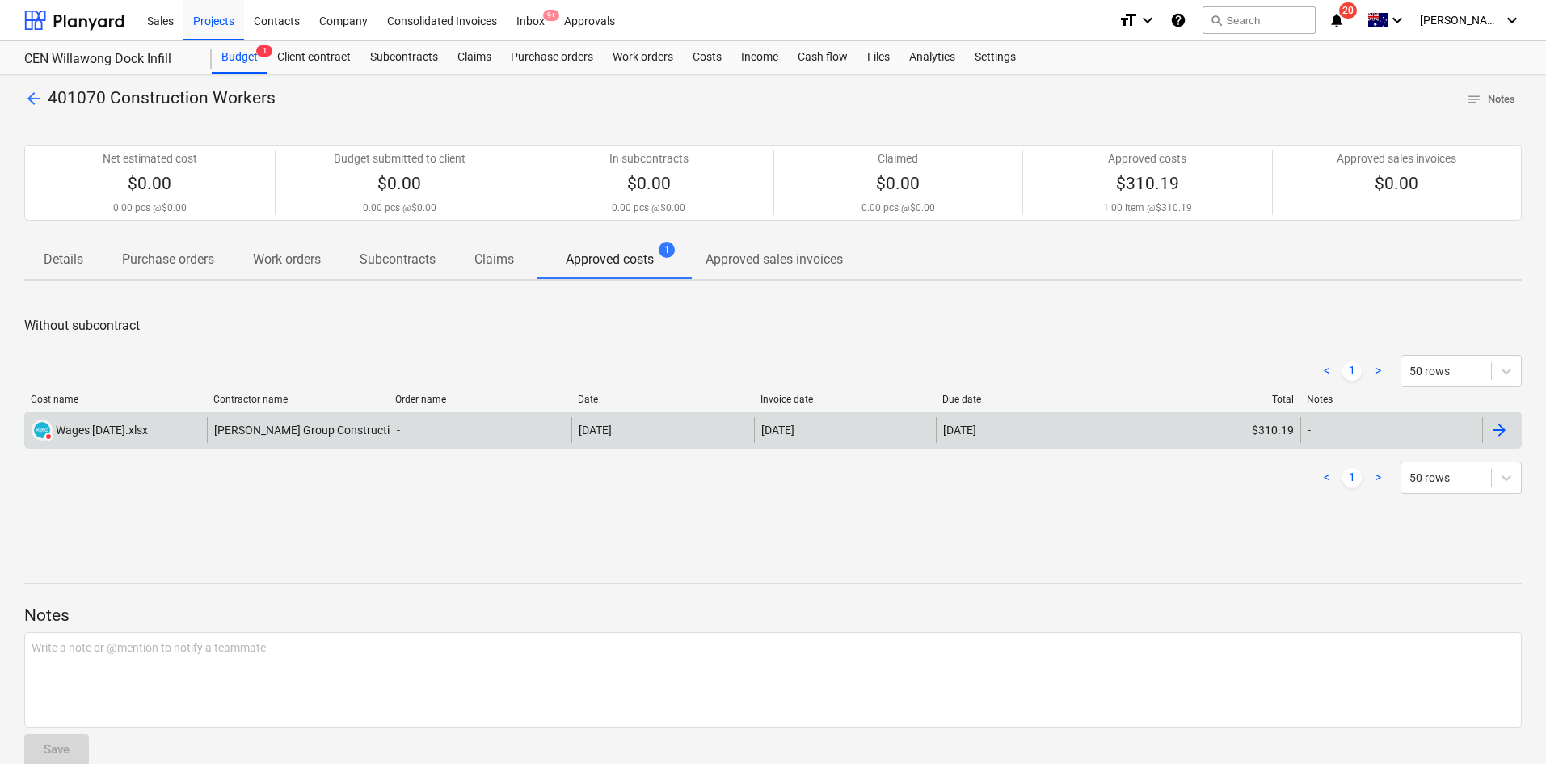
click at [179, 432] on div "DELETED Wages [DATE].xlsx" at bounding box center [116, 430] width 182 height 26
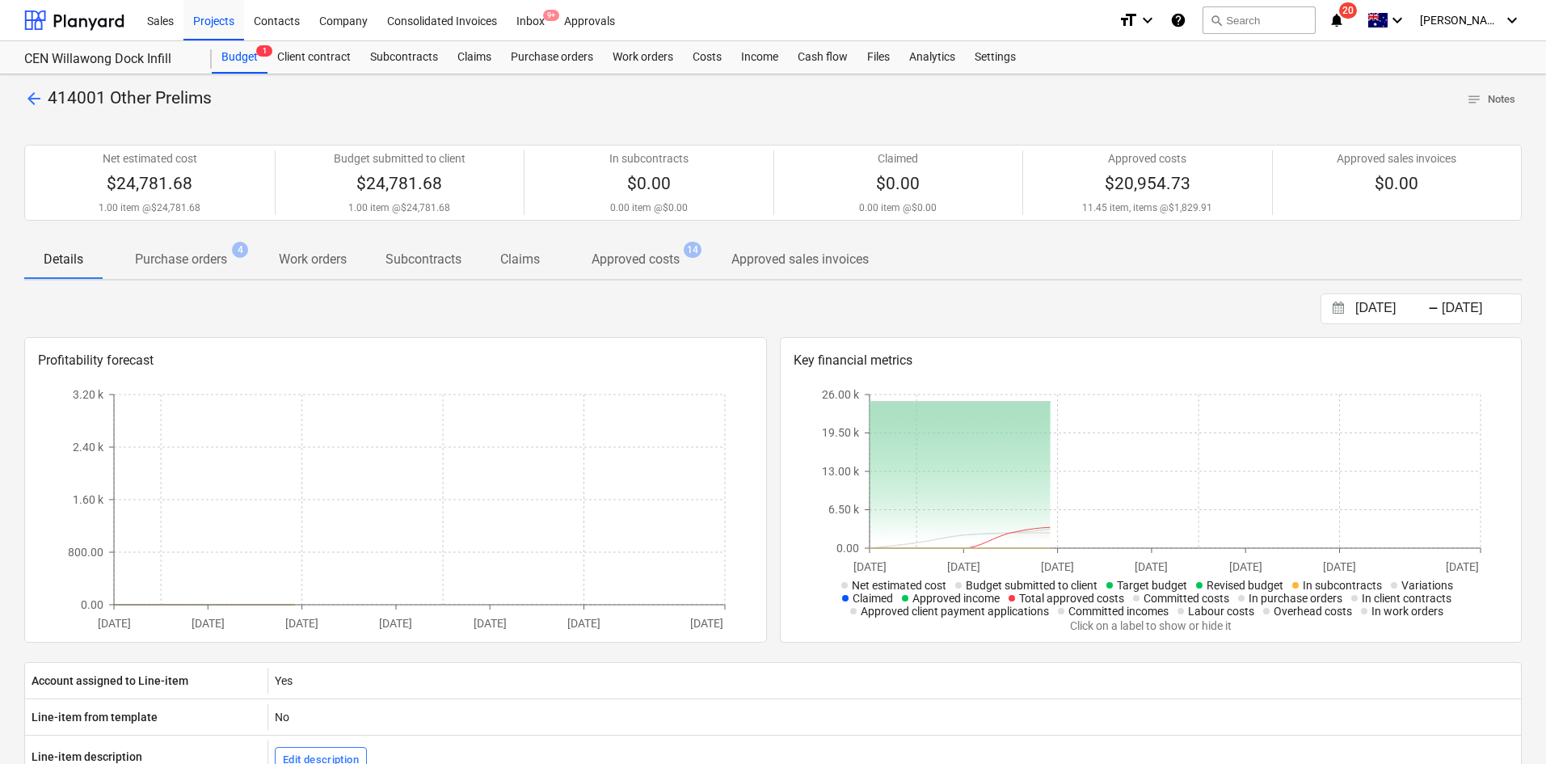
click at [219, 251] on p "Purchase orders" at bounding box center [181, 259] width 92 height 19
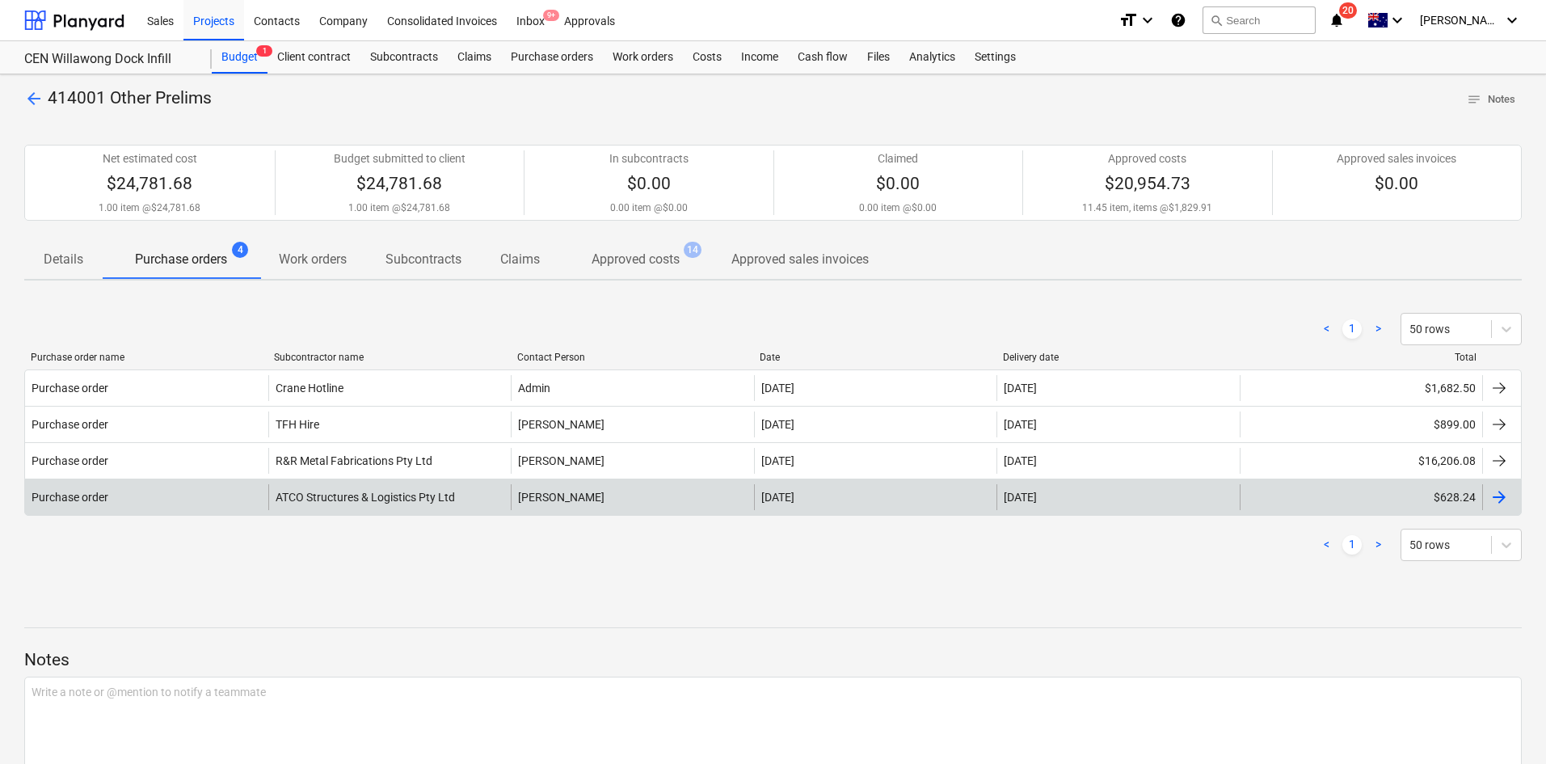
click at [222, 498] on div "Purchase order" at bounding box center [146, 497] width 243 height 26
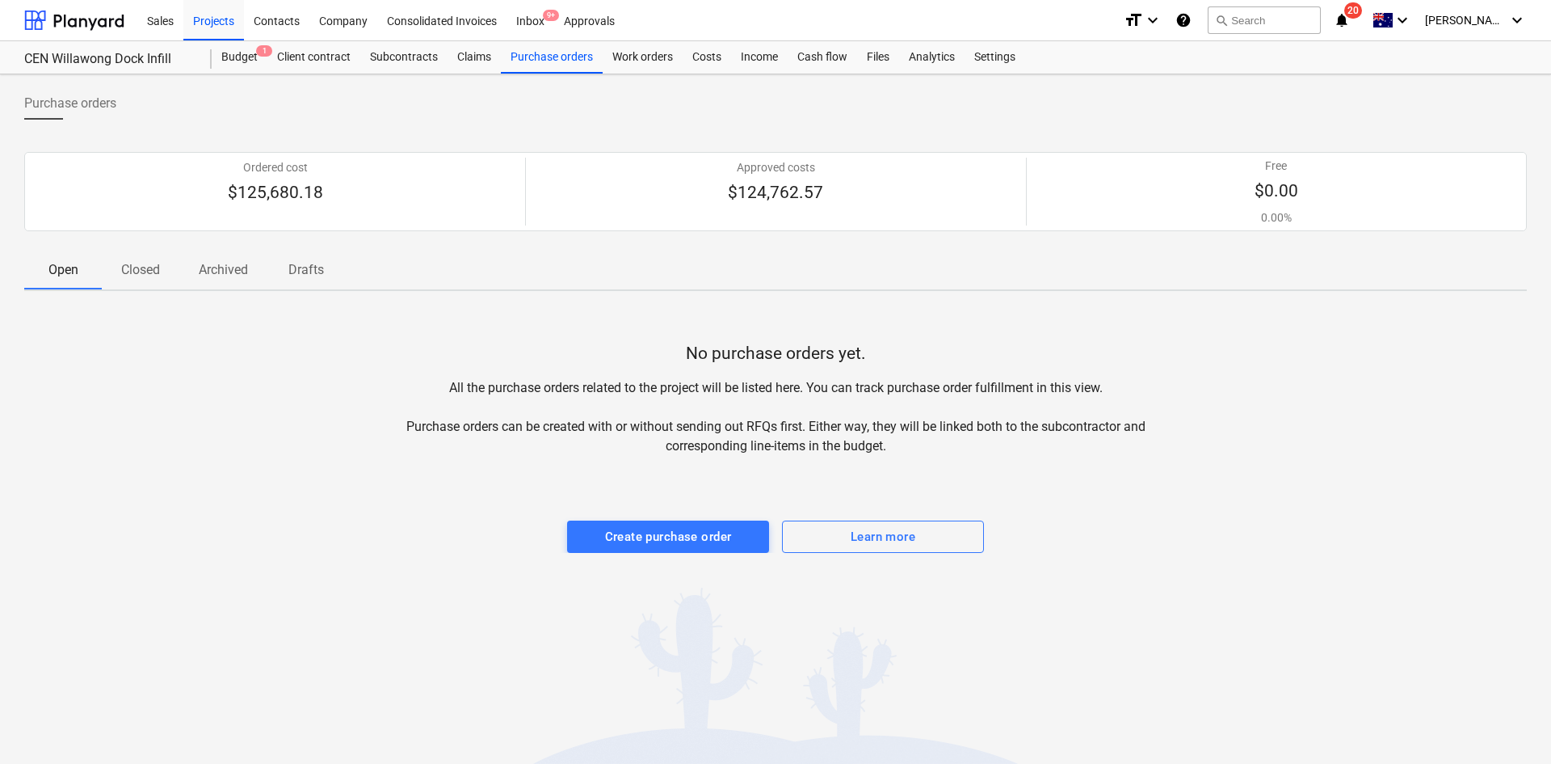
click at [144, 272] on p "Closed" at bounding box center [140, 269] width 39 height 19
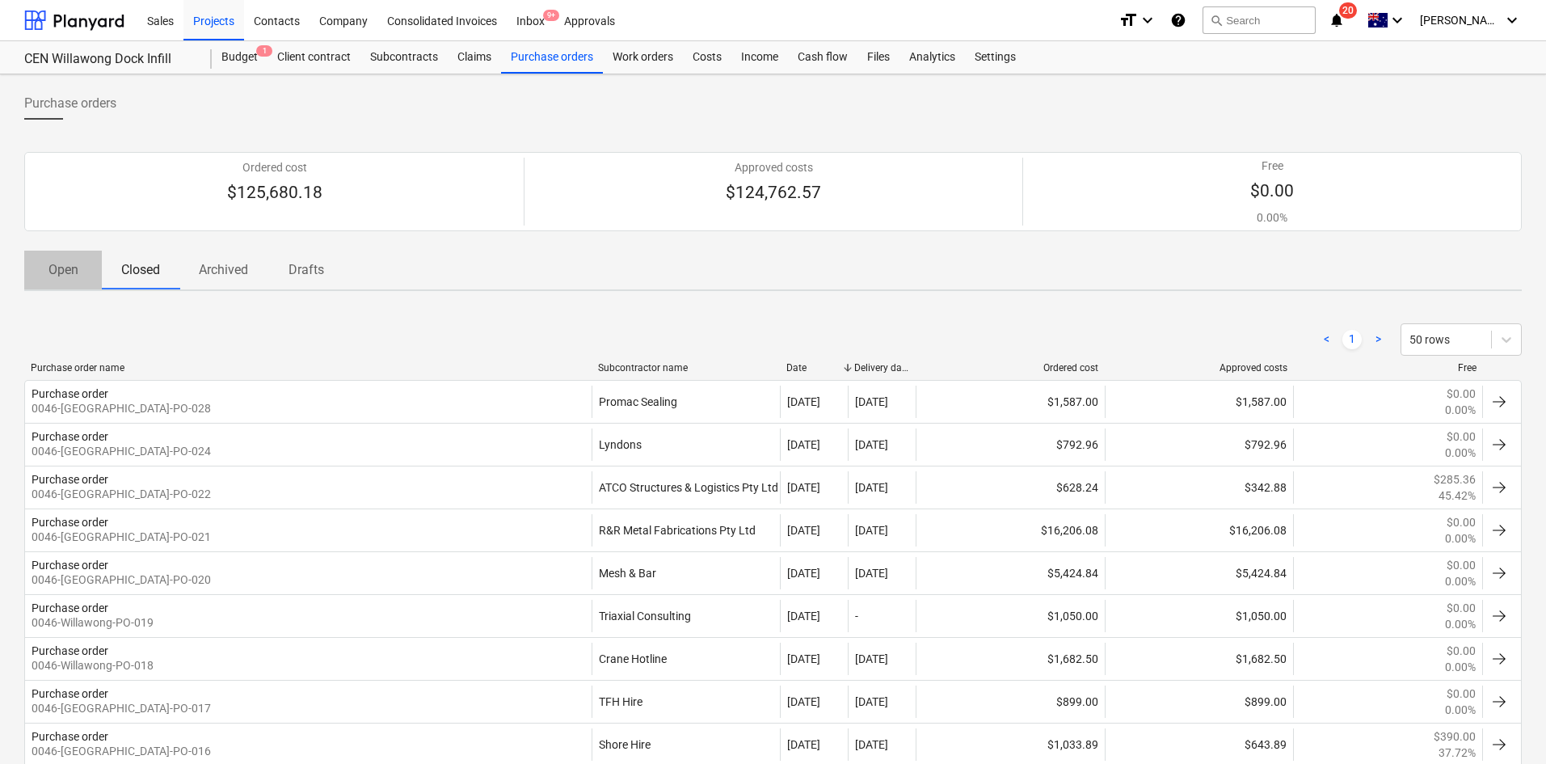
click at [56, 271] on p "Open" at bounding box center [63, 269] width 39 height 19
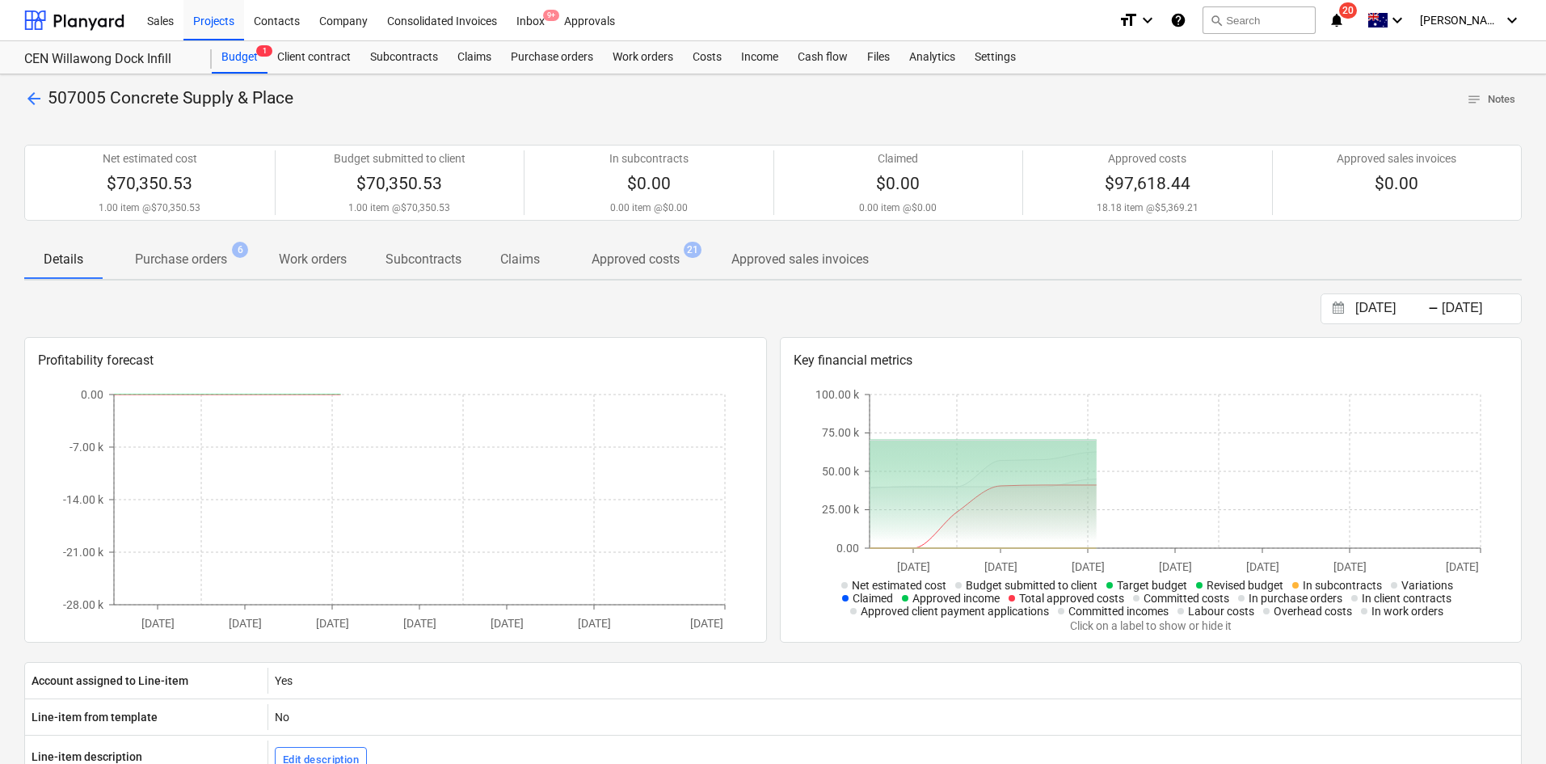
click at [208, 259] on p "Purchase orders" at bounding box center [181, 259] width 92 height 19
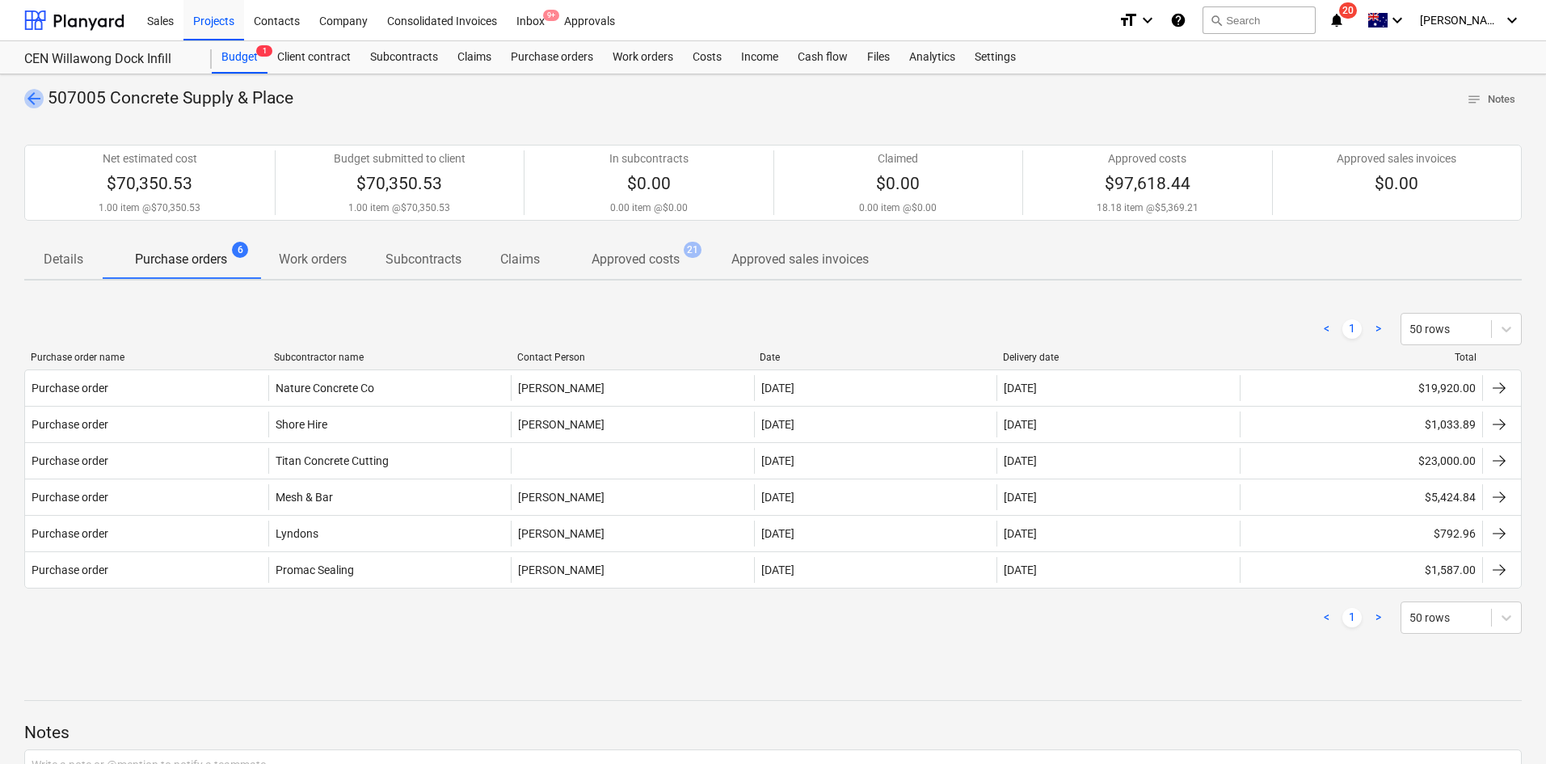
click at [42, 101] on span "arrow_back" at bounding box center [33, 98] width 19 height 19
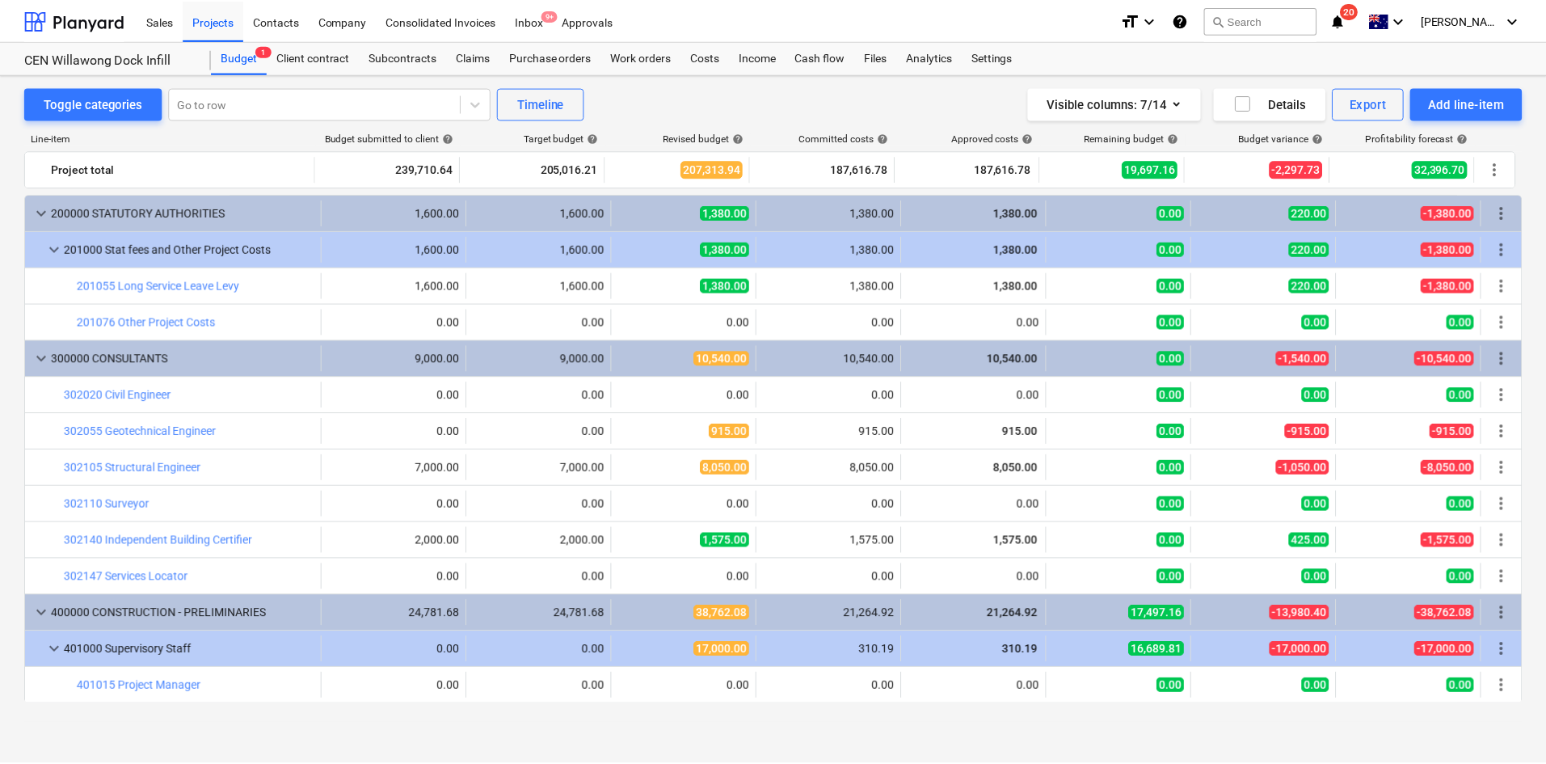
scroll to position [646, 0]
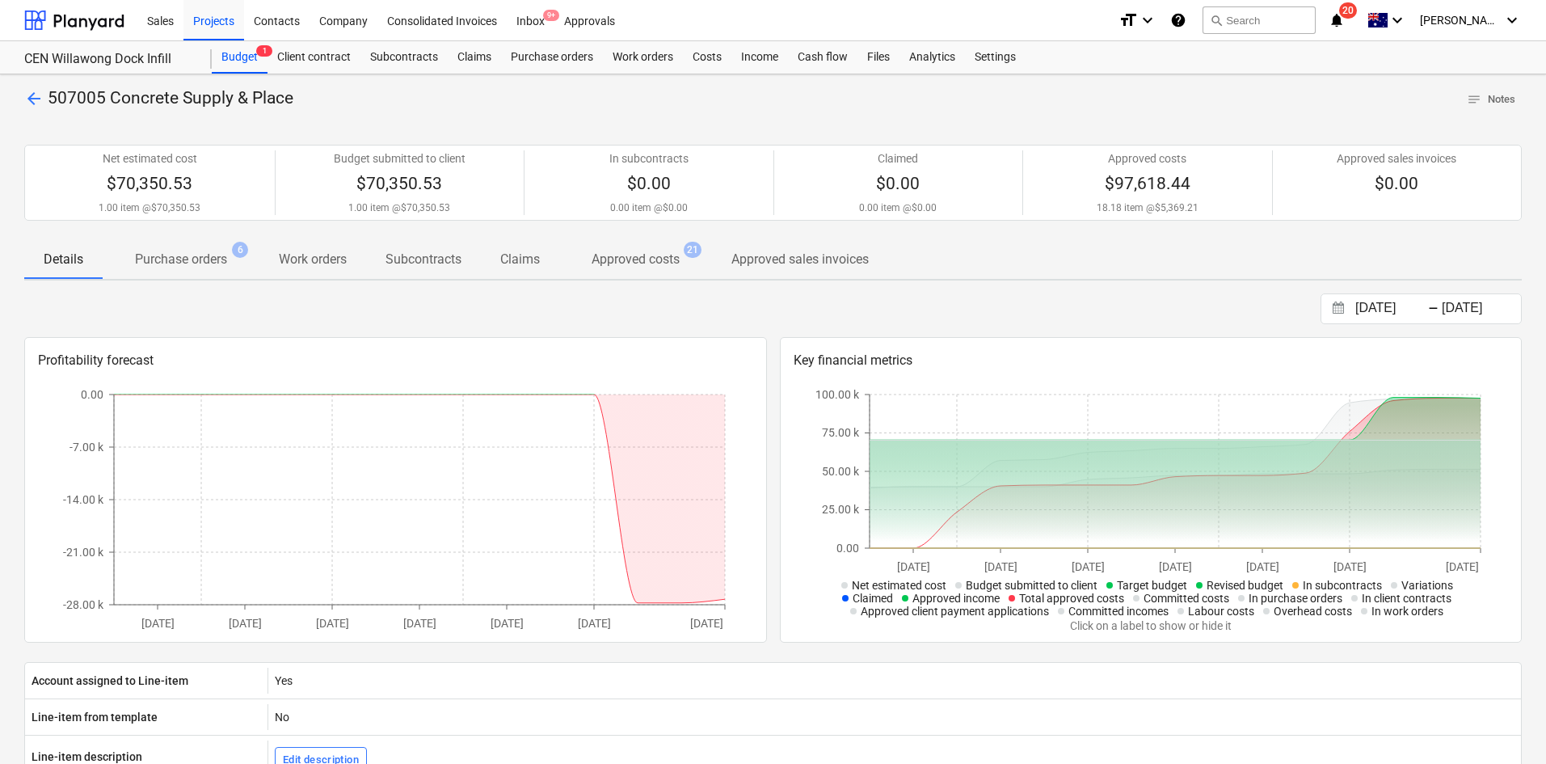
click at [214, 261] on p "Purchase orders" at bounding box center [181, 259] width 92 height 19
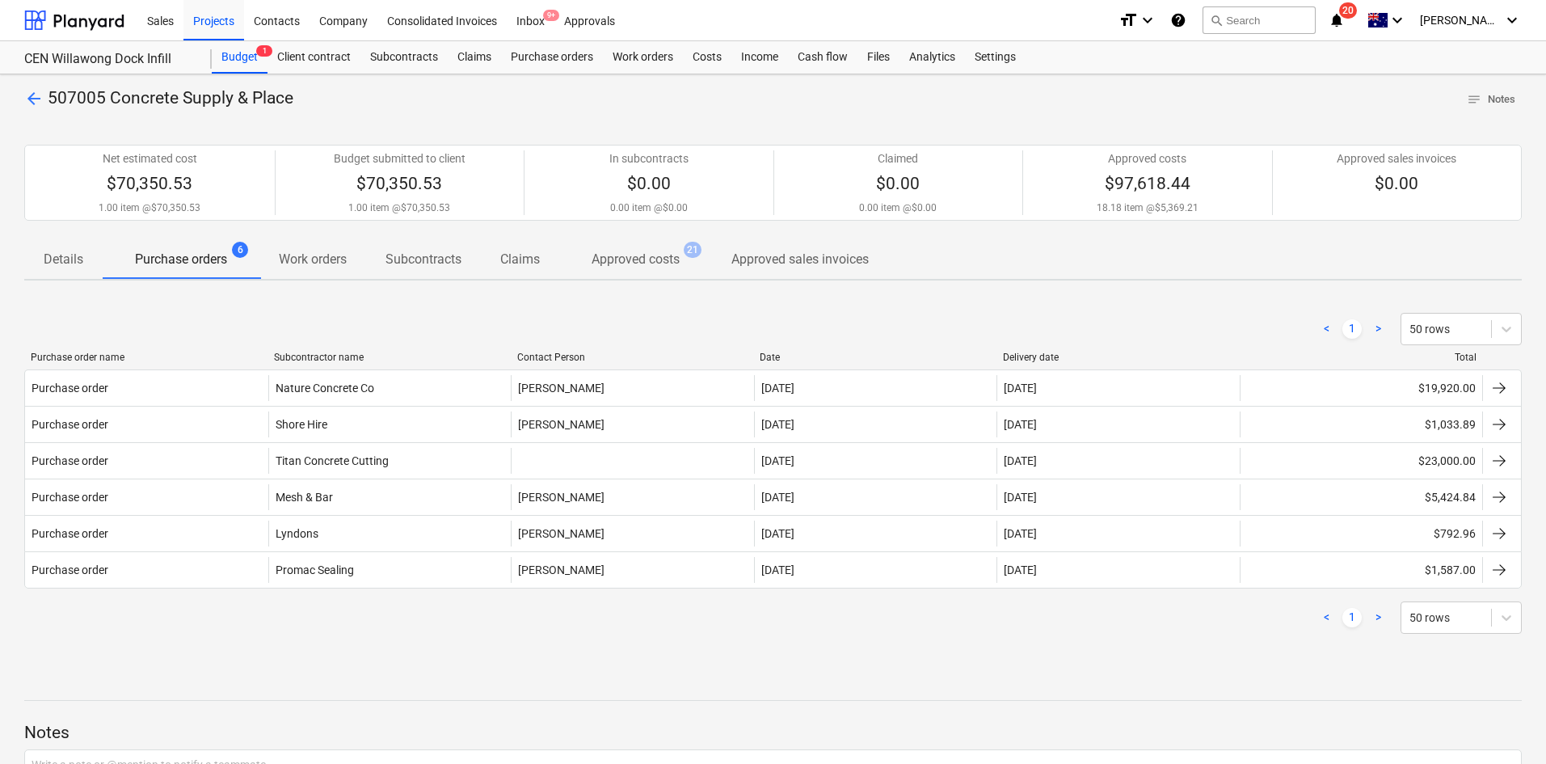
click at [621, 266] on p "Approved costs" at bounding box center [635, 259] width 88 height 19
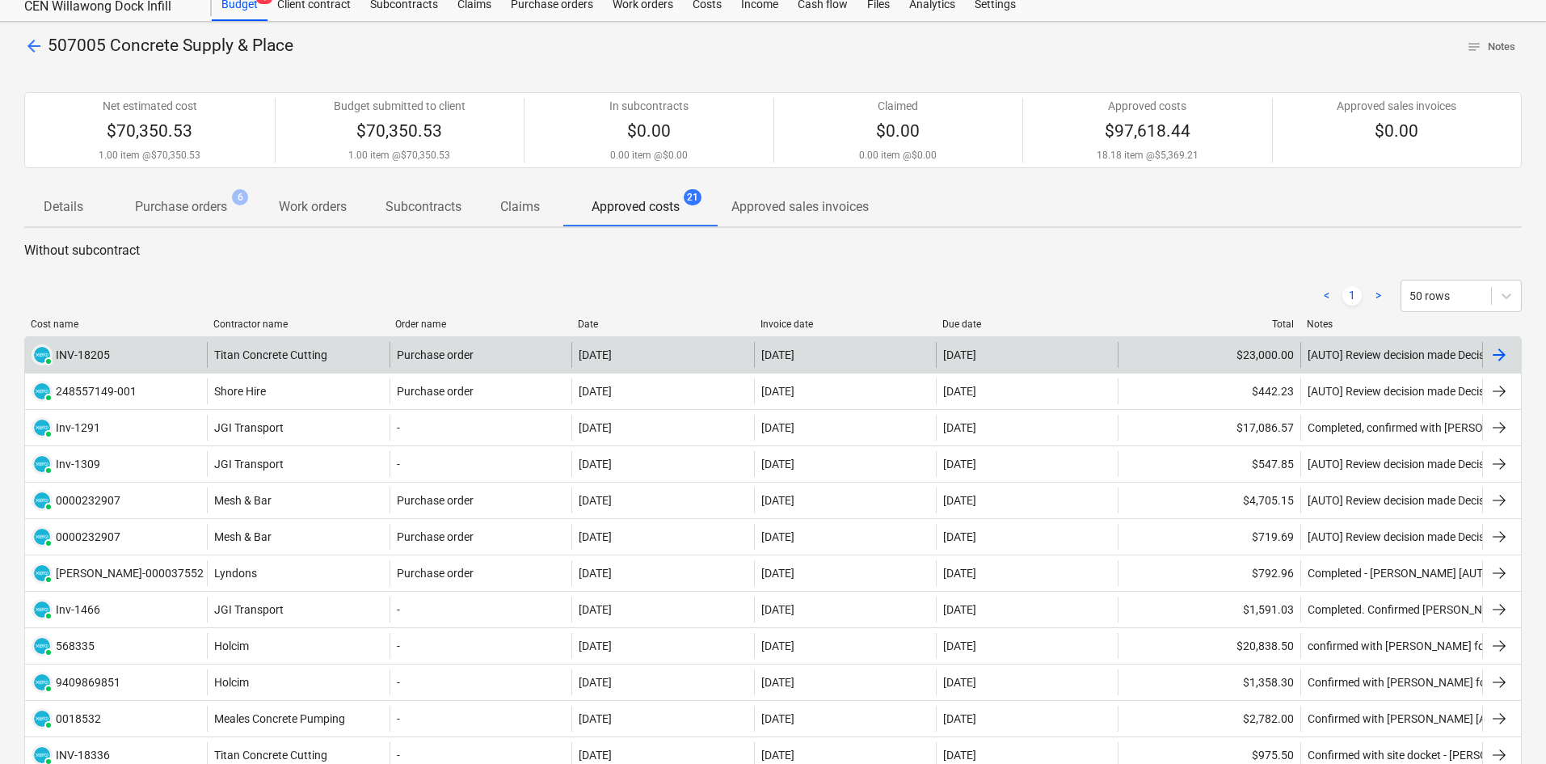
scroll to position [81, 0]
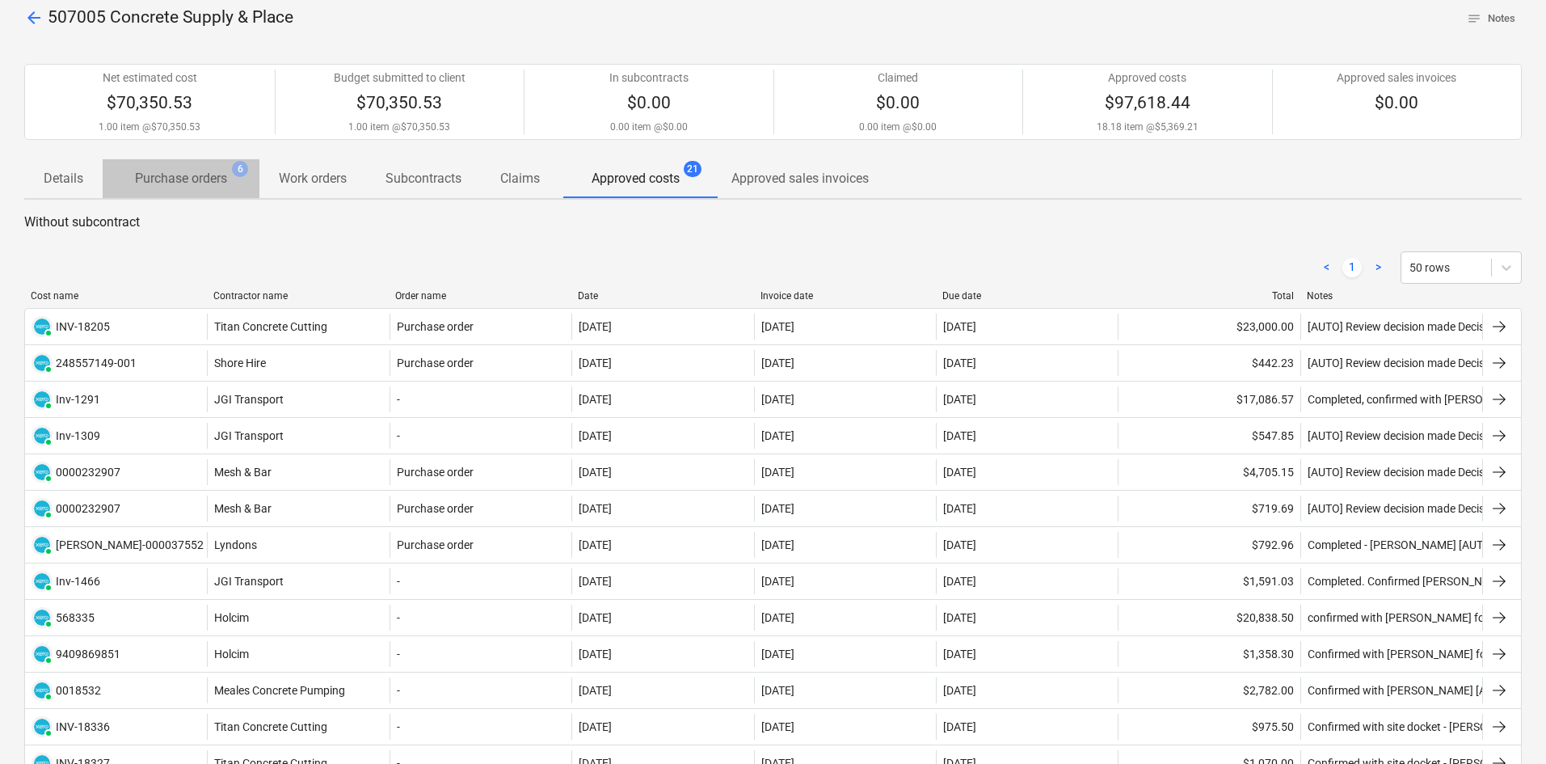
click at [200, 183] on p "Purchase orders" at bounding box center [181, 178] width 92 height 19
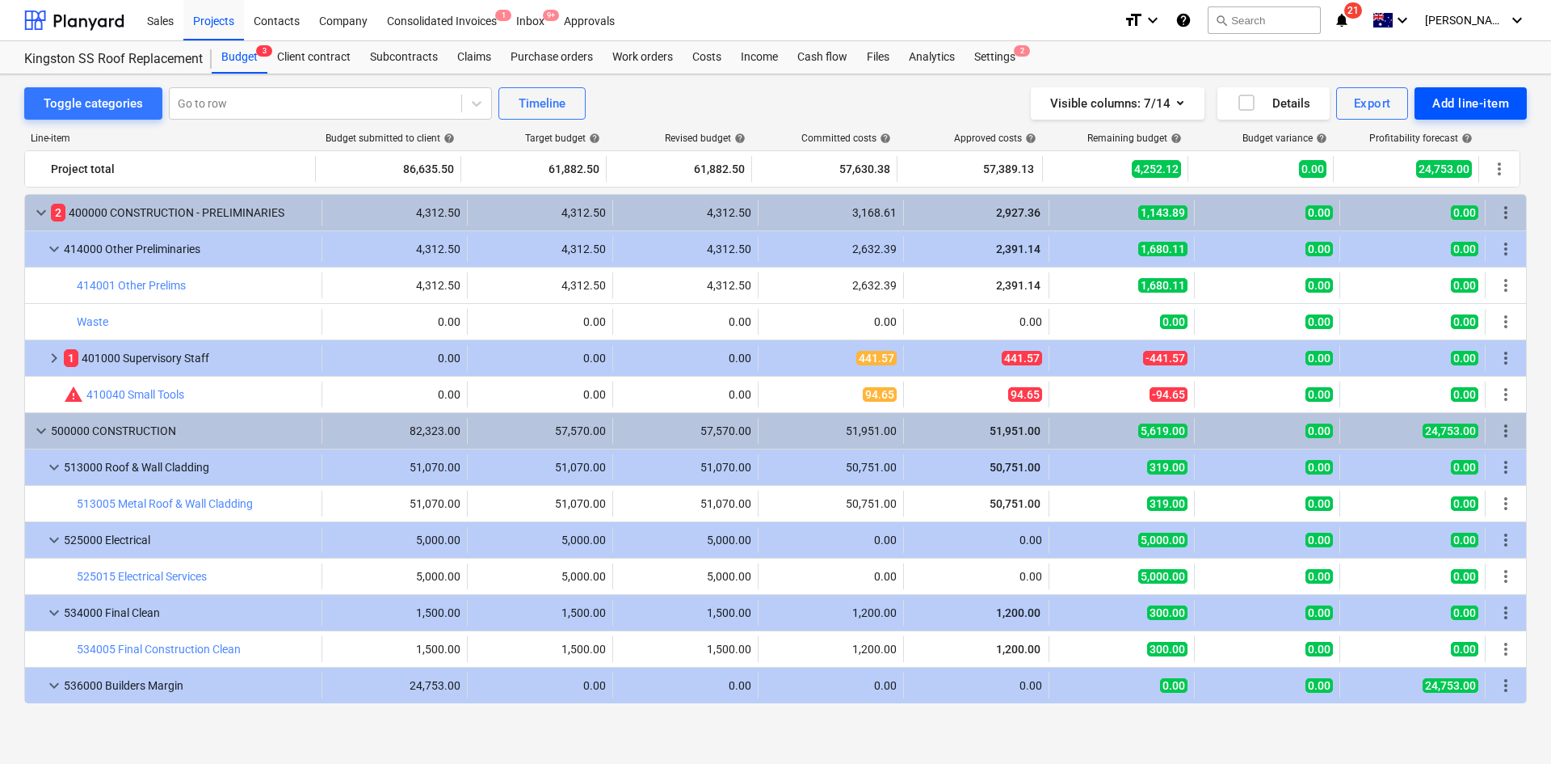
click at [1453, 99] on div "Add line-item" at bounding box center [1471, 103] width 77 height 21
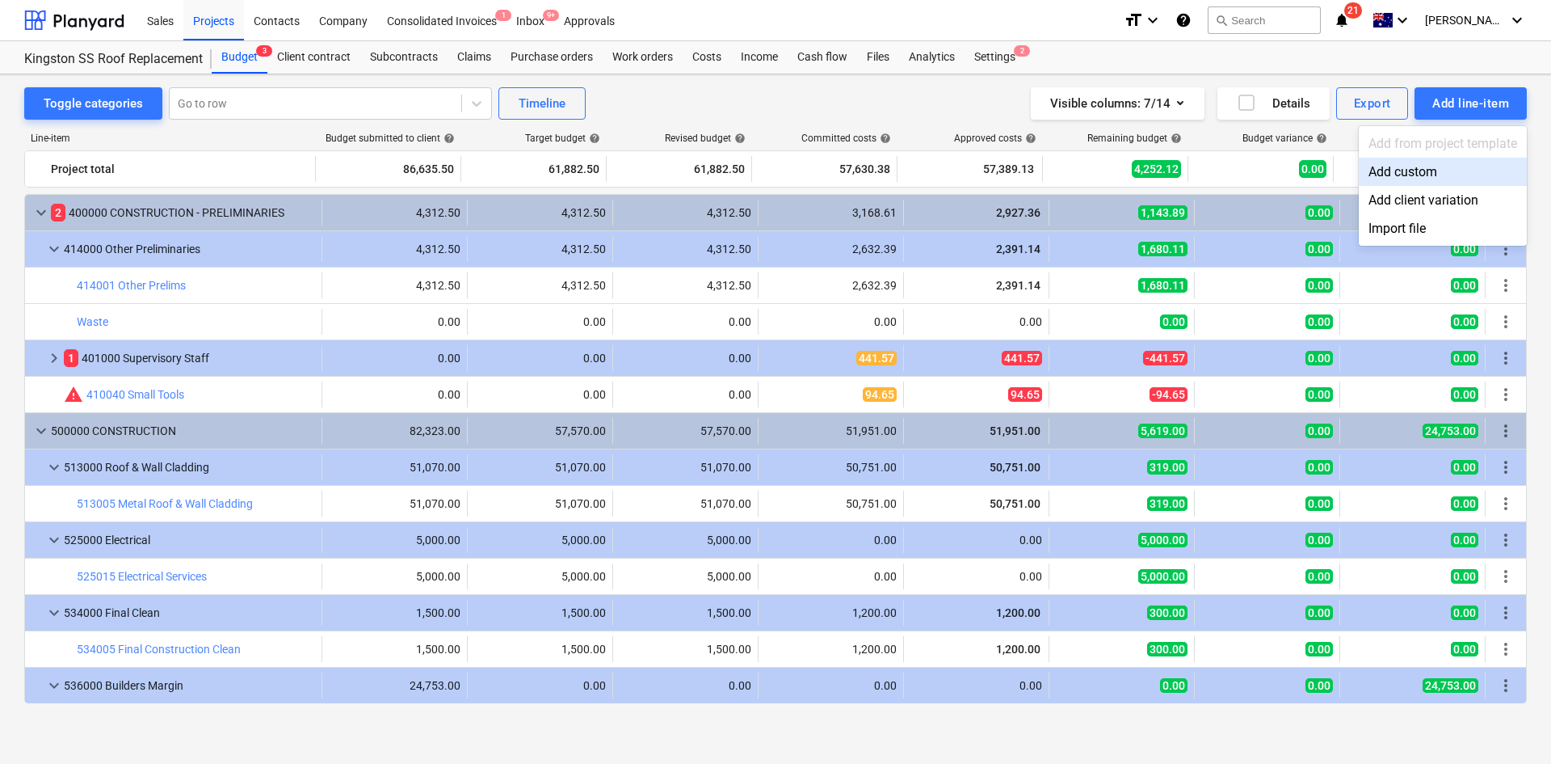
click at [1454, 170] on div "Add custom" at bounding box center [1443, 172] width 168 height 28
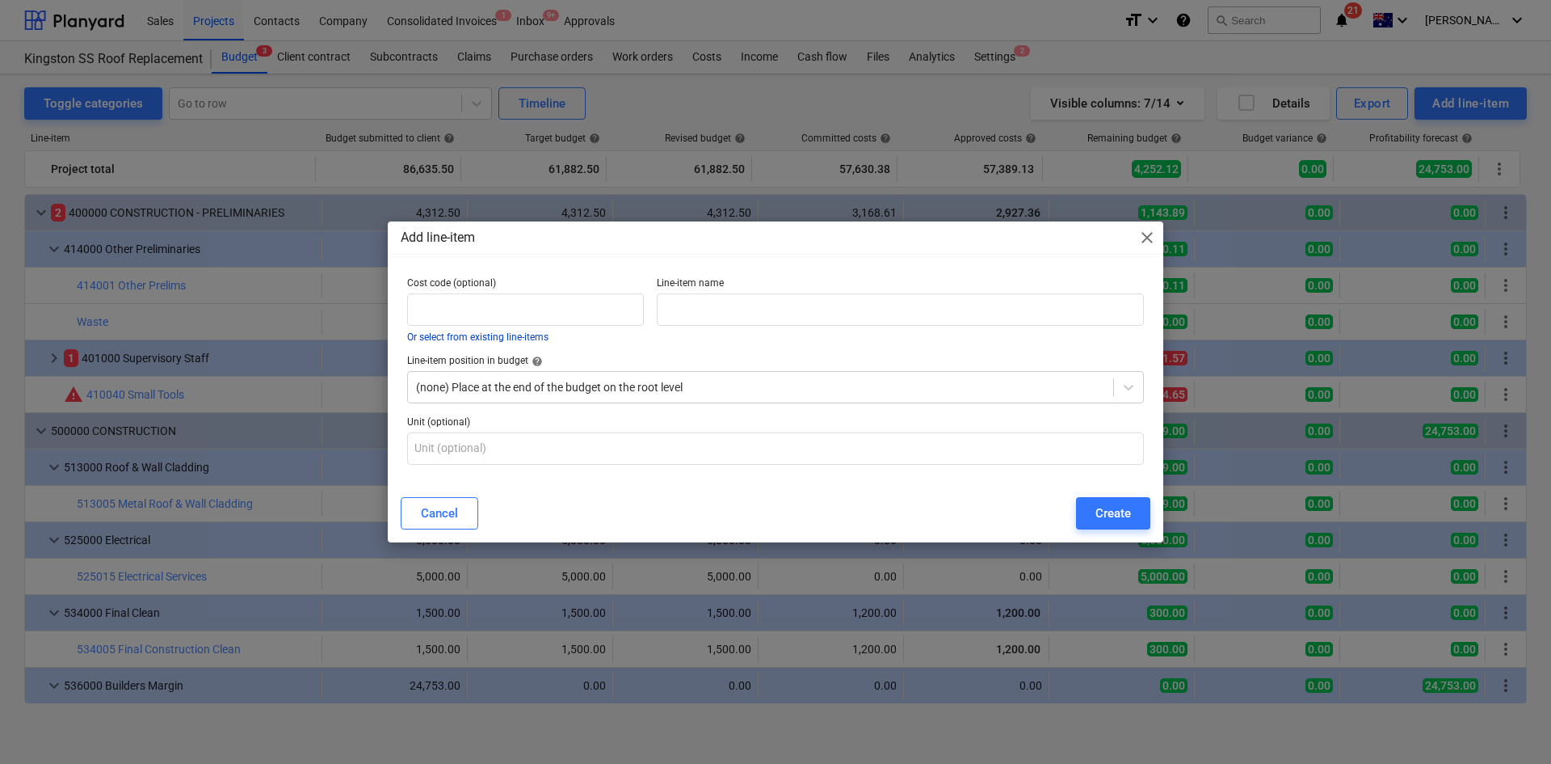
click at [507, 334] on button "Or select from existing line-items" at bounding box center [477, 337] width 141 height 10
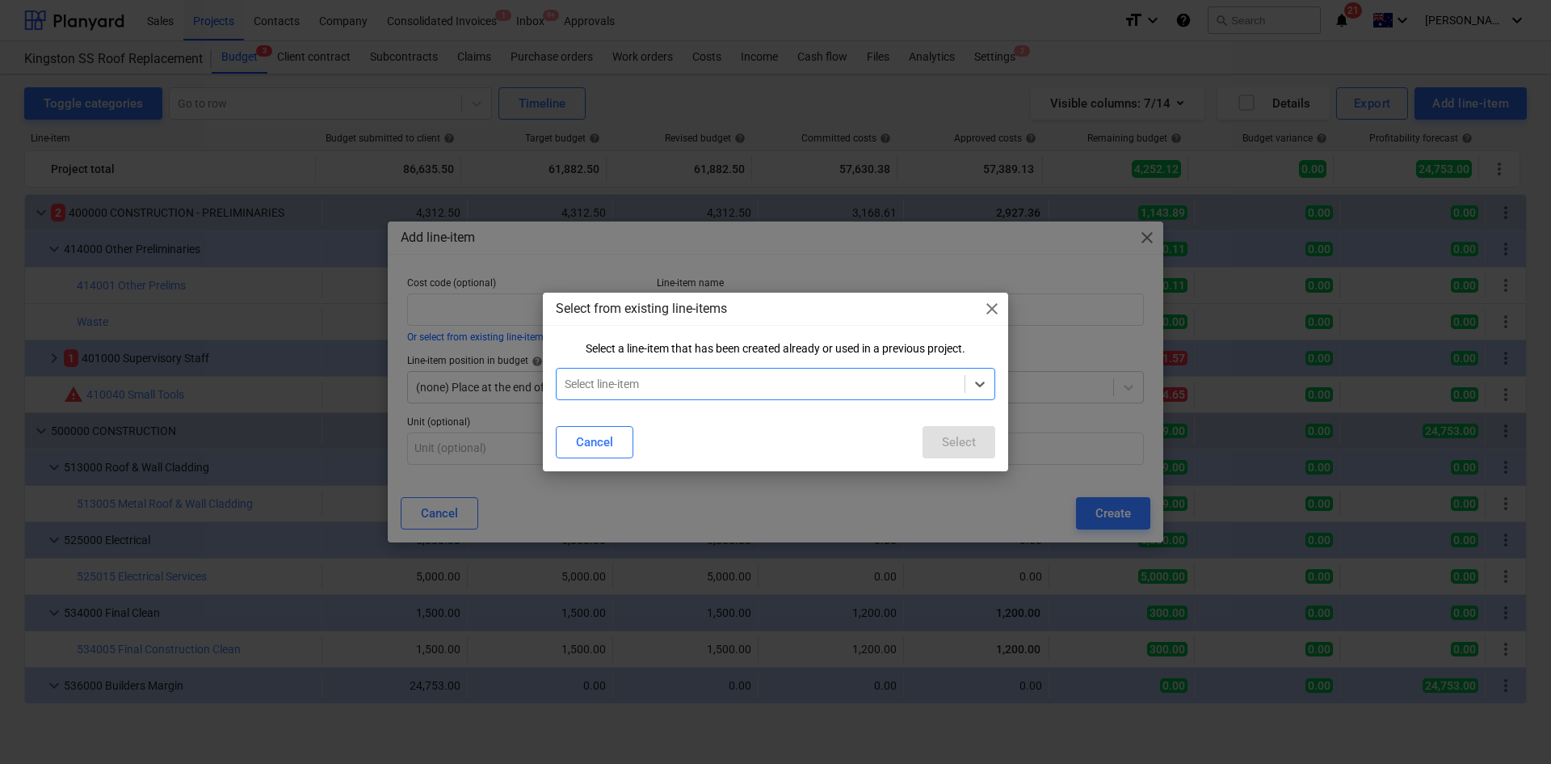
click at [621, 379] on div at bounding box center [761, 384] width 392 height 16
type input "site manager"
click at [961, 431] on div "Select" at bounding box center [959, 441] width 34 height 21
type input "401030"
type input "Site Manager"
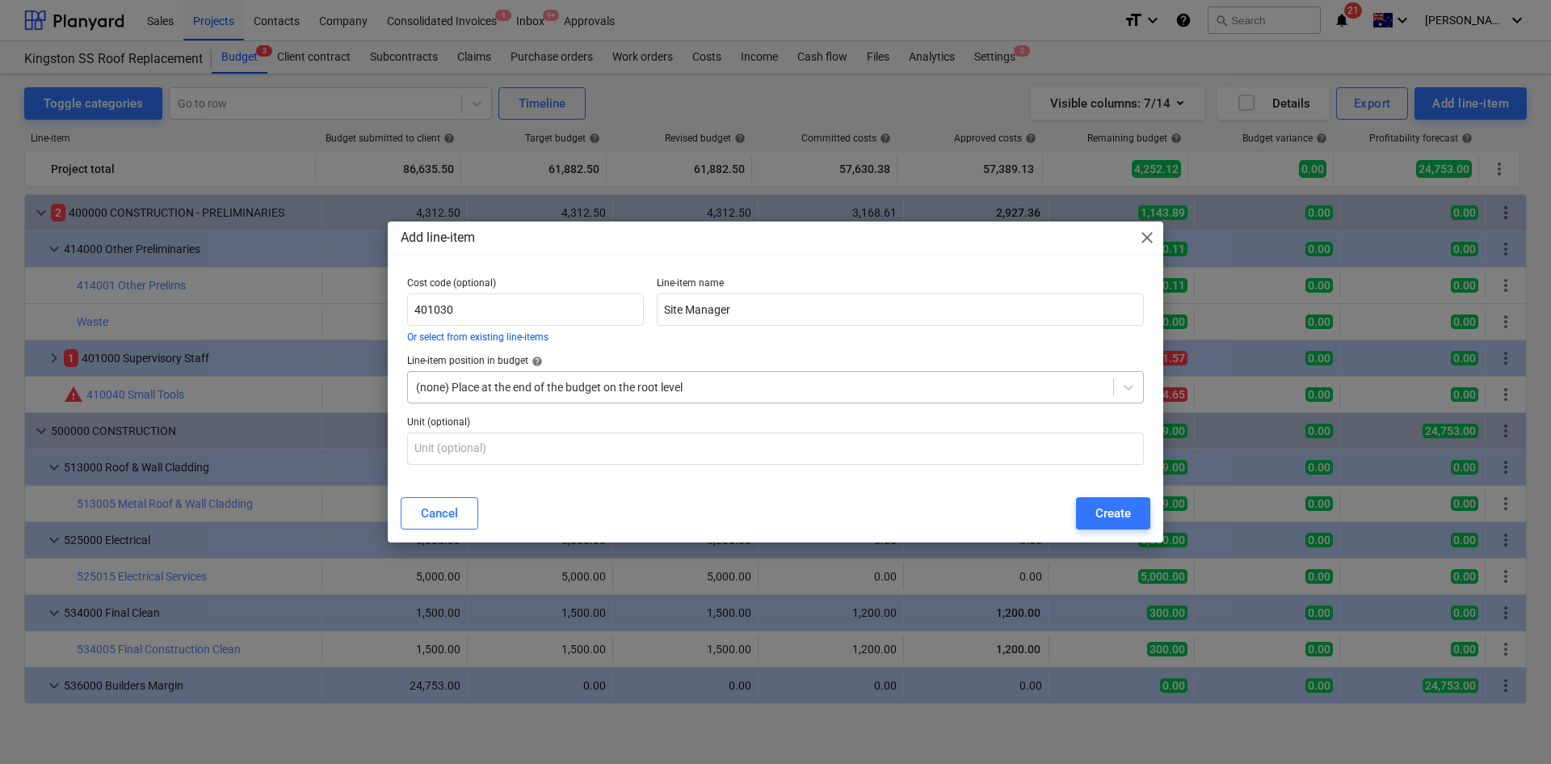
click at [518, 386] on div at bounding box center [760, 387] width 689 height 16
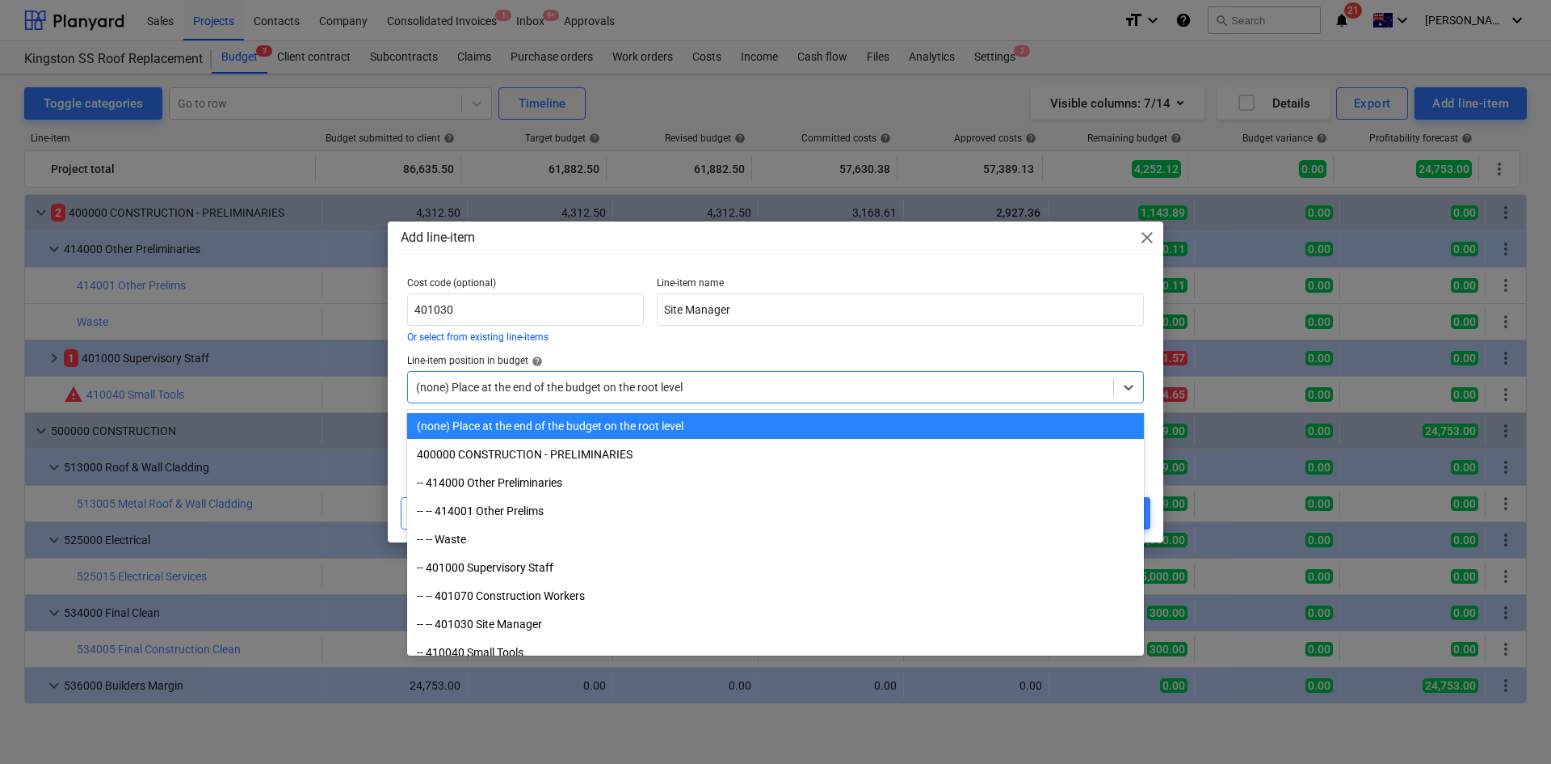
click at [981, 329] on div "Line-item name Site Manager" at bounding box center [900, 310] width 500 height 78
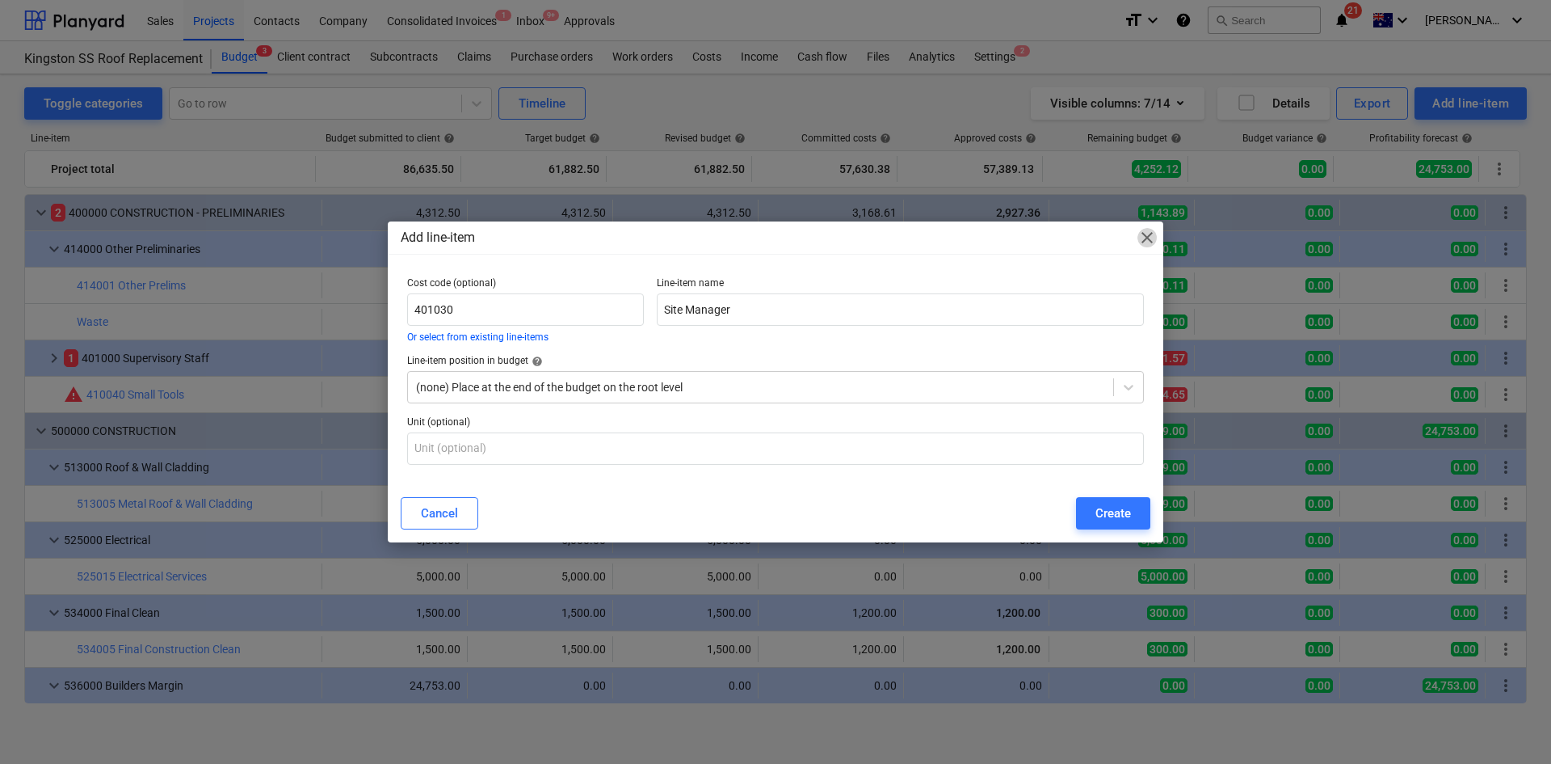
click at [1144, 244] on span "close" at bounding box center [1147, 237] width 19 height 19
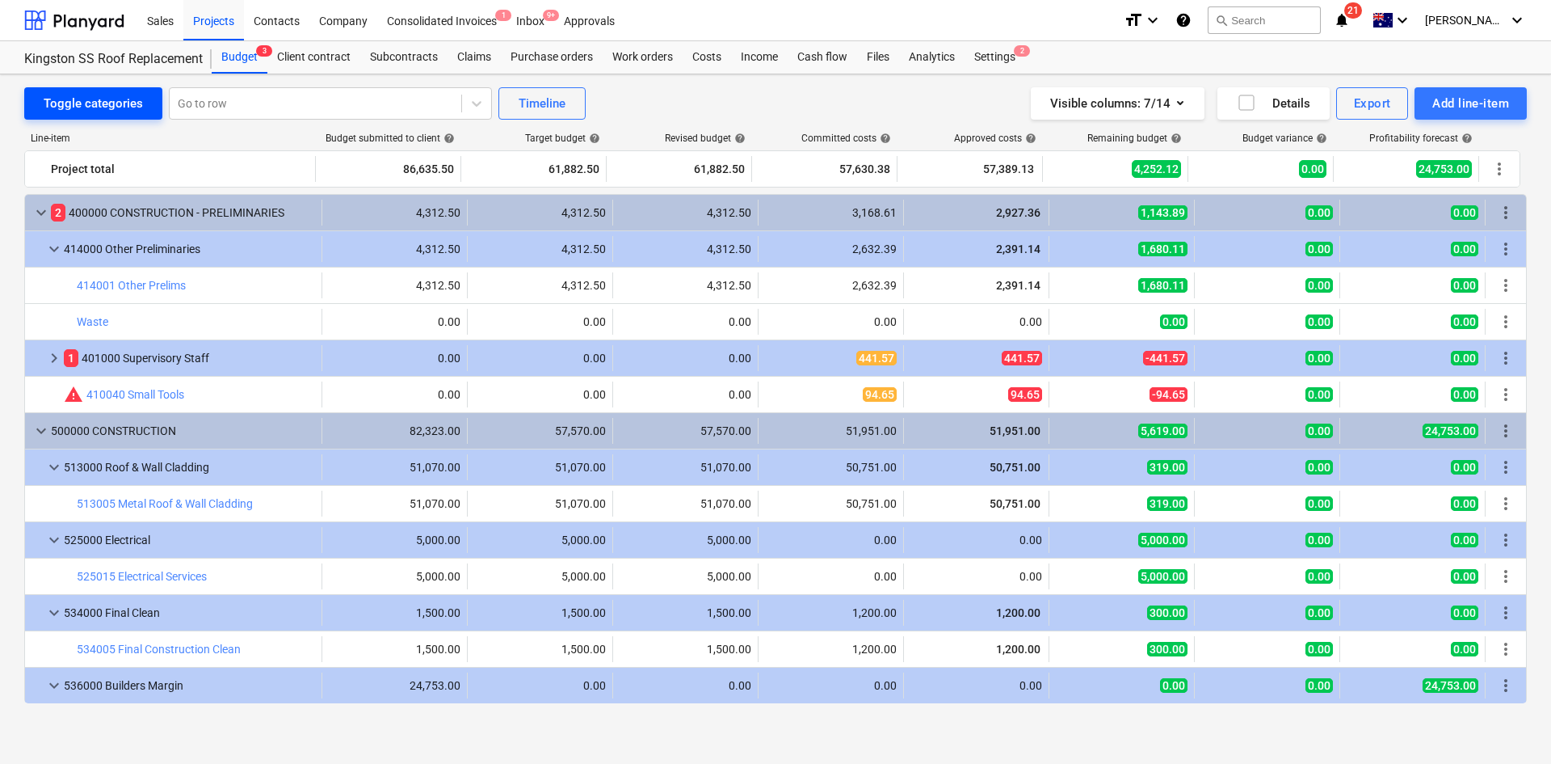
click at [124, 106] on div "Toggle categories" at bounding box center [93, 103] width 99 height 21
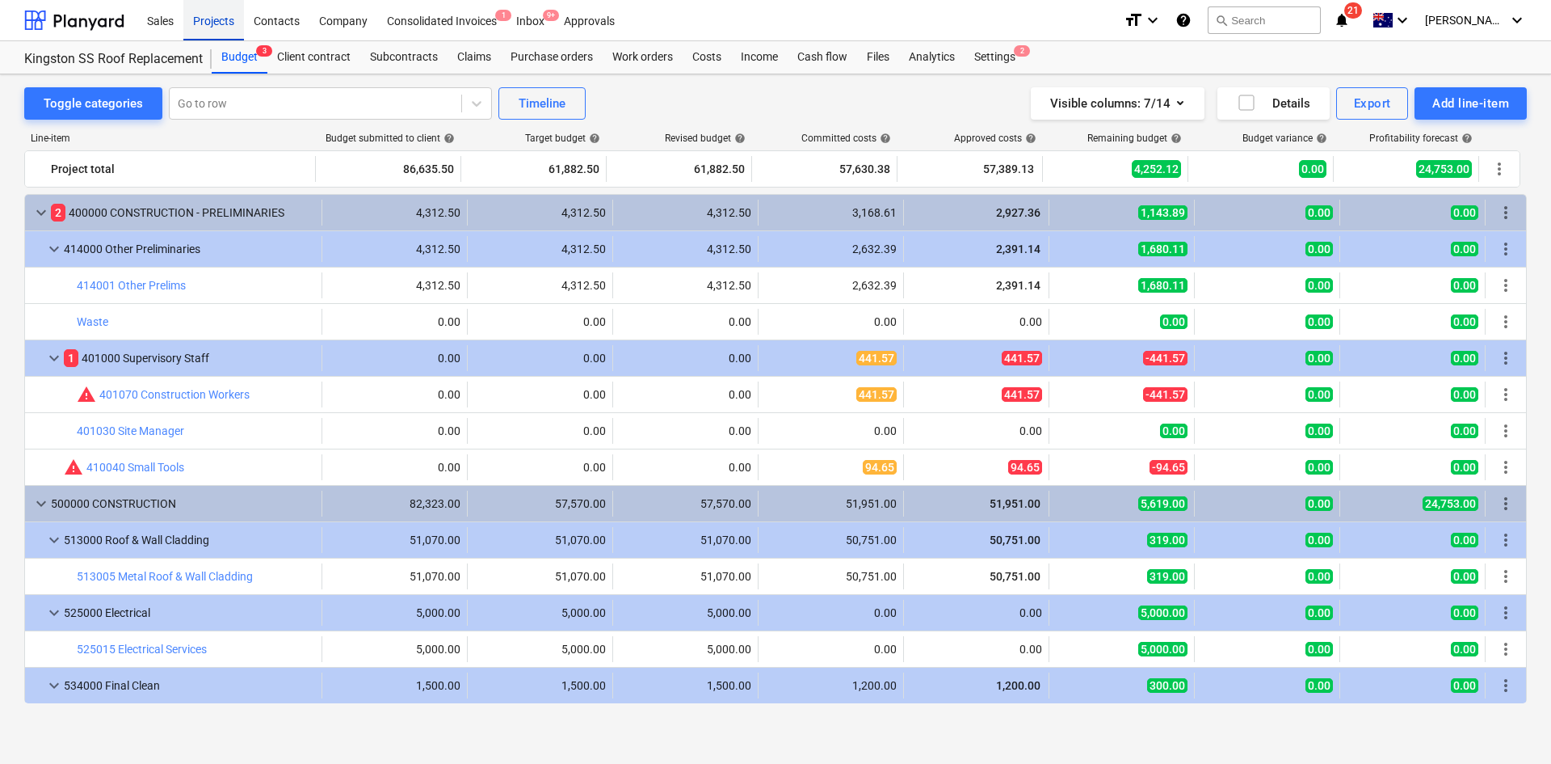
click at [215, 18] on div "Projects" at bounding box center [213, 19] width 61 height 41
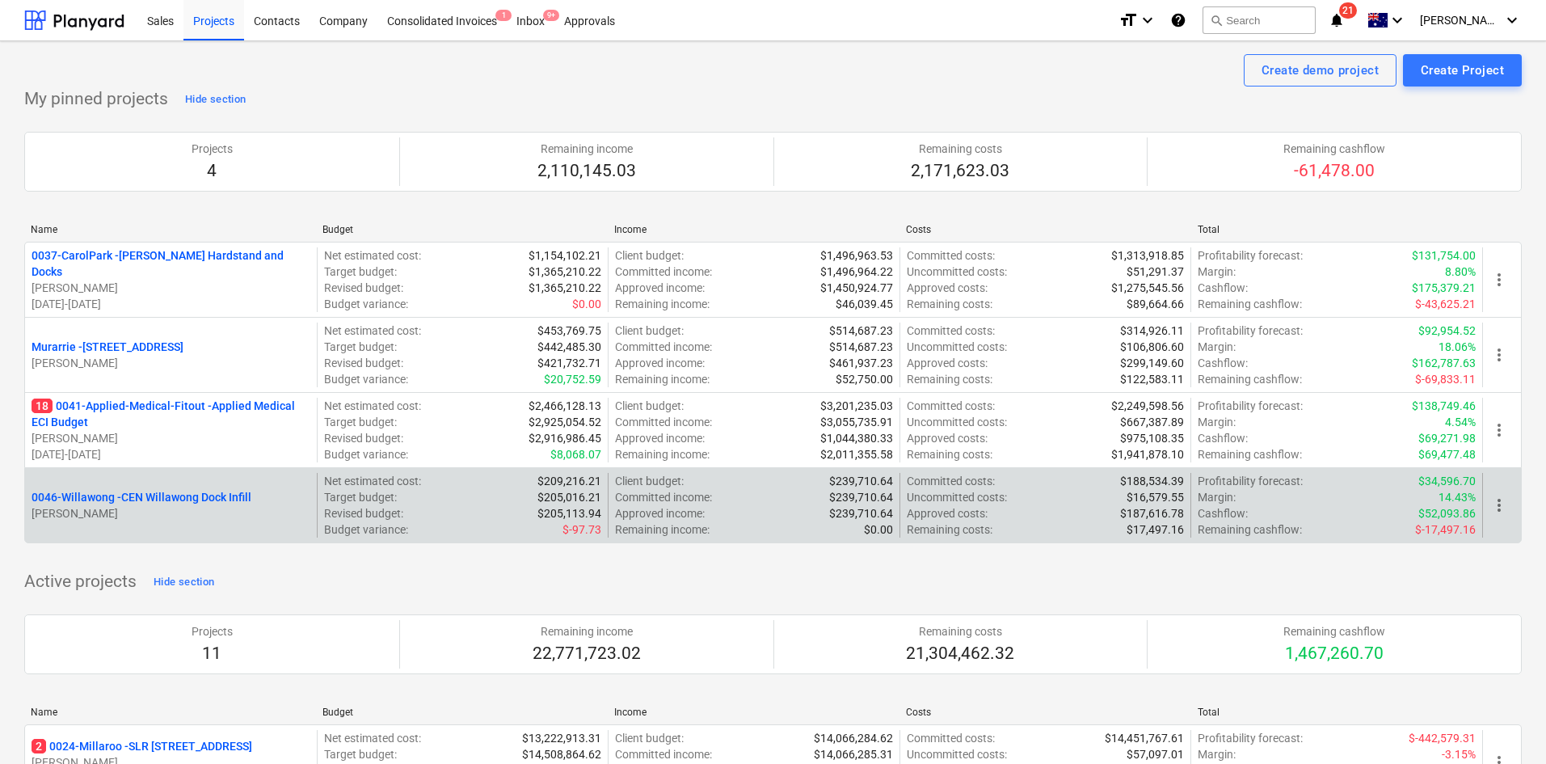
click at [128, 493] on p "0046-Willawong - CEN Willawong Dock Infill" at bounding box center [142, 497] width 220 height 16
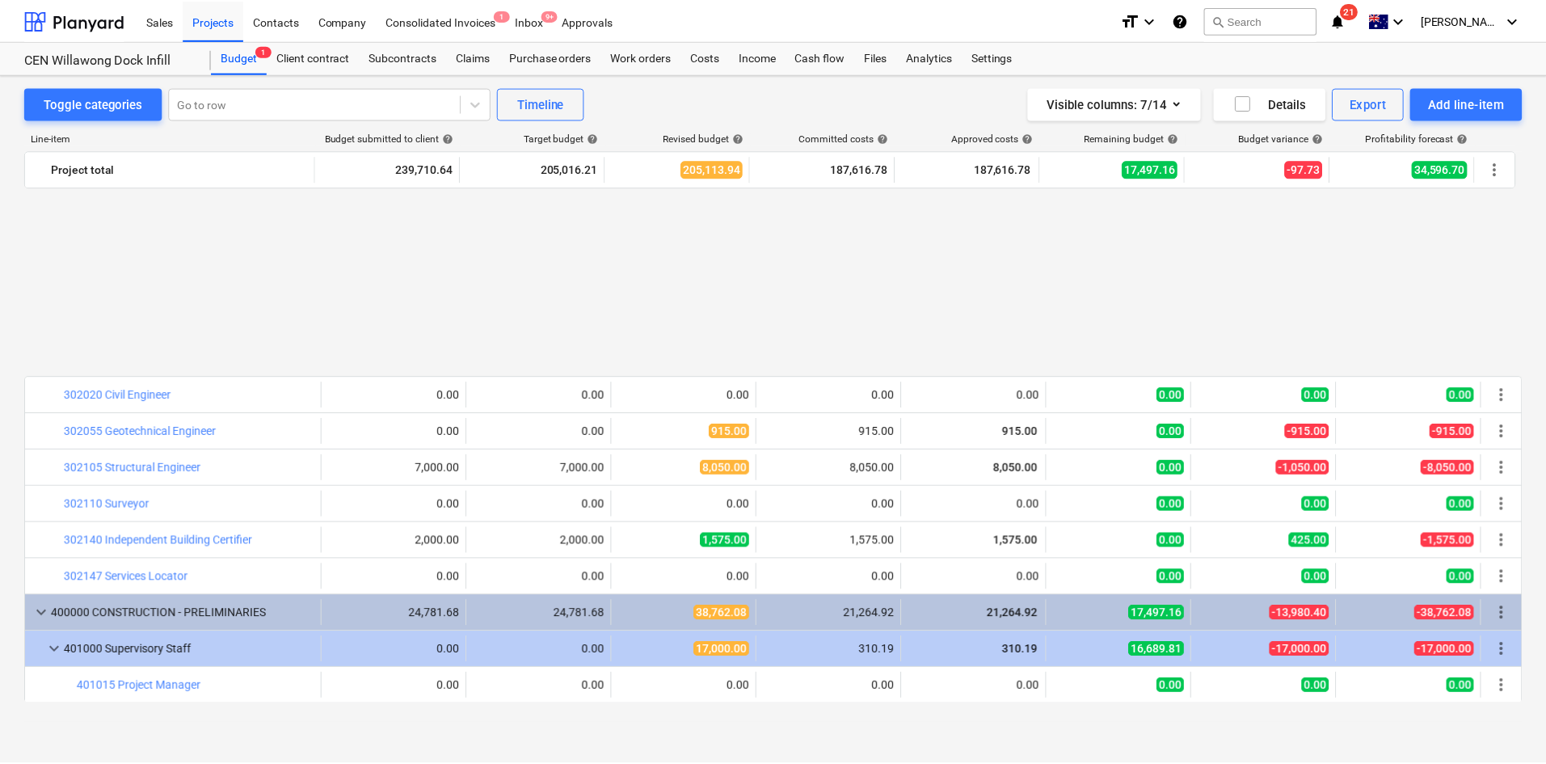
scroll to position [323, 0]
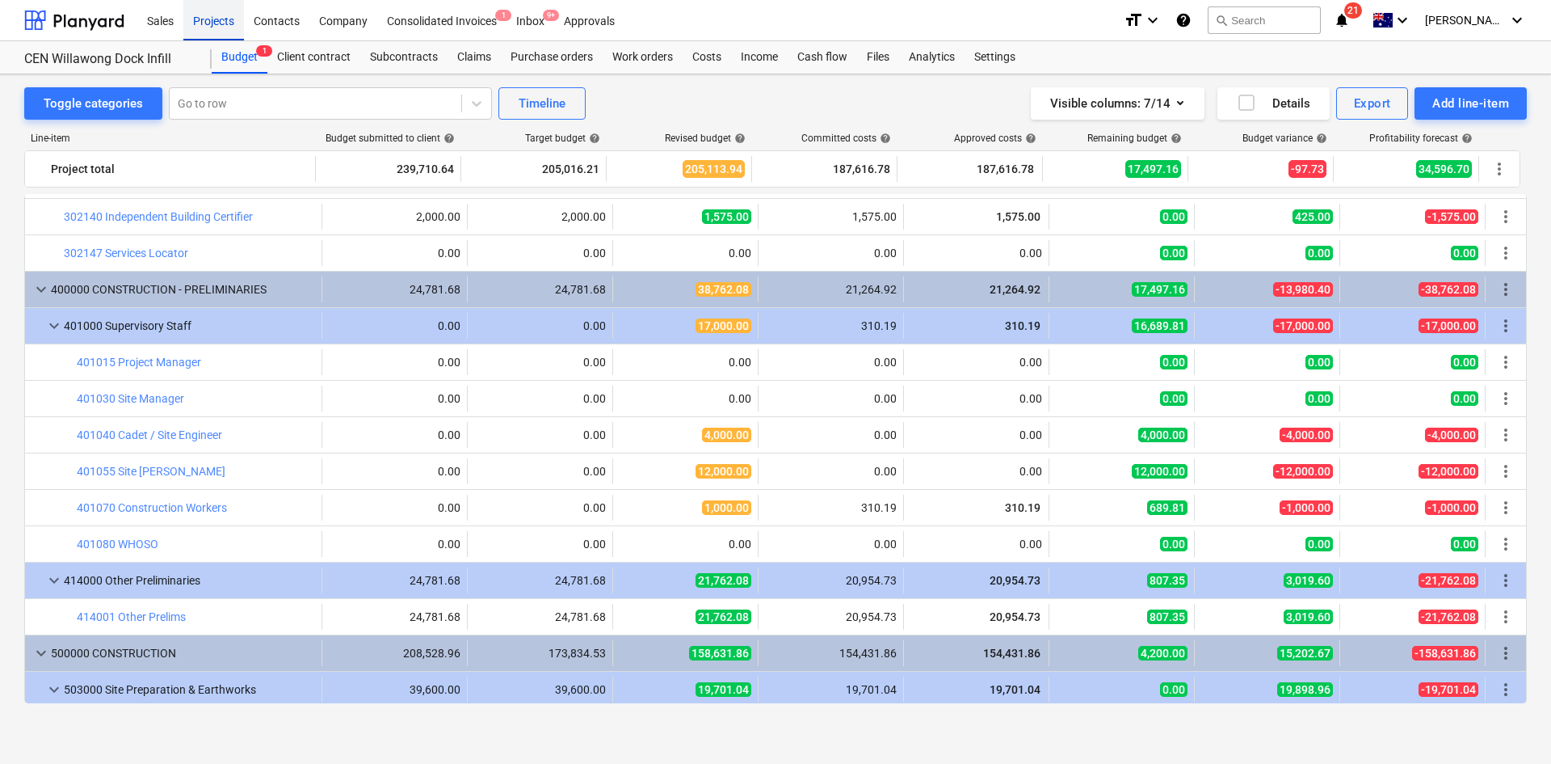
click at [224, 16] on div "Projects" at bounding box center [213, 19] width 61 height 41
